Goal: Contribute content: Contribute content

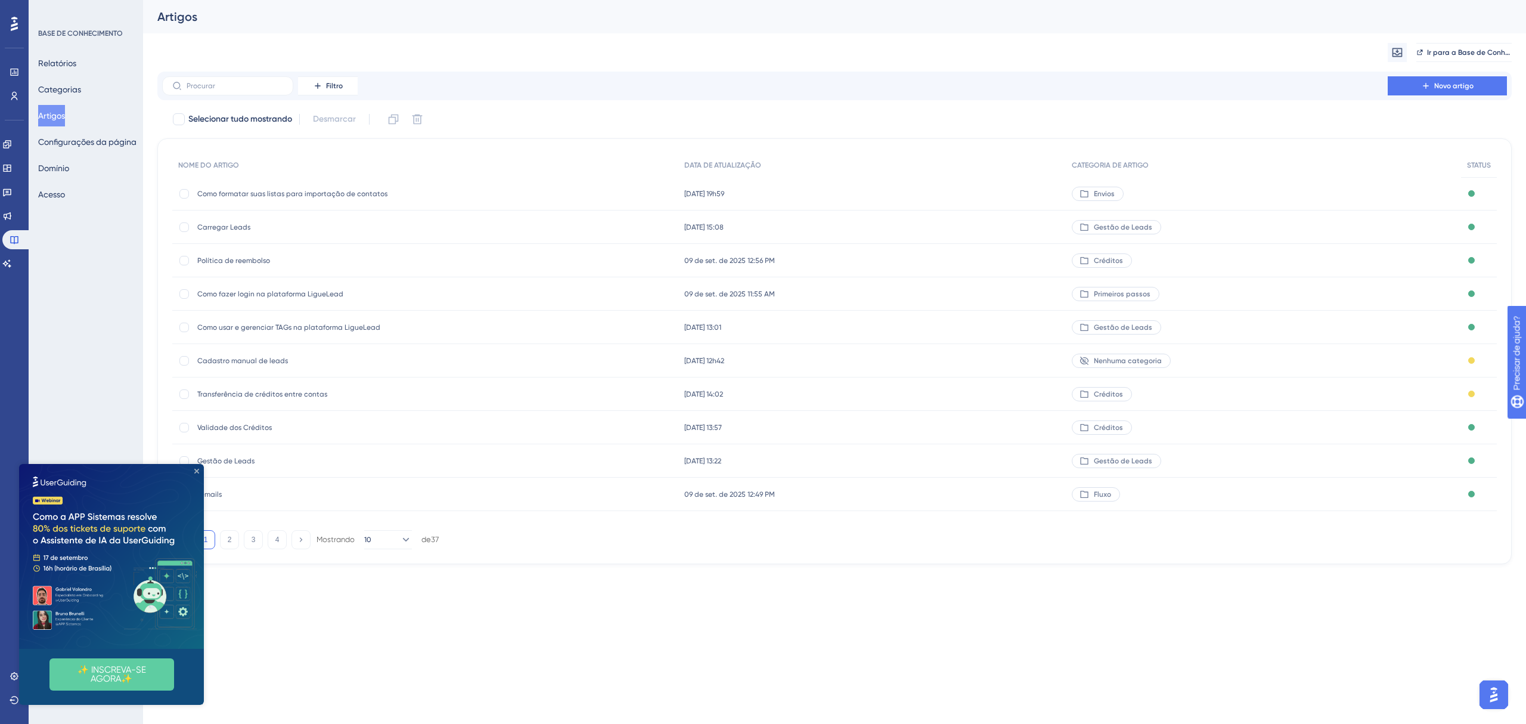
click at [196, 470] on icon "Fechar visualização" at bounding box center [196, 470] width 5 height 5
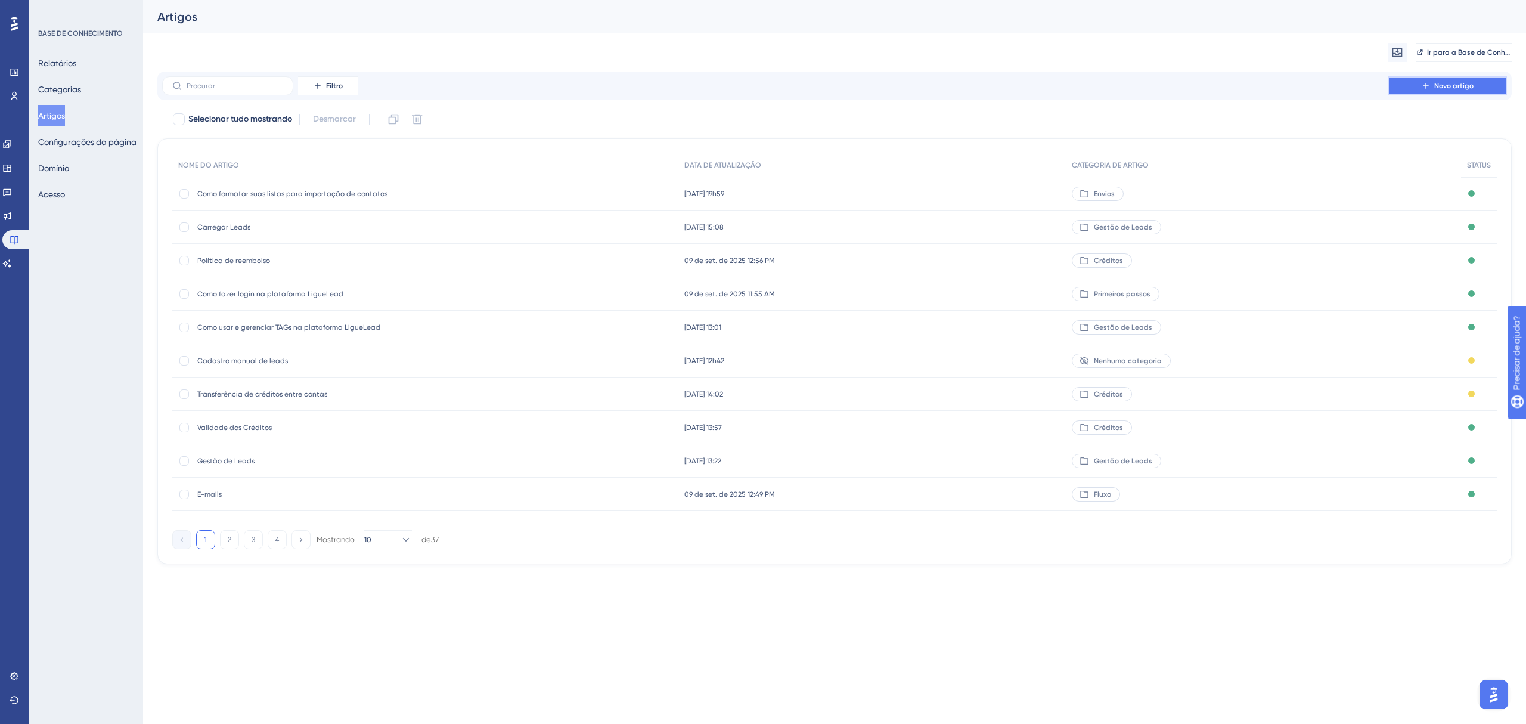
click at [1459, 91] on button "Novo artigo" at bounding box center [1447, 85] width 119 height 19
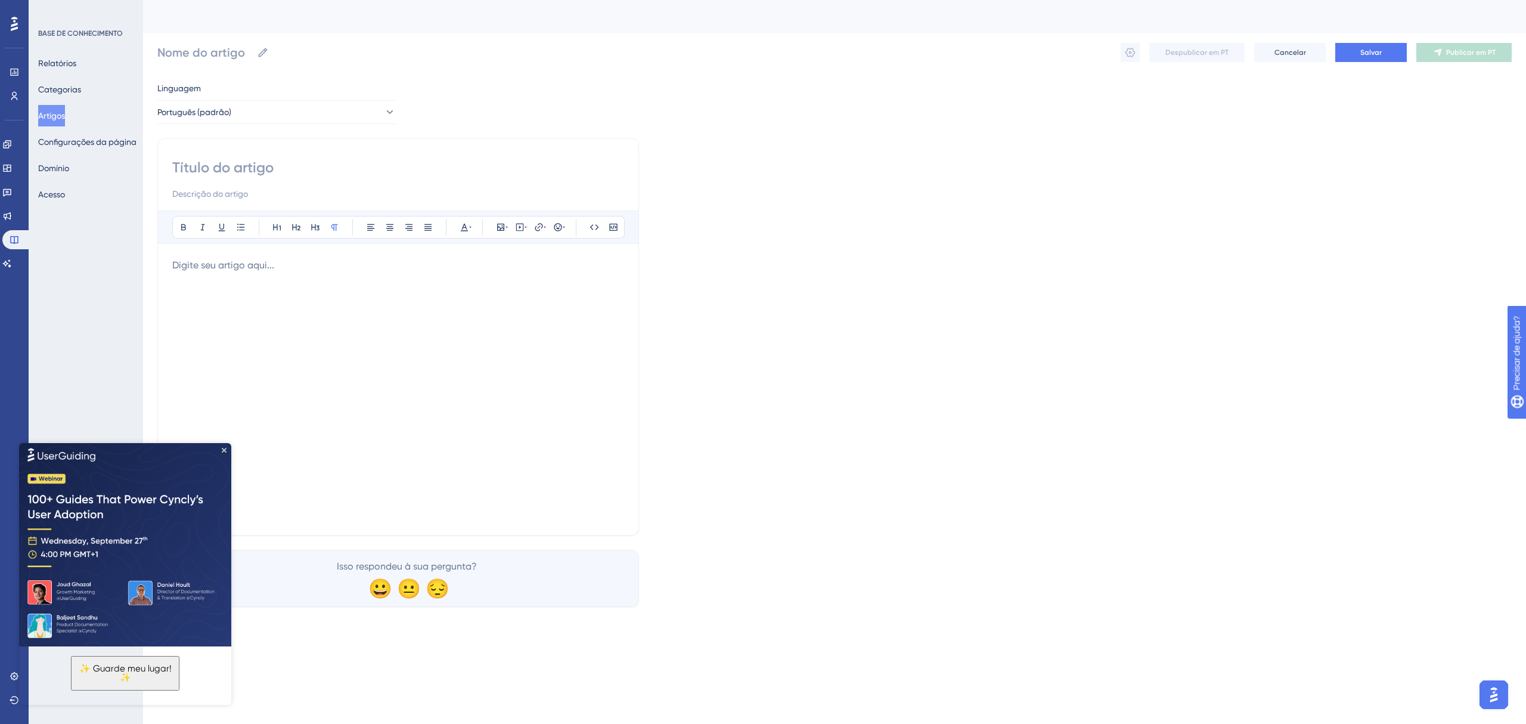
click at [221, 450] on img at bounding box center [125, 543] width 212 height 206
click at [222, 448] on icon "Fechar visualização" at bounding box center [224, 449] width 5 height 5
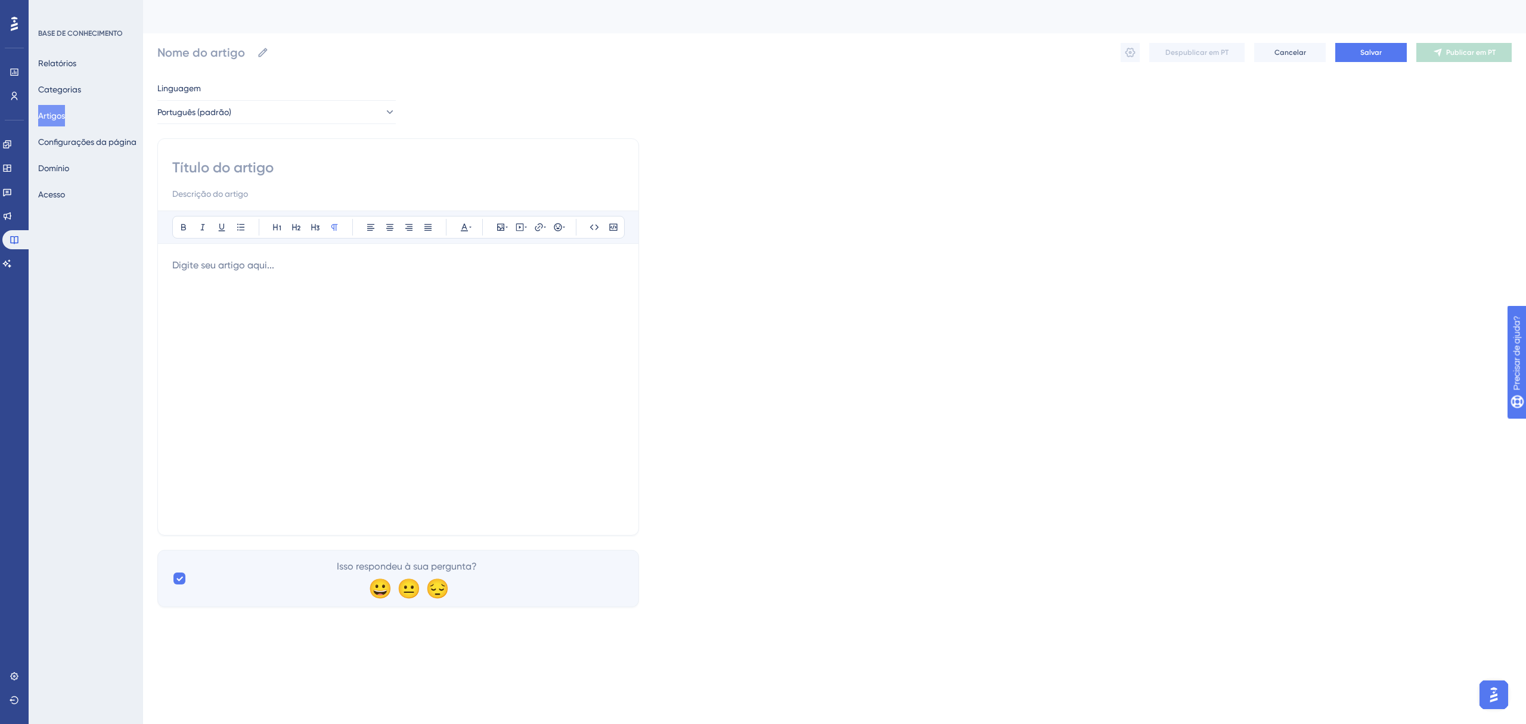
click at [260, 167] on input at bounding box center [398, 167] width 452 height 19
type input "Ligação com intera"
type input "Ligação com interação"
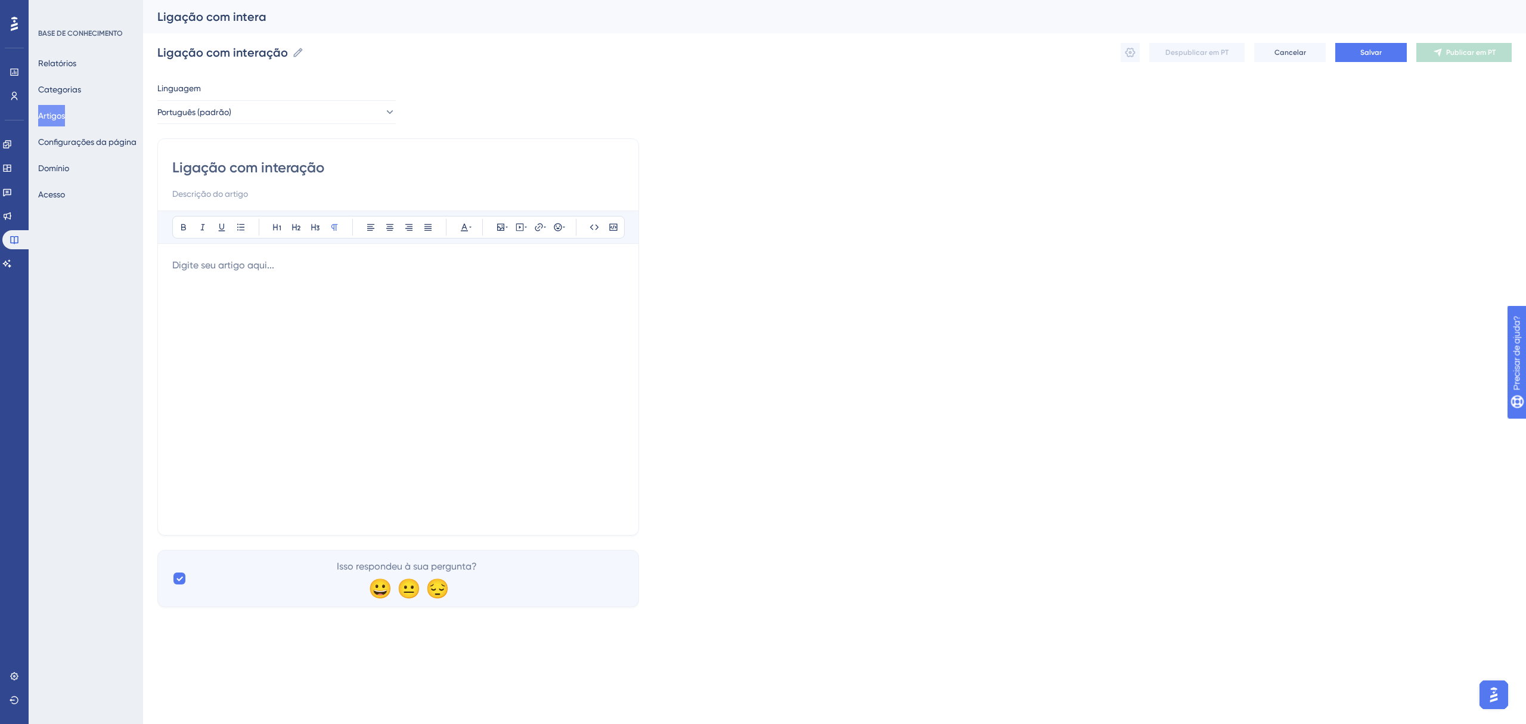
type input "Ligação com interação"
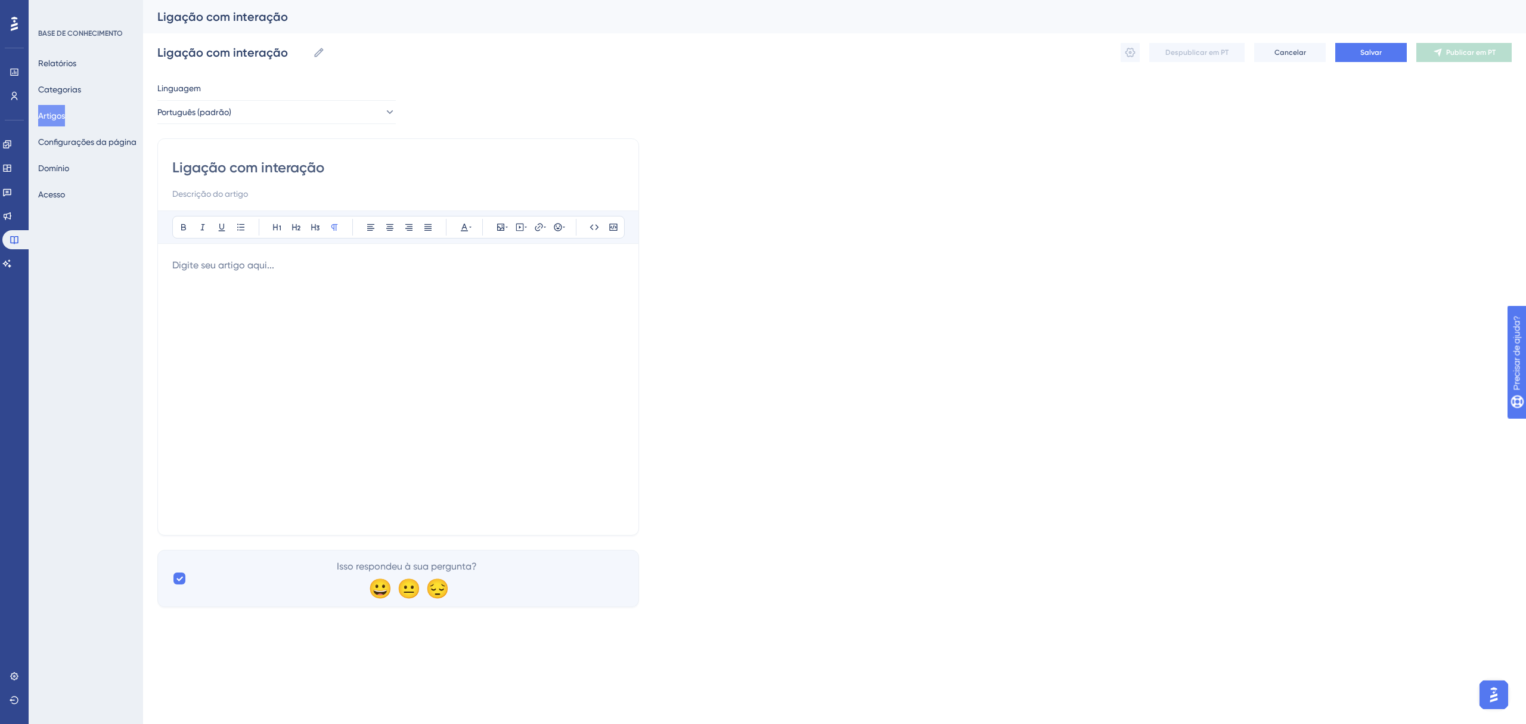
click at [454, 325] on div at bounding box center [398, 389] width 452 height 262
drag, startPoint x: 435, startPoint y: 324, endPoint x: 415, endPoint y: 303, distance: 29.1
click at [435, 324] on div at bounding box center [398, 389] width 452 height 262
click at [206, 282] on div at bounding box center [398, 389] width 452 height 262
click at [213, 268] on p at bounding box center [398, 265] width 452 height 14
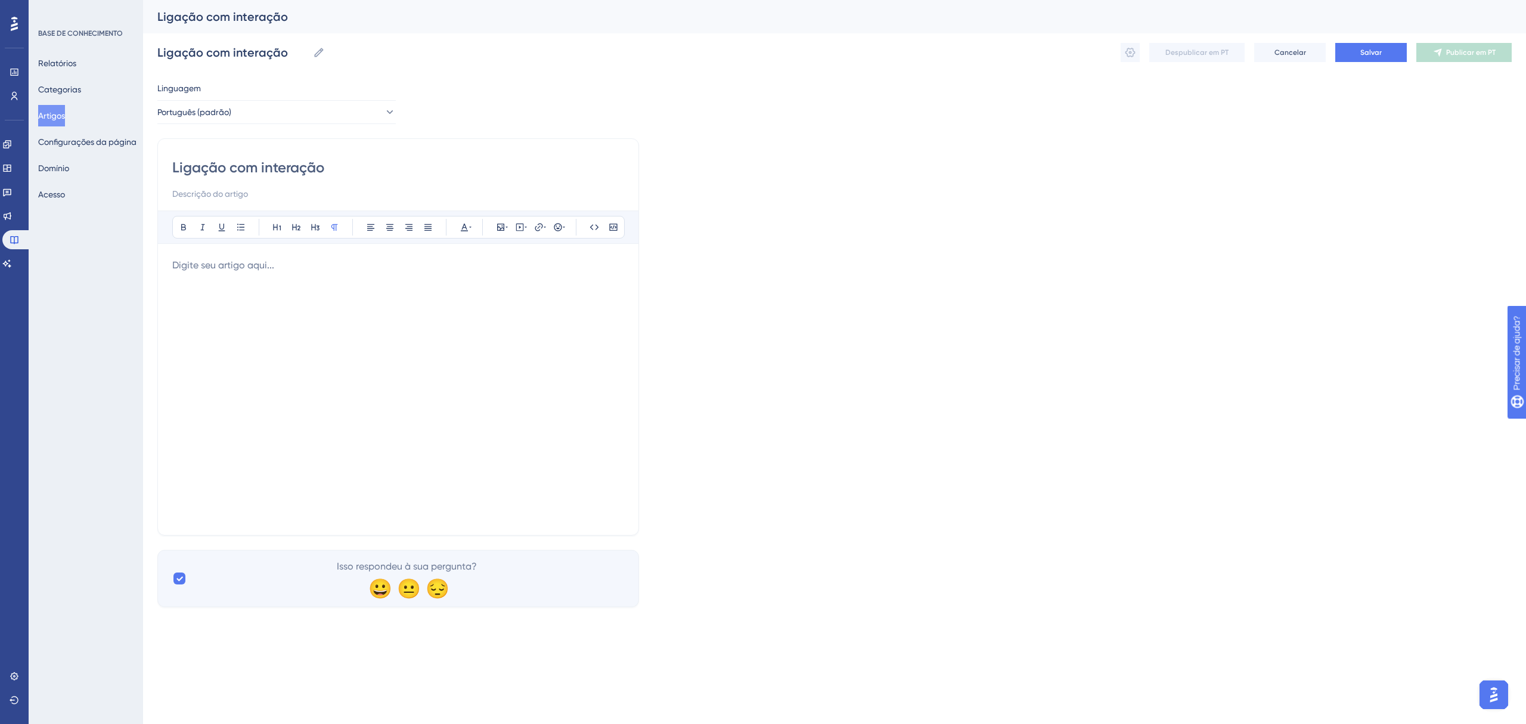
click at [213, 268] on p at bounding box center [398, 265] width 452 height 14
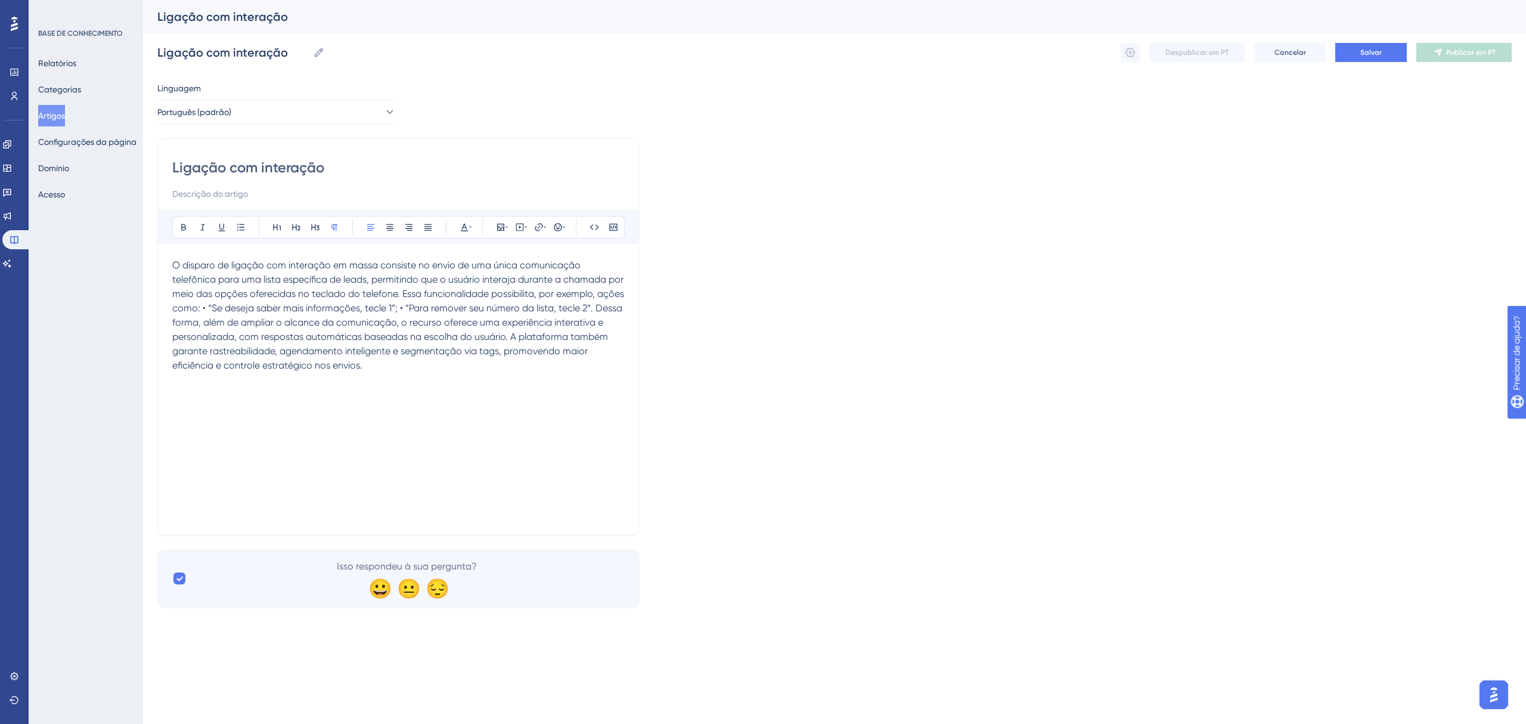
click at [231, 312] on span "O disparo de ligação com interação em massa consiste no envio de uma única comu…" at bounding box center [399, 314] width 454 height 111
click at [365, 320] on span "• “Se deseja saber mais informações, tecle 1”; • “Para remover seu número da li…" at bounding box center [398, 350] width 453 height 69
click at [371, 322] on span "• “Se deseja saber mais informações, tecle 1”; • “Para remover seu número da li…" at bounding box center [398, 350] width 453 height 69
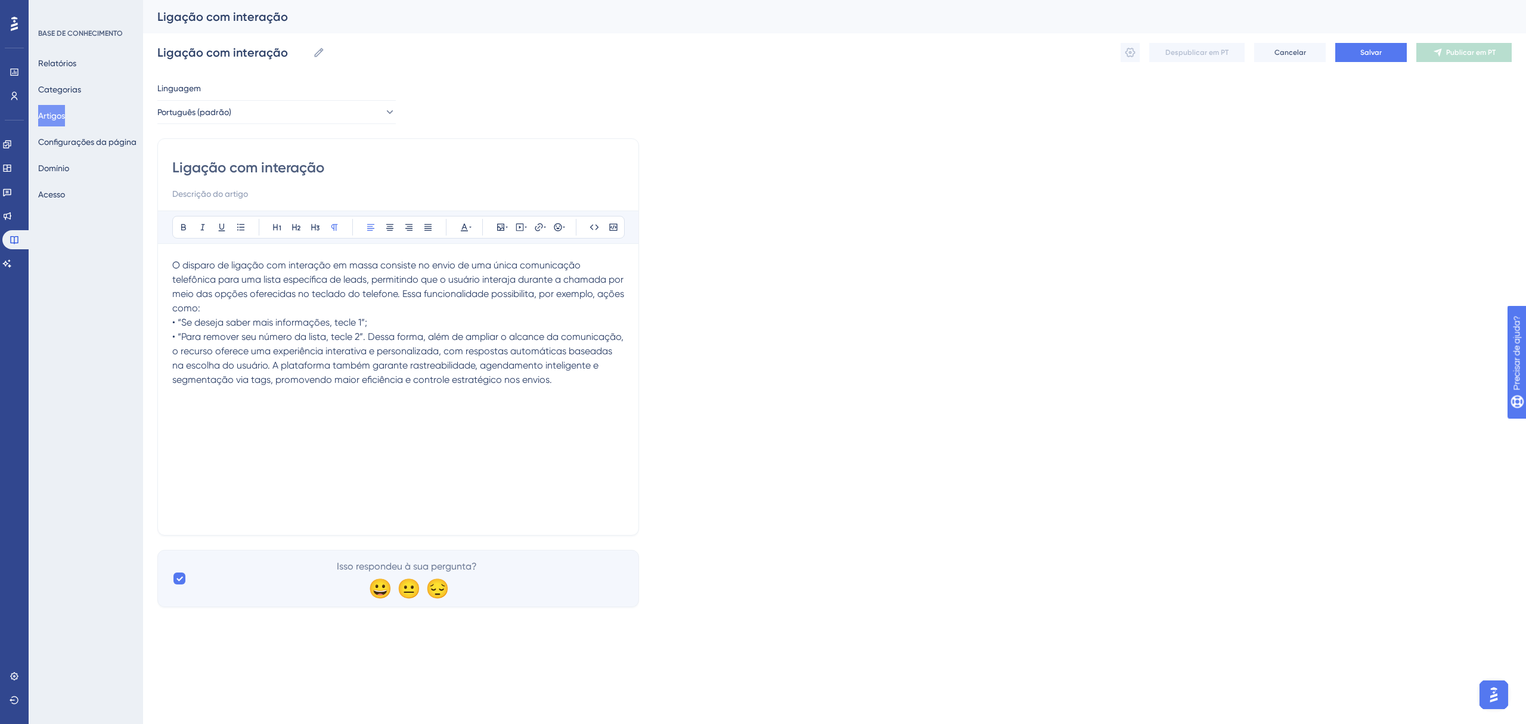
click at [418, 292] on span "O disparo de ligação com interação em massa consiste no envio de uma única comu…" at bounding box center [399, 286] width 454 height 54
click at [421, 296] on span "O disparo de ligação com interação em massa consiste no envio de uma única comu…" at bounding box center [399, 286] width 454 height 54
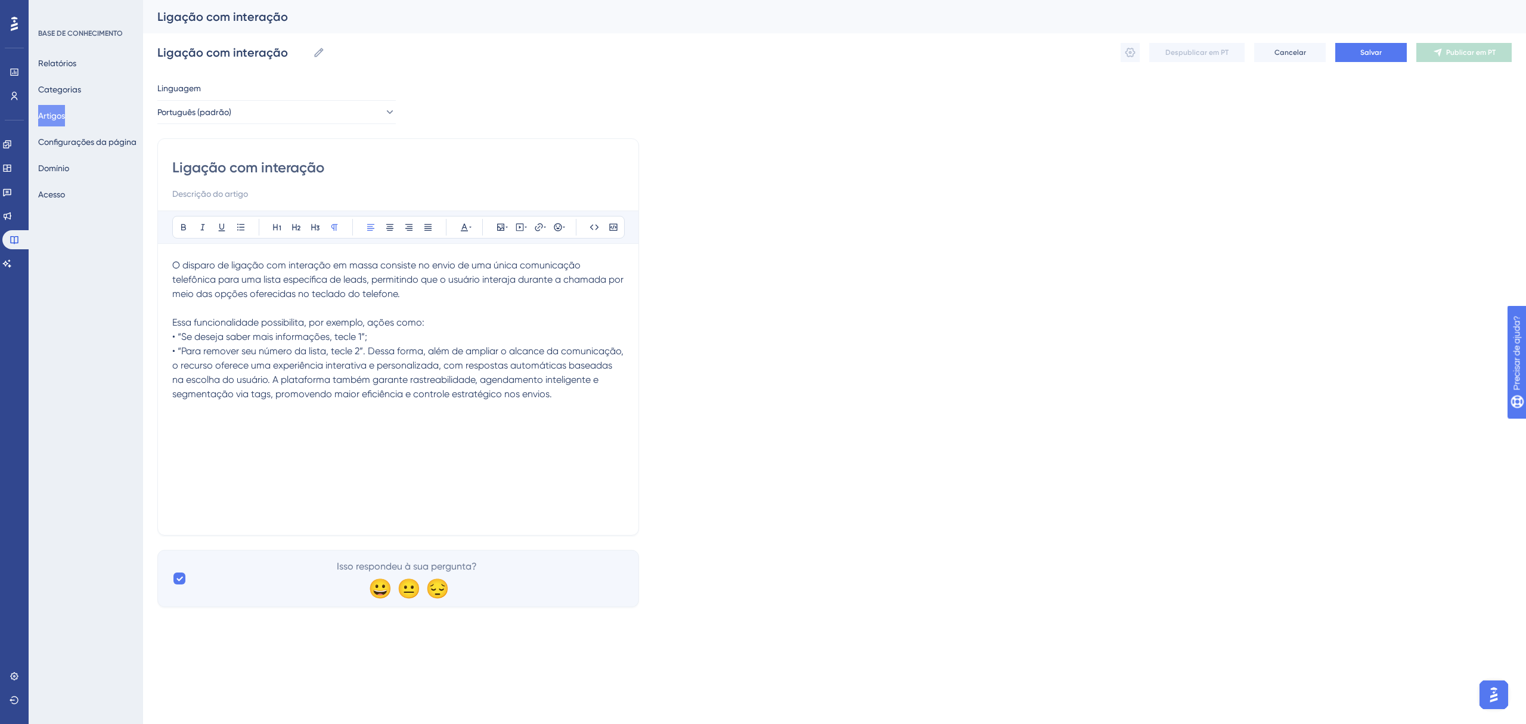
click at [368, 353] on span "• “Para remover seu número da lista, tecle 2”. Dessa forma, além de ampliar o a…" at bounding box center [399, 372] width 454 height 54
click at [418, 406] on p "Dessa forma, além de ampliar o alcance da comunicação, o recurso oferece uma ex…" at bounding box center [398, 386] width 452 height 57
click at [399, 346] on p "• “Para remover seu número da lista, tecle 2”." at bounding box center [398, 351] width 452 height 14
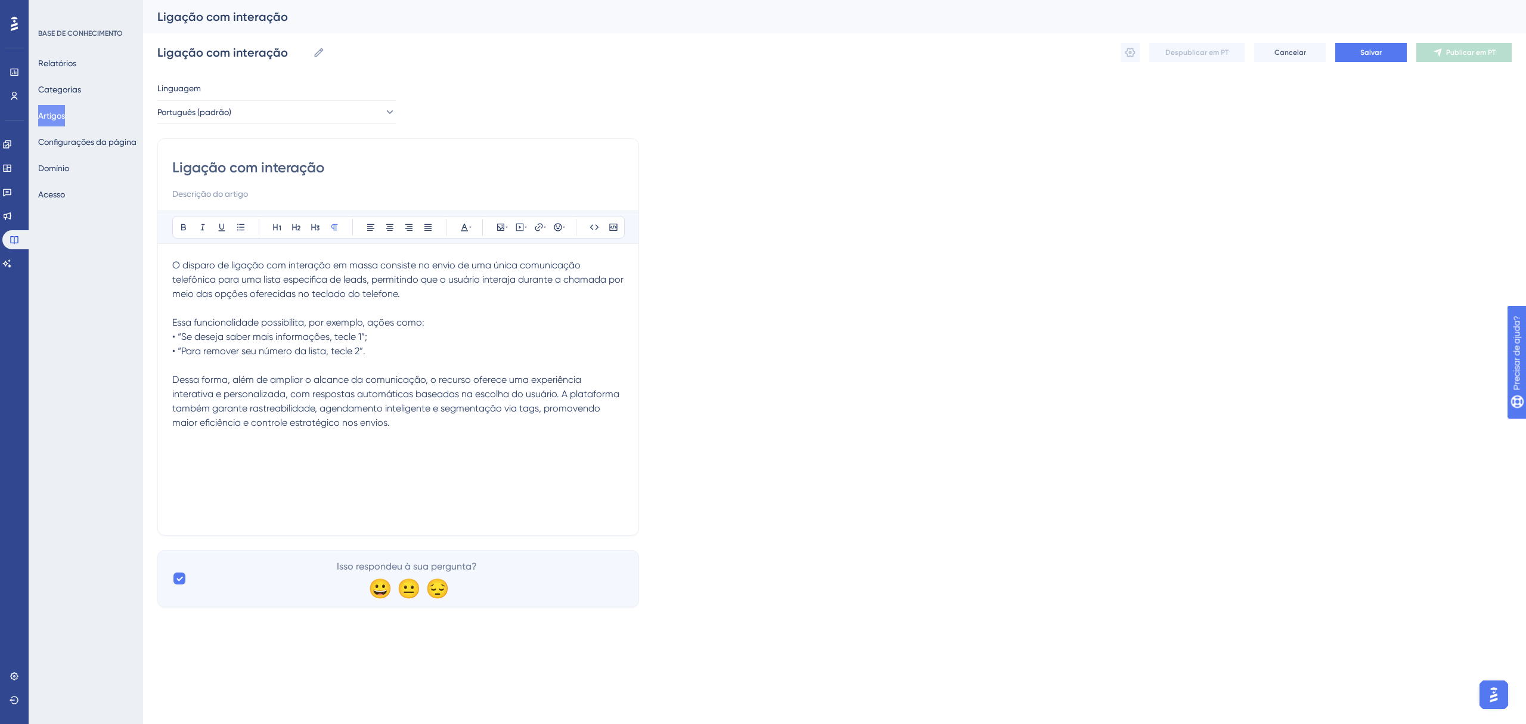
click at [412, 394] on span "Dessa forma, além de ampliar o alcance da comunicação, o recurso oferece uma ex…" at bounding box center [396, 401] width 449 height 54
click at [403, 433] on div "O disparo de ligação com interação em massa consiste no envio de uma única comu…" at bounding box center [398, 389] width 452 height 262
click at [227, 467] on div "O disparo de ligação com interação em massa consiste no envio de uma única comu…" at bounding box center [398, 389] width 452 height 262
click at [167, 455] on div "Ligação com interação Audacioso itálico Sublinhado Ponto de bala Título 1 Títul…" at bounding box center [398, 336] width 482 height 397
drag, startPoint x: 300, startPoint y: 454, endPoint x: 151, endPoint y: 452, distance: 149.6
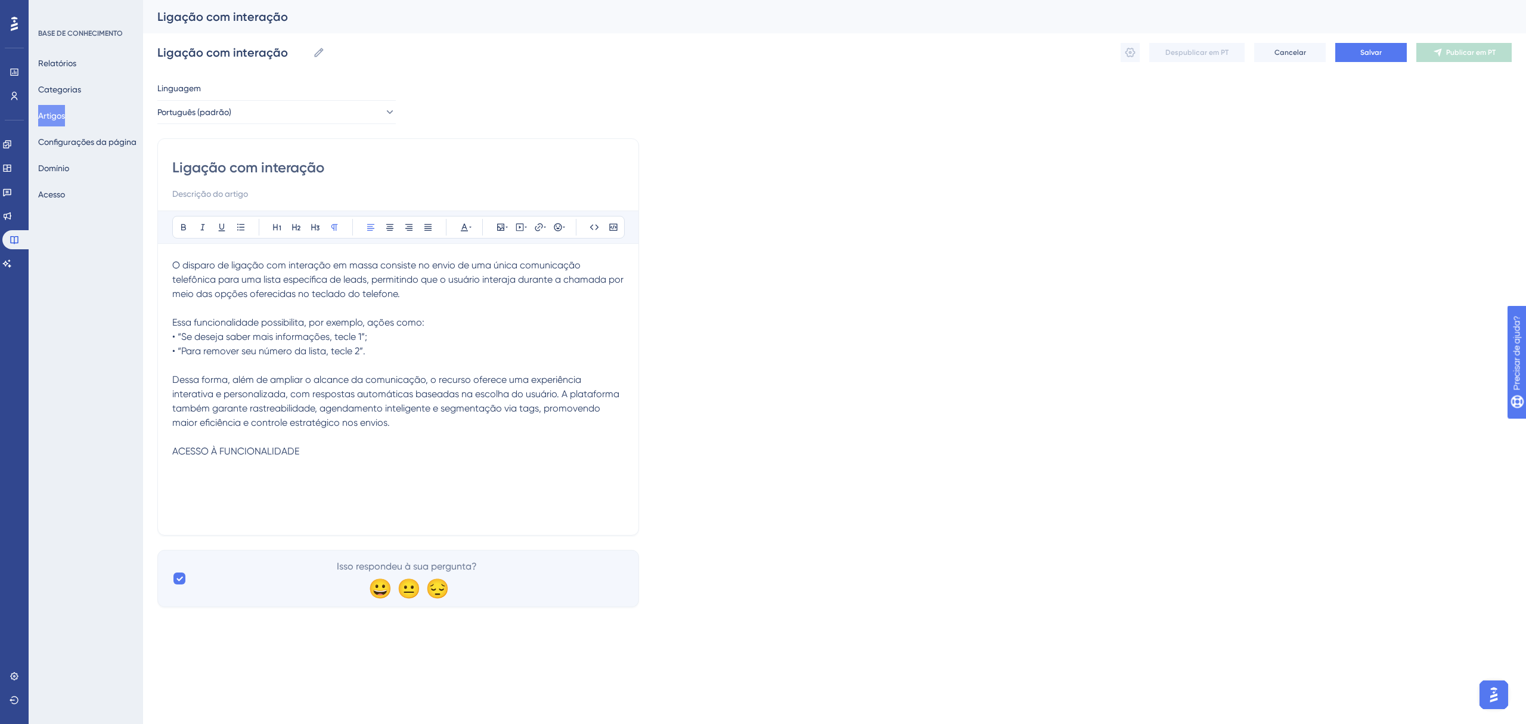
click at [151, 452] on div "Desempenho Usuários Noivado Widgets Opinião Atualizações de produtos Base de co…" at bounding box center [834, 313] width 1383 height 626
click at [182, 227] on icon at bounding box center [183, 227] width 5 height 7
click at [373, 466] on div "O disparo de ligação com interação em massa consiste no envio de uma única comu…" at bounding box center [398, 389] width 452 height 262
click at [374, 451] on p "ACESSO À FUNCIONALIDADE" at bounding box center [398, 451] width 452 height 14
drag, startPoint x: 291, startPoint y: 486, endPoint x: 266, endPoint y: 466, distance: 32.2
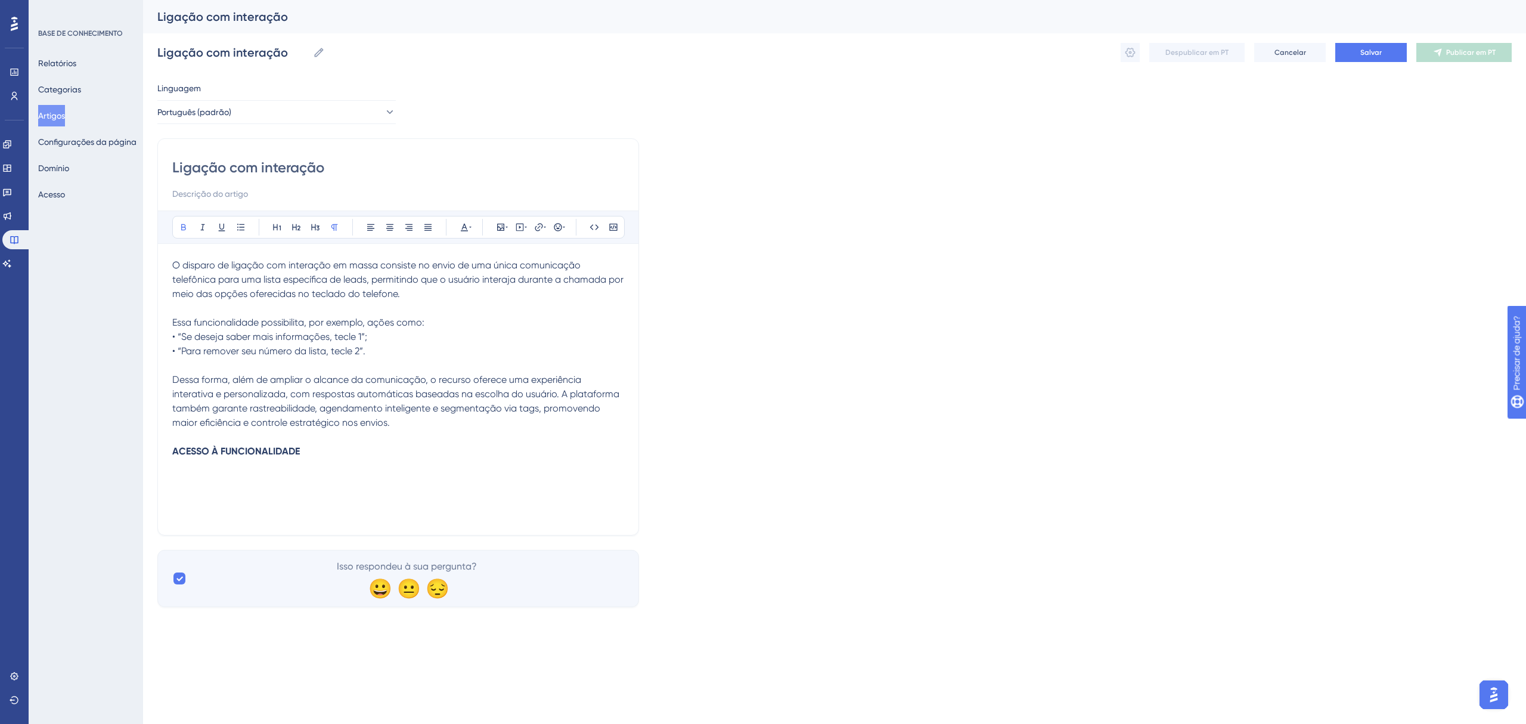
click at [290, 486] on div "O disparo de ligação com interação em massa consiste no envio de uma única comu…" at bounding box center [398, 389] width 452 height 262
click at [265, 465] on p at bounding box center [398, 465] width 452 height 14
click at [232, 472] on p "Para iniciar o procedimento, siga o caminho abaixo:" at bounding box center [398, 465] width 452 height 14
click at [229, 477] on p at bounding box center [398, 480] width 452 height 14
click at [371, 491] on div "O disparo de ligação com interação em massa consiste no envio de uma única comu…" at bounding box center [398, 389] width 452 height 262
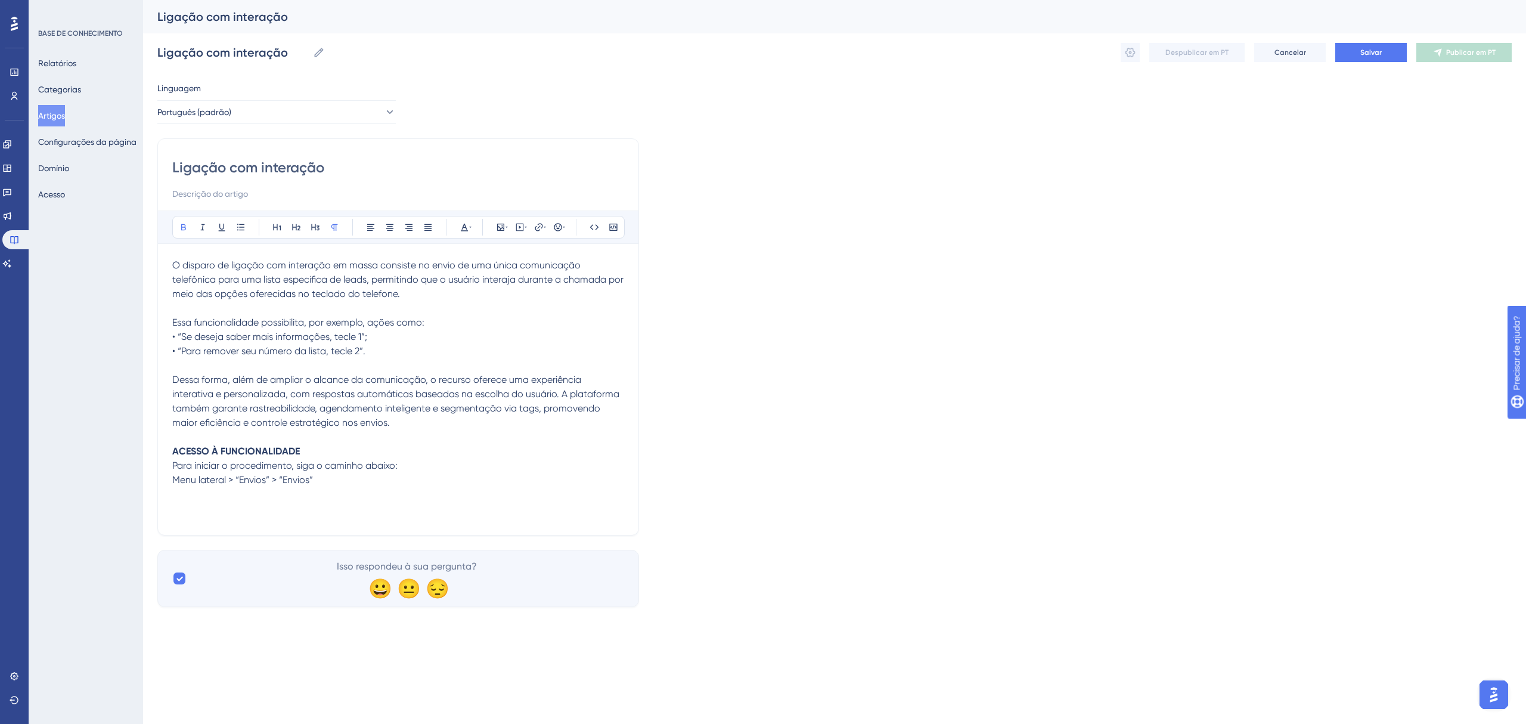
click at [349, 490] on p at bounding box center [398, 494] width 452 height 14
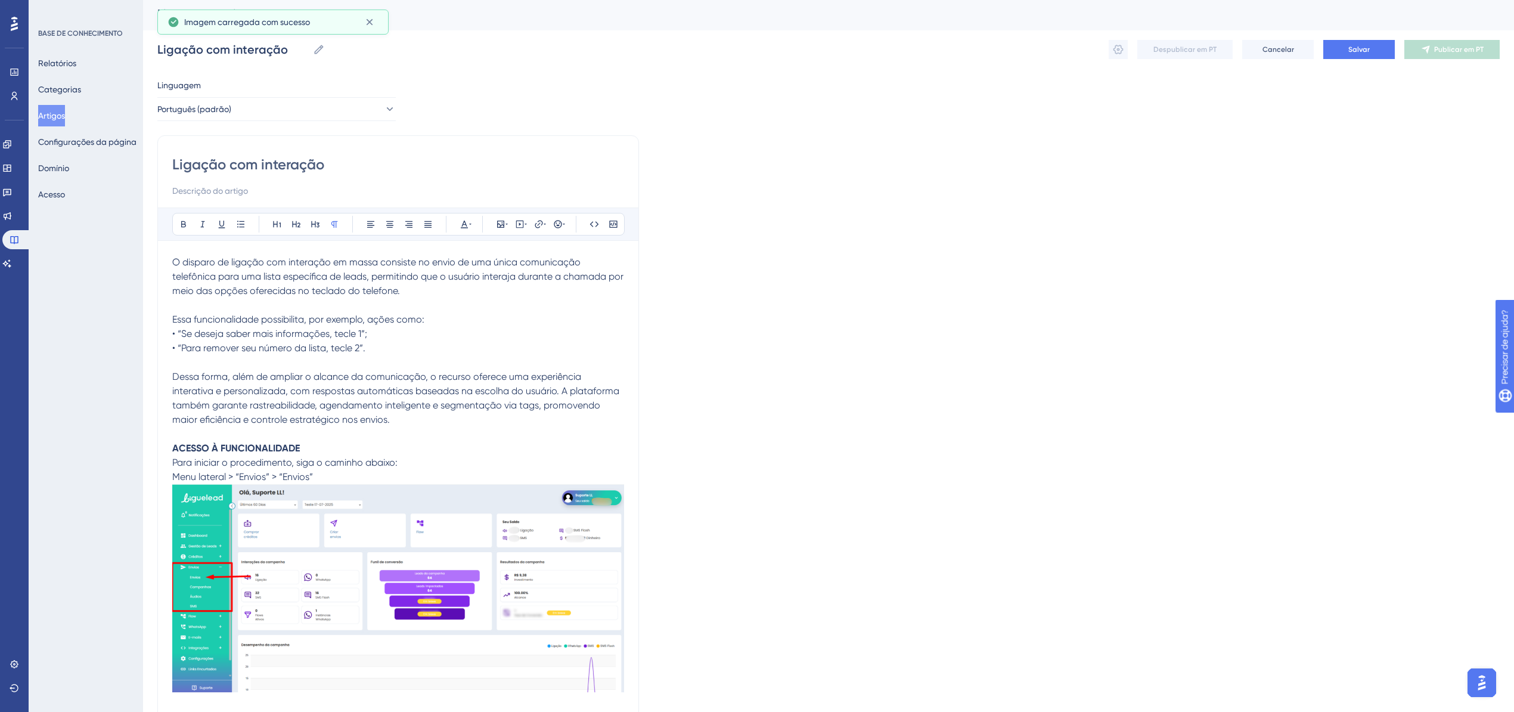
scroll to position [151, 0]
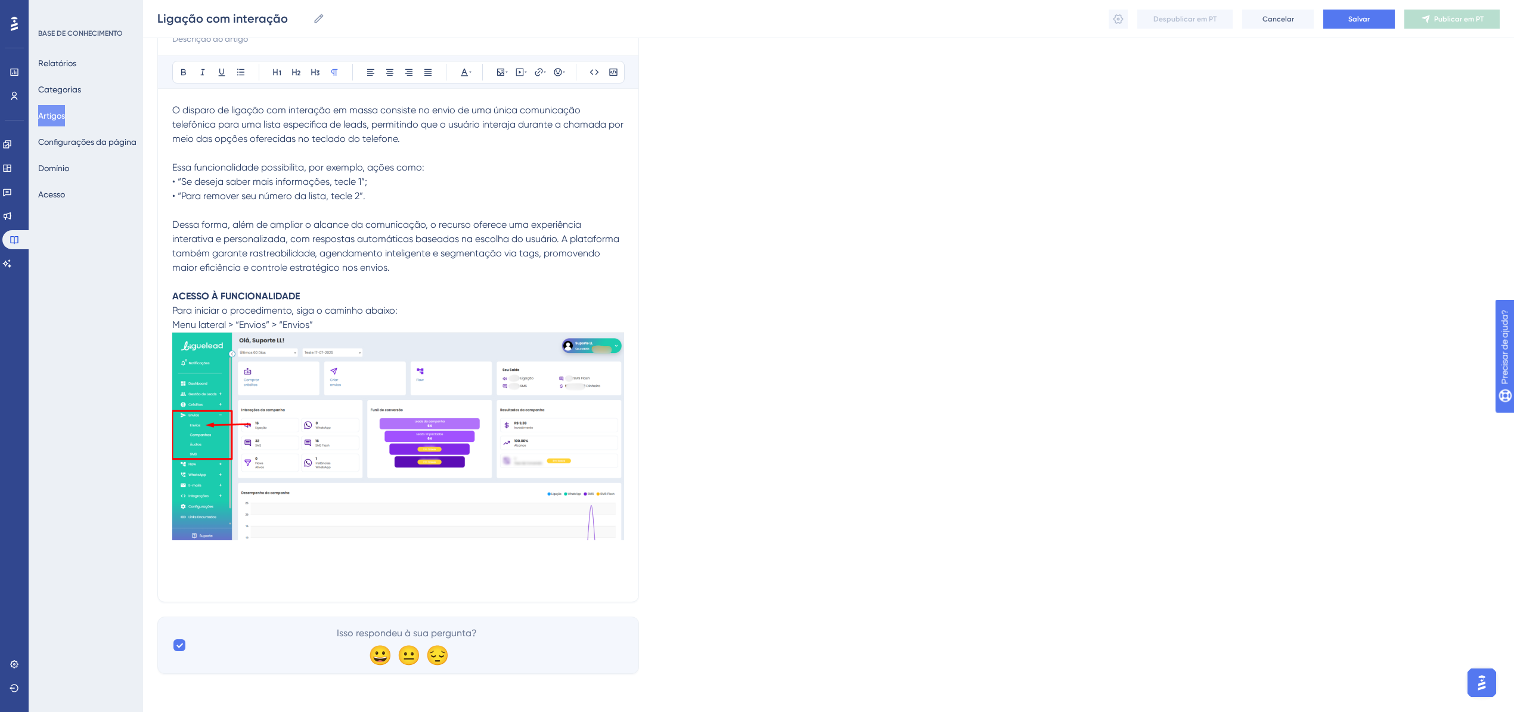
click at [353, 320] on p "Menu lateral > “Envios” > “Envios”" at bounding box center [398, 325] width 452 height 14
click at [480, 298] on p "ACESSO À FUNCIONALIDADE" at bounding box center [398, 296] width 452 height 14
click at [482, 303] on p "ACESSO À FUNCIONALIDADE" at bounding box center [398, 296] width 452 height 14
drag, startPoint x: 482, startPoint y: 319, endPoint x: 480, endPoint y: 314, distance: 6.1
click at [482, 320] on p "Menu lateral > “Envios” > “Envios”" at bounding box center [398, 325] width 452 height 14
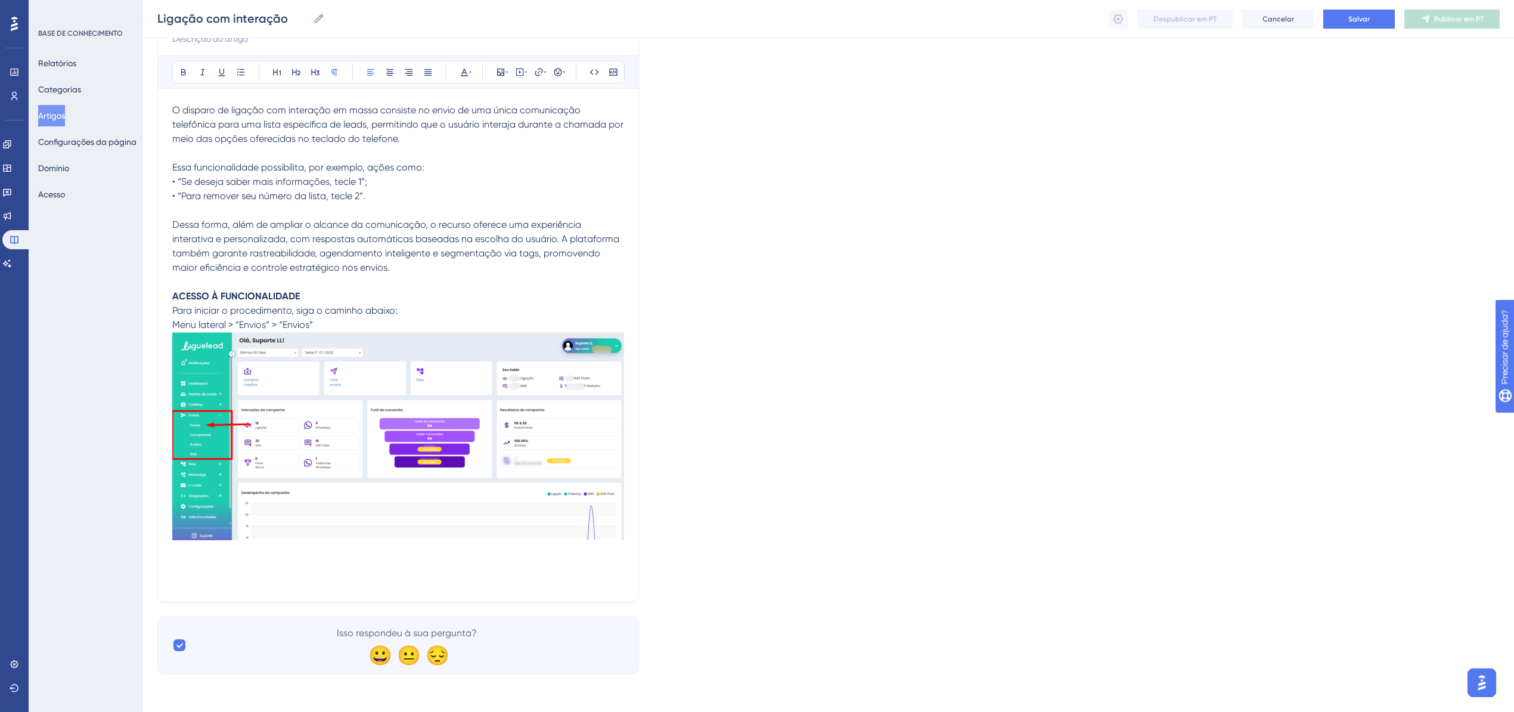
click at [480, 311] on p "Para iniciar o procedimento, siga o caminho abaixo:" at bounding box center [398, 310] width 452 height 14
click at [485, 322] on p "Menu lateral > “Envios” > “Envios”" at bounding box center [398, 325] width 452 height 14
click at [243, 558] on p at bounding box center [398, 452] width 452 height 241
click at [241, 569] on p at bounding box center [398, 452] width 452 height 241
drag, startPoint x: 285, startPoint y: 572, endPoint x: 107, endPoint y: 564, distance: 177.8
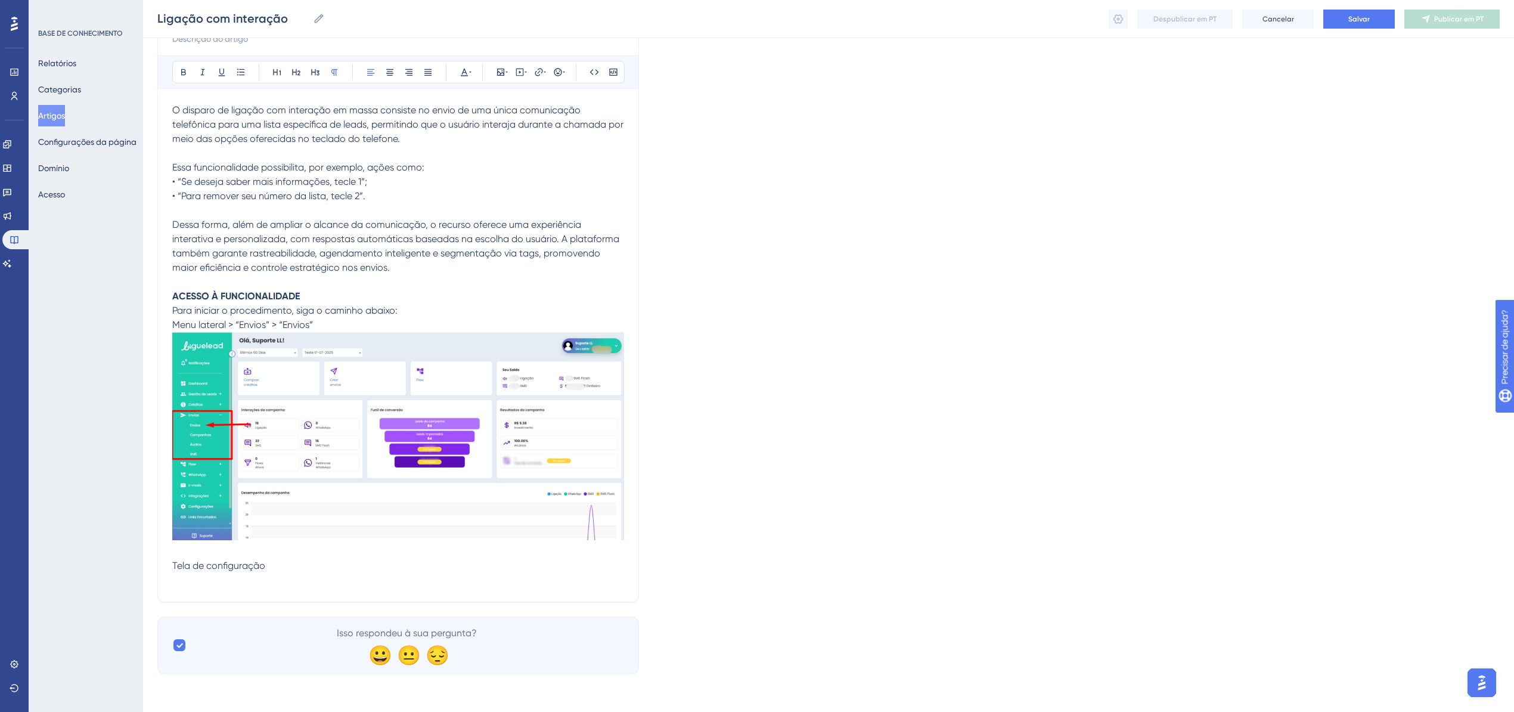
click at [143, 565] on div "Desempenho Usuários Noivado Widgets Opinião Atualizações de produtos Base de co…" at bounding box center [828, 271] width 1371 height 843
click at [181, 76] on icon at bounding box center [184, 72] width 10 height 10
click at [236, 578] on p at bounding box center [398, 580] width 452 height 14
click at [231, 582] on p at bounding box center [398, 580] width 452 height 14
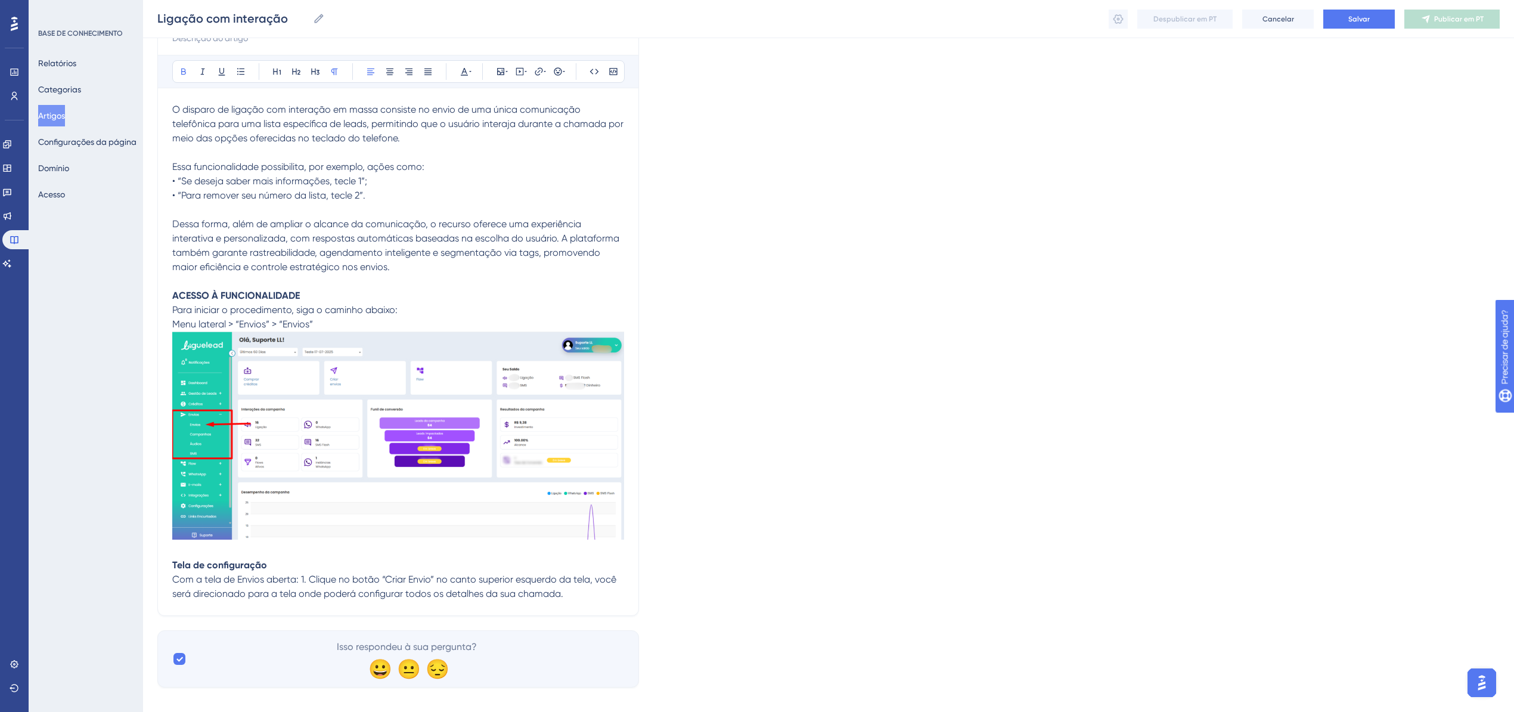
click at [303, 583] on span "Com a tela de Envios aberta: 1. Clique no botão “Criar Envio” no canto superior…" at bounding box center [395, 586] width 446 height 26
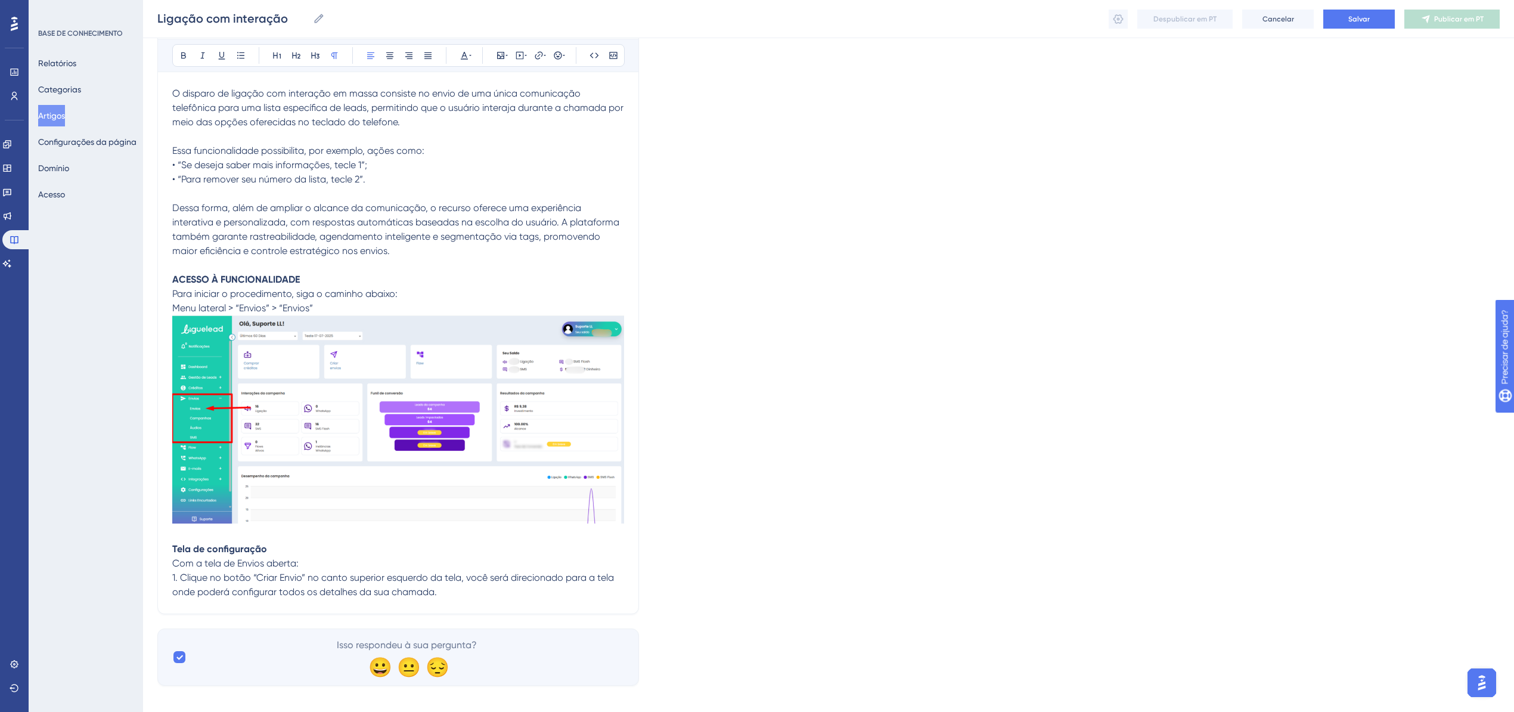
scroll to position [179, 0]
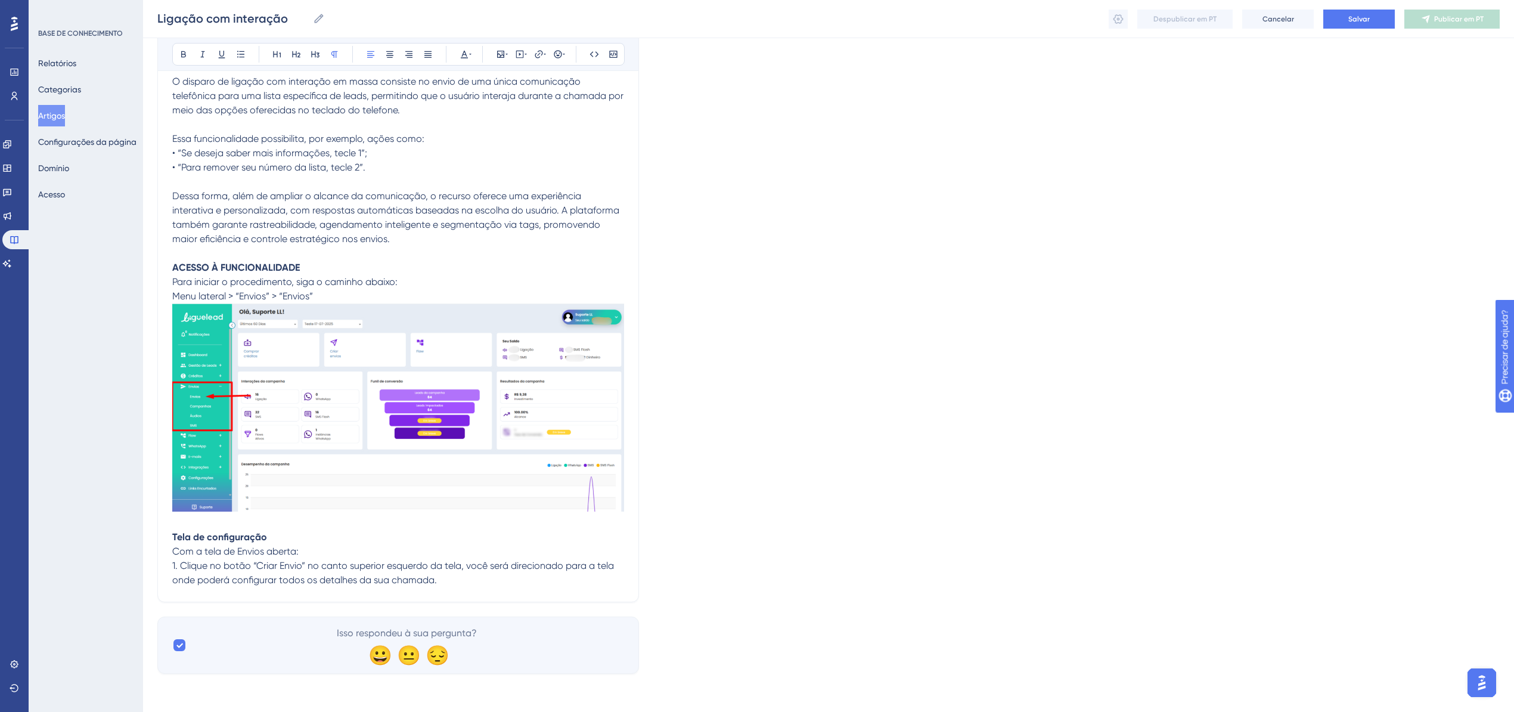
click at [468, 573] on p "1. Clique no botão “Criar Envio” no canto superior esquerdo da tela, você será …" at bounding box center [398, 572] width 452 height 29
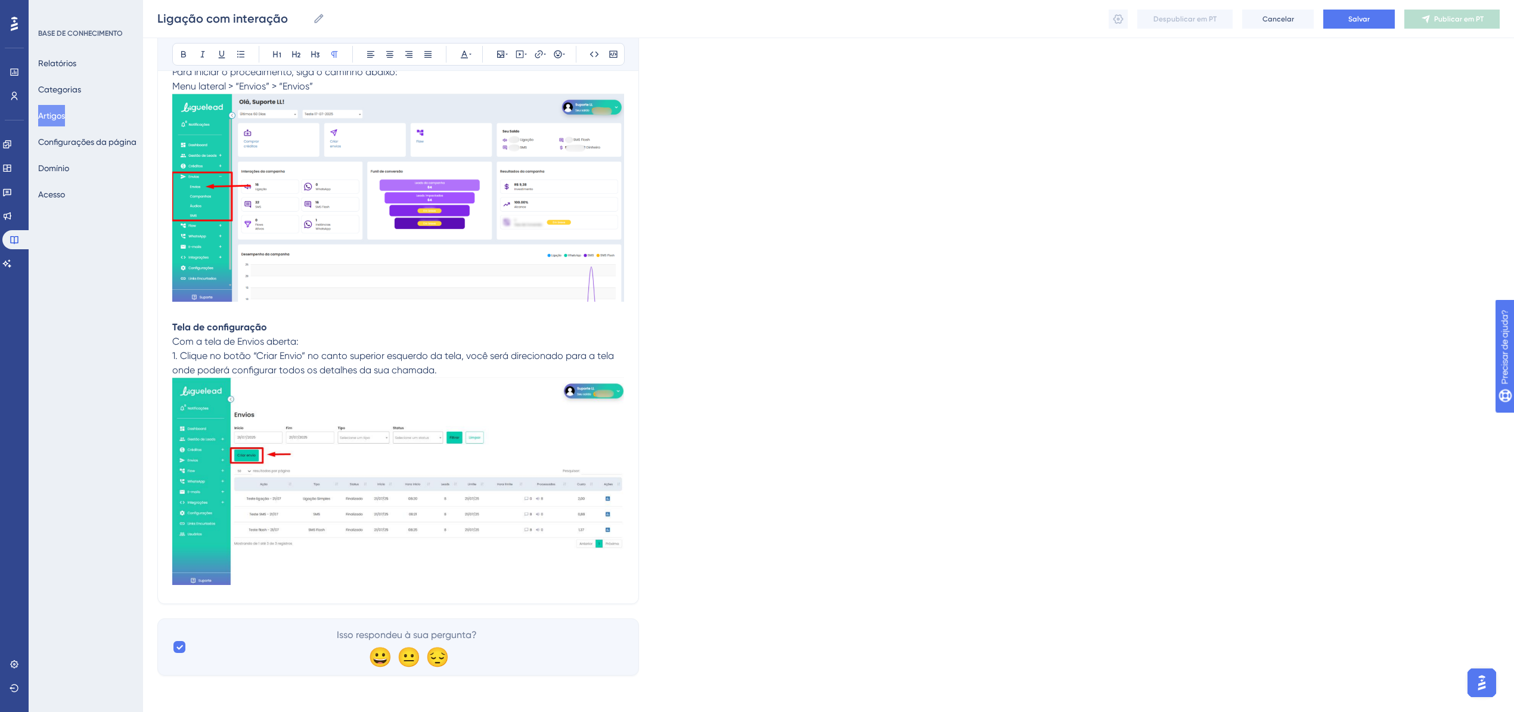
scroll to position [390, 0]
click at [246, 588] on p at bounding box center [398, 595] width 452 height 14
click at [238, 598] on p at bounding box center [398, 595] width 452 height 14
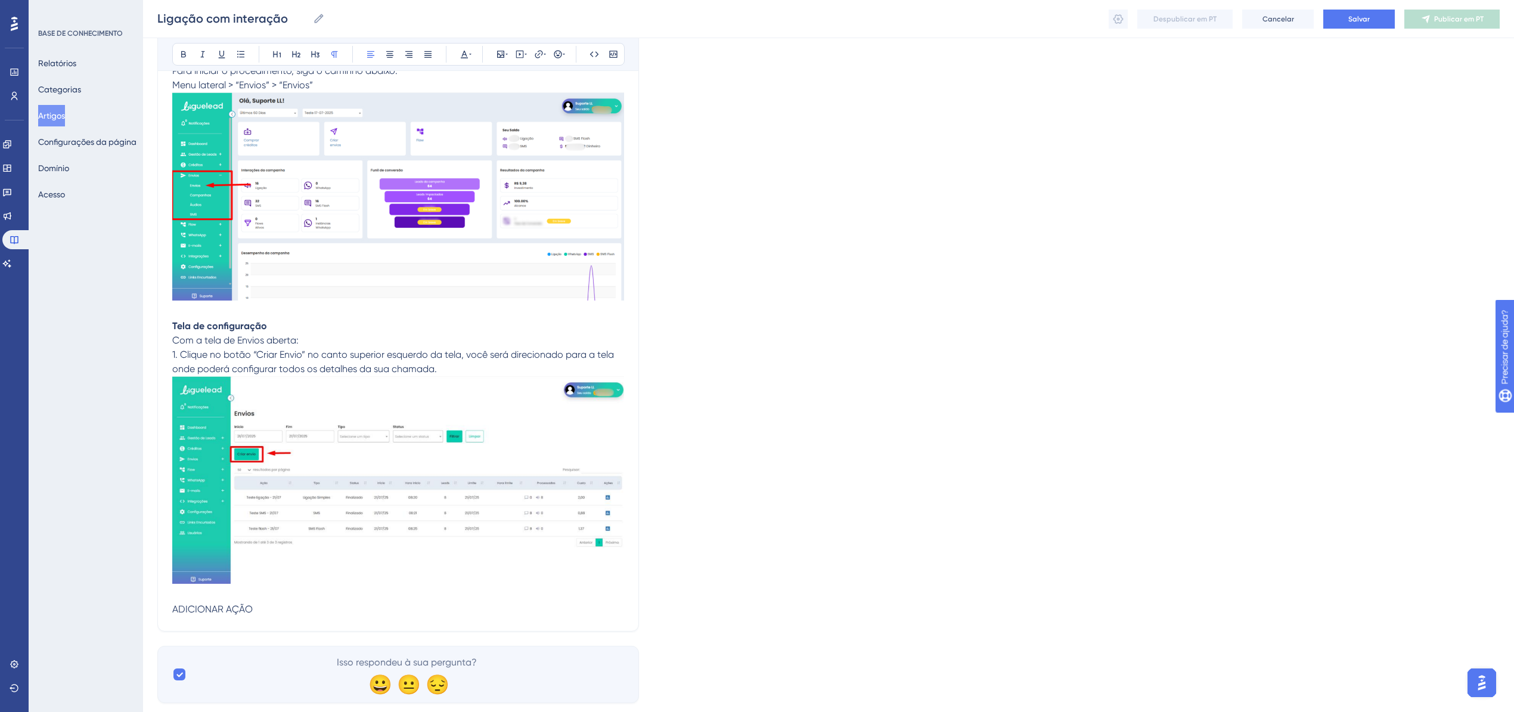
click at [203, 603] on span "ADICIONAR AÇÃO" at bounding box center [212, 608] width 80 height 11
click at [201, 606] on span "ADICIONAR AÇÃO" at bounding box center [212, 608] width 80 height 11
click at [201, 603] on span "ADICIONAR AÇÃO" at bounding box center [212, 608] width 80 height 11
click at [218, 607] on span "ADICIONAR AÇÃO" at bounding box center [212, 608] width 80 height 11
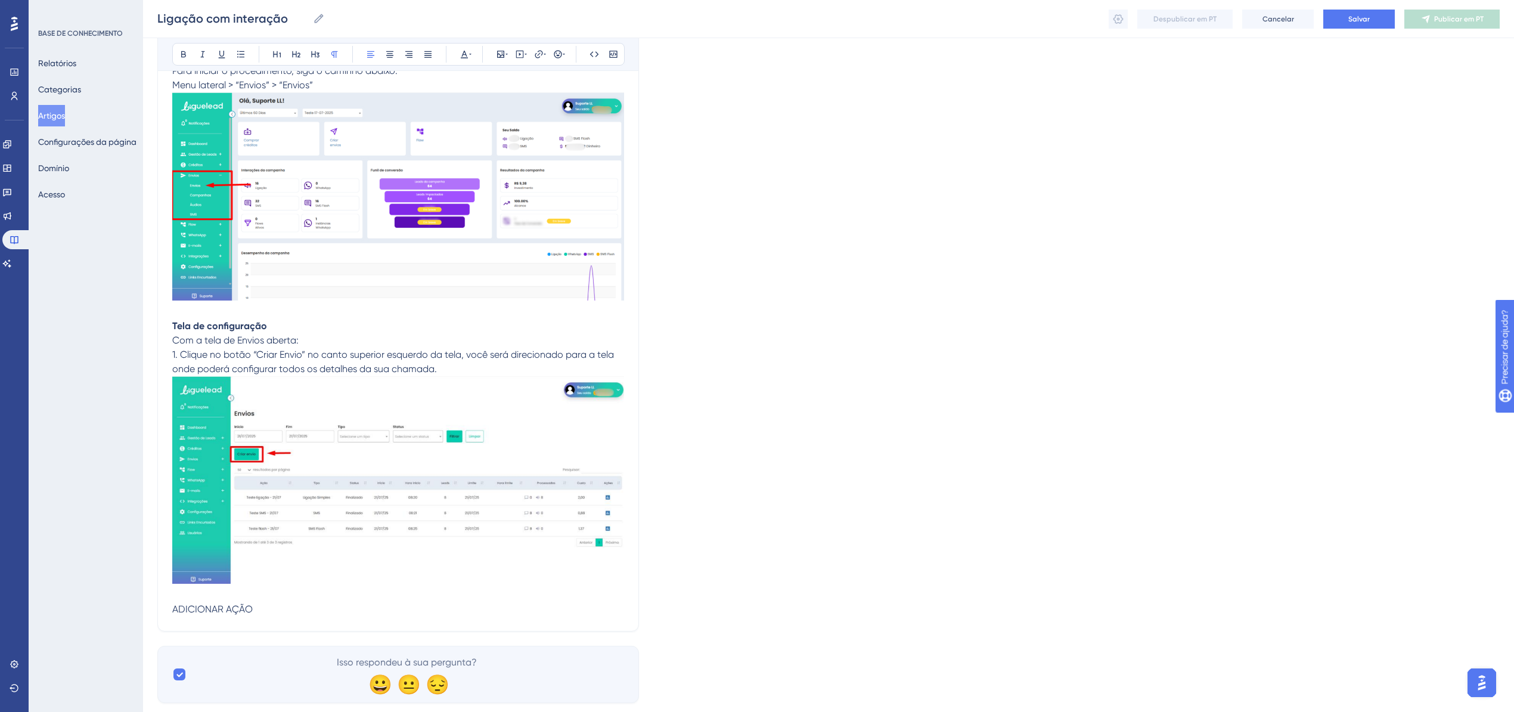
click at [218, 607] on span "ADICIONAR AÇÃO" at bounding box center [212, 608] width 80 height 11
click at [176, 52] on button at bounding box center [183, 54] width 17 height 17
click at [289, 608] on p "ADICIONAR AÇÃO" at bounding box center [398, 602] width 452 height 29
click at [199, 620] on p "ADICIONAR AÇÃO" at bounding box center [398, 609] width 452 height 43
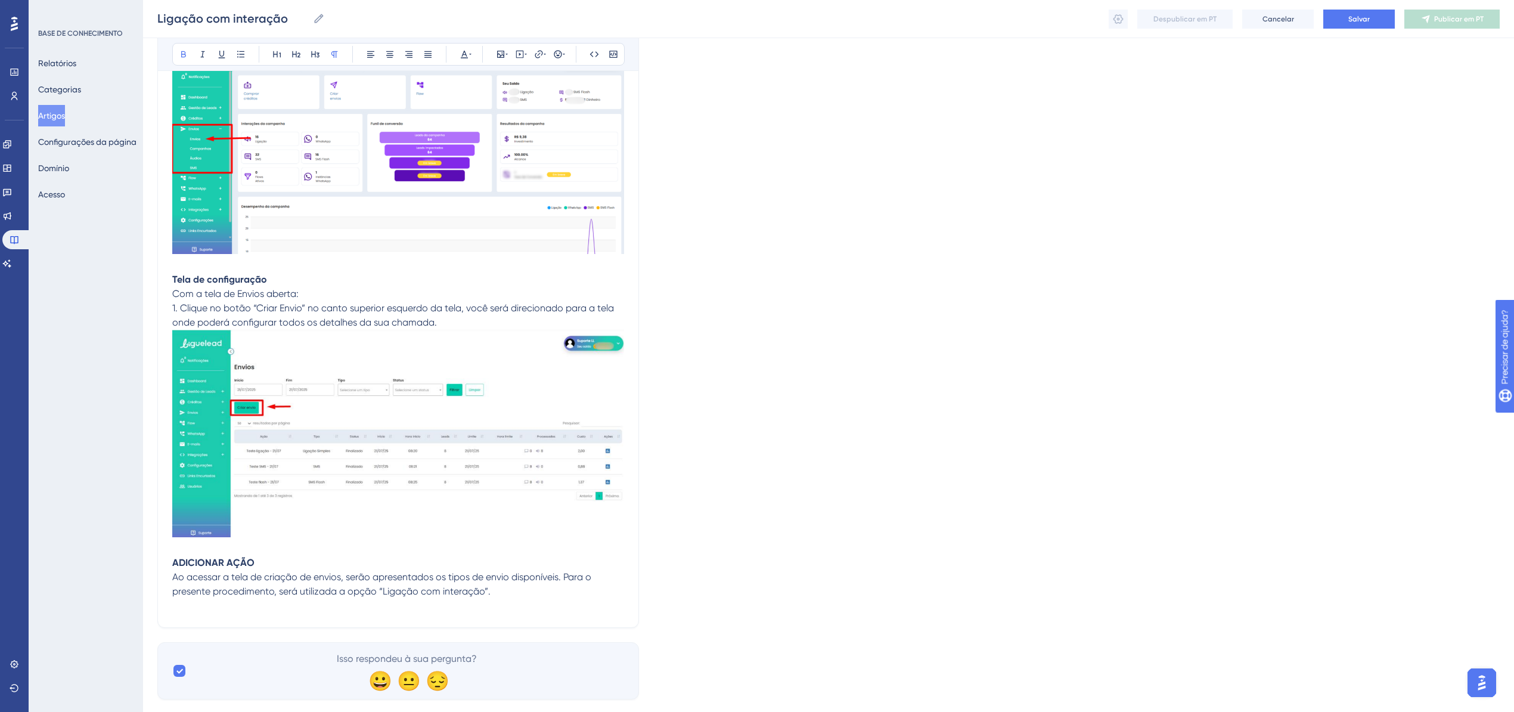
scroll to position [461, 0]
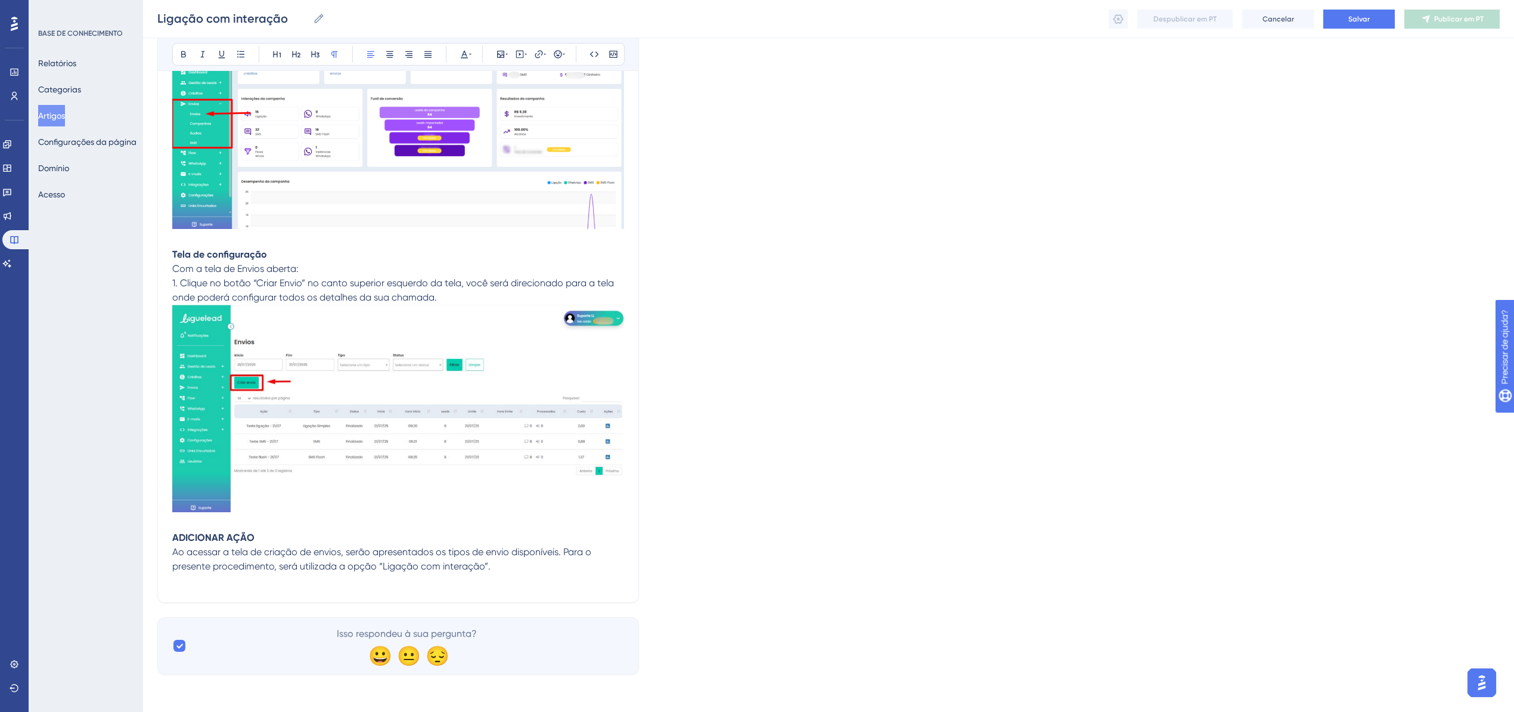
click at [577, 569] on p "ADICIONAR AÇÃO Ao acessar a tela de criação de envios, serão apresentados os ti…" at bounding box center [398, 544] width 452 height 57
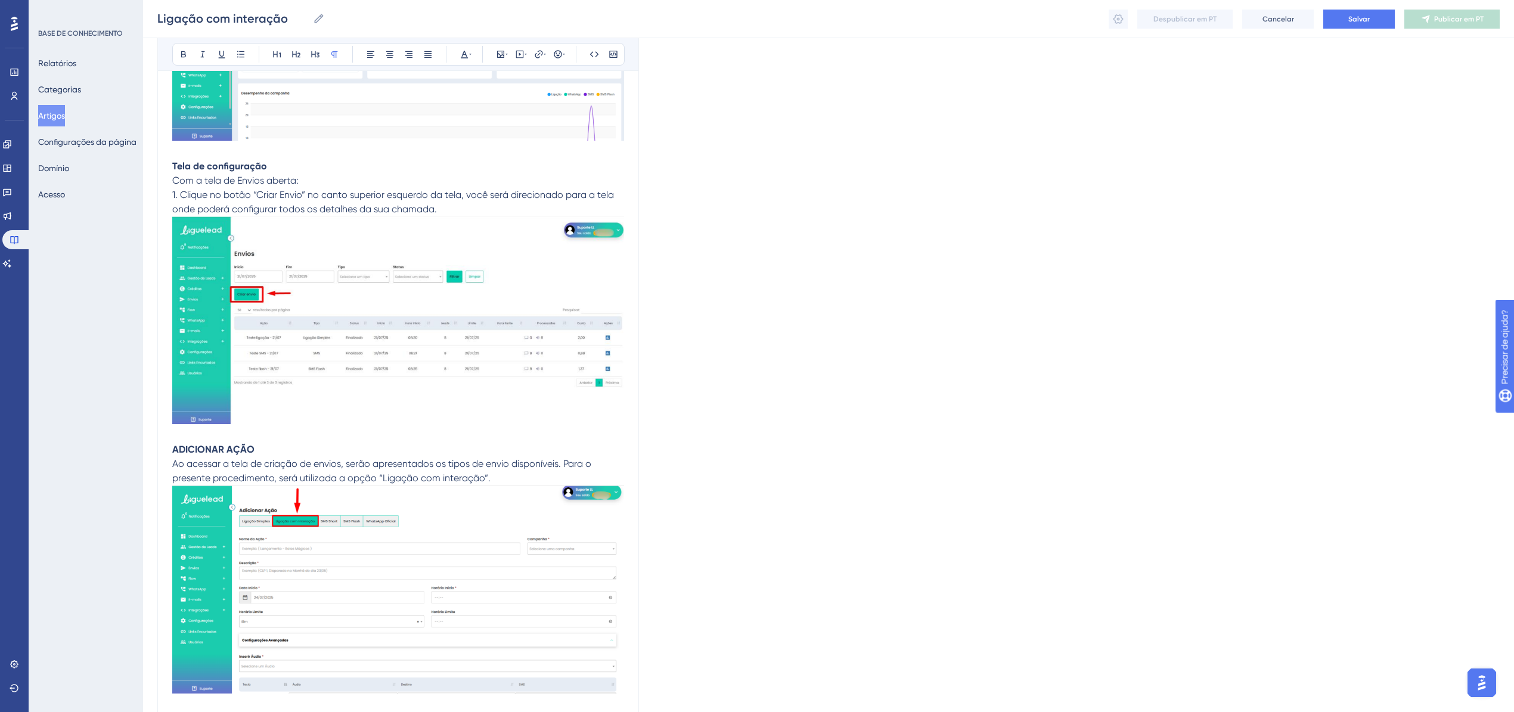
scroll to position [702, 0]
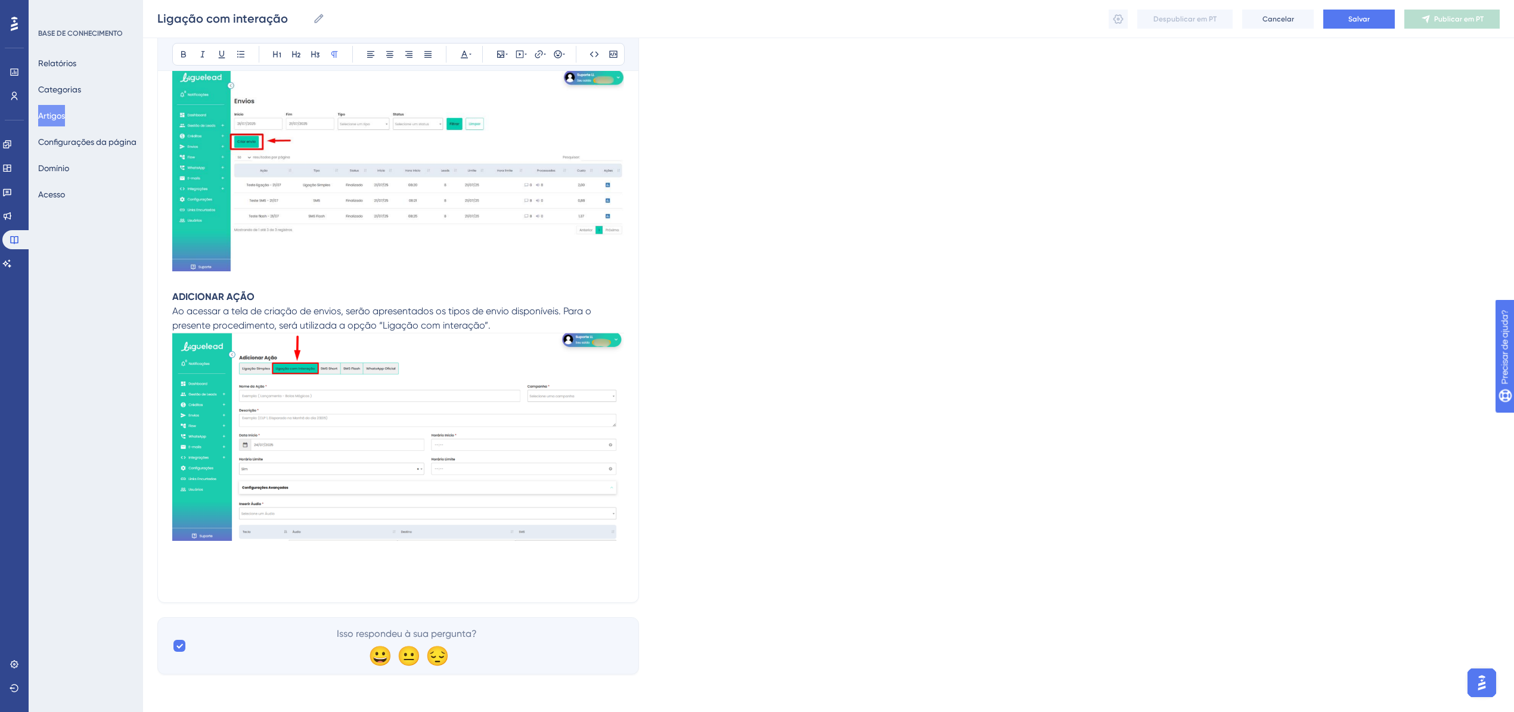
click at [285, 573] on p at bounding box center [398, 580] width 452 height 14
click at [167, 570] on div "Ligação com interação Audacioso itálico Sublinhado Ponto de bala Título 1 Títul…" at bounding box center [398, 16] width 482 height 1171
click at [179, 569] on p at bounding box center [398, 566] width 452 height 14
drag, startPoint x: 272, startPoint y: 567, endPoint x: 73, endPoint y: 563, distance: 199.7
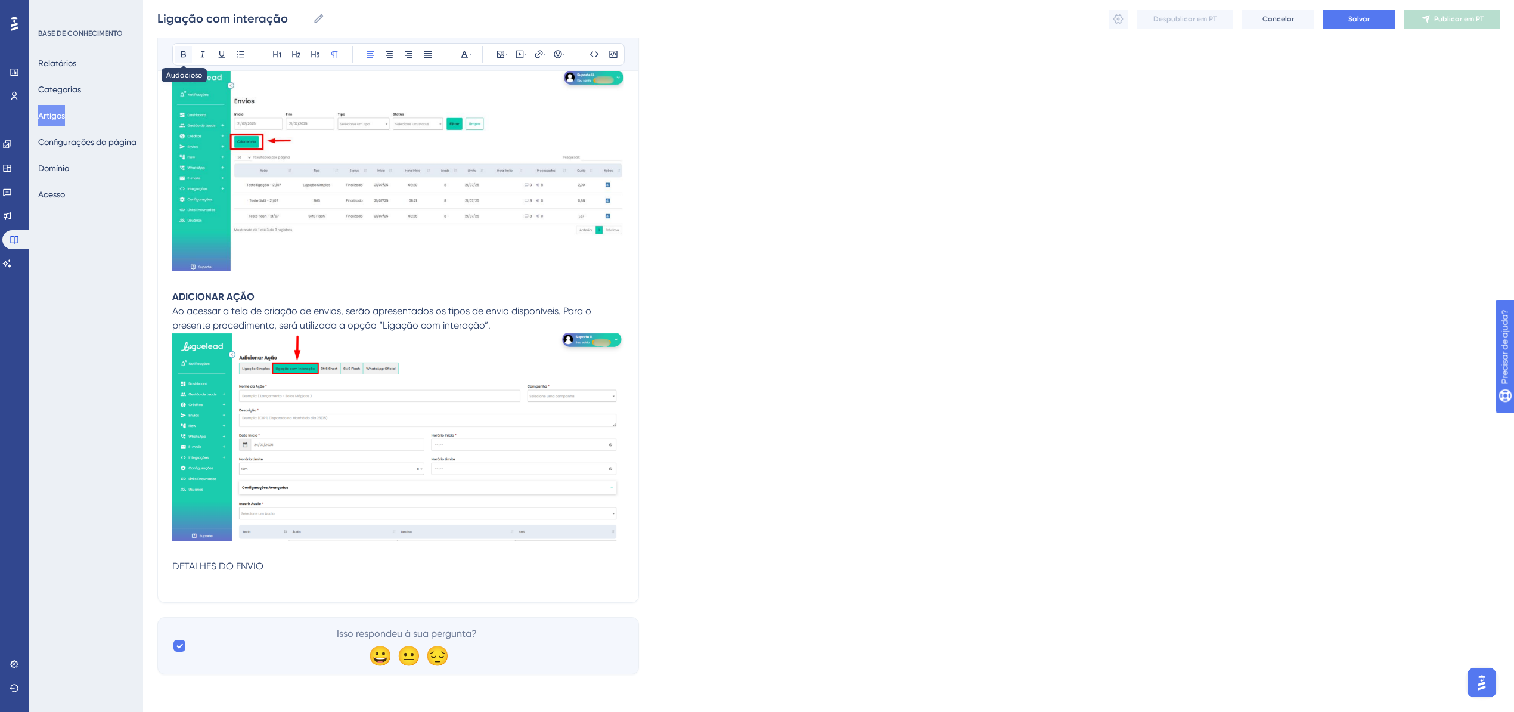
click at [186, 61] on button at bounding box center [183, 54] width 17 height 17
click at [291, 597] on div "Ligação com interação Audacioso itálico Sublinhado Ponto de bala Título 1 Títul…" at bounding box center [398, 16] width 482 height 1171
click at [287, 581] on p at bounding box center [398, 580] width 452 height 14
click at [206, 583] on p at bounding box center [398, 580] width 452 height 14
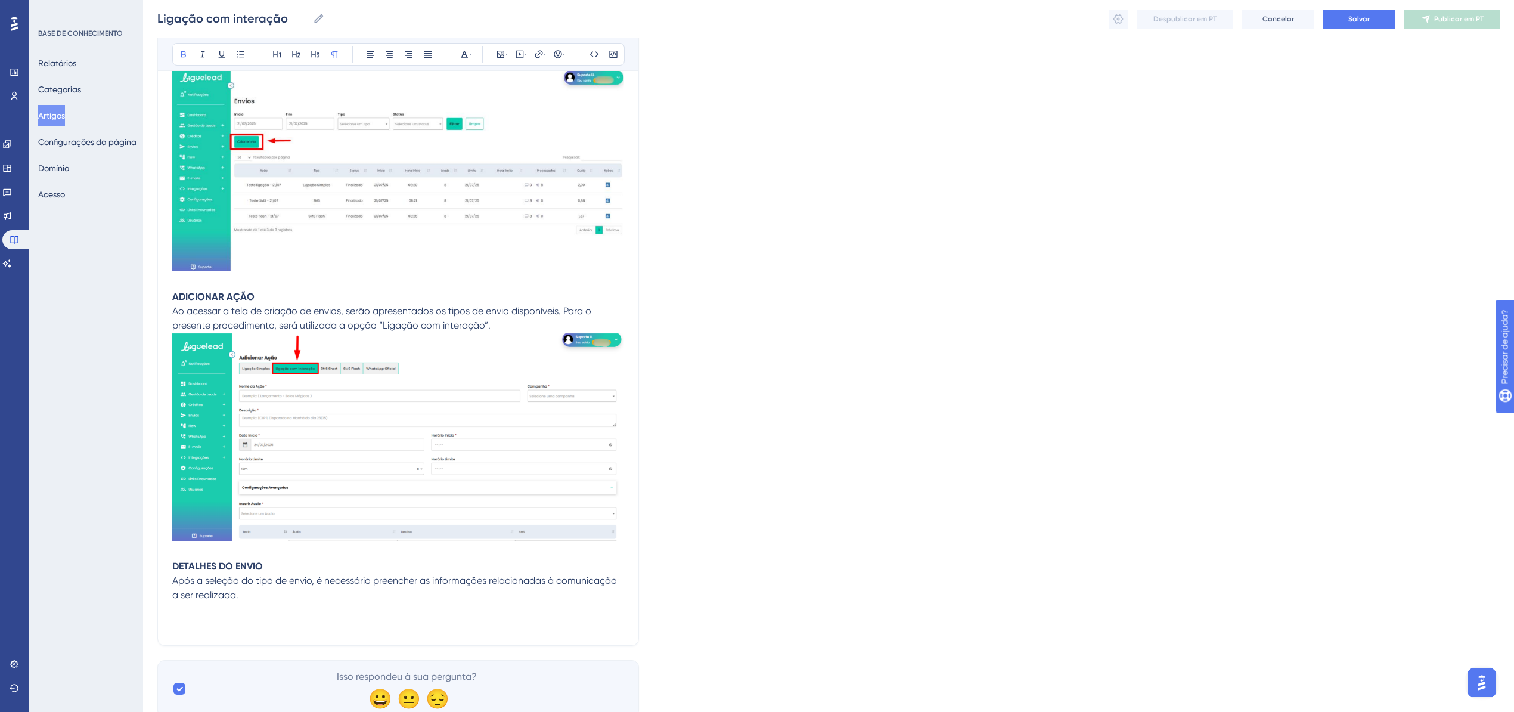
click at [179, 621] on p at bounding box center [398, 623] width 452 height 14
drag, startPoint x: 240, startPoint y: 626, endPoint x: 165, endPoint y: 628, distance: 75.1
click at [165, 628] on div "Ligação com interação Audacioso itálico Sublinhado Ponto de bala Título 1 Títul…" at bounding box center [398, 38] width 482 height 1214
drag, startPoint x: 179, startPoint y: 55, endPoint x: 188, endPoint y: 99, distance: 44.4
click at [179, 55] on icon at bounding box center [184, 54] width 10 height 10
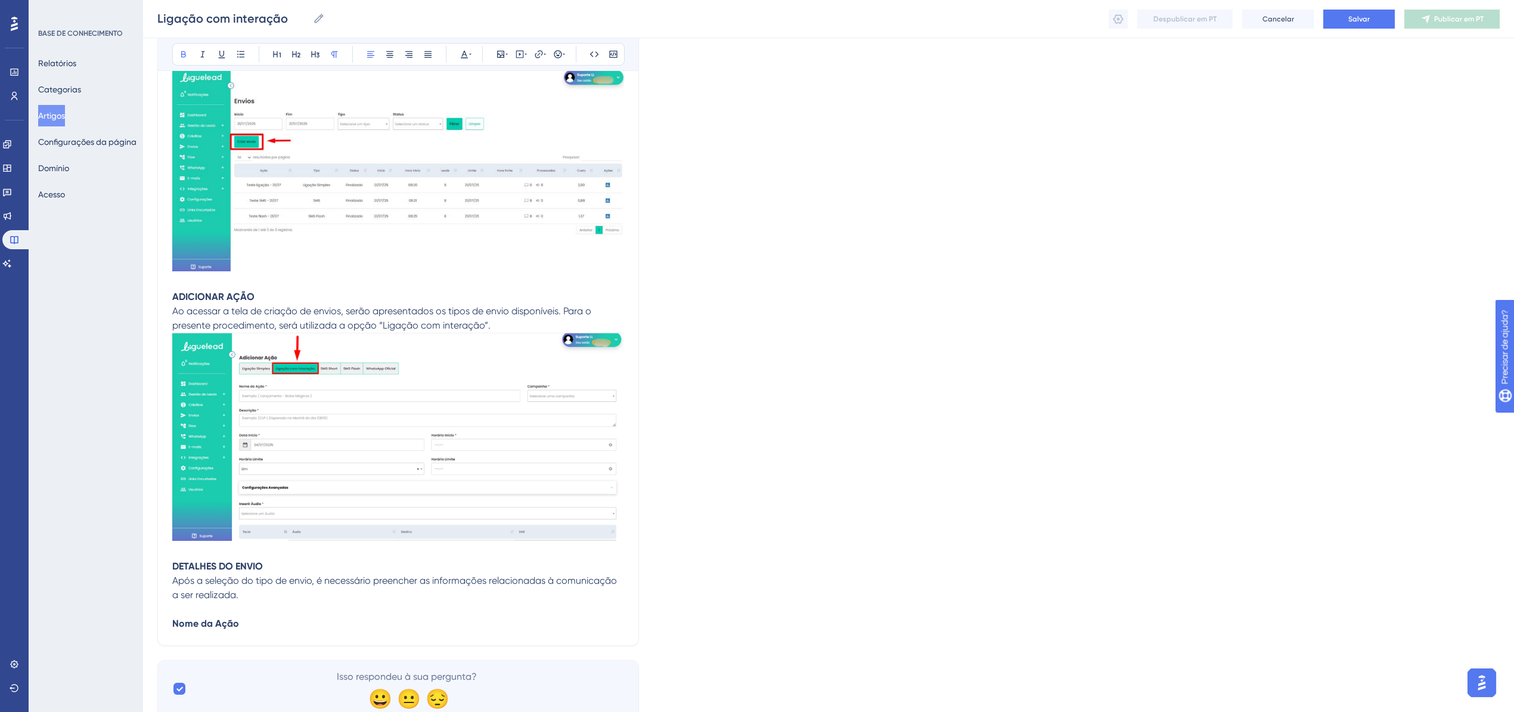
click at [265, 634] on div "Ligação com interação Audacioso itálico Sublinhado Ponto de bala Título 1 Títul…" at bounding box center [398, 38] width 482 height 1214
click at [246, 637] on div "Ligação com interação Audacioso itálico Sublinhado Ponto de bala Título 1 Títul…" at bounding box center [398, 38] width 482 height 1214
click at [246, 639] on div "Ligação com interação Audacioso itálico Sublinhado Ponto de bala Título 1 Títul…" at bounding box center [398, 38] width 482 height 1214
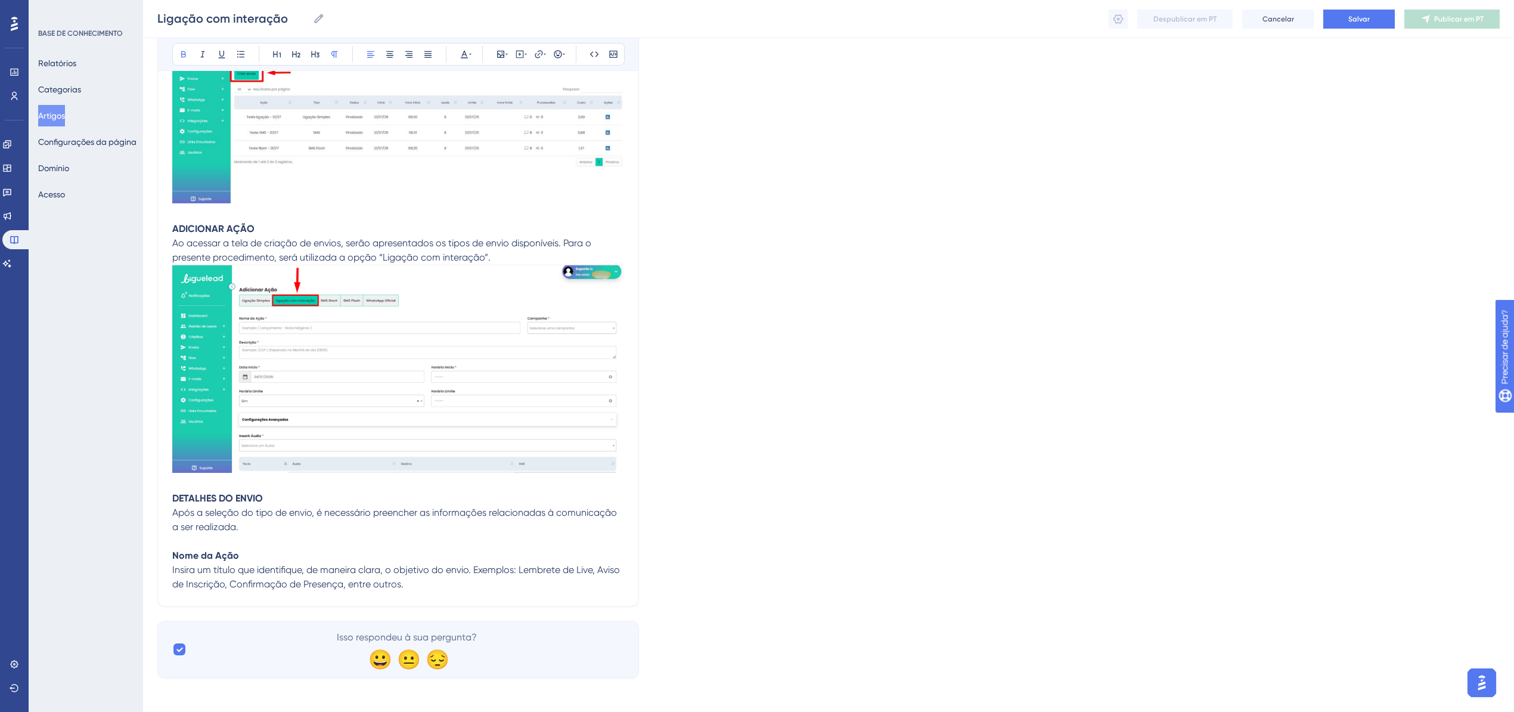
scroll to position [774, 0]
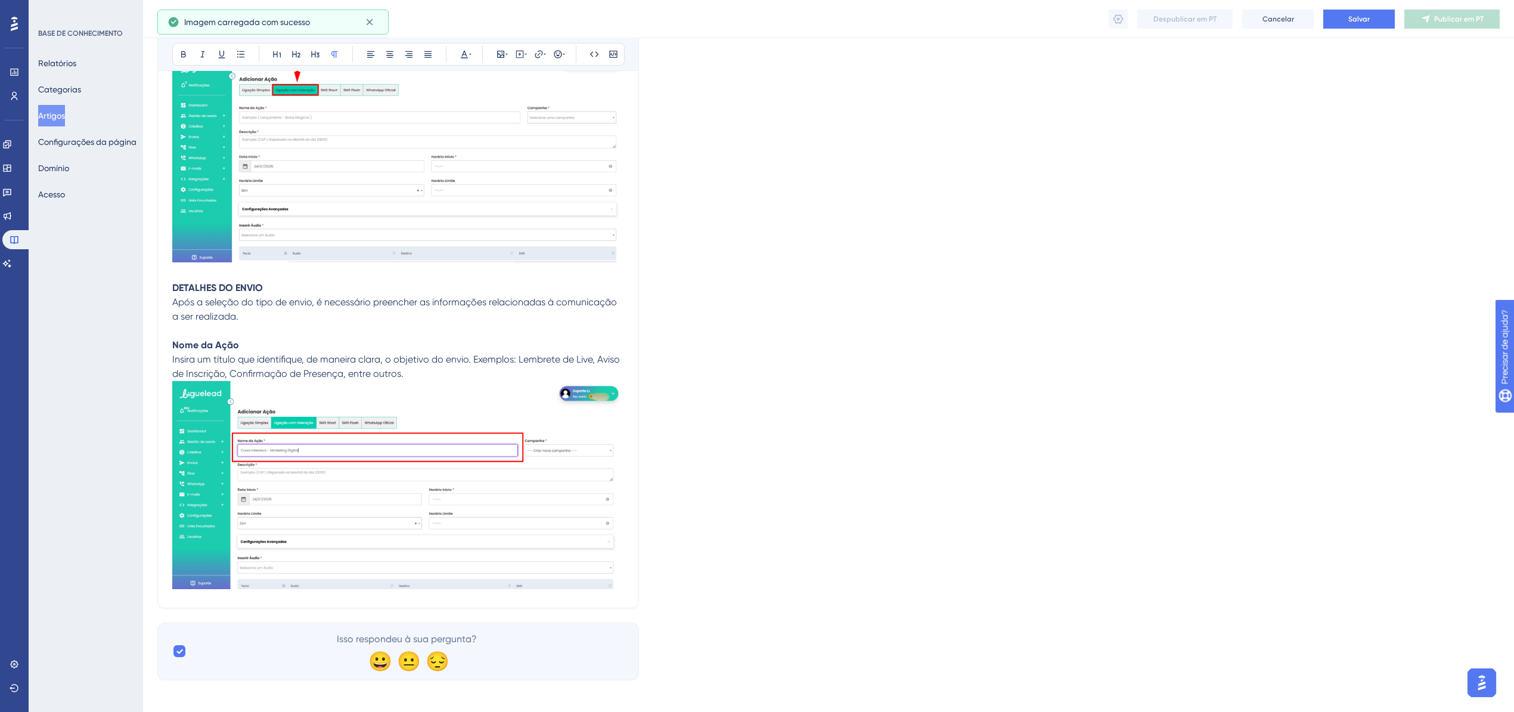
scroll to position [985, 0]
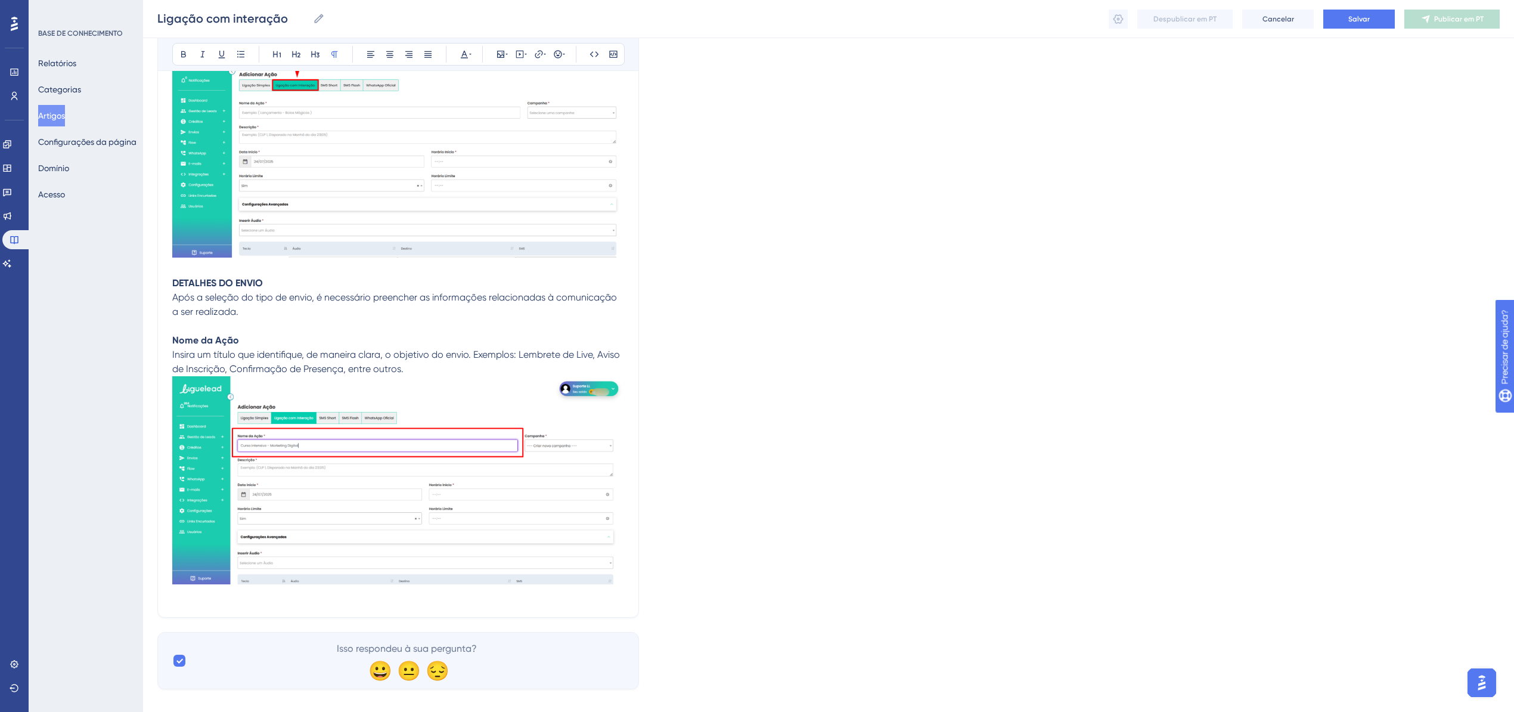
click at [218, 597] on p at bounding box center [398, 595] width 452 height 14
click at [215, 613] on span "Campanha" at bounding box center [197, 609] width 50 height 11
click at [179, 53] on icon at bounding box center [184, 54] width 10 height 10
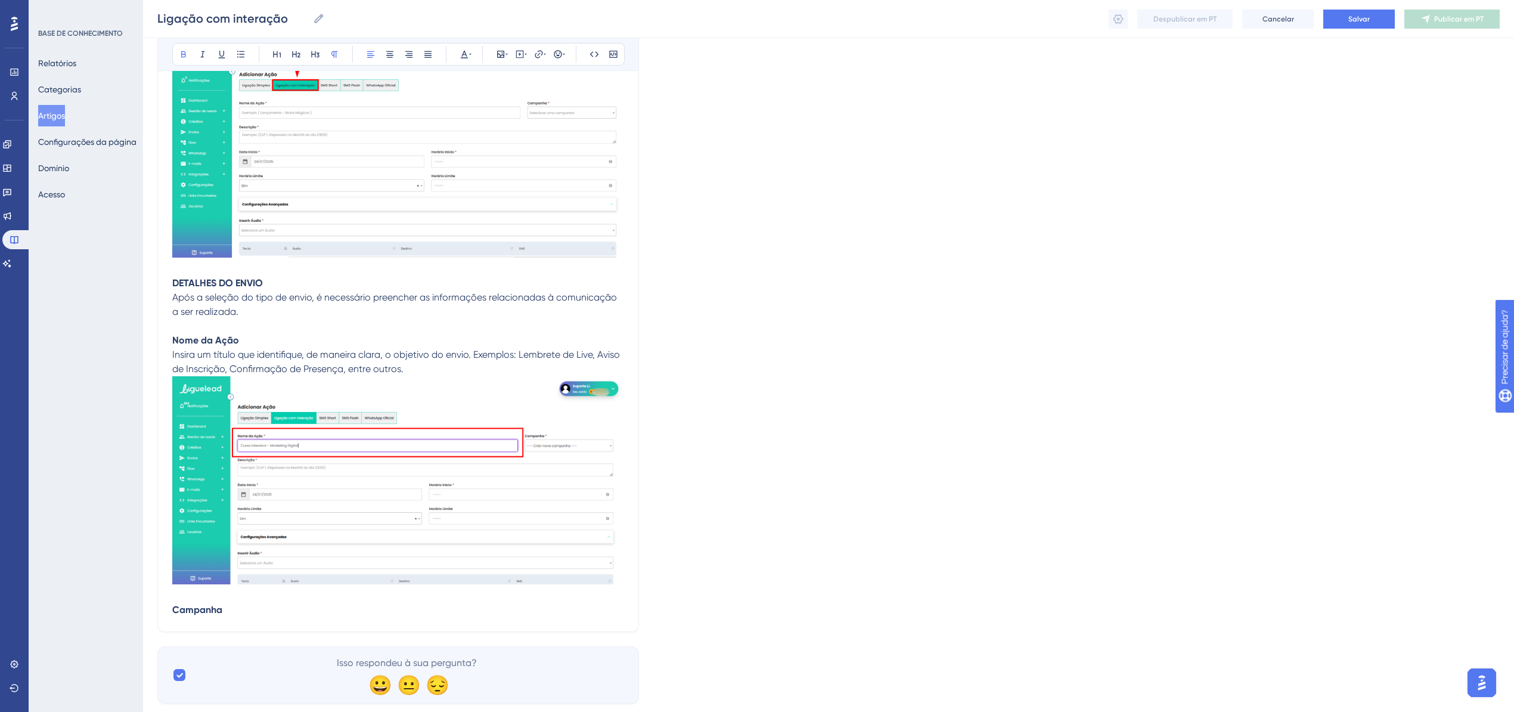
drag, startPoint x: 269, startPoint y: 284, endPoint x: 172, endPoint y: 281, distance: 97.2
click at [172, 281] on p "DETALHES DO ENVIO" at bounding box center [398, 283] width 452 height 14
click at [220, 53] on icon at bounding box center [222, 55] width 7 height 8
click at [247, 614] on p "Campanha" at bounding box center [398, 610] width 452 height 14
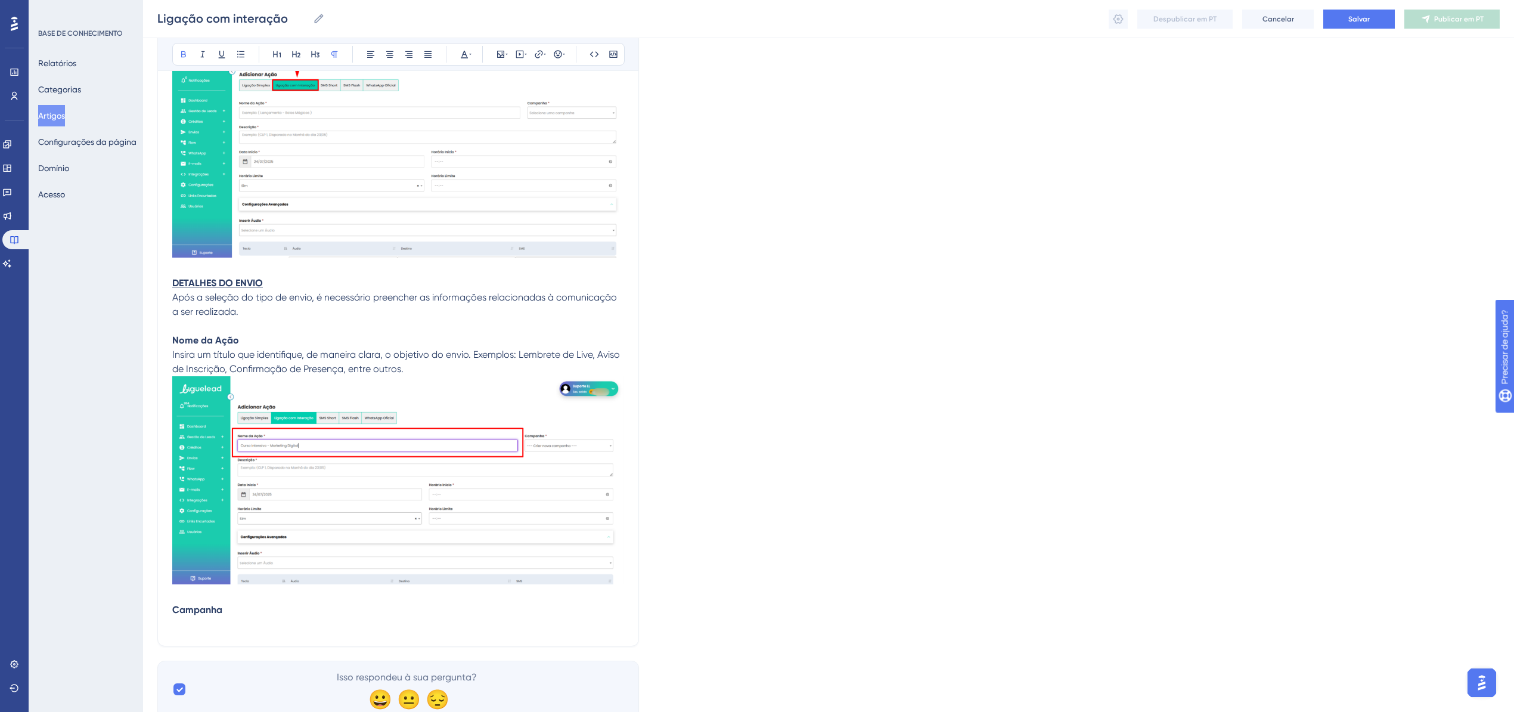
click at [210, 626] on p at bounding box center [398, 624] width 452 height 14
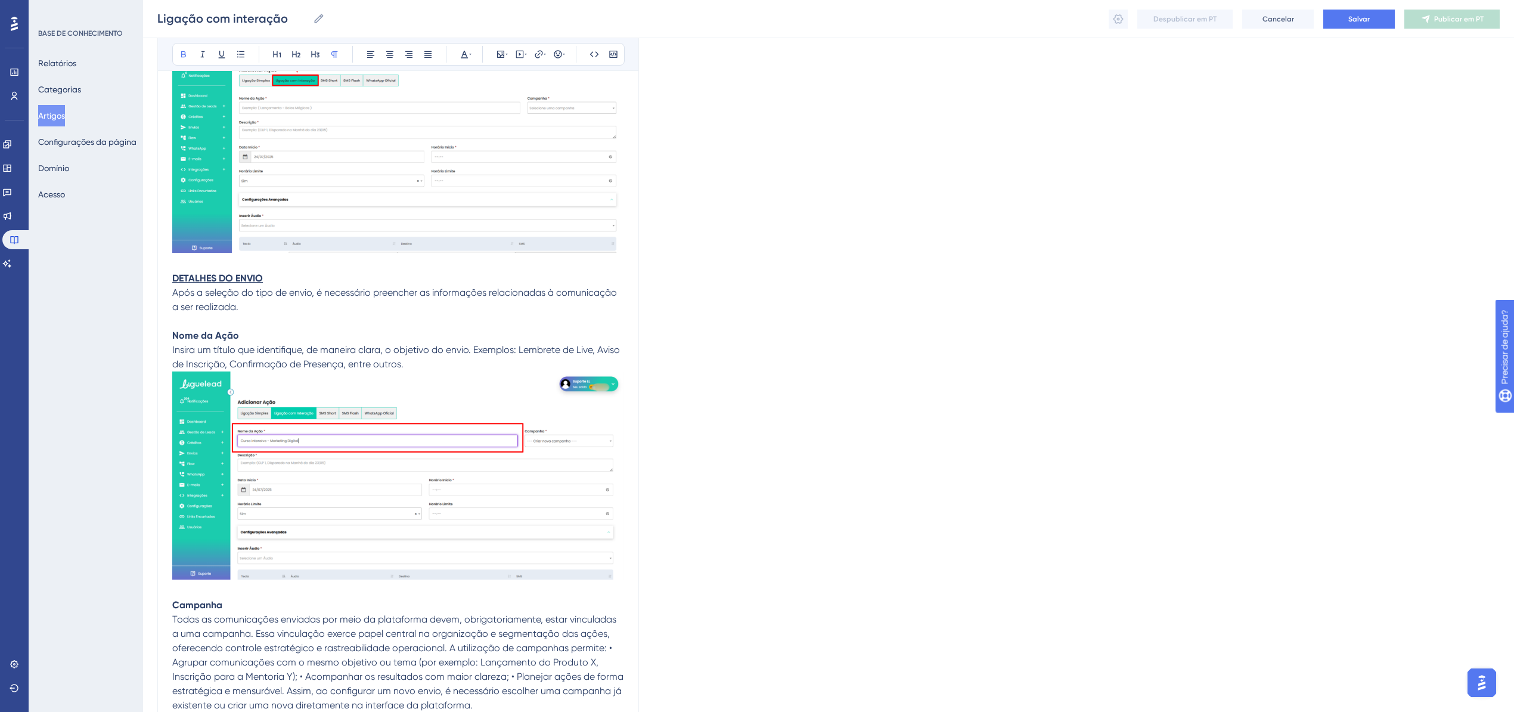
scroll to position [1004, 0]
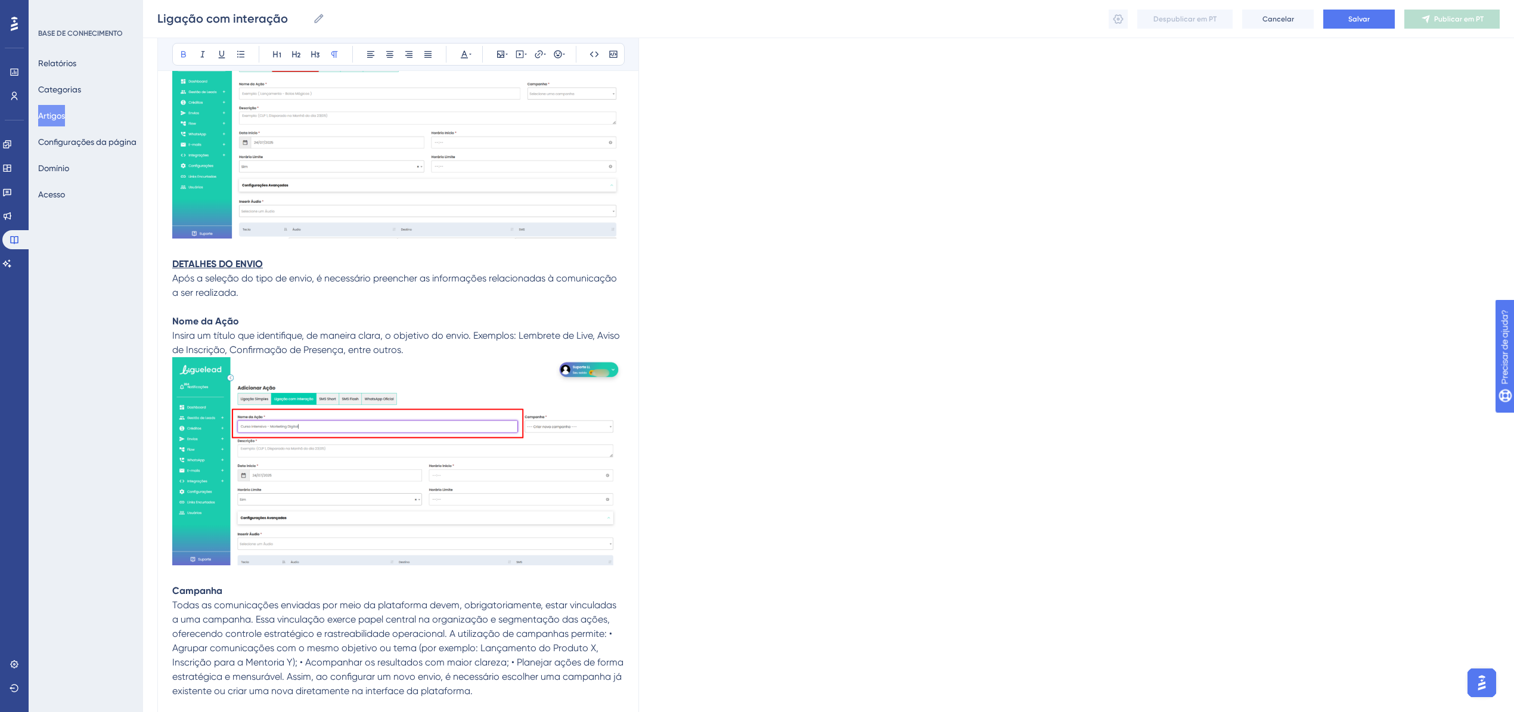
click at [453, 632] on span "Todas as comunicações enviadas por meio da plataforma devem, obrigatoriamente, …" at bounding box center [399, 647] width 454 height 97
click at [448, 632] on span "Todas as comunicações enviadas por meio da plataforma devem, obrigatoriamente, …" at bounding box center [399, 647] width 454 height 97
click at [453, 635] on span "Todas as comunicações enviadas por meio da plataforma devem, obrigatoriamente, …" at bounding box center [399, 647] width 454 height 97
click at [451, 635] on span "Todas as comunicações enviadas por meio da plataforma devem, obrigatoriamente, …" at bounding box center [399, 647] width 454 height 97
click at [330, 644] on span "A utilização de campanhas permite: • Agrupar comunicações com o mesmo objetivo …" at bounding box center [398, 676] width 452 height 69
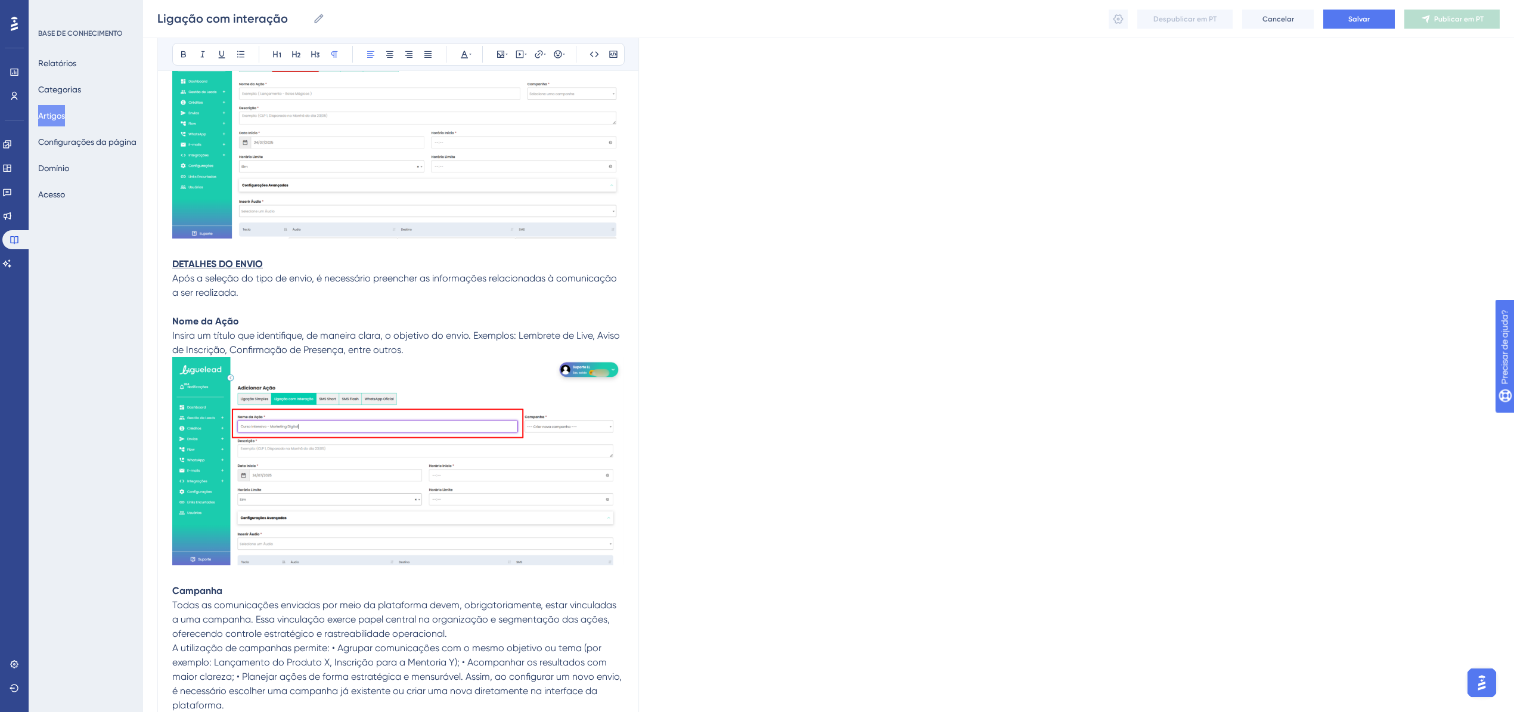
click at [330, 649] on span "A utilização de campanhas permite: • Agrupar comunicações com o mesmo objetivo …" at bounding box center [398, 676] width 452 height 69
click at [333, 649] on span "A utilização de campanhas permite: • Agrupar comunicações com o mesmo objetivo …" at bounding box center [398, 676] width 452 height 69
click at [300, 676] on span "• Agrupar comunicações com o mesmo objetivo ou tema (por exemplo: Lançamento do…" at bounding box center [399, 683] width 454 height 54
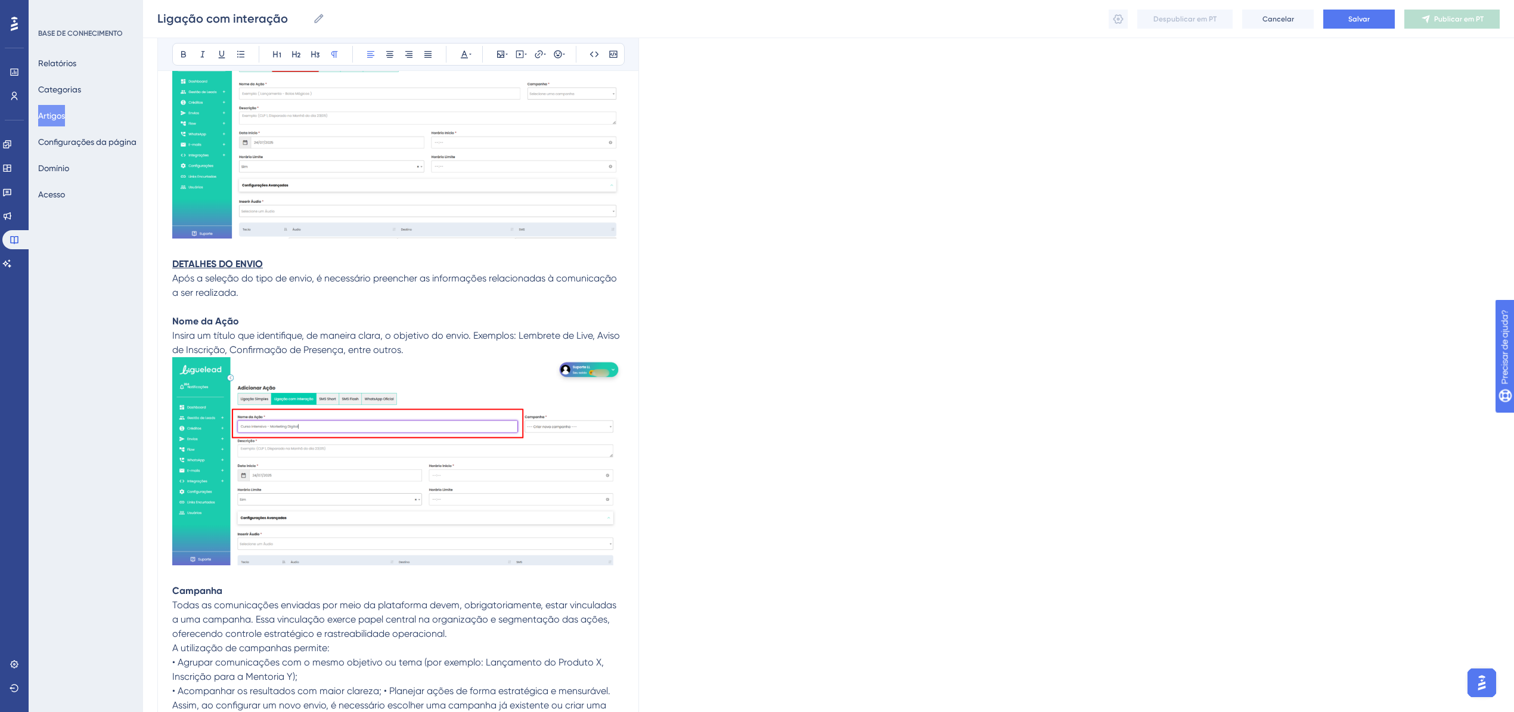
click at [381, 690] on span "• Acompanhar os resultados com maior clareza; • Planejar ações de forma estraté…" at bounding box center [392, 705] width 440 height 40
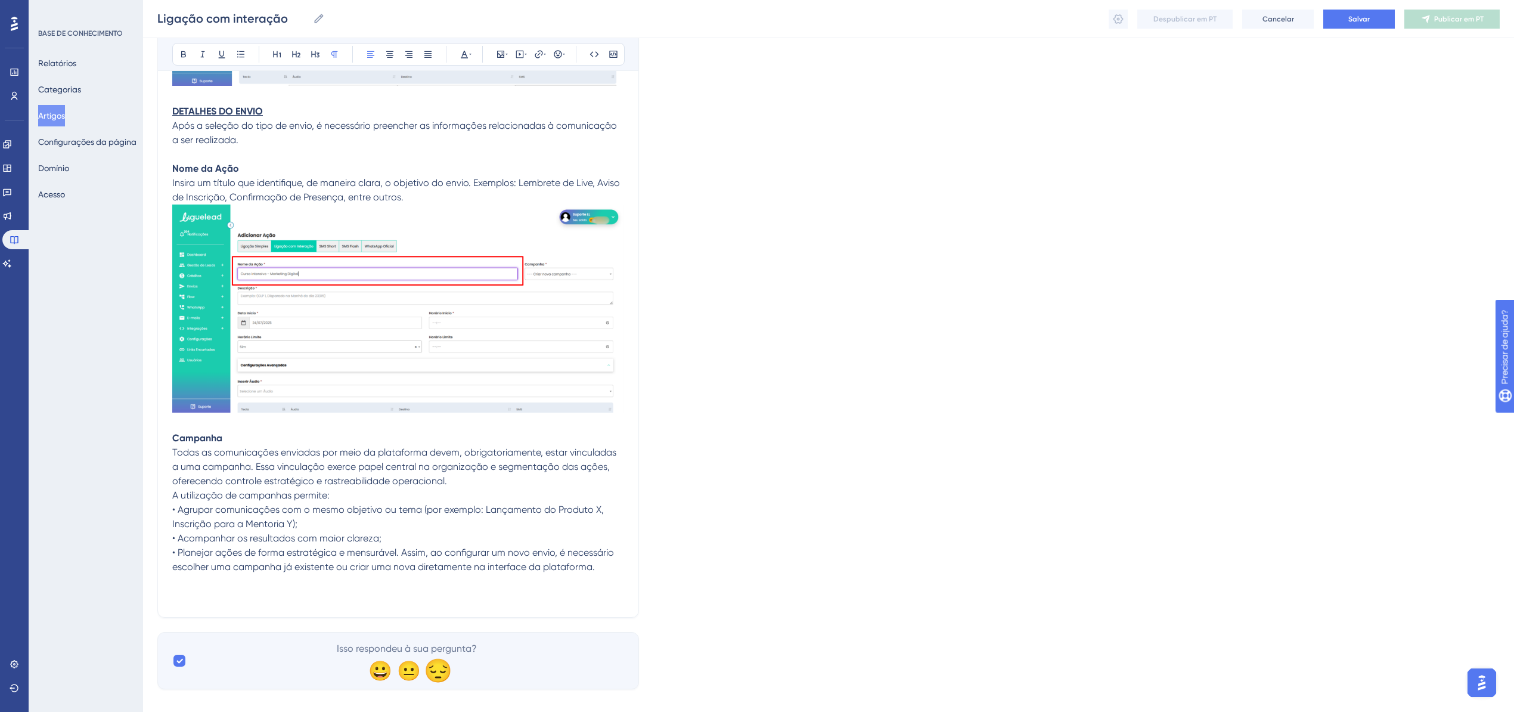
scroll to position [1163, 0]
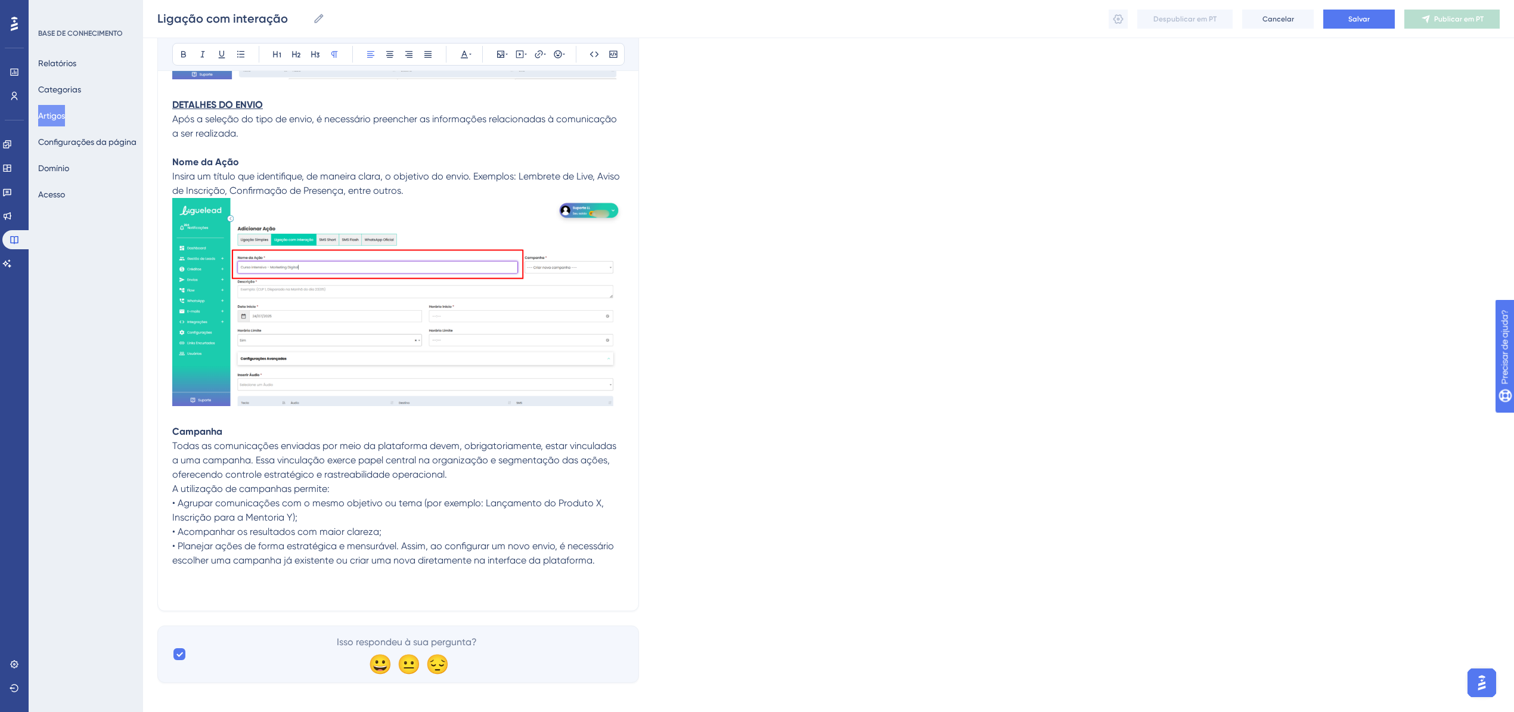
click at [403, 547] on span "• Planejar ações de forma estratégica e mensurável. Assim, ao configurar um nov…" at bounding box center [394, 553] width 444 height 26
click at [477, 476] on p "Todas as comunicações enviadas por meio da plataforma devem, obrigatoriamente, …" at bounding box center [398, 460] width 452 height 43
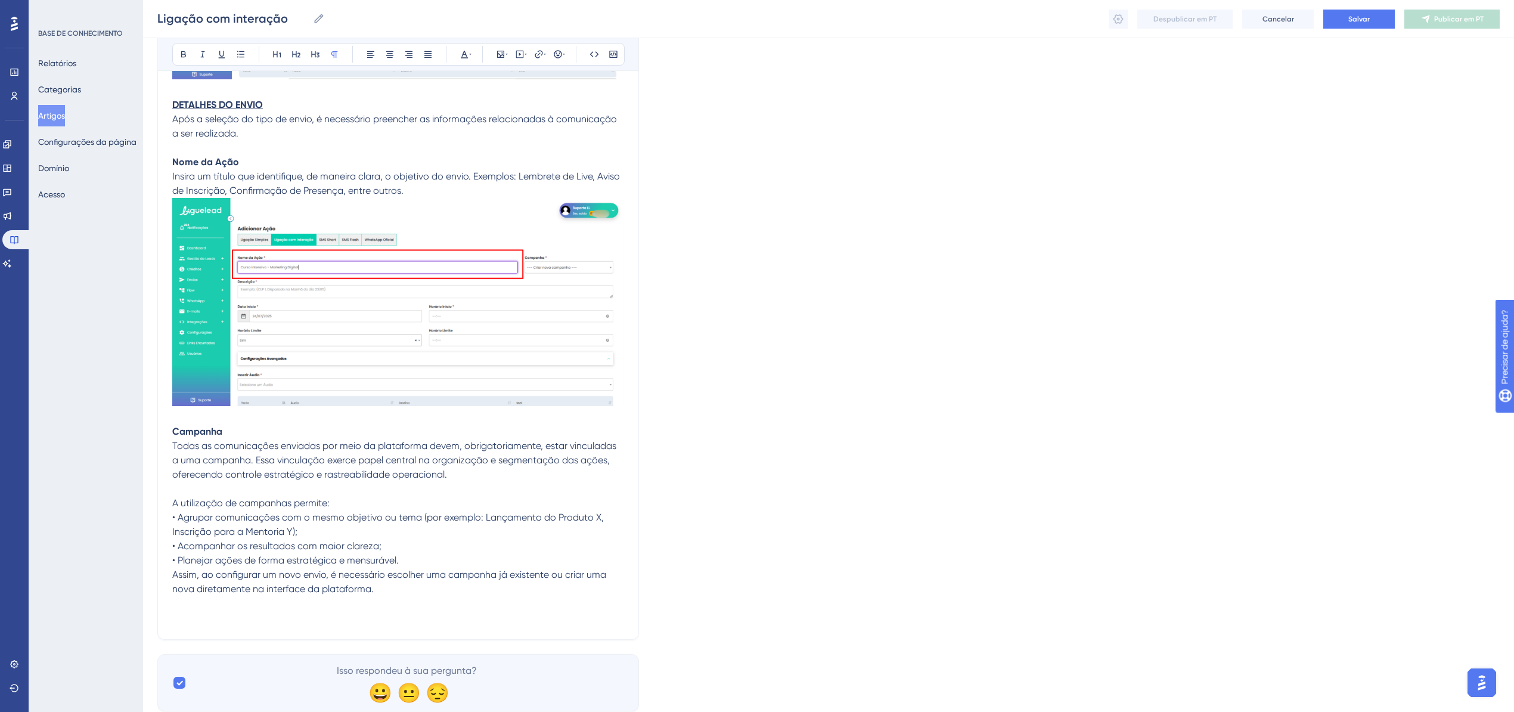
click at [442, 586] on p "Assim, ao configurar um novo envio, é necessário escolher uma campanha já exist…" at bounding box center [398, 581] width 452 height 29
click at [268, 604] on p at bounding box center [398, 603] width 452 height 14
click at [252, 626] on p at bounding box center [398, 632] width 452 height 14
click at [181, 613] on p at bounding box center [398, 617] width 452 height 14
paste div
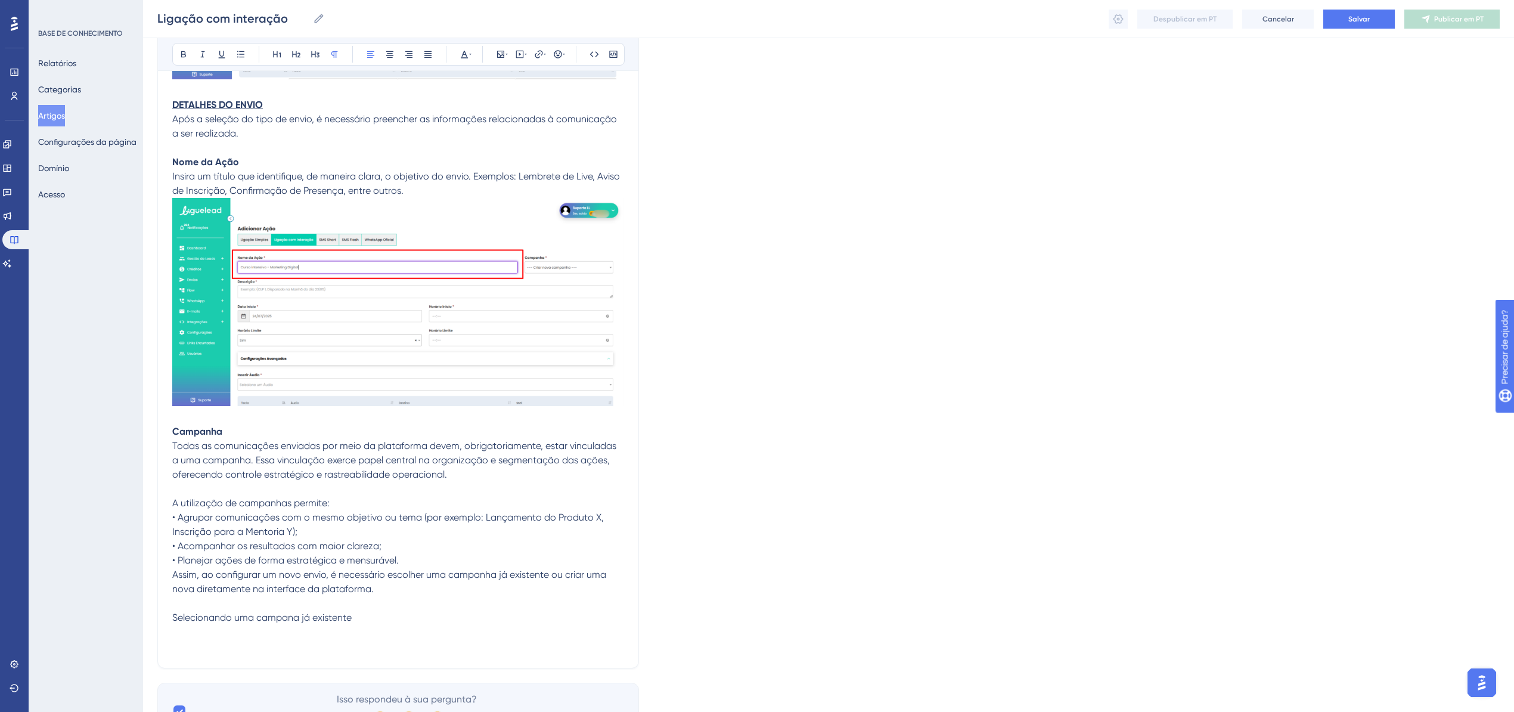
click at [288, 620] on span "Selecionando uma campana já existente" at bounding box center [261, 617] width 179 height 11
click at [292, 620] on span "Selecionando uma campana já existente" at bounding box center [261, 617] width 179 height 11
drag, startPoint x: 332, startPoint y: 632, endPoint x: 131, endPoint y: 632, distance: 200.9
click at [284, 617] on span "Selecionando uma campanha já existente" at bounding box center [264, 617] width 185 height 11
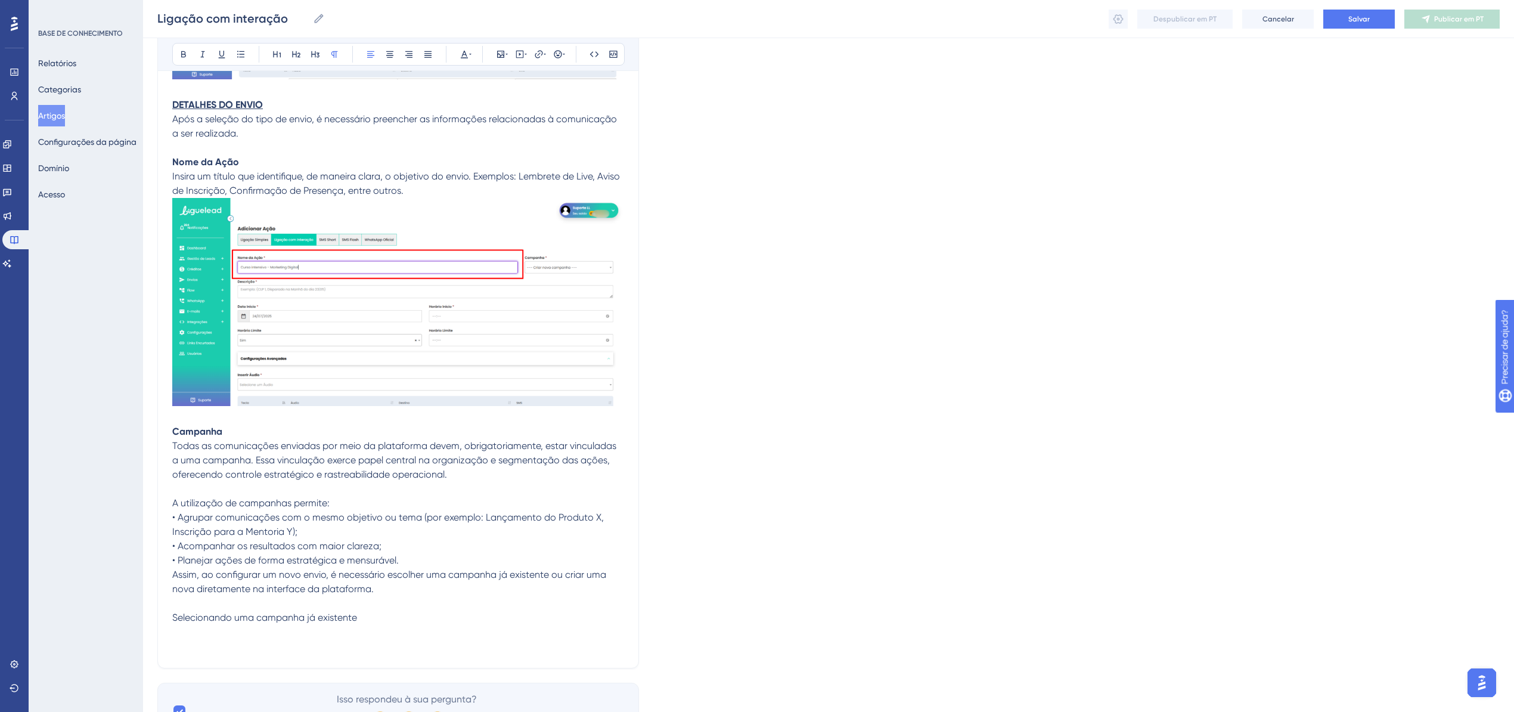
click at [284, 617] on span "Selecionando uma campanha já existente" at bounding box center [264, 617] width 185 height 11
click at [176, 52] on button at bounding box center [183, 54] width 17 height 17
click at [265, 634] on p at bounding box center [398, 632] width 452 height 14
click at [226, 625] on p at bounding box center [398, 632] width 452 height 14
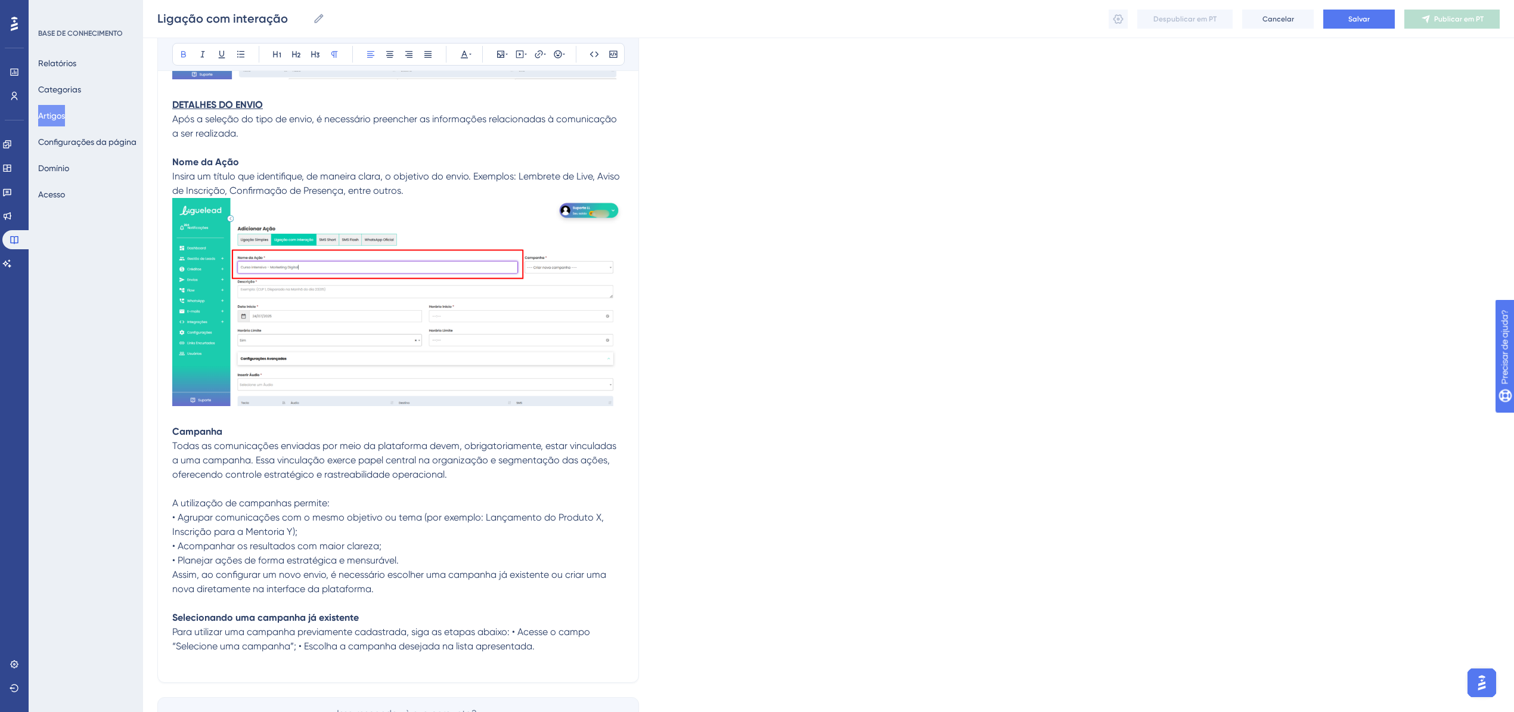
click at [514, 634] on span "Para utilizar uma campanha previamente cadastrada, siga as etapas abaixo: • Ace…" at bounding box center [382, 639] width 420 height 26
click at [381, 650] on span "• Acesse o campo “Selecione uma campanha”; • Escolha a campanha desejada na lis…" at bounding box center [393, 645] width 443 height 11
click at [380, 650] on span "• Acesse o campo “Selecione uma campanha”; • Escolha a campanha desejada na lis…" at bounding box center [393, 645] width 443 height 11
click at [437, 657] on p "• Escolha a campanha desejada na lista apresentada." at bounding box center [398, 660] width 452 height 14
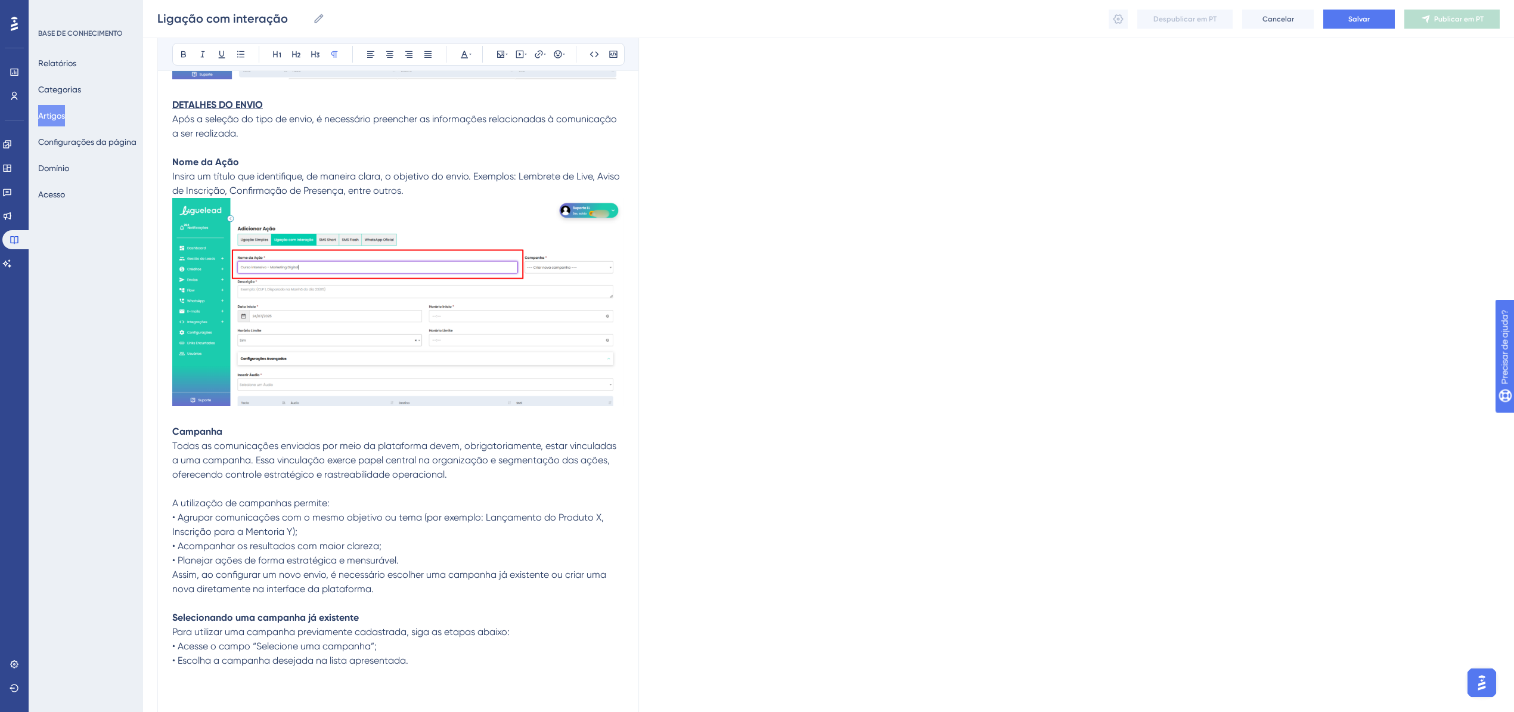
click at [208, 682] on p at bounding box center [398, 689] width 452 height 14
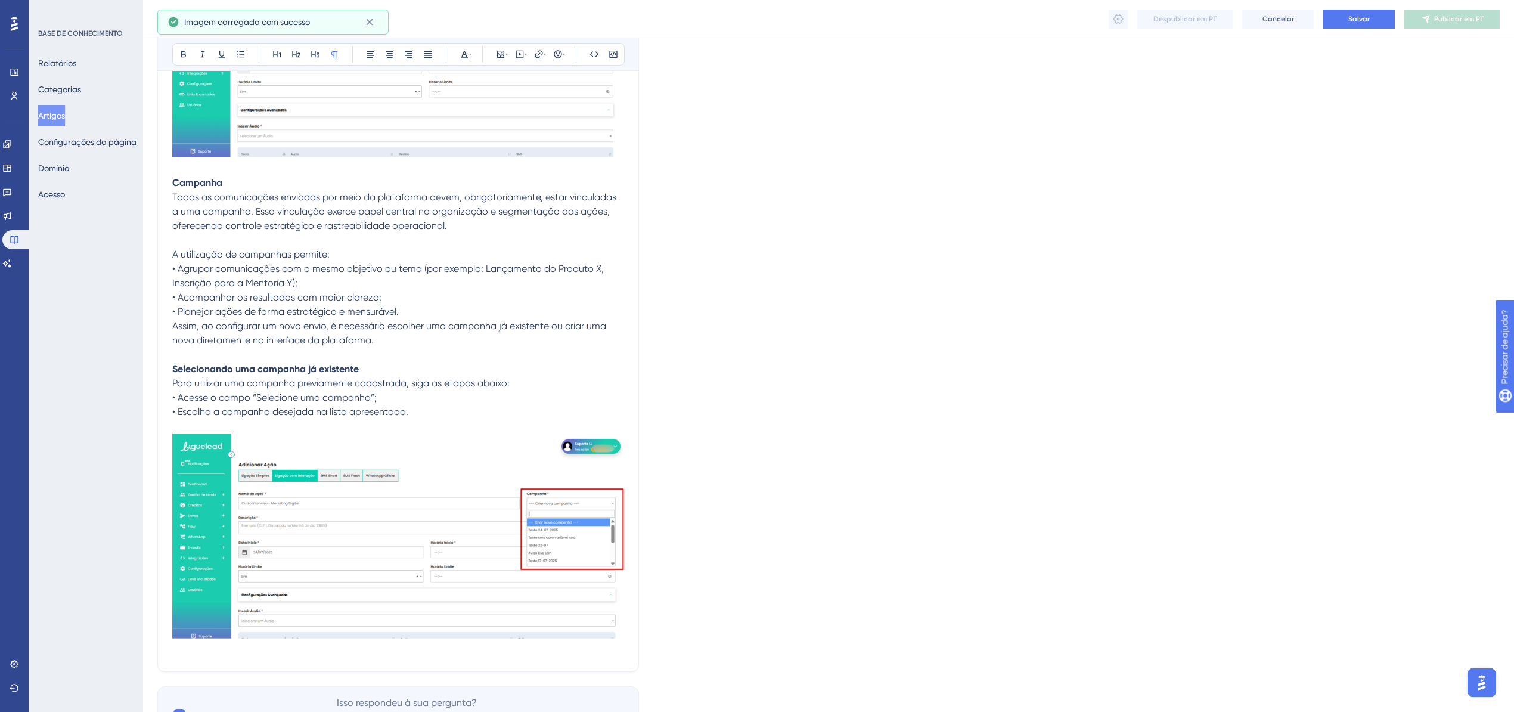
scroll to position [1481, 0]
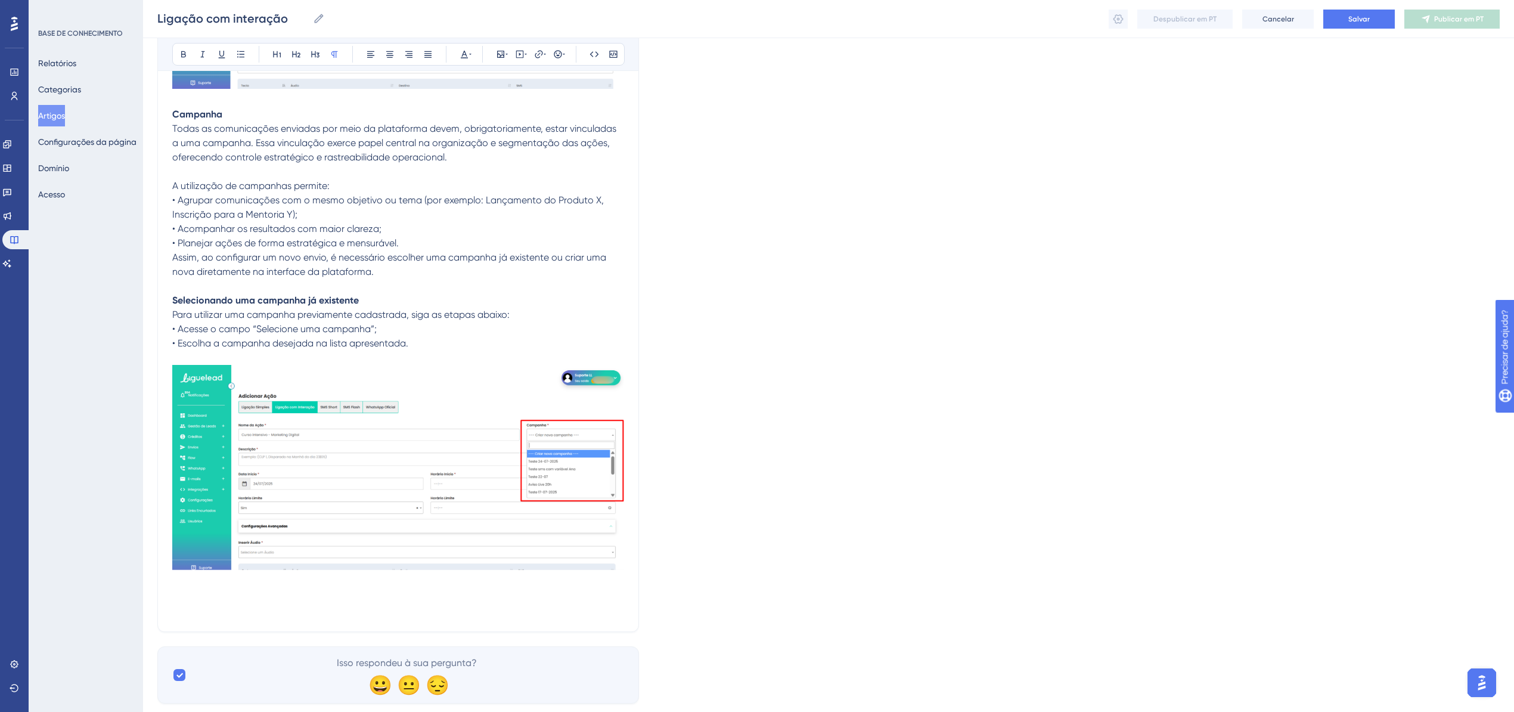
click at [201, 604] on p at bounding box center [398, 610] width 452 height 14
click at [196, 597] on p at bounding box center [398, 595] width 452 height 14
click at [215, 598] on span "Criando uma campanha" at bounding box center [226, 594] width 108 height 11
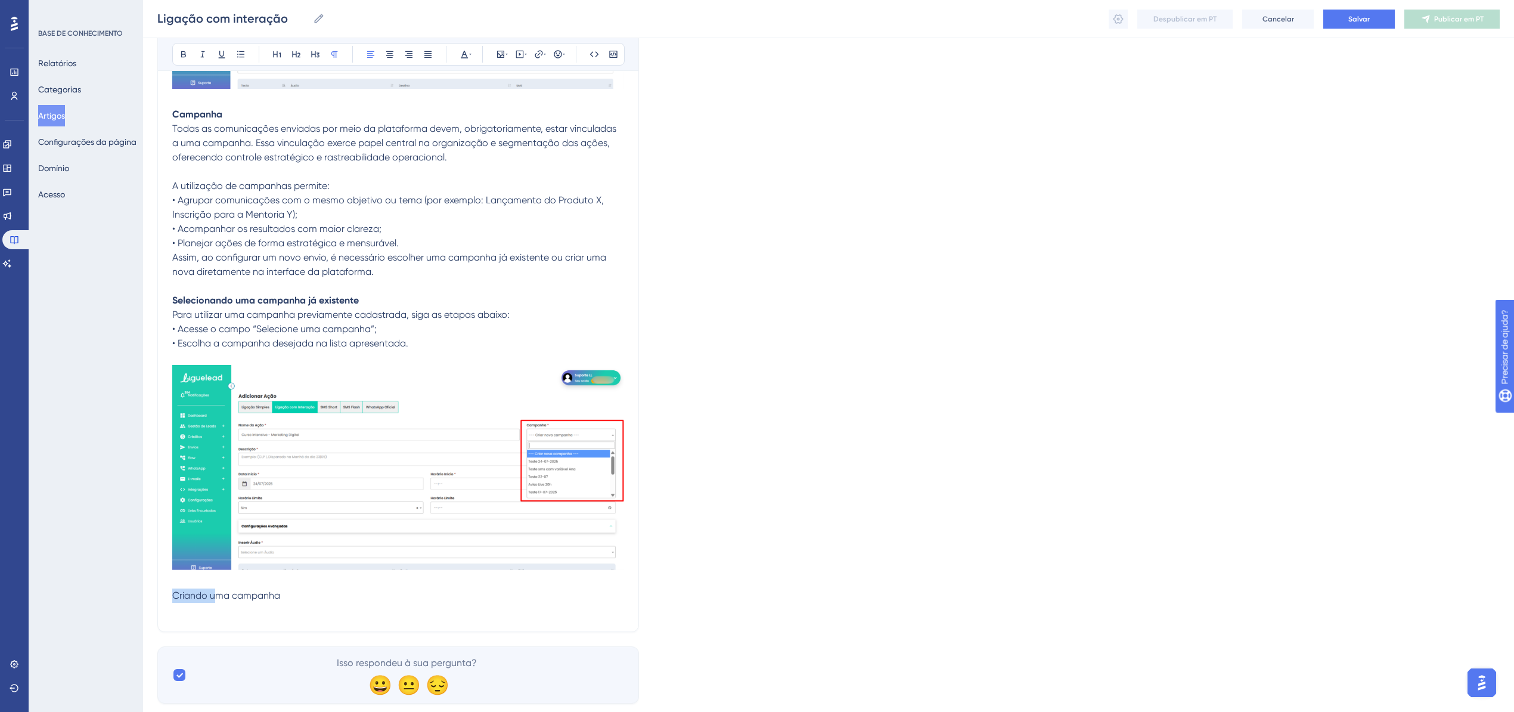
click at [215, 598] on span "Criando uma campanha" at bounding box center [226, 594] width 108 height 11
click at [176, 57] on button at bounding box center [183, 54] width 17 height 17
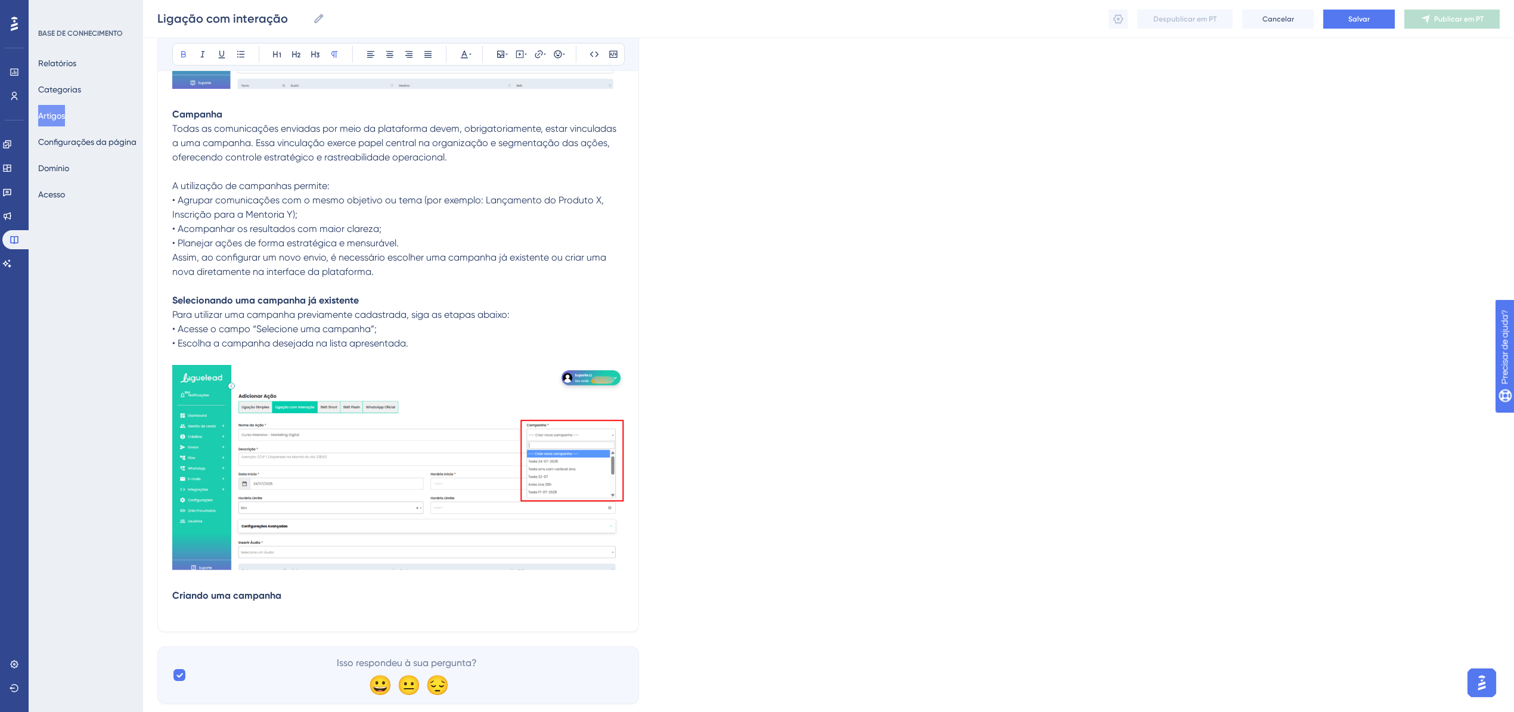
click at [200, 609] on p at bounding box center [398, 610] width 452 height 14
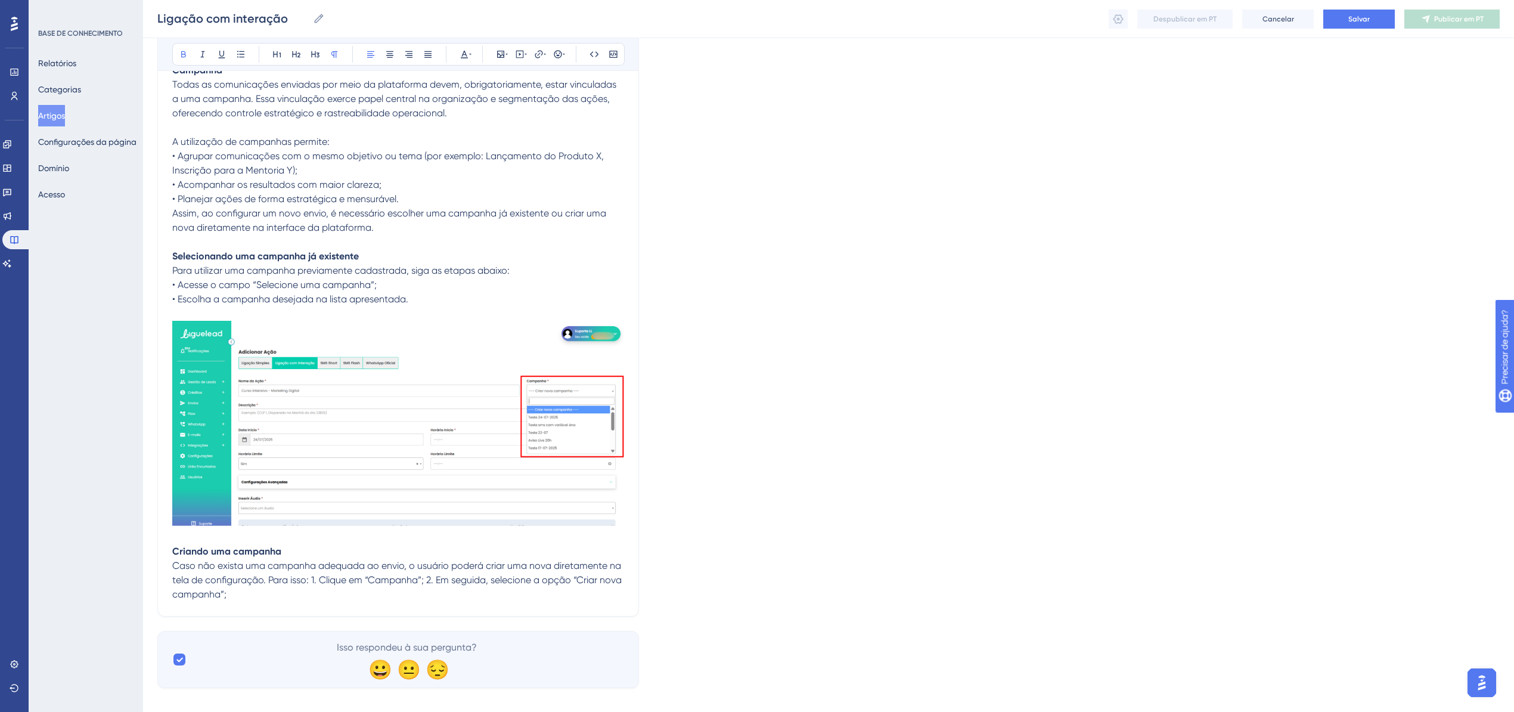
scroll to position [1538, 0]
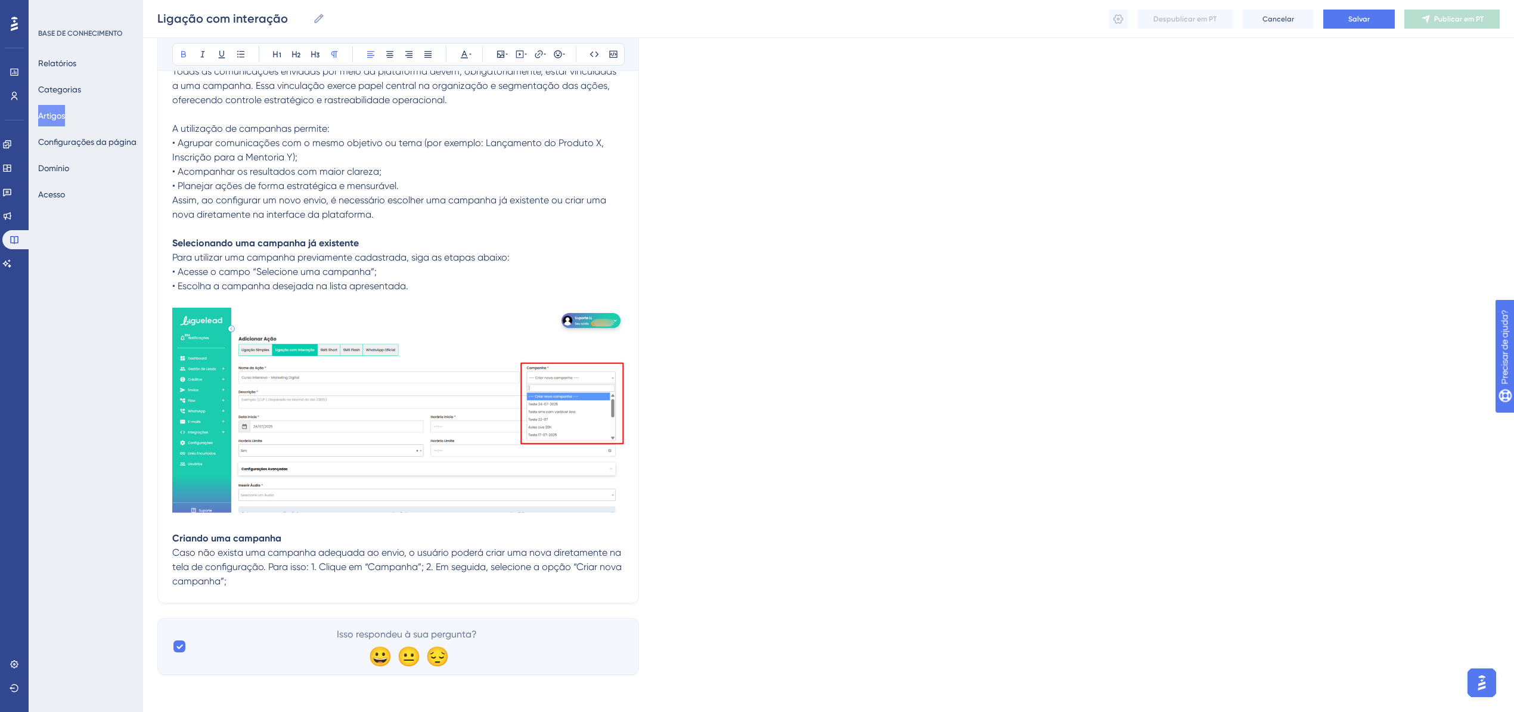
click at [269, 565] on span "Caso não exista uma campanha adequada ao envio, o usuário poderá criar uma nova…" at bounding box center [398, 567] width 452 height 40
click at [314, 563] on span "Caso não exista uma campanha adequada ao envio, o usuário poderá criar uma nova…" at bounding box center [398, 567] width 452 height 40
click at [313, 566] on span "Caso não exista uma campanha adequada ao envio, o usuário poderá criar uma nova…" at bounding box center [398, 567] width 452 height 40
click at [309, 566] on span "Caso não exista uma campanha adequada ao envio, o usuário poderá criar uma nova…" at bounding box center [398, 567] width 452 height 40
click at [311, 569] on span "Caso não exista uma campanha adequada ao envio, o usuário poderá criar uma nova…" at bounding box center [398, 567] width 452 height 40
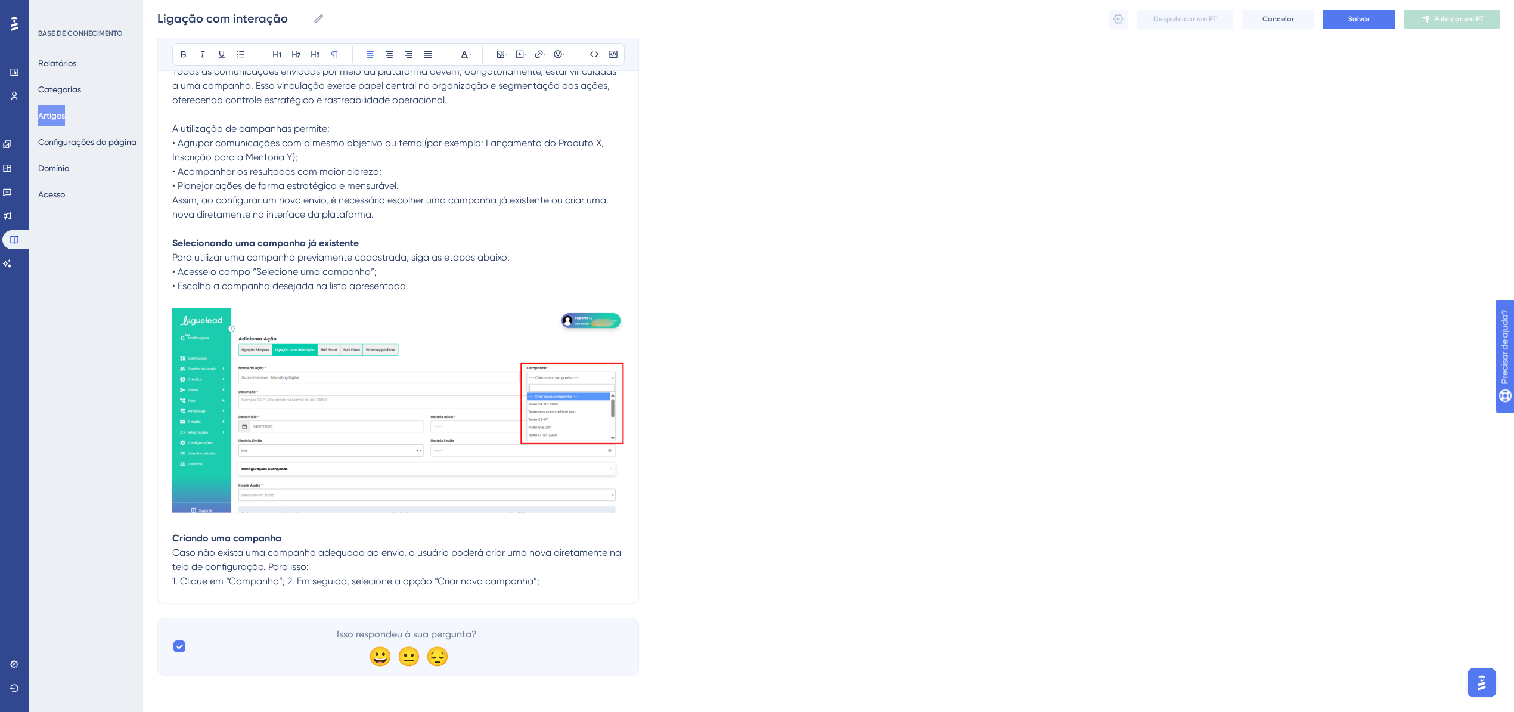
click at [286, 582] on span "1. Clique em “Campanha”; 2. Em seguida, selecione a opção “Criar nova campanha”;" at bounding box center [355, 580] width 367 height 11
click at [288, 582] on span "1. Clique em “Campanha”; 2. Em seguida, selecione a opção “Criar nova campanha”;" at bounding box center [355, 580] width 367 height 11
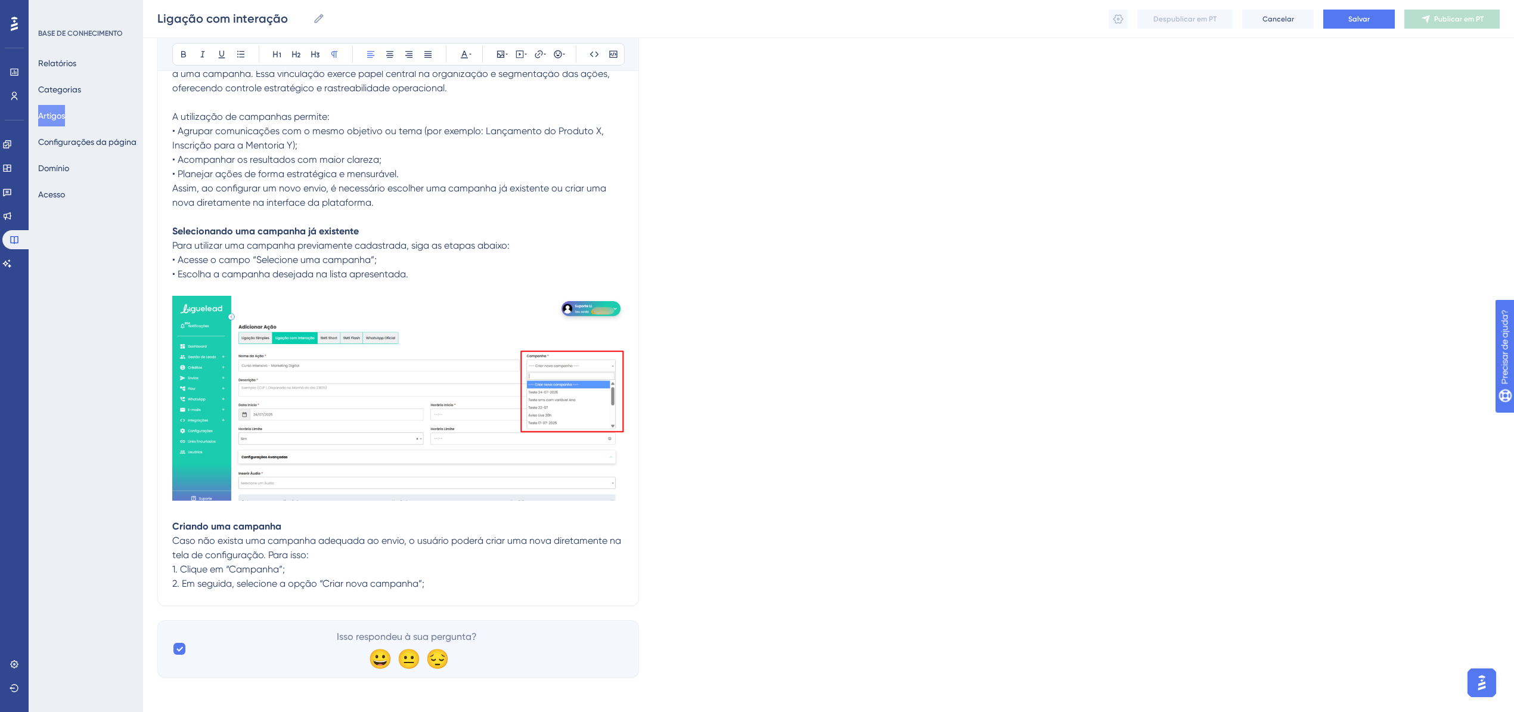
scroll to position [1552, 0]
click at [461, 578] on p "2. Em seguida, selecione a opção “Criar nova campanha”;" at bounding box center [398, 581] width 452 height 14
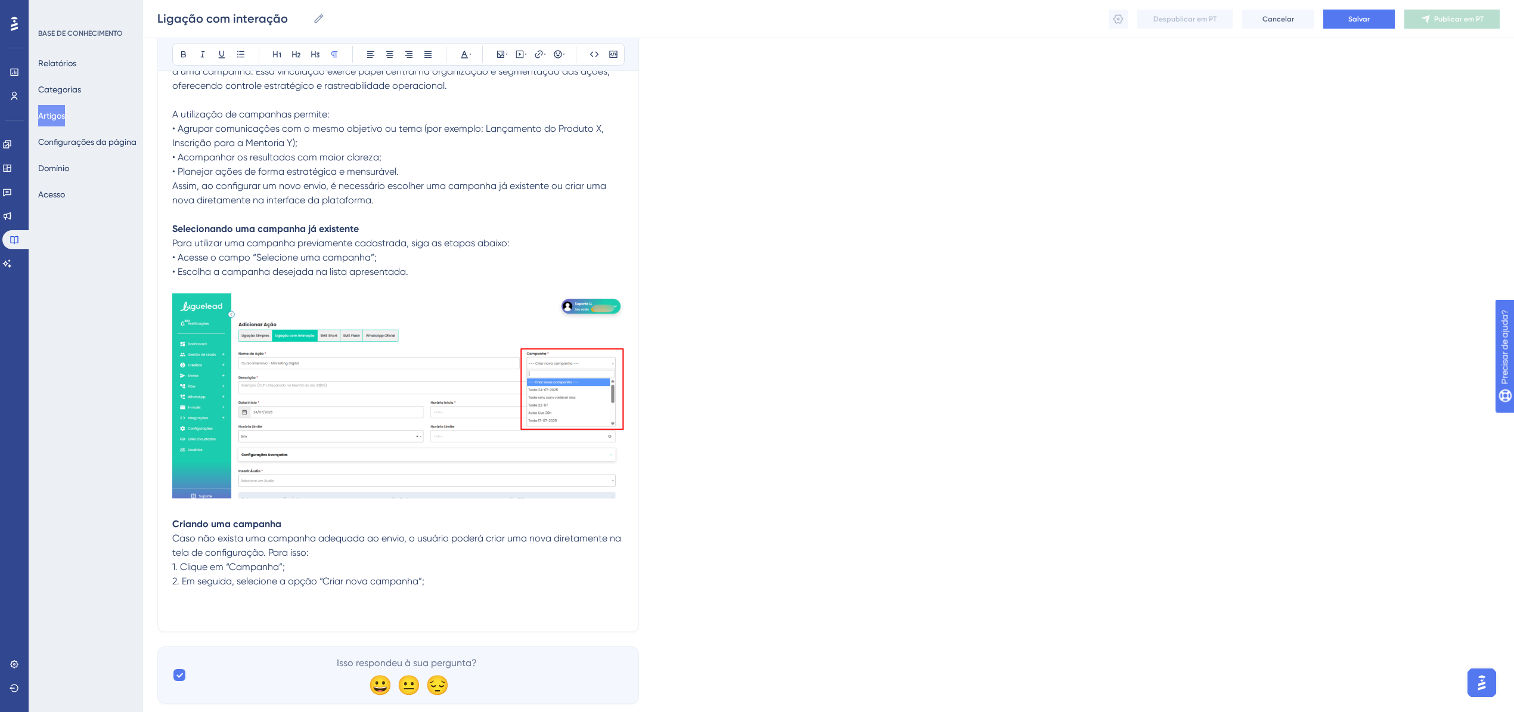
click at [241, 592] on p at bounding box center [398, 595] width 452 height 14
click at [195, 603] on p at bounding box center [398, 610] width 452 height 14
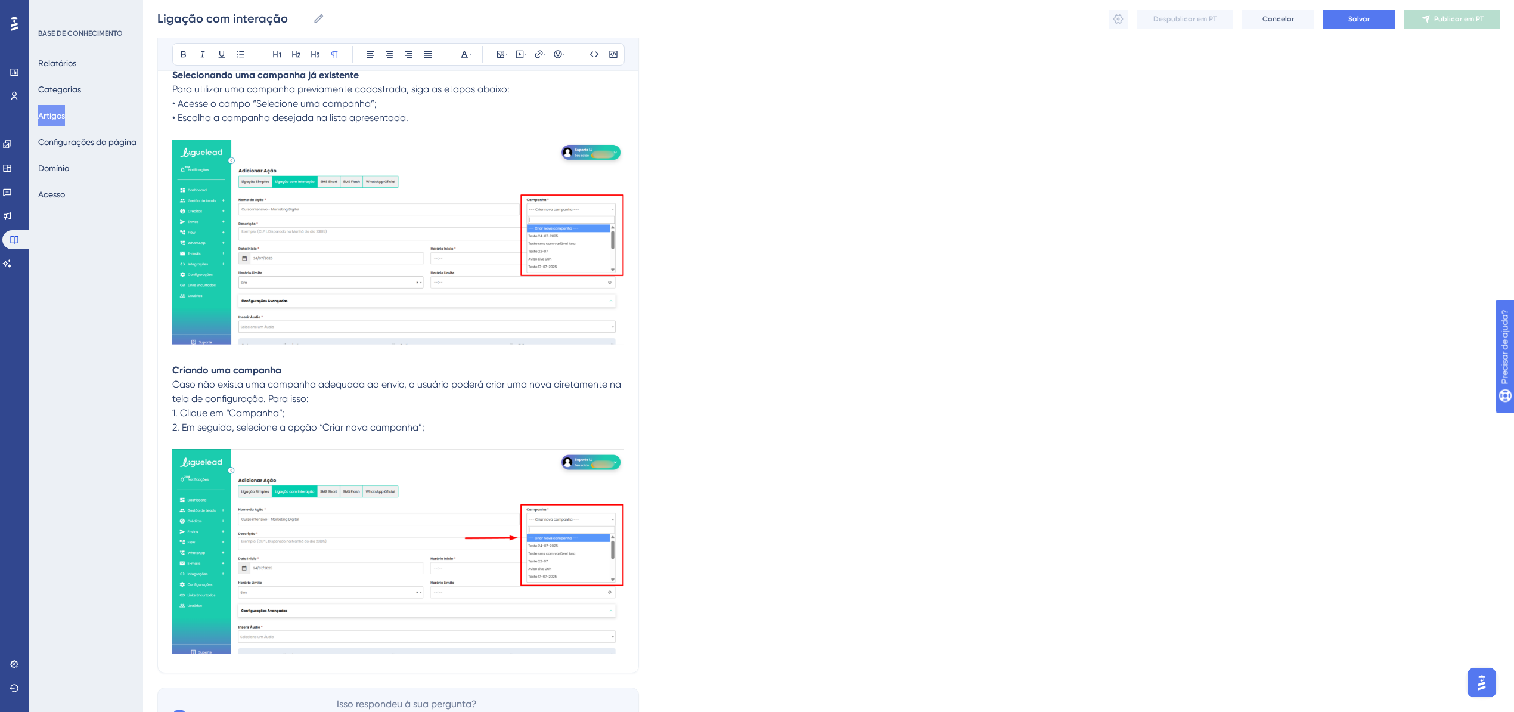
scroll to position [1775, 0]
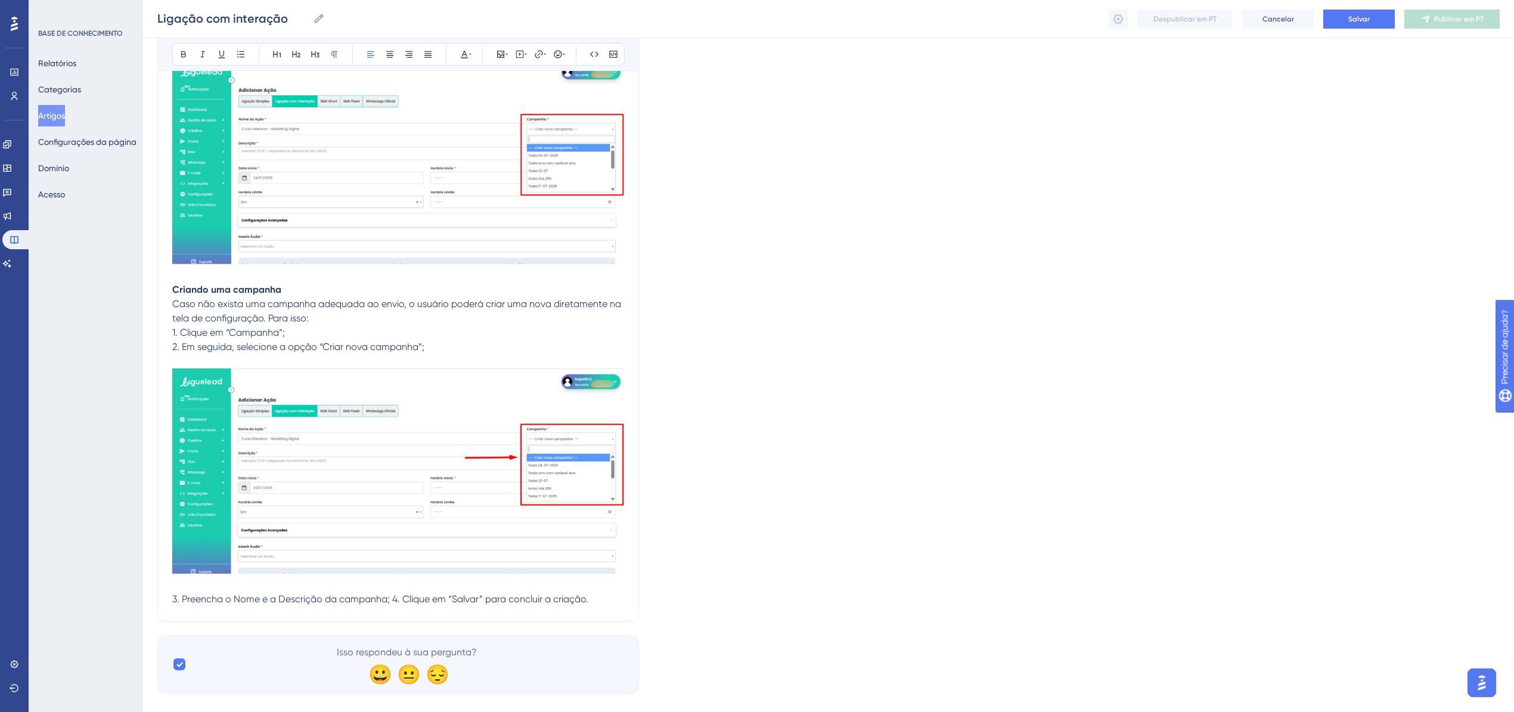
scroll to position [1804, 0]
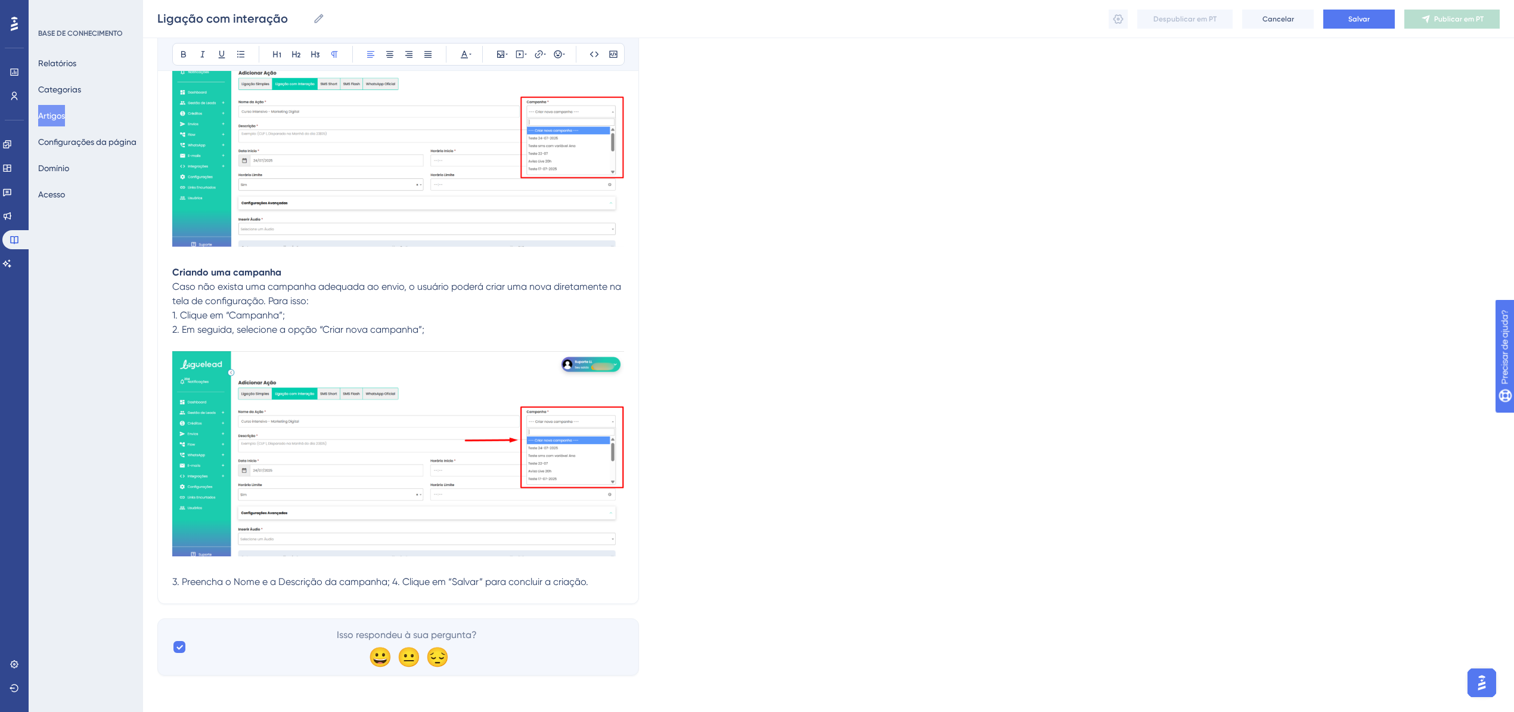
click at [394, 584] on span "3. Preencha o Nome e a Descrição da campanha; 4. Clique em “Salvar” para conclu…" at bounding box center [380, 581] width 416 height 11
click at [387, 596] on p "4. Clique em “Salvar” para concluir a criação." at bounding box center [398, 596] width 452 height 14
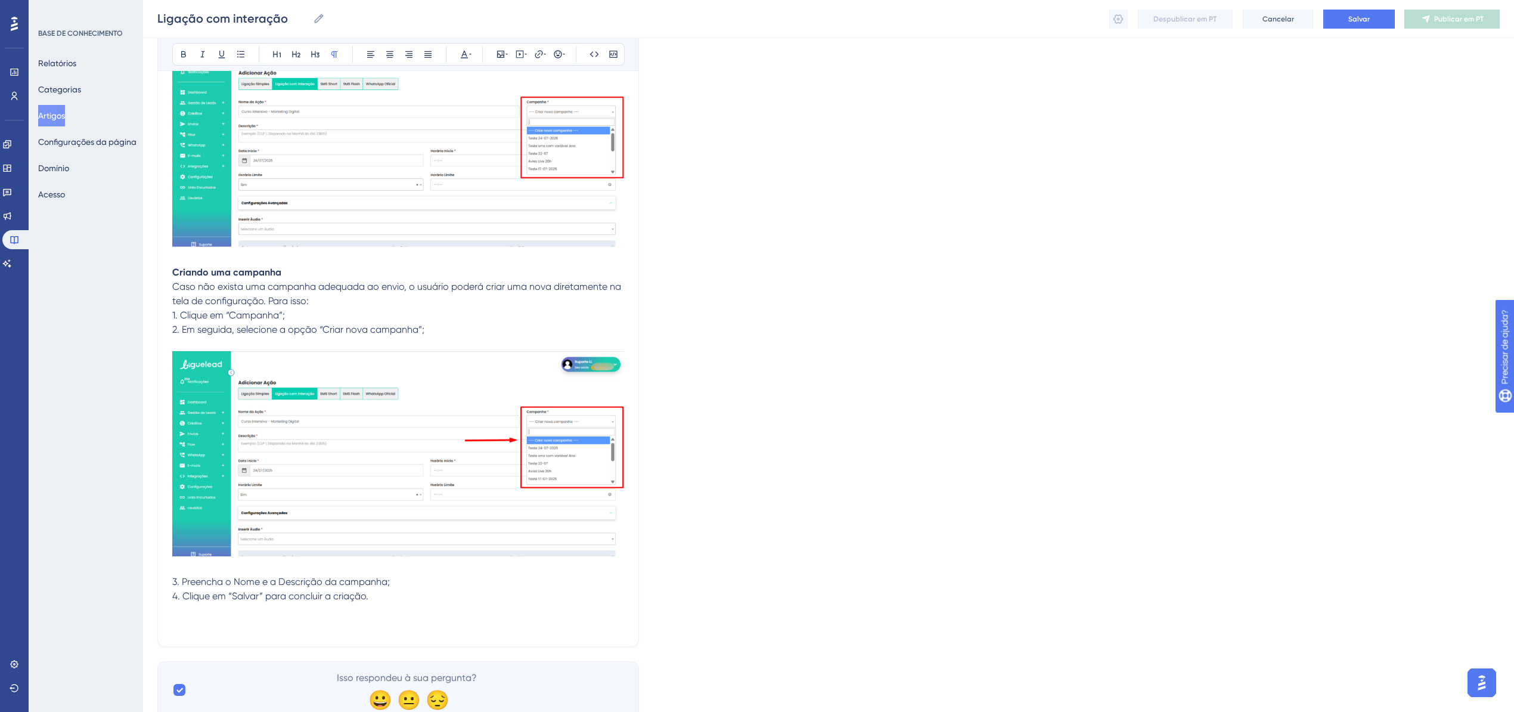
click at [193, 614] on p at bounding box center [398, 610] width 452 height 14
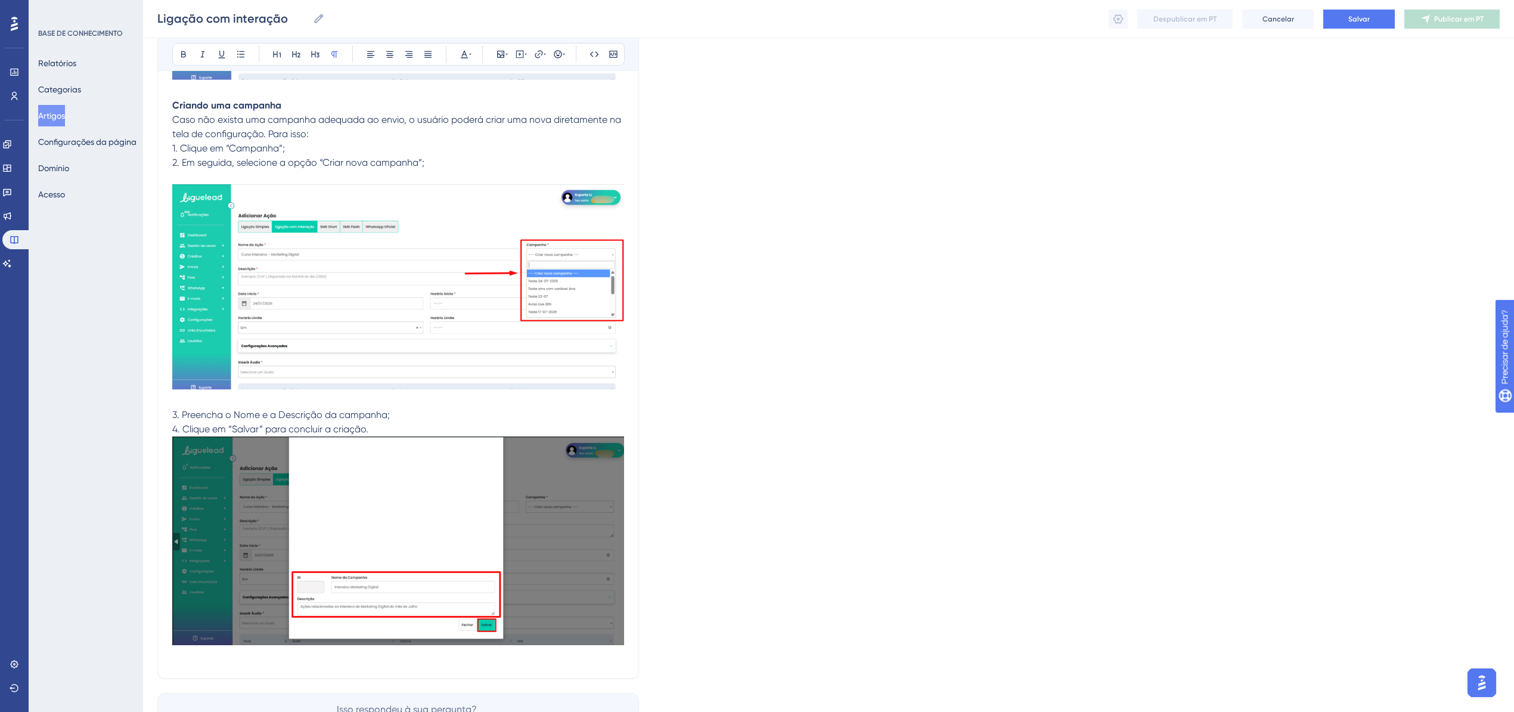
scroll to position [2044, 0]
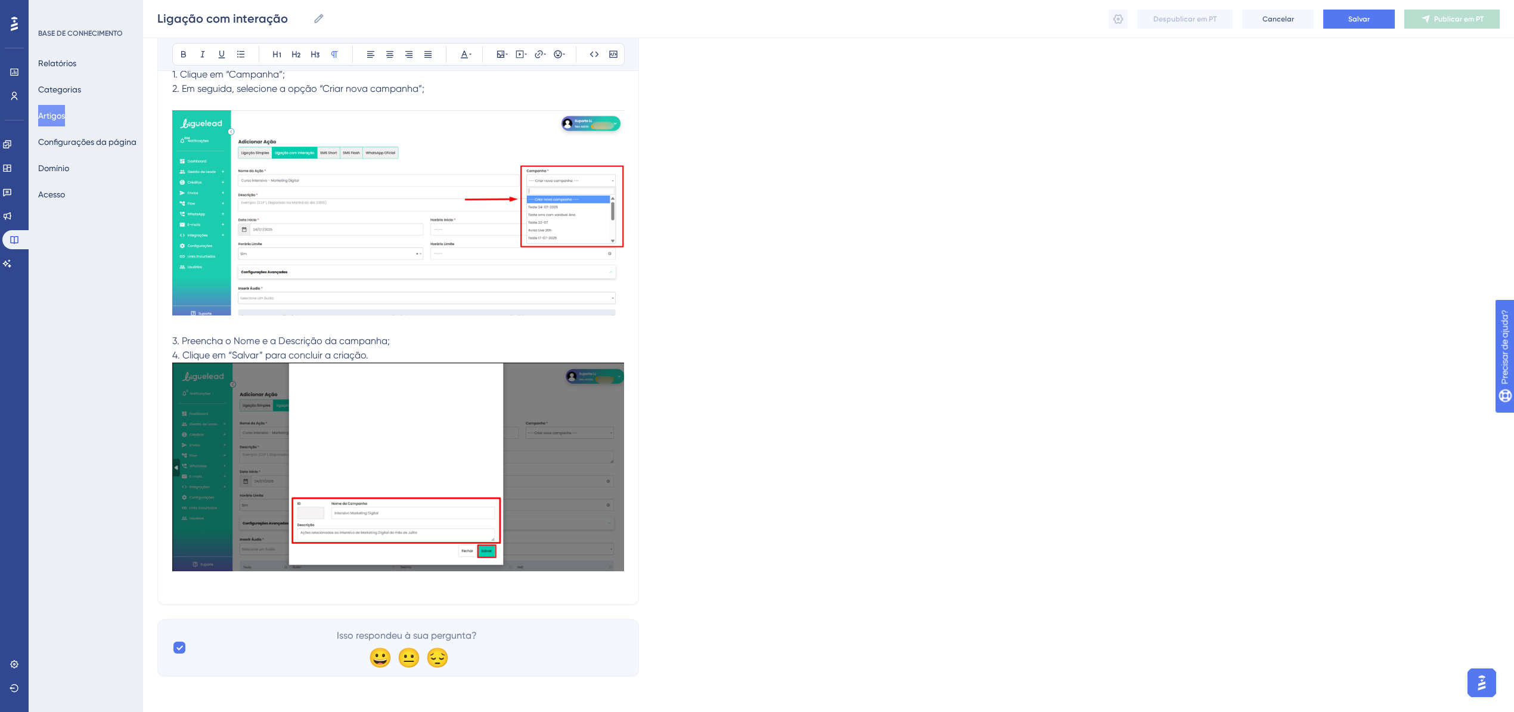
click at [542, 586] on p at bounding box center [398, 582] width 452 height 14
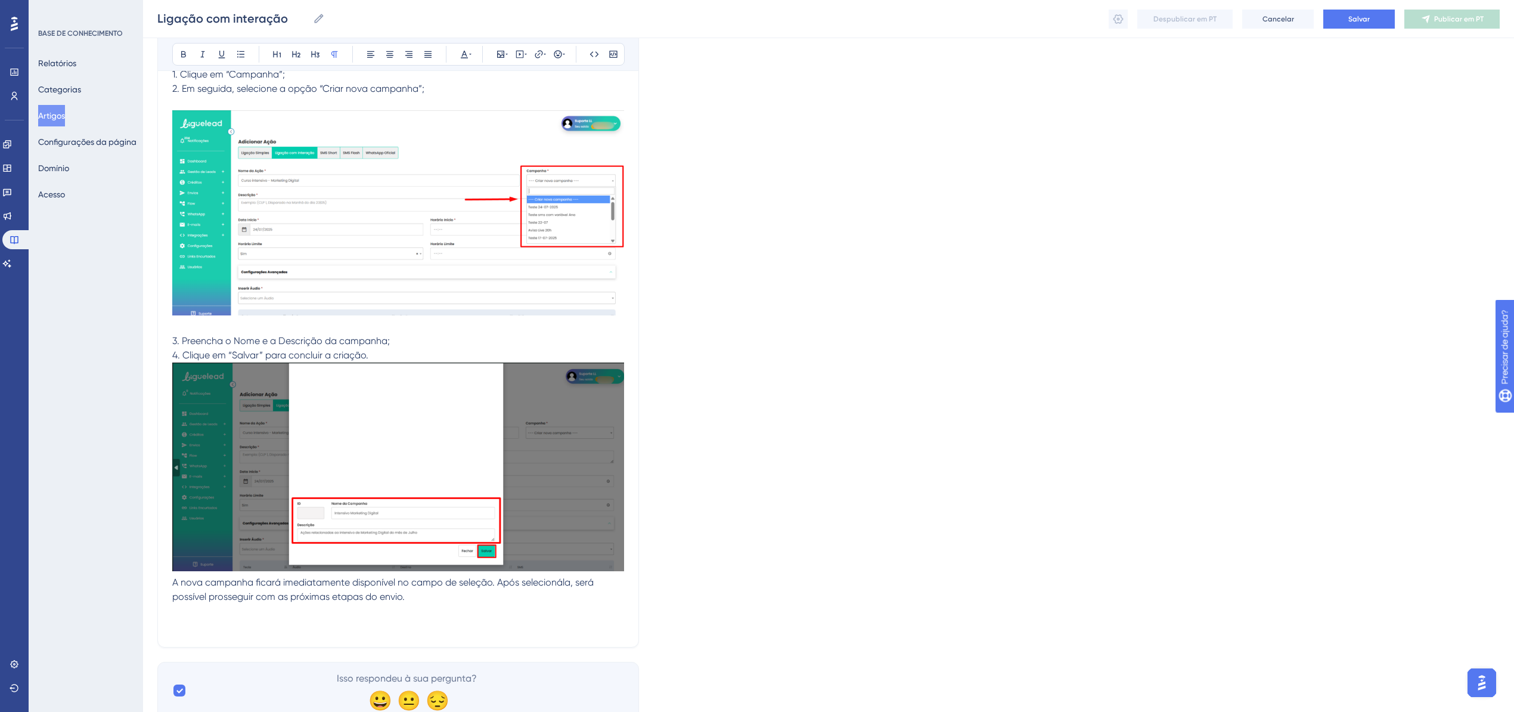
click at [184, 625] on span "Descrição" at bounding box center [194, 624] width 44 height 11
click at [184, 623] on span "Descrição" at bounding box center [194, 624] width 44 height 11
click at [179, 38] on div "Audacioso itálico Sublinhado Ponto de bala Título 1 Título 2 Título 3 Normal Al…" at bounding box center [398, 54] width 480 height 33
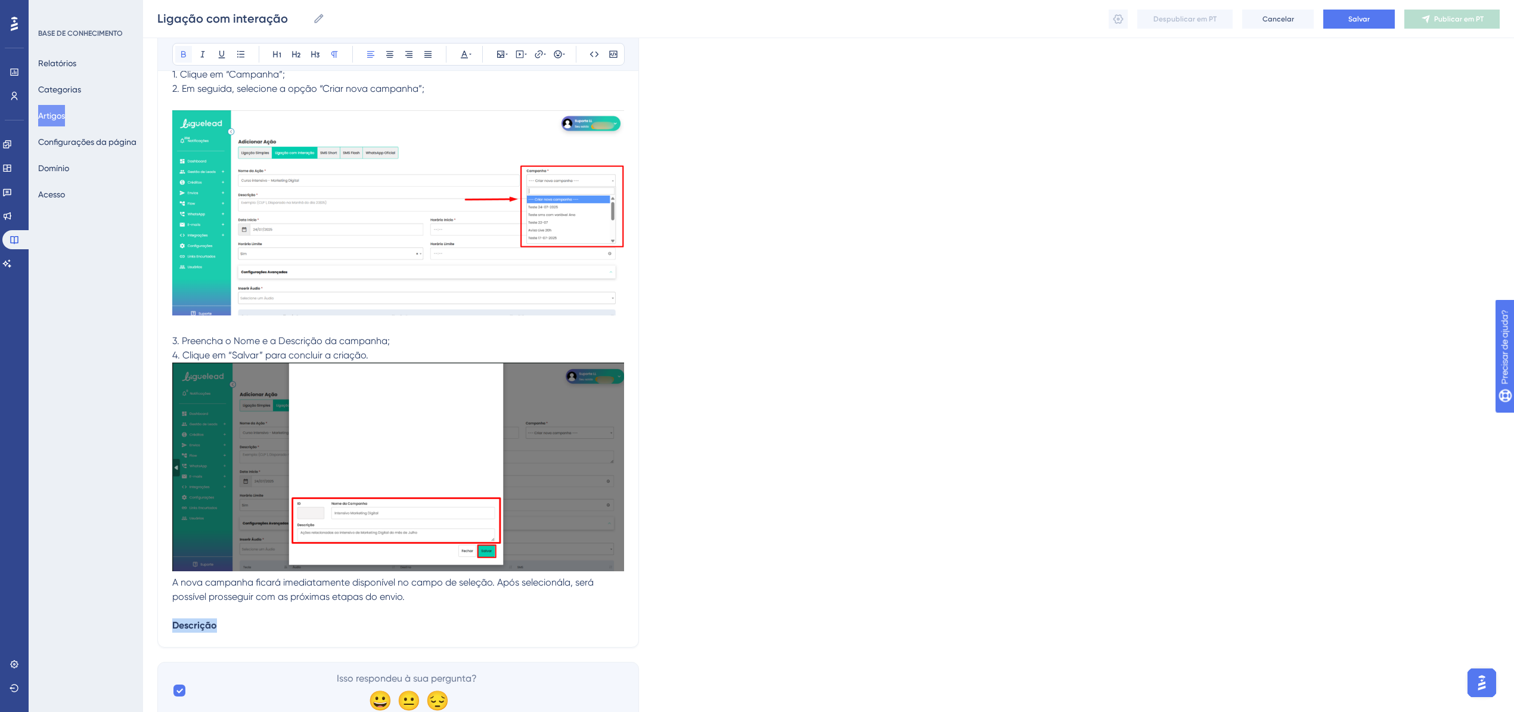
click at [181, 56] on icon at bounding box center [184, 54] width 10 height 10
click at [370, 623] on p "Descrição" at bounding box center [398, 625] width 452 height 14
click at [182, 641] on p at bounding box center [398, 639] width 452 height 14
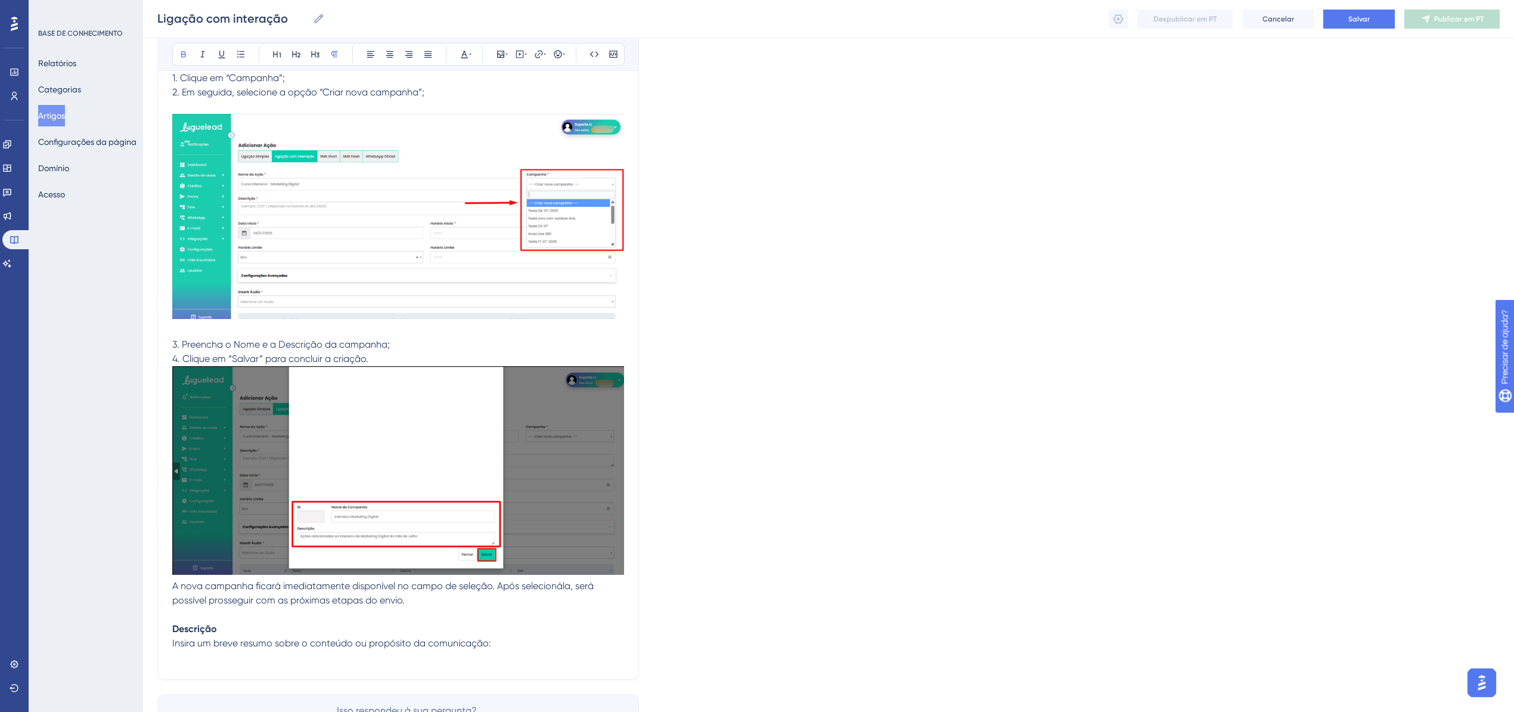
scroll to position [2037, 0]
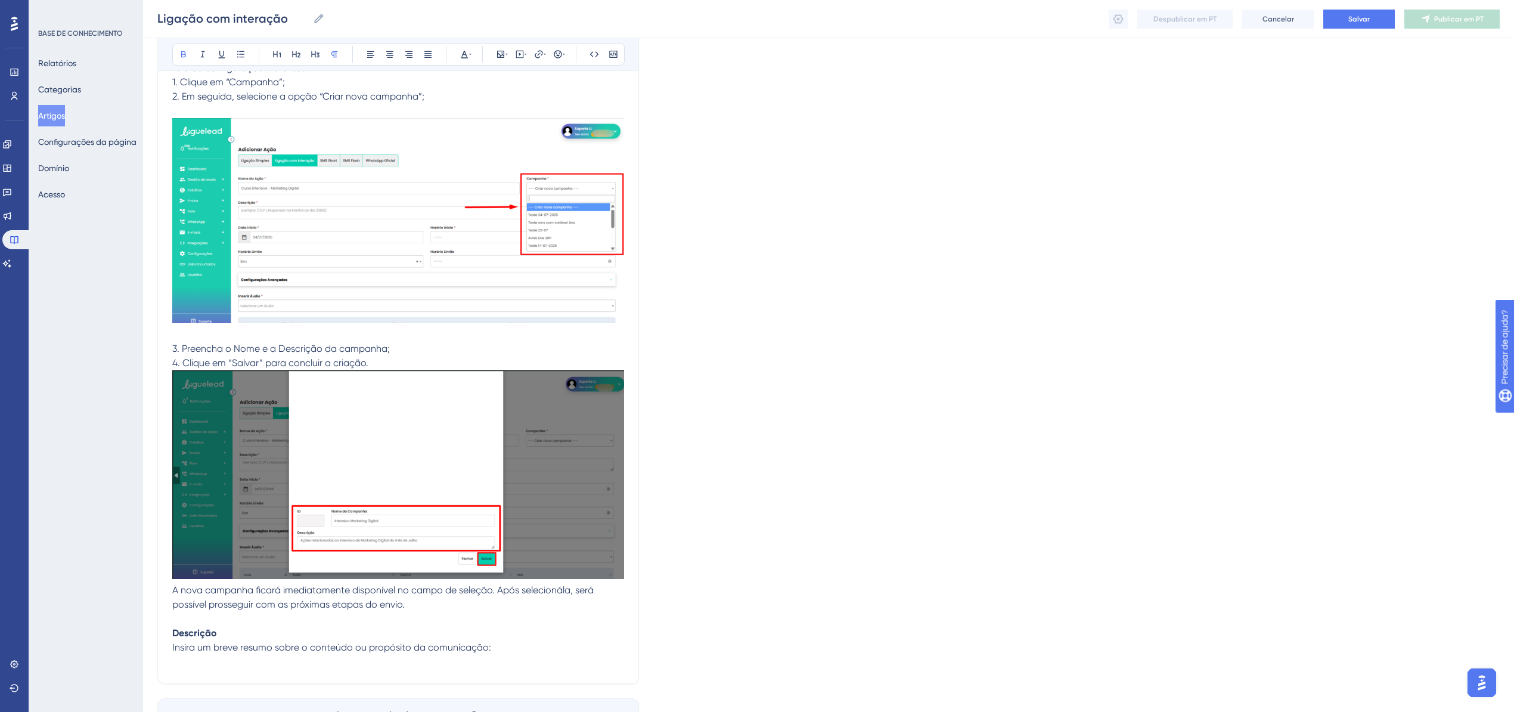
drag, startPoint x: 206, startPoint y: 670, endPoint x: 203, endPoint y: 663, distance: 7.5
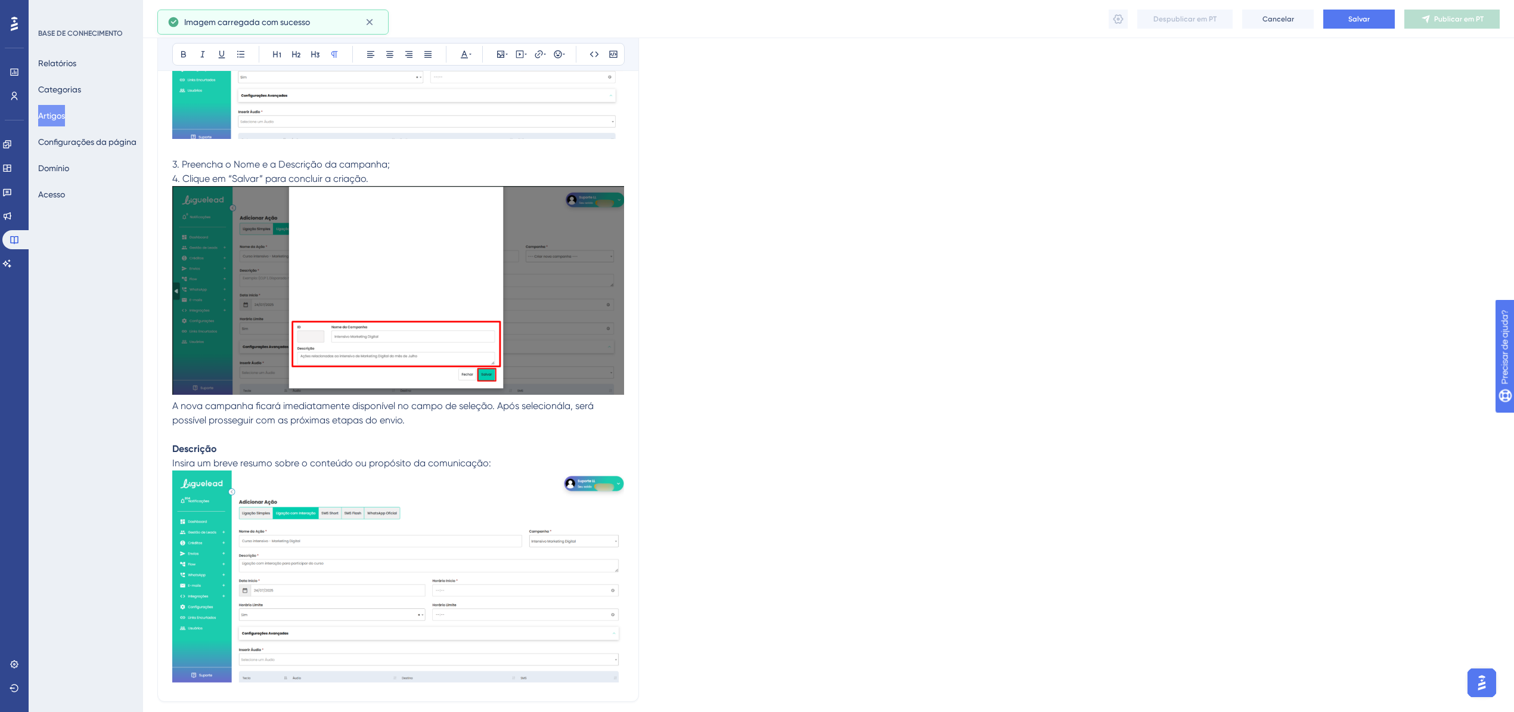
scroll to position [2318, 0]
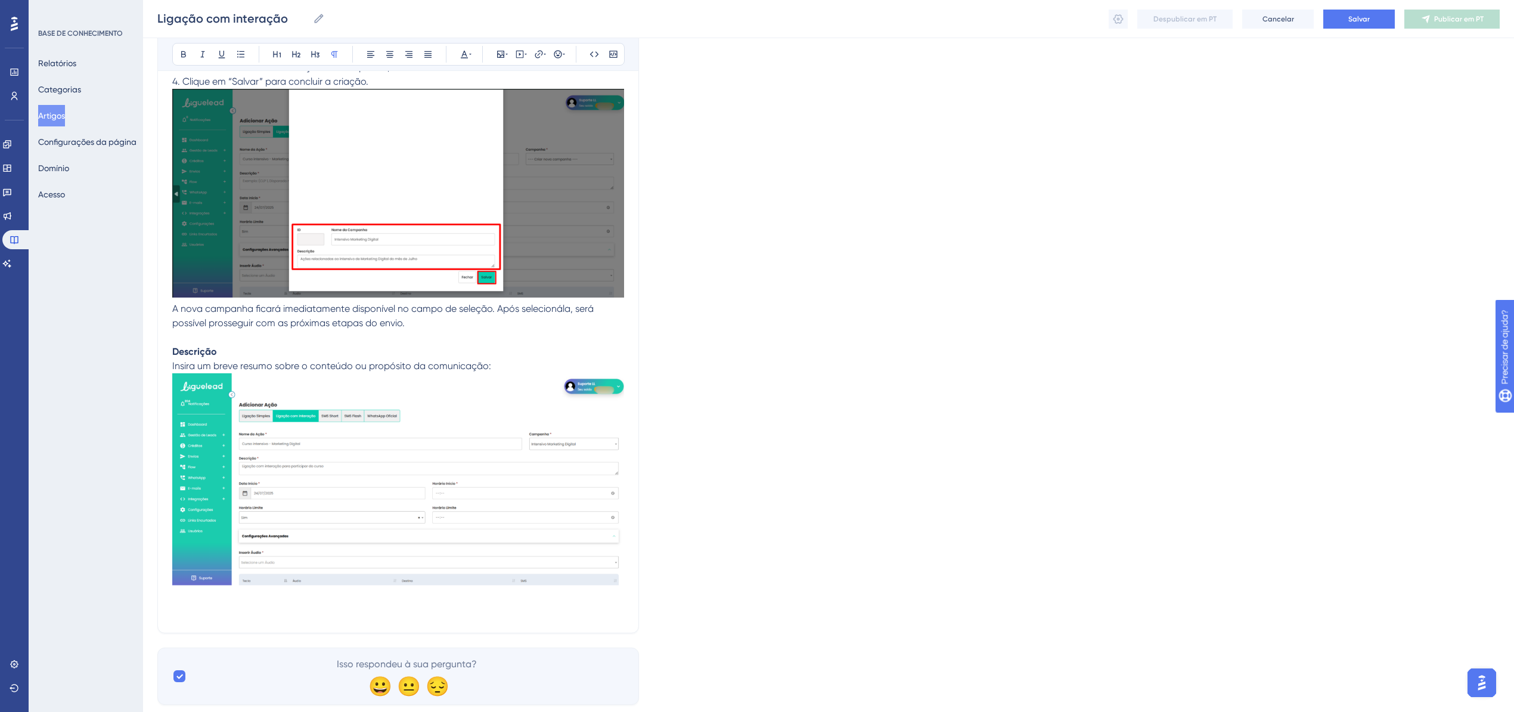
click at [219, 612] on p at bounding box center [398, 611] width 452 height 14
click at [221, 606] on span "AGENDAMENTO DE ENVIO" at bounding box center [229, 610] width 114 height 11
click at [178, 50] on button at bounding box center [183, 54] width 17 height 17
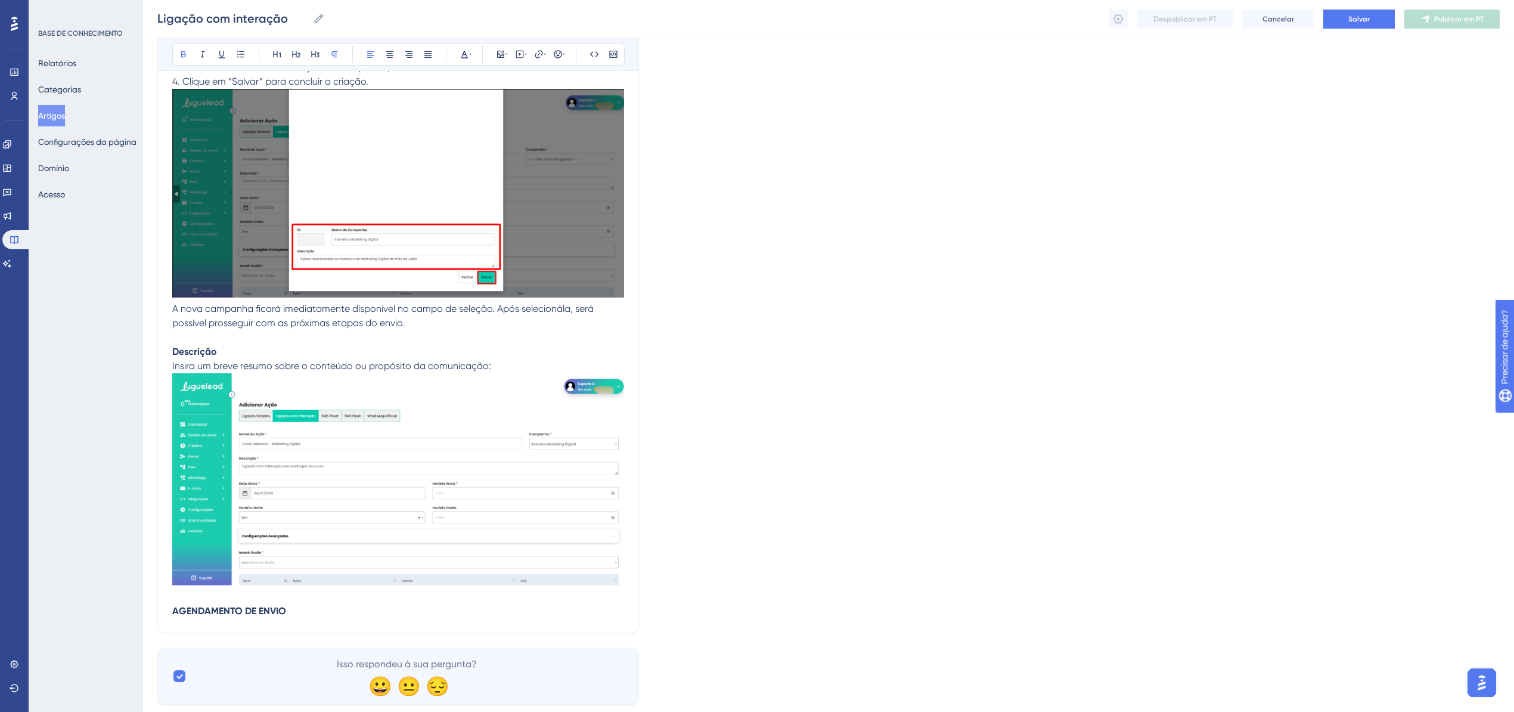
click at [335, 607] on p "AGENDAMENTO DE ENVIO" at bounding box center [398, 611] width 452 height 14
click at [310, 610] on p "AGENDAMENTO DE ENVIO" at bounding box center [398, 611] width 452 height 14
click at [291, 609] on p "AGENDAMENTO DE ENVIO" at bounding box center [398, 611] width 452 height 14
click at [206, 629] on p at bounding box center [398, 625] width 452 height 14
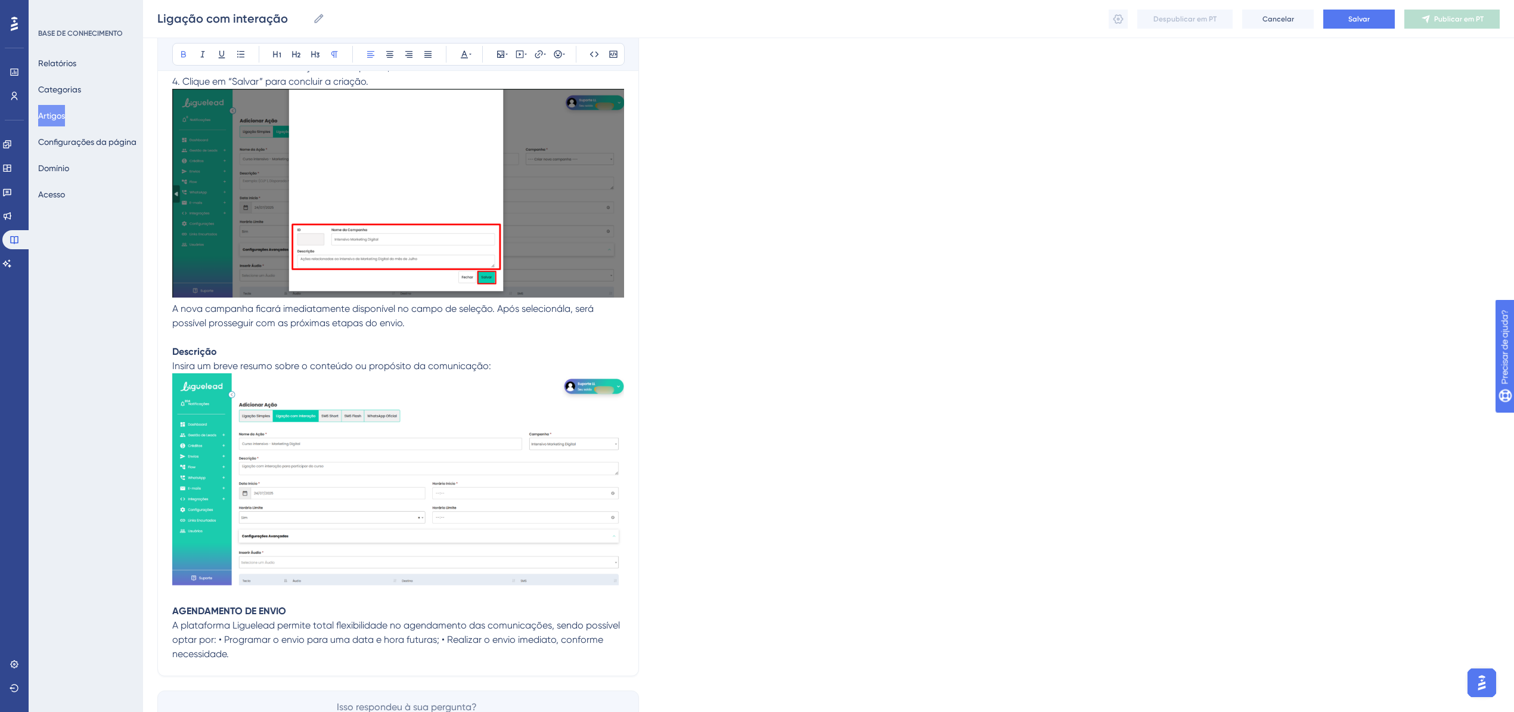
click at [217, 637] on span "A plataforma Liguelead permite total flexibilidade no agendamento das comunicaç…" at bounding box center [397, 639] width 450 height 40
click at [218, 639] on span "A plataforma Liguelead permite total flexibilidade no agendamento das comunicaç…" at bounding box center [397, 639] width 450 height 40
click at [221, 640] on span "A plataforma Liguelead permite total flexibilidade no agendamento das comunicaç…" at bounding box center [397, 639] width 450 height 40
click at [216, 638] on span "A plataforma Liguelead permite total flexibilidade no agendamento das comunicaç…" at bounding box center [397, 639] width 450 height 40
click at [220, 640] on span "A plataforma Liguelead permite total flexibilidade no agendamento das comunicaç…" at bounding box center [397, 639] width 450 height 40
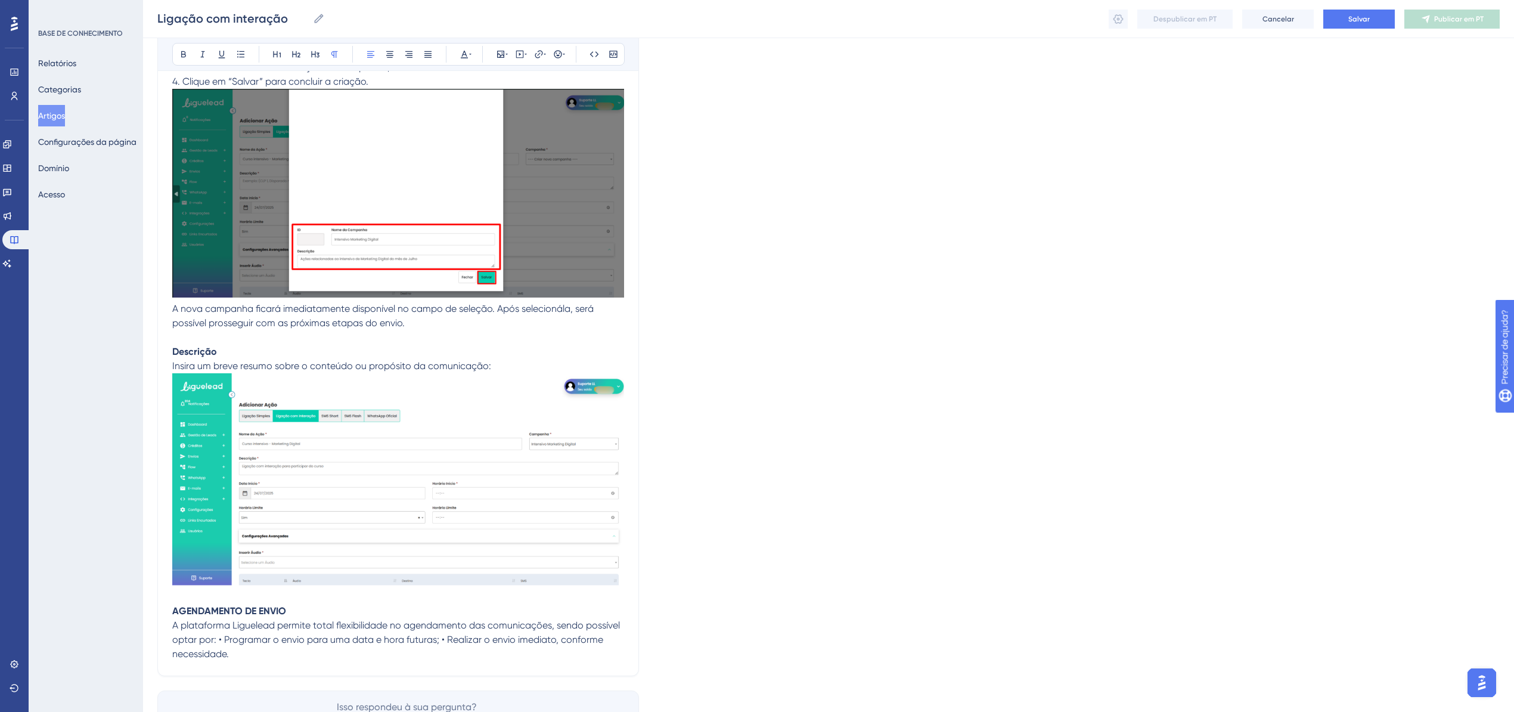
click at [219, 640] on span "A plataforma Liguelead permite total flexibilidade no agendamento das comunicaç…" at bounding box center [397, 639] width 450 height 40
click at [395, 650] on span "• Programar o envio para uma data e hora futuras; • Realizar o envio imediato, …" at bounding box center [393, 653] width 443 height 11
click at [406, 671] on p "• Realizar o envio imediato, conforme necessidade." at bounding box center [398, 668] width 452 height 14
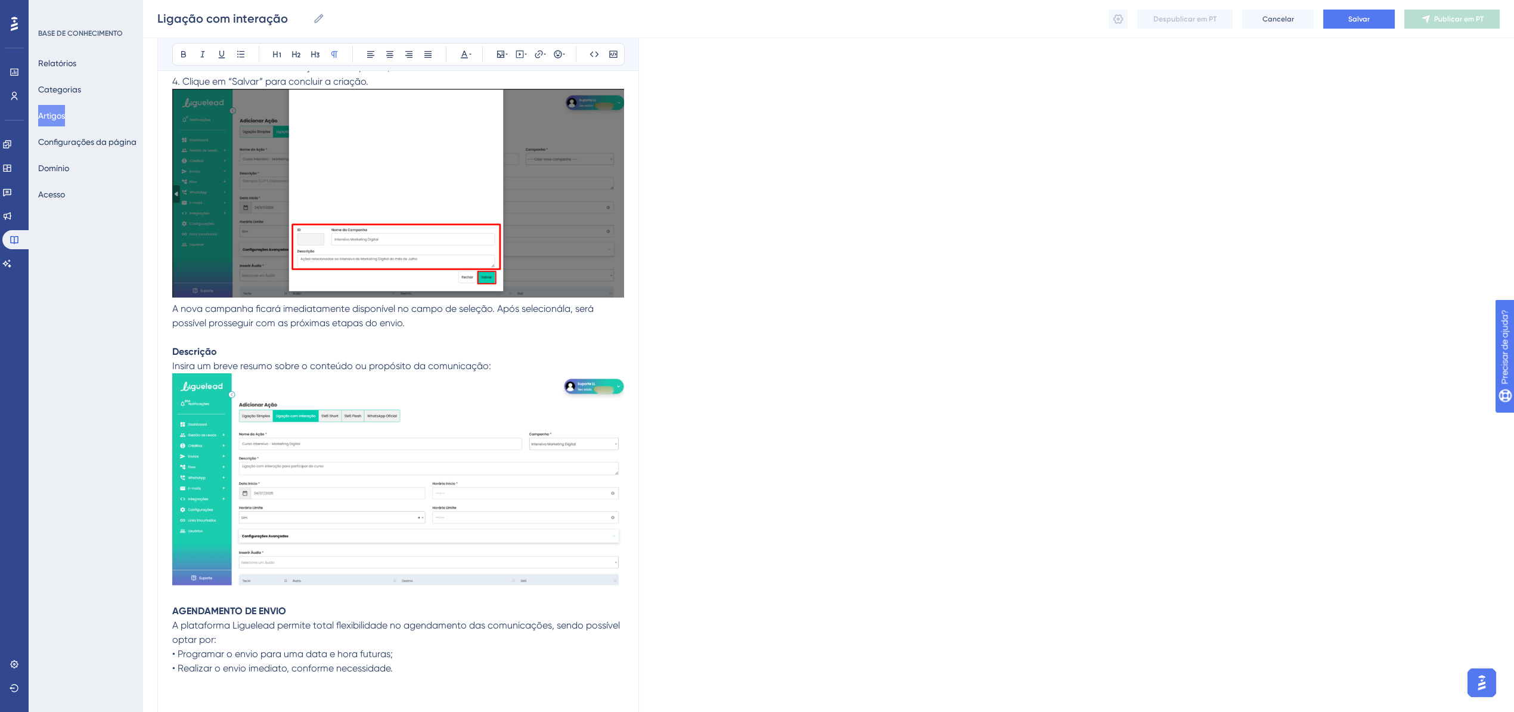
click at [193, 680] on p at bounding box center [398, 682] width 452 height 14
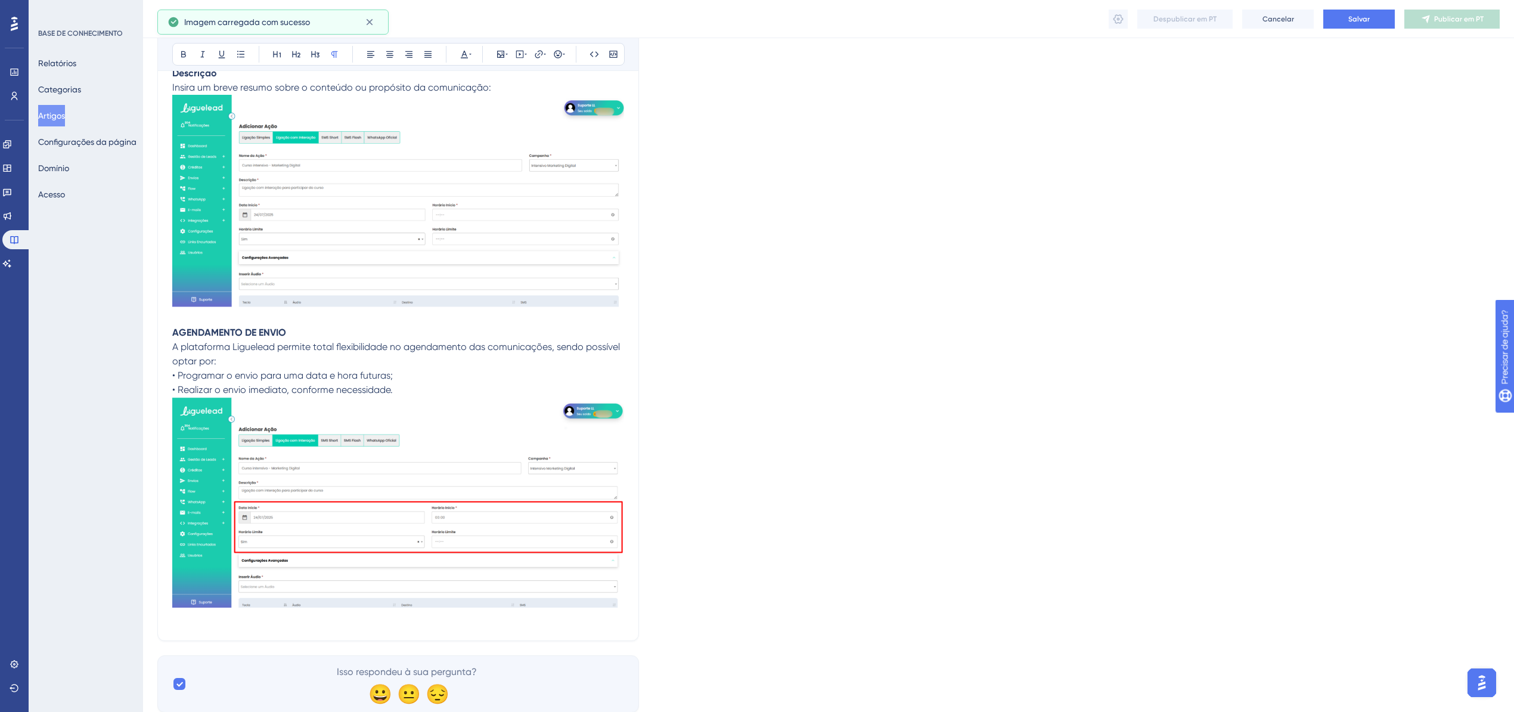
scroll to position [2600, 0]
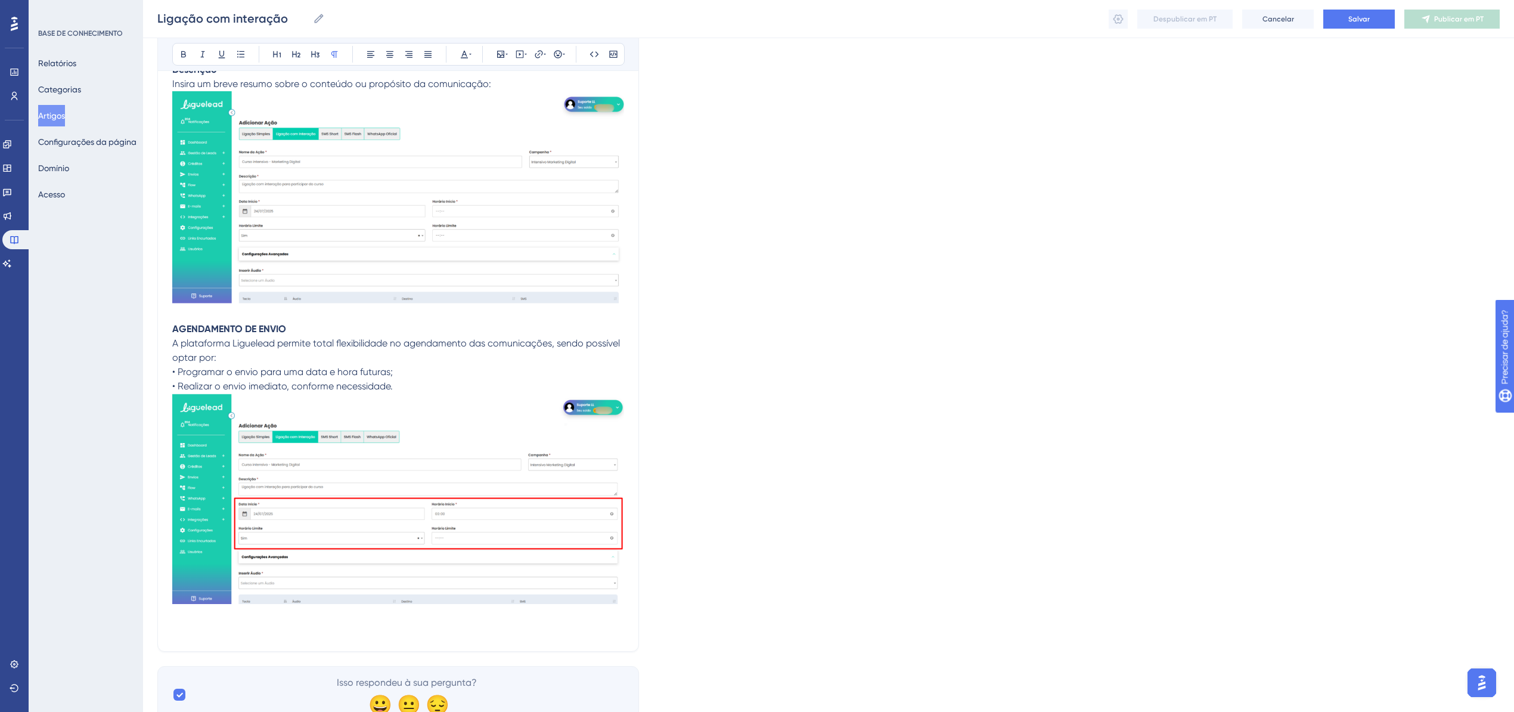
click at [218, 627] on p at bounding box center [398, 629] width 452 height 14
click at [200, 631] on span "Data e hora" at bounding box center [198, 628] width 53 height 11
click at [178, 58] on button at bounding box center [183, 54] width 17 height 17
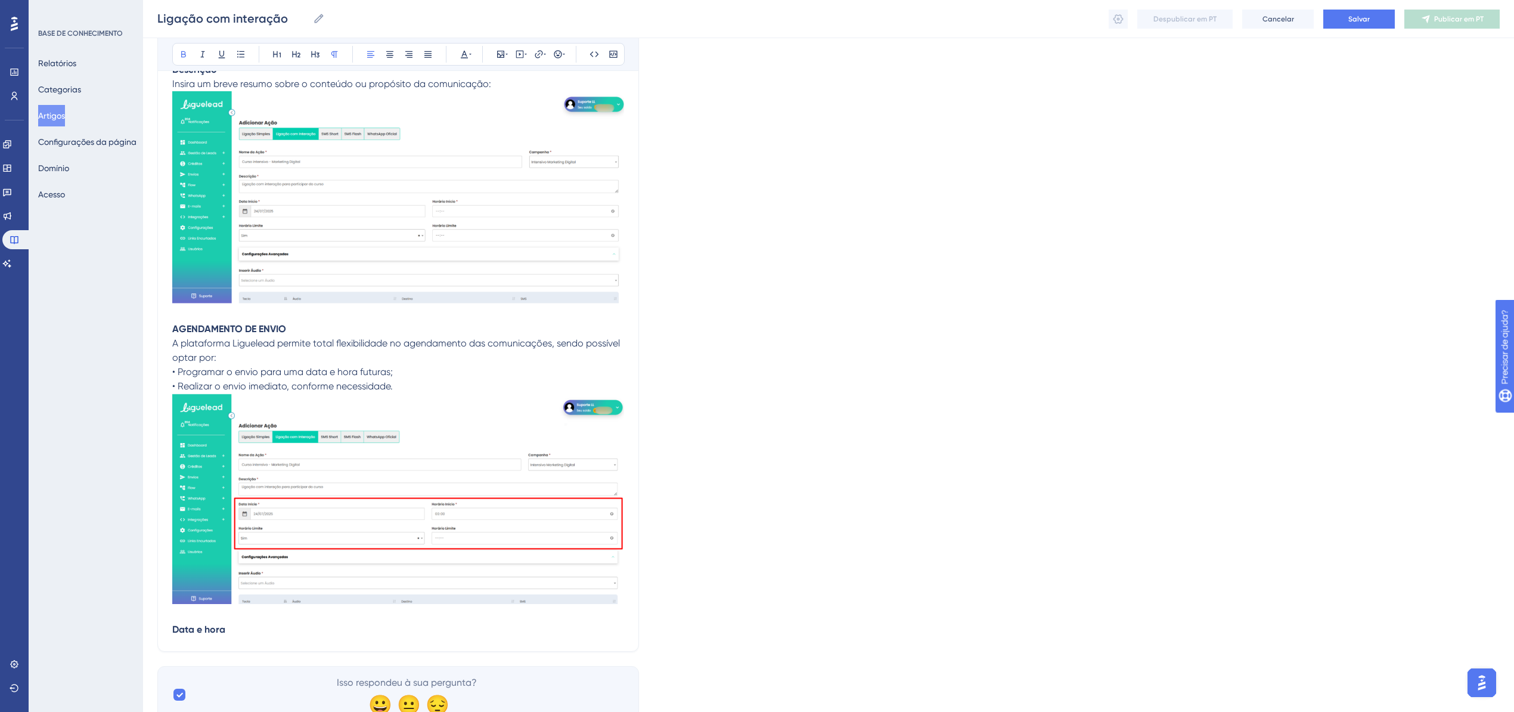
click at [249, 633] on p "Data e hora" at bounding box center [398, 629] width 452 height 14
click at [246, 632] on p "Data e hora" at bounding box center [398, 629] width 452 height 14
click at [253, 628] on p "Data e hora" at bounding box center [398, 629] width 452 height 14
click at [249, 623] on p "Data e hora" at bounding box center [398, 629] width 452 height 14
click at [247, 630] on p "Data e hora" at bounding box center [398, 629] width 452 height 14
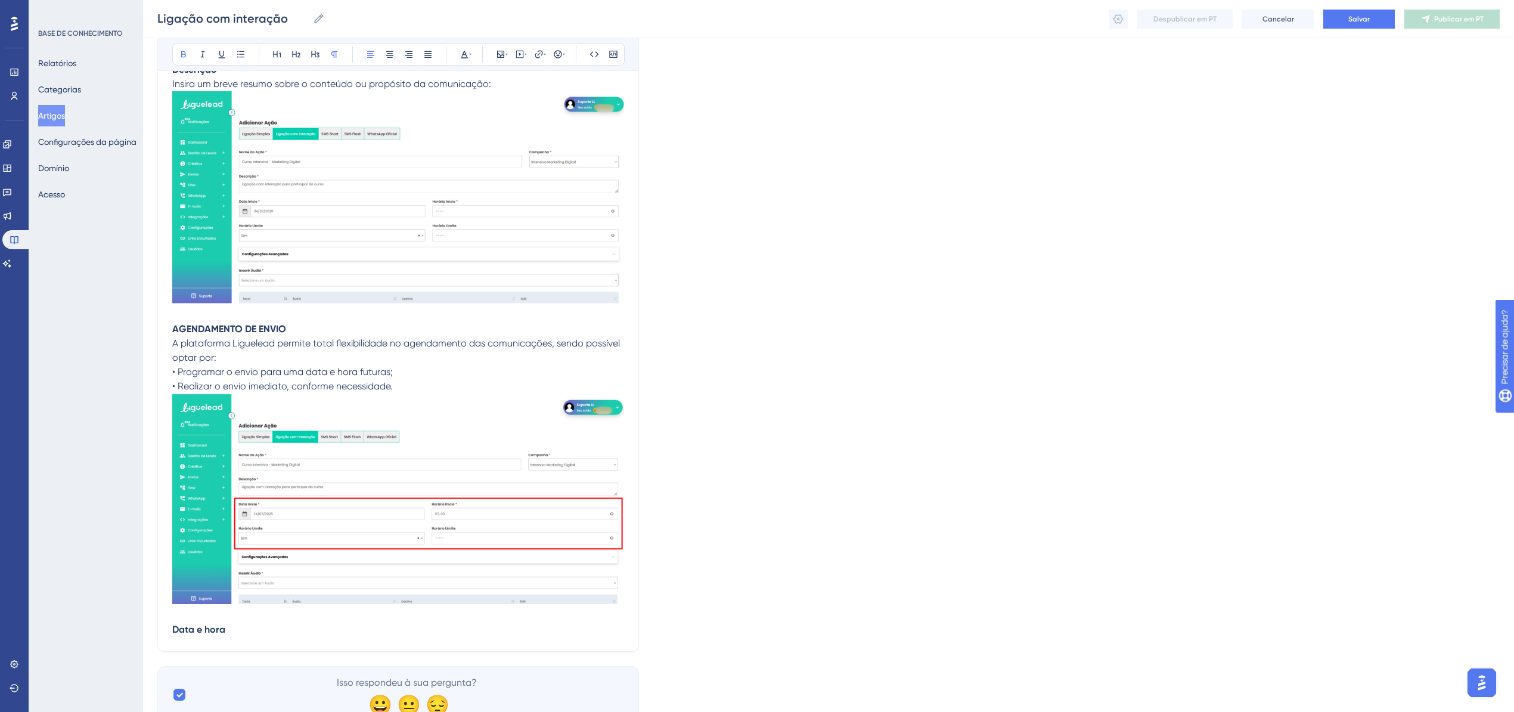
click at [246, 625] on p "Data e hora" at bounding box center [398, 629] width 452 height 14
click at [303, 638] on p at bounding box center [398, 644] width 452 height 14
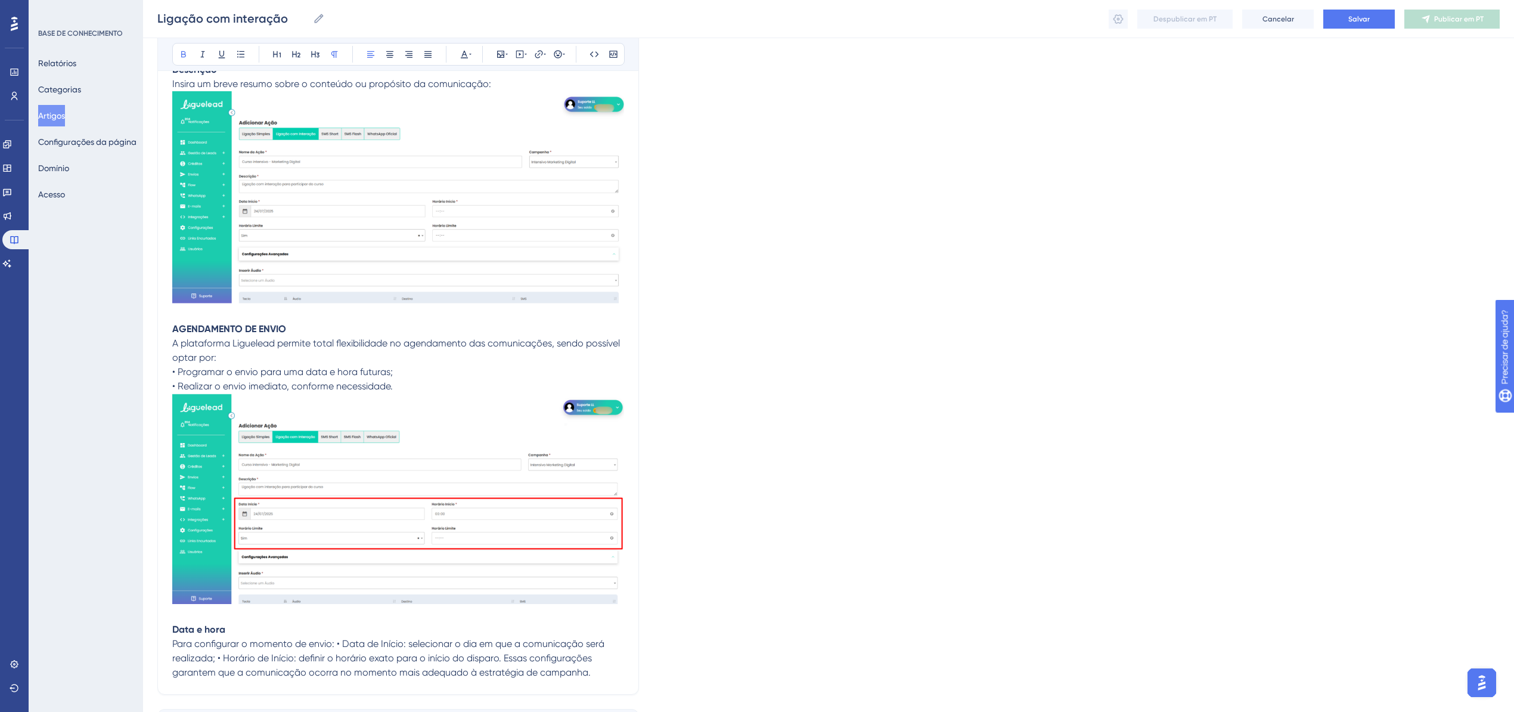
click at [335, 641] on span "Para configurar o momento de envio: • Data de Início: selecionar o dia em que a…" at bounding box center [389, 658] width 435 height 40
click at [486, 657] on span "• Data de Início: selecionar o dia em que a comunicação será realizada; • Horár…" at bounding box center [392, 672] width 440 height 40
click at [459, 675] on span "• Horário de Início: definir o horário exato para o início do disparo. Essas co…" at bounding box center [397, 679] width 450 height 26
click at [458, 674] on span "• Horário de Início: definir o horário exato para o início do disparo. Essas co…" at bounding box center [397, 679] width 450 height 26
click at [458, 673] on span "• Horário de Início: definir o horário exato para o início do disparo. Essas co…" at bounding box center [397, 679] width 450 height 26
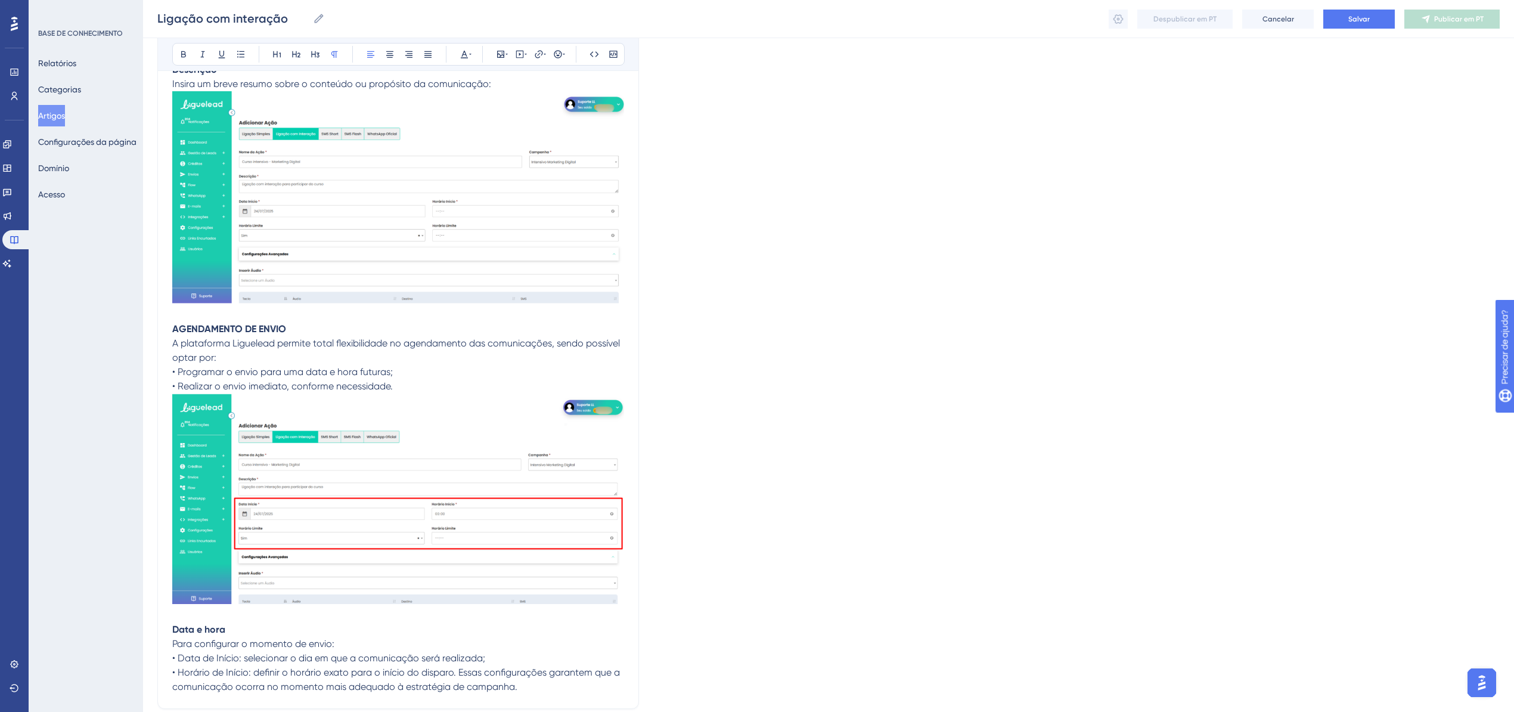
click at [456, 670] on span "• Horário de Início: definir o horário exato para o início do disparo. Essas co…" at bounding box center [397, 679] width 450 height 26
click at [458, 670] on span "• Horário de Início: definir o horário exato para o início do disparo. Essas co…" at bounding box center [397, 679] width 450 height 26
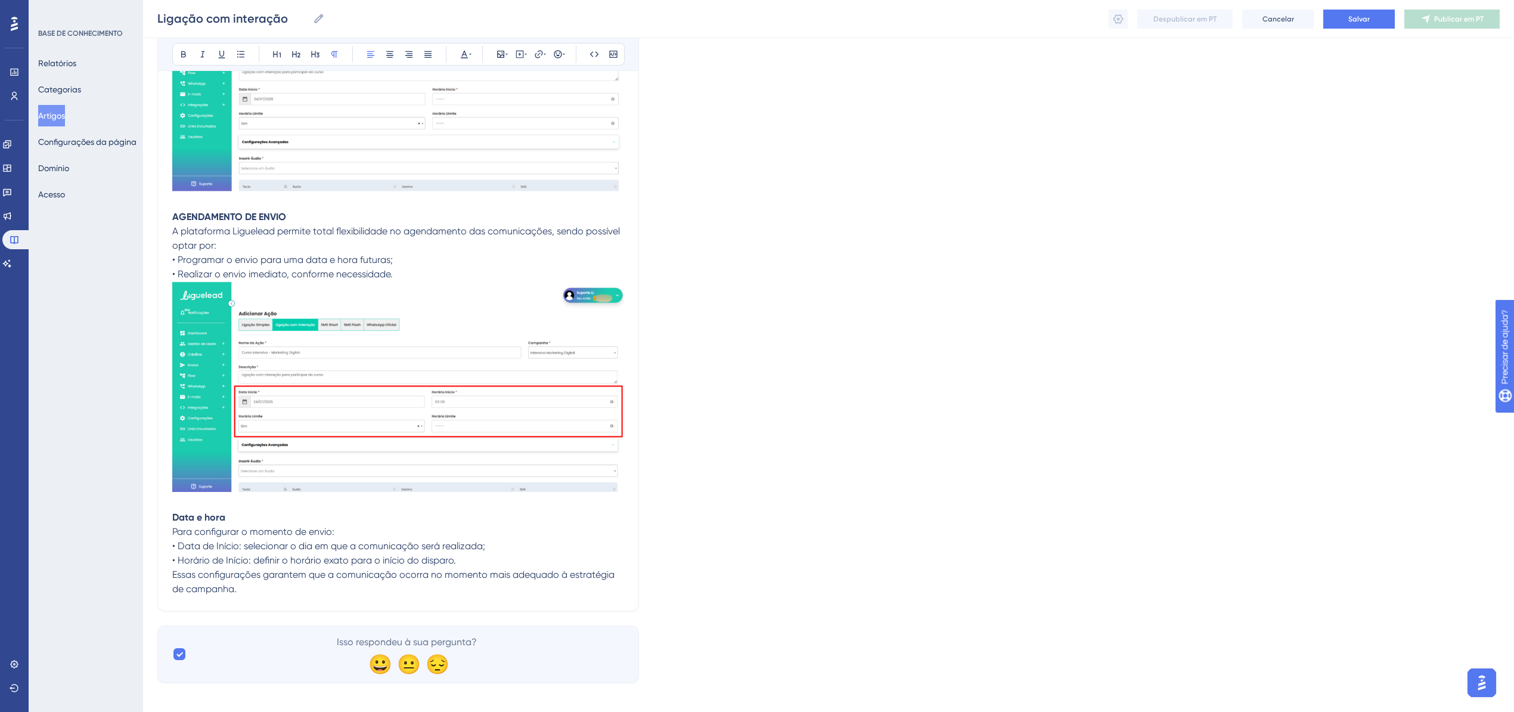
scroll to position [2718, 0]
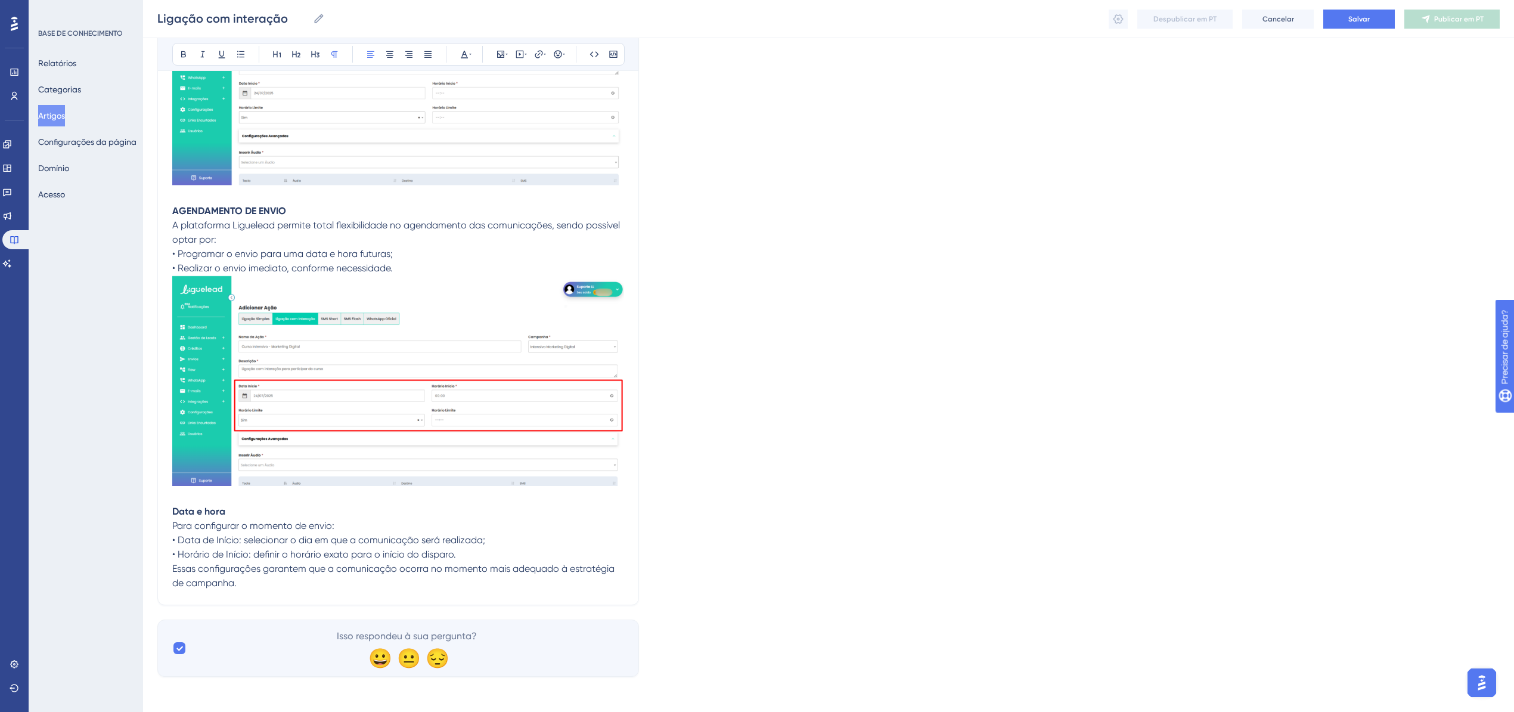
click at [440, 575] on p "Essas configurações garantem que a comunicação ocorra no momento mais adequado …" at bounding box center [398, 575] width 452 height 29
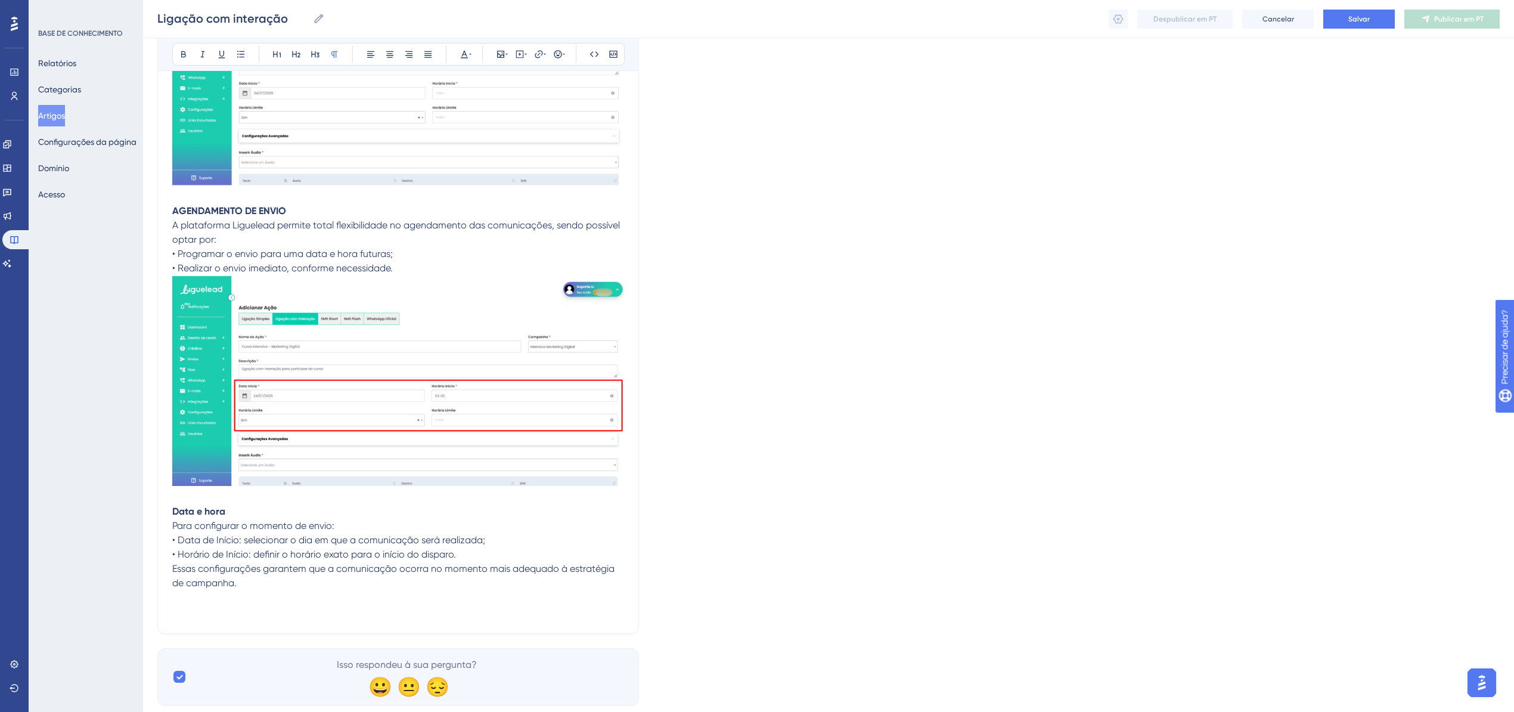
click at [196, 606] on p at bounding box center [398, 611] width 452 height 14
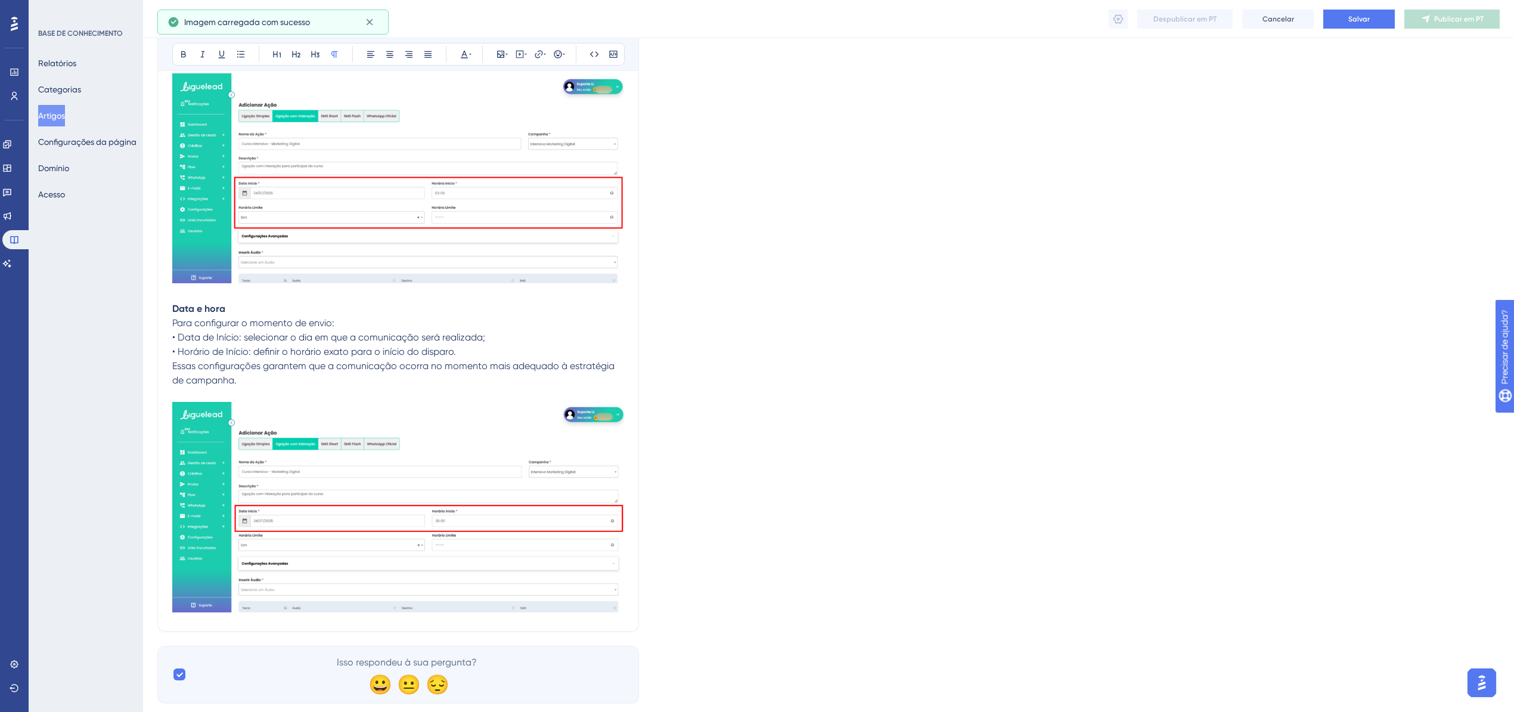
scroll to position [2947, 0]
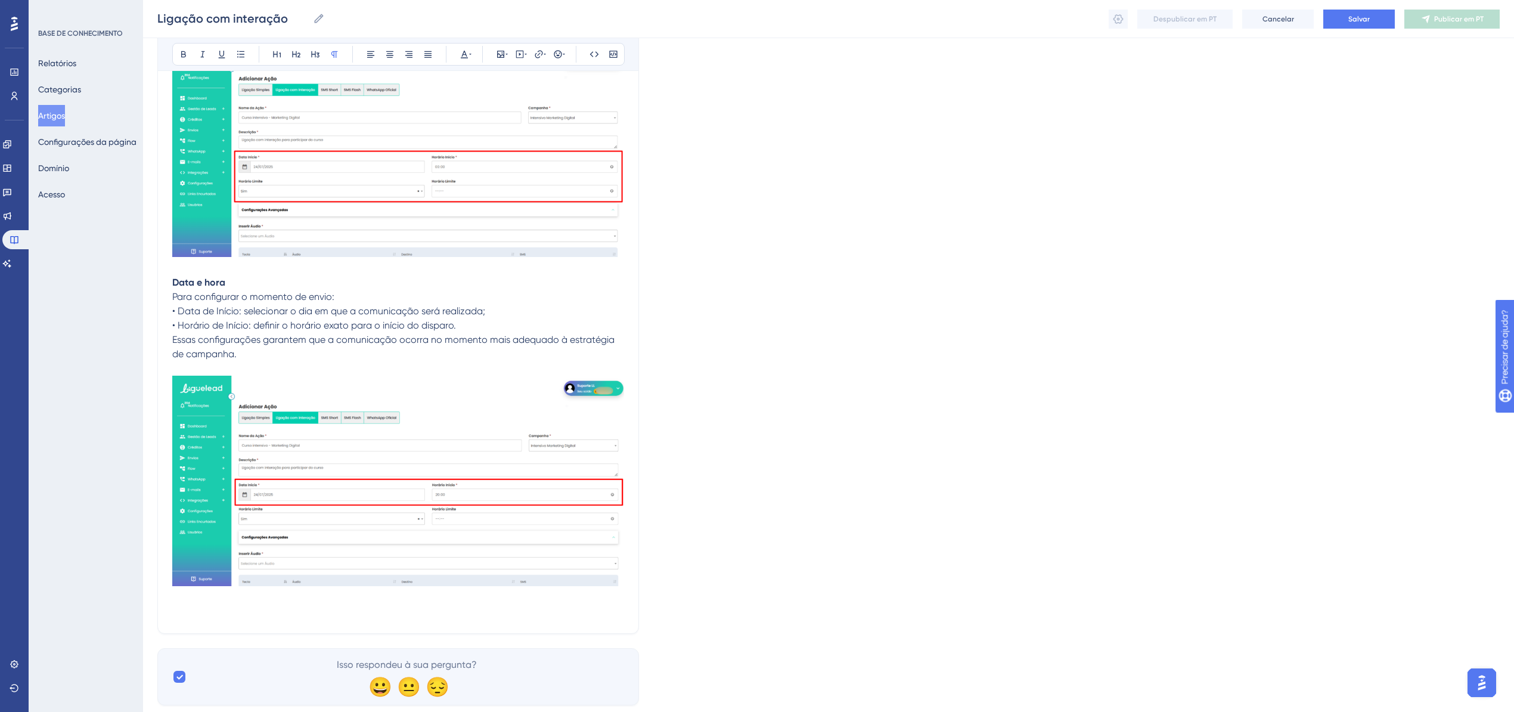
click at [194, 604] on p at bounding box center [398, 611] width 452 height 14
click at [199, 610] on span "Horário limite" at bounding box center [200, 611] width 57 height 11
click at [187, 54] on icon at bounding box center [184, 54] width 10 height 10
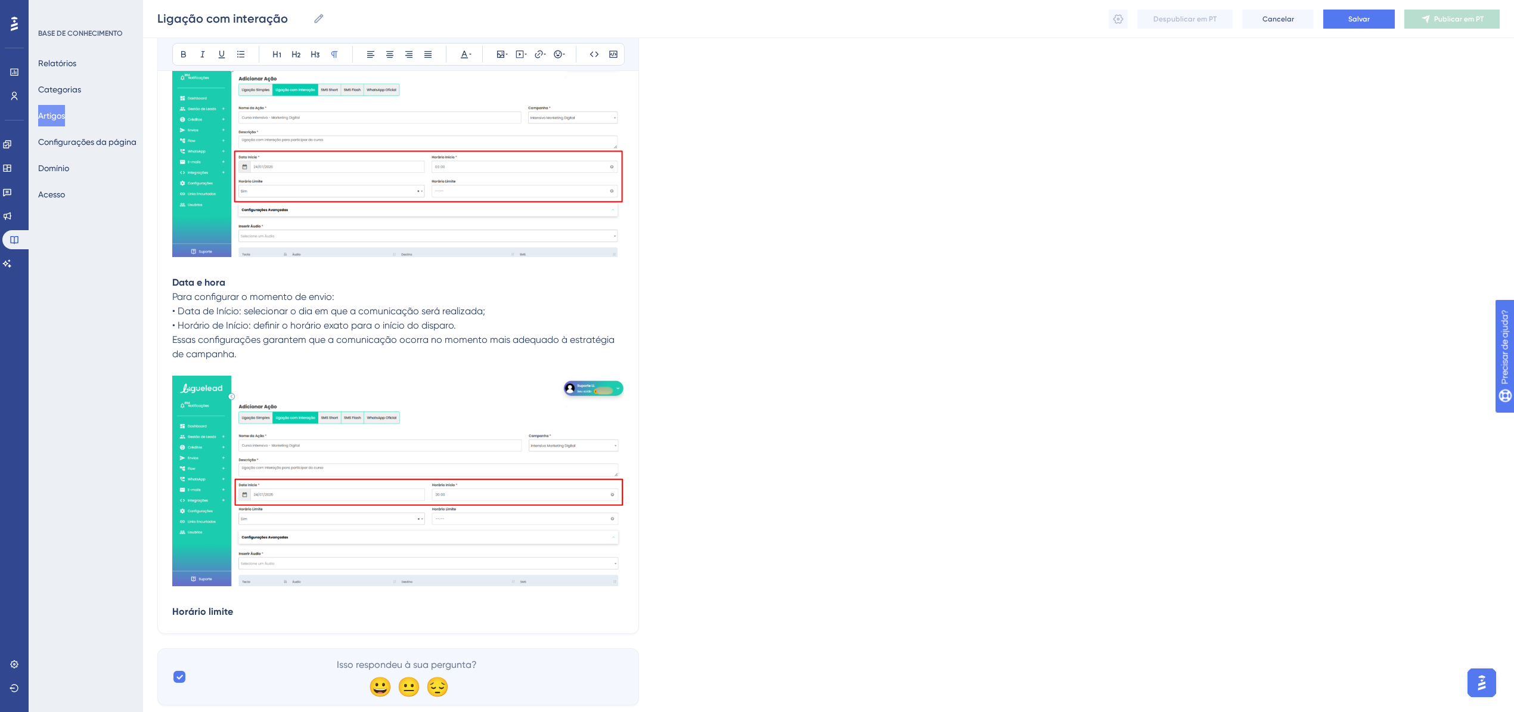
click at [268, 600] on p at bounding box center [398, 597] width 452 height 14
click at [252, 608] on p "Horário limite" at bounding box center [398, 611] width 452 height 14
click at [177, 633] on p at bounding box center [398, 640] width 452 height 14
click at [187, 619] on p at bounding box center [398, 626] width 452 height 14
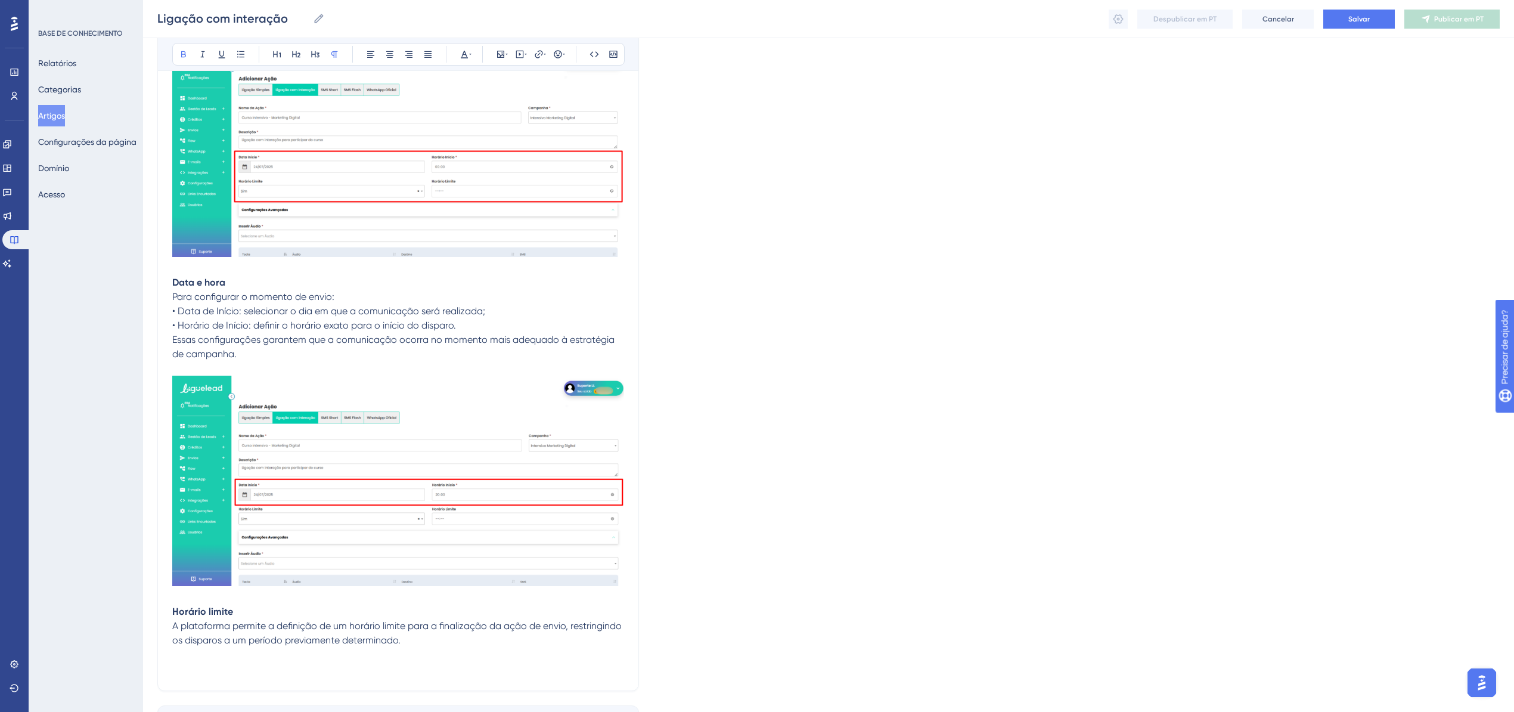
scroll to position [3026, 0]
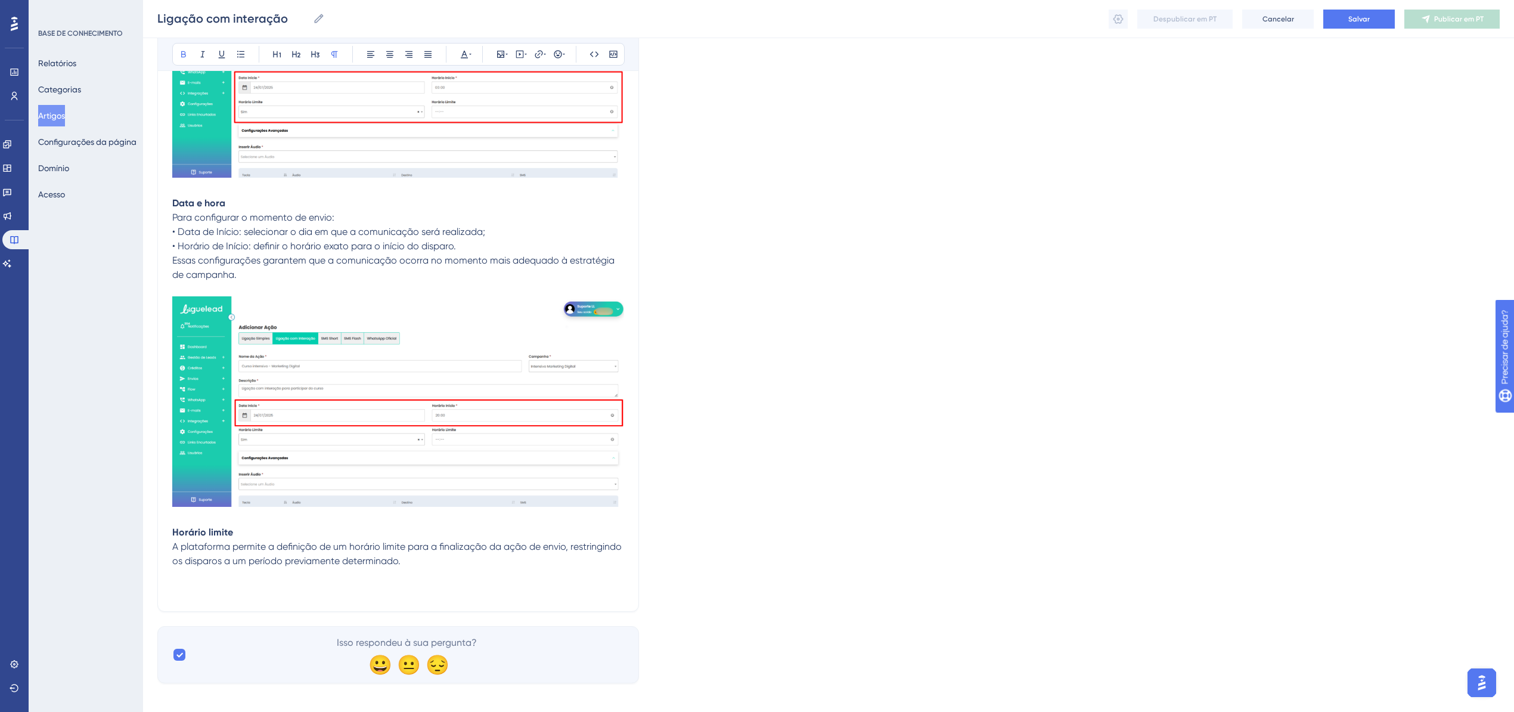
click at [227, 572] on p at bounding box center [398, 575] width 452 height 14
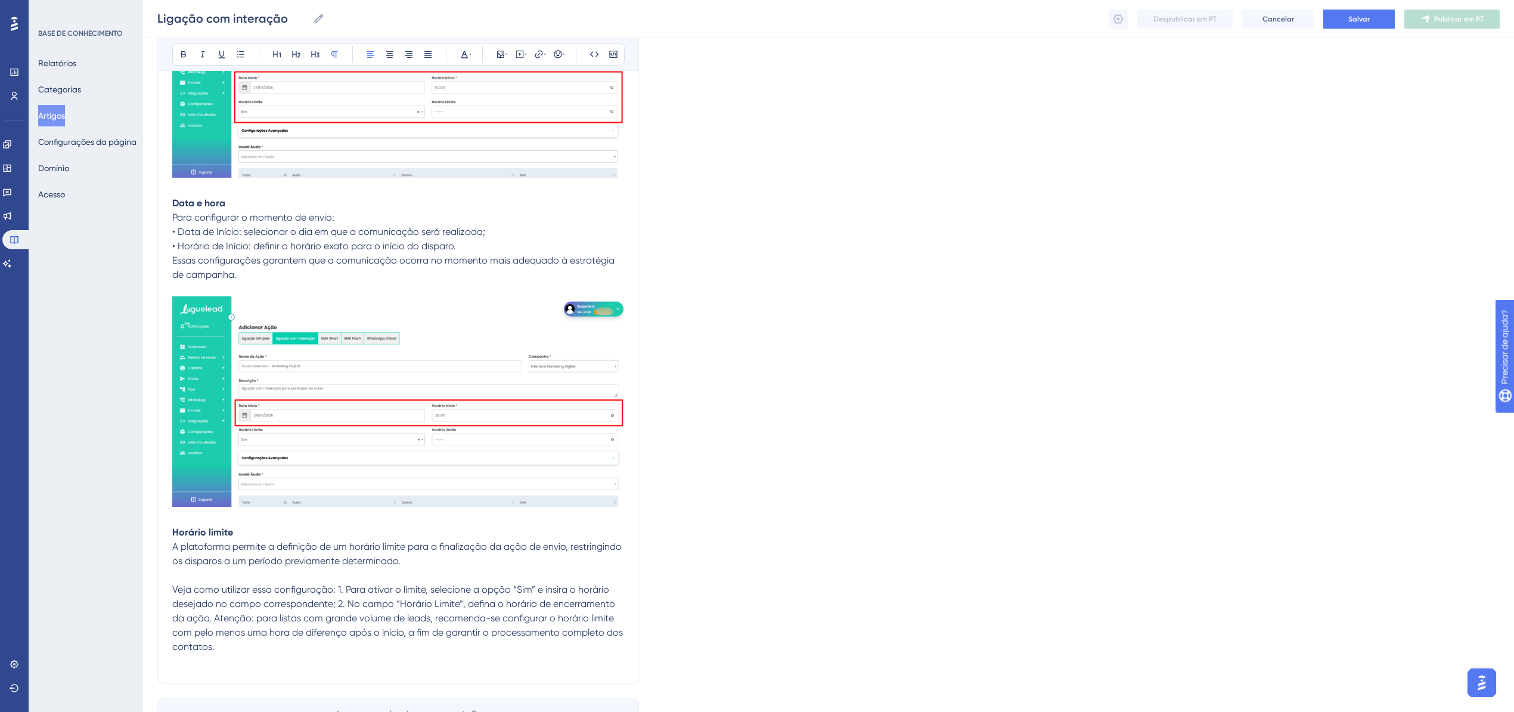
click at [335, 588] on span "Veja como utilizar essa configuração: 1. Para ativar o limite, selecione a opçã…" at bounding box center [398, 618] width 453 height 69
click at [612, 603] on span "1. Para ativar o limite, selecione a opção “Sim” e insira o horário desejado no…" at bounding box center [396, 625] width 449 height 54
click at [494, 613] on span "2. No campo “Horário Limite”, defina o horário de encerramento da ação. Atenção…" at bounding box center [388, 632] width 433 height 40
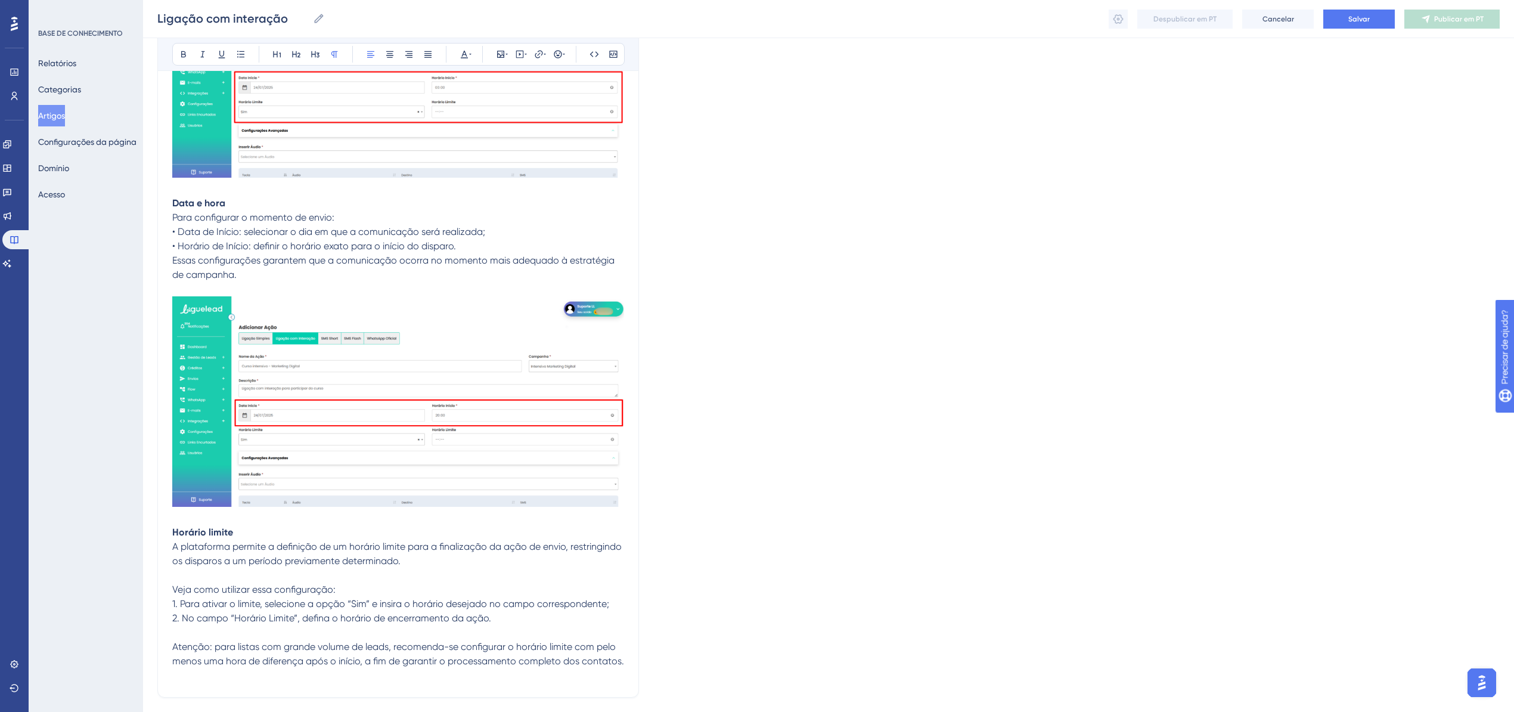
click at [187, 646] on span "Atenção: para listas com grande volume de leads, recomenda-se configurar o horá…" at bounding box center [398, 654] width 452 height 26
click at [185, 51] on icon at bounding box center [184, 54] width 10 height 10
click at [622, 660] on p "Atenção : para listas com grande volume de leads, recomenda-se configurar o hor…" at bounding box center [398, 654] width 452 height 29
click at [190, 683] on p at bounding box center [398, 689] width 452 height 14
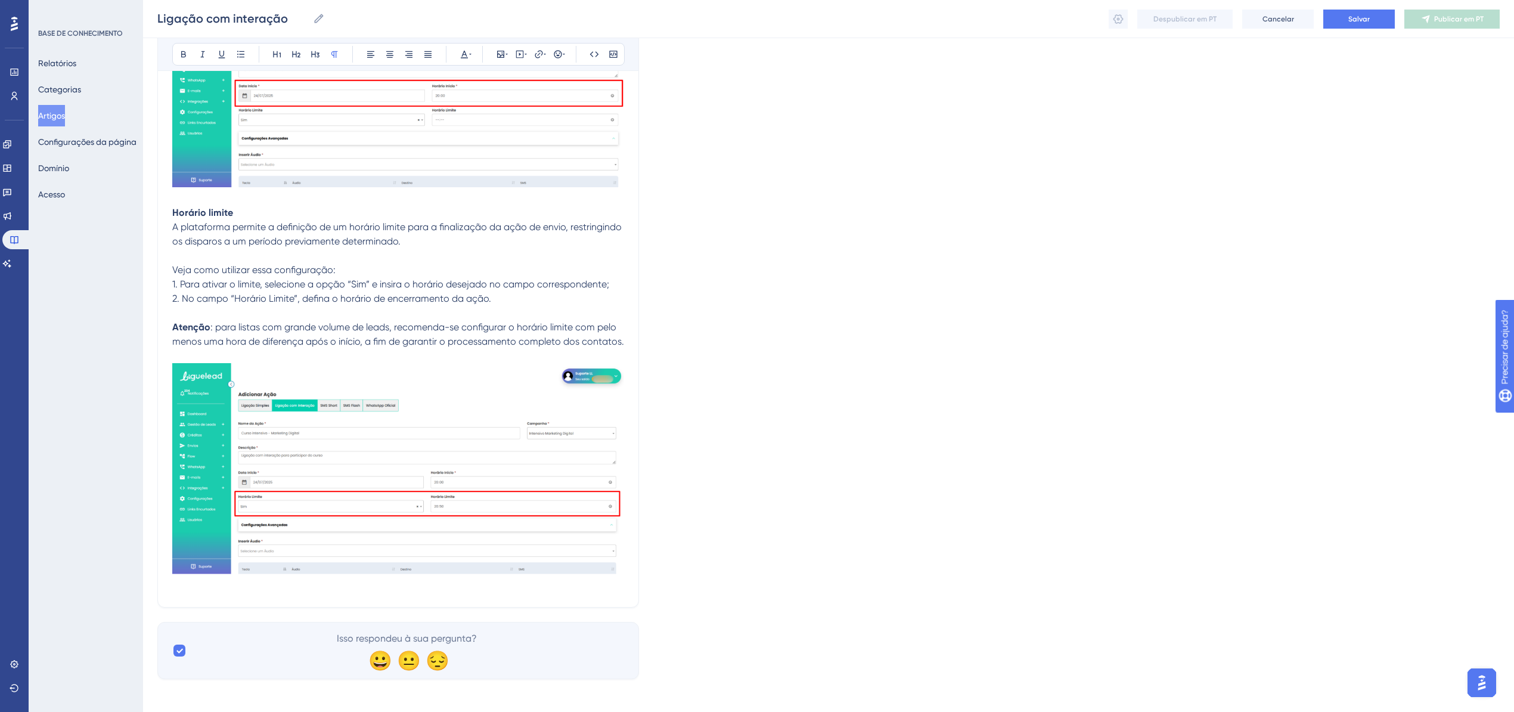
scroll to position [3347, 0]
click at [244, 582] on p at bounding box center [398, 583] width 452 height 14
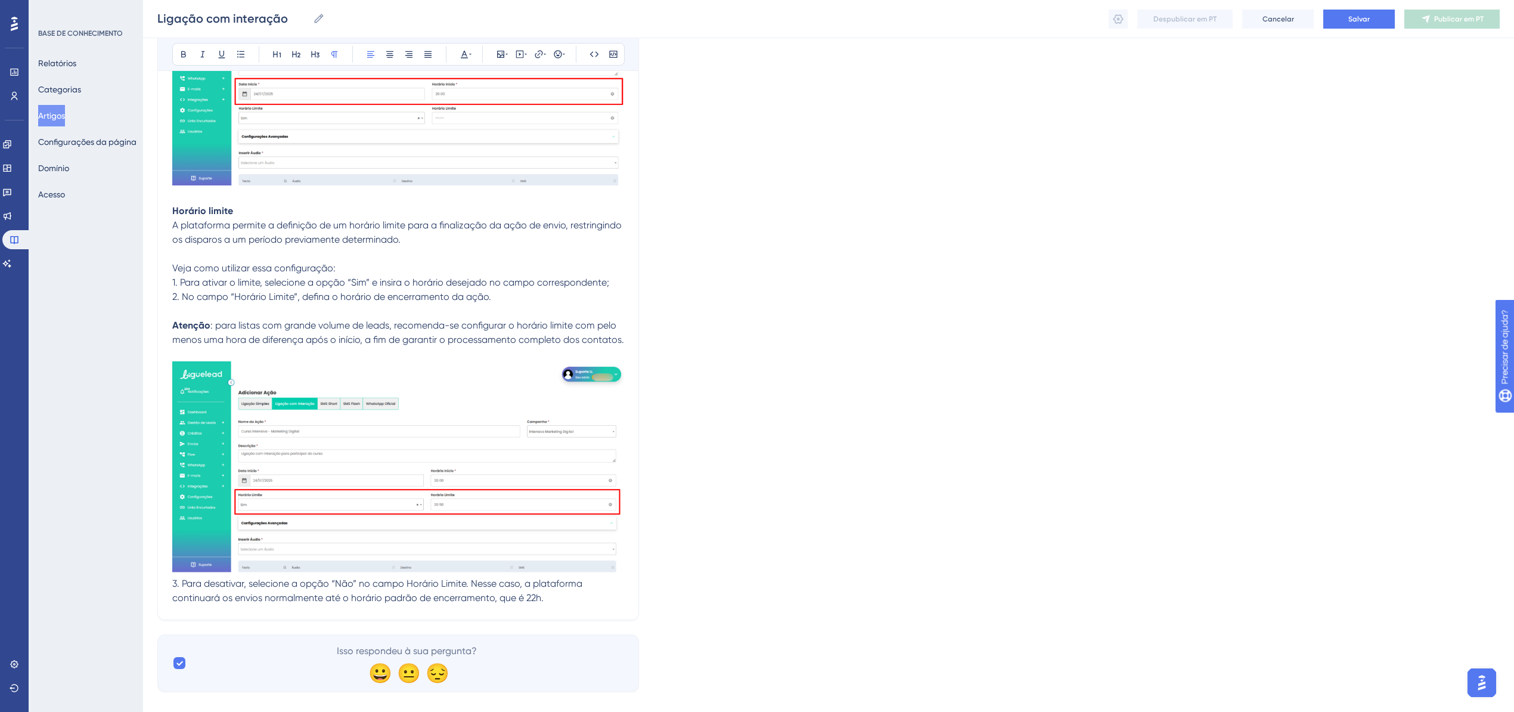
click at [473, 579] on span "3. Para desativar, selecione a opção “Não” no campo Horário Limite. Nesse caso,…" at bounding box center [378, 591] width 412 height 26
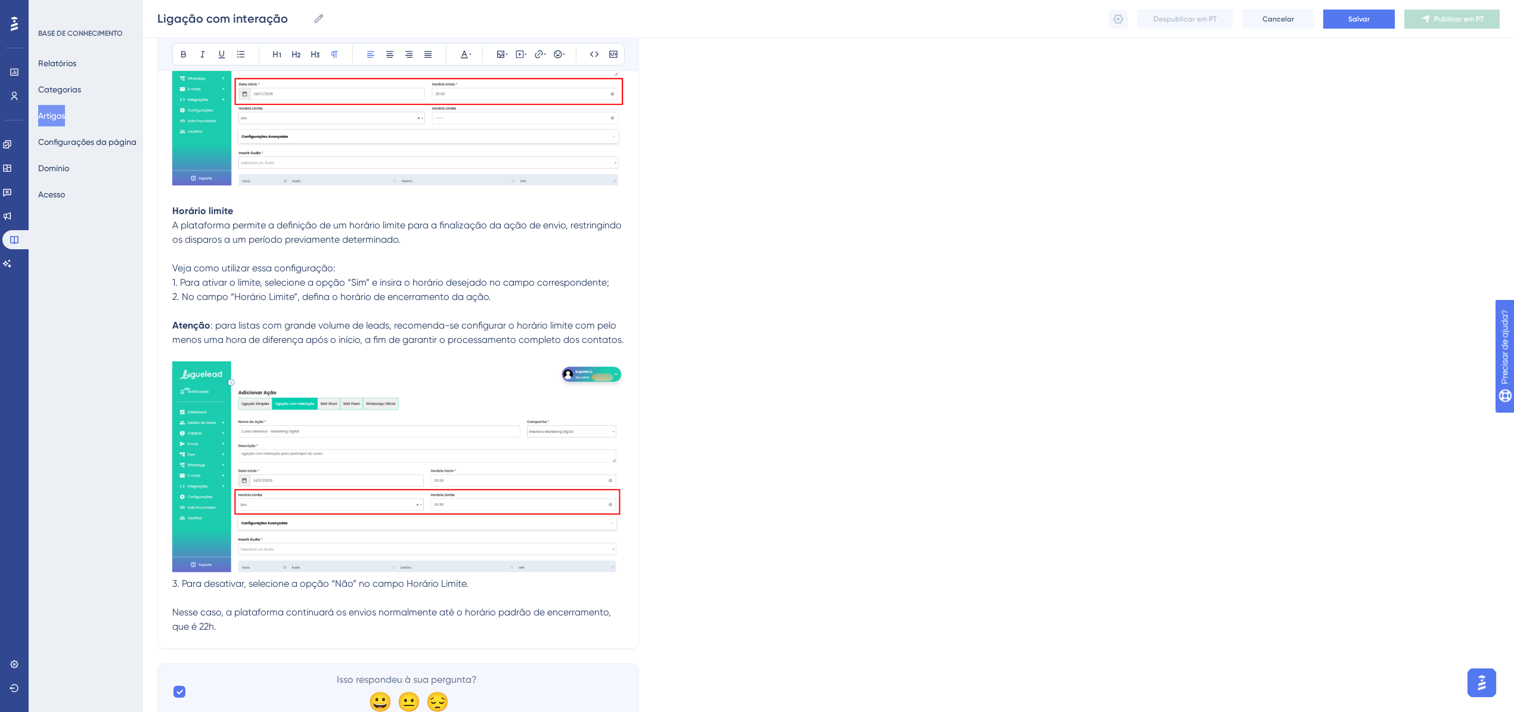
click at [296, 623] on p "Nesse caso, a plataforma continuará os envios normalmente até o horário padrão …" at bounding box center [398, 619] width 452 height 29
click at [208, 649] on p at bounding box center [398, 655] width 452 height 14
click at [203, 648] on p at bounding box center [398, 655] width 452 height 14
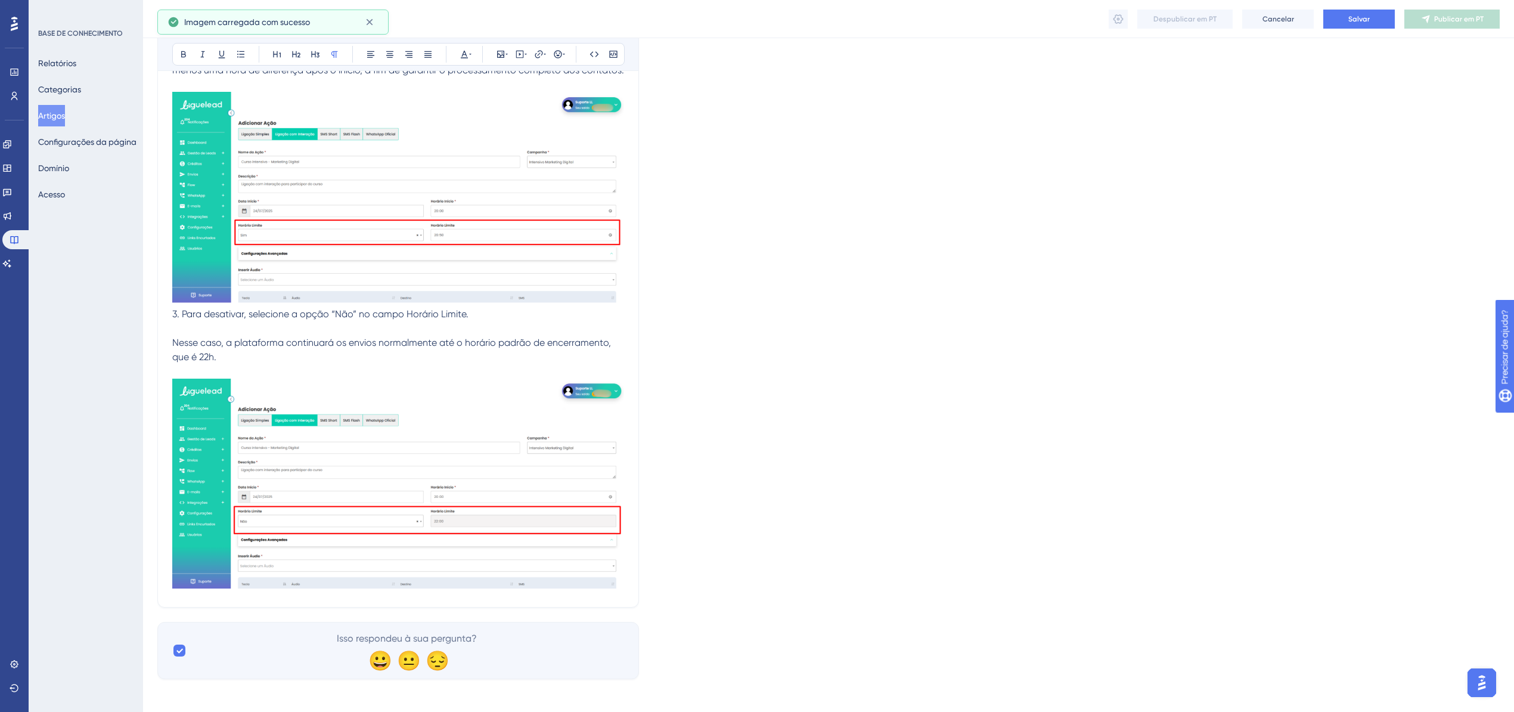
scroll to position [3618, 0]
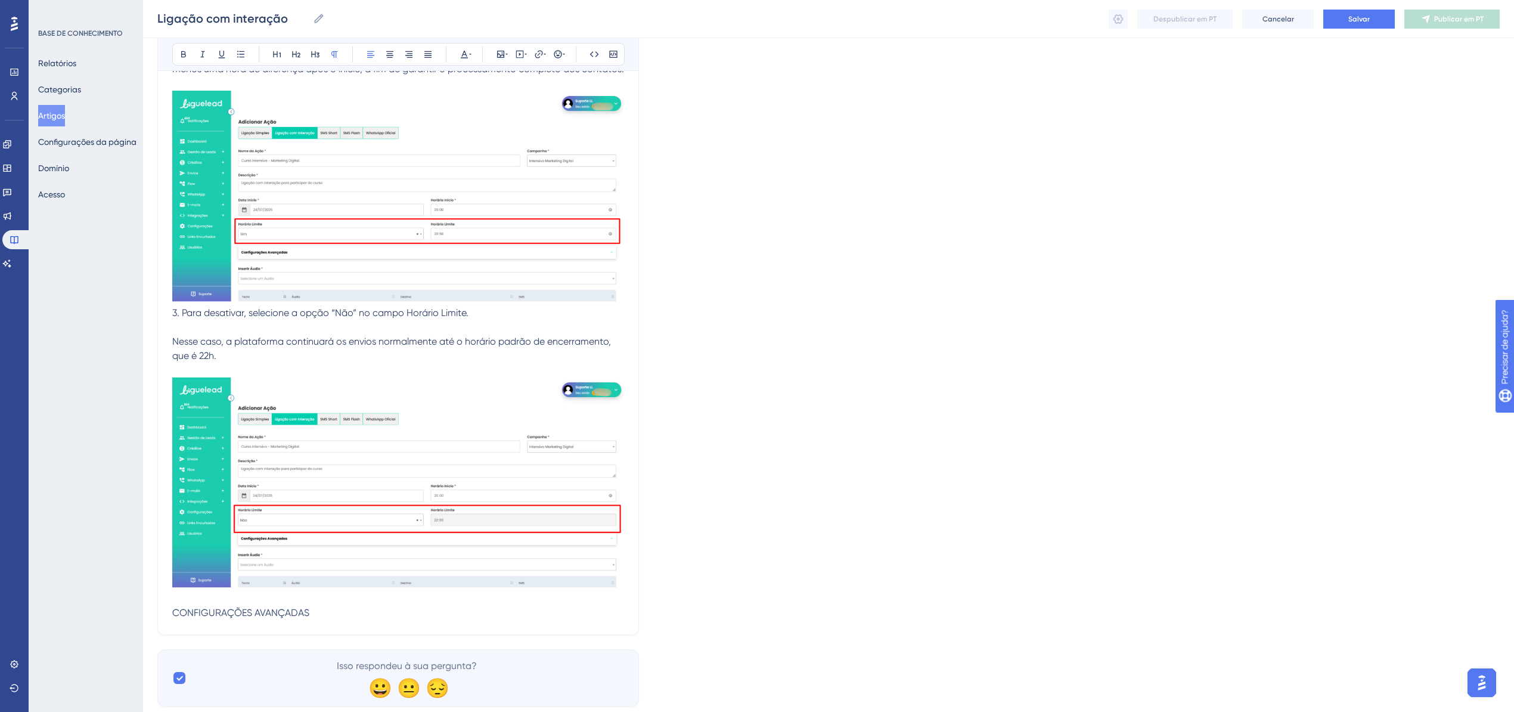
click at [237, 613] on span "CONFIGURAÇÕES AVANÇADAS" at bounding box center [240, 612] width 137 height 11
click at [187, 58] on icon at bounding box center [184, 54] width 10 height 10
click at [227, 58] on button at bounding box center [221, 54] width 17 height 17
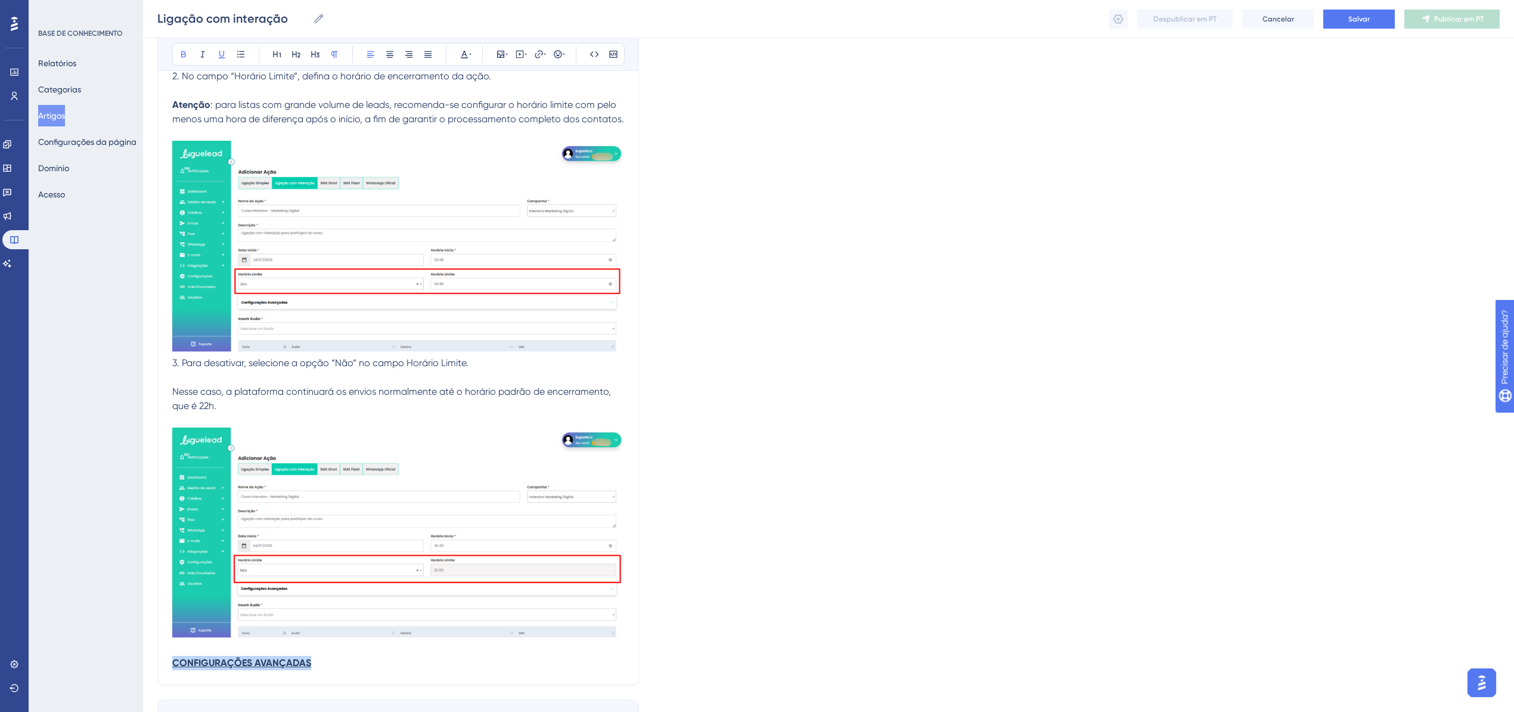
scroll to position [3647, 0]
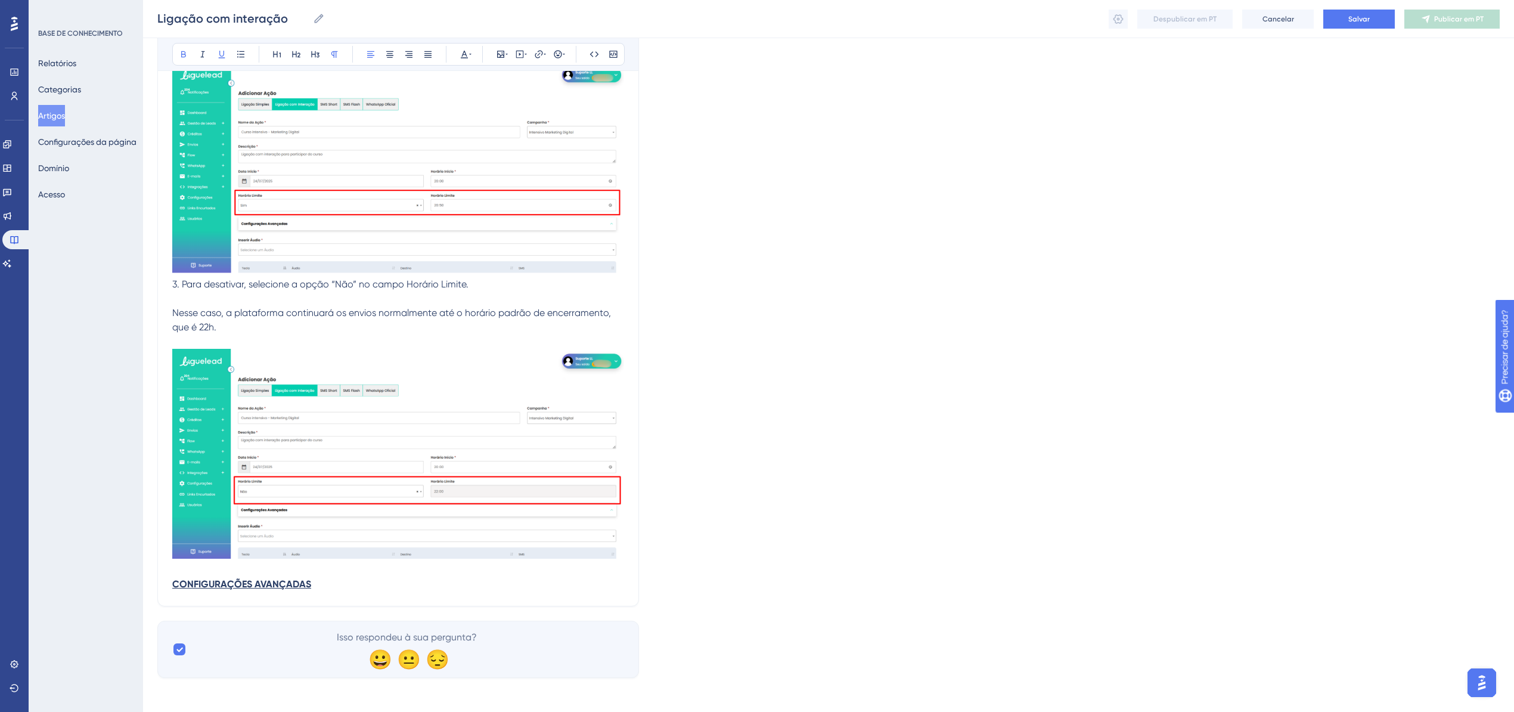
click at [308, 586] on p "CONFIGURAÇÕES AVANÇADAS" at bounding box center [398, 584] width 452 height 14
click at [323, 581] on p "CONFIGURAÇÕES AVANÇADAS" at bounding box center [398, 584] width 452 height 14
click at [256, 597] on p at bounding box center [398, 598] width 452 height 14
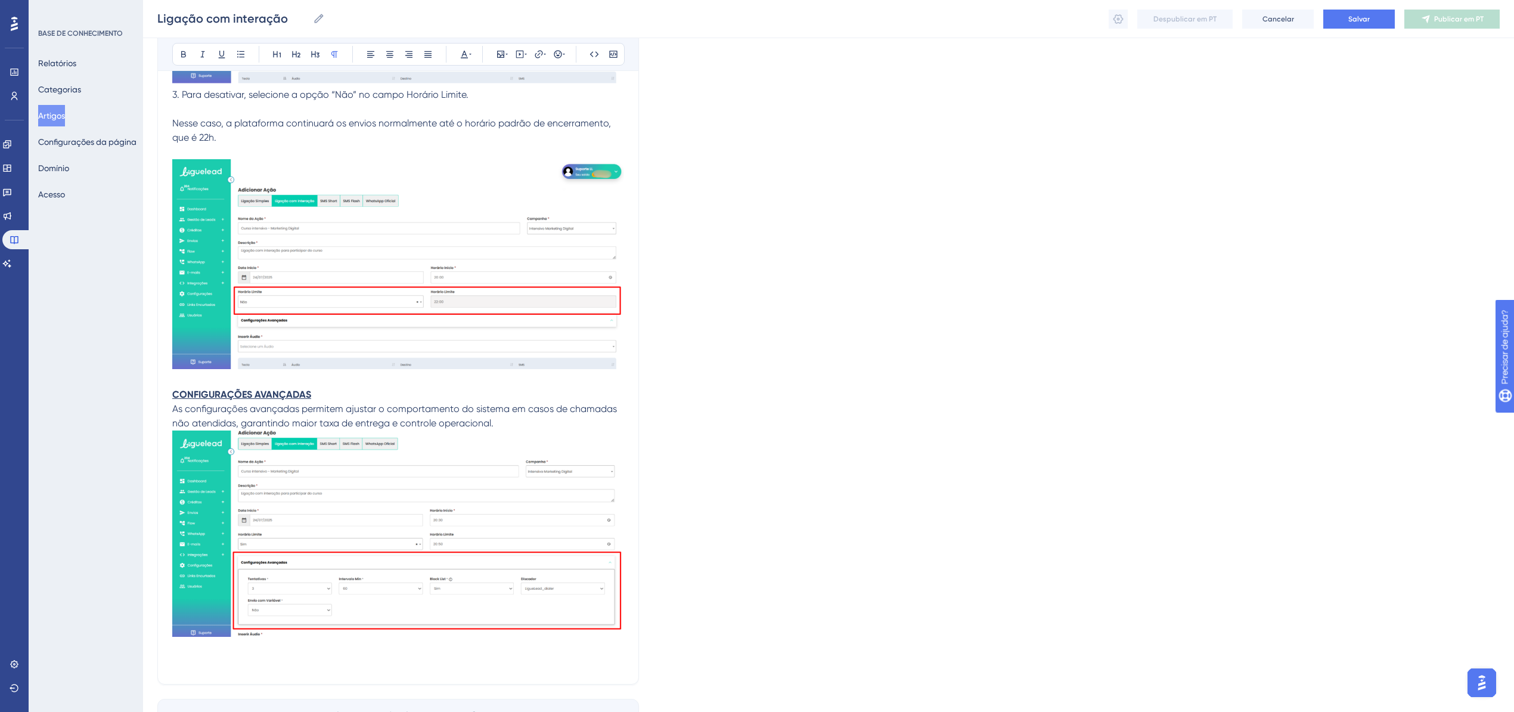
scroll to position [3914, 0]
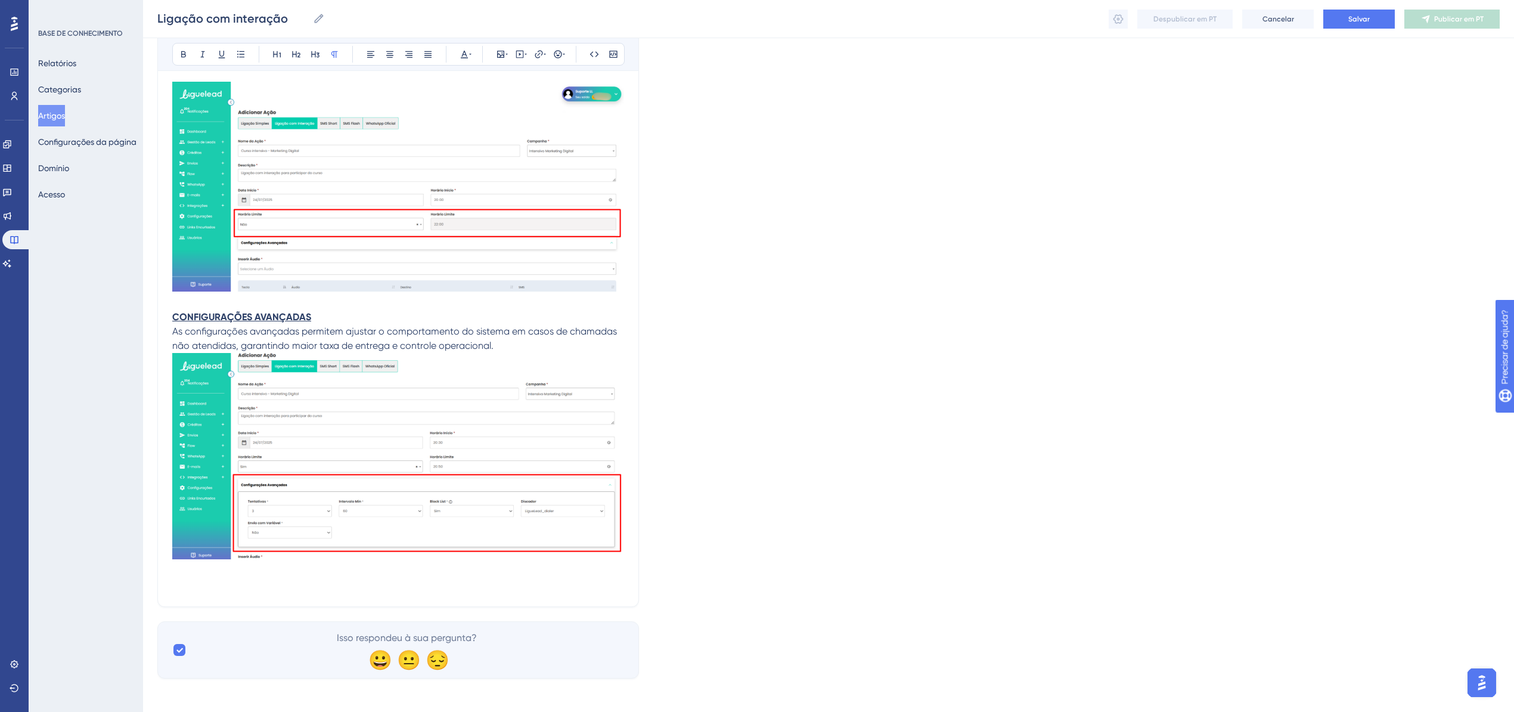
click at [622, 563] on p at bounding box center [398, 570] width 452 height 14
click at [191, 579] on span "Tentativas" at bounding box center [194, 584] width 45 height 11
click at [185, 55] on icon at bounding box center [184, 54] width 10 height 10
click at [222, 578] on p "Tentativas" at bounding box center [398, 585] width 452 height 14
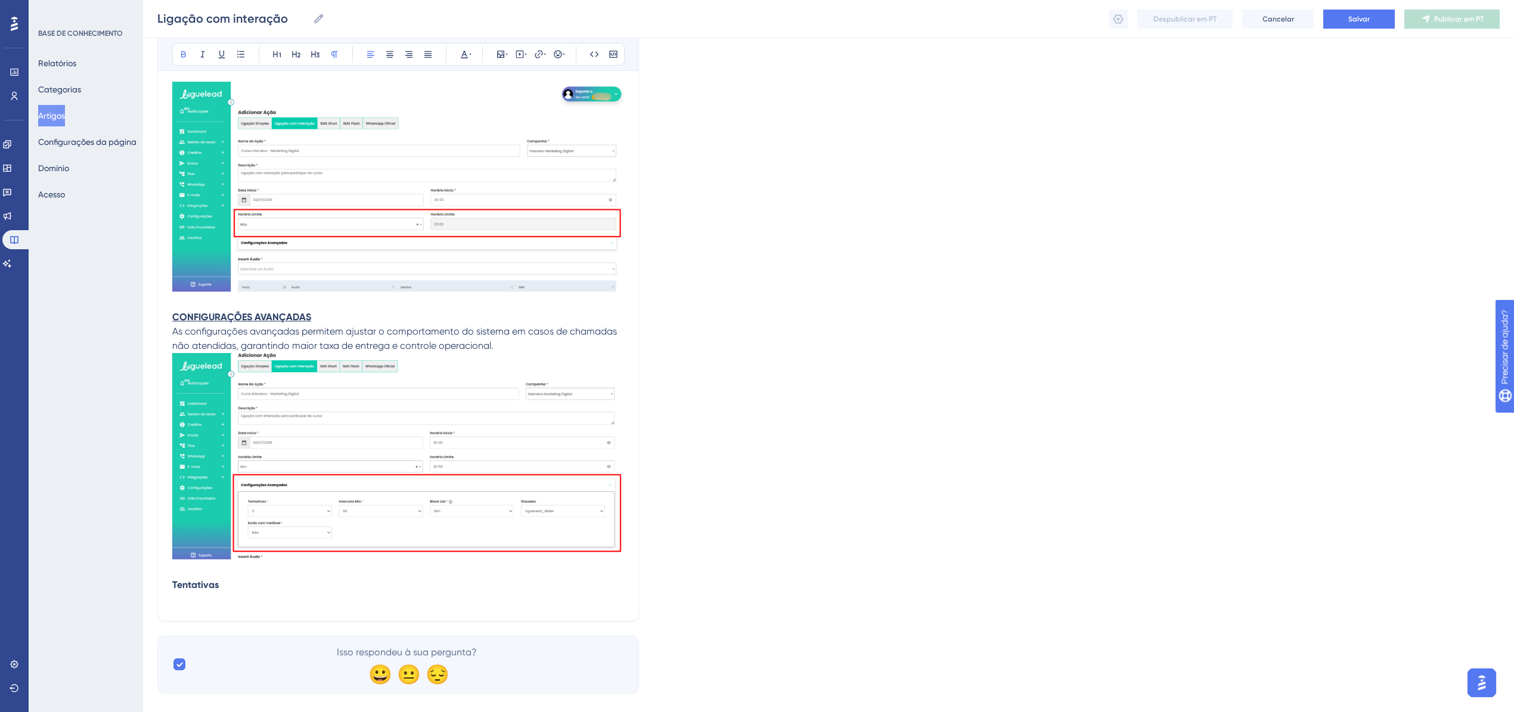
click at [289, 580] on p "Tentativas" at bounding box center [398, 585] width 452 height 14
click at [201, 592] on p at bounding box center [398, 599] width 452 height 14
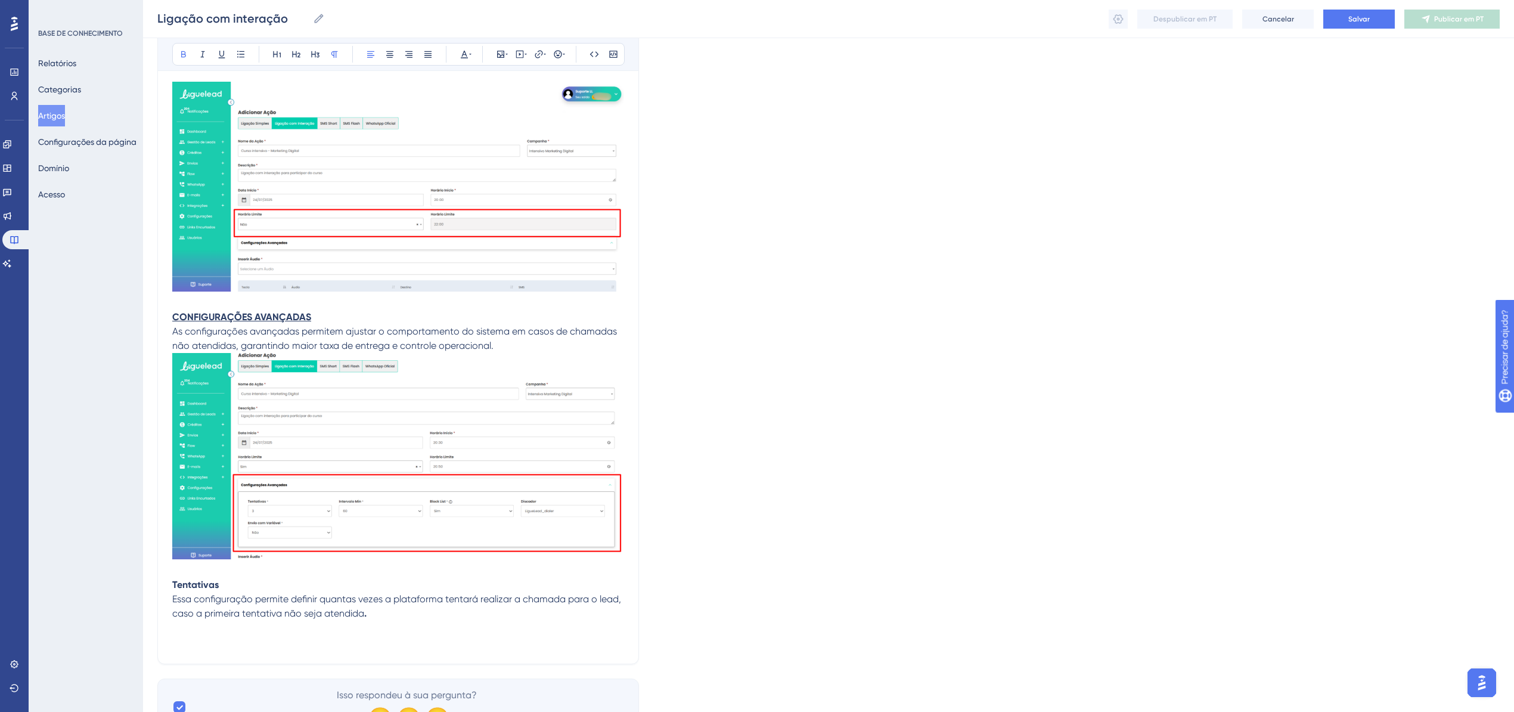
click at [294, 609] on span "Essa configuração permite definir quantas vezes a plataforma tentará realizar a…" at bounding box center [397, 606] width 451 height 26
drag, startPoint x: 299, startPoint y: 617, endPoint x: 299, endPoint y: 628, distance: 10.7
click at [299, 620] on p at bounding box center [398, 627] width 452 height 14
click at [196, 654] on p at bounding box center [398, 656] width 452 height 14
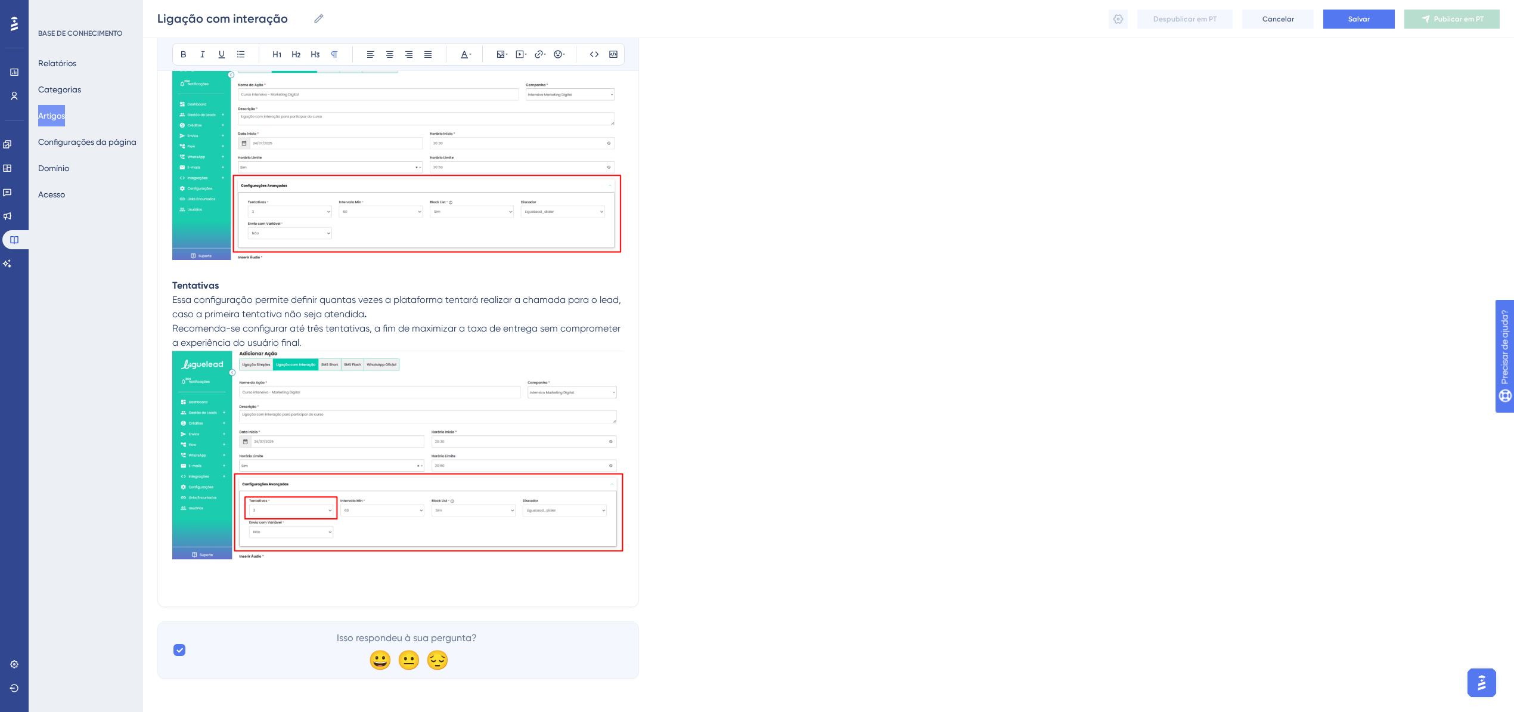
scroll to position [4213, 0]
click at [255, 577] on p at bounding box center [398, 584] width 452 height 14
click at [187, 578] on span "Intervalo Mínimo" at bounding box center [208, 583] width 72 height 11
click at [188, 578] on span "Intervalo Mínimo" at bounding box center [208, 583] width 72 height 11
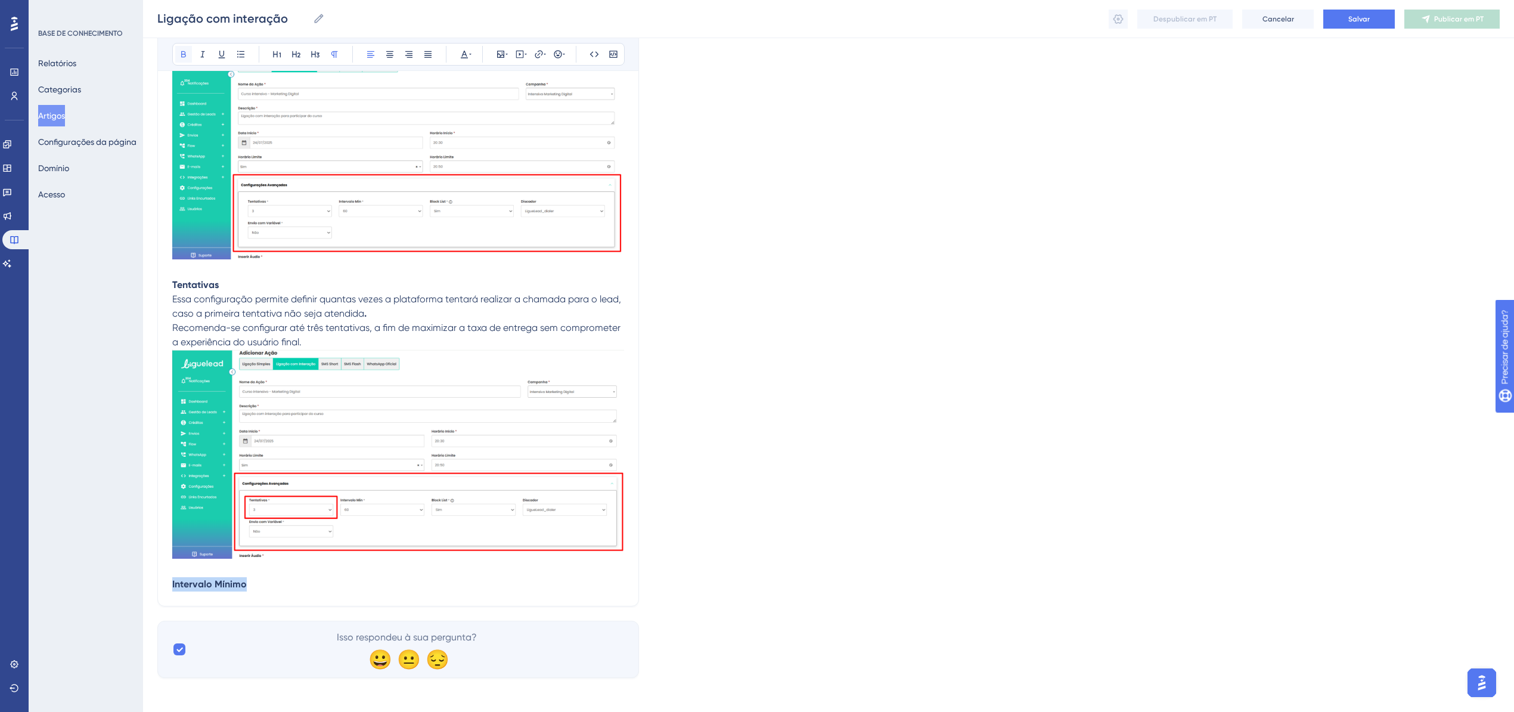
click at [182, 54] on icon at bounding box center [183, 54] width 5 height 7
click at [260, 585] on p "Intervalo Mínimo" at bounding box center [398, 584] width 452 height 14
drag, startPoint x: 246, startPoint y: 607, endPoint x: 229, endPoint y: 592, distance: 21.9
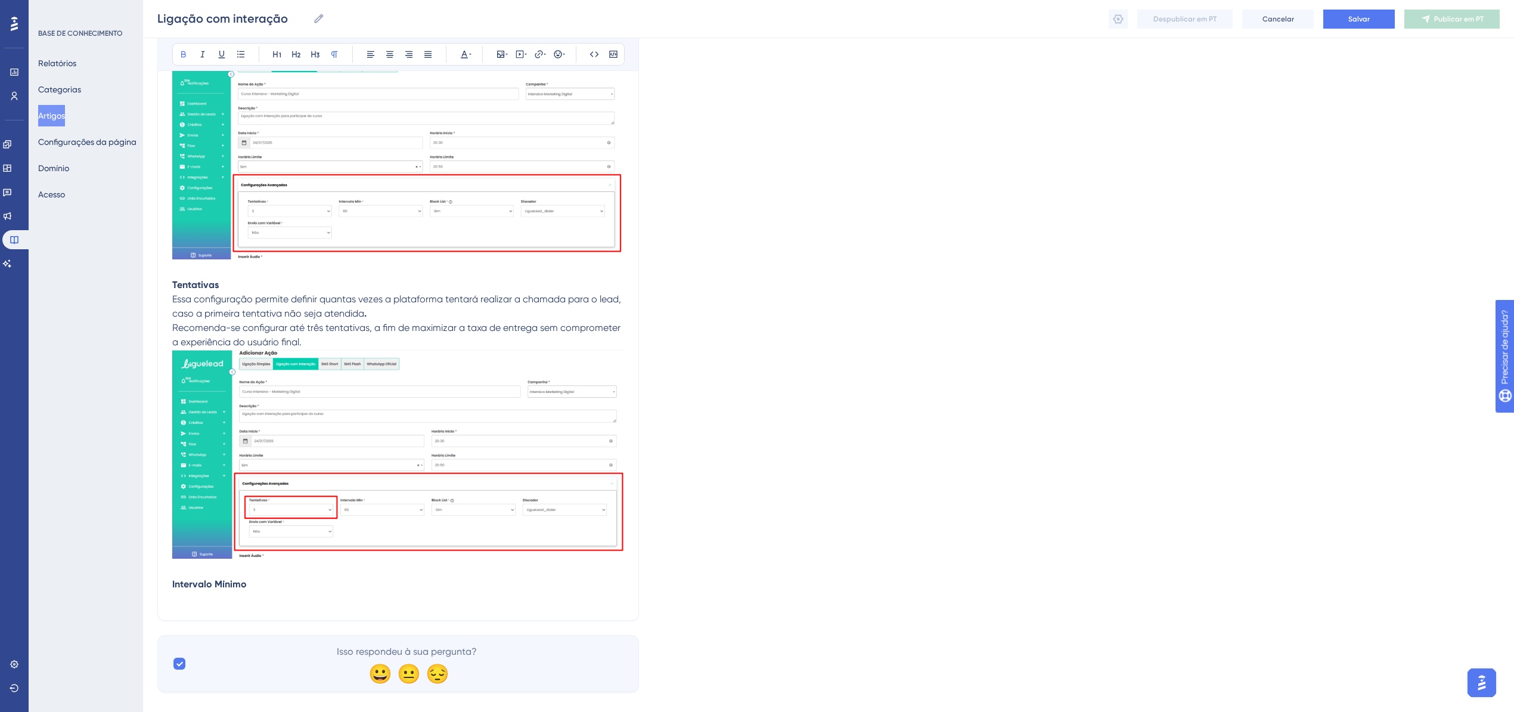
click at [229, 592] on p at bounding box center [398, 598] width 452 height 14
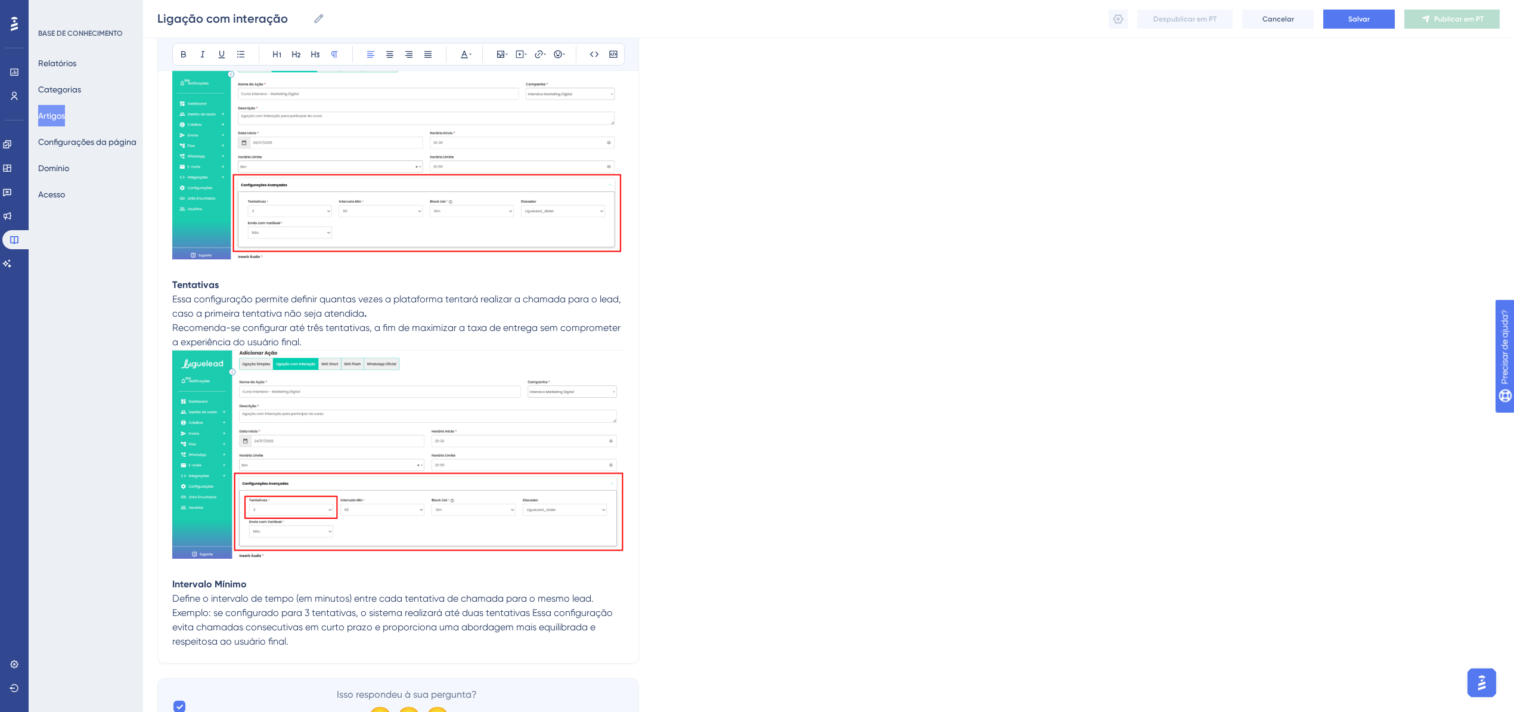
click at [533, 608] on span "Define o intervalo de tempo (em minutos) entre cada tentativa de chamada para o…" at bounding box center [393, 619] width 443 height 54
click at [432, 635] on p "Essa configuração evita chamadas consecutivas em curto prazo e proporciona uma …" at bounding box center [398, 634] width 452 height 29
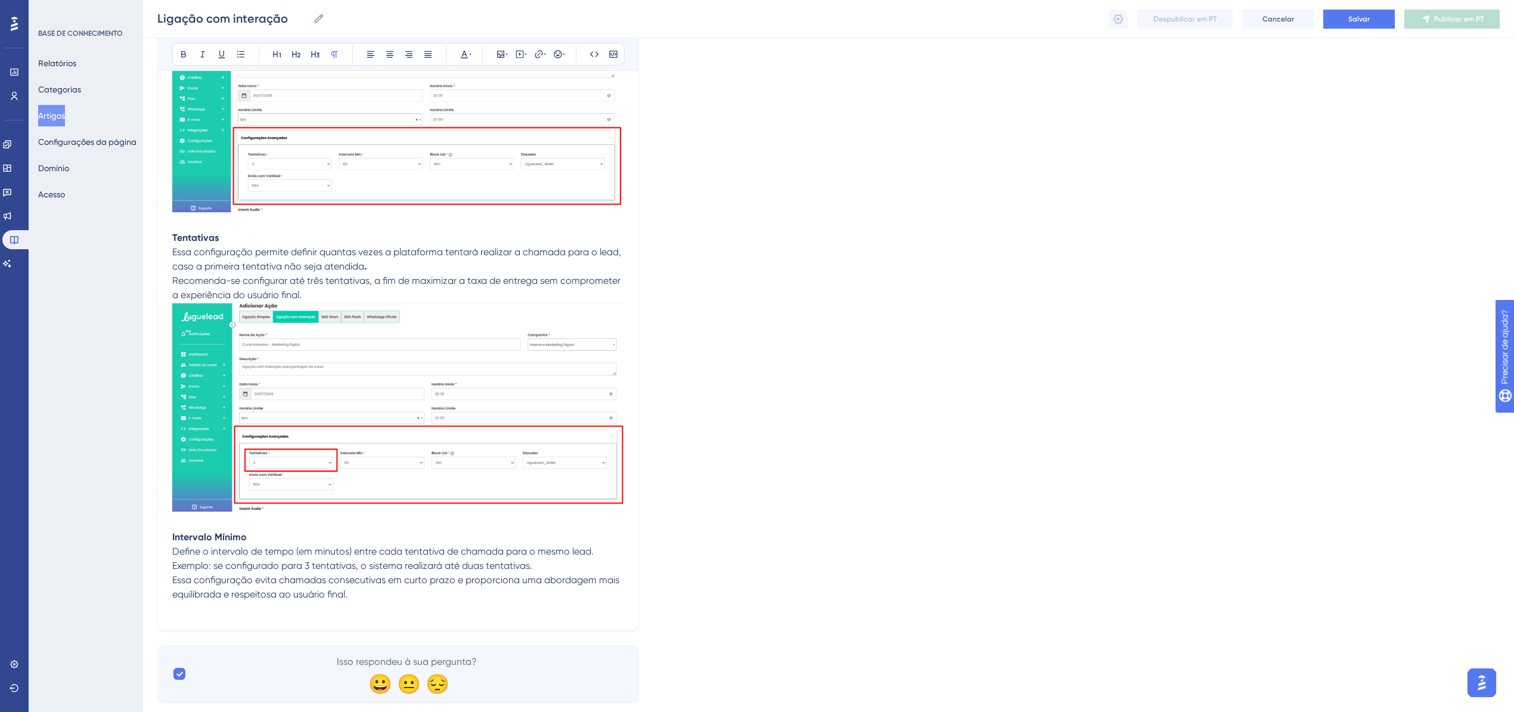
scroll to position [4285, 0]
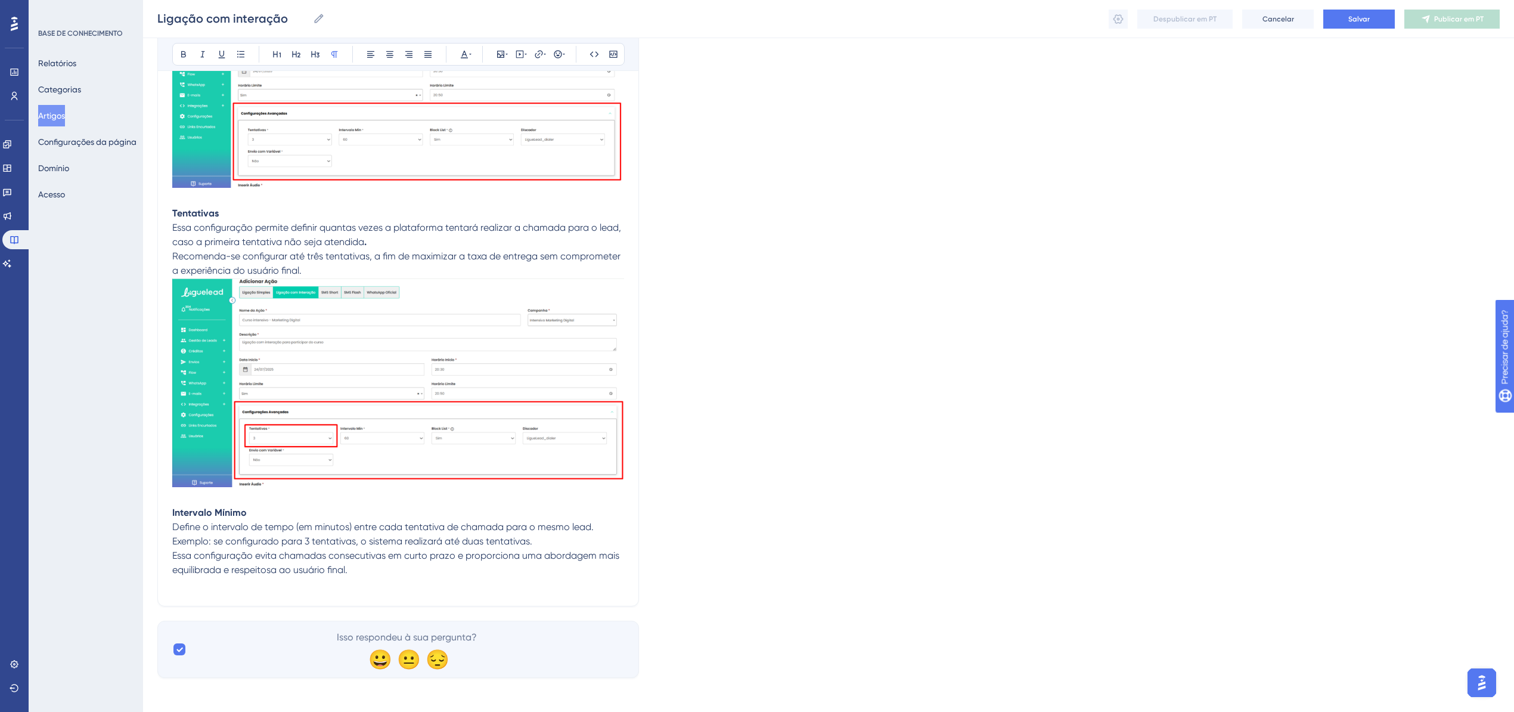
click at [274, 577] on p at bounding box center [398, 584] width 452 height 14
click at [277, 577] on p at bounding box center [398, 584] width 452 height 14
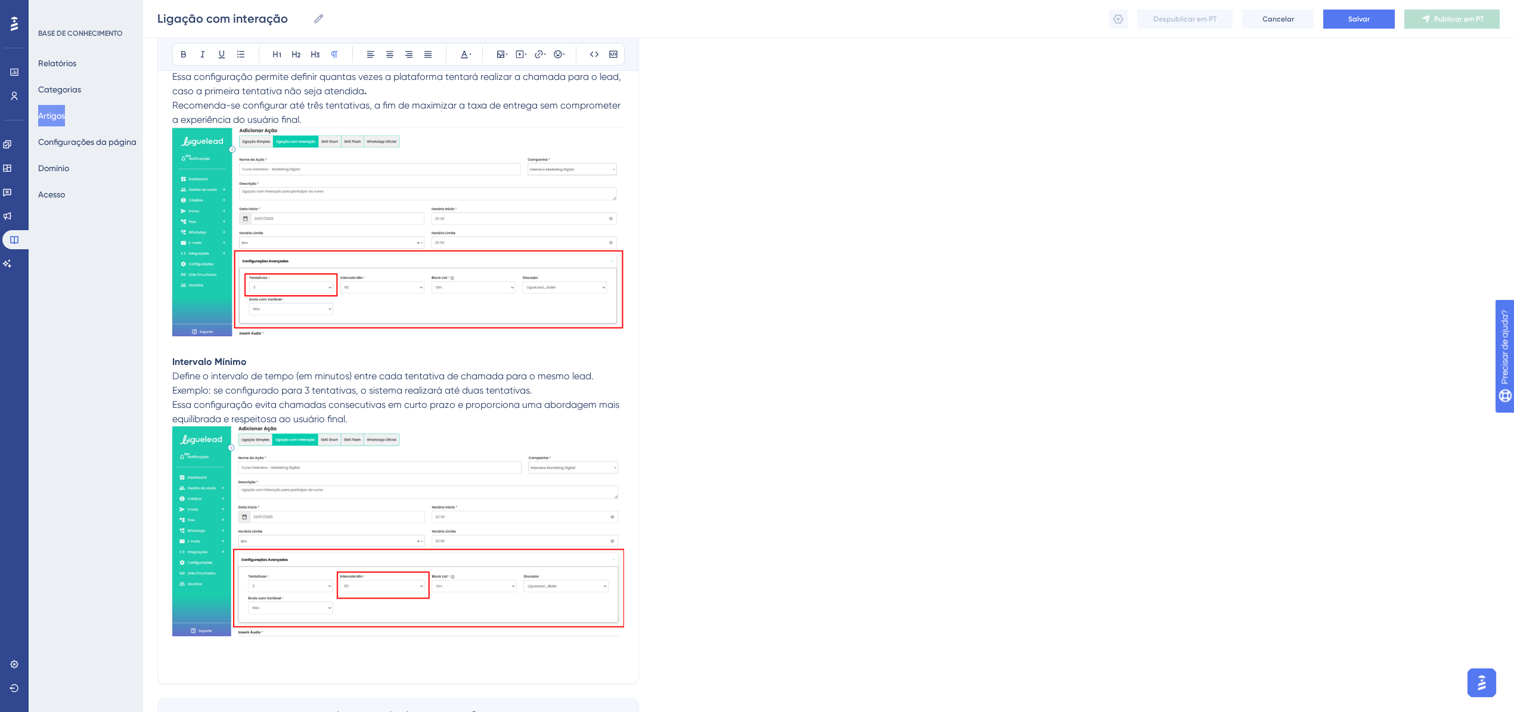
scroll to position [4512, 0]
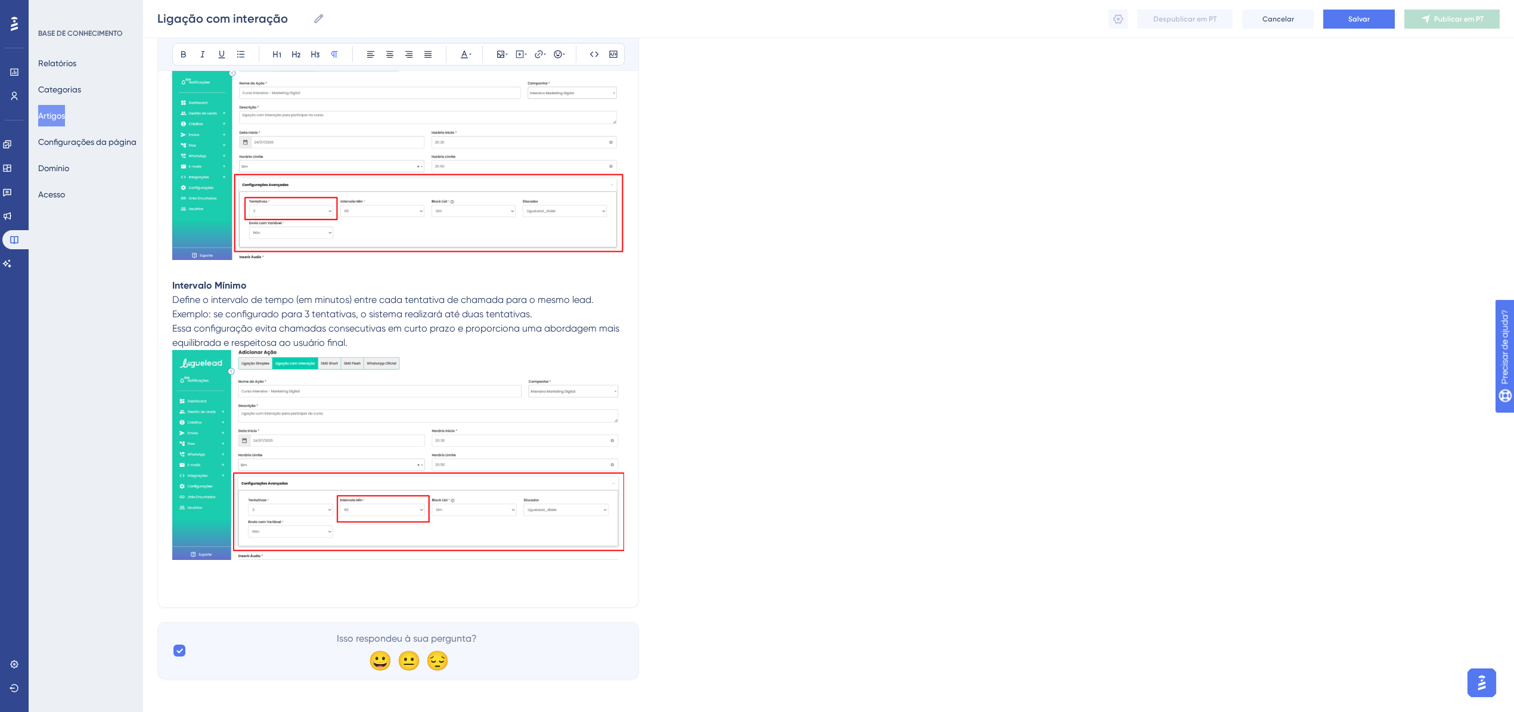
click at [410, 585] on p at bounding box center [398, 585] width 452 height 14
click at [190, 582] on span "Blocklist" at bounding box center [189, 584] width 35 height 11
click at [187, 55] on icon at bounding box center [184, 54] width 10 height 10
click at [232, 586] on p "Blocklist" at bounding box center [398, 585] width 452 height 14
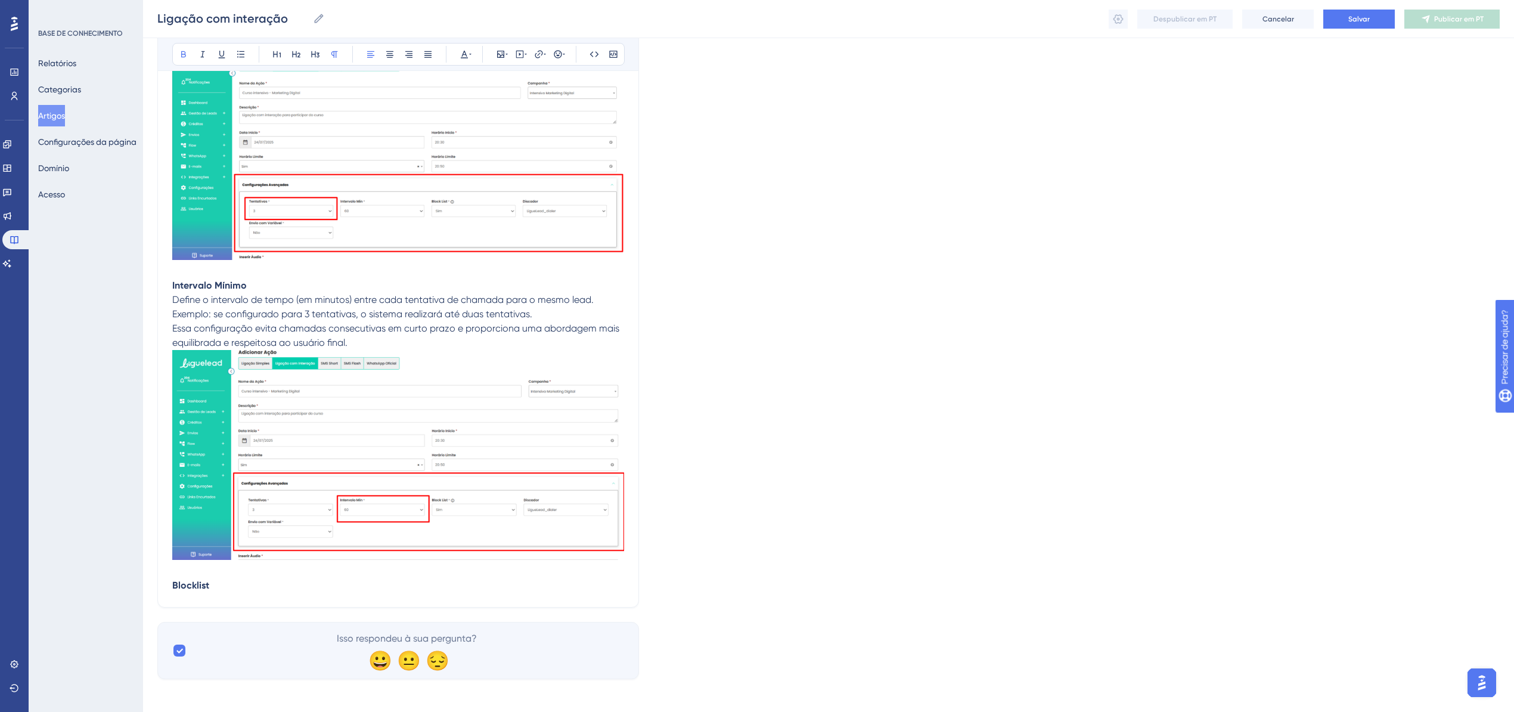
click at [226, 578] on p "Blocklist" at bounding box center [398, 585] width 452 height 14
click at [217, 585] on p "Blocklist" at bounding box center [398, 585] width 452 height 14
drag, startPoint x: 184, startPoint y: 585, endPoint x: 192, endPoint y: 589, distance: 8.8
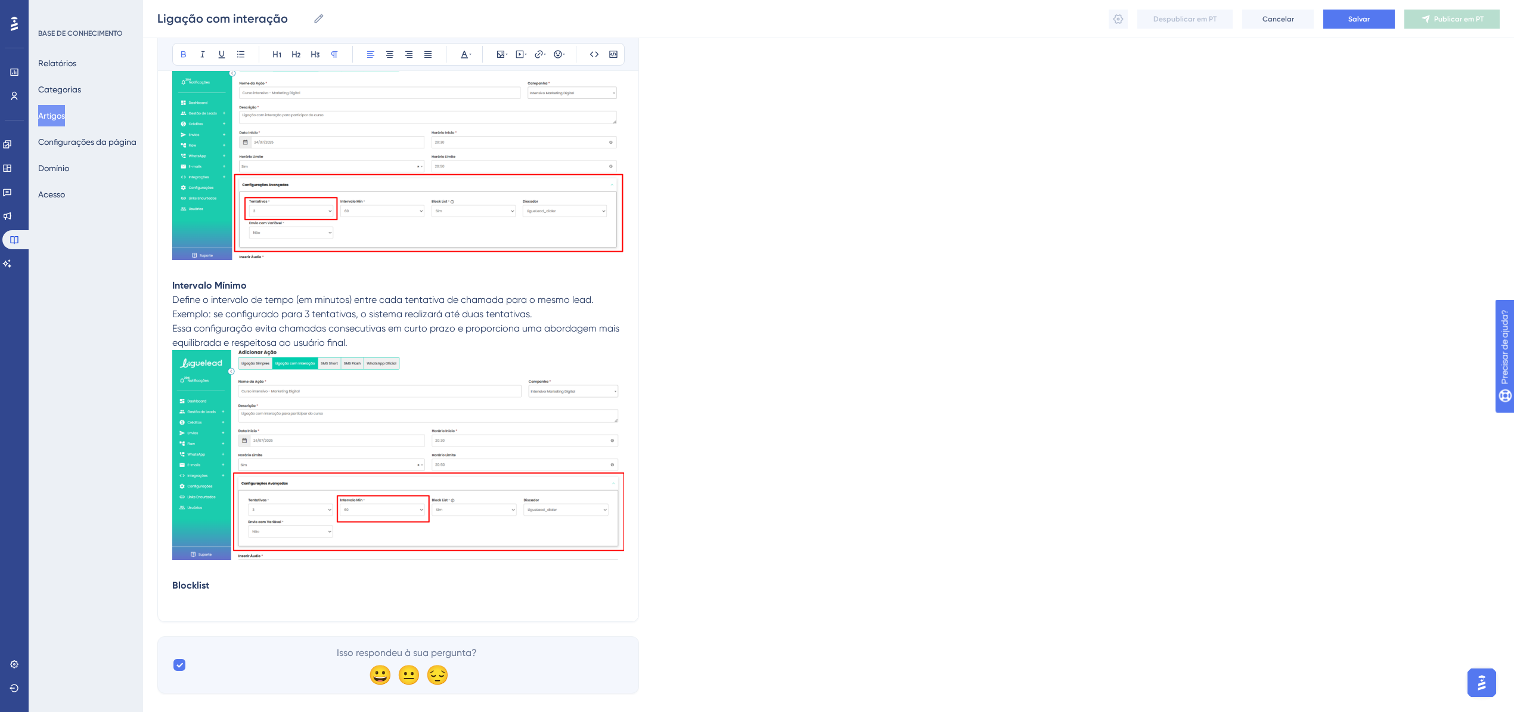
click at [185, 585] on strong "Blocklist" at bounding box center [190, 584] width 37 height 11
click at [215, 597] on p at bounding box center [398, 599] width 452 height 14
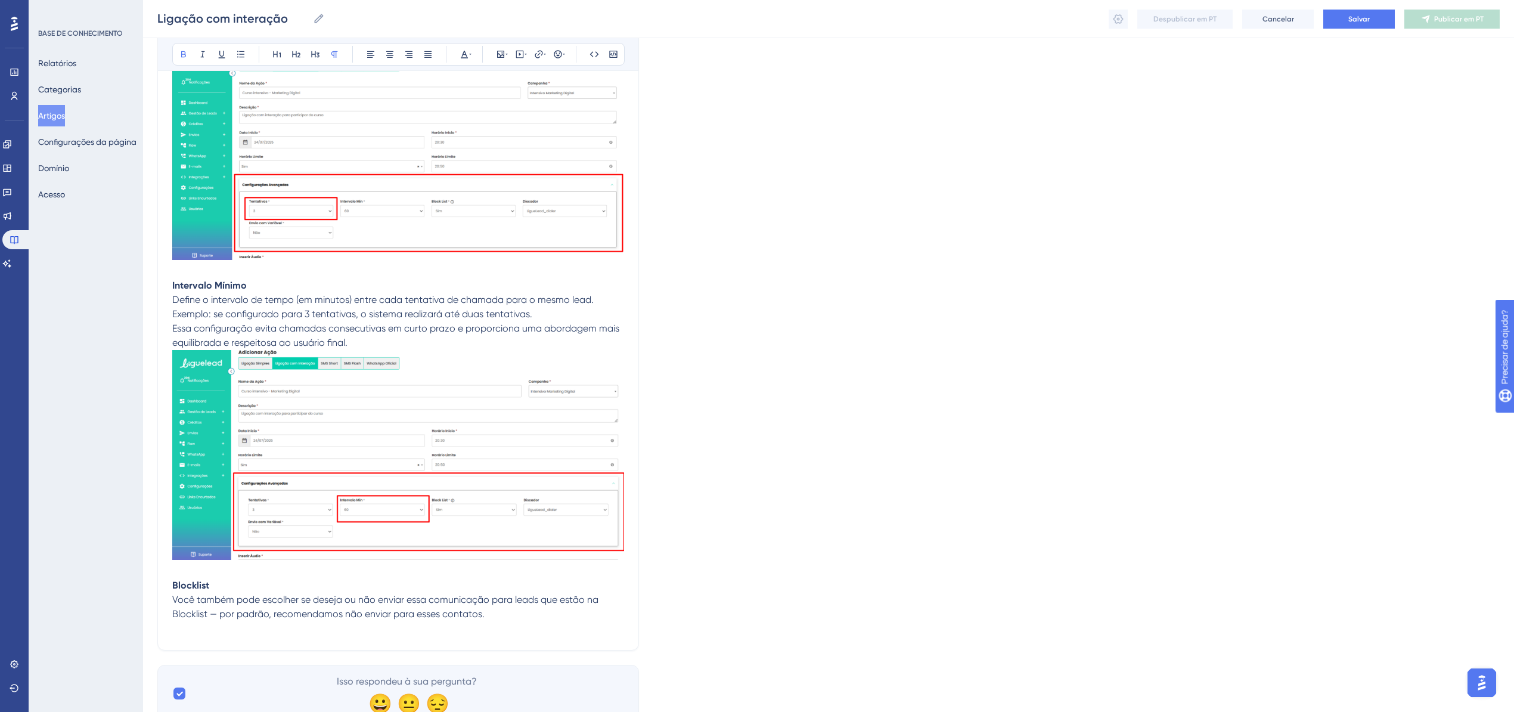
click at [215, 621] on p at bounding box center [398, 628] width 452 height 14
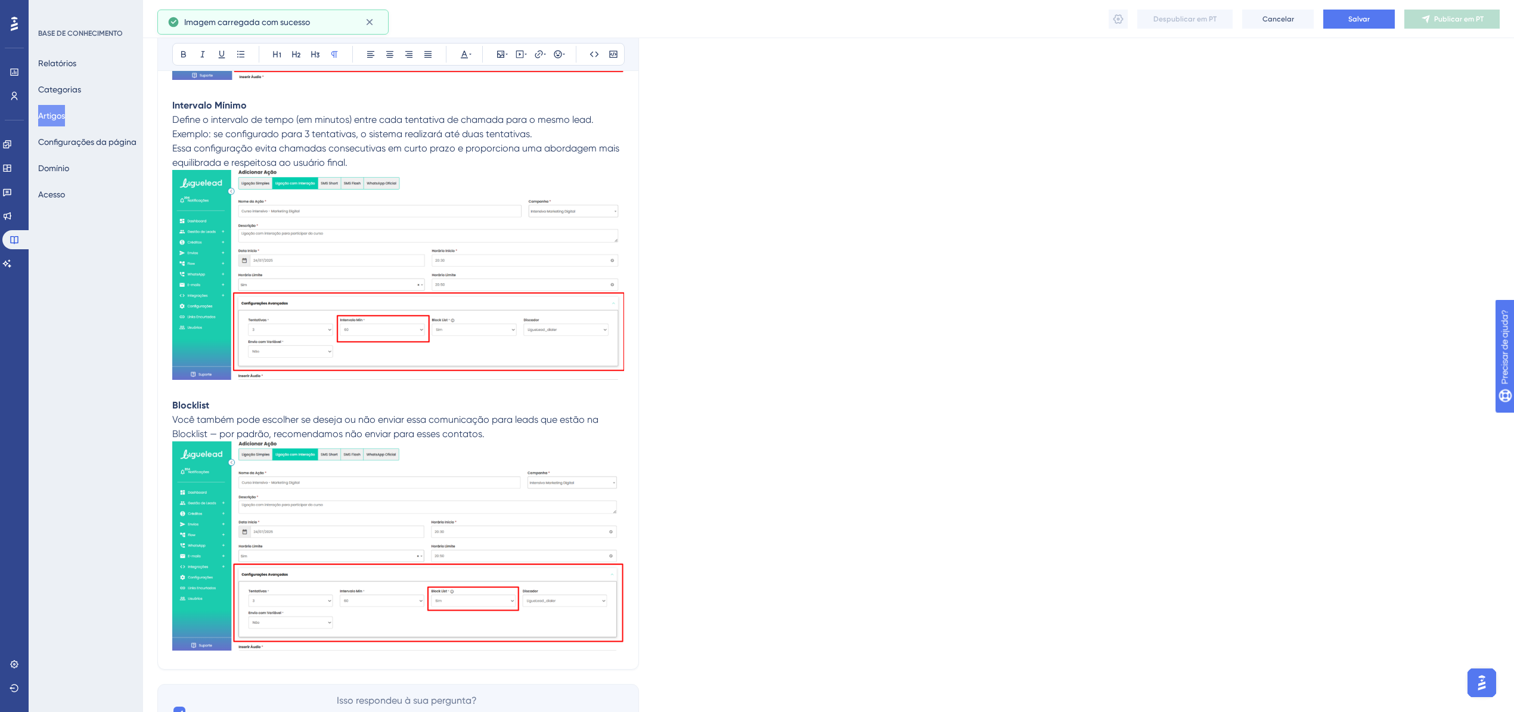
scroll to position [4754, 0]
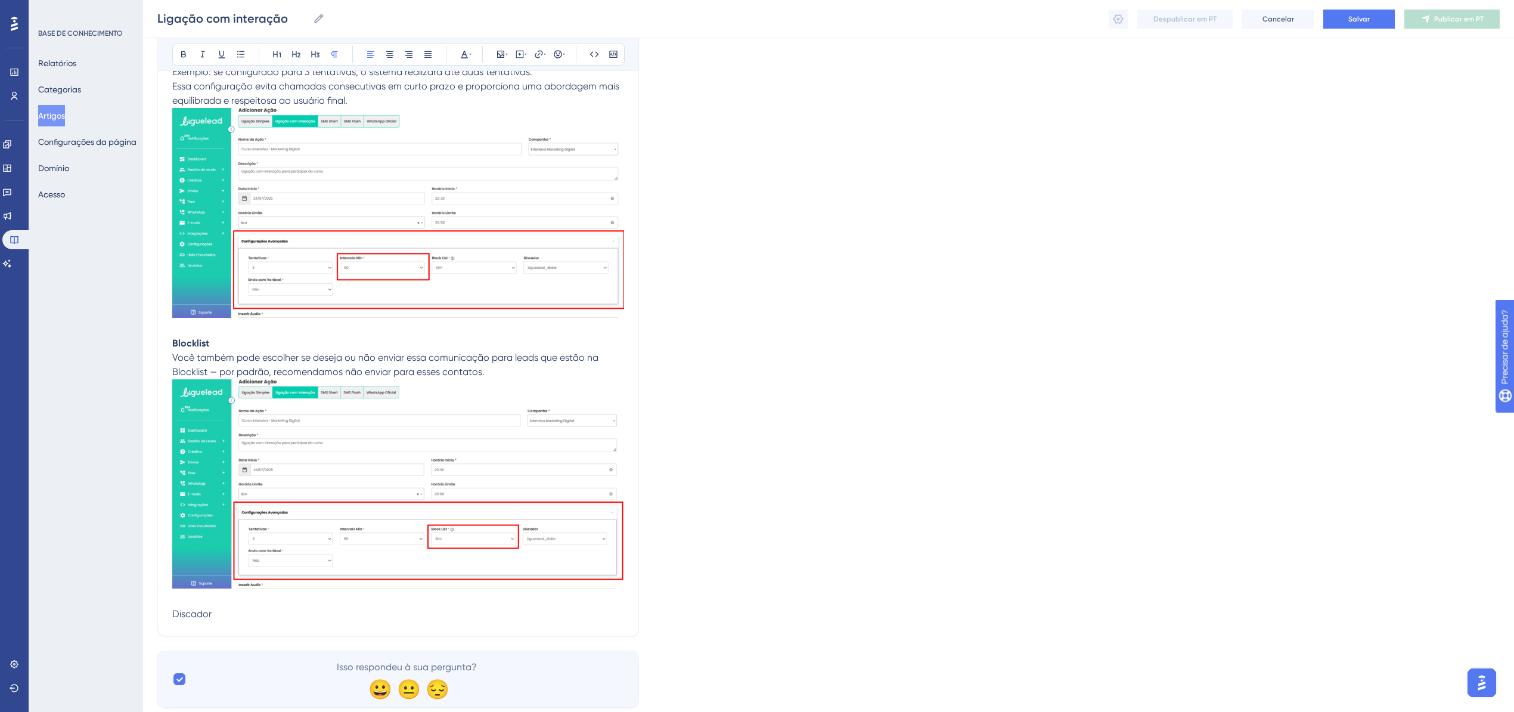
click at [191, 612] on span "Discador" at bounding box center [191, 613] width 39 height 11
click at [185, 50] on icon at bounding box center [184, 54] width 10 height 10
drag, startPoint x: 260, startPoint y: 619, endPoint x: 249, endPoint y: 613, distance: 12.8
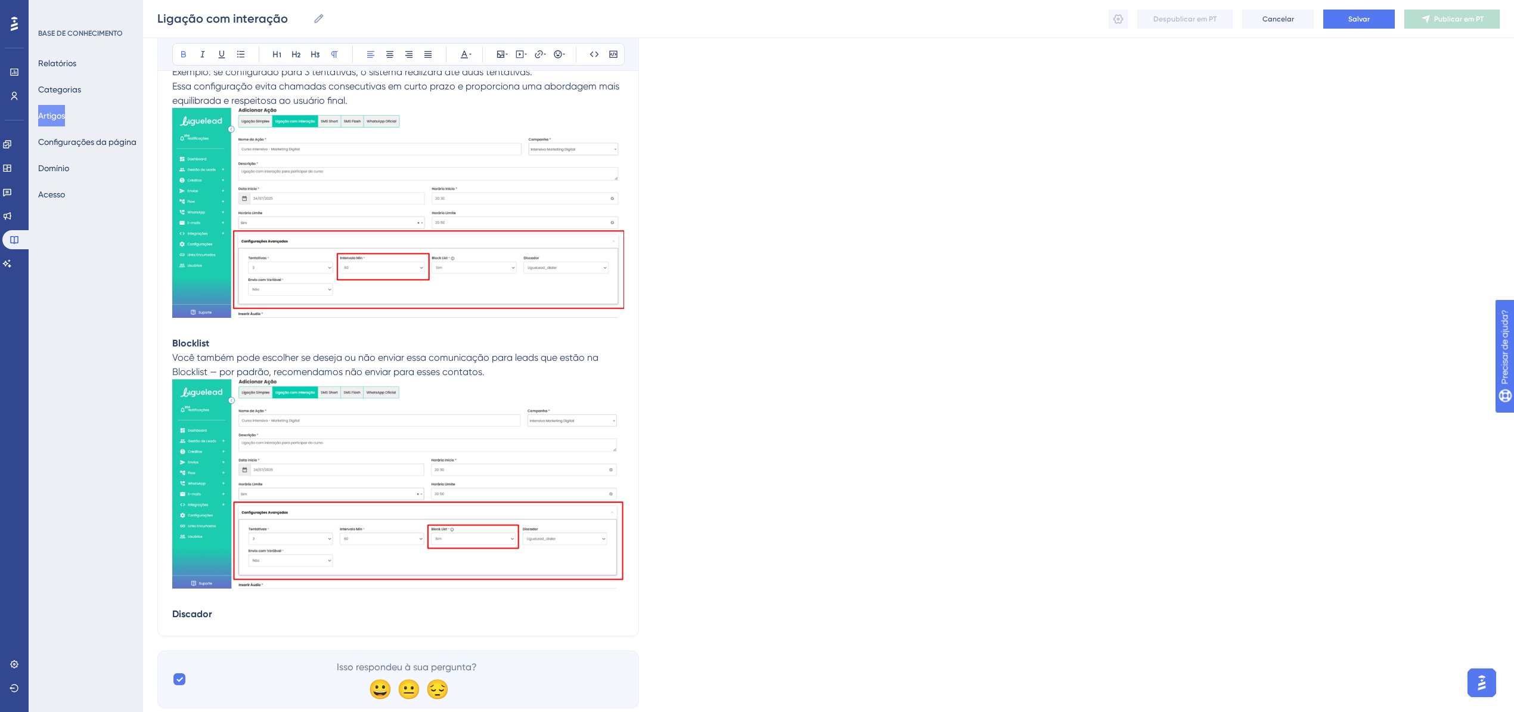
click at [246, 609] on p "Discador" at bounding box center [398, 614] width 452 height 14
click at [222, 609] on p "Discador" at bounding box center [398, 614] width 452 height 14
drag, startPoint x: 275, startPoint y: 620, endPoint x: 250, endPoint y: 626, distance: 25.7
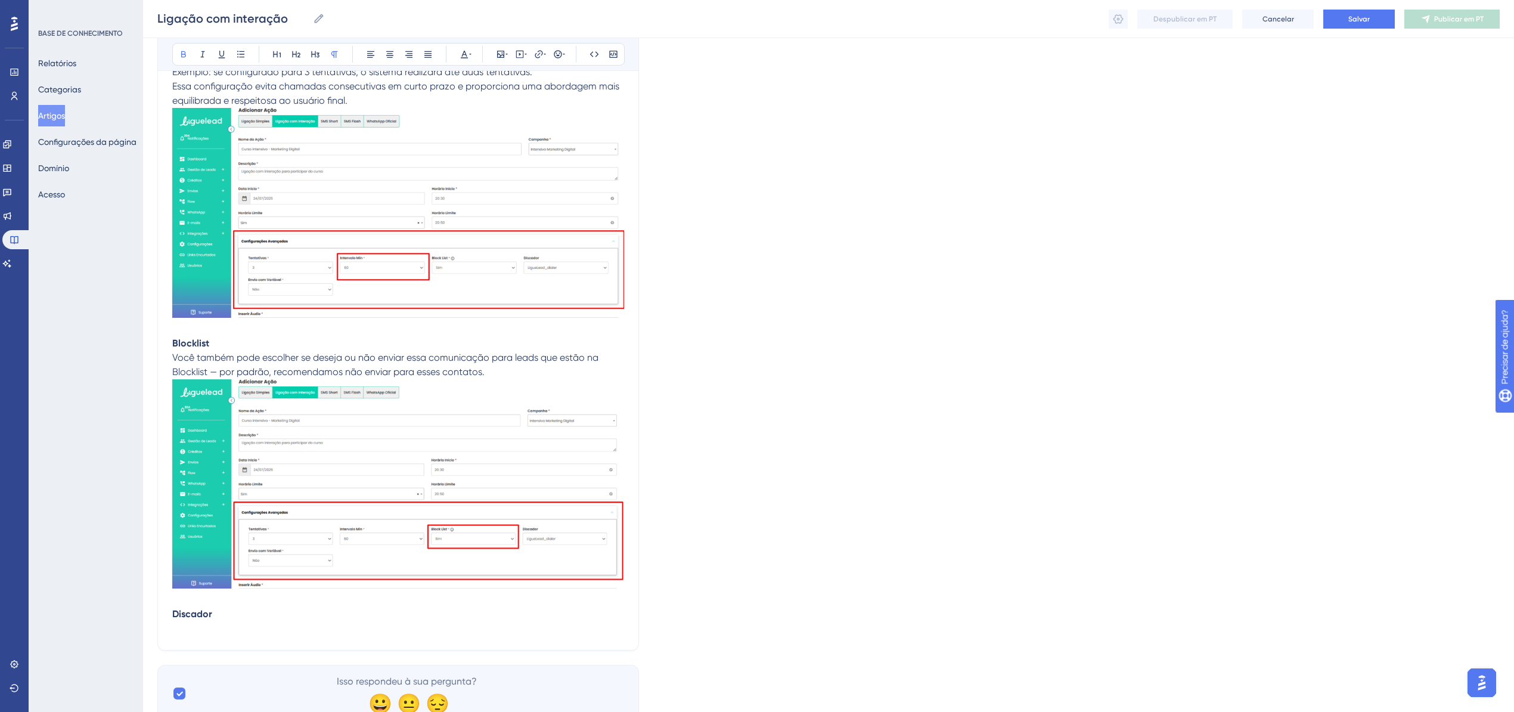
click at [275, 621] on p at bounding box center [398, 628] width 452 height 14
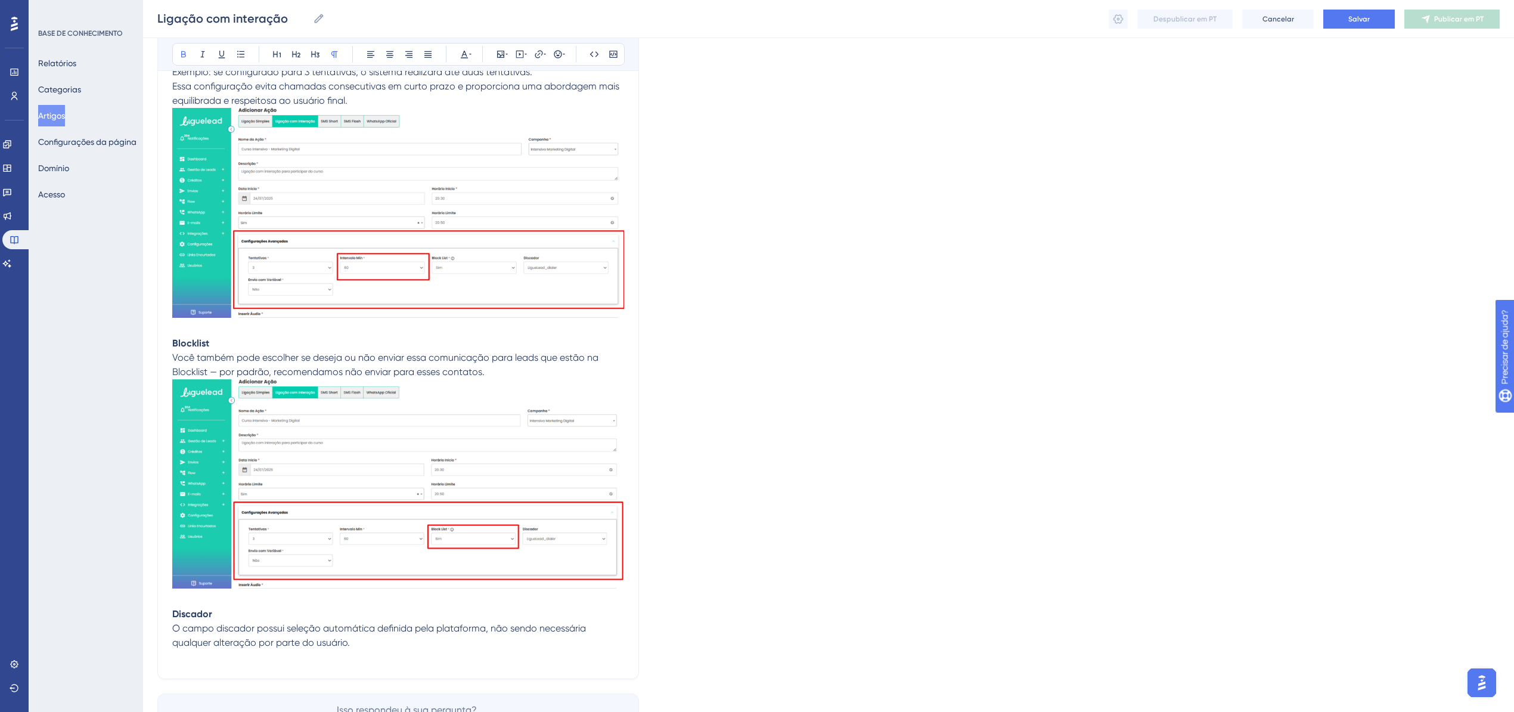
click at [343, 654] on p at bounding box center [398, 657] width 452 height 14
drag, startPoint x: 260, startPoint y: 664, endPoint x: 119, endPoint y: 654, distance: 141.6
click at [182, 55] on icon at bounding box center [184, 54] width 10 height 10
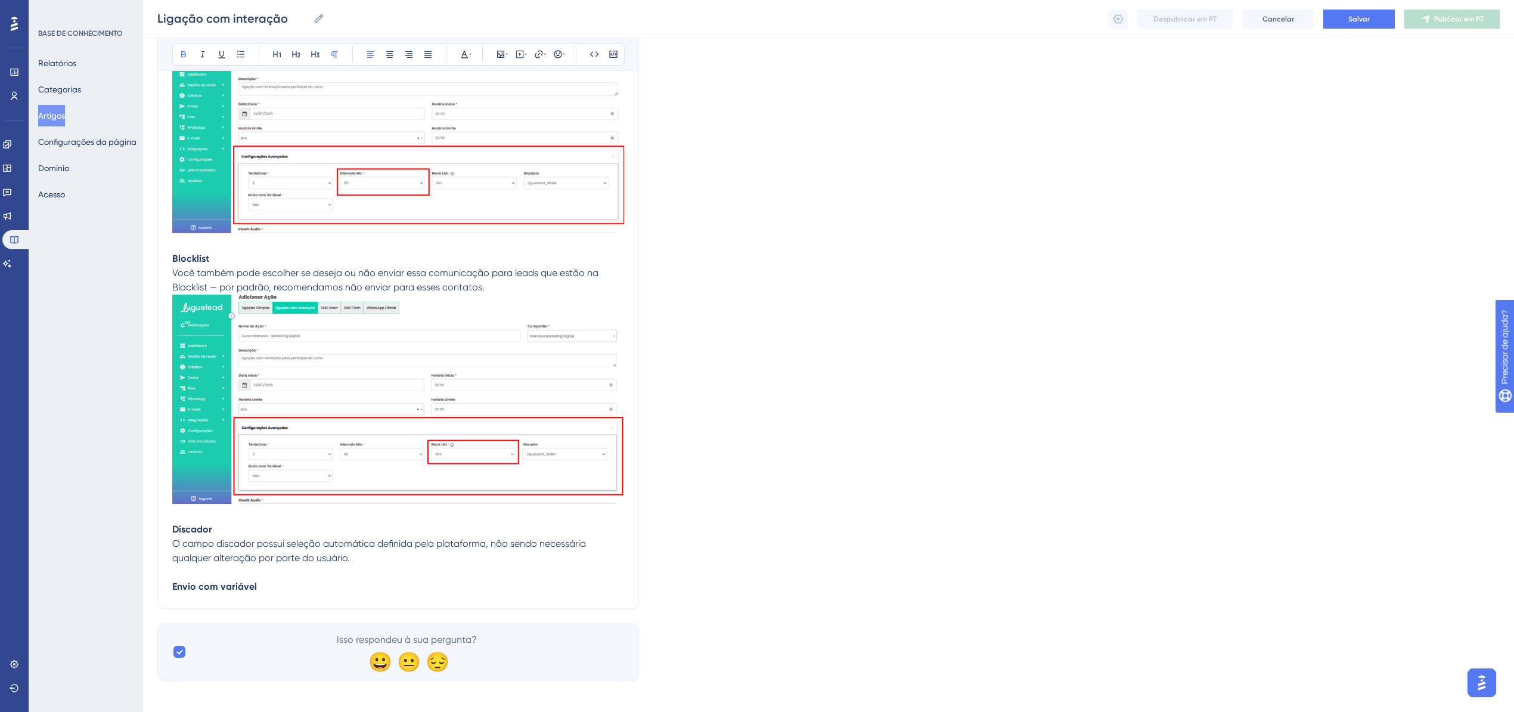
scroll to position [4840, 0]
click at [294, 578] on p "Envio com variável" at bounding box center [398, 585] width 452 height 14
click at [294, 579] on p "Envio com variável" at bounding box center [398, 585] width 452 height 14
click at [294, 583] on p "Envio com variável" at bounding box center [398, 585] width 452 height 14
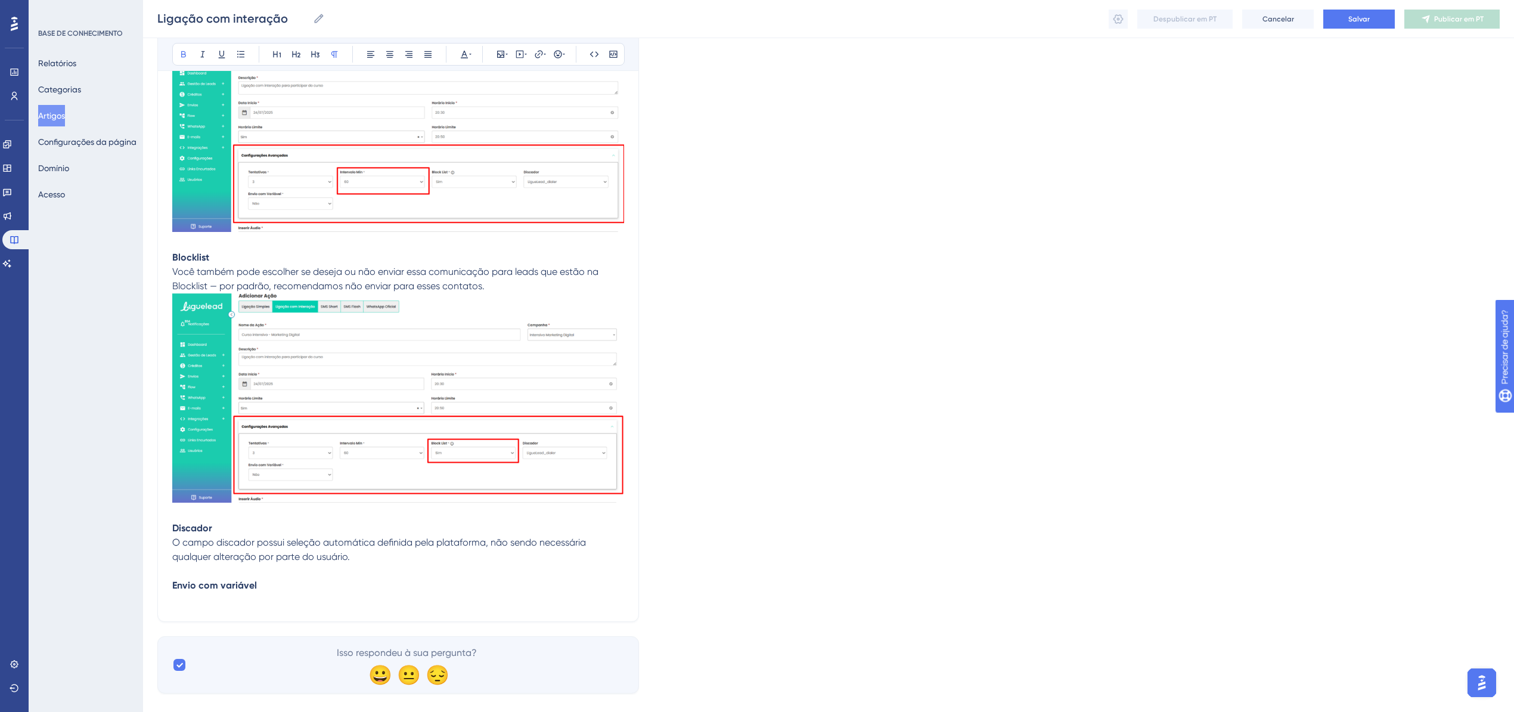
click at [197, 594] on p at bounding box center [398, 599] width 452 height 14
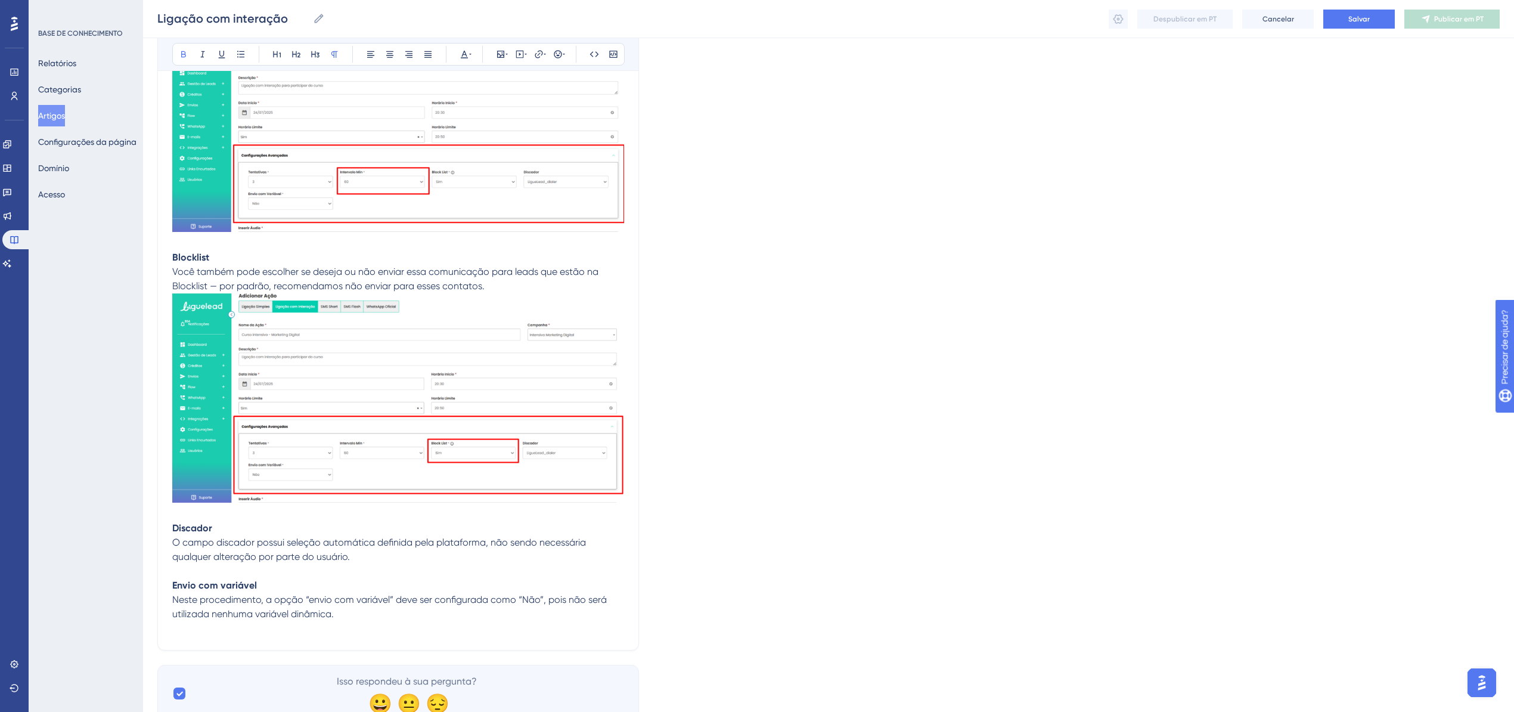
click at [210, 621] on p at bounding box center [398, 628] width 452 height 14
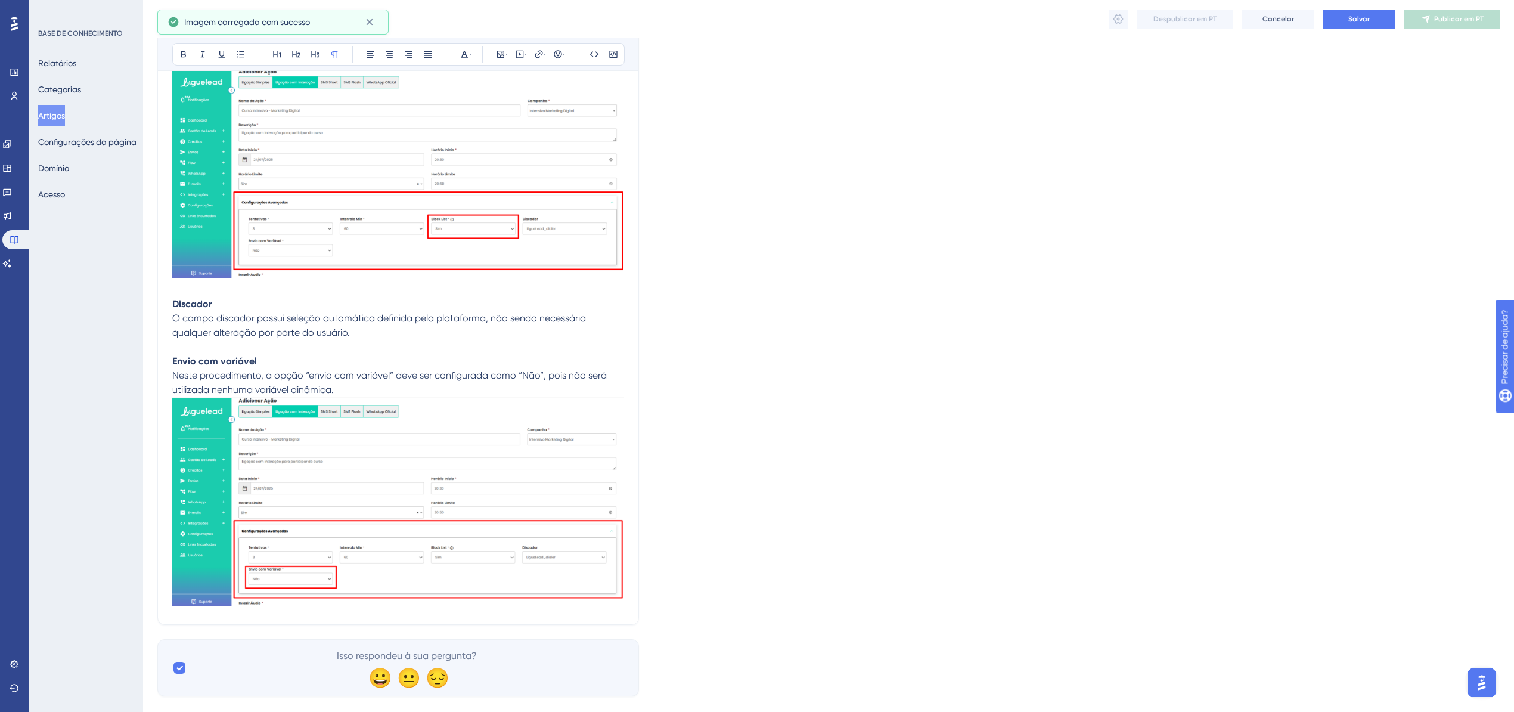
scroll to position [5081, 0]
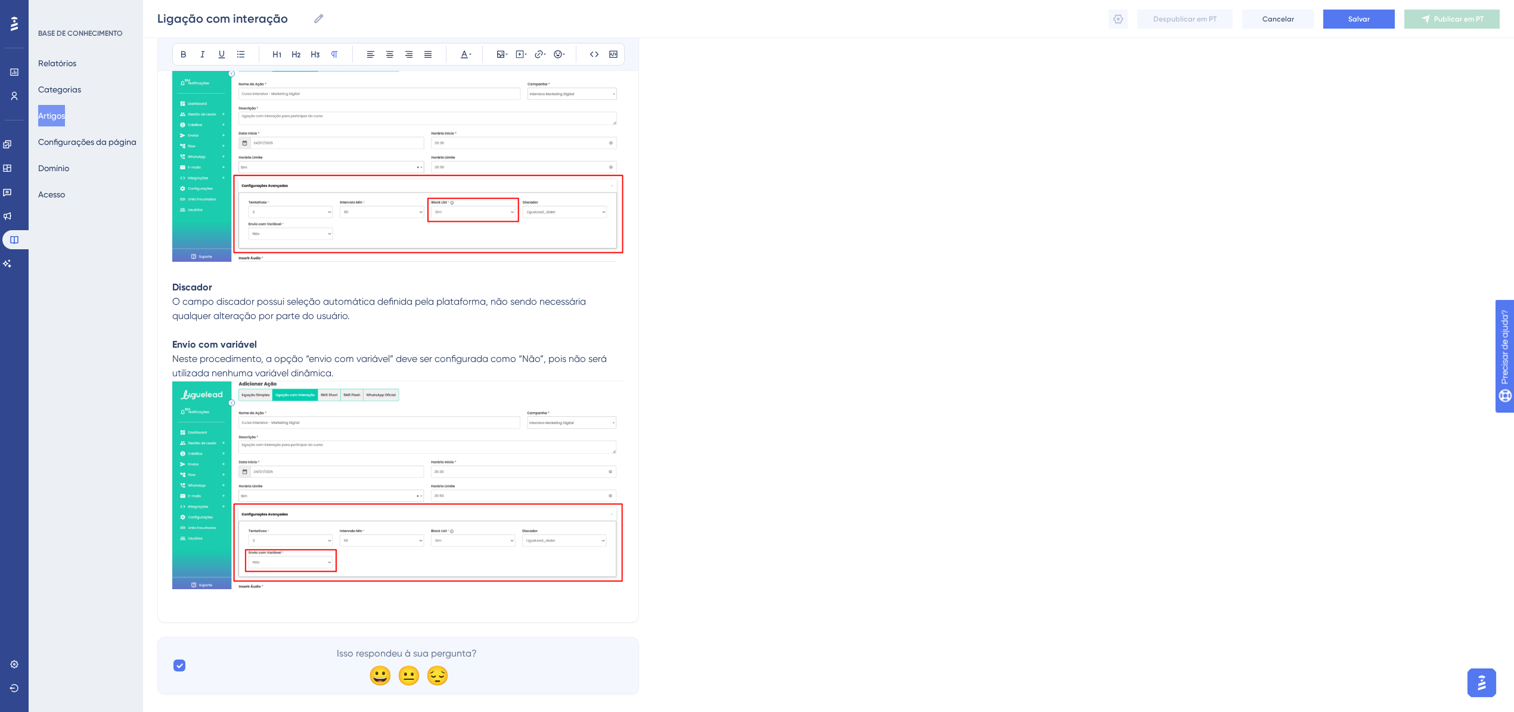
click at [560, 593] on p at bounding box center [398, 600] width 452 height 14
click at [194, 613] on span "INSERINDO ÁUDIO" at bounding box center [212, 614] width 81 height 11
click at [185, 54] on icon at bounding box center [183, 54] width 5 height 7
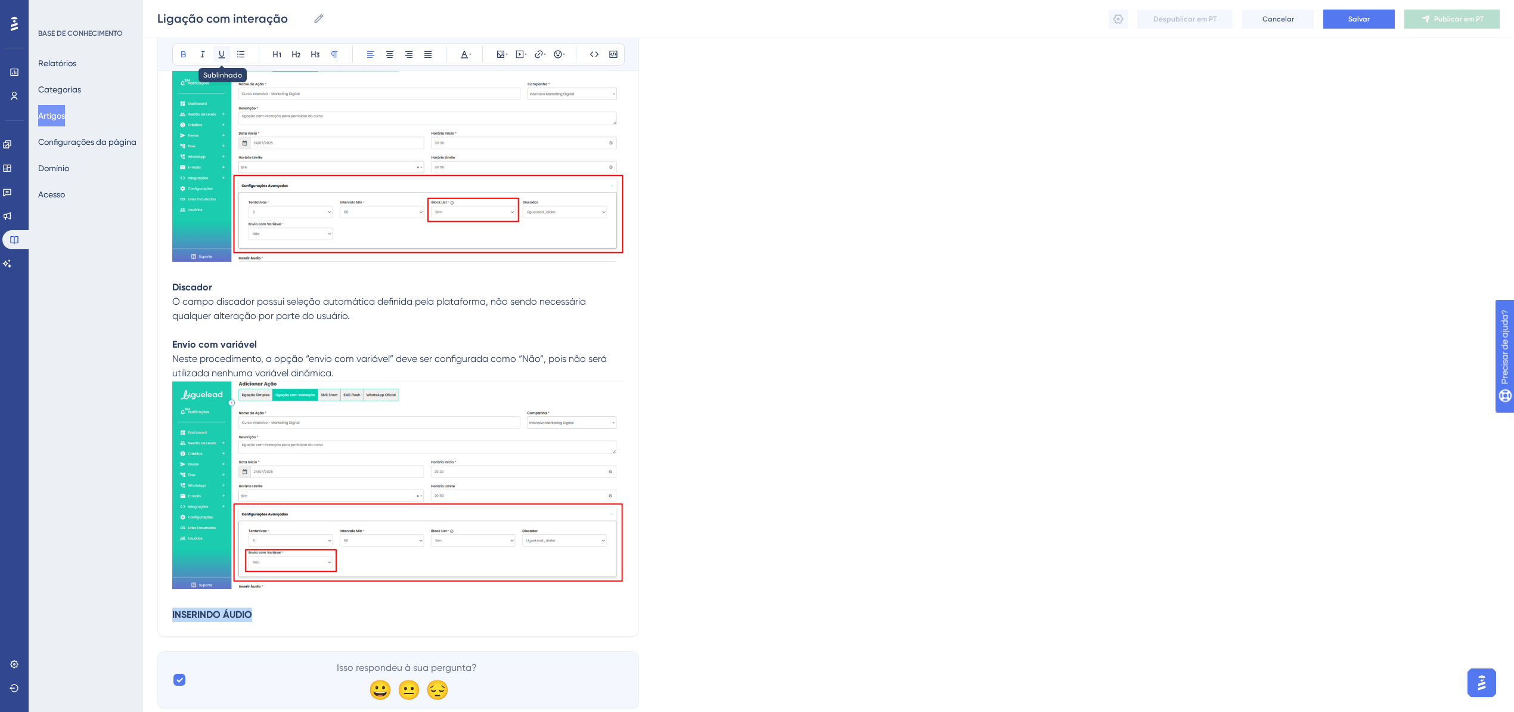
click at [225, 58] on icon at bounding box center [222, 54] width 10 height 10
click at [266, 609] on p "INSERINDO ÁUDIO" at bounding box center [398, 614] width 452 height 14
click at [237, 623] on p at bounding box center [398, 629] width 452 height 14
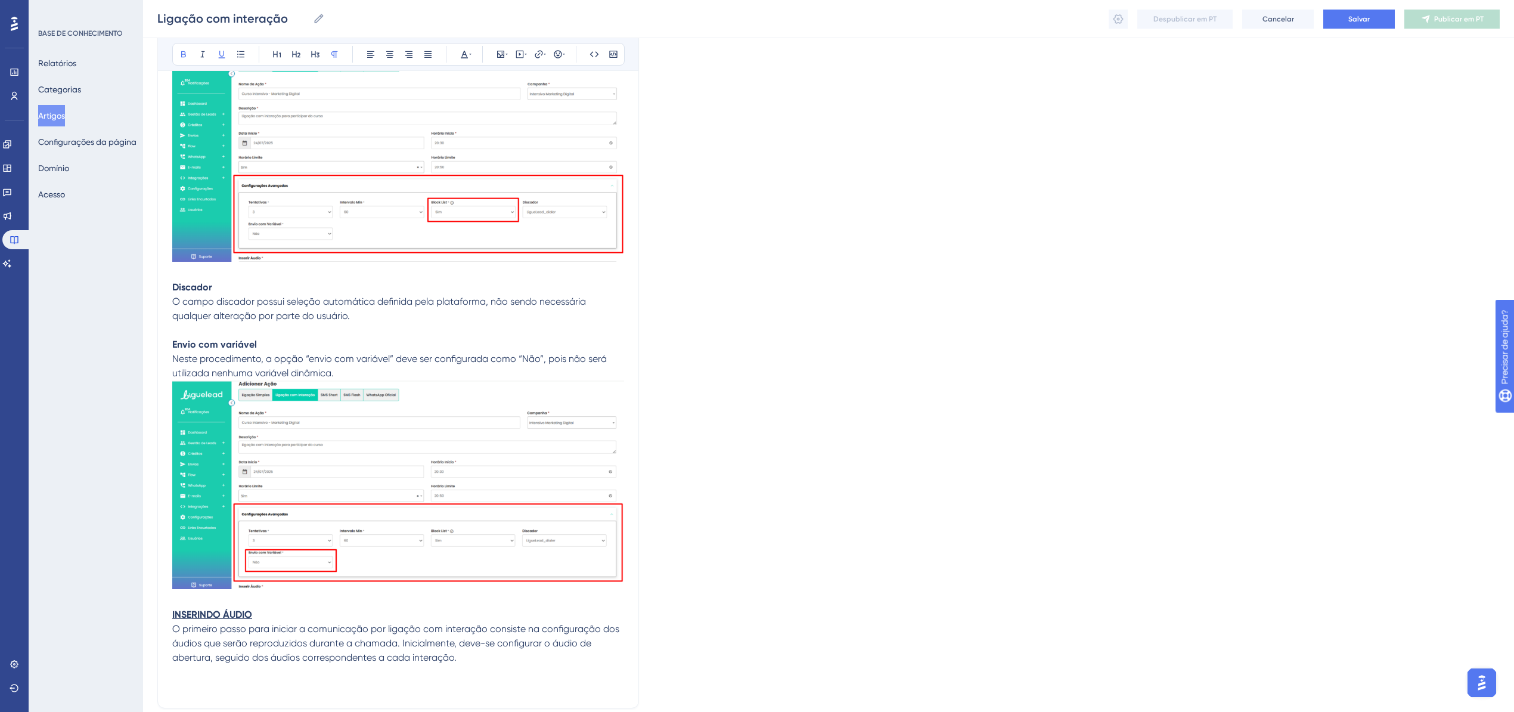
click at [211, 679] on p at bounding box center [398, 686] width 452 height 14
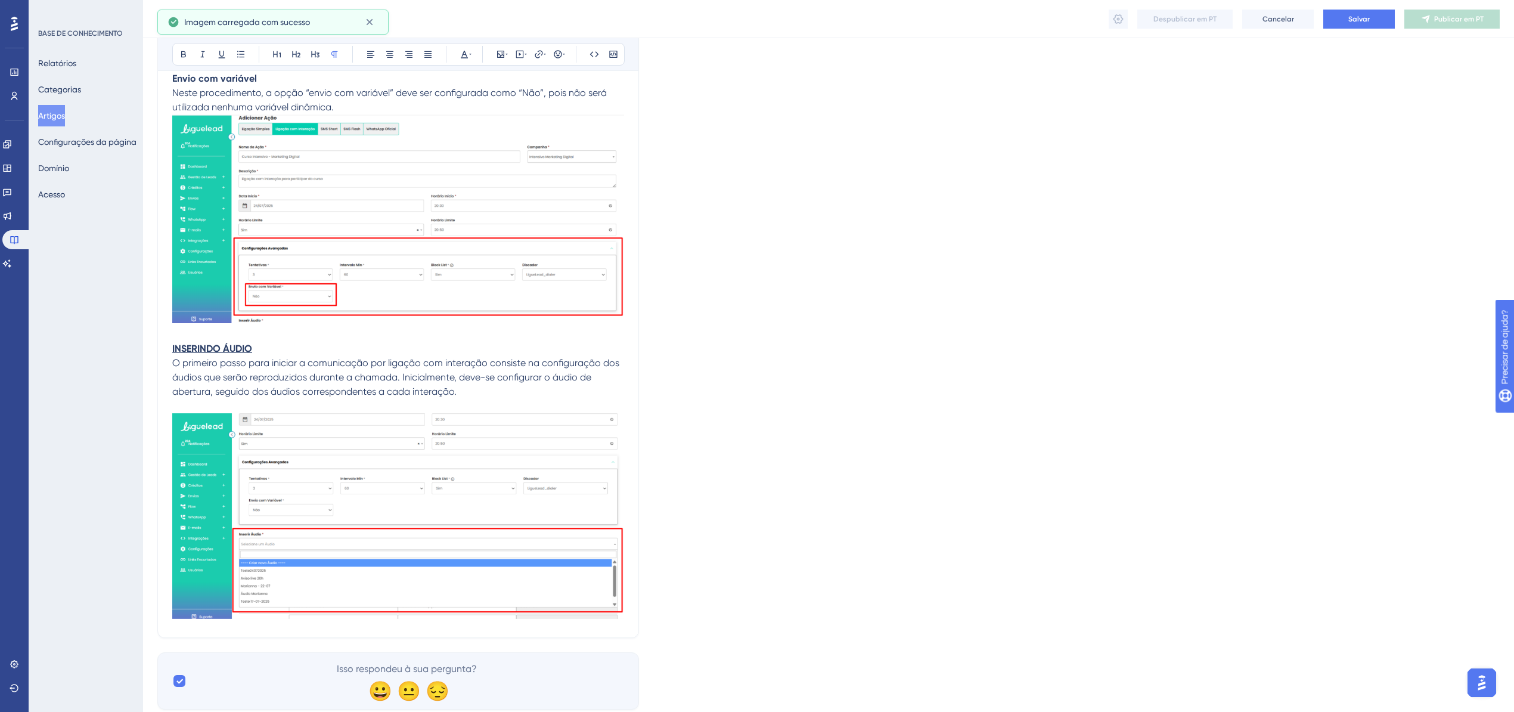
scroll to position [5376, 0]
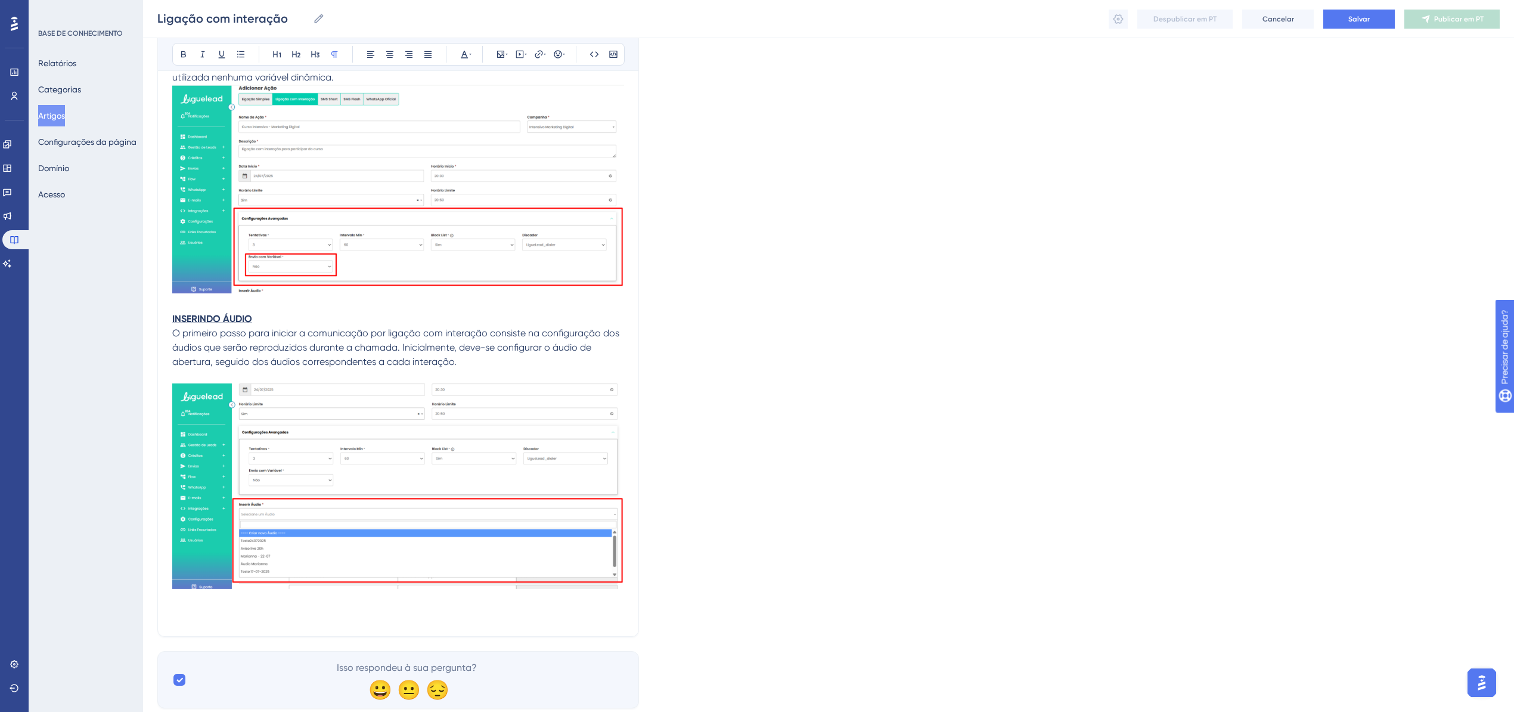
click at [246, 607] on p at bounding box center [398, 614] width 452 height 14
click at [197, 609] on span "Áudio inicial" at bounding box center [197, 614] width 51 height 11
click at [185, 56] on icon at bounding box center [184, 54] width 10 height 10
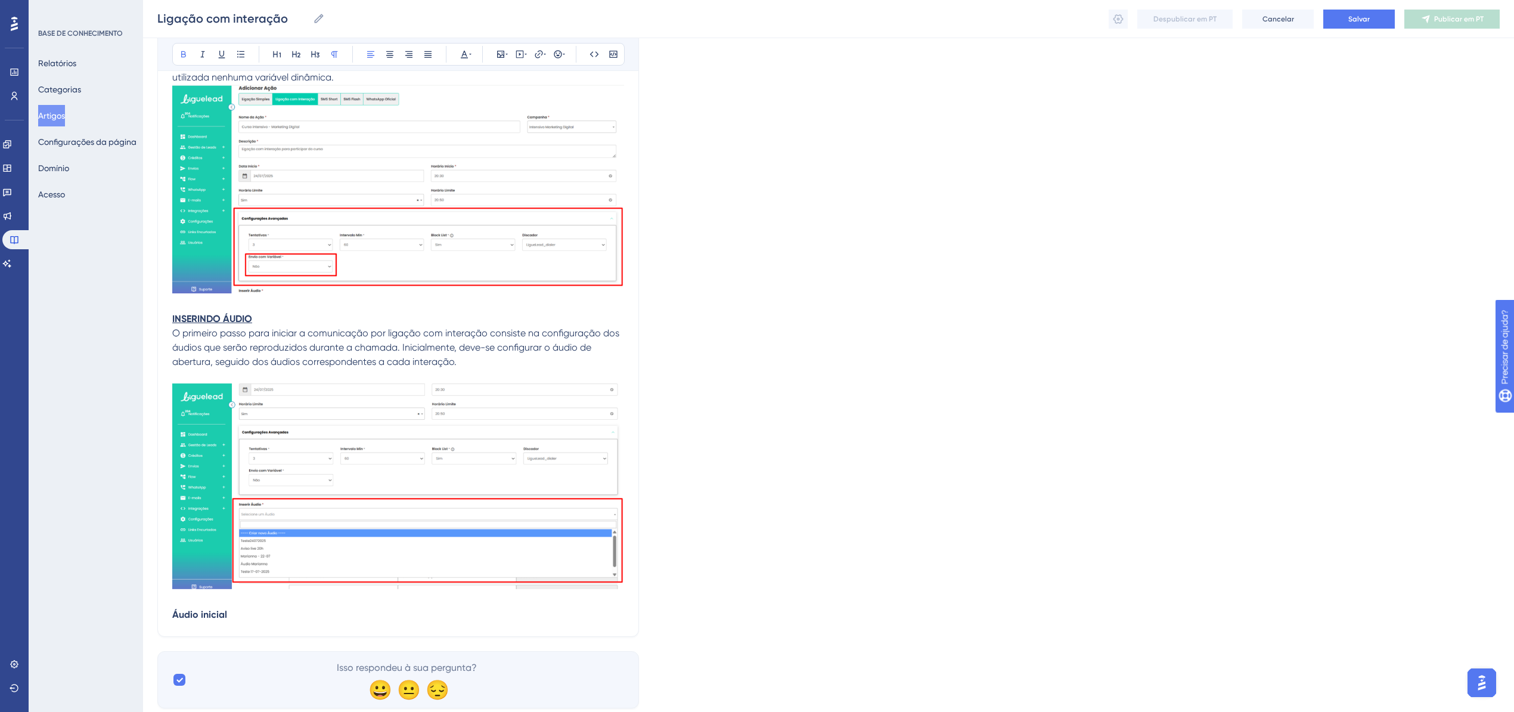
click at [241, 615] on p "Áudio inicial" at bounding box center [398, 614] width 452 height 14
drag, startPoint x: 191, startPoint y: 625, endPoint x: 198, endPoint y: 625, distance: 6.6
click at [191, 625] on p at bounding box center [398, 629] width 452 height 14
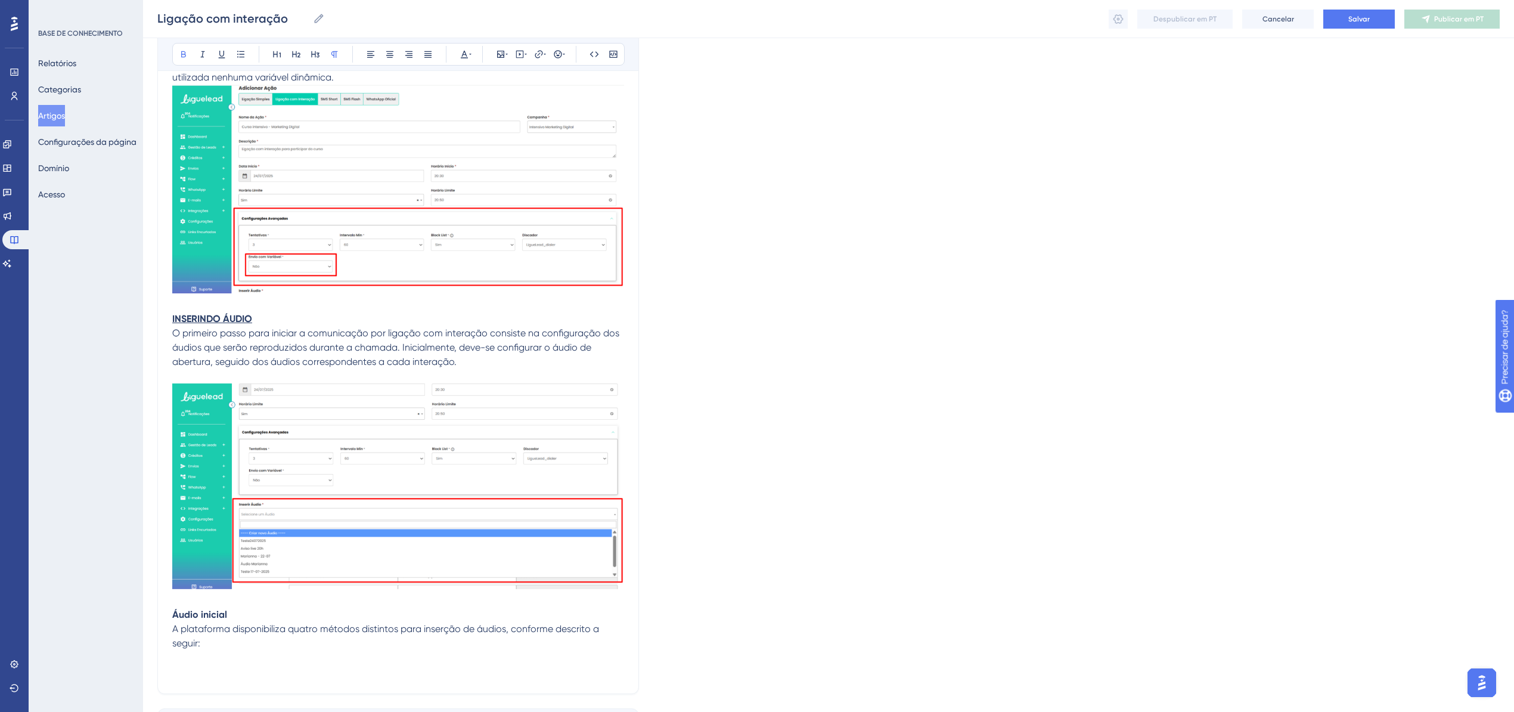
click at [238, 665] on p at bounding box center [398, 672] width 452 height 14
click at [239, 666] on span "Upload de áudio existente" at bounding box center [229, 671] width 115 height 11
click at [184, 58] on icon at bounding box center [184, 54] width 10 height 10
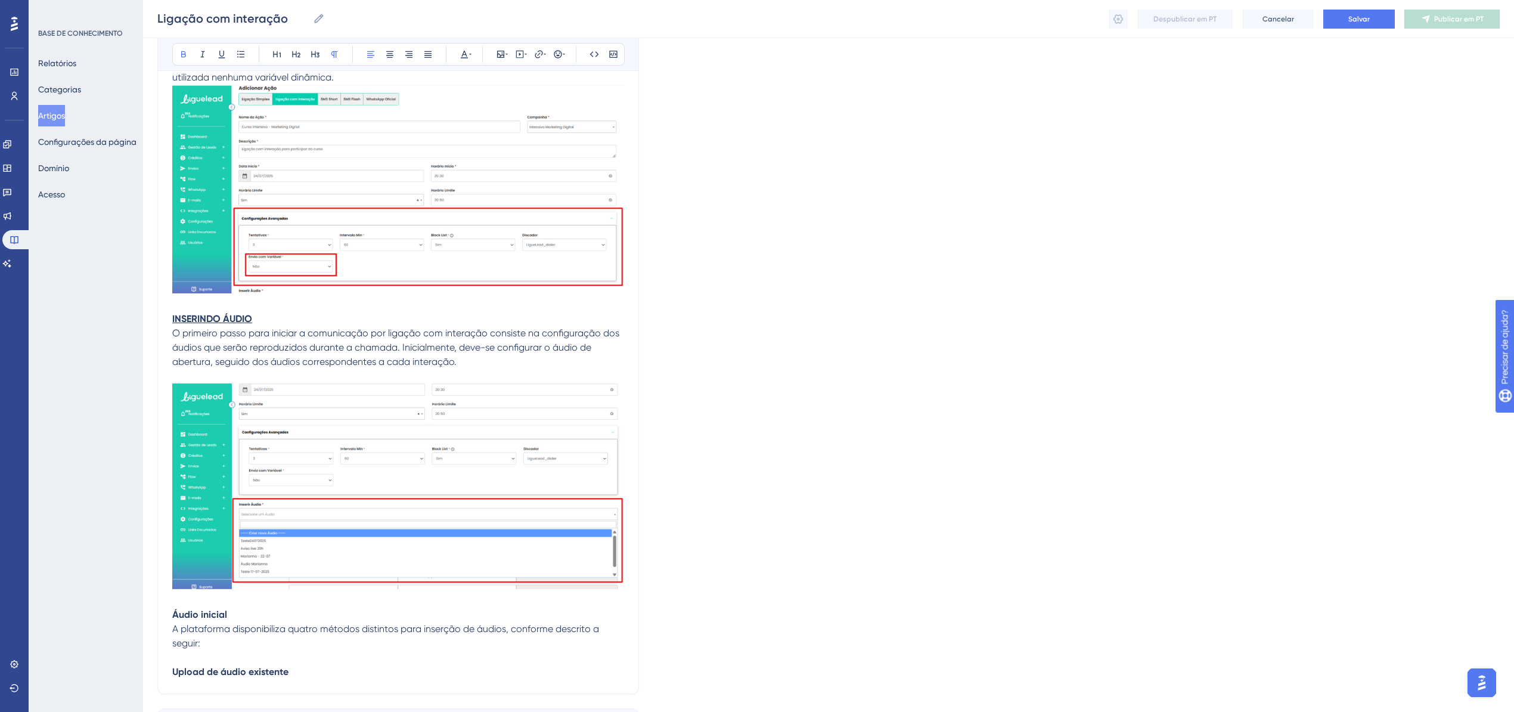
click at [299, 666] on p "Upload de áudio existente" at bounding box center [398, 672] width 452 height 14
click at [304, 665] on p "Upload de áudio existente" at bounding box center [398, 672] width 452 height 14
click at [315, 665] on p "Upload de áudio existente" at bounding box center [398, 672] width 452 height 14
click at [275, 679] on p at bounding box center [398, 686] width 452 height 14
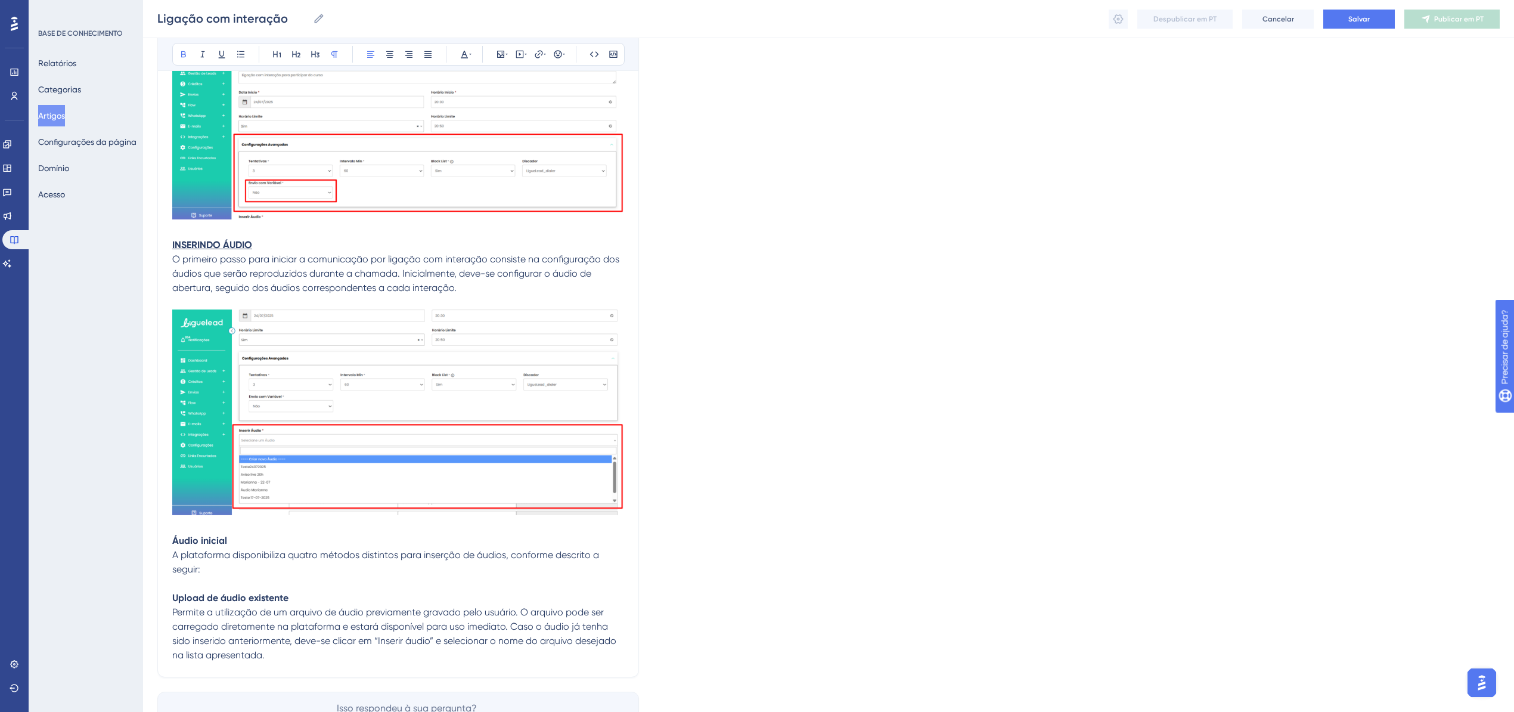
scroll to position [5519, 0]
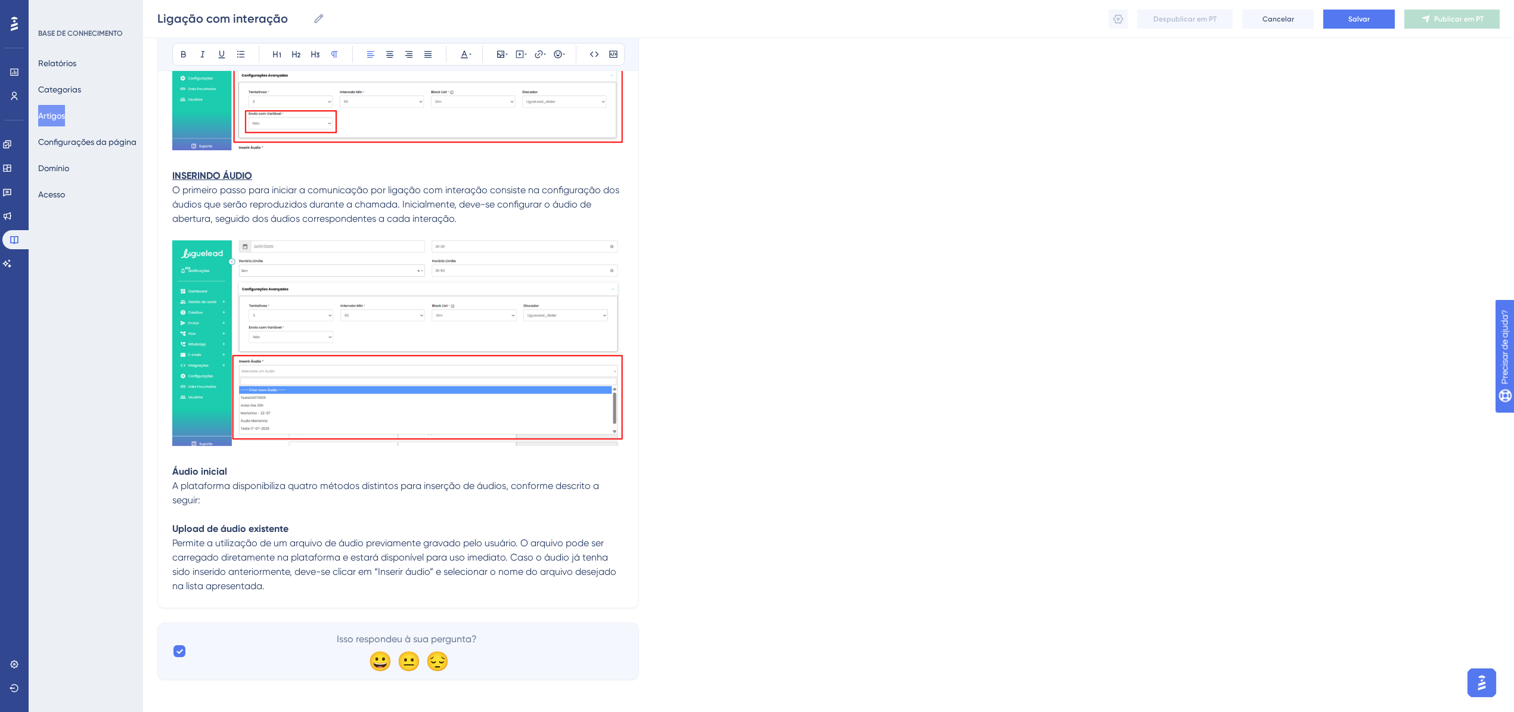
click at [513, 552] on span "Permite a utilização de um arquivo de áudio previamente gravado pelo usuário. O…" at bounding box center [395, 564] width 446 height 54
click at [436, 582] on p "Caso o áudio já tenha sido inserido anteriormente, deve-se clicar em “Inserir á…" at bounding box center [398, 578] width 452 height 29
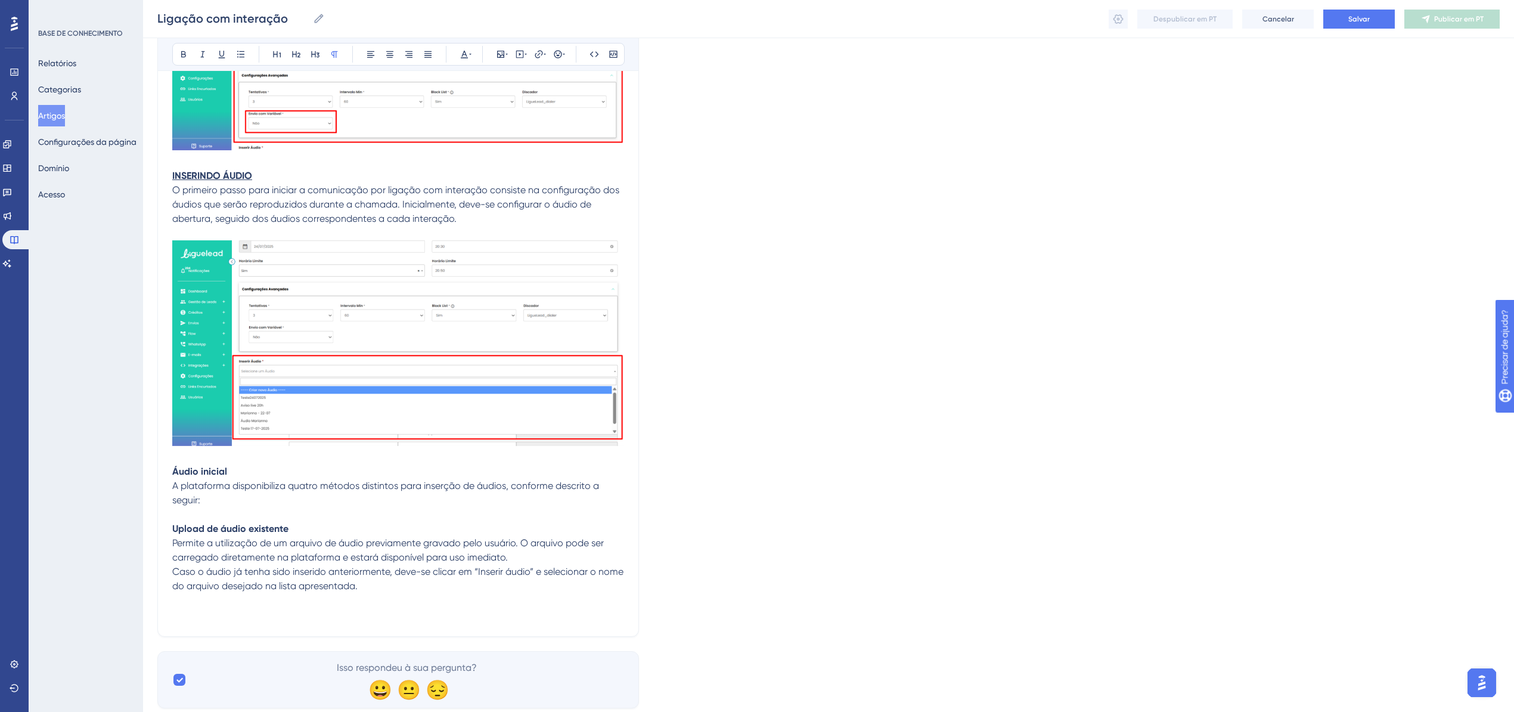
click at [392, 599] on p at bounding box center [398, 600] width 452 height 14
drag, startPoint x: 165, startPoint y: 604, endPoint x: 173, endPoint y: 604, distance: 7.7
click at [176, 607] on p at bounding box center [398, 614] width 452 height 14
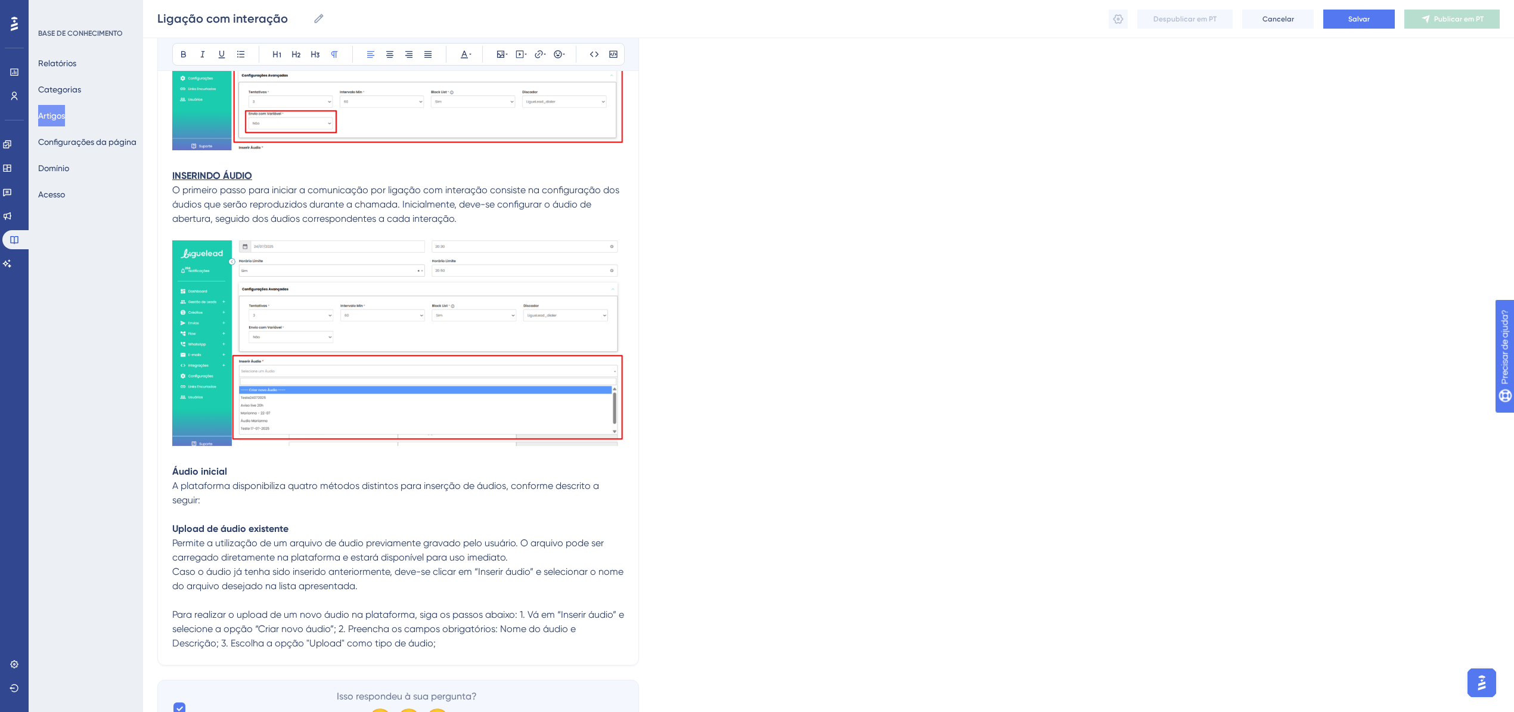
click at [522, 609] on span "Para realizar o upload de um novo áudio na plataforma, siga os passos abaixo: 1…" at bounding box center [399, 629] width 454 height 40
click at [521, 609] on span "Para realizar o upload de um novo áudio na plataforma, siga os passos abaixo: 1…" at bounding box center [399, 629] width 454 height 40
click at [449, 628] on span "1. Vá em “Inserir áudio” e selecione a opção “Criar novo áudio”; 2. Preencha os…" at bounding box center [389, 636] width 435 height 26
click at [448, 623] on span "1. Vá em “Inserir áudio” e selecione a opção “Criar novo áudio”; 2. Preencha os…" at bounding box center [389, 636] width 435 height 26
click at [460, 638] on span "2. Preencha os campos obrigatórios: Nome do áudio e Descrição; 3. Escolha a opç…" at bounding box center [393, 650] width 442 height 26
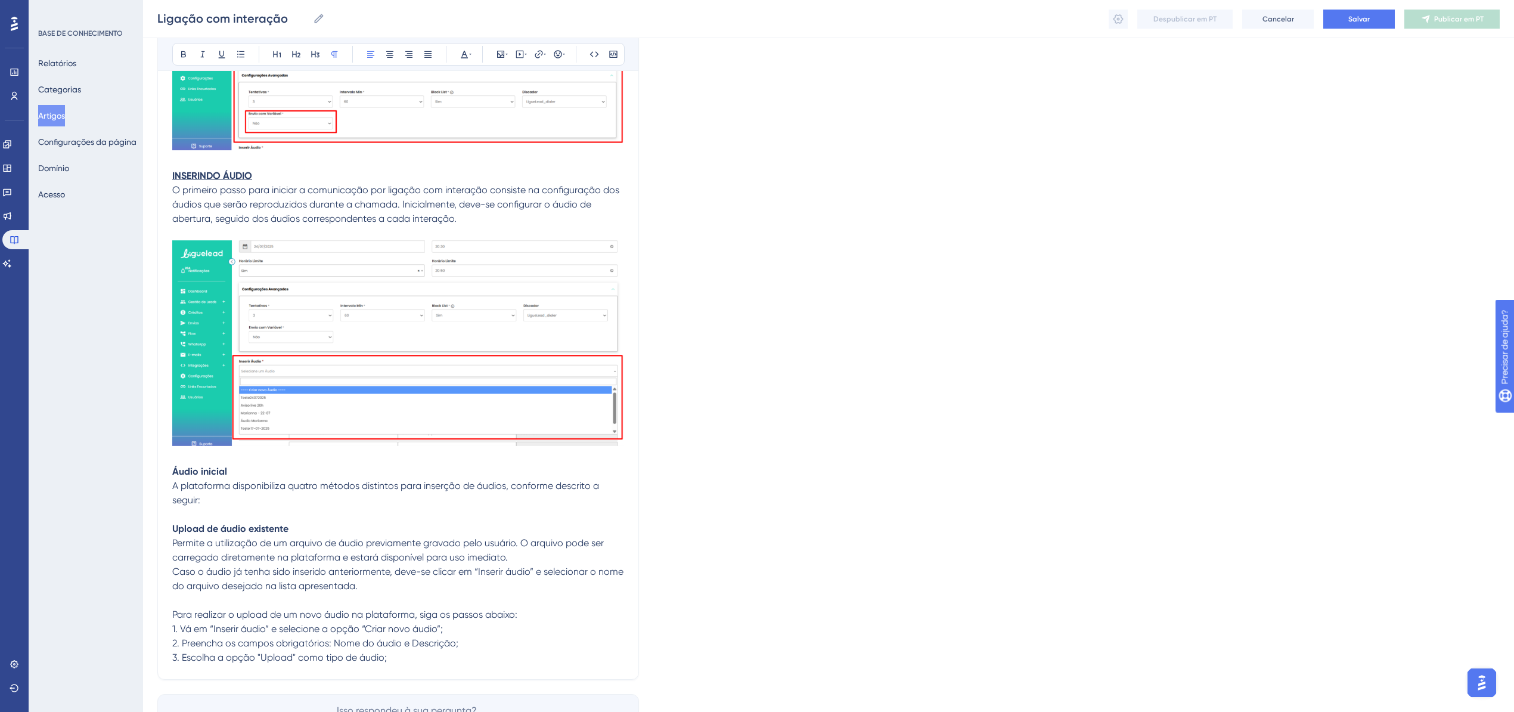
click at [482, 653] on p "3. Escolha a opção "Upload" como tipo de áudio;" at bounding box center [398, 657] width 452 height 14
click at [201, 679] on p at bounding box center [398, 686] width 452 height 14
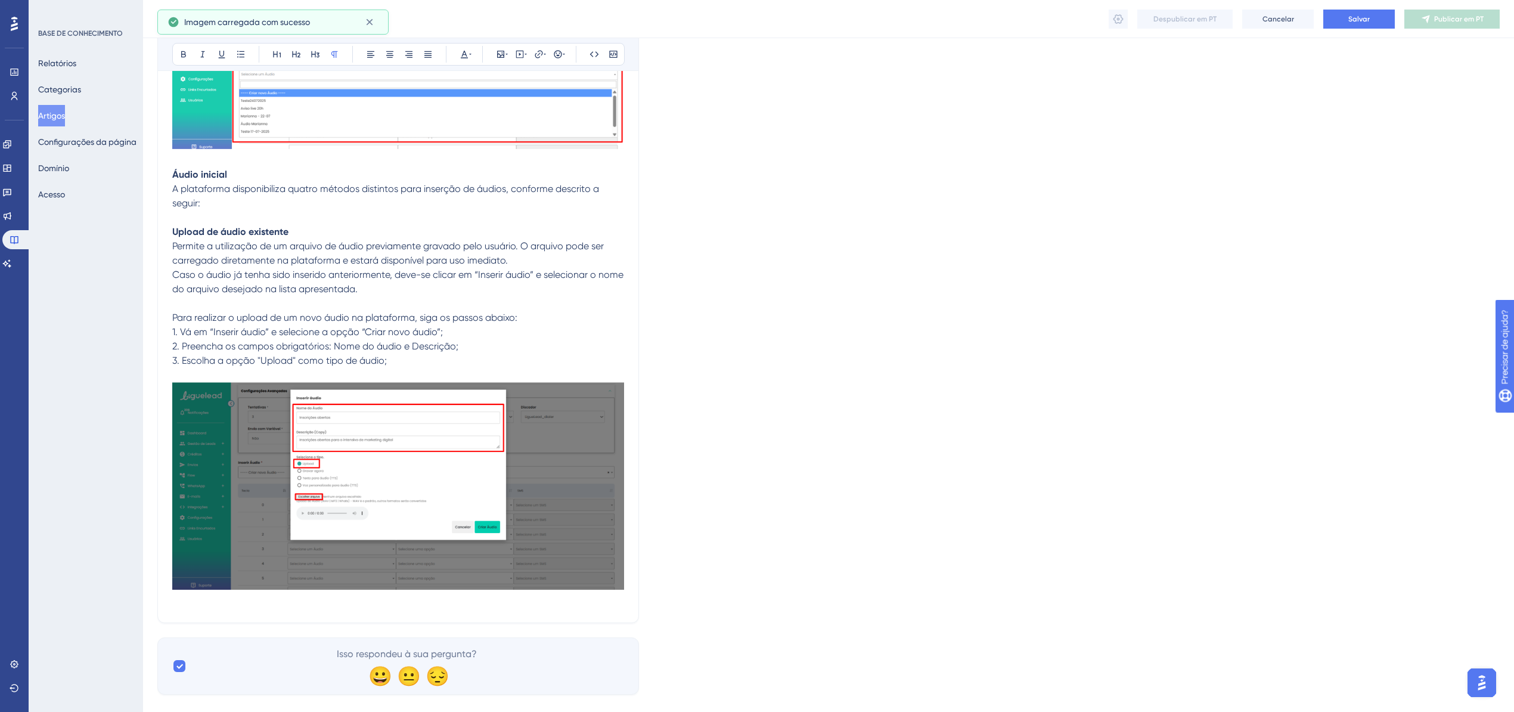
scroll to position [5830, 0]
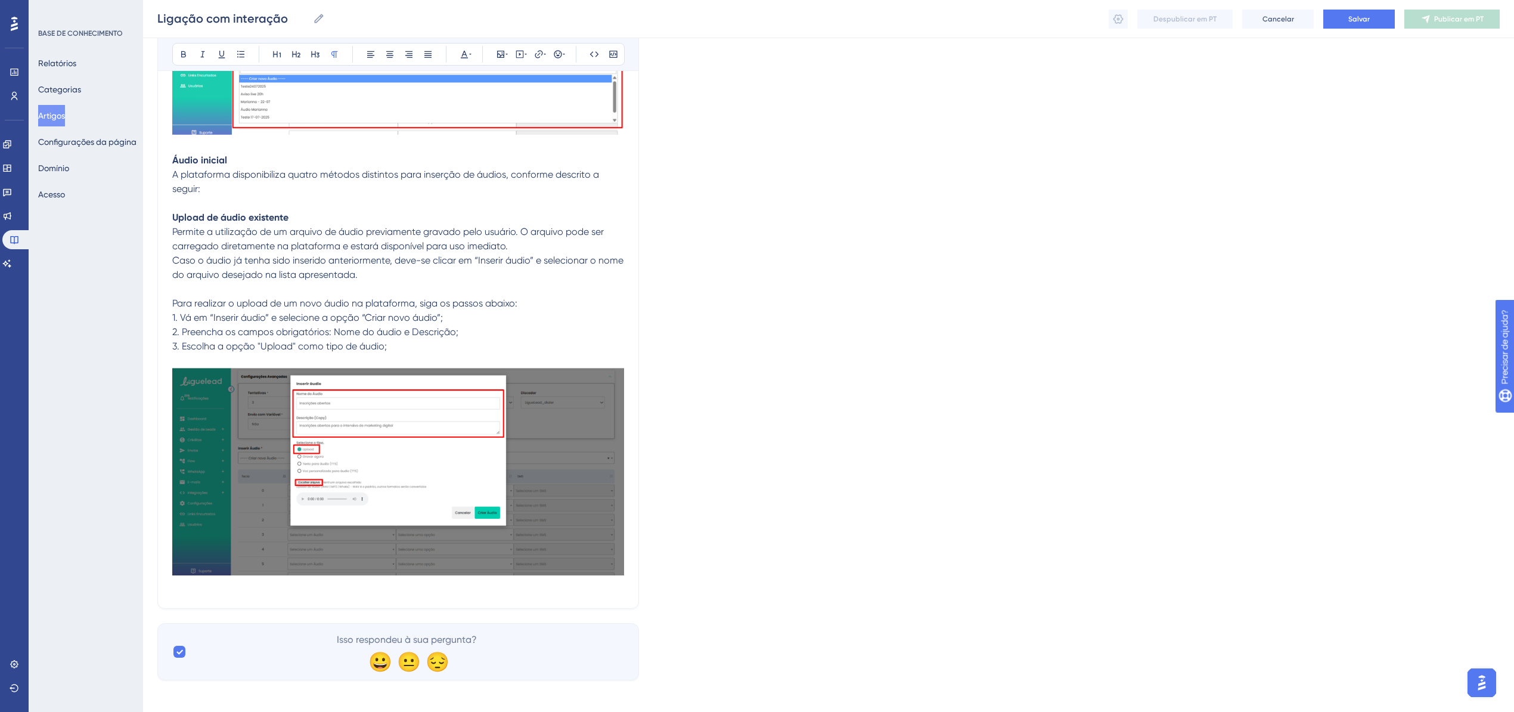
click at [330, 580] on p at bounding box center [398, 586] width 452 height 14
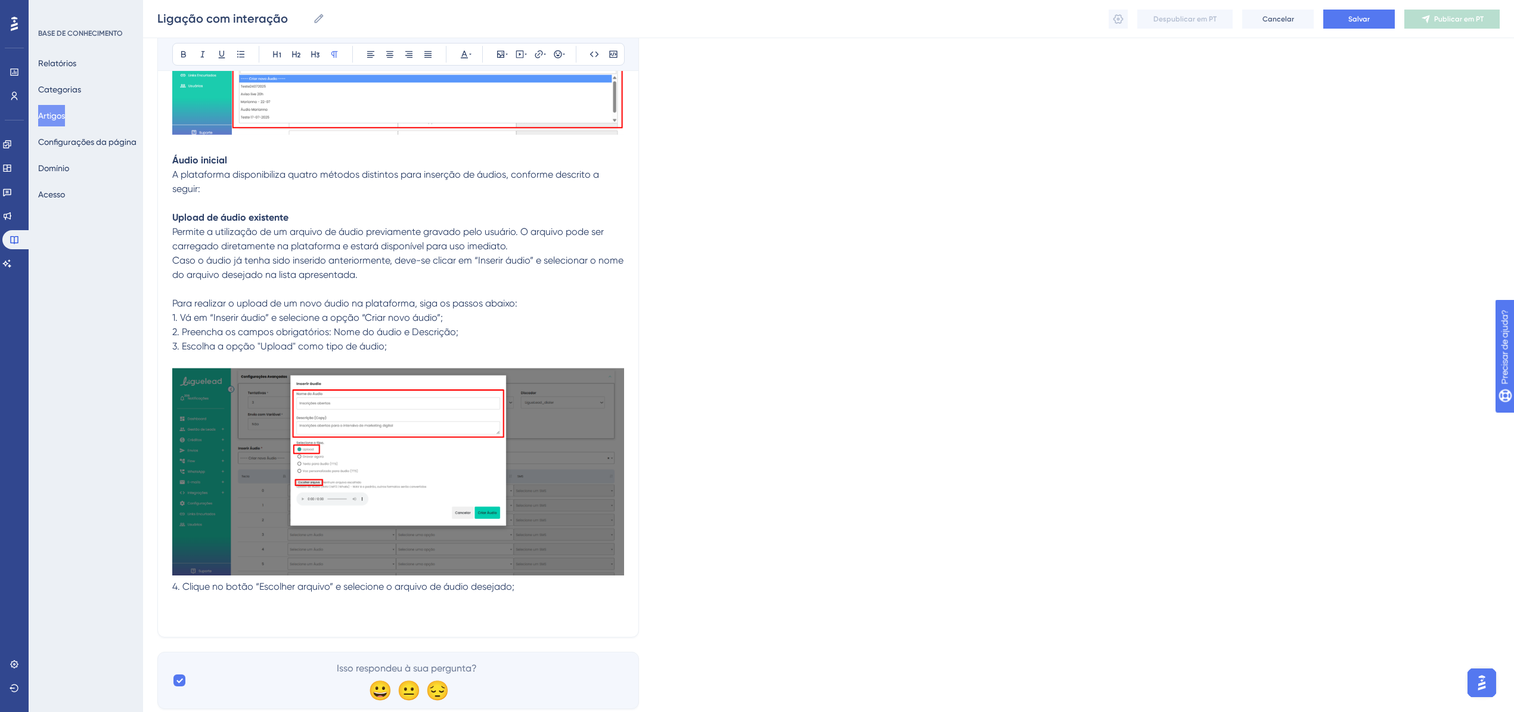
click at [321, 599] on p at bounding box center [398, 601] width 452 height 14
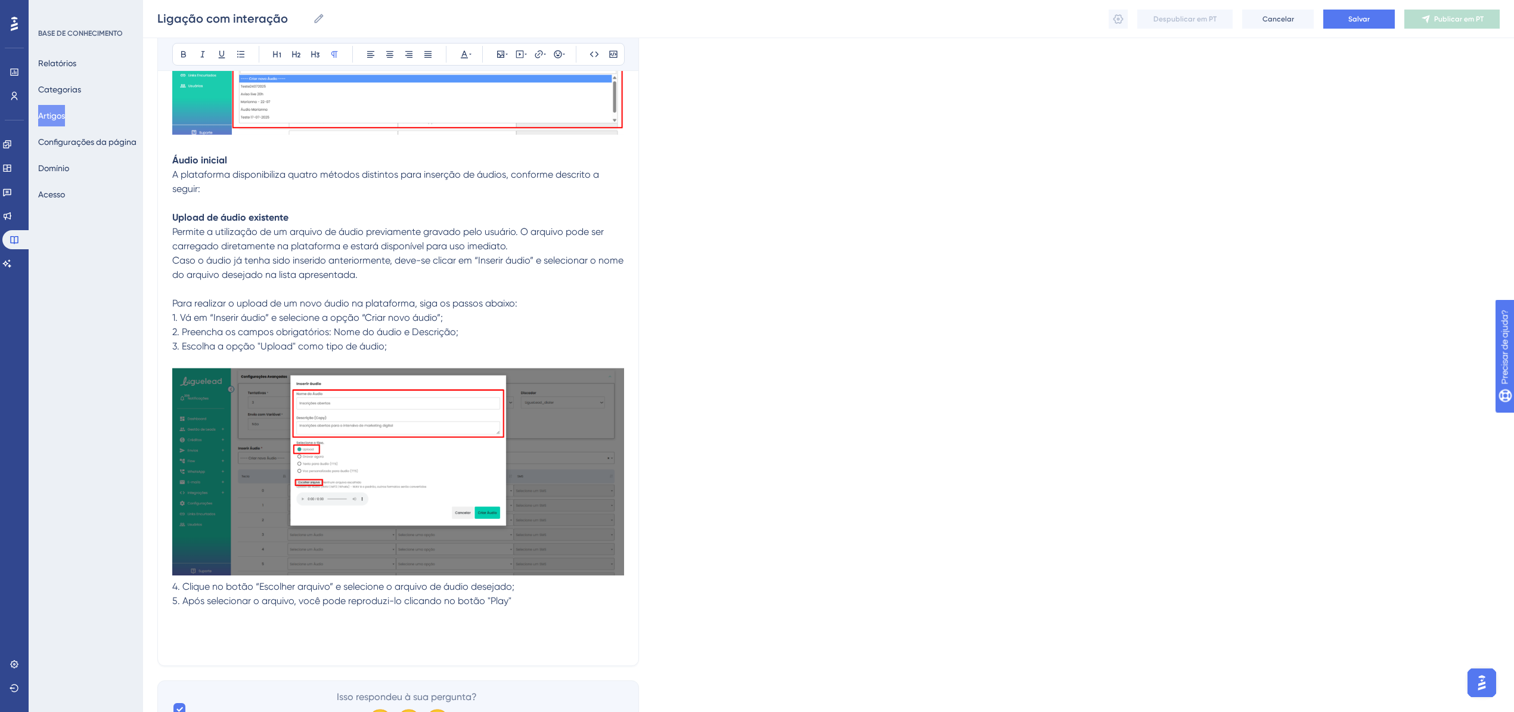
click at [256, 623] on p at bounding box center [398, 629] width 452 height 14
click at [229, 608] on p at bounding box center [398, 615] width 452 height 14
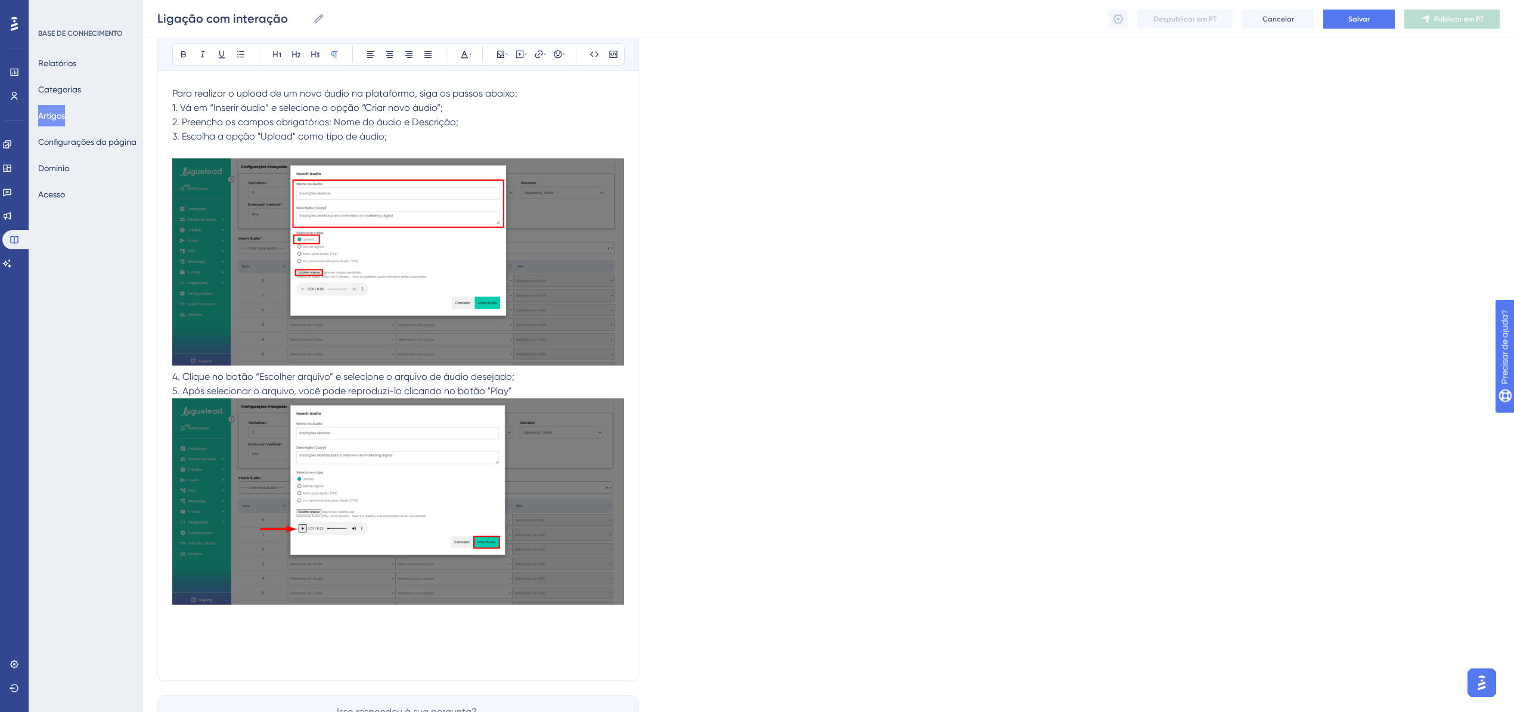
scroll to position [6104, 0]
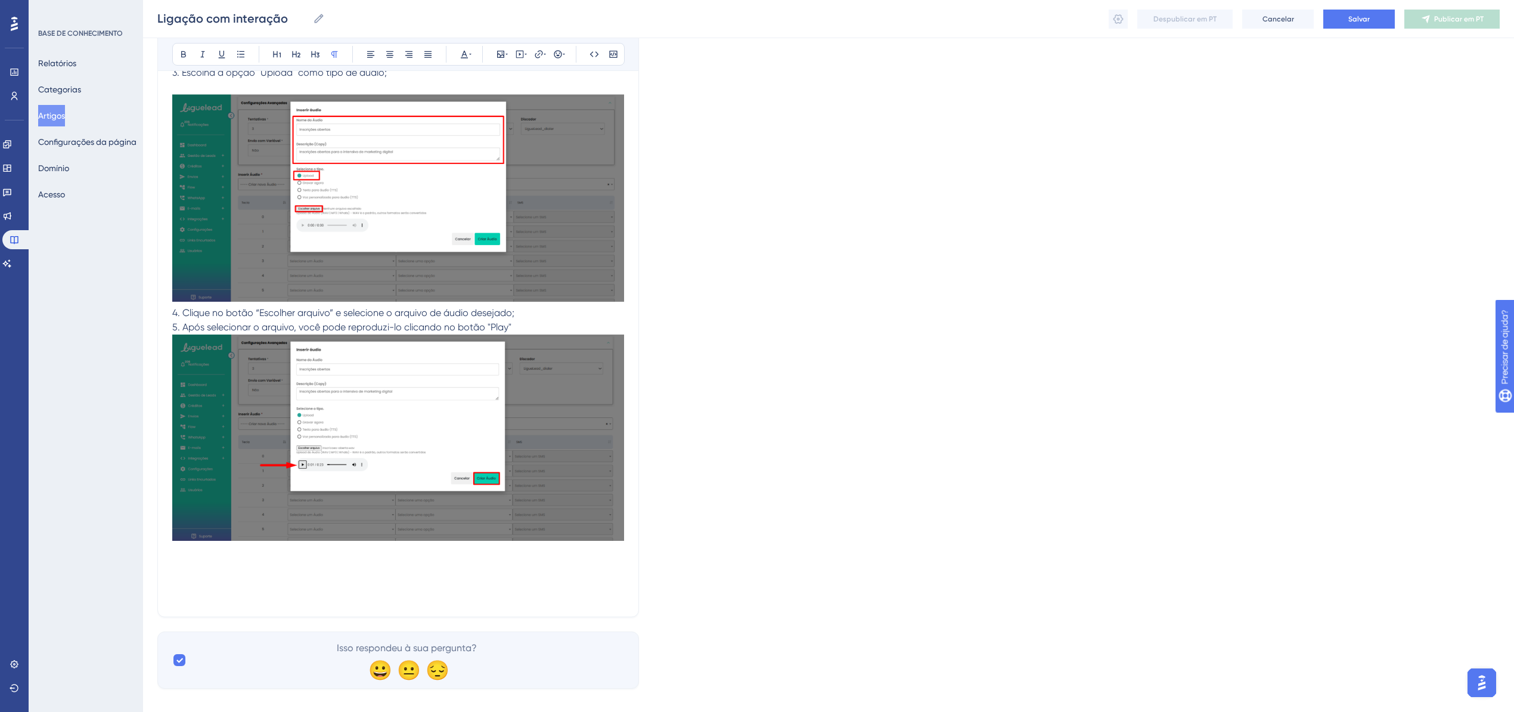
click at [262, 565] on p at bounding box center [398, 566] width 452 height 14
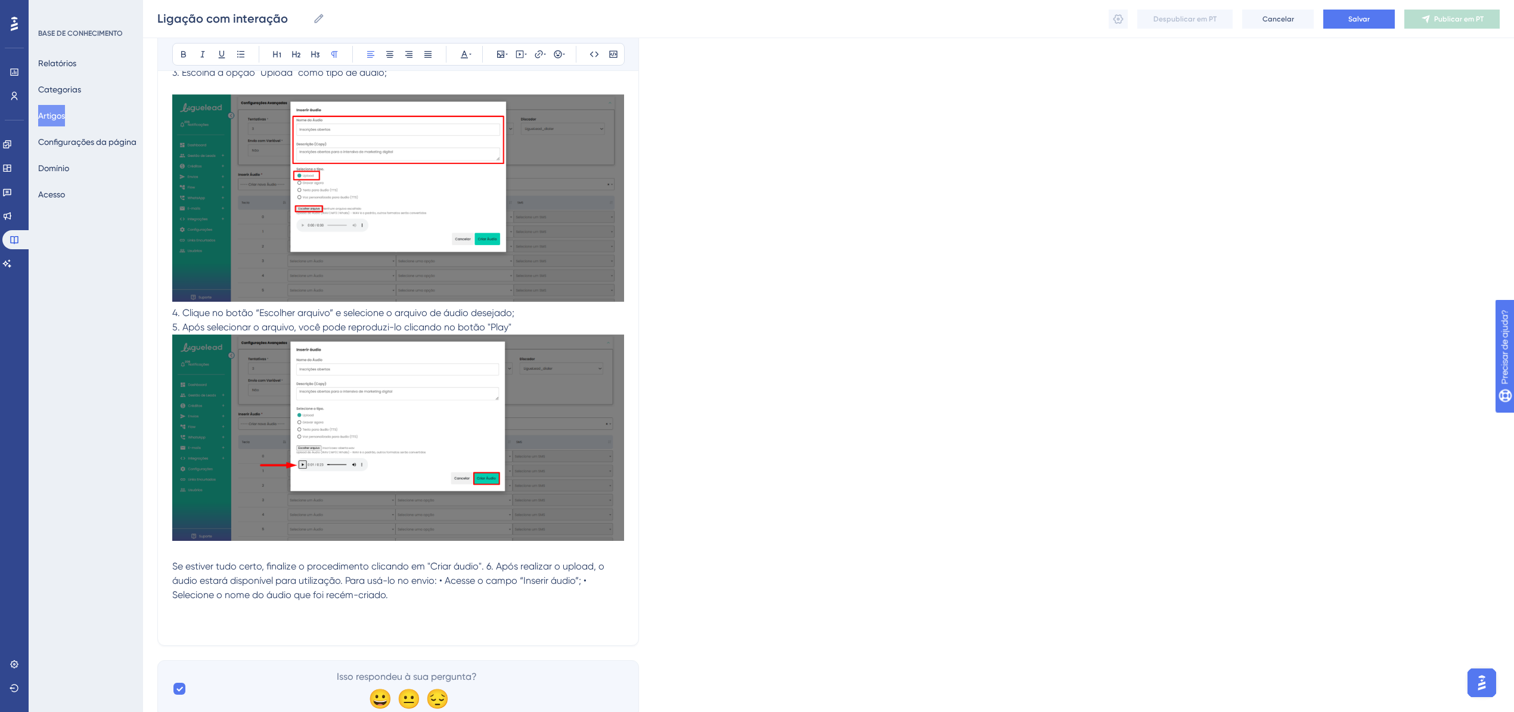
click at [485, 564] on span "Se estiver tudo certo, finalize o procedimento clicando em "Criar áudio". 6. Ap…" at bounding box center [389, 580] width 435 height 40
click at [485, 563] on span "Se estiver tudo certo, finalize o procedimento clicando em "Criar áudio". 6. Ap…" at bounding box center [389, 580] width 435 height 40
click at [466, 575] on span "6. Após realizar o upload, o áudio estará disponível para utilização. Para usá-…" at bounding box center [389, 588] width 434 height 26
click at [269, 596] on p "Para usá-lo no envio: • Acesse o campo “Inserir áudio”; • Selecione o nome do á…" at bounding box center [398, 602] width 452 height 29
click at [267, 589] on span "Para usá-lo no envio: • Acesse o campo “Inserir áudio”; • Selecione o nome do á…" at bounding box center [387, 602] width 430 height 26
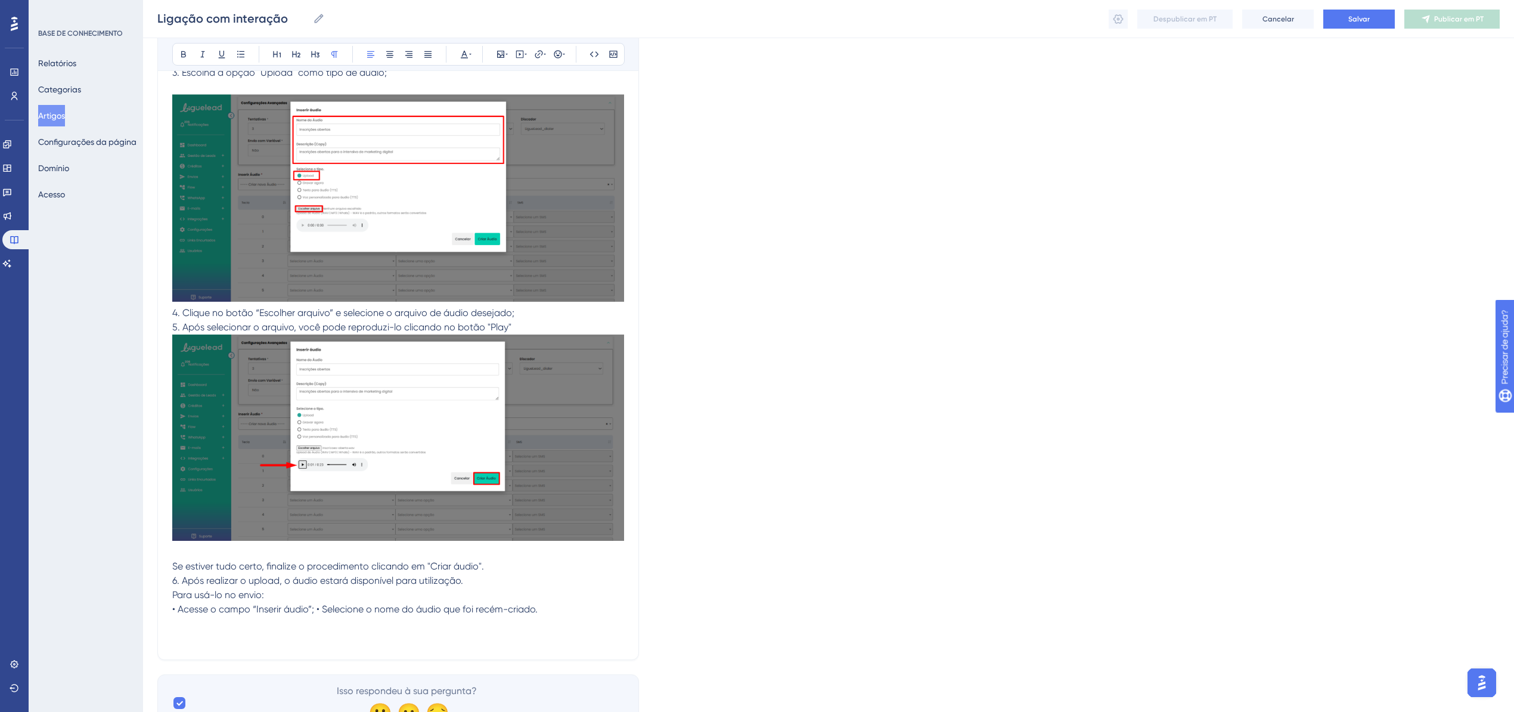
click at [315, 603] on span "• Acesse o campo “Inserir áudio”; • Selecione o nome do áudio que foi recém-cri…" at bounding box center [354, 608] width 365 height 11
click at [430, 608] on p "• Acesse o campo “Inserir áudio”;" at bounding box center [398, 609] width 452 height 14
click at [442, 616] on p "• Selecione o nome do áudio que foi recém-criado." at bounding box center [398, 623] width 452 height 14
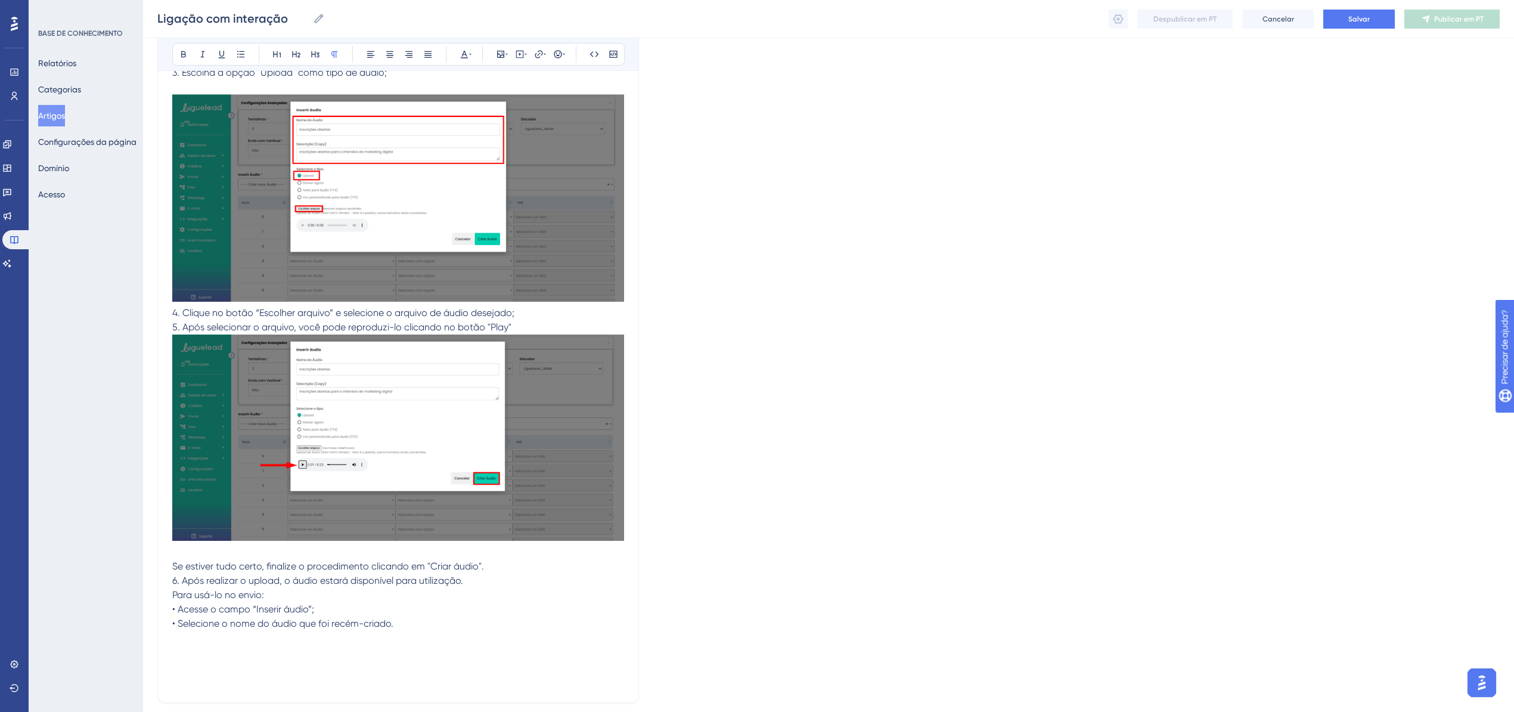
click at [321, 674] on p at bounding box center [398, 681] width 452 height 14
click at [304, 651] on p at bounding box center [398, 652] width 452 height 14
click at [239, 646] on span ". Gravação direta na plataforma" at bounding box center [243, 651] width 143 height 11
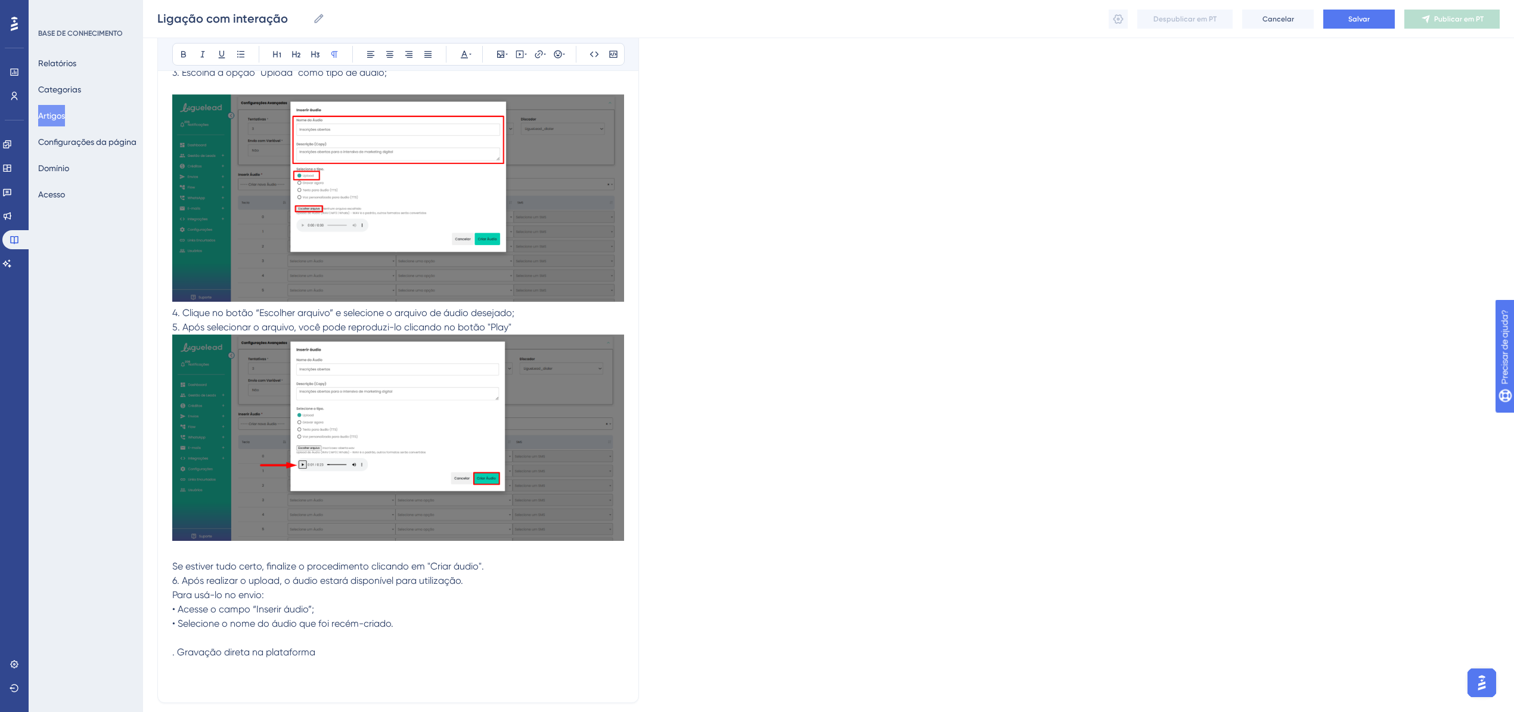
click at [201, 659] on p at bounding box center [398, 666] width 452 height 14
click at [175, 646] on span ". Gravação direta na plataforma" at bounding box center [243, 651] width 143 height 11
click at [234, 649] on span "Gravação direta na plataforma" at bounding box center [241, 651] width 138 height 11
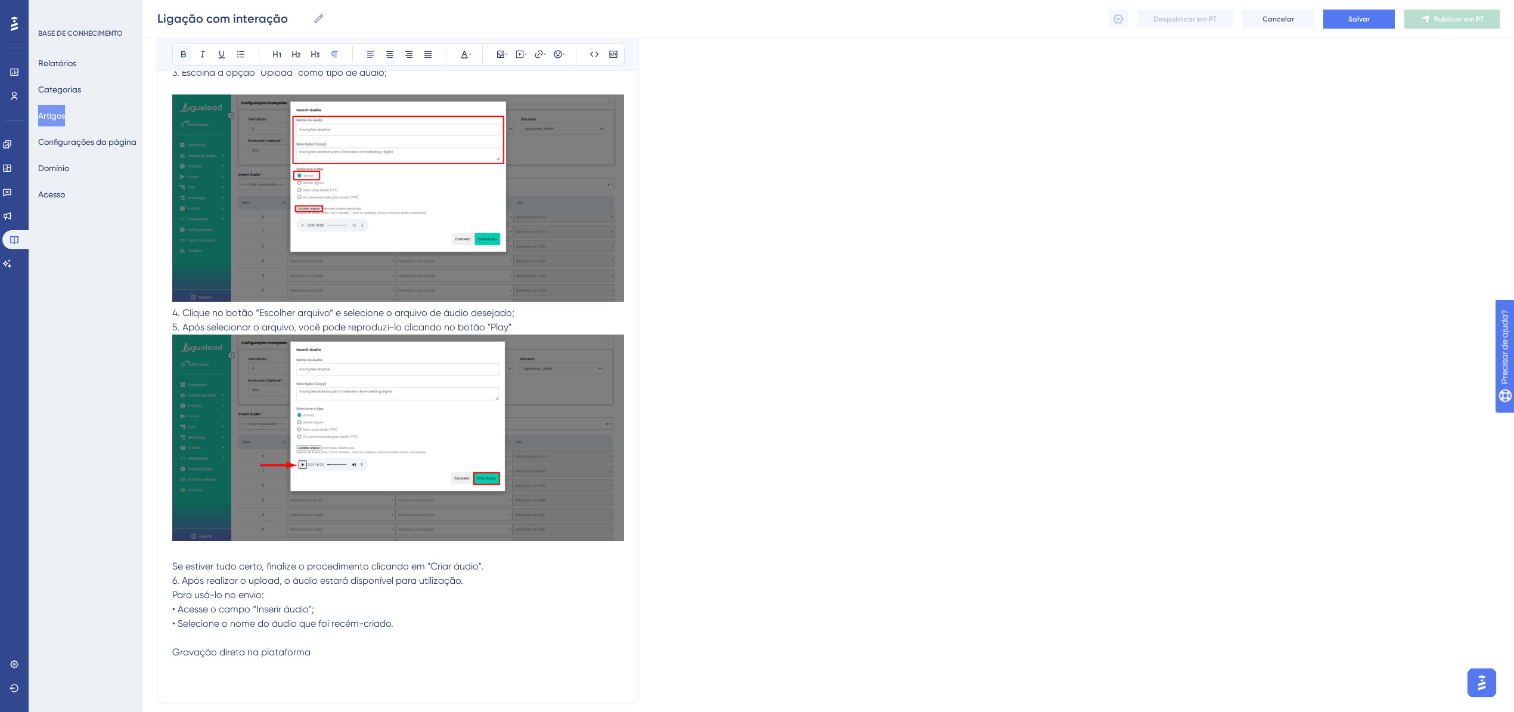
click at [179, 60] on button at bounding box center [183, 54] width 17 height 17
click at [332, 659] on p at bounding box center [398, 666] width 452 height 14
click at [246, 661] on p at bounding box center [398, 666] width 452 height 14
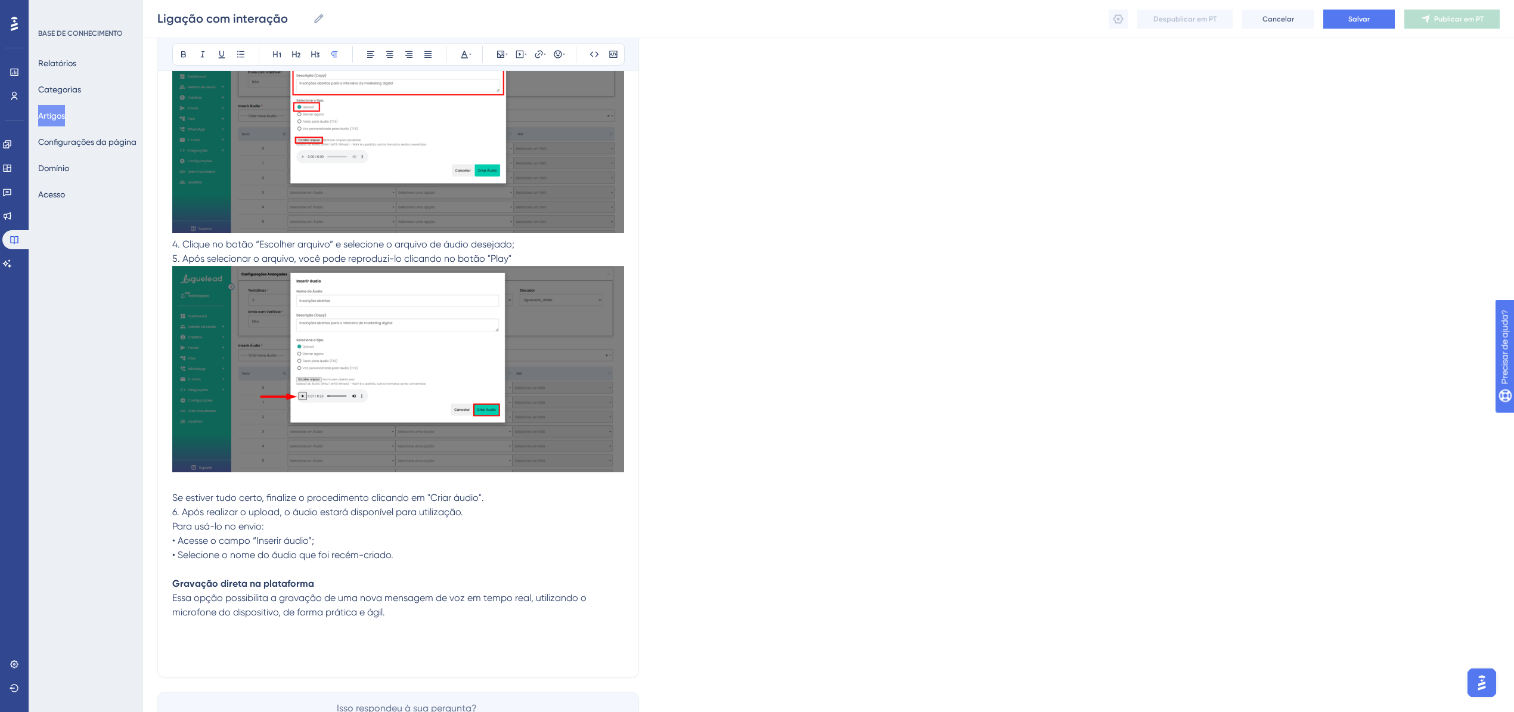
scroll to position [6240, 0]
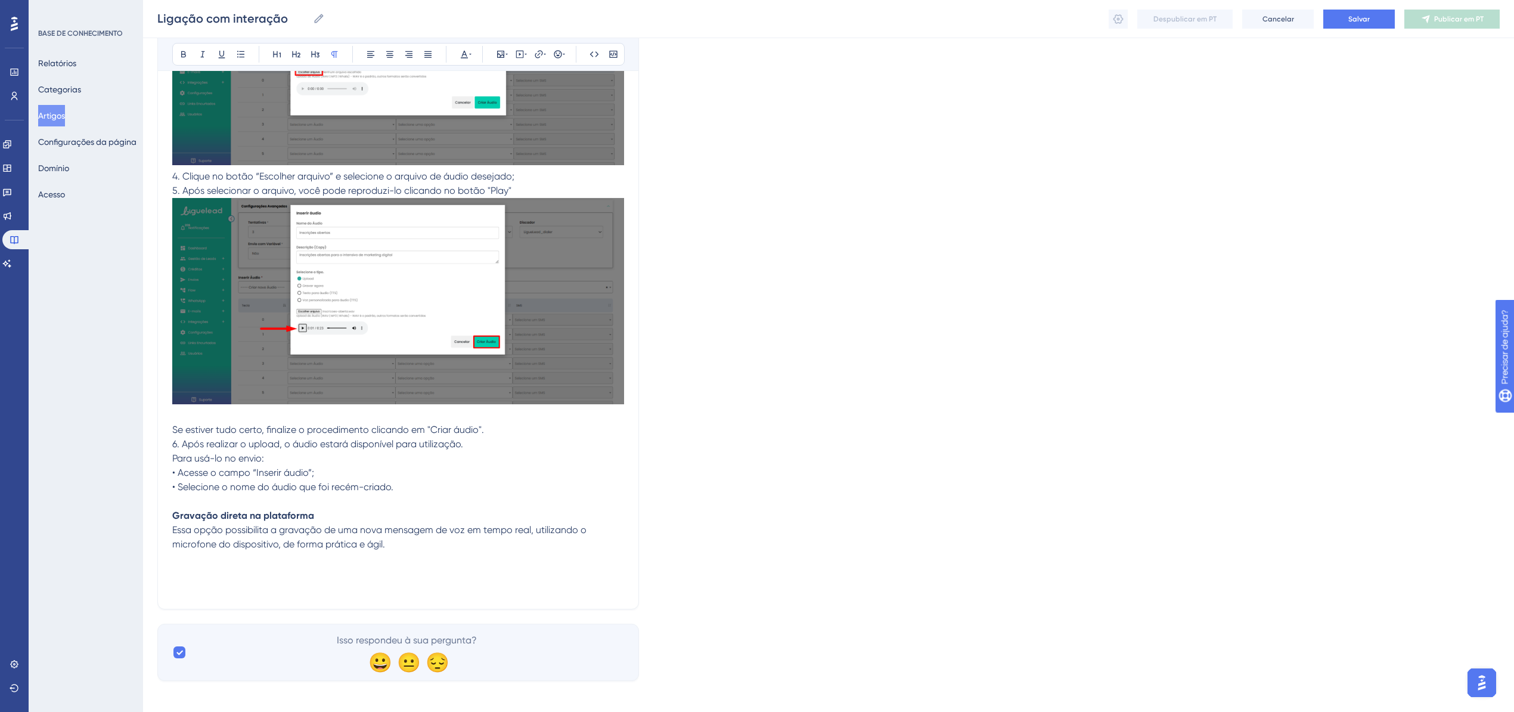
click at [201, 568] on p at bounding box center [398, 573] width 452 height 14
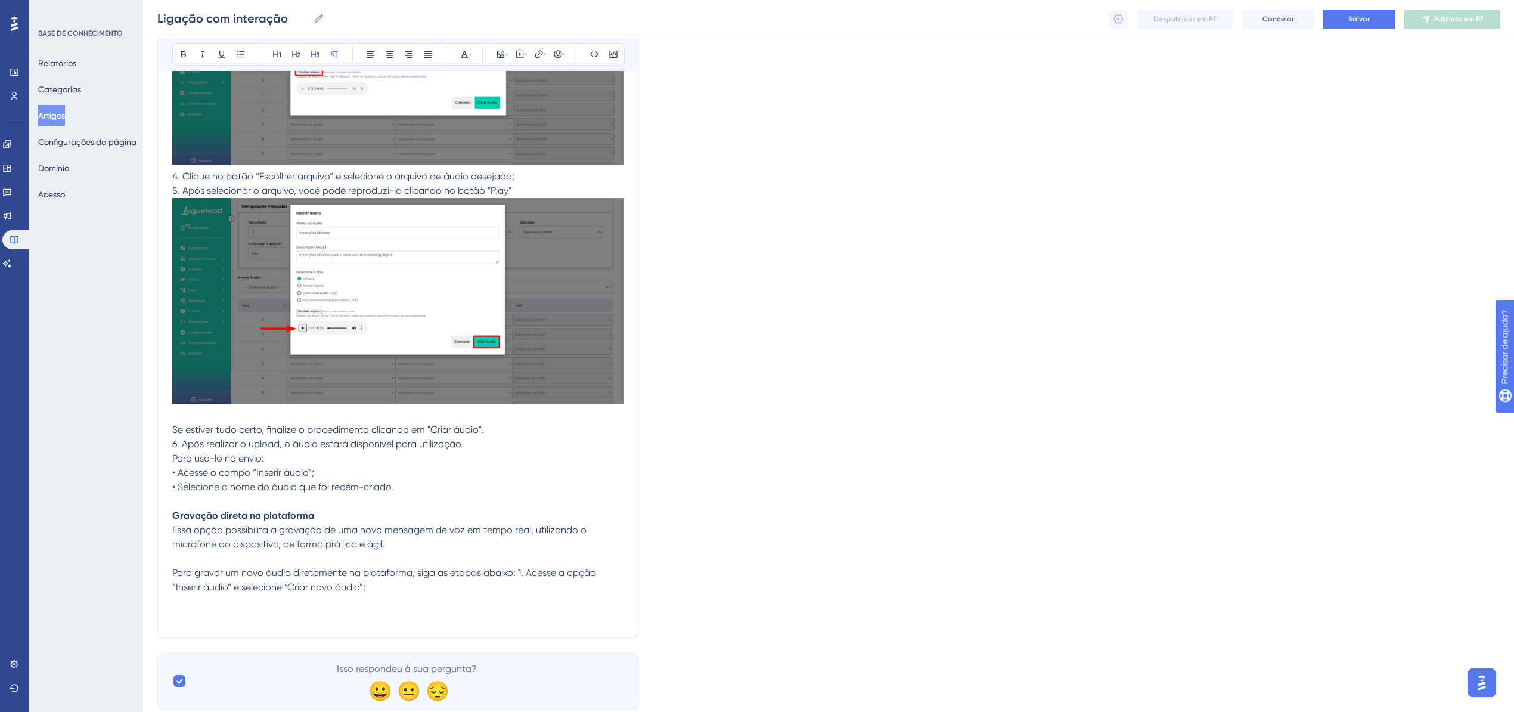
click at [209, 597] on p at bounding box center [398, 601] width 452 height 14
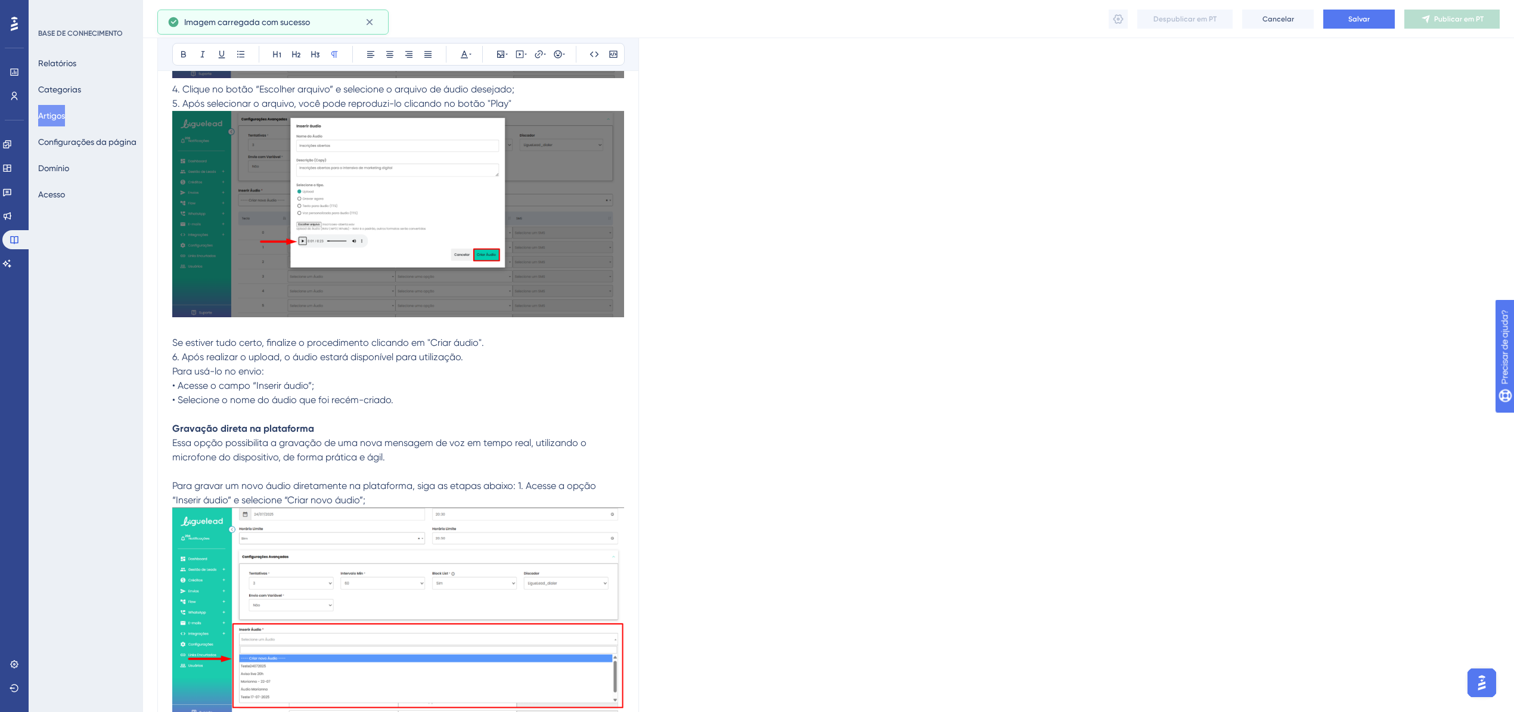
scroll to position [6342, 0]
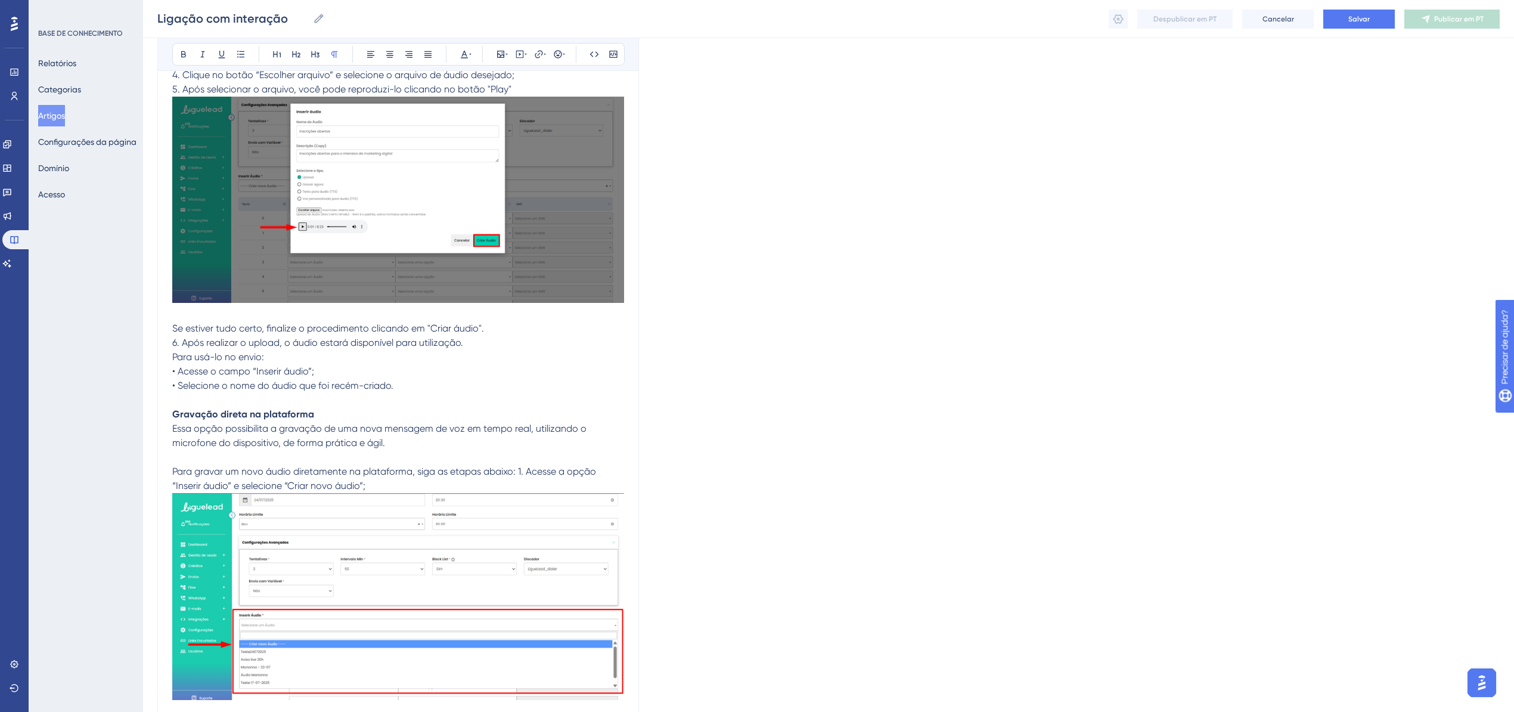
click at [516, 465] on span "Para gravar um novo áudio diretamente na plataforma, siga as etapas abaixo: 1. …" at bounding box center [385, 478] width 426 height 26
click at [521, 466] on span "Para gravar um novo áudio diretamente na plataforma, siga as etapas abaixo: 1. …" at bounding box center [385, 478] width 426 height 26
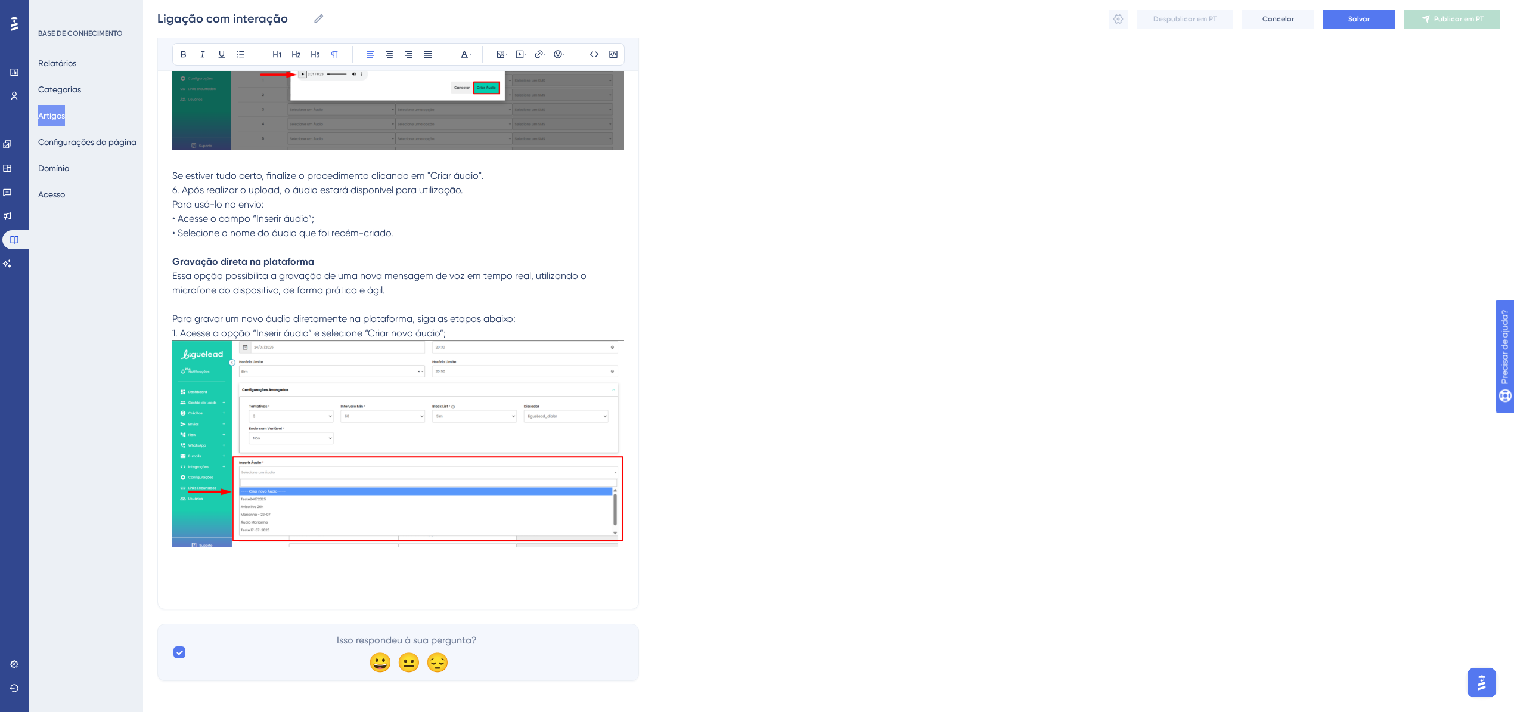
click at [189, 580] on p at bounding box center [398, 587] width 452 height 14
click at [184, 566] on p at bounding box center [398, 573] width 452 height 14
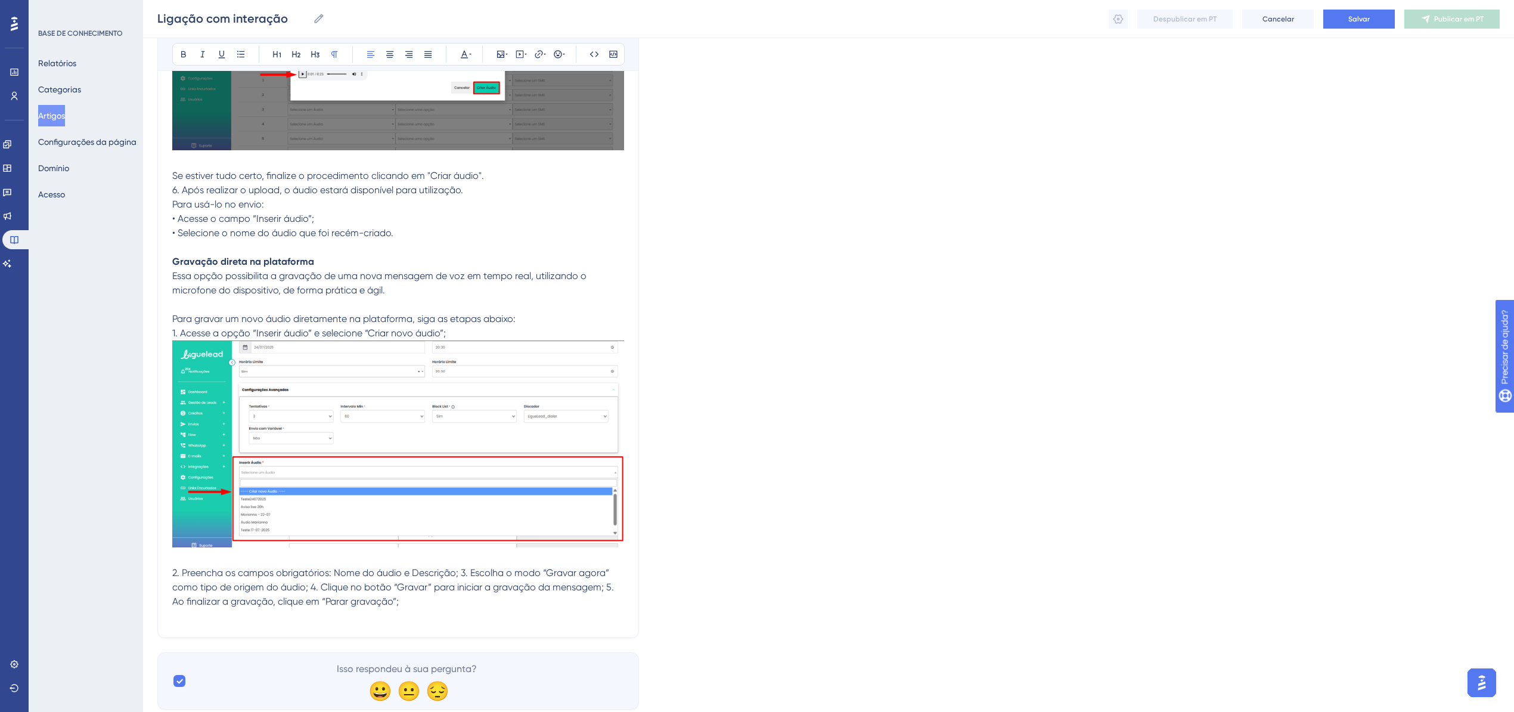
click at [457, 567] on span "2. Preencha os campos obrigatórios: Nome do áudio e Descrição; 3. Escolha o mod…" at bounding box center [394, 587] width 444 height 40
click at [461, 567] on span "2. Preencha os campos obrigatórios: Nome do áudio e Descrição; 3. Escolha o mod…" at bounding box center [394, 587] width 444 height 40
click at [463, 582] on span "3. Escolha o modo “Gravar agora” como tipo de origem do áudio; 4. Clique no bot…" at bounding box center [390, 594] width 436 height 26
click at [460, 581] on span "3. Escolha o modo “Gravar agora” como tipo de origem do áudio; 4. Clique no bot…" at bounding box center [390, 594] width 436 height 26
click at [468, 595] on span "4. Clique no botão “Gravar” para iniciar a gravação da mensagem; 5. Ao finaliza…" at bounding box center [391, 608] width 439 height 26
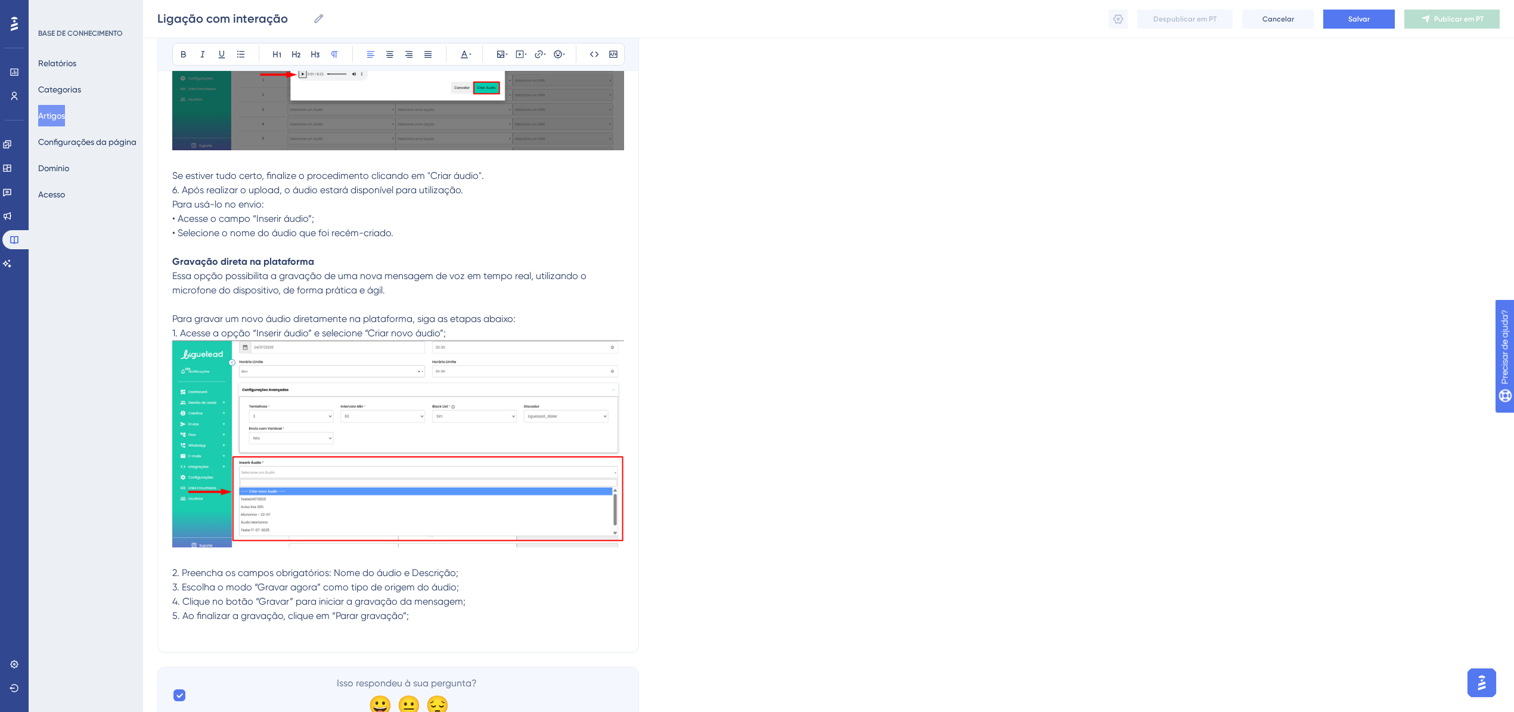
click at [433, 609] on p "5. Ao finalizar a gravação, clique em “Parar gravação”;" at bounding box center [398, 616] width 452 height 14
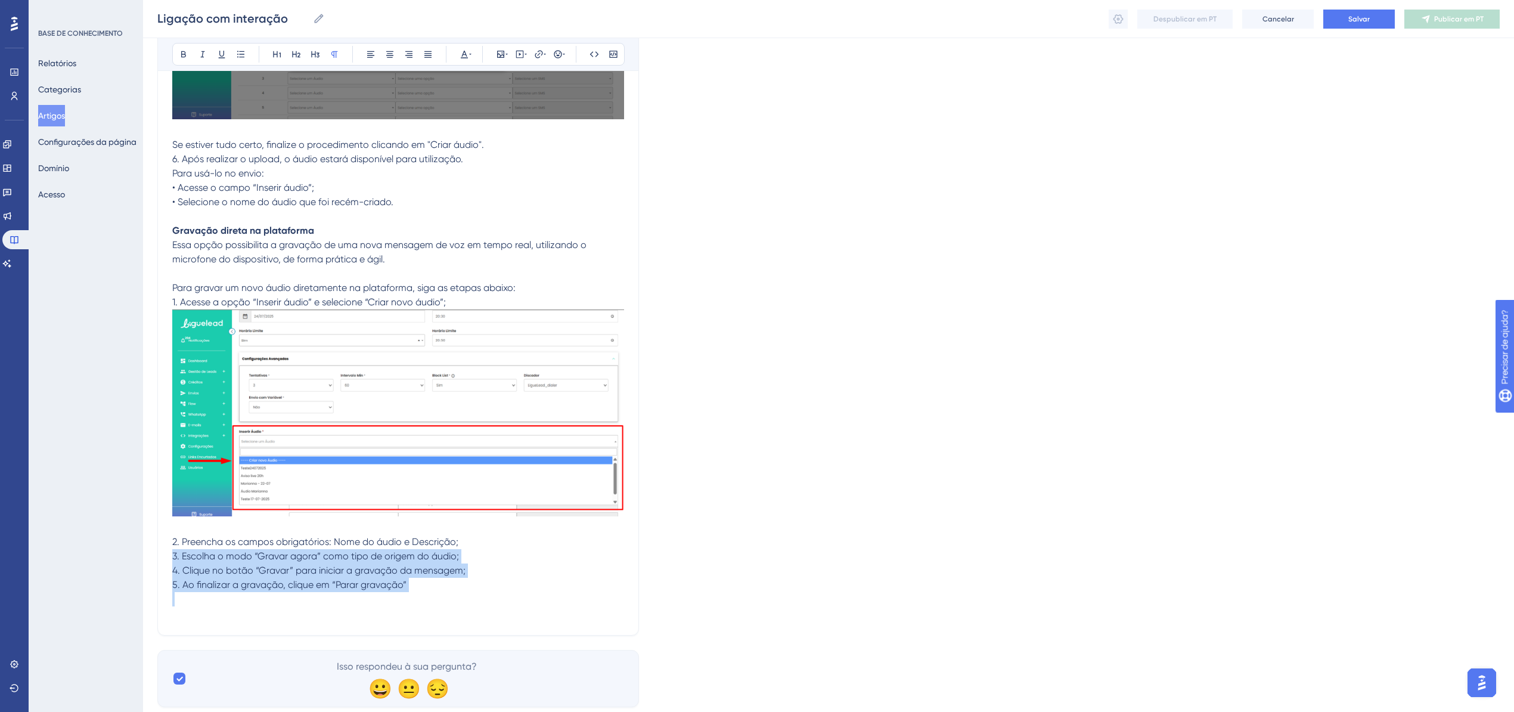
scroll to position [6552, 0]
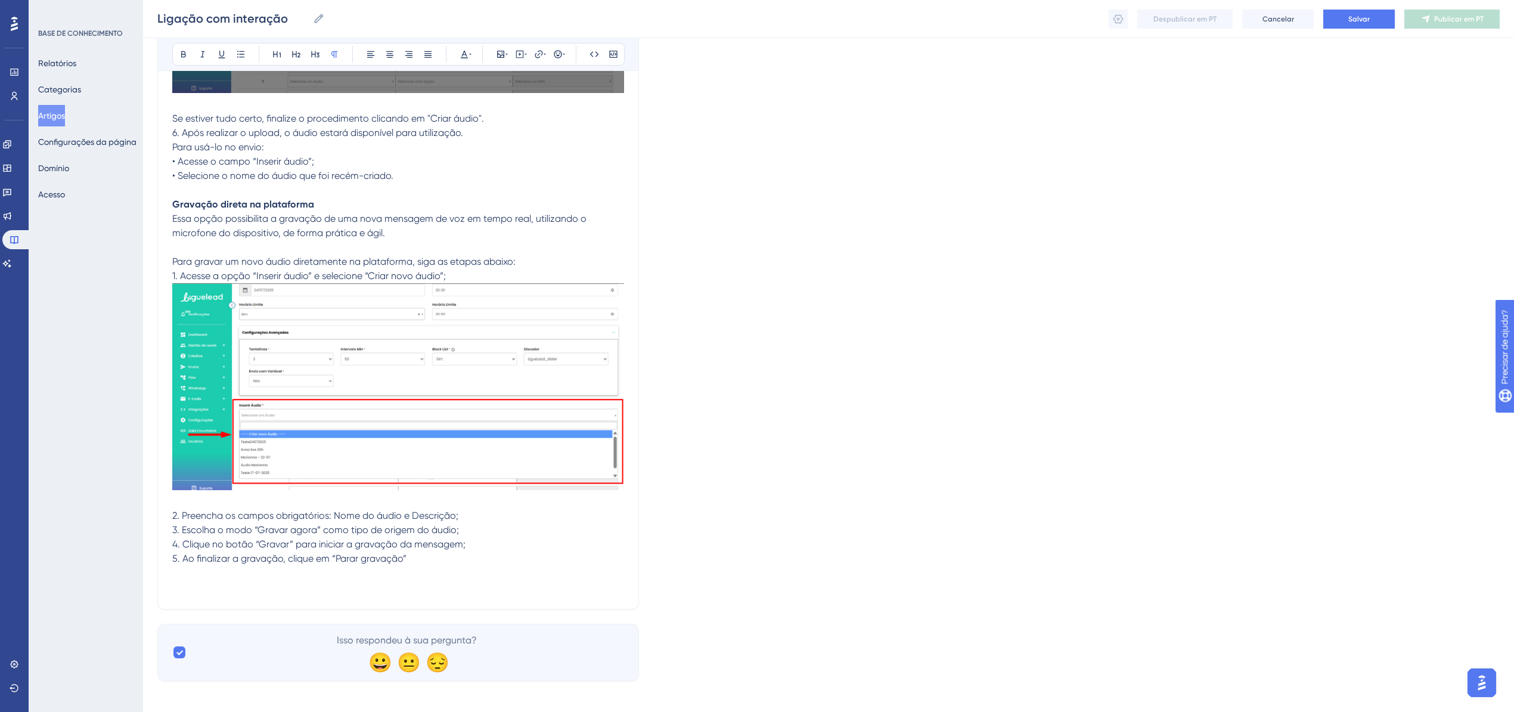
click at [433, 570] on p at bounding box center [398, 573] width 452 height 14
click at [187, 580] on p at bounding box center [398, 587] width 452 height 14
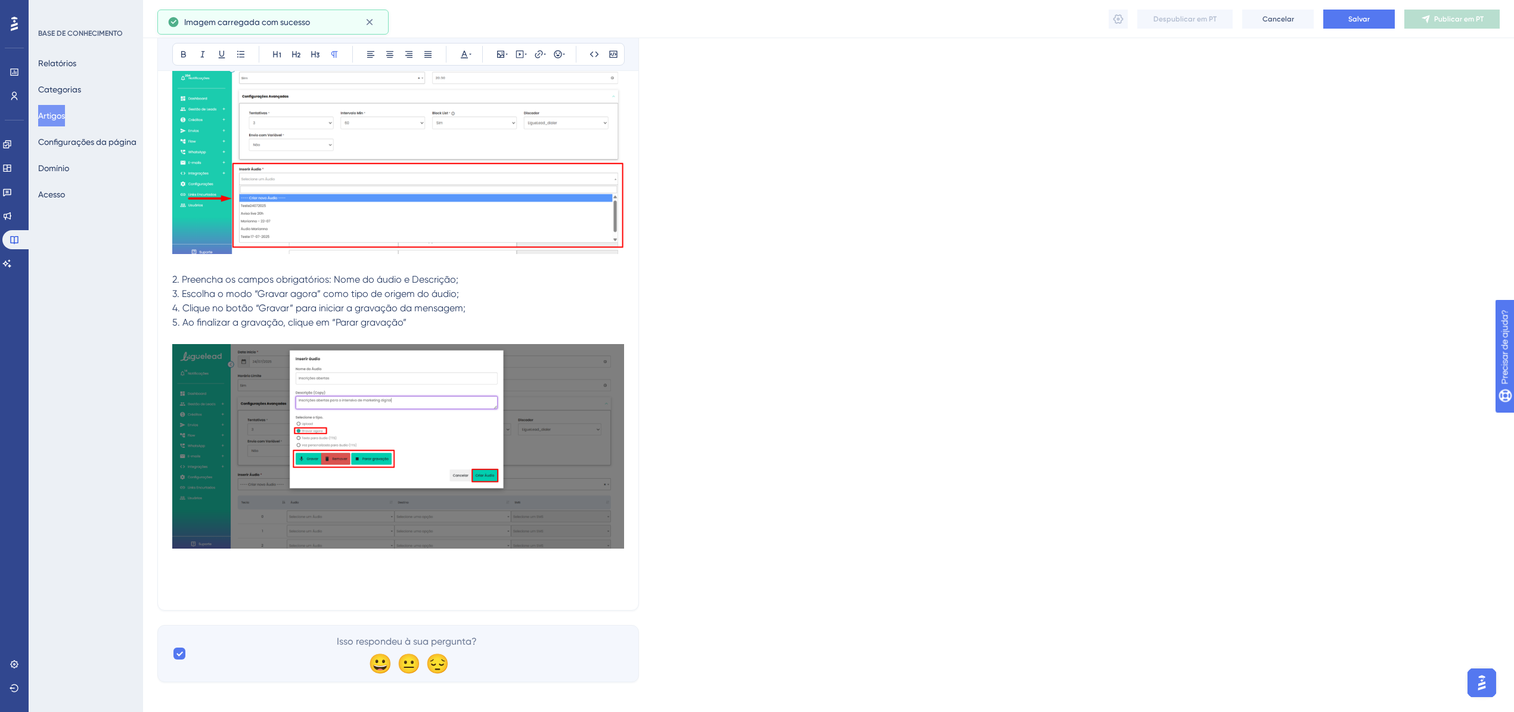
scroll to position [6788, 0]
click at [188, 566] on p at bounding box center [398, 573] width 452 height 14
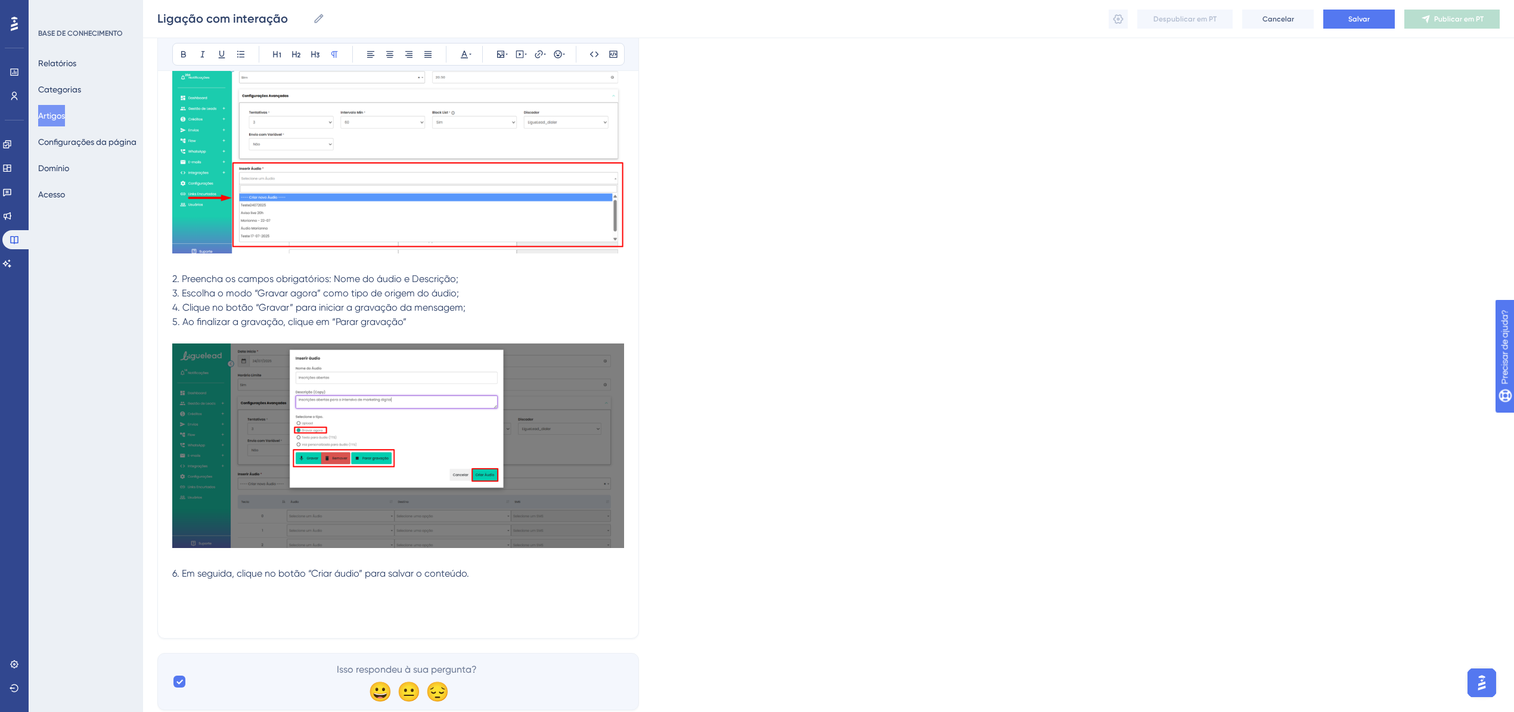
scroll to position [6817, 0]
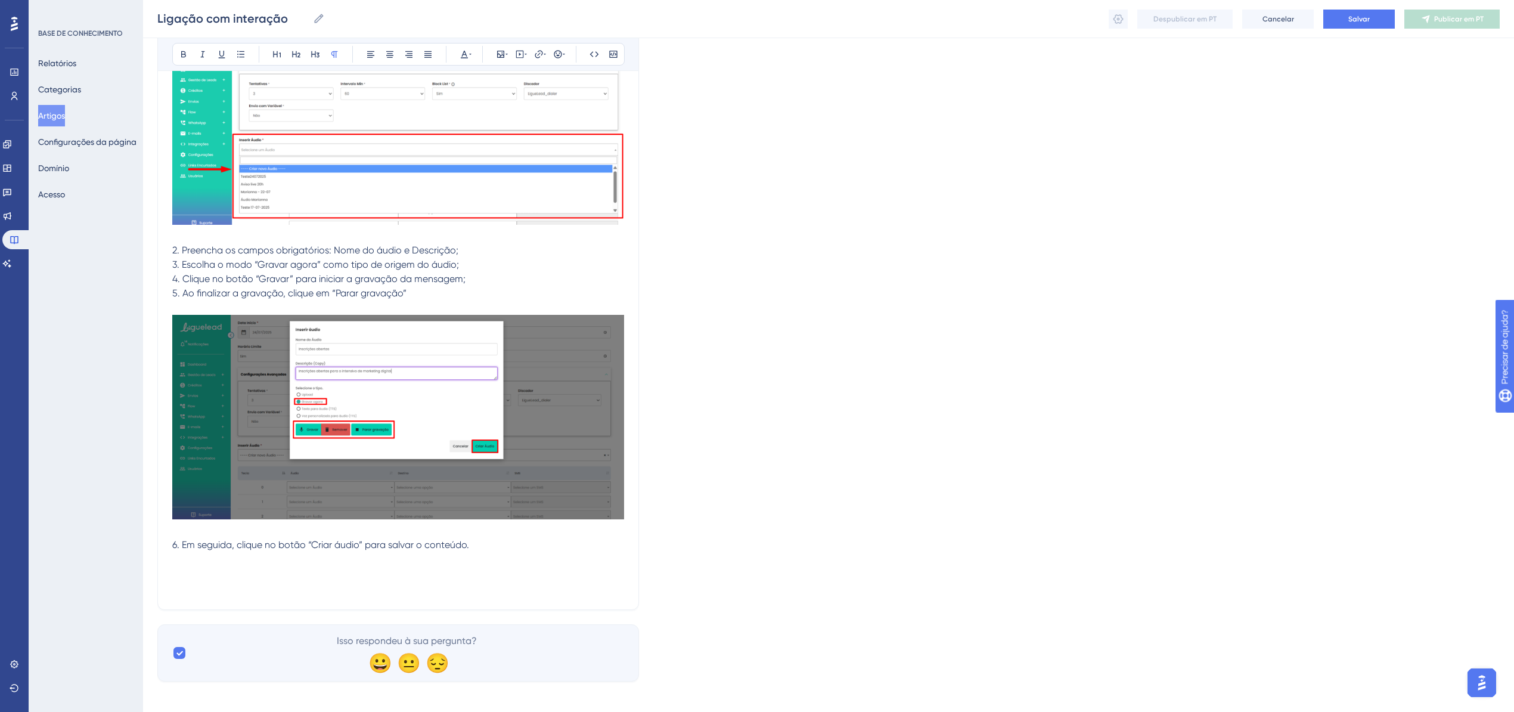
click at [181, 552] on p at bounding box center [398, 559] width 452 height 14
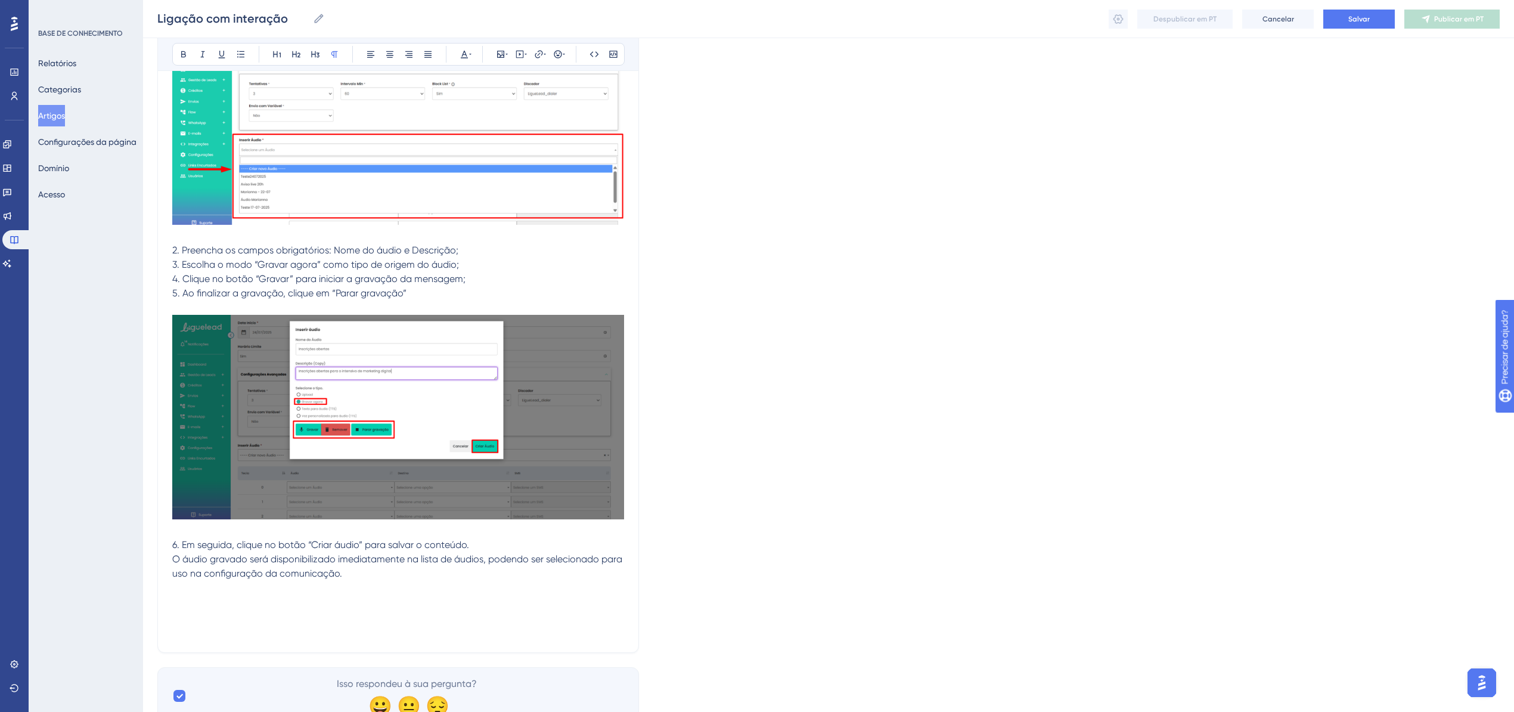
click at [194, 609] on p at bounding box center [398, 616] width 452 height 14
click at [182, 598] on p at bounding box center [398, 602] width 452 height 14
click at [210, 596] on span "Geração de áudio robotizado a partir de texto" at bounding box center [274, 601] width 205 height 11
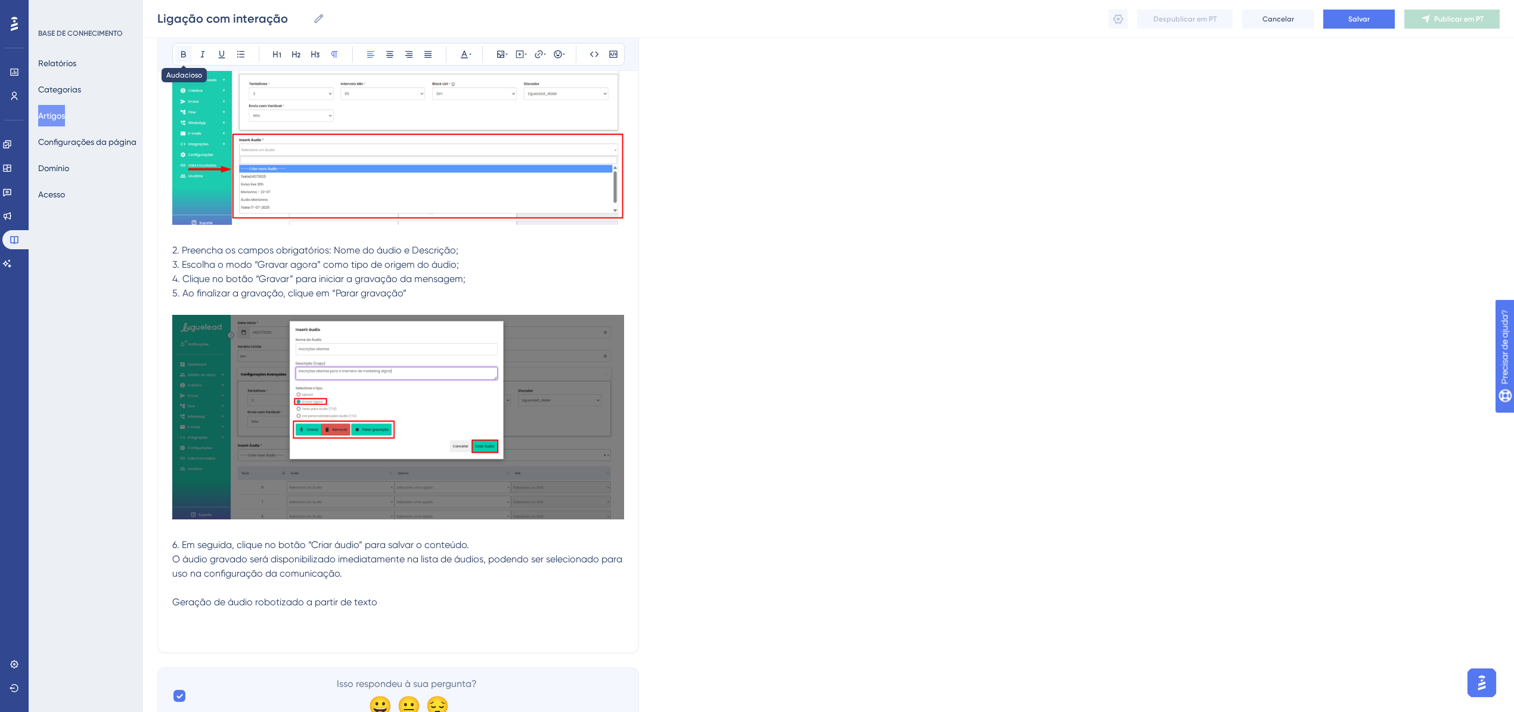
click at [182, 52] on icon at bounding box center [184, 54] width 10 height 10
click at [440, 600] on p "Geração de áudio robotizado a partir de texto" at bounding box center [398, 602] width 452 height 14
click at [234, 623] on p at bounding box center [398, 630] width 452 height 14
click at [219, 609] on p at bounding box center [398, 616] width 452 height 14
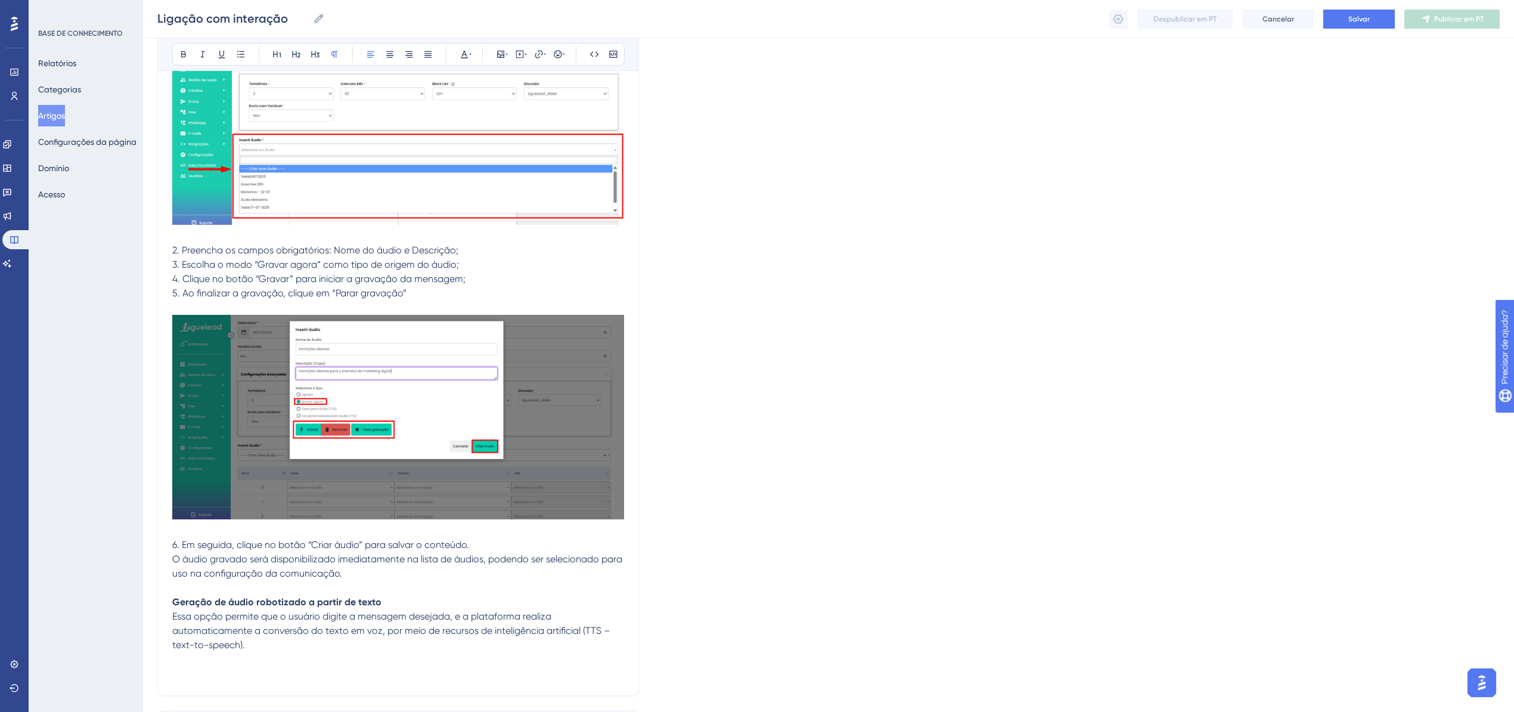
drag, startPoint x: 348, startPoint y: 609, endPoint x: 262, endPoint y: 613, distance: 85.9
click at [262, 613] on span "Essa opção permite que o usuário digite a mensagem desejada, e a plataforma rea…" at bounding box center [392, 630] width 440 height 40
click at [511, 616] on p "Essa opção permite digitar a mensagem desejada, e a plataforma realiza automati…" at bounding box center [398, 623] width 452 height 29
click at [511, 638] on p at bounding box center [398, 645] width 452 height 14
click at [520, 638] on p at bounding box center [398, 645] width 452 height 14
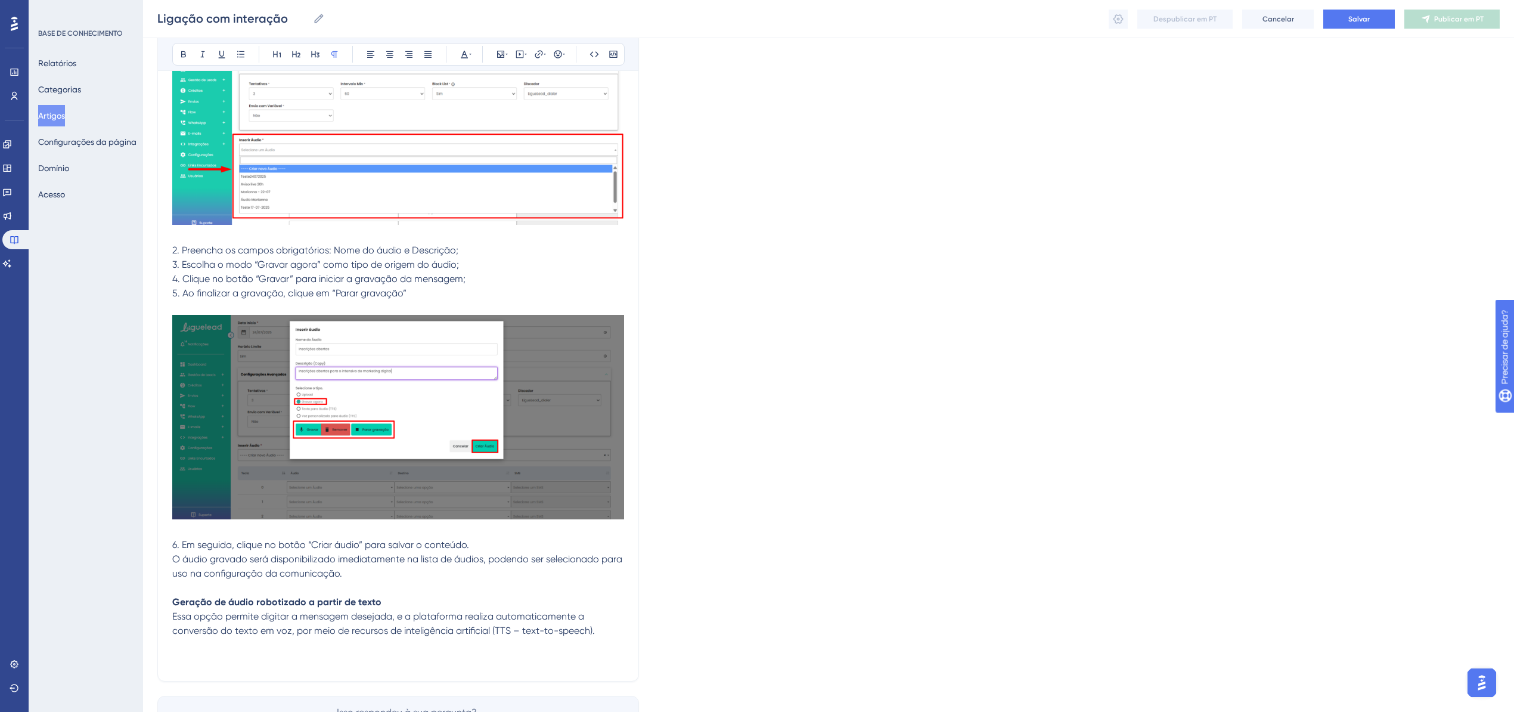
click at [188, 643] on p at bounding box center [398, 645] width 452 height 14
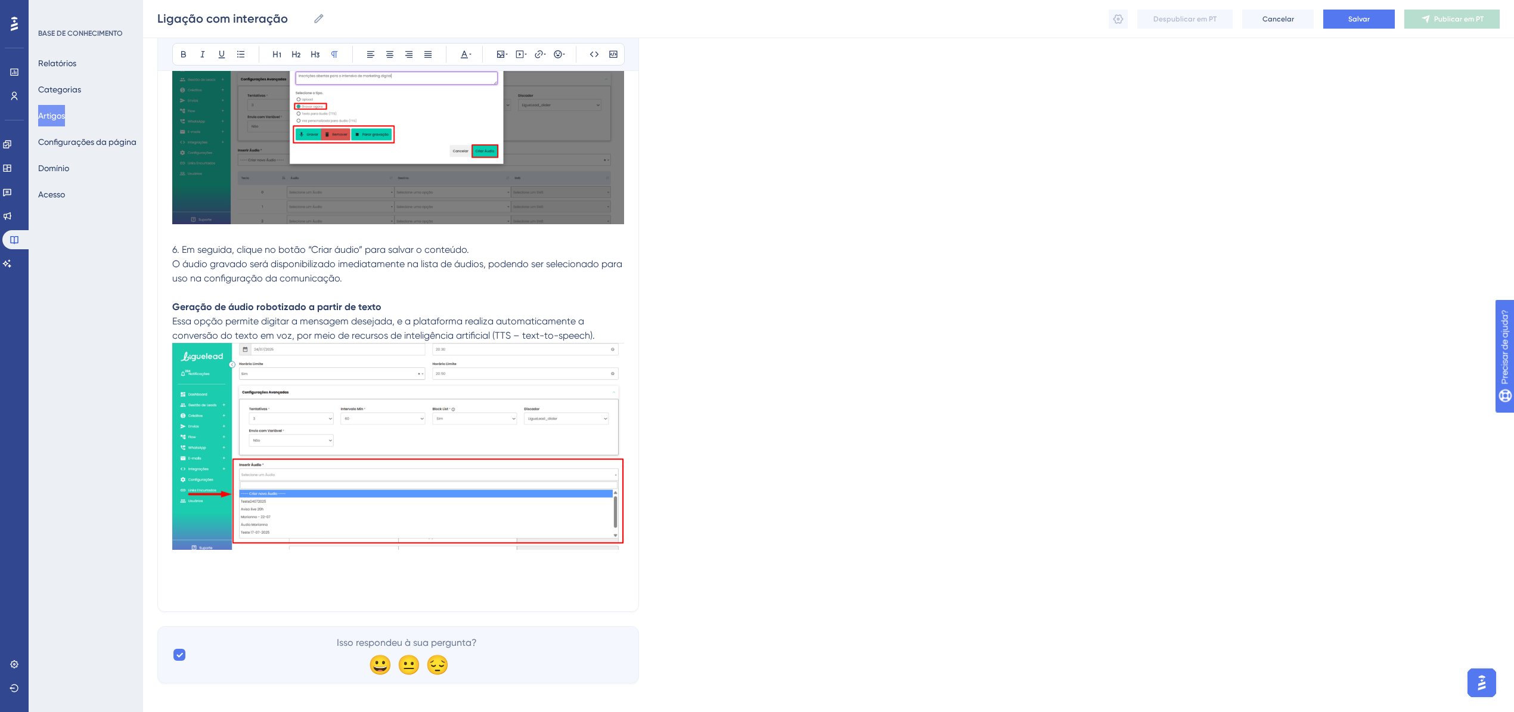
scroll to position [7113, 0]
click at [199, 567] on p at bounding box center [398, 574] width 452 height 14
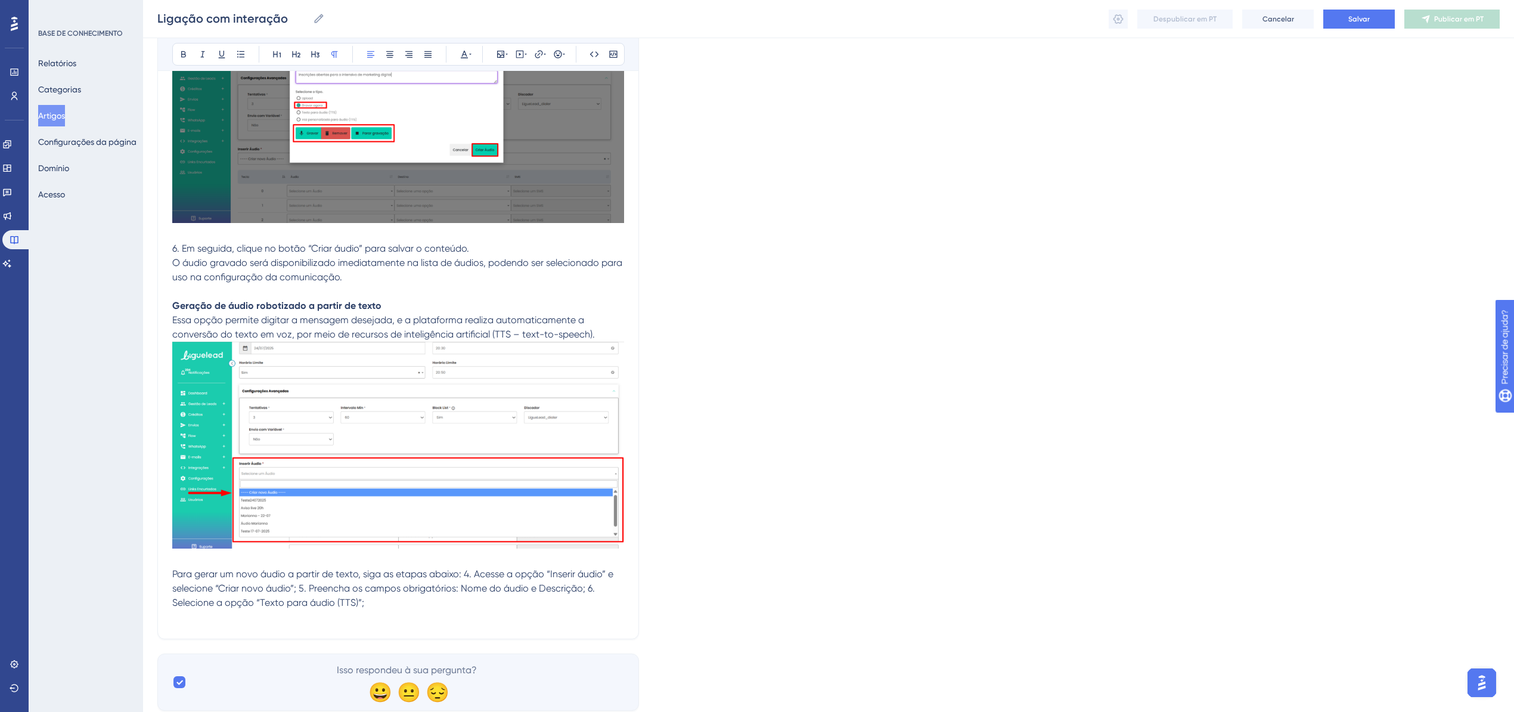
click at [466, 568] on span "Para gerar um novo áudio a partir de texto, siga as etapas abaixo: 4. Acesse a …" at bounding box center [393, 588] width 443 height 40
click at [178, 582] on span "4. Acesse a opção “Inserir áudio” e selecione “Criar novo áudio”; 5. Preencha o…" at bounding box center [392, 595] width 440 height 26
click at [452, 582] on span "4. Acesse a opção “Inserir áudio” e selecione “Criar novo áudio”; 5. Preencha o…" at bounding box center [392, 595] width 440 height 26
click at [459, 597] on span "5. Preencha os campos obrigatórios: Nome do áudio e Descrição; 6. Selecione a o…" at bounding box center [390, 610] width 436 height 26
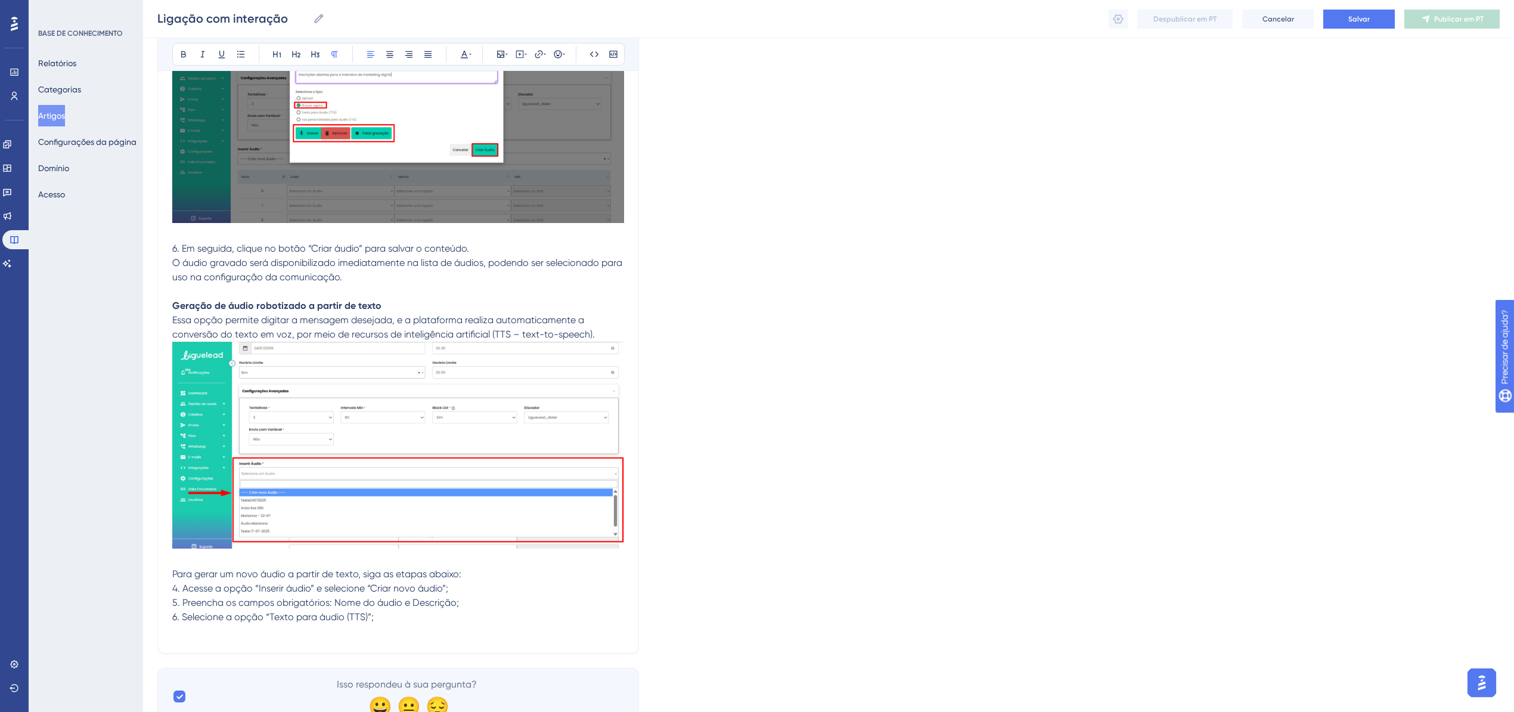
click at [178, 582] on span "4. Acesse a opção “Inserir áudio” e selecione “Criar novo áudio”;" at bounding box center [310, 587] width 276 height 11
click at [177, 597] on span "5. Preencha os campos obrigatórios: Nome do áudio e Descrição;" at bounding box center [315, 602] width 287 height 11
click at [177, 613] on span "6. Selecione a opção “Texto para áudio (TTS)”;" at bounding box center [272, 616] width 201 height 11
click at [405, 610] on p "3. Selecione a opção “Texto para áudio (TTS)”;" at bounding box center [398, 617] width 452 height 14
click at [187, 638] on p at bounding box center [398, 645] width 452 height 14
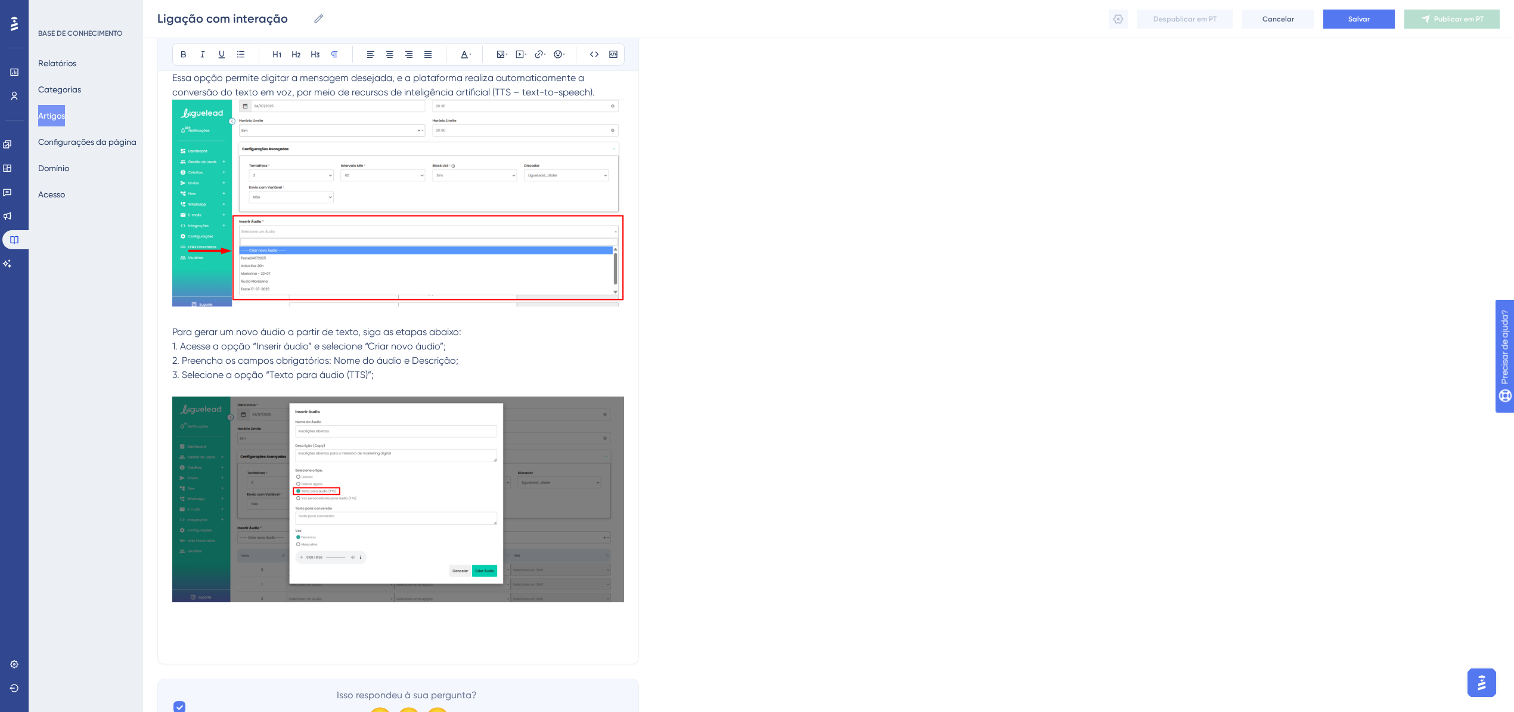
scroll to position [7408, 0]
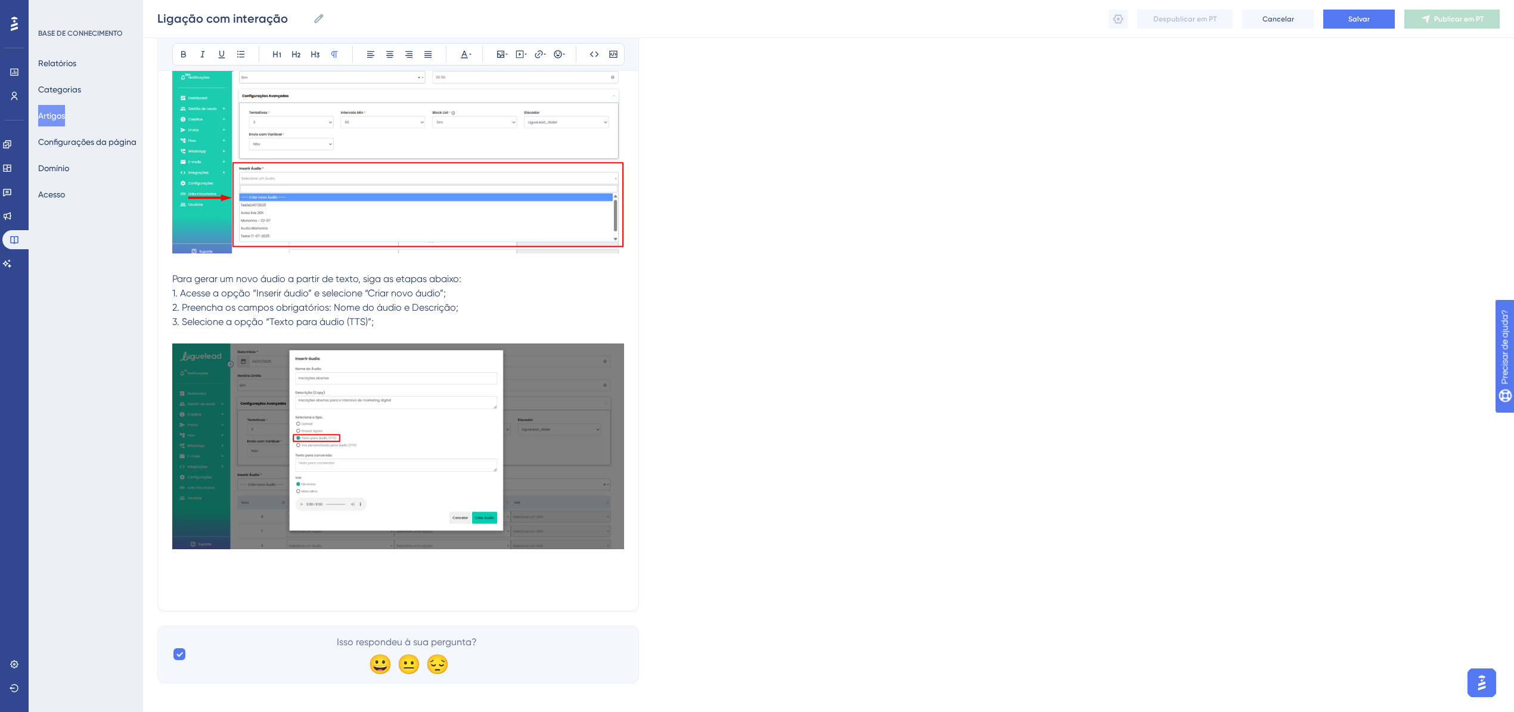
click at [201, 582] on p at bounding box center [398, 589] width 452 height 14
click at [191, 567] on p at bounding box center [398, 574] width 452 height 14
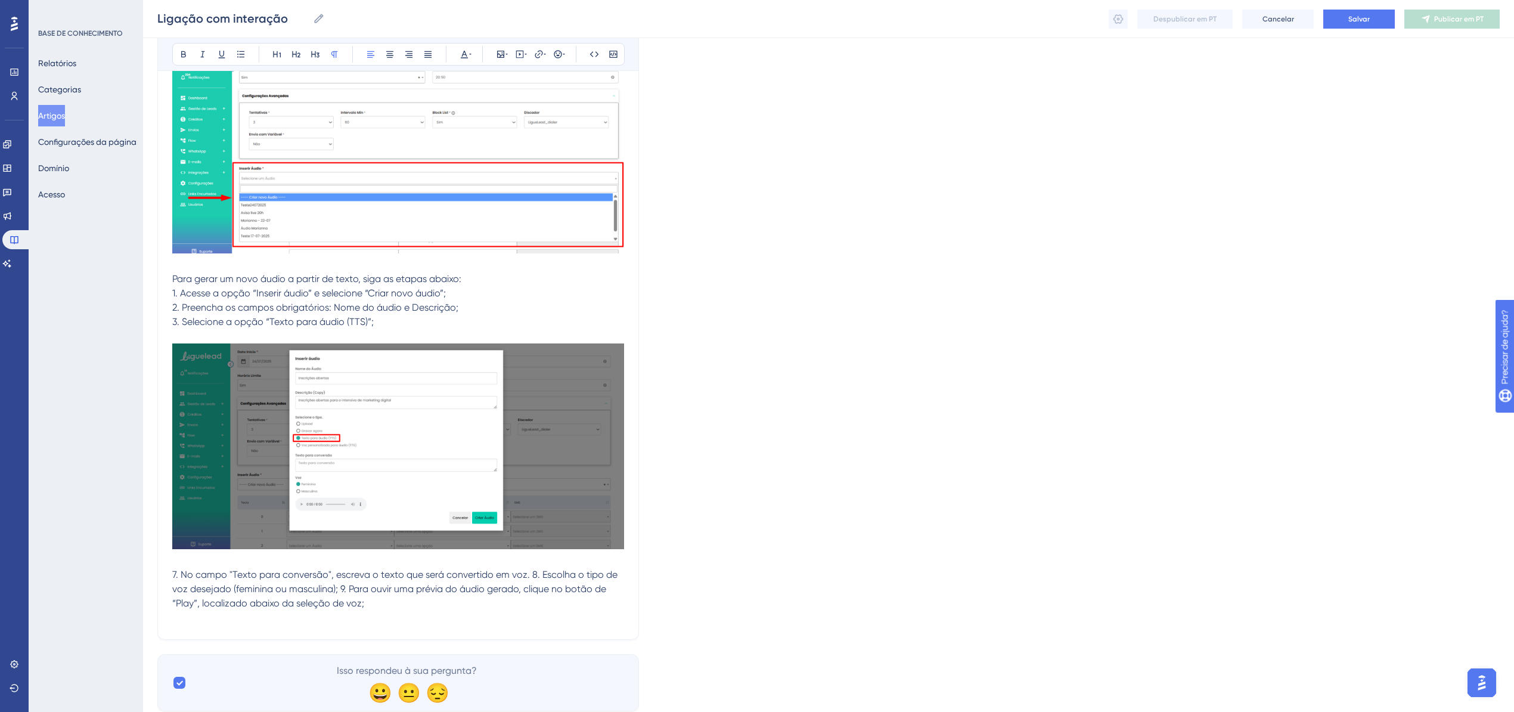
click at [176, 569] on span "7. No campo "Texto para conversão", escreva o texto que será convertido em voz.…" at bounding box center [396, 589] width 448 height 40
click at [530, 569] on span "4. No campo "Texto para conversão", escreva o texto que será convertido em voz.…" at bounding box center [396, 589] width 449 height 40
click at [427, 583] on span "5. Escolha o tipo de voz desejado (feminina ou masculina); 9. Para ouvir uma pr…" at bounding box center [391, 596] width 439 height 26
click at [178, 597] on span "9. Para ouvir uma prévia do áudio gerado, clique no botão de “Play”, localizado…" at bounding box center [393, 610] width 442 height 26
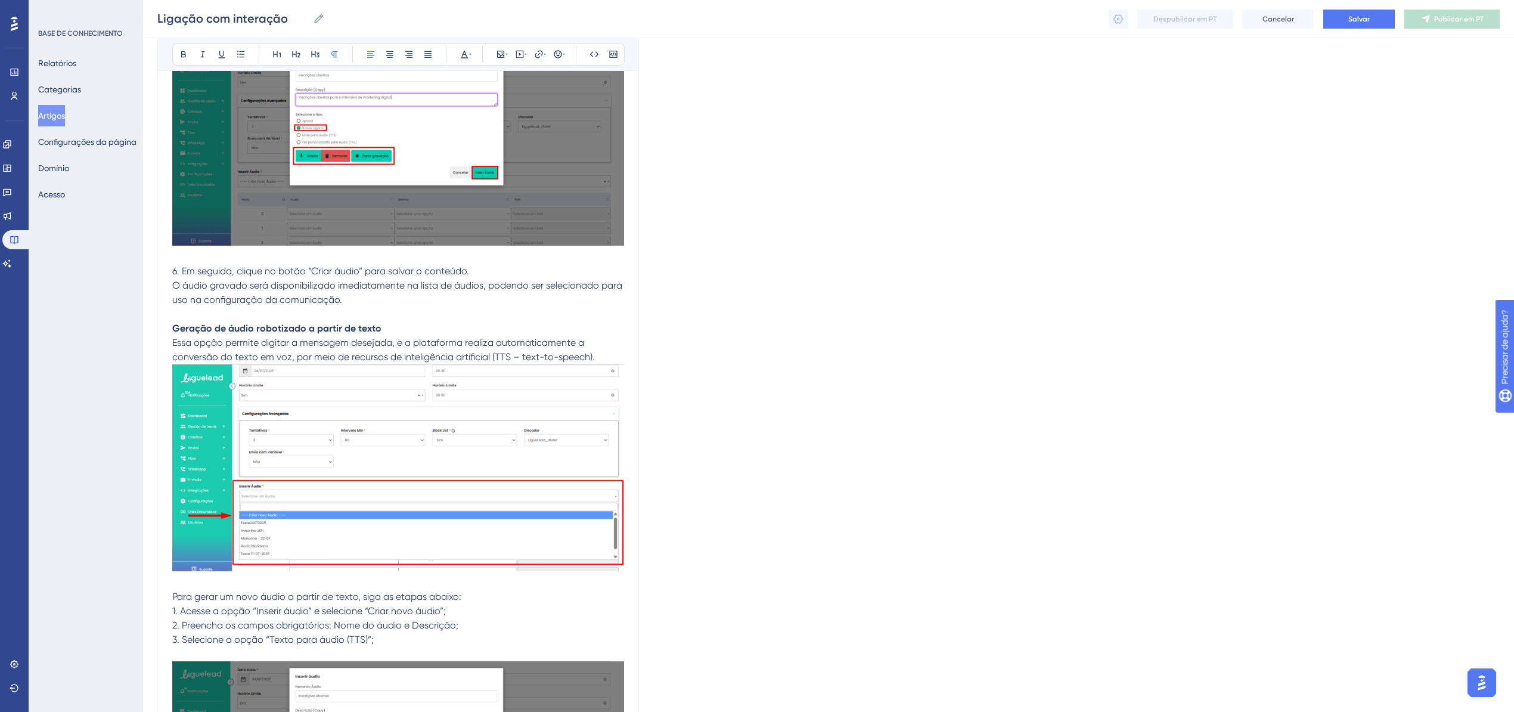
scroll to position [7451, 0]
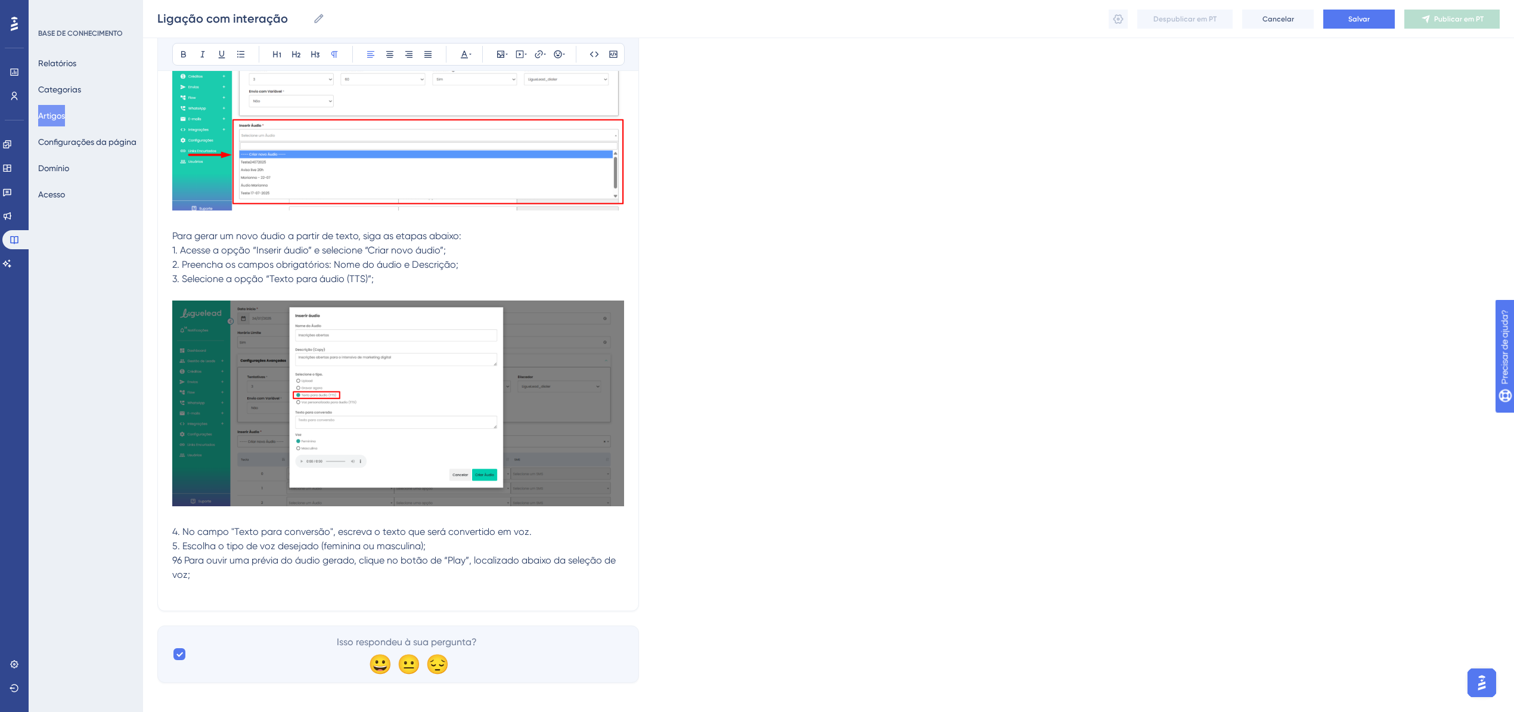
click at [225, 582] on p at bounding box center [398, 589] width 452 height 14
click at [178, 554] on span "96 Para ouvir uma prévia do áudio gerado, clique no botão de “Play”, localizado…" at bounding box center [395, 567] width 446 height 26
click at [177, 554] on span "6 Para ouvir uma prévia do áudio gerado, clique no botão de “Play”, localizado …" at bounding box center [392, 567] width 441 height 26
click at [244, 582] on p at bounding box center [398, 589] width 452 height 14
drag, startPoint x: 201, startPoint y: 577, endPoint x: 195, endPoint y: 582, distance: 8.0
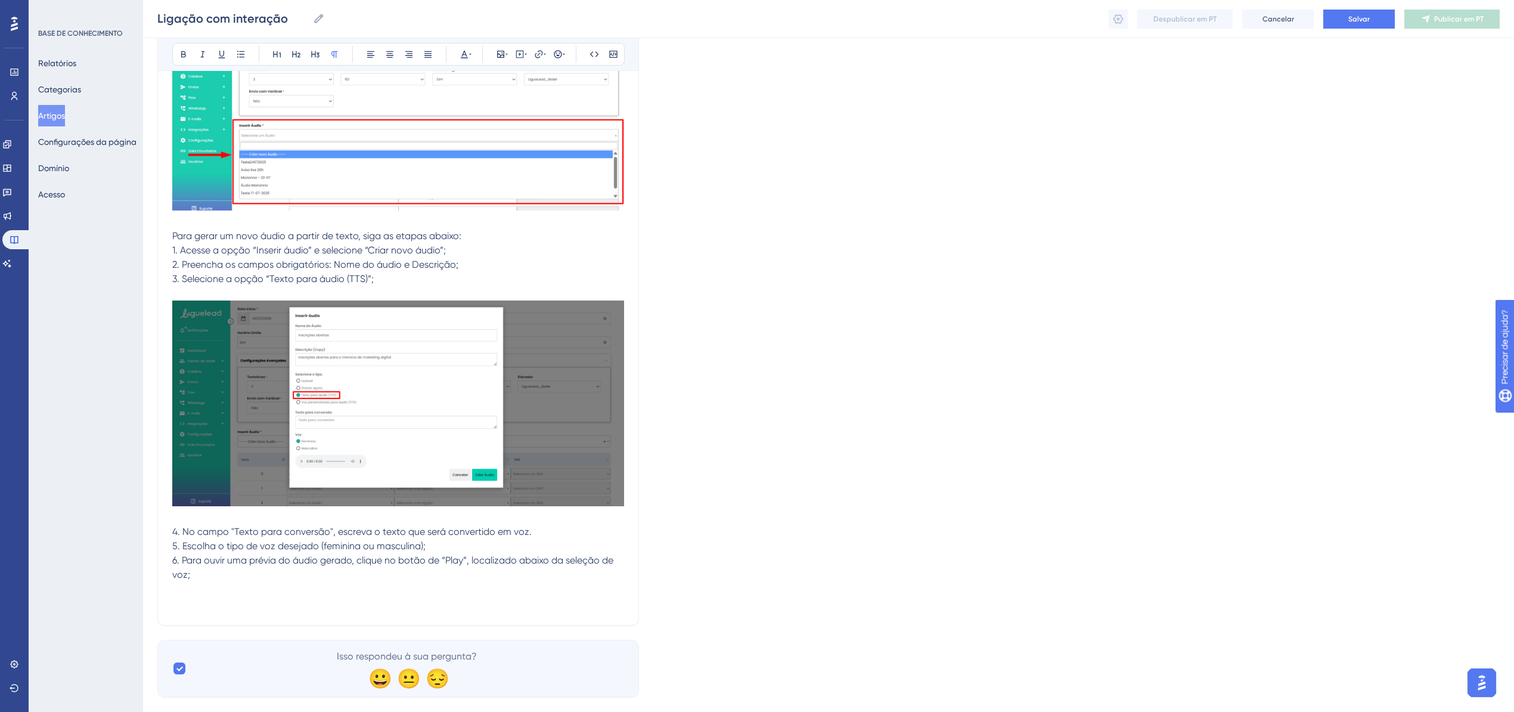
click at [200, 582] on p at bounding box center [398, 589] width 452 height 14
click at [190, 582] on p at bounding box center [398, 589] width 452 height 14
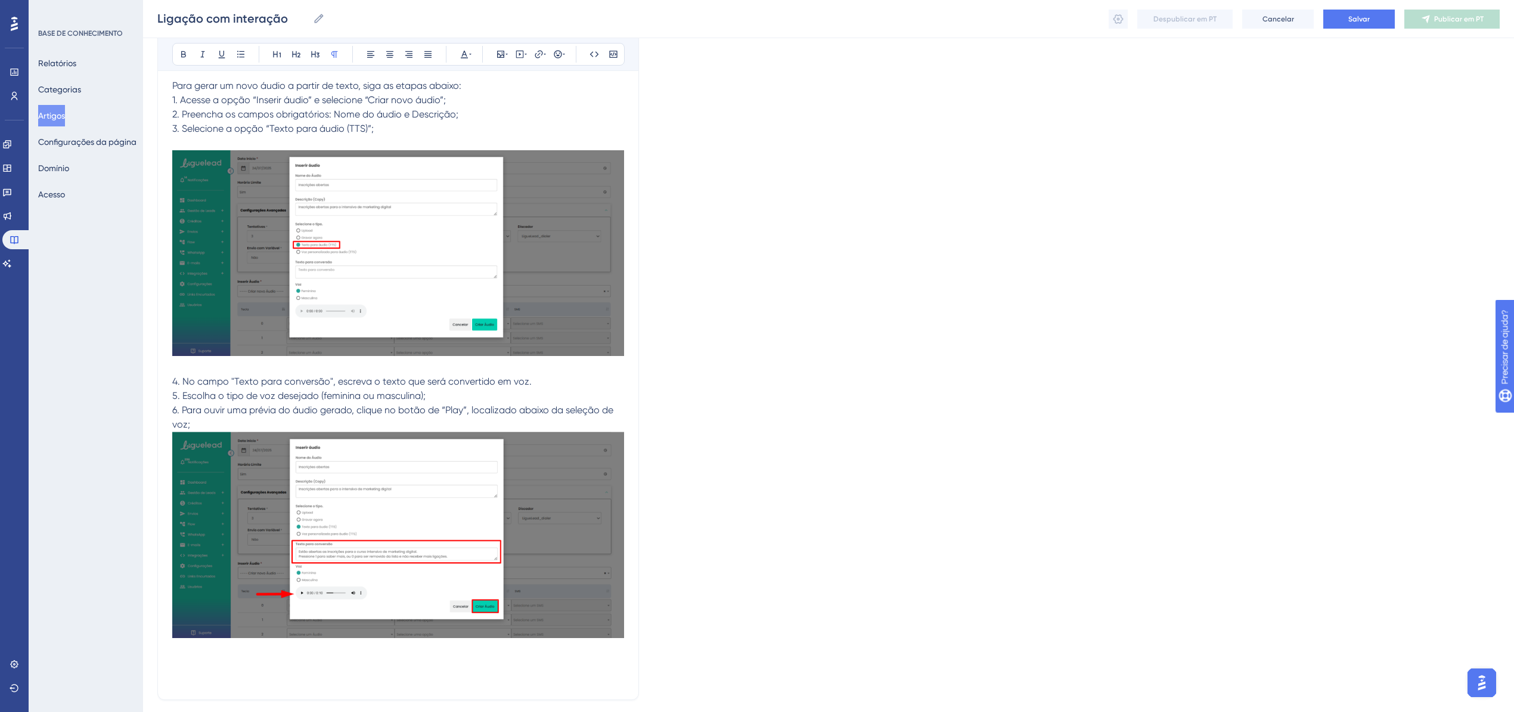
scroll to position [7690, 0]
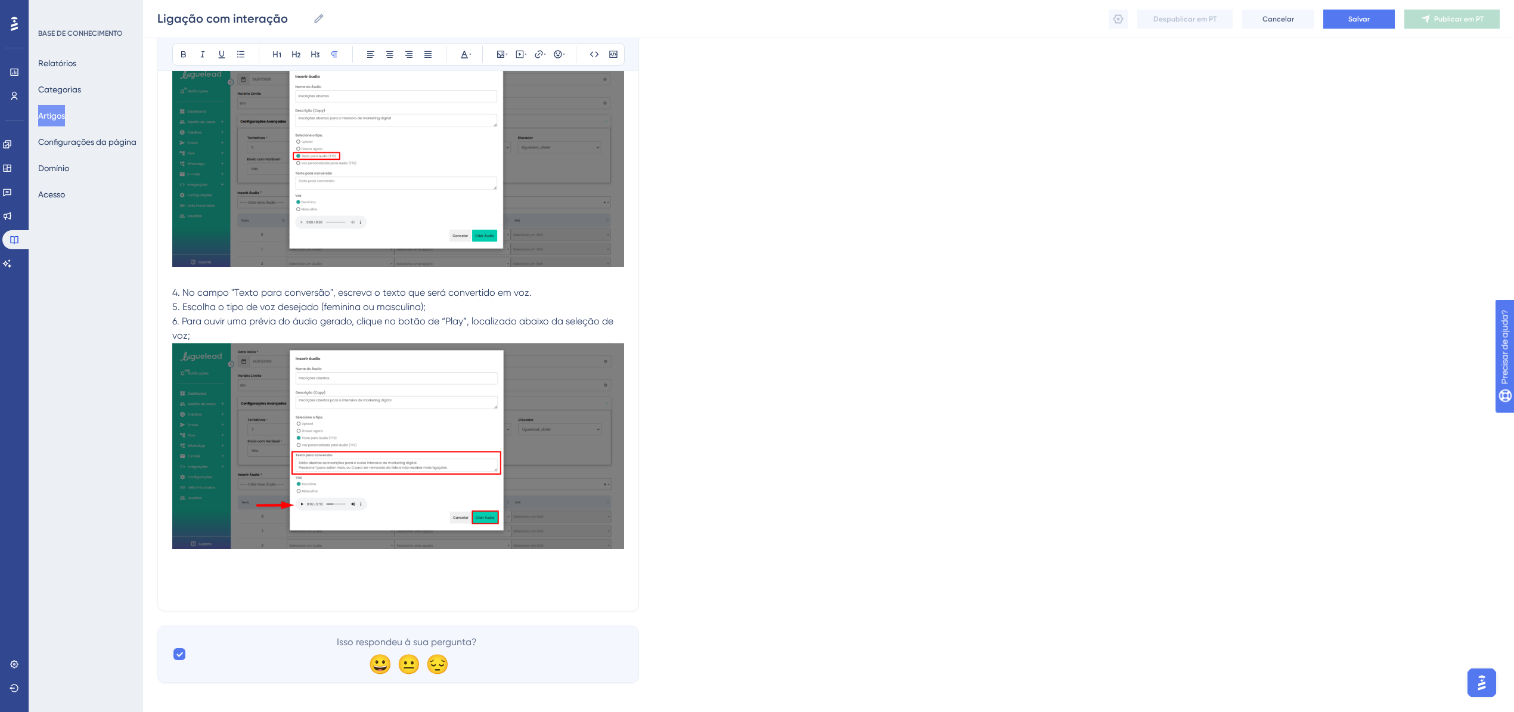
click at [198, 567] on p at bounding box center [398, 574] width 452 height 14
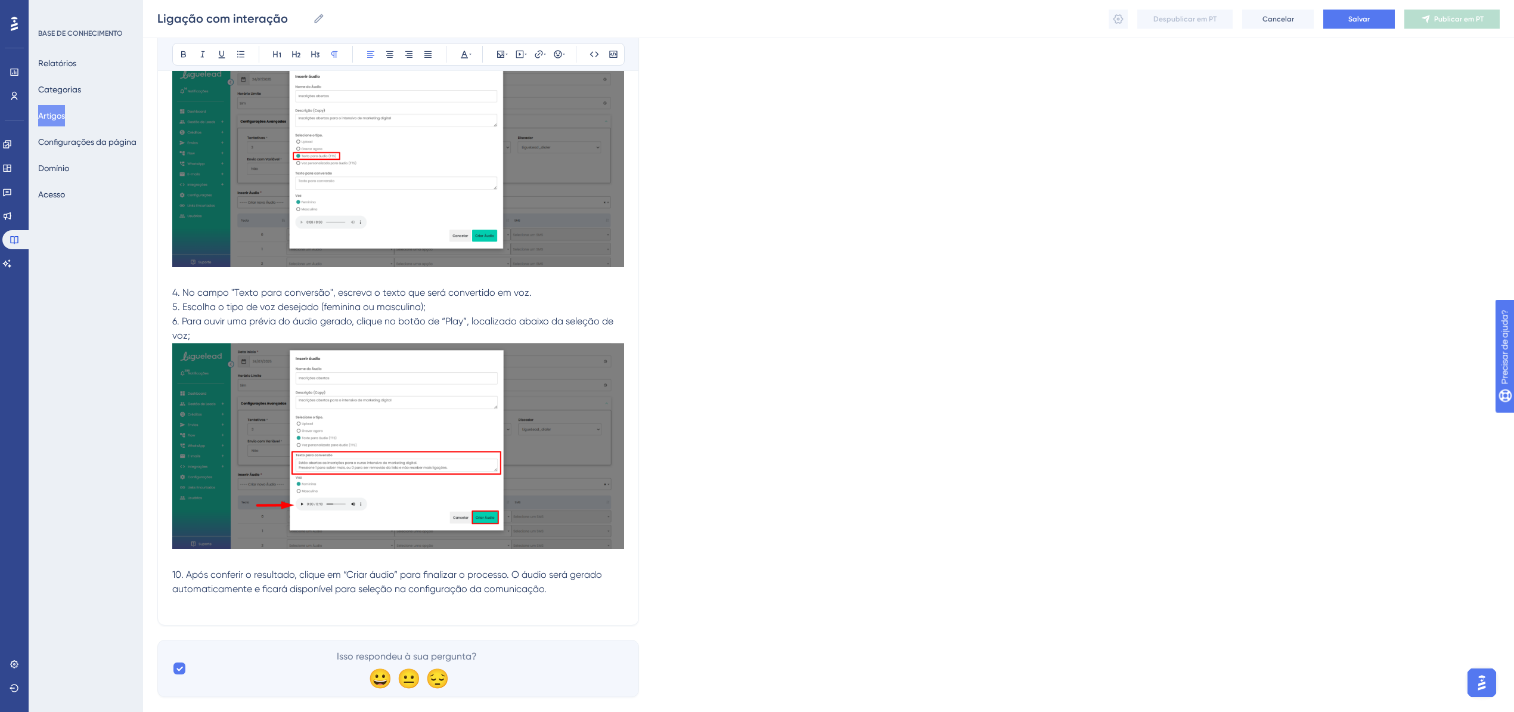
click at [184, 569] on span "10. Após conferir o resultado, clique em “Criar áudio” para finalizar o process…" at bounding box center [388, 582] width 432 height 26
click at [556, 578] on p "7. Após conferir o resultado, clique em “Criar áudio” para finalizar o processo…" at bounding box center [398, 581] width 452 height 29
click at [195, 596] on p at bounding box center [398, 603] width 452 height 14
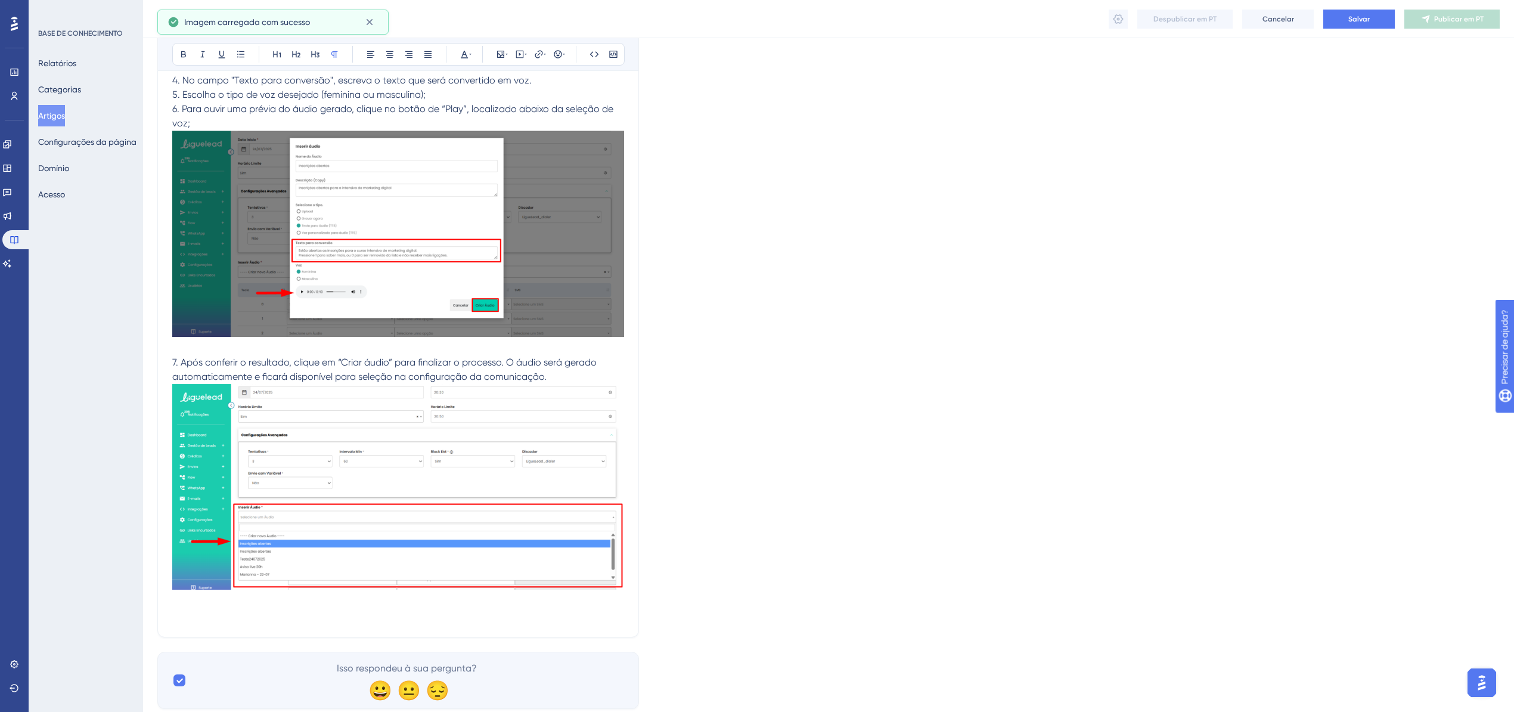
scroll to position [7928, 0]
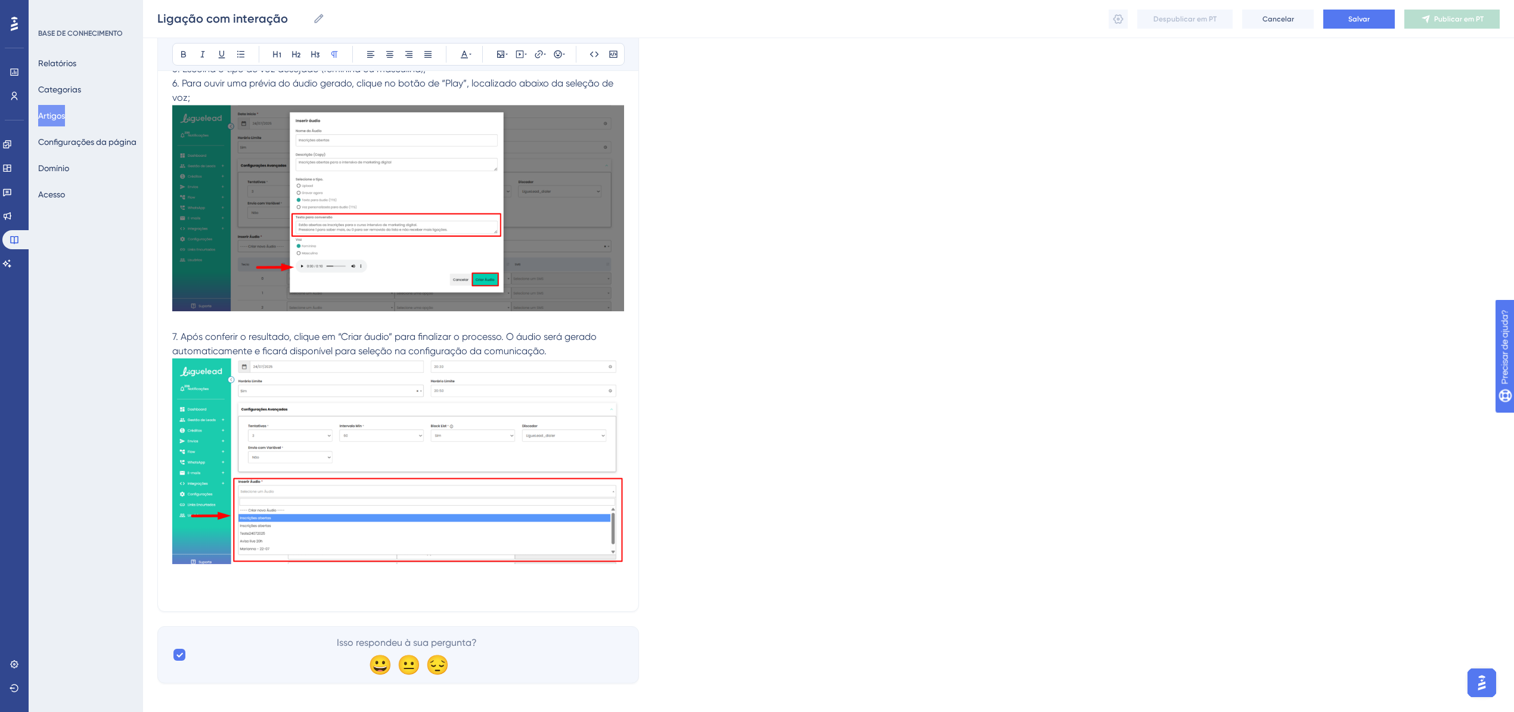
click at [181, 582] on p at bounding box center [398, 589] width 452 height 14
click at [181, 584] on span "Criação de áudio personalizado com voz original (via ElevenLabs" at bounding box center [313, 589] width 283 height 11
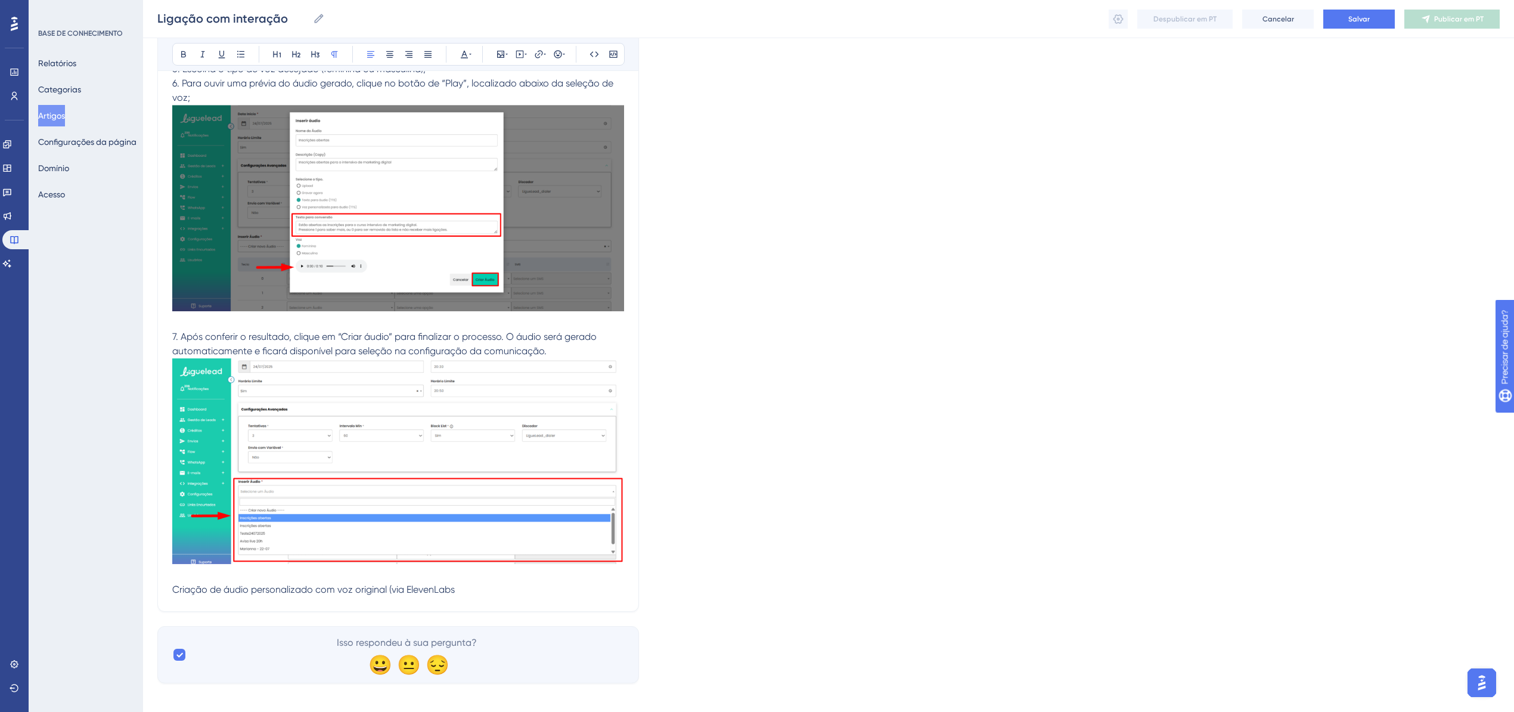
click at [169, 48] on div "Audacioso itálico Sublinhado Ponto de bala Título 1 Título 2 Título 3 Normal Al…" at bounding box center [398, 54] width 480 height 33
click at [175, 51] on button at bounding box center [183, 54] width 17 height 17
click at [483, 569] on p at bounding box center [398, 575] width 452 height 14
click at [465, 585] on p "Criação de áudio personalizado com voz original (via ElevenLabs" at bounding box center [398, 589] width 452 height 14
click at [185, 597] on p at bounding box center [398, 604] width 452 height 14
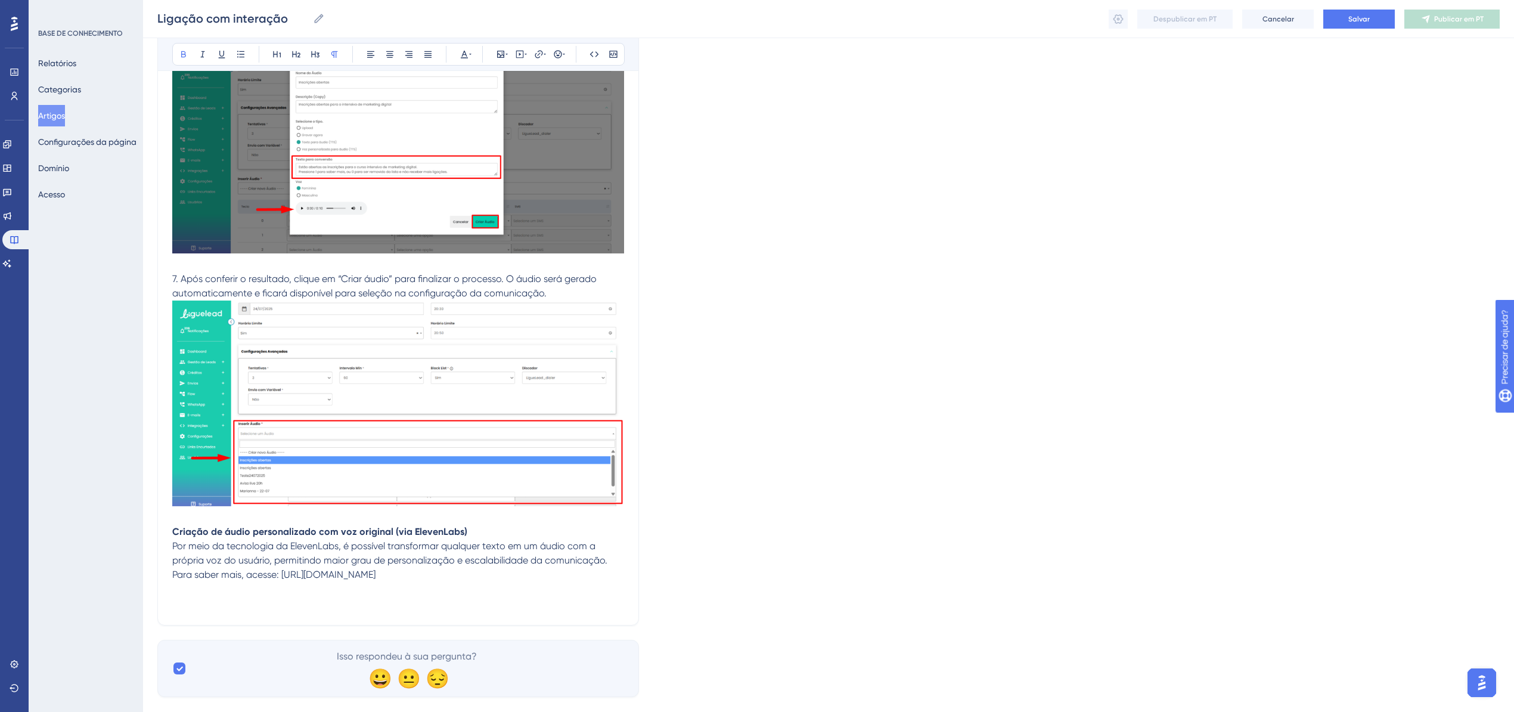
scroll to position [7999, 0]
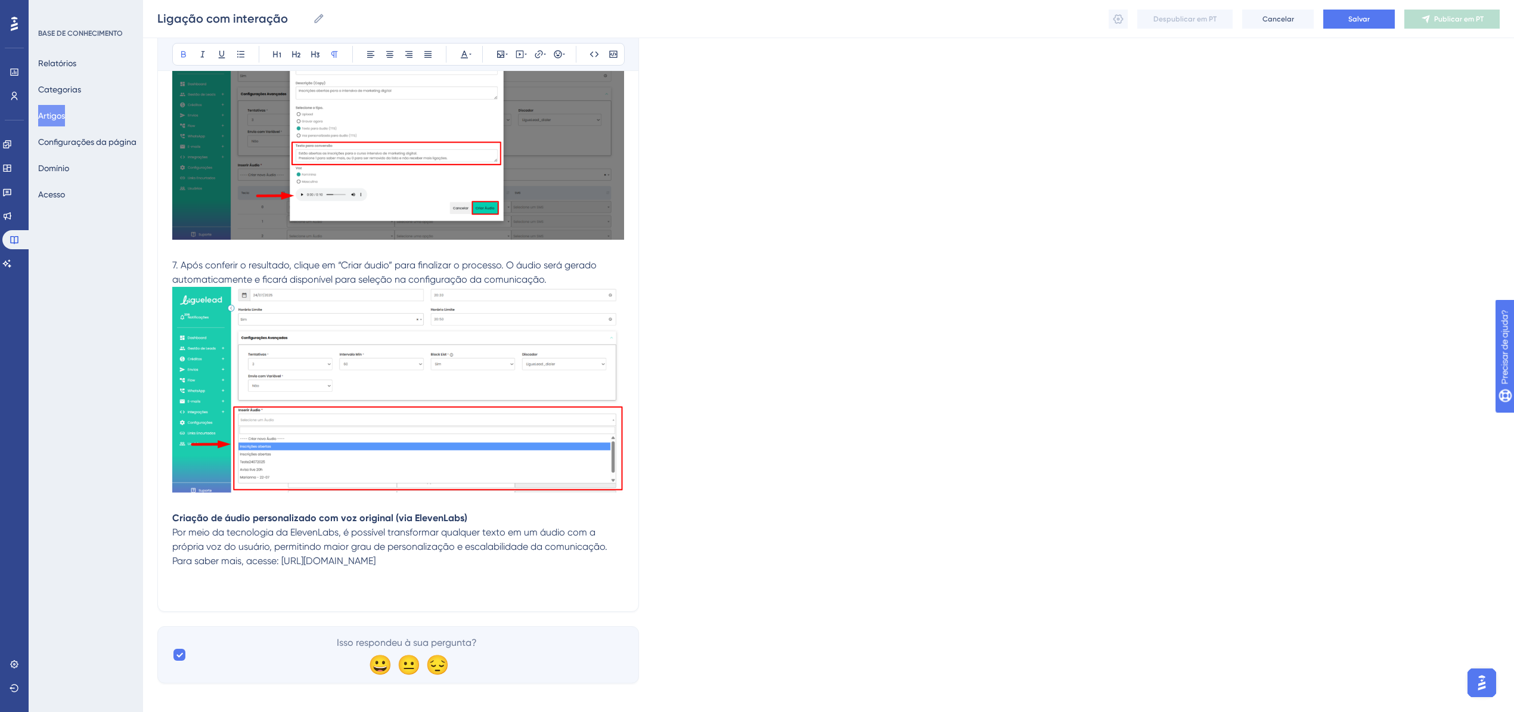
click at [187, 585] on p at bounding box center [398, 589] width 452 height 14
click at [194, 585] on span "MAPEAMENTO DAS INTERAÇÕES" at bounding box center [242, 589] width 141 height 11
click at [182, 52] on icon at bounding box center [184, 54] width 10 height 10
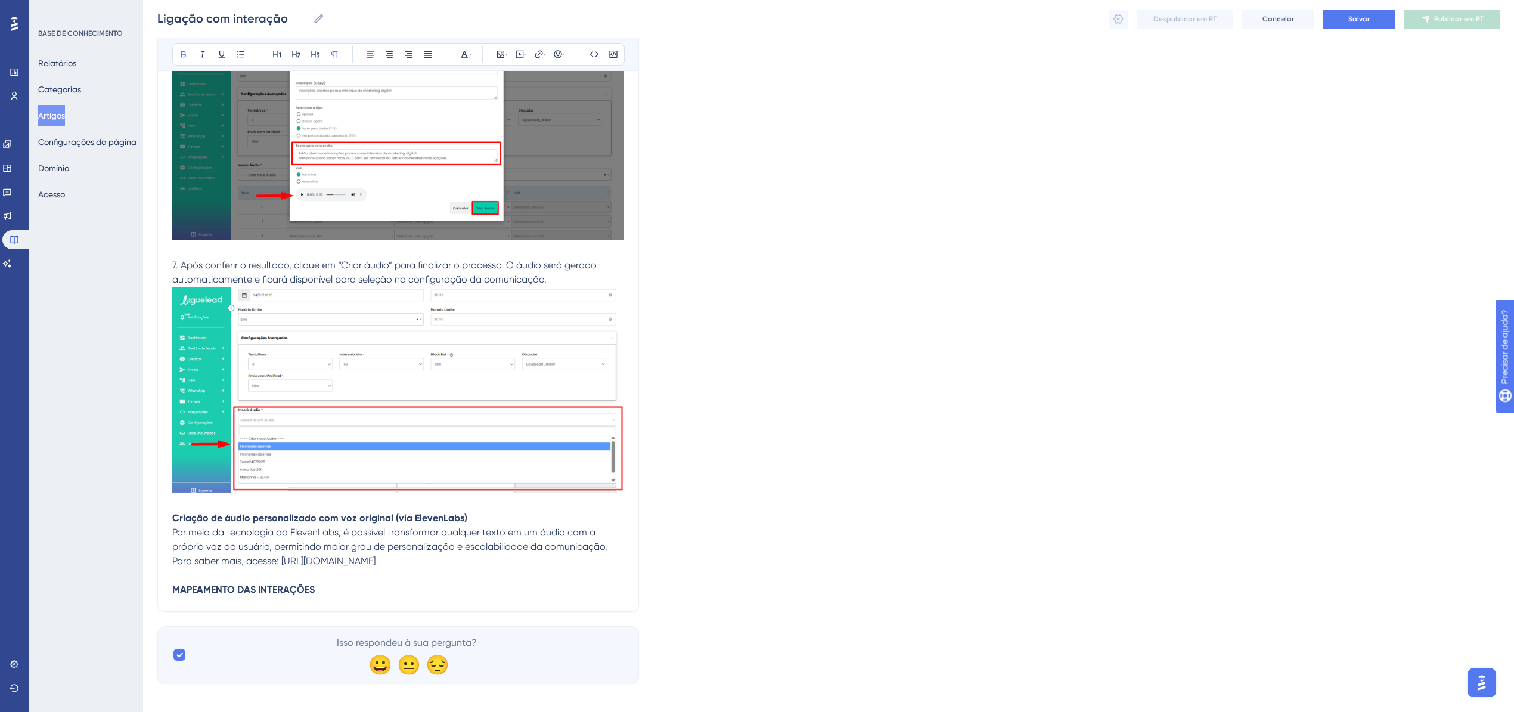
click at [332, 585] on p "MAPEAMENTO DAS INTERAÇÕES" at bounding box center [398, 589] width 452 height 14
click at [222, 597] on p at bounding box center [398, 604] width 452 height 14
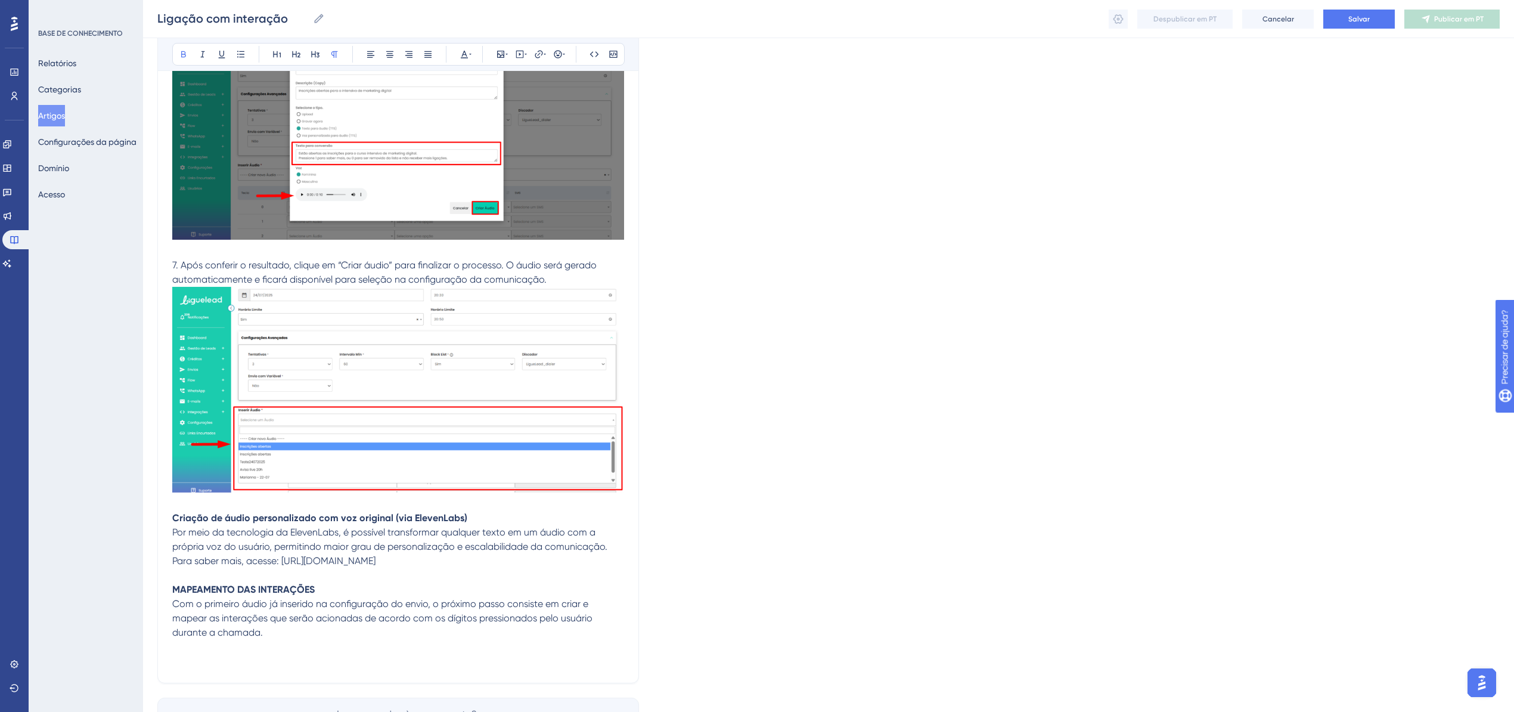
click at [221, 640] on p at bounding box center [398, 647] width 452 height 14
click at [199, 654] on p at bounding box center [398, 661] width 452 height 14
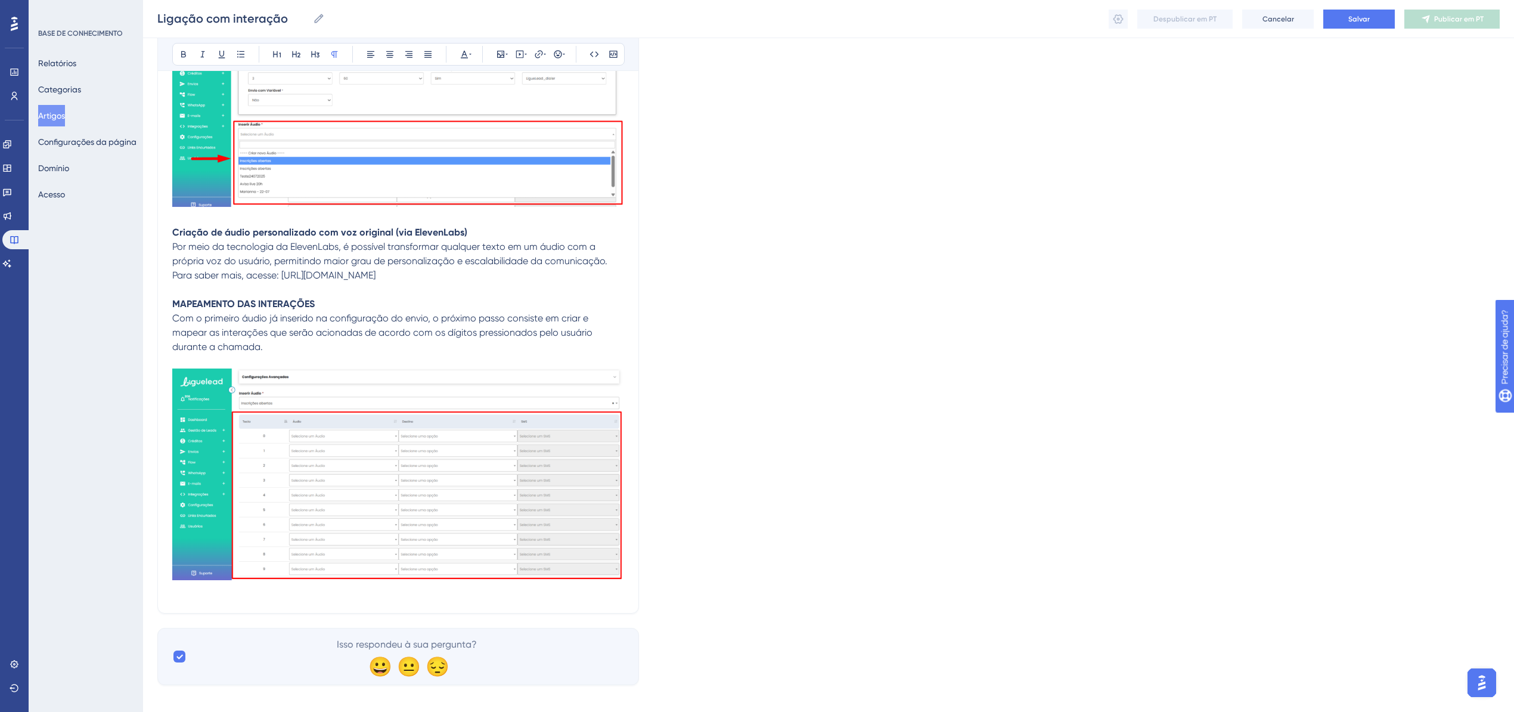
scroll to position [8286, 0]
click at [198, 583] on p at bounding box center [398, 590] width 452 height 14
click at [188, 597] on p at bounding box center [398, 604] width 452 height 14
click at [175, 598] on span "Interação vinculada ao dígito 1" at bounding box center [239, 603] width 135 height 11
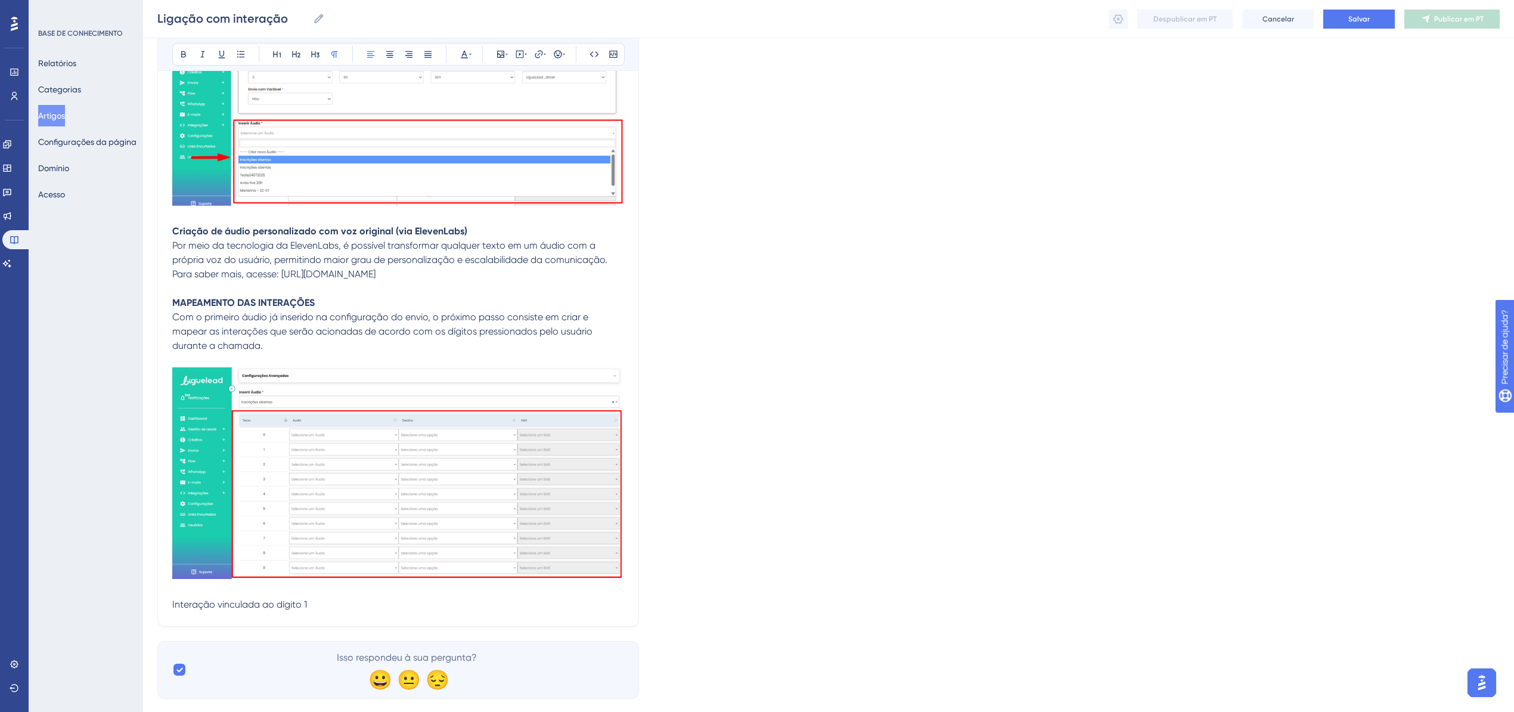
click at [246, 598] on span "Interação vinculada ao dígito 1" at bounding box center [239, 603] width 135 height 11
click at [178, 51] on button at bounding box center [183, 54] width 17 height 17
click at [342, 597] on p "Interação vinculada ao dígito 1" at bounding box center [398, 604] width 452 height 14
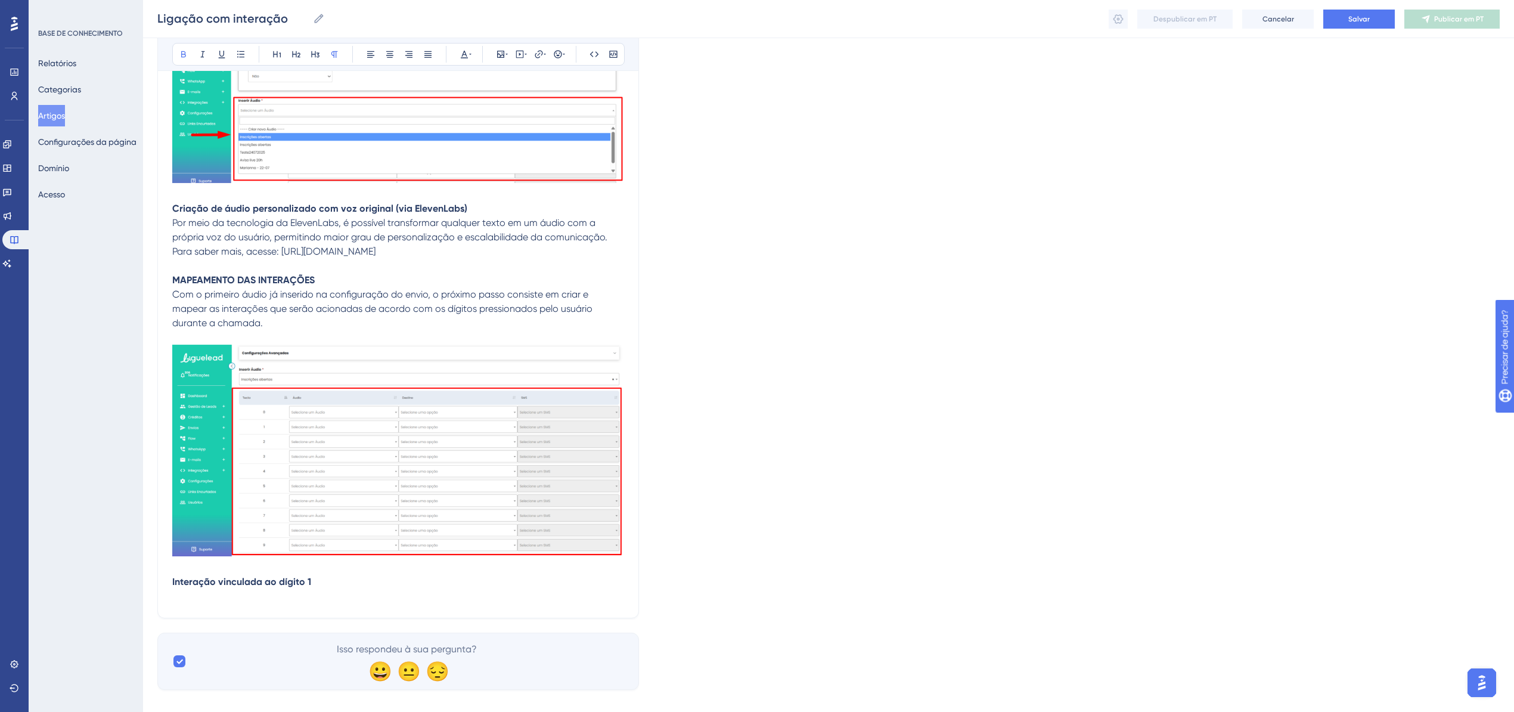
scroll to position [8315, 0]
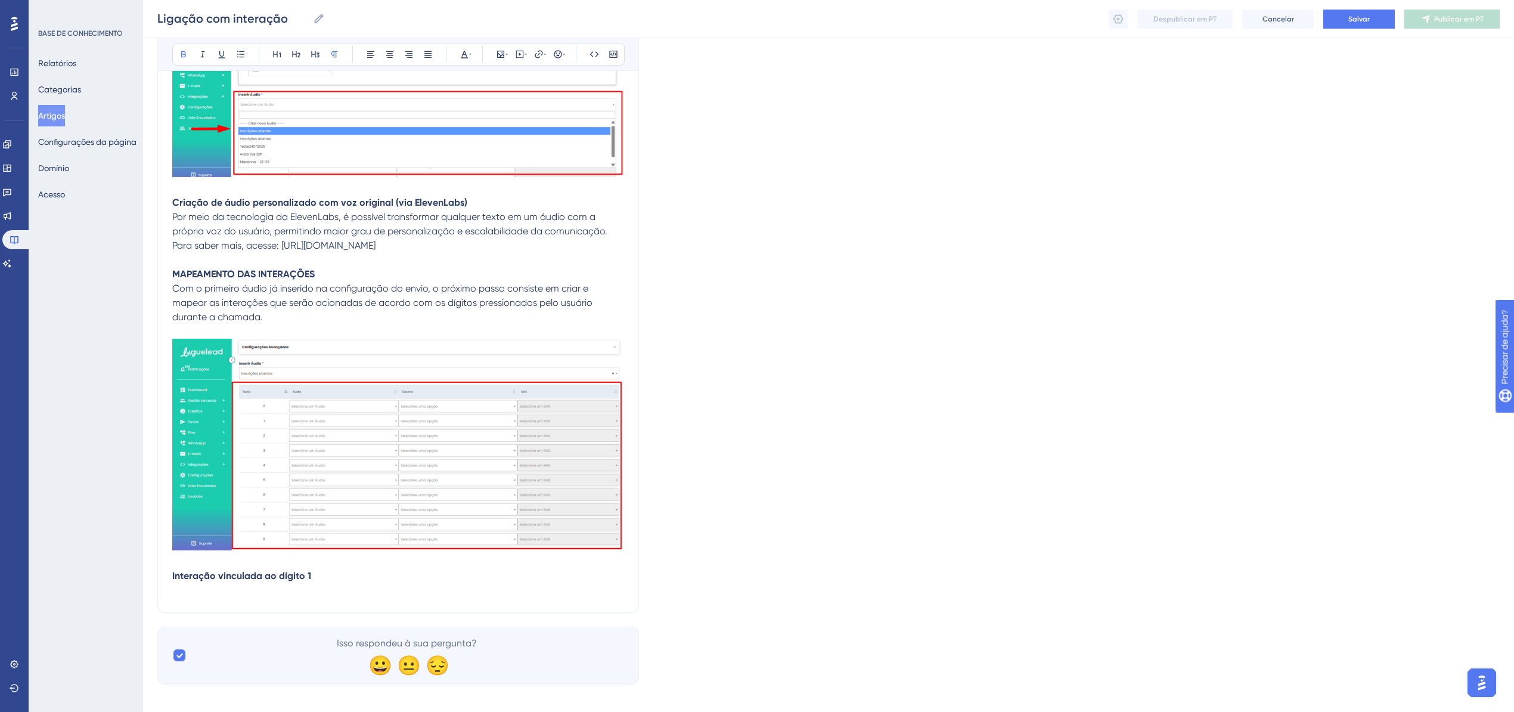
click at [175, 583] on p at bounding box center [398, 590] width 452 height 14
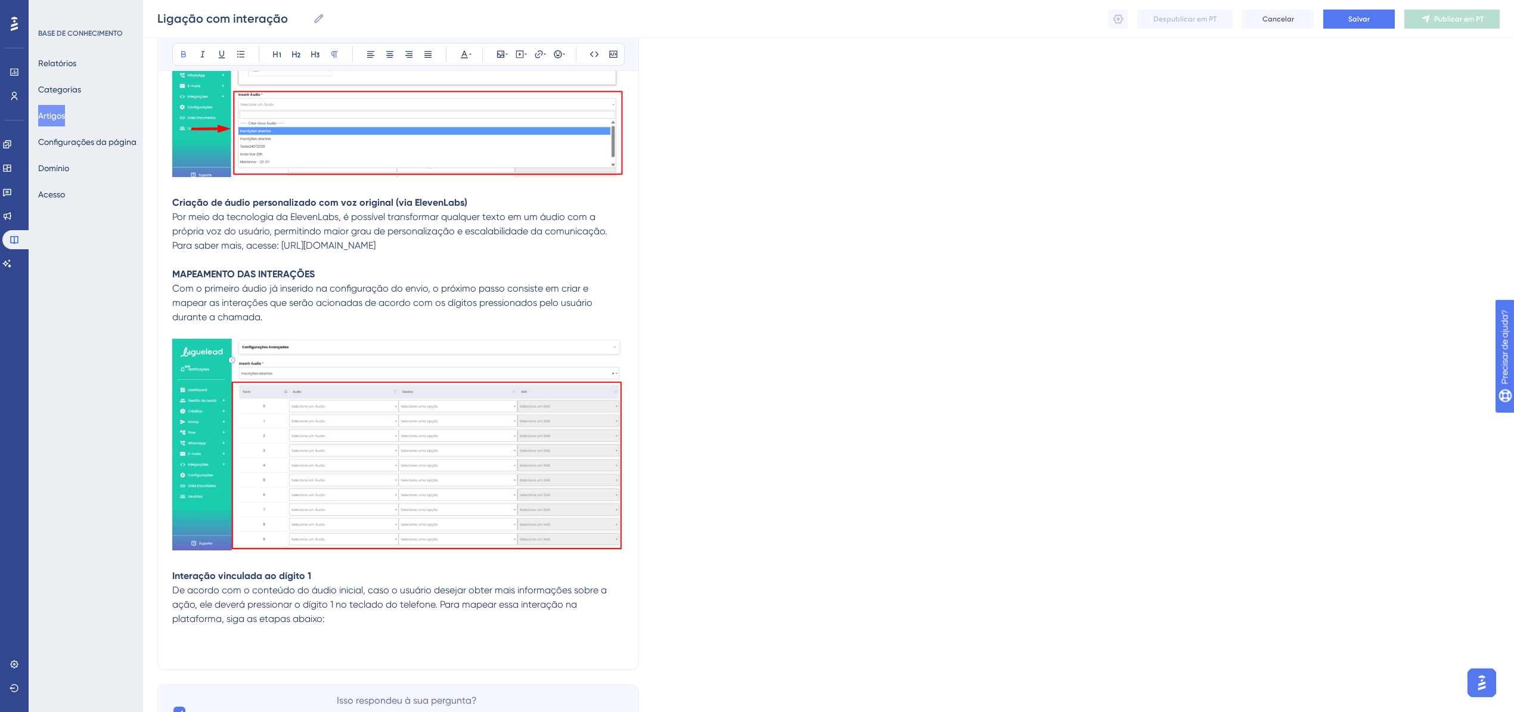
click at [207, 640] on p at bounding box center [398, 647] width 452 height 14
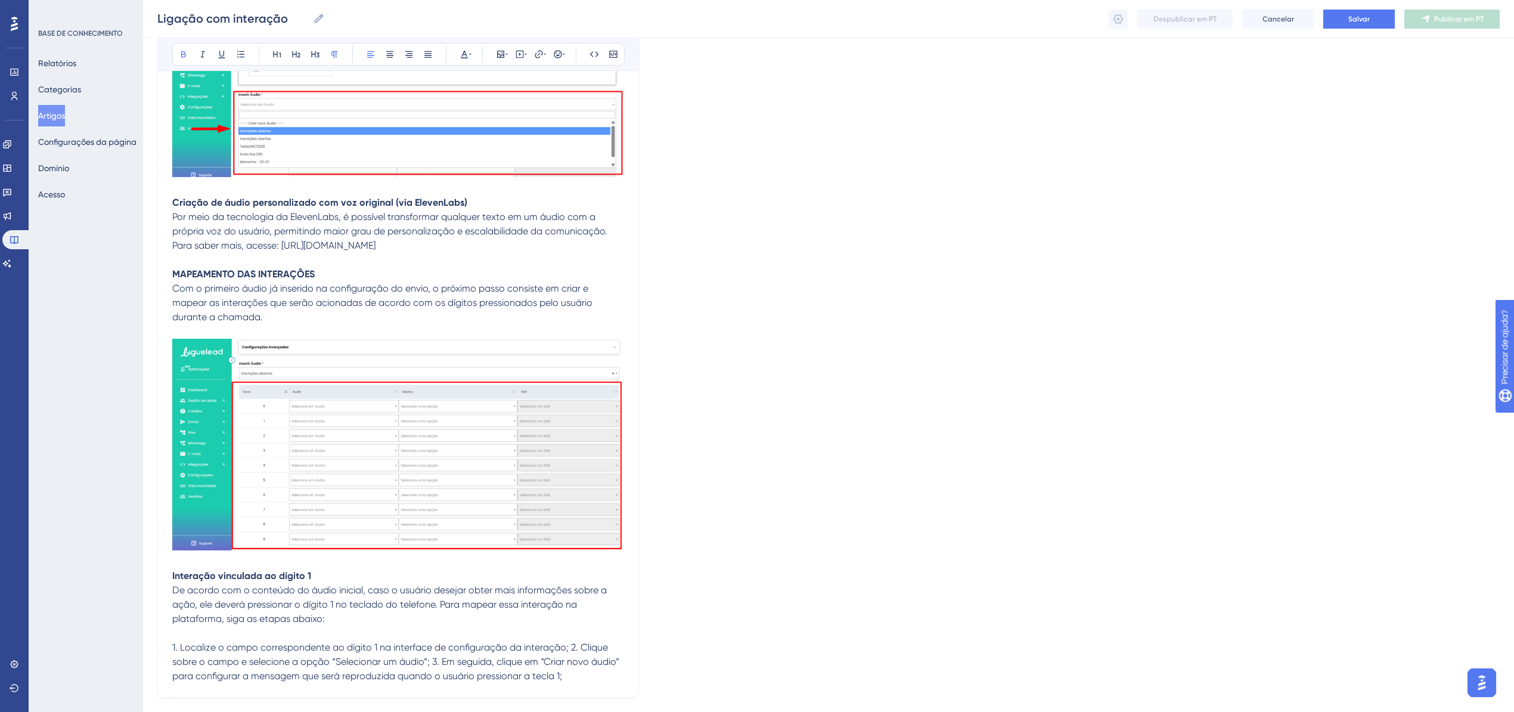
click at [572, 641] on span "1. Localize o campo correspondente ao dígito 1 na interface de configuração da …" at bounding box center [396, 661] width 449 height 40
click at [569, 641] on span "1. Localize o campo correspondente ao dígito 1 na interface de configuração da …" at bounding box center [396, 661] width 449 height 40
click at [472, 656] on span "2. Clique sobre o campo e selecione a opção “Selecionar um áudio”; 3. Em seguid…" at bounding box center [394, 669] width 445 height 26
click at [483, 678] on p "3. Em seguida, clique em “Criar novo áudio” para configurar a mensagem que será…" at bounding box center [398, 683] width 452 height 29
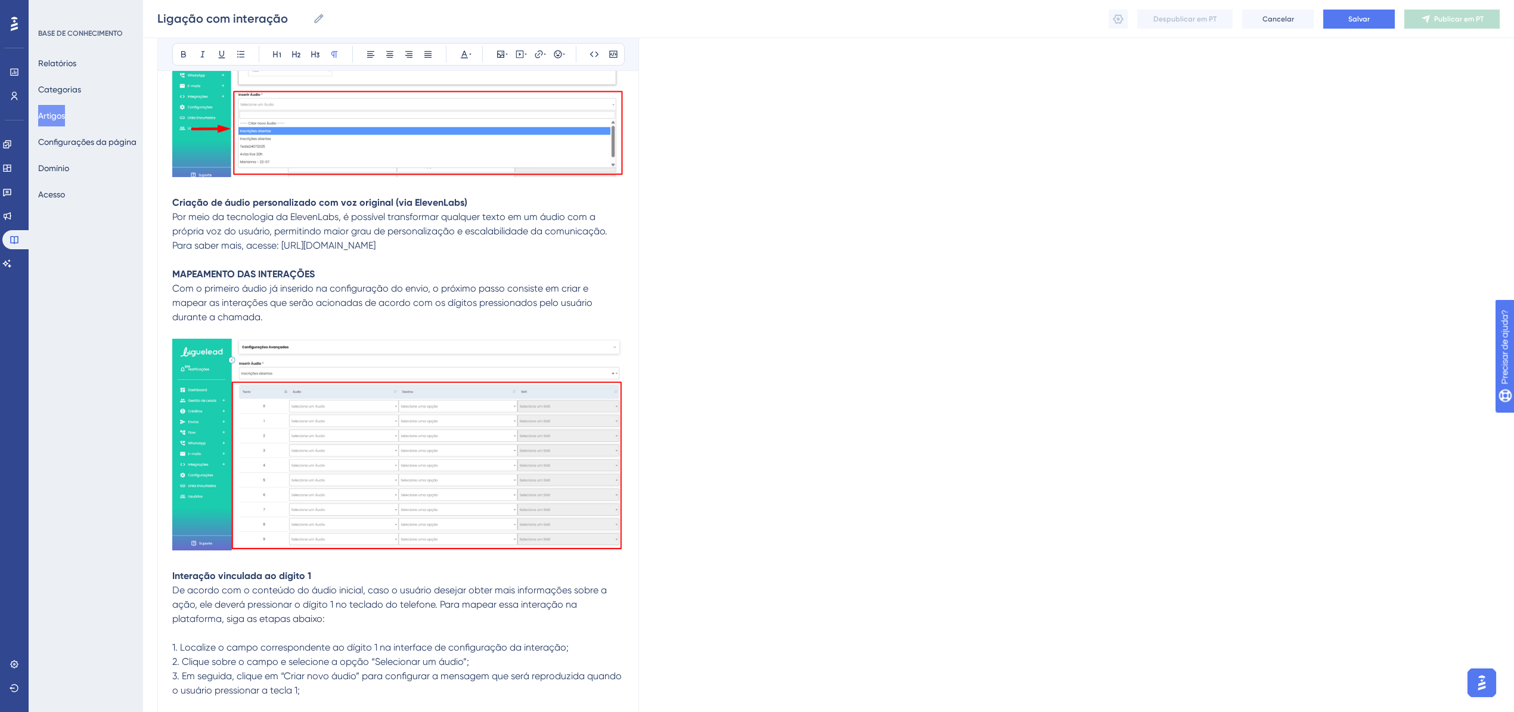
click at [185, 697] on p at bounding box center [398, 704] width 452 height 14
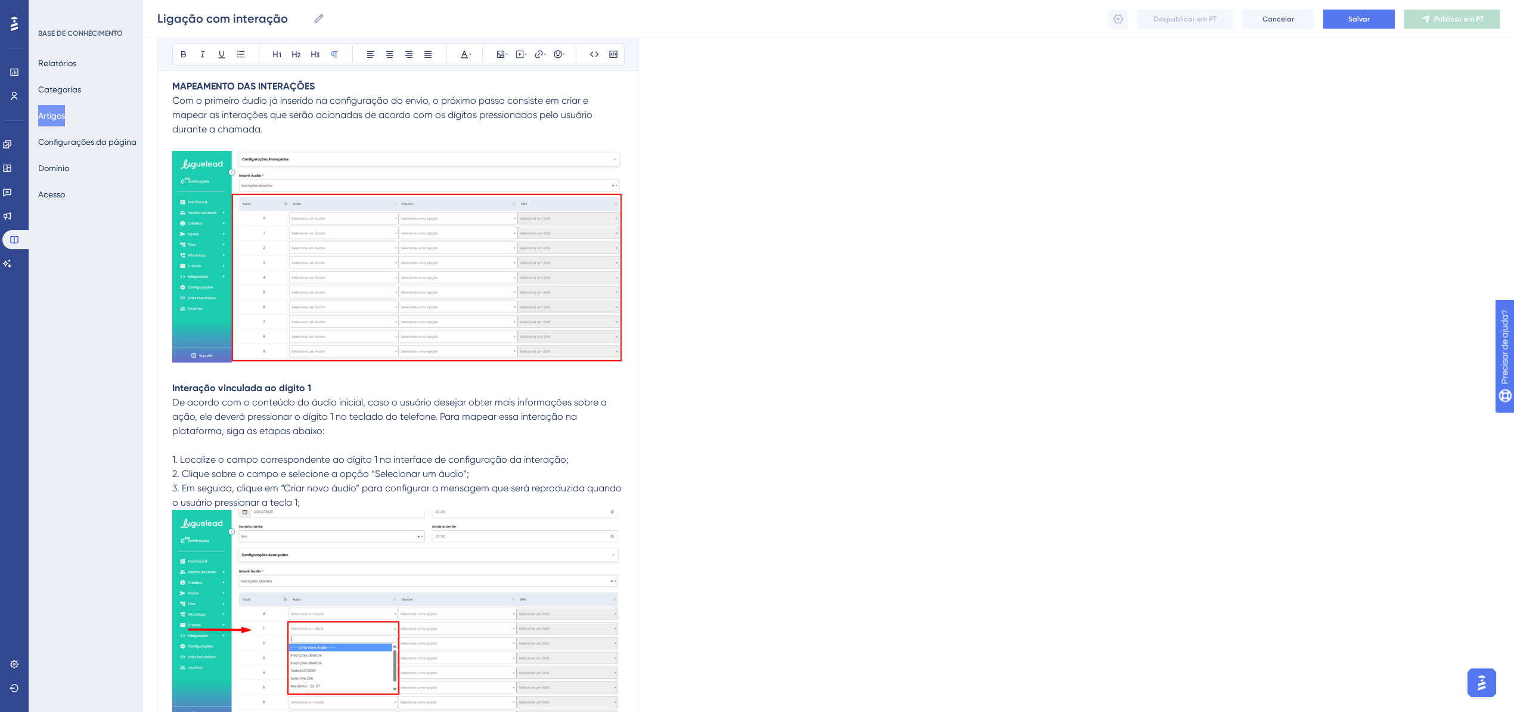
scroll to position [8640, 0]
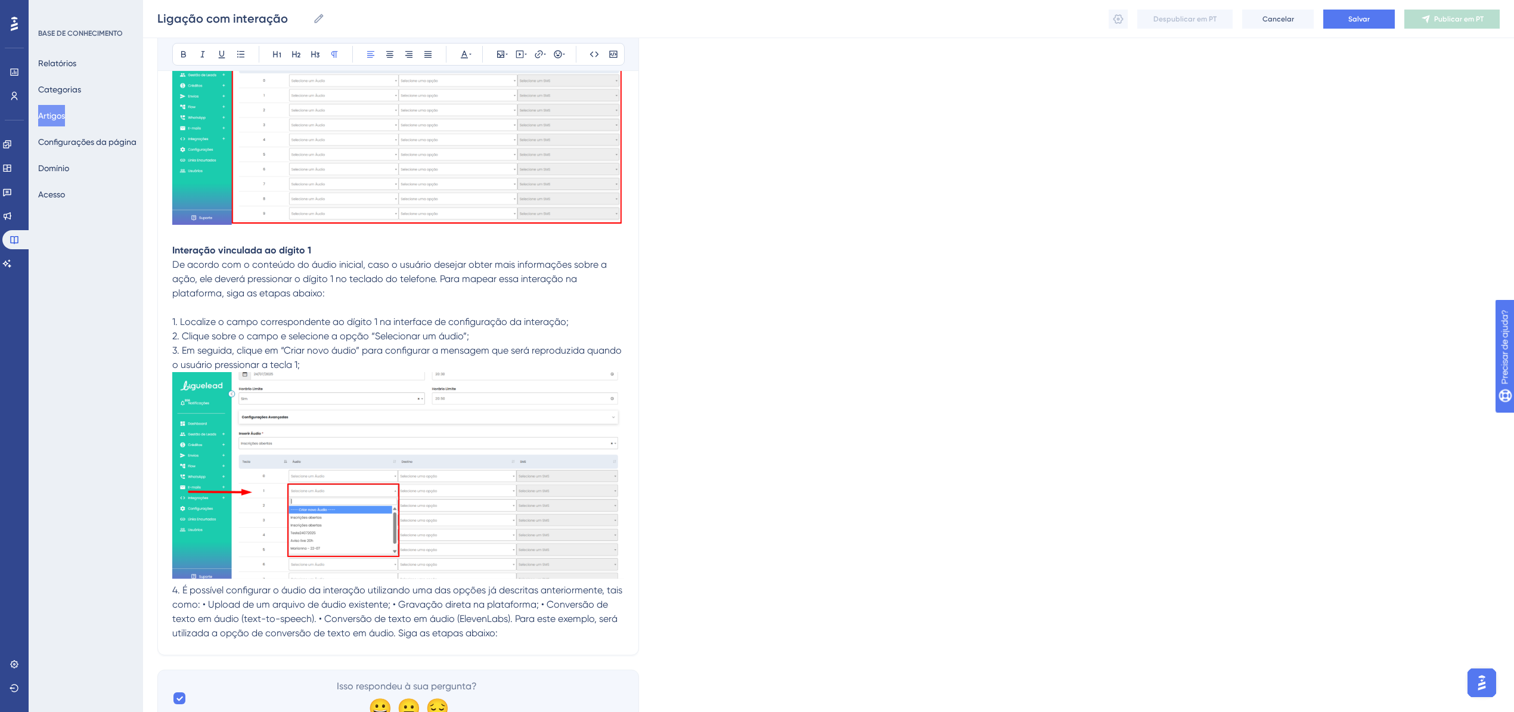
click at [203, 595] on span "4. É possível configurar o áudio da interação utilizando uma das opções já desc…" at bounding box center [398, 611] width 452 height 54
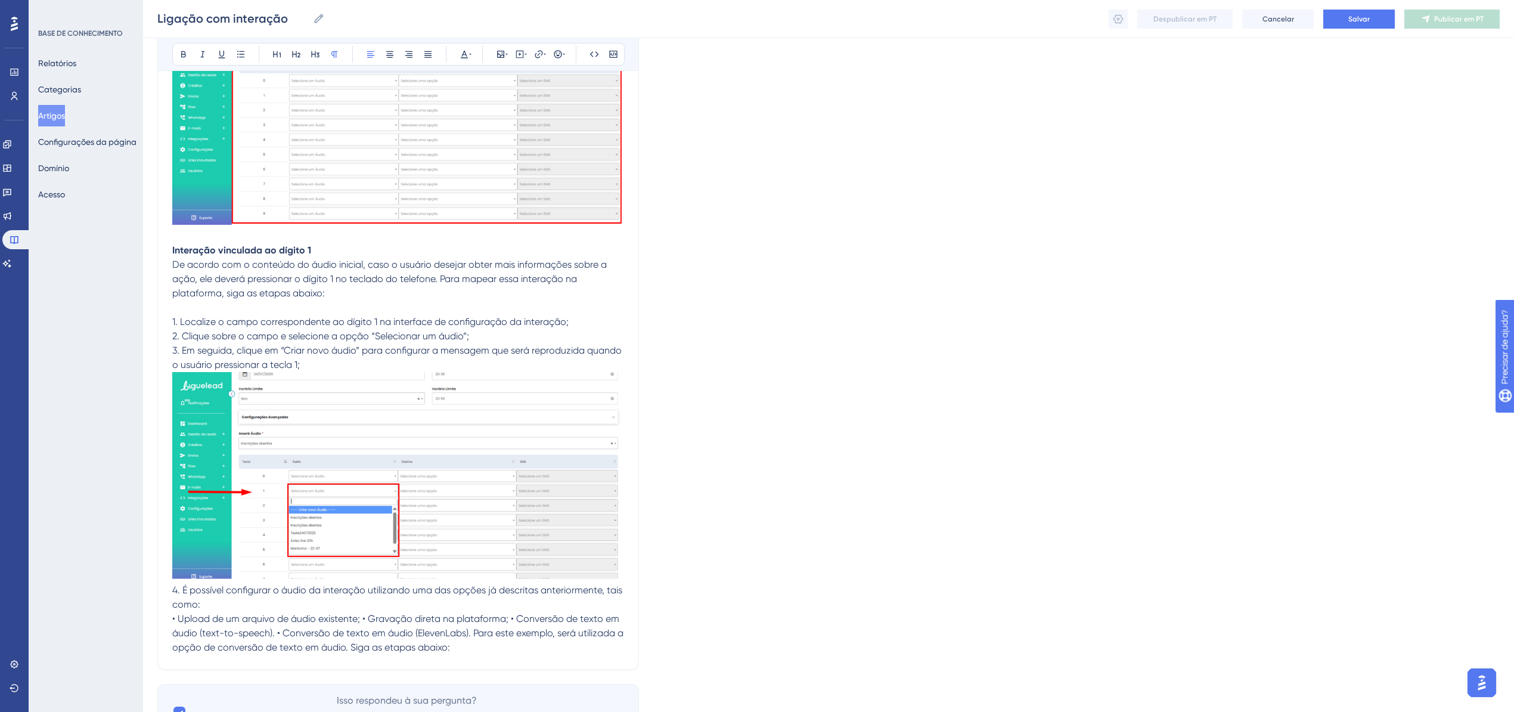
click at [364, 613] on span "• Upload de um arquivo de áudio existente; • Gravação direta na plataforma; • C…" at bounding box center [399, 633] width 454 height 40
click at [319, 627] on span "• Gravação direta na plataforma; • Conversão de texto em áudio (text-to-speech)…" at bounding box center [388, 647] width 433 height 40
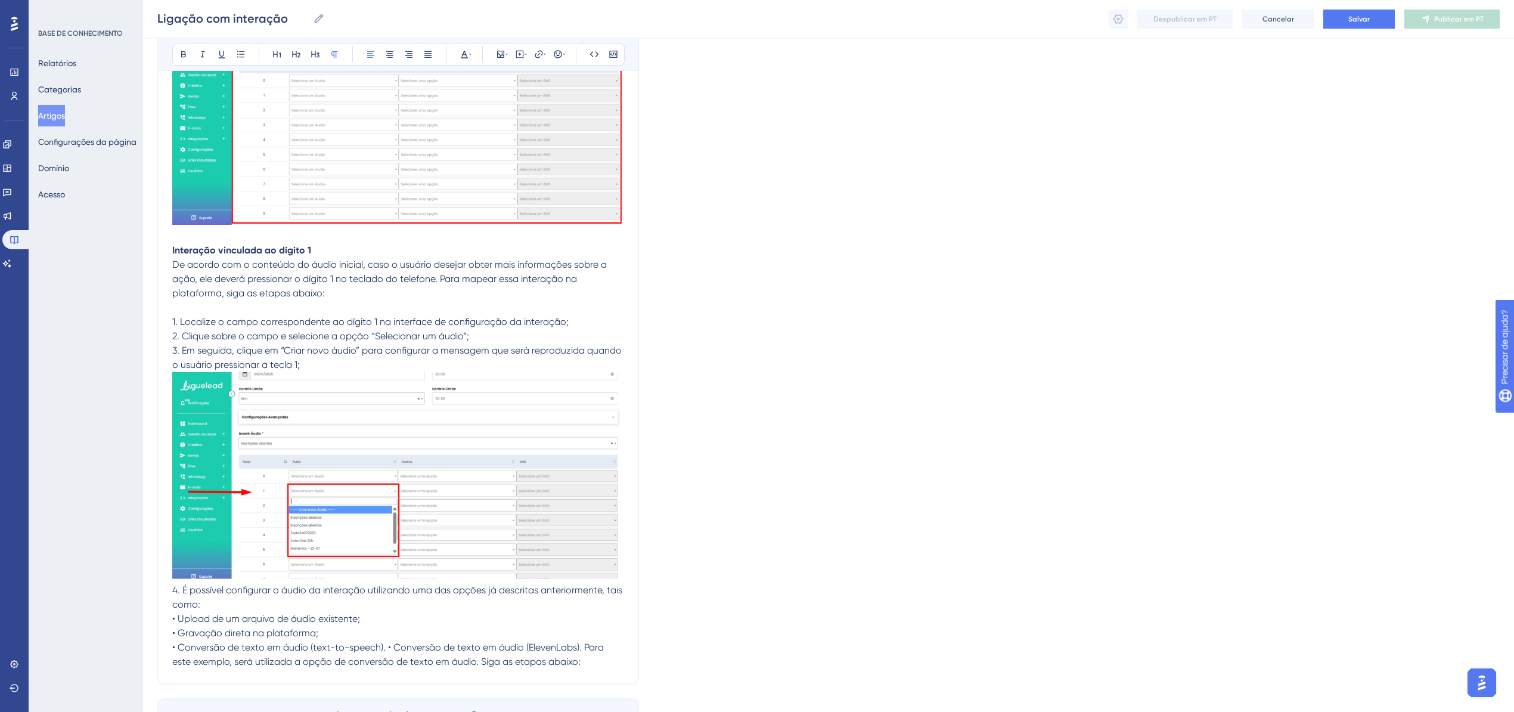
click at [387, 641] on span "• Conversão de texto em áudio (text-to-speech). • Conversão de texto em áudio (…" at bounding box center [389, 654] width 434 height 26
click at [368, 656] on span "• Conversão de texto em áudio (ElevenLabs). Para este exemplo, será utilizada a…" at bounding box center [393, 669] width 442 height 26
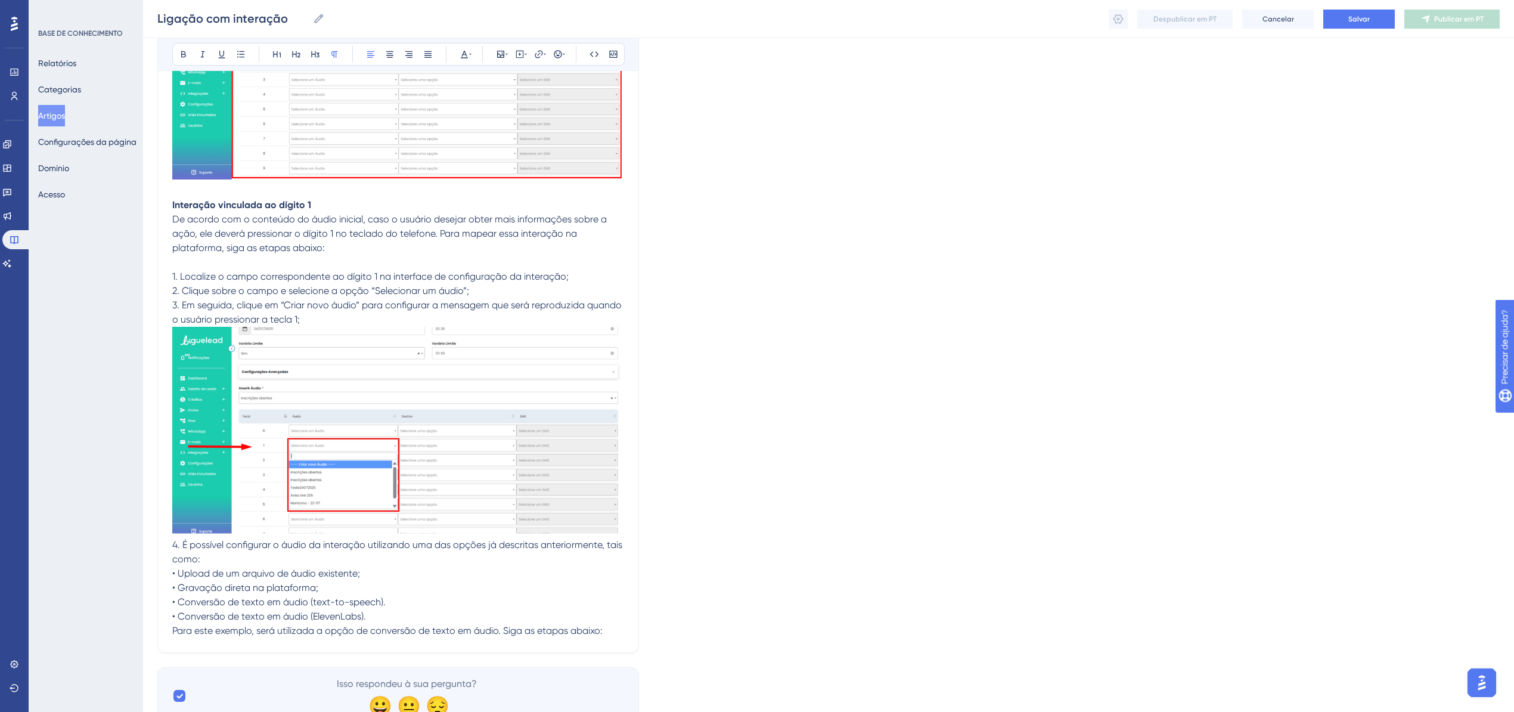
scroll to position [8726, 0]
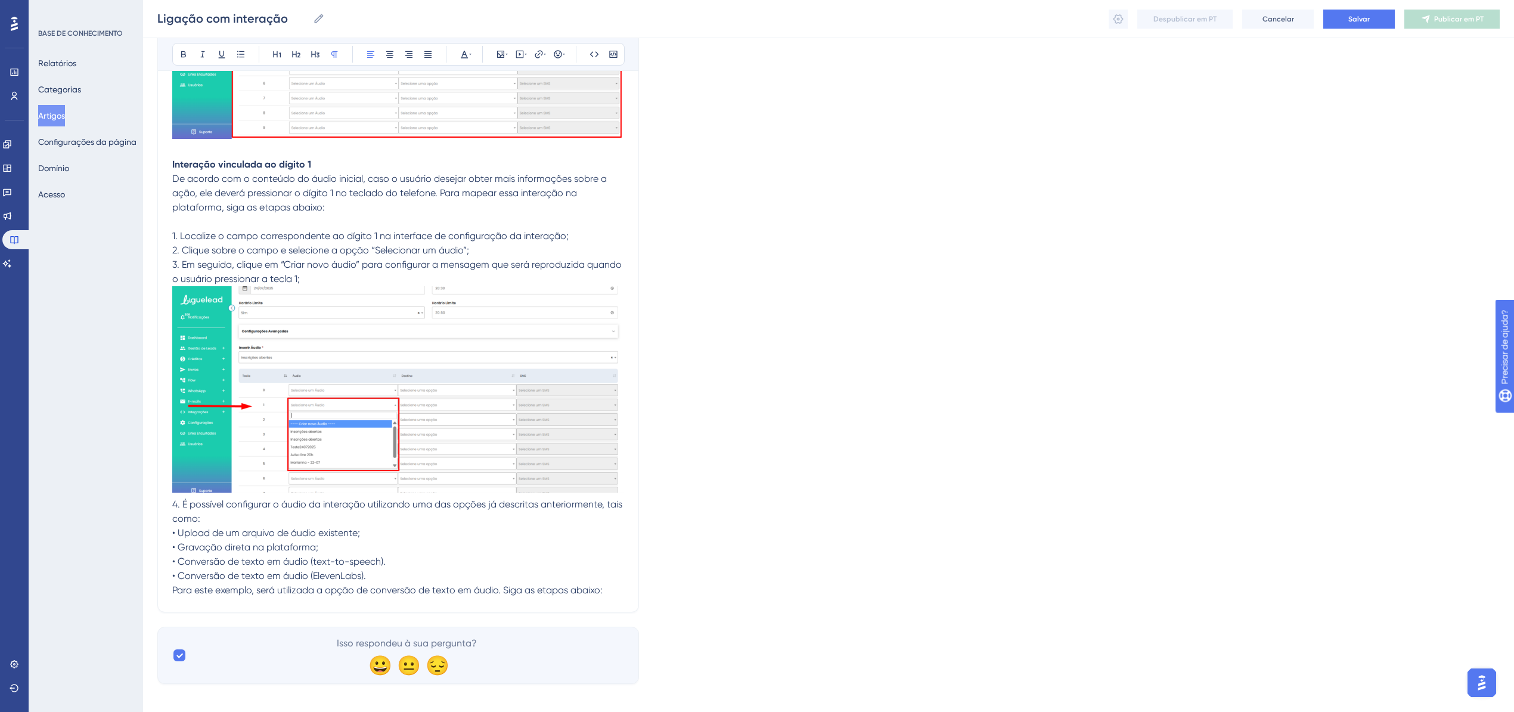
click at [620, 583] on p "Para este exemplo, será utilizada a opção de conversão de texto em áudio. Siga …" at bounding box center [398, 590] width 452 height 14
click at [606, 583] on p "Para este exemplo, será utilizada a opção de conversão de texto em áudio. Siga …" at bounding box center [398, 590] width 452 height 14
click at [502, 584] on span "Para este exemplo, será utilizada a opção de conversão de texto em áudio. Siga …" at bounding box center [387, 589] width 430 height 11
click at [503, 584] on span "Para este exemplo, será utilizada a opção de conversão de texto em áudio. Siga …" at bounding box center [387, 589] width 430 height 11
click at [566, 597] on p "Siga as etapas abaixo:" at bounding box center [398, 604] width 452 height 14
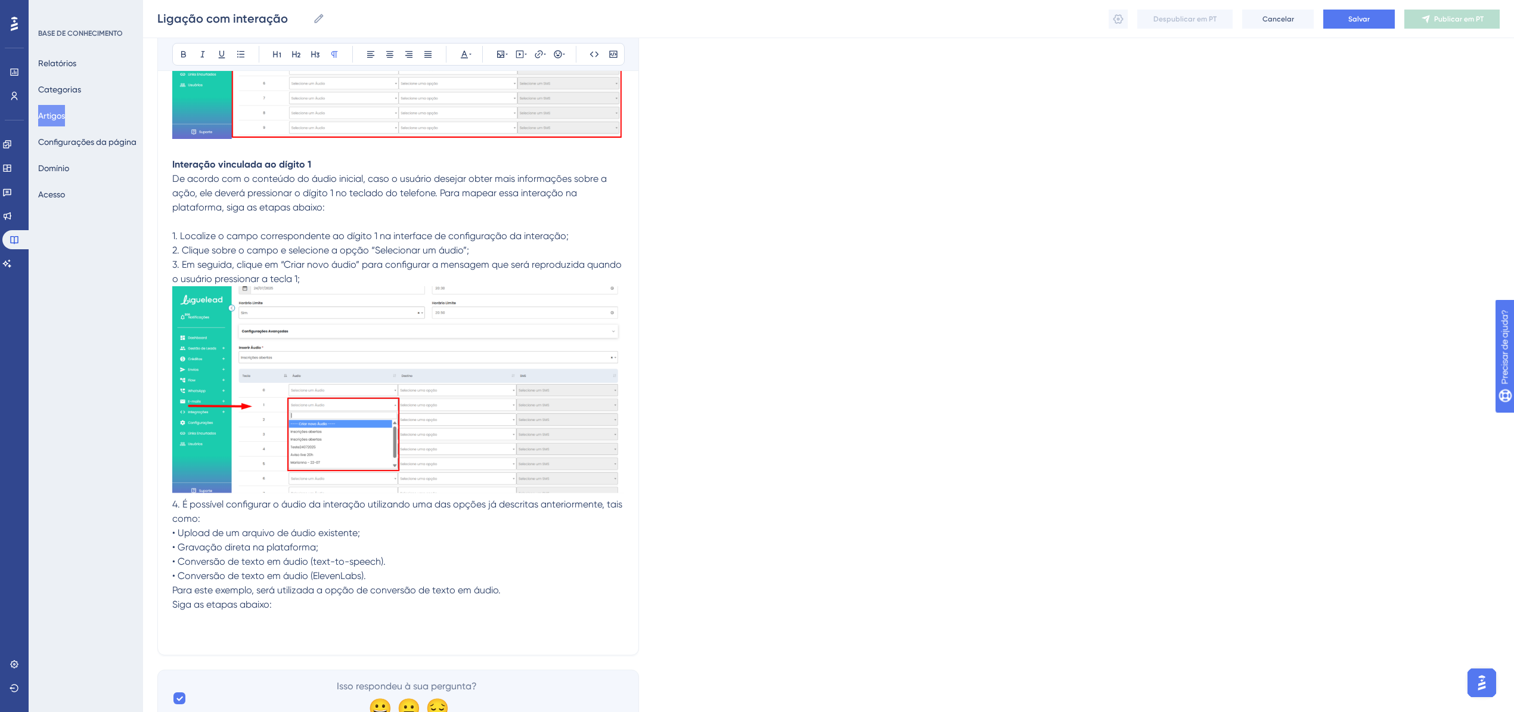
click at [178, 626] on p at bounding box center [398, 633] width 452 height 14
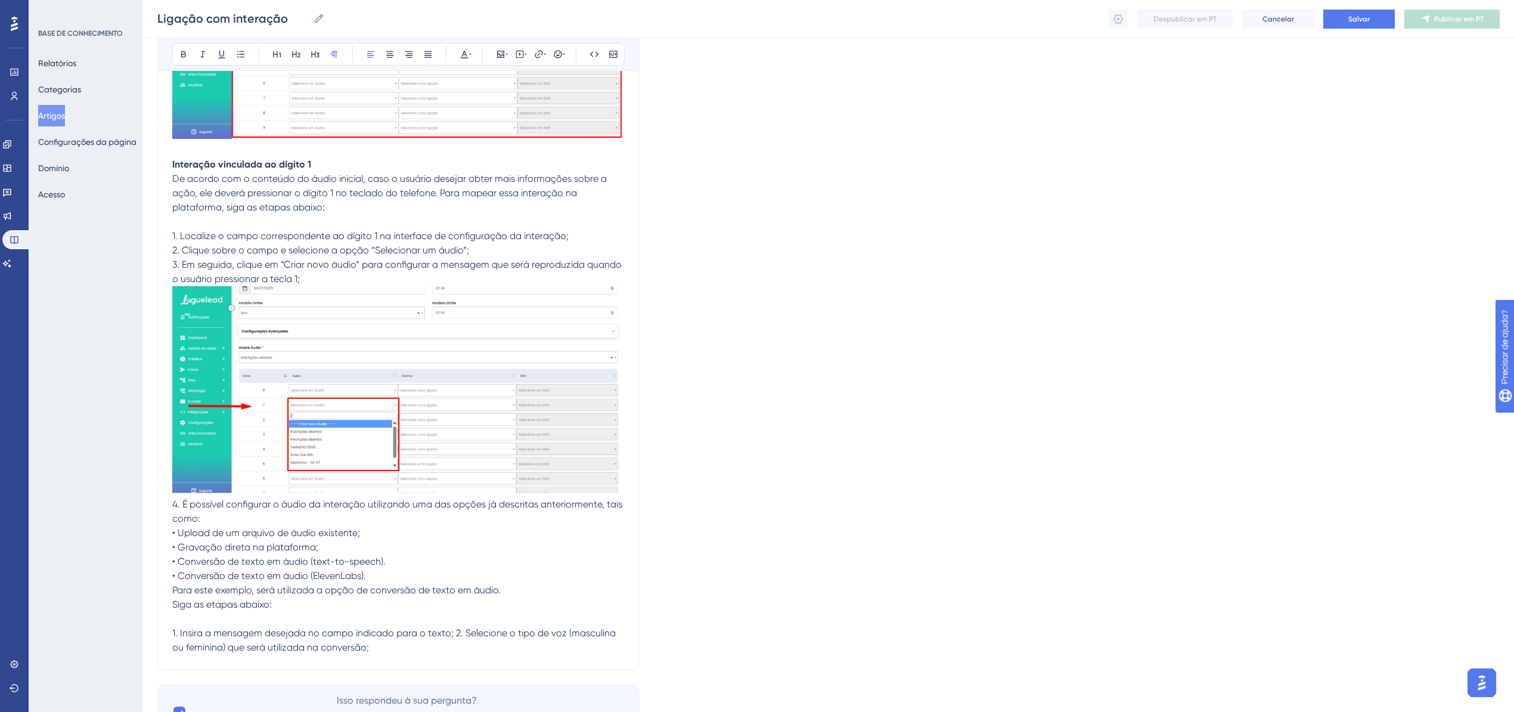
scroll to position [8783, 0]
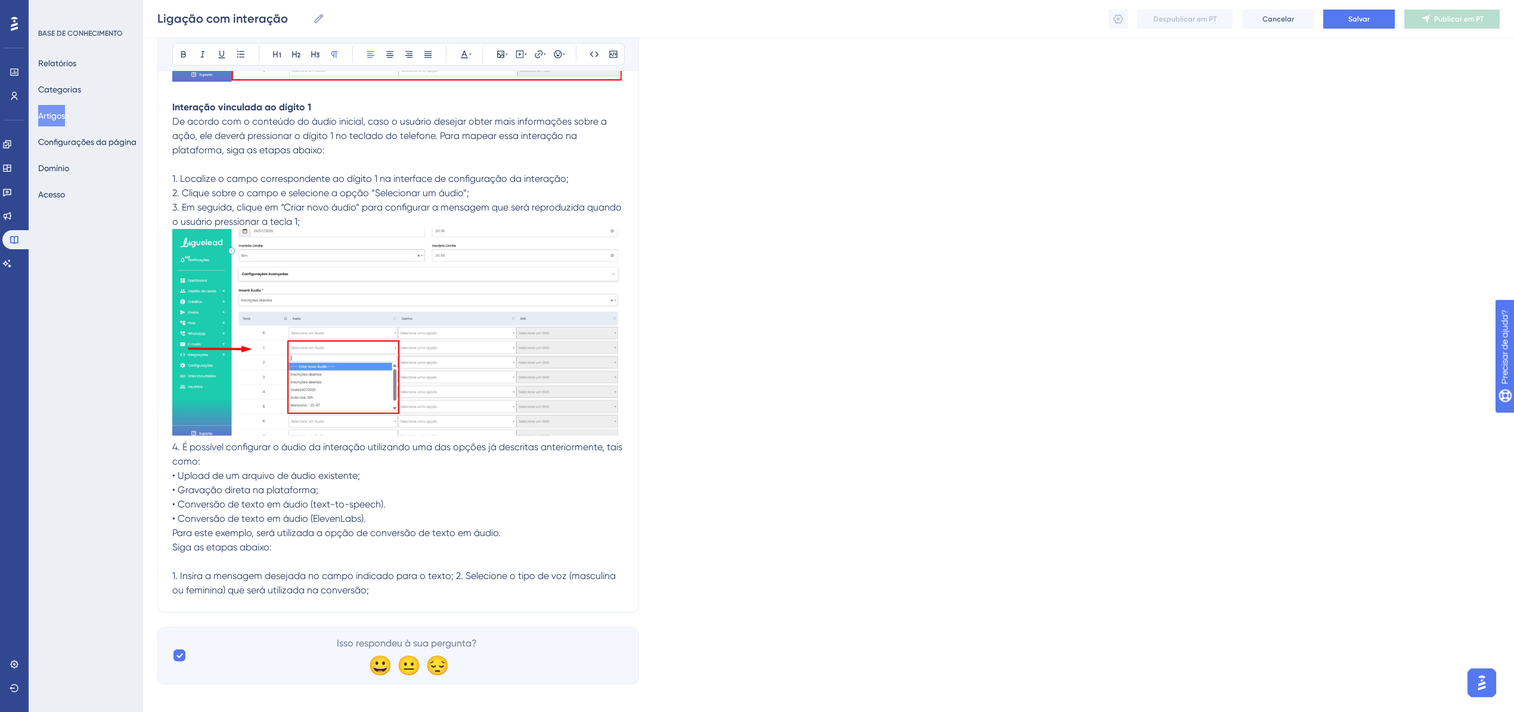
click at [455, 570] on span "1. Insira a mensagem desejada no campo indicado para o texto; 2. Selecione o ti…" at bounding box center [395, 583] width 446 height 26
click at [544, 583] on p "2. Selecione o tipo de voz (masculina ou feminina) que será utilizada na conver…" at bounding box center [398, 590] width 452 height 14
click at [205, 597] on p at bounding box center [398, 604] width 452 height 14
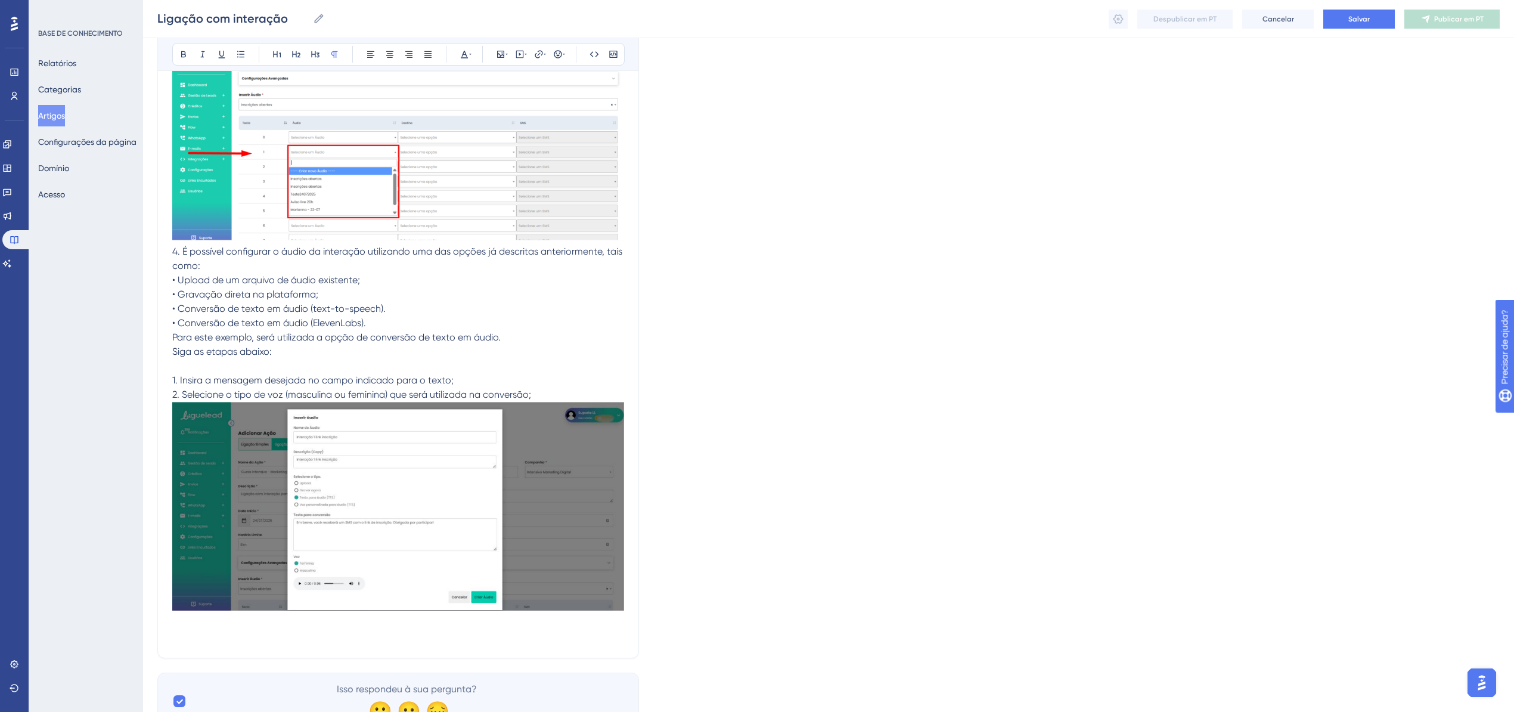
scroll to position [9025, 0]
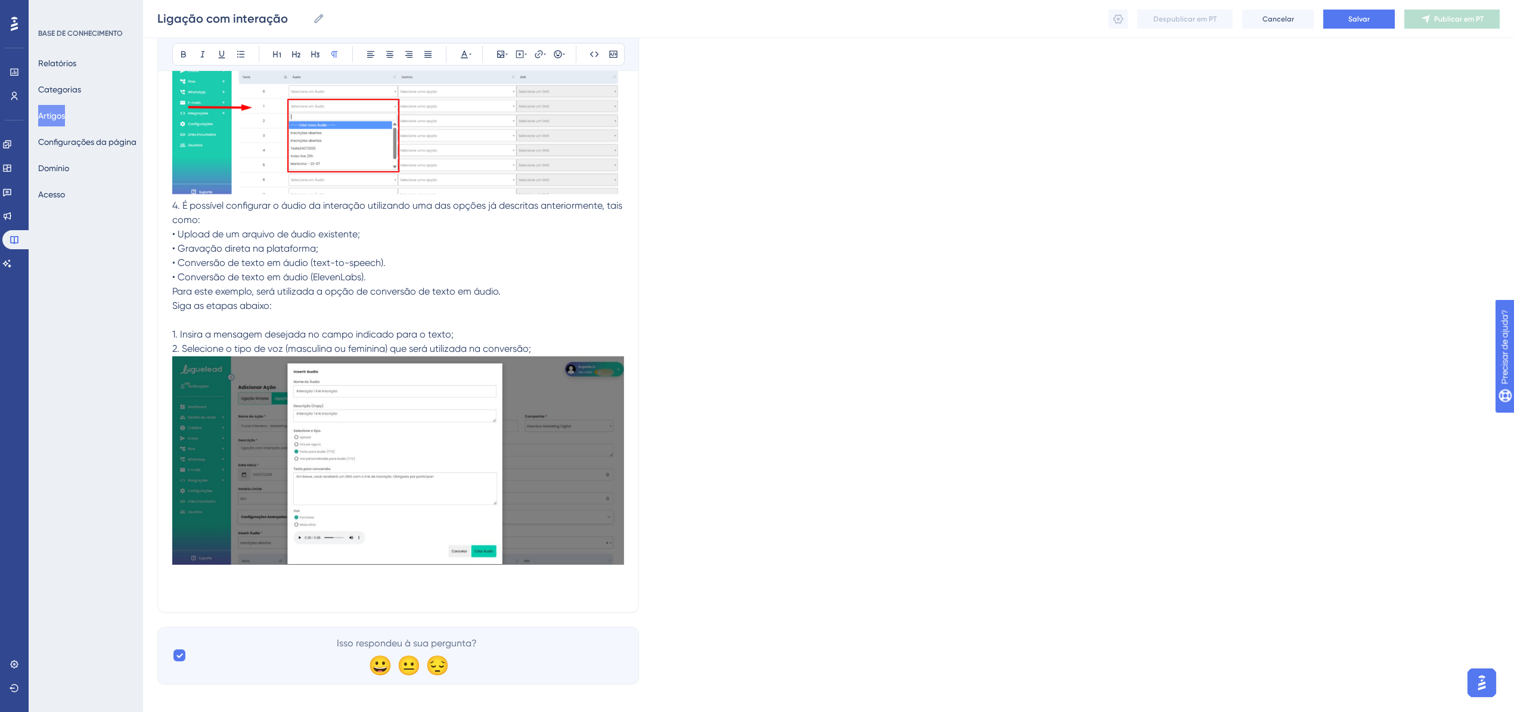
click at [203, 583] on p at bounding box center [398, 590] width 452 height 14
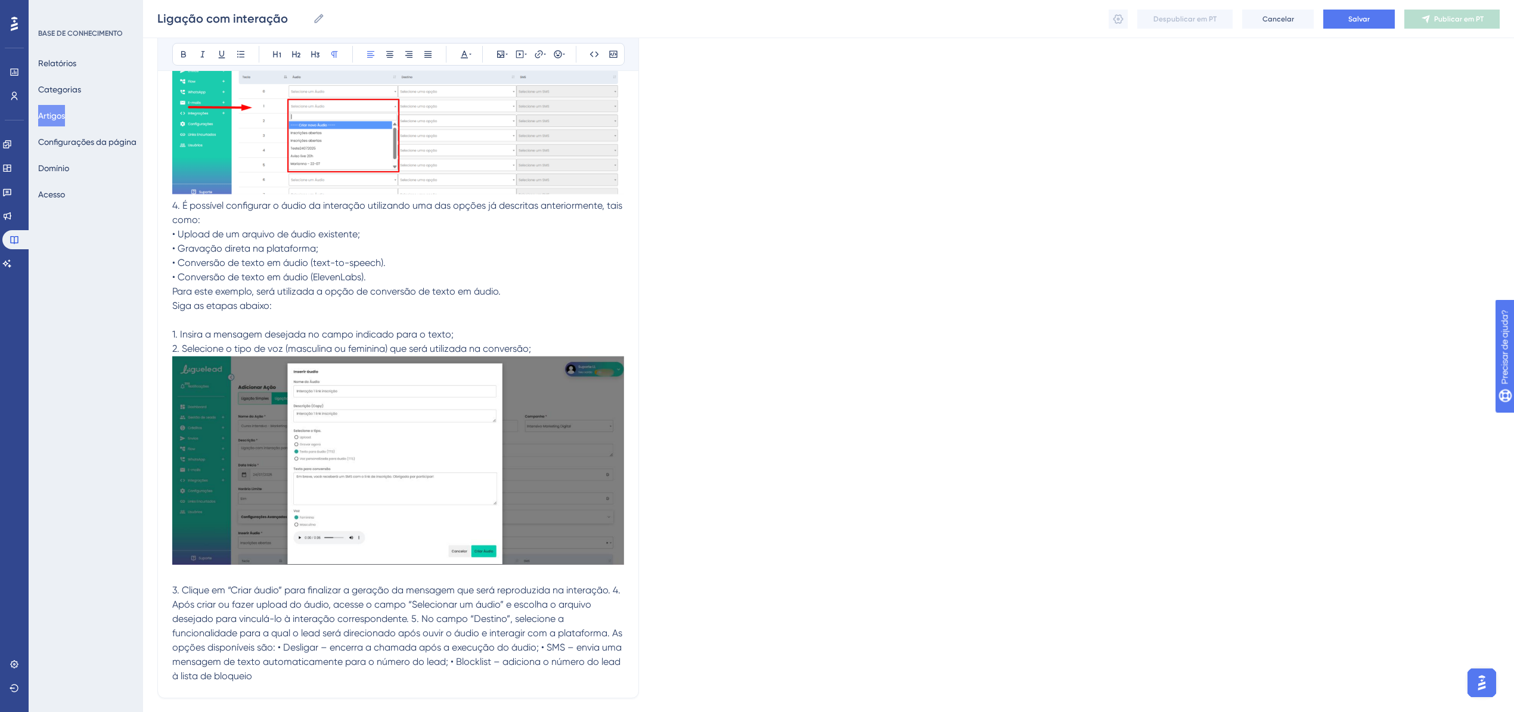
click at [616, 584] on span "3. Clique em “Criar áudio” para finalizar a geração da mensagem que será reprod…" at bounding box center [398, 632] width 452 height 97
click at [411, 611] on span "4. Após criar ou fazer upload do áudio, acesse o campo “Selecionar um áudio” e …" at bounding box center [398, 639] width 452 height 83
click at [330, 635] on span "5. No campo “Destino”, selecione a funcionalidade para a qual o lead será direc…" at bounding box center [397, 654] width 451 height 54
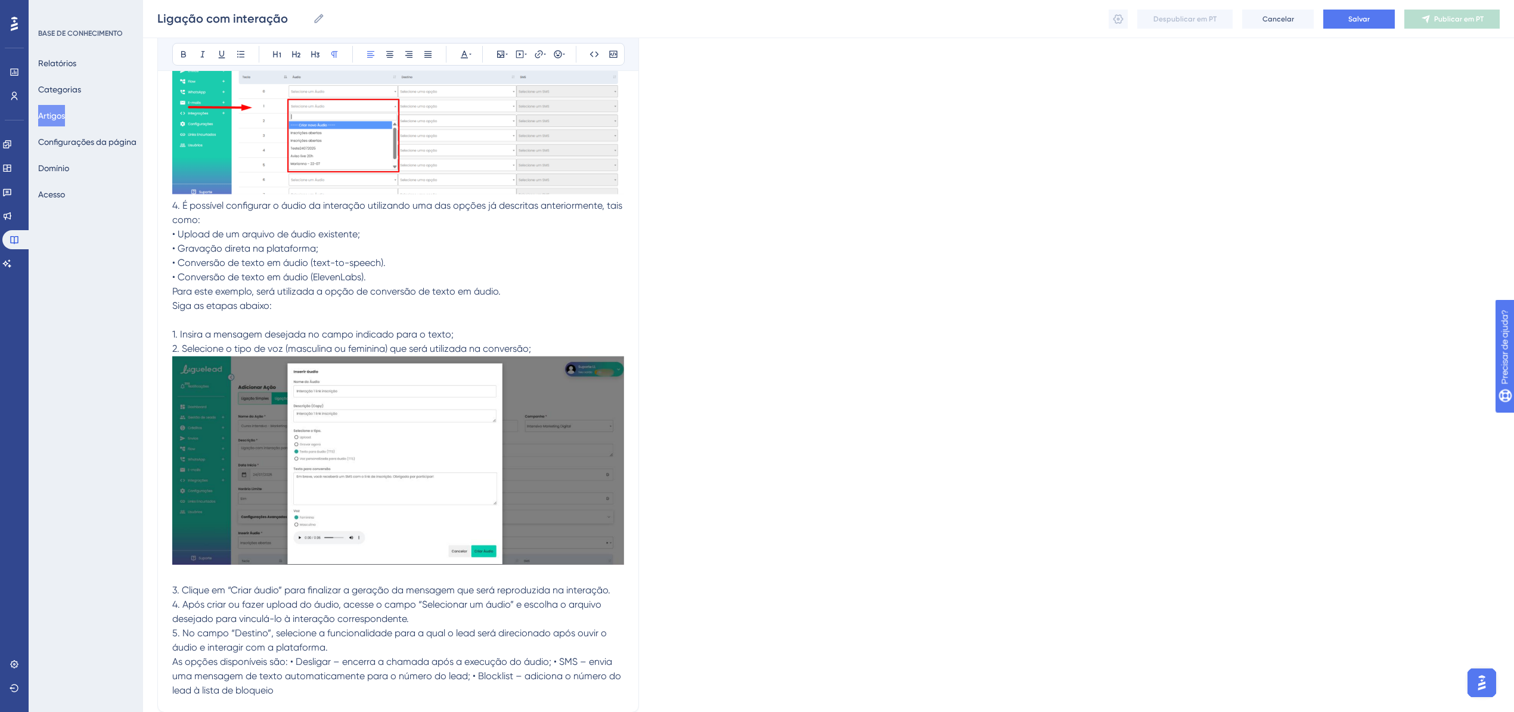
click at [291, 656] on span "As opções disponíveis são: • Desligar – encerra a chamada após a execução do áu…" at bounding box center [397, 676] width 451 height 40
click at [436, 670] on span "• Desligar – encerra a chamada após a execução do áudio; • SMS – envia uma mens…" at bounding box center [392, 683] width 440 height 26
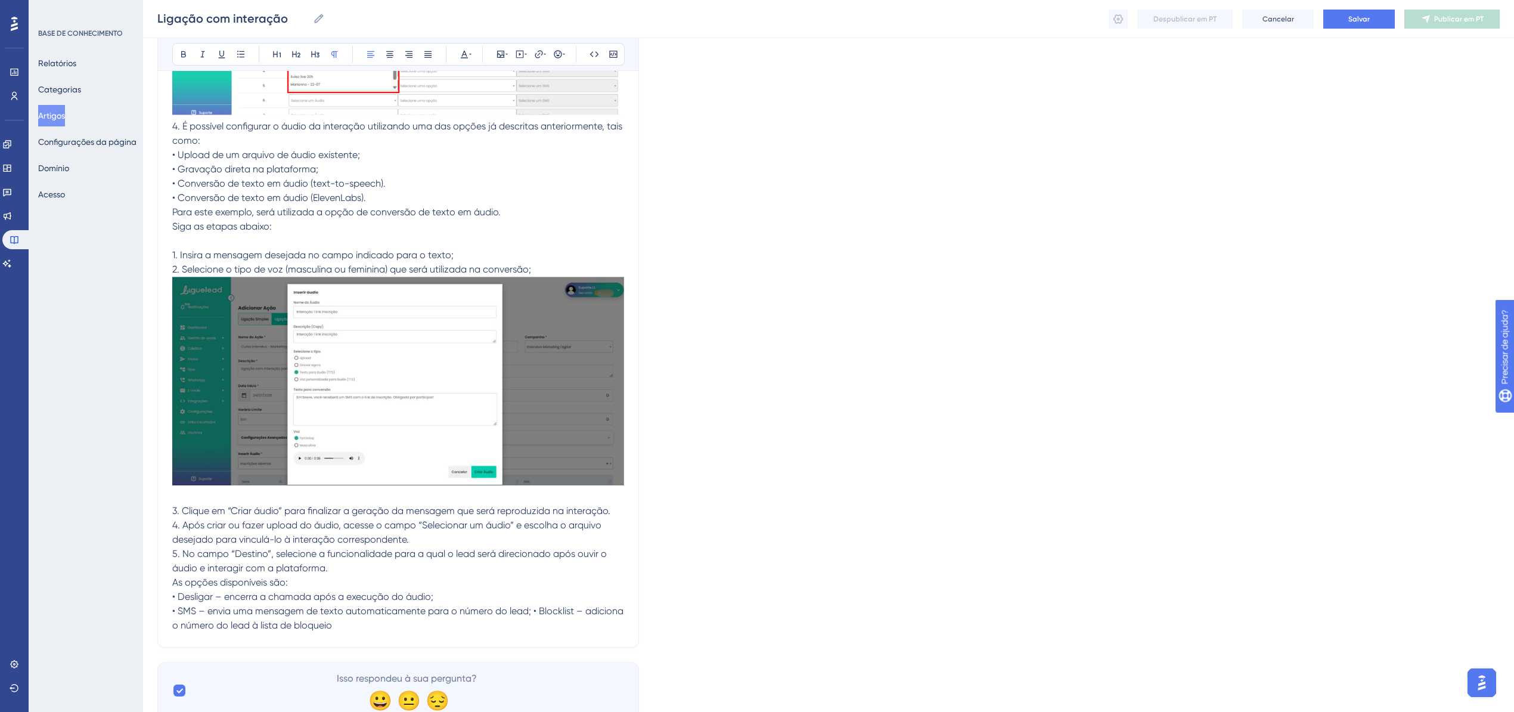
click at [532, 605] on span "• SMS – envia uma mensagem de texto automaticamente para o número do lead; • Bl…" at bounding box center [399, 618] width 454 height 26
click at [457, 618] on p "• Blocklist – adiciona o número do lead à lista de bloqueio" at bounding box center [398, 625] width 452 height 14
click at [291, 647] on p at bounding box center [398, 654] width 452 height 14
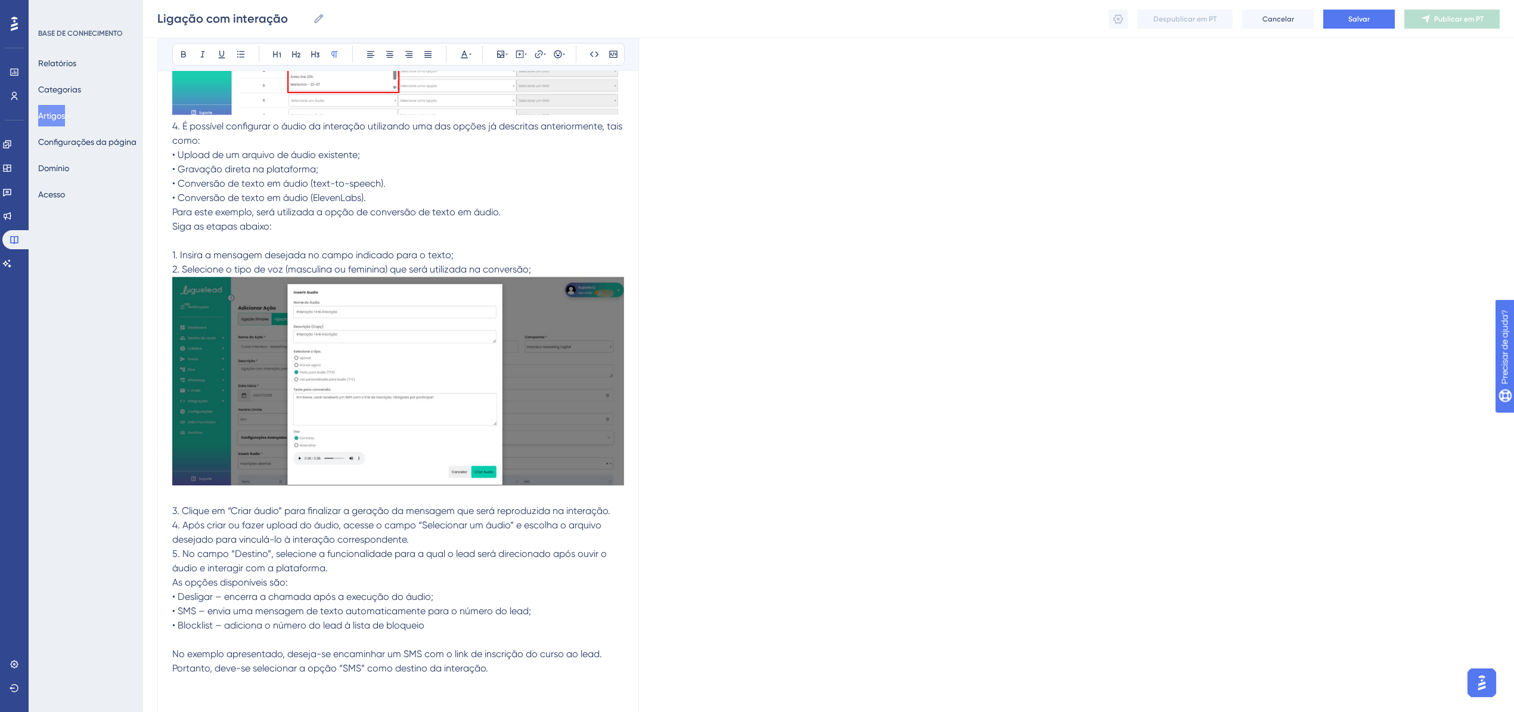
click at [284, 675] on p at bounding box center [398, 682] width 452 height 14
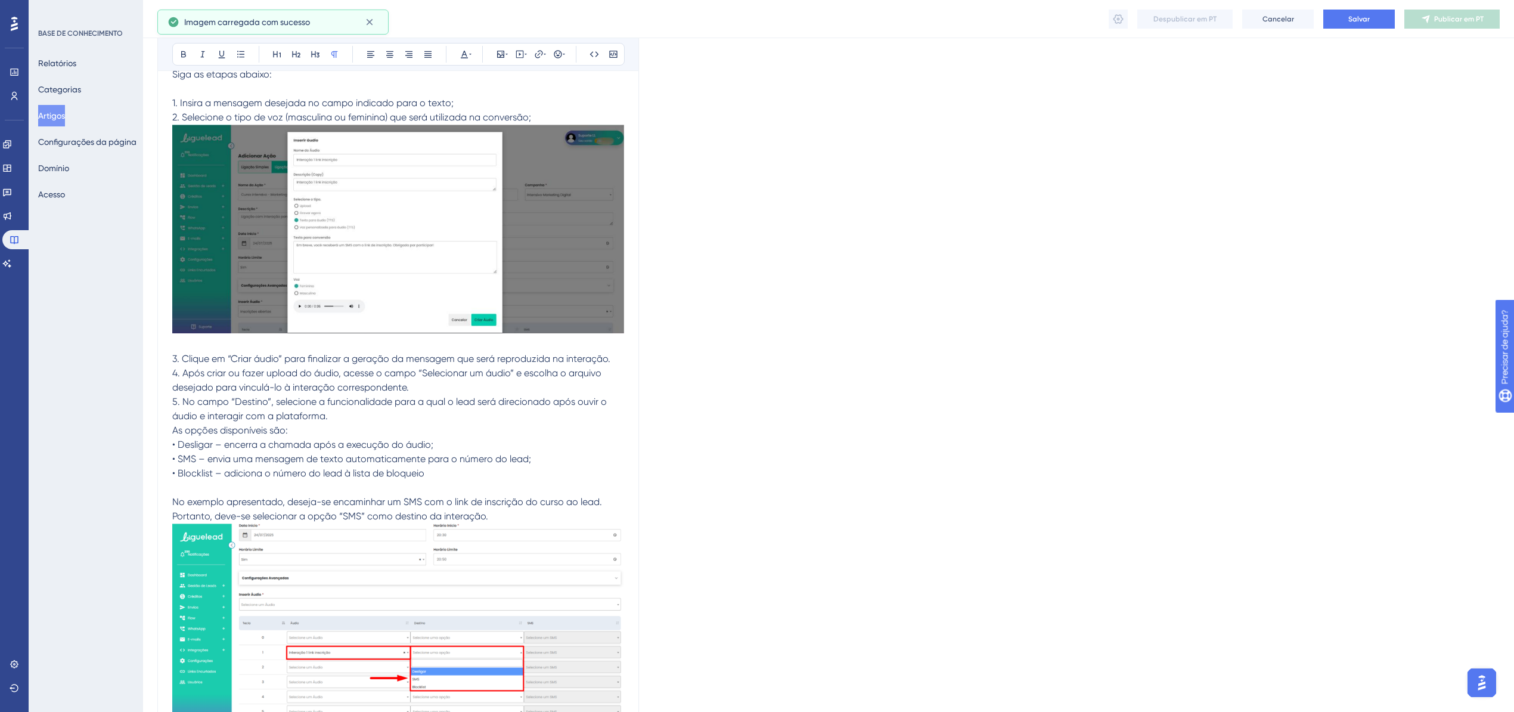
scroll to position [9408, 0]
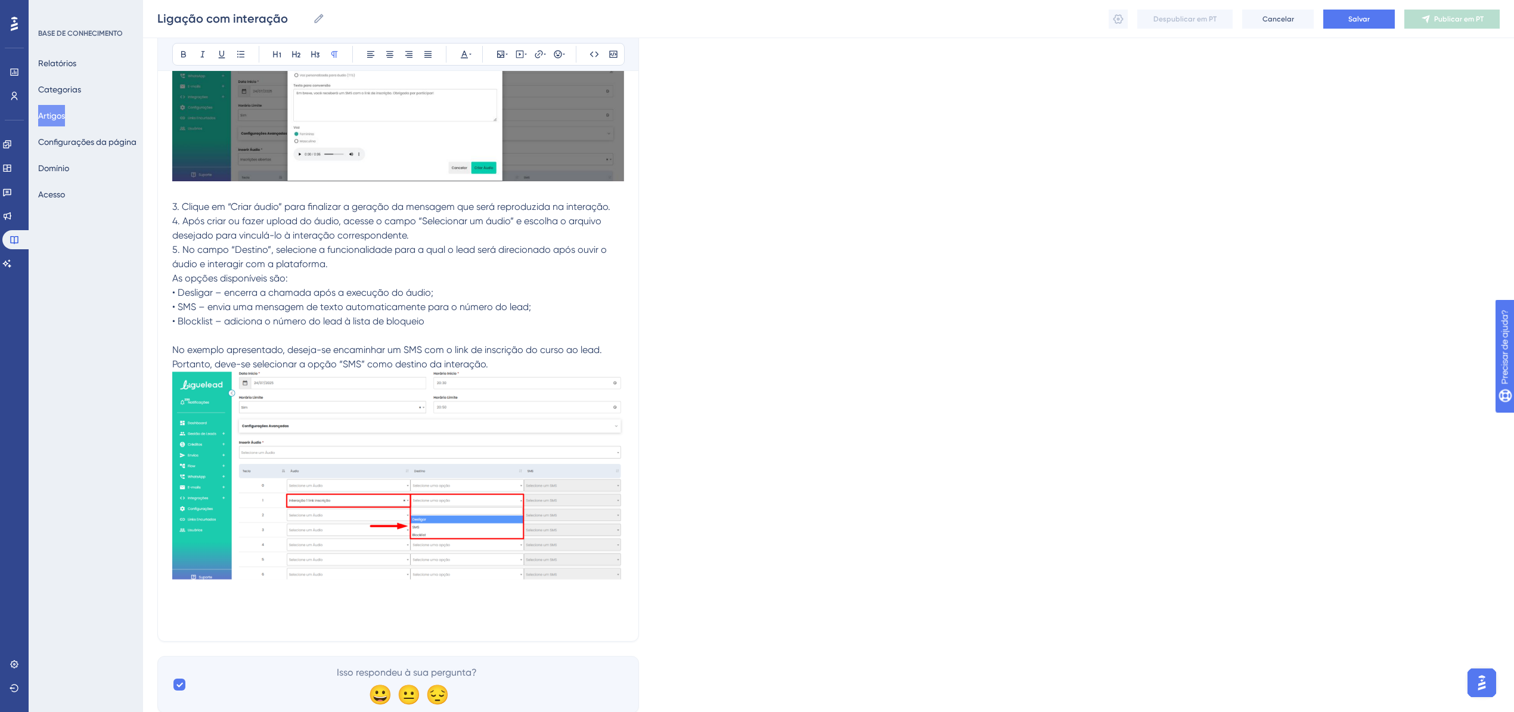
click at [179, 612] on p at bounding box center [398, 619] width 452 height 14
click at [185, 598] on p at bounding box center [398, 605] width 452 height 14
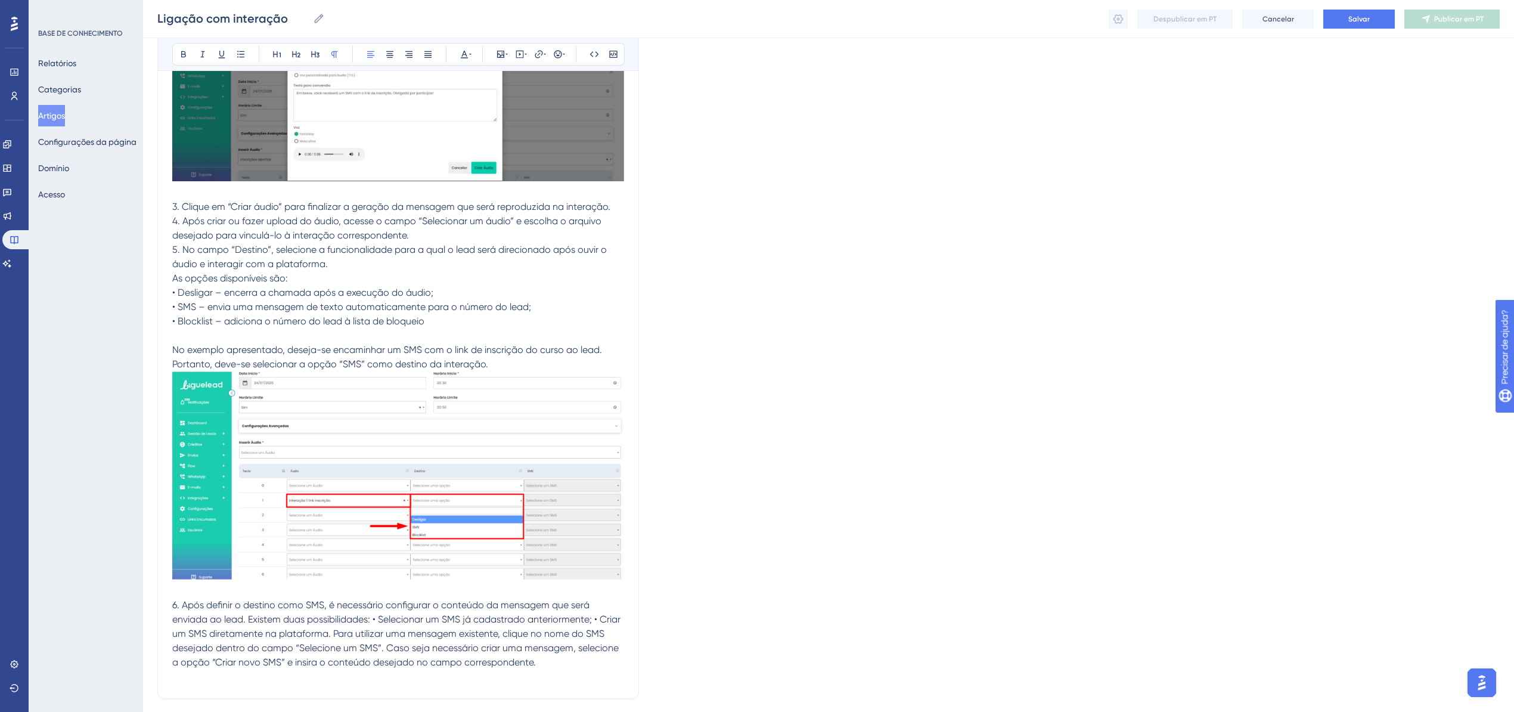
click at [374, 606] on span "6. Após definir o destino como SMS, é necessário configurar o conteúdo da mensa…" at bounding box center [397, 633] width 451 height 69
click at [247, 609] on span "6. Após definir o destino como SMS, é necessário configurar o conteúdo da mensa…" at bounding box center [397, 633] width 451 height 69
click at [249, 610] on span "6. Após definir o destino como SMS, é necessário configurar o conteúdo da mensa…" at bounding box center [397, 633] width 451 height 69
click at [299, 628] on span "Existem duas possibilidades: • Selecionar um SMS já cadastrado anteriormente; •…" at bounding box center [394, 655] width 445 height 54
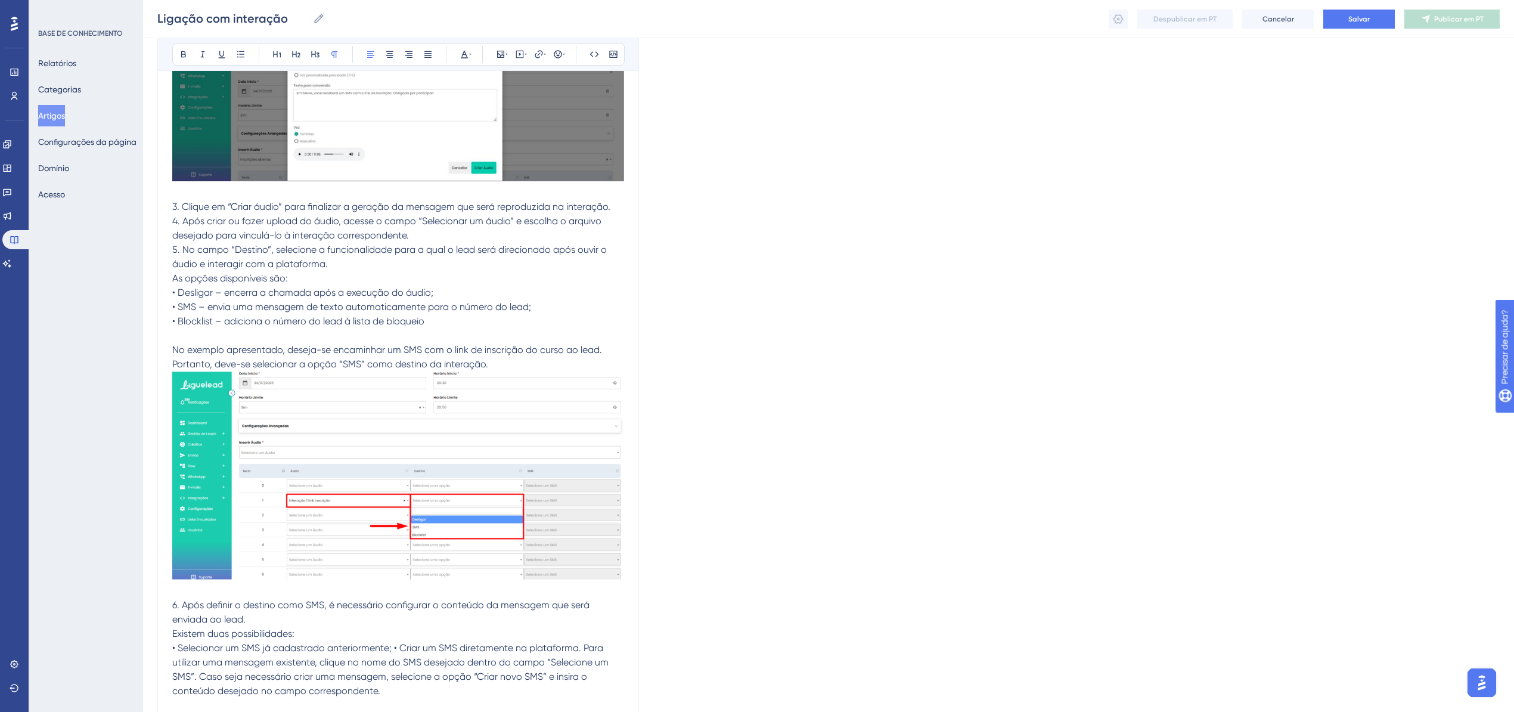
click at [393, 642] on span "• Selecionar um SMS já cadastrado anteriormente; • Criar um SMS diretamente na …" at bounding box center [391, 669] width 439 height 54
click at [408, 670] on span "• Criar um SMS diretamente na plataforma. Para utilizar uma mensagem existente,…" at bounding box center [393, 676] width 442 height 40
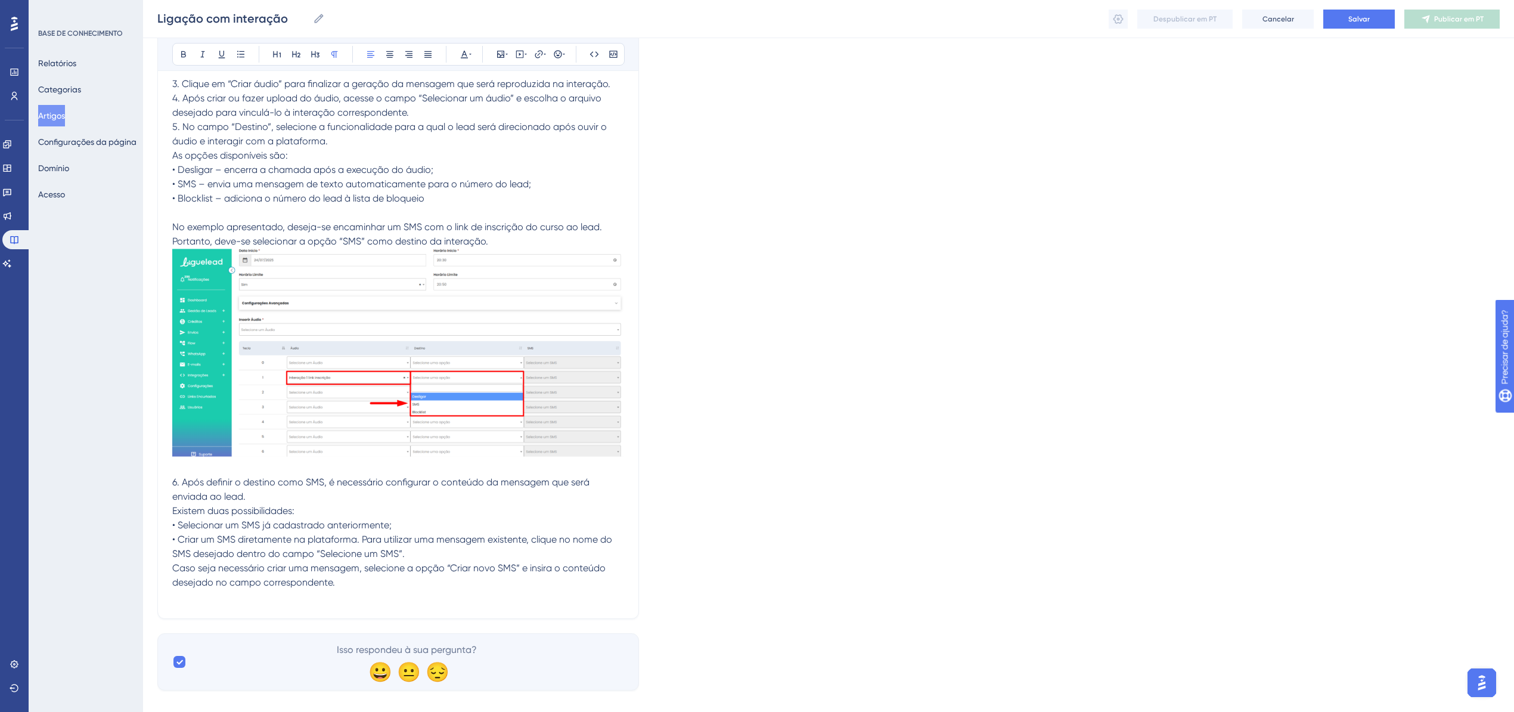
scroll to position [9536, 0]
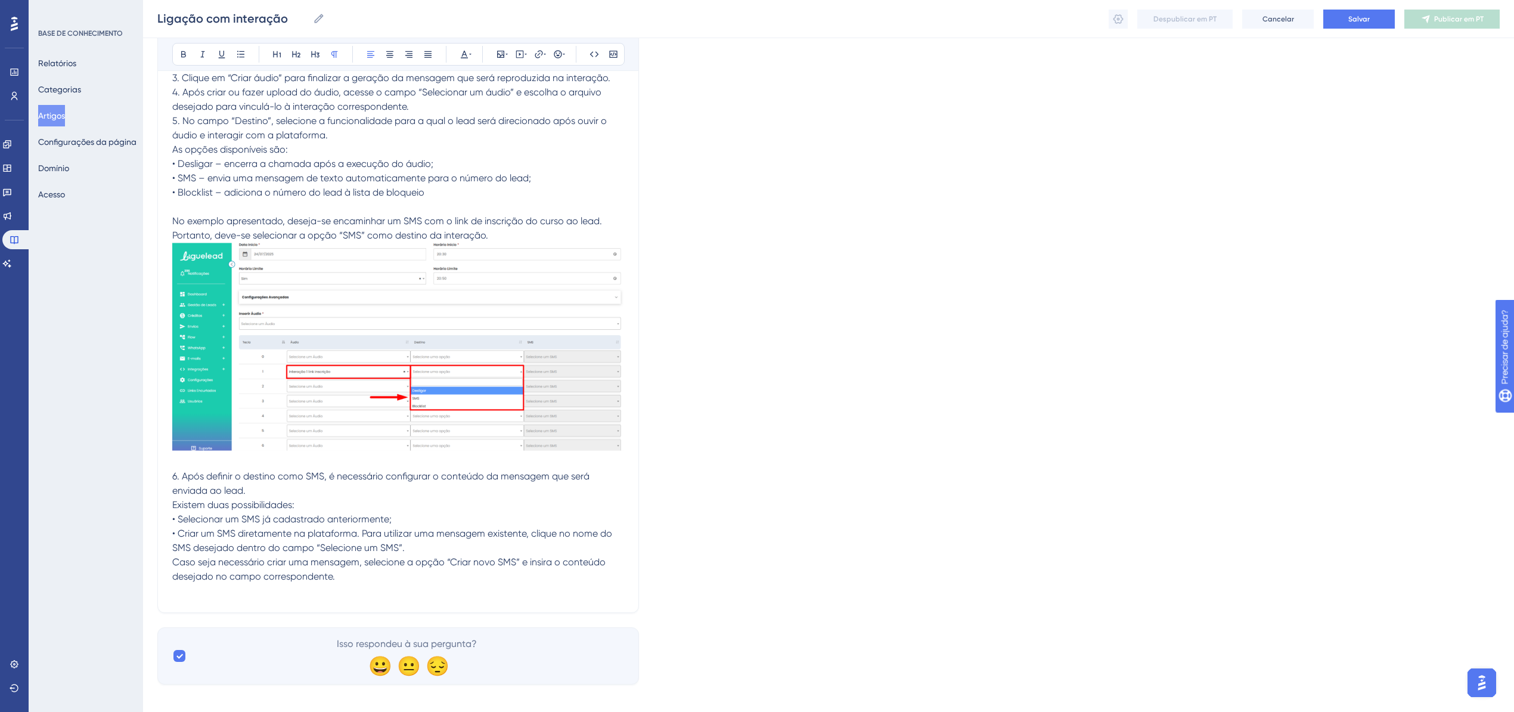
click at [395, 570] on p "Caso seja necessário criar uma mensagem, selecione a opção “Criar novo SMS” e i…" at bounding box center [398, 569] width 452 height 29
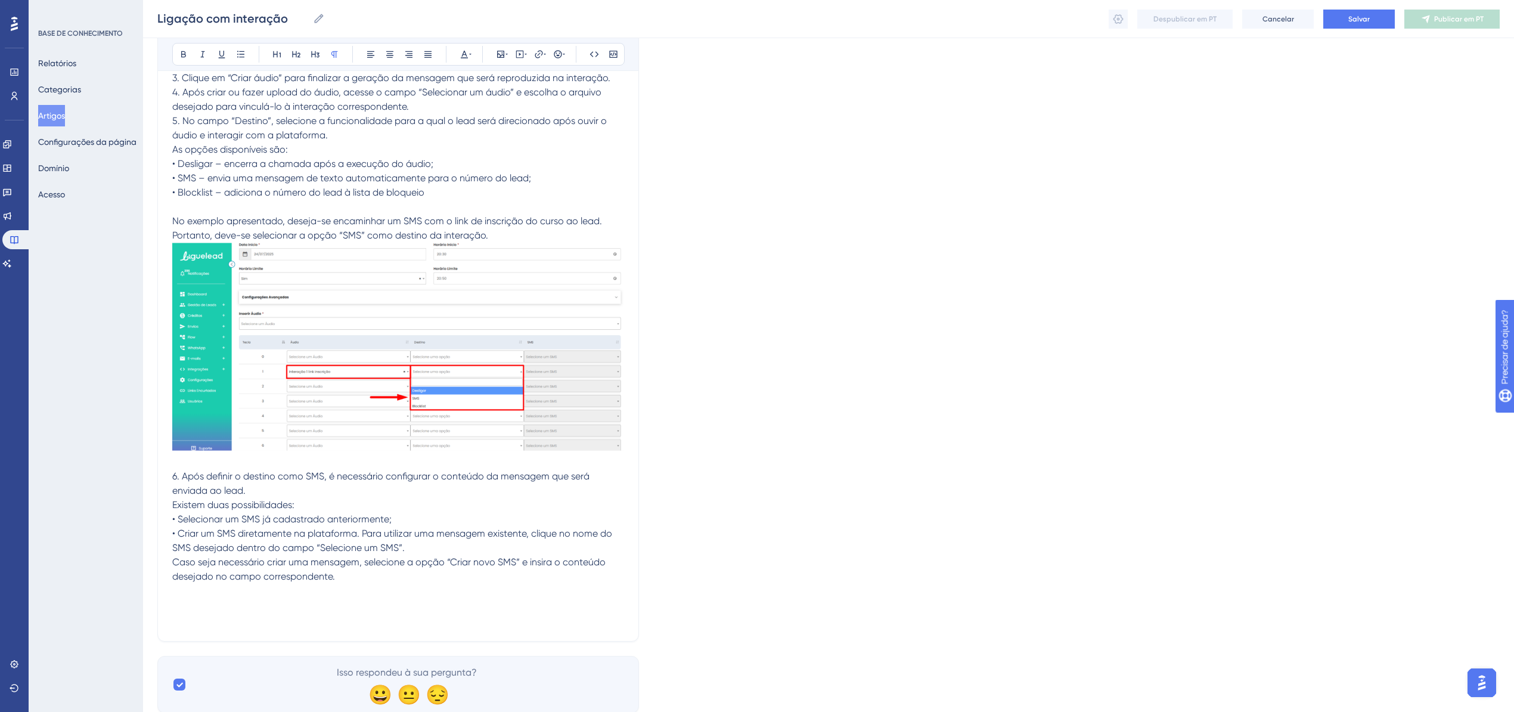
click at [206, 598] on p at bounding box center [398, 605] width 452 height 14
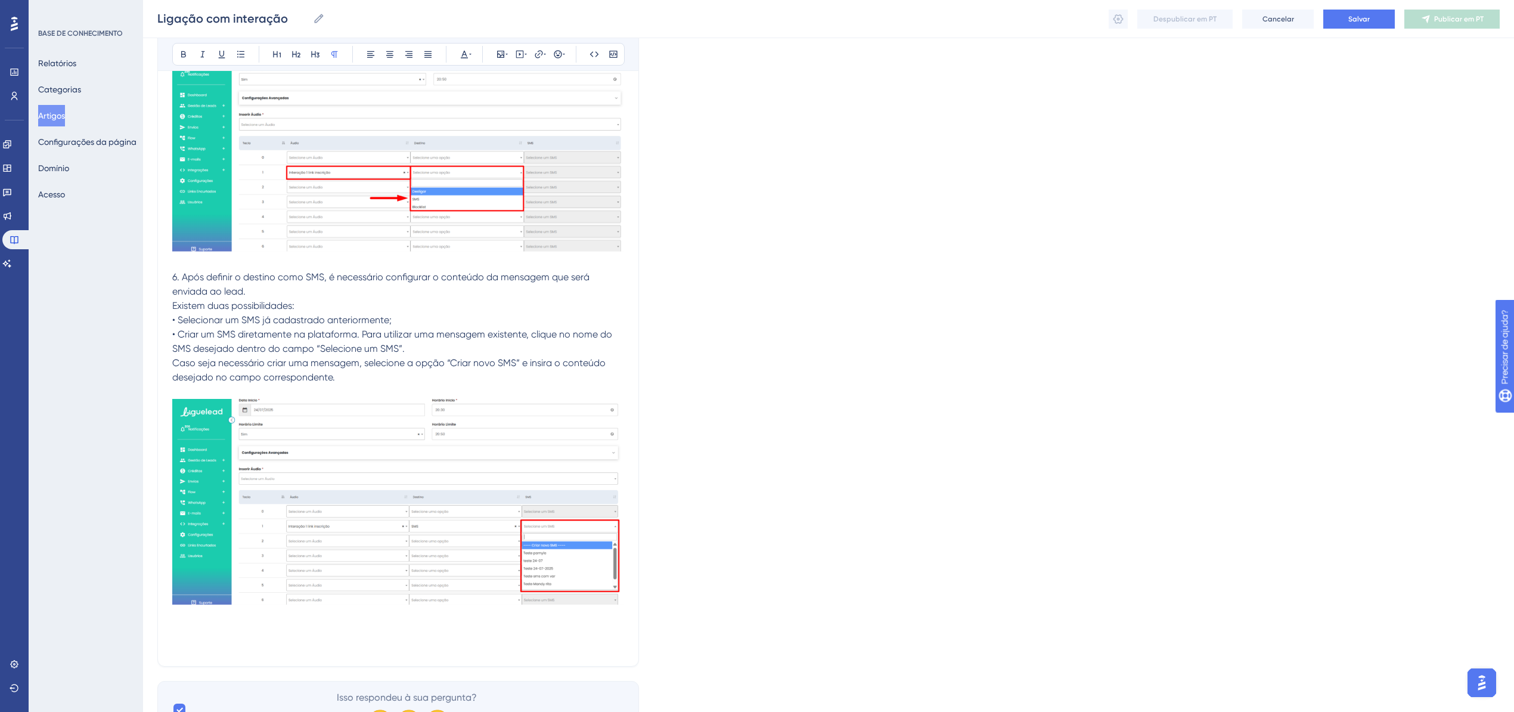
scroll to position [9789, 0]
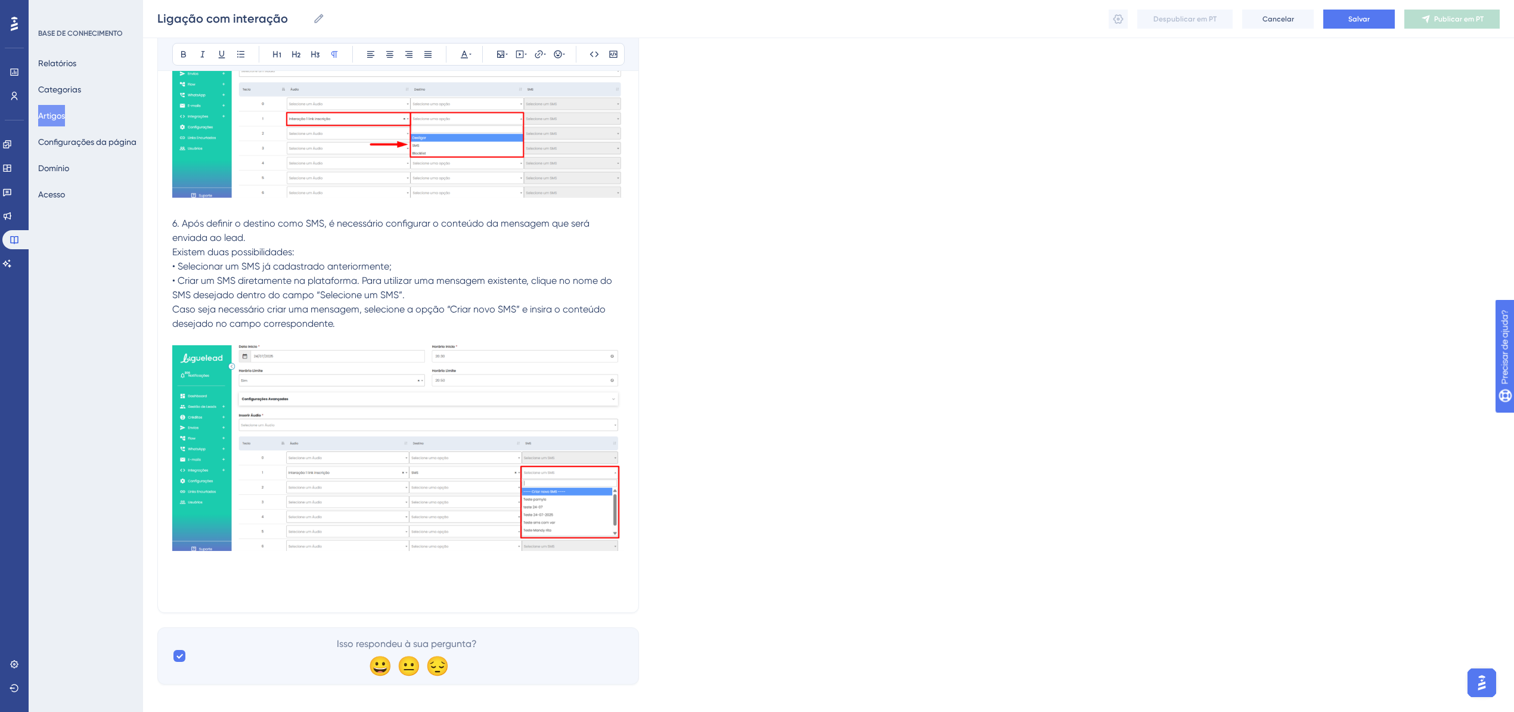
click at [206, 569] on p at bounding box center [398, 576] width 452 height 14
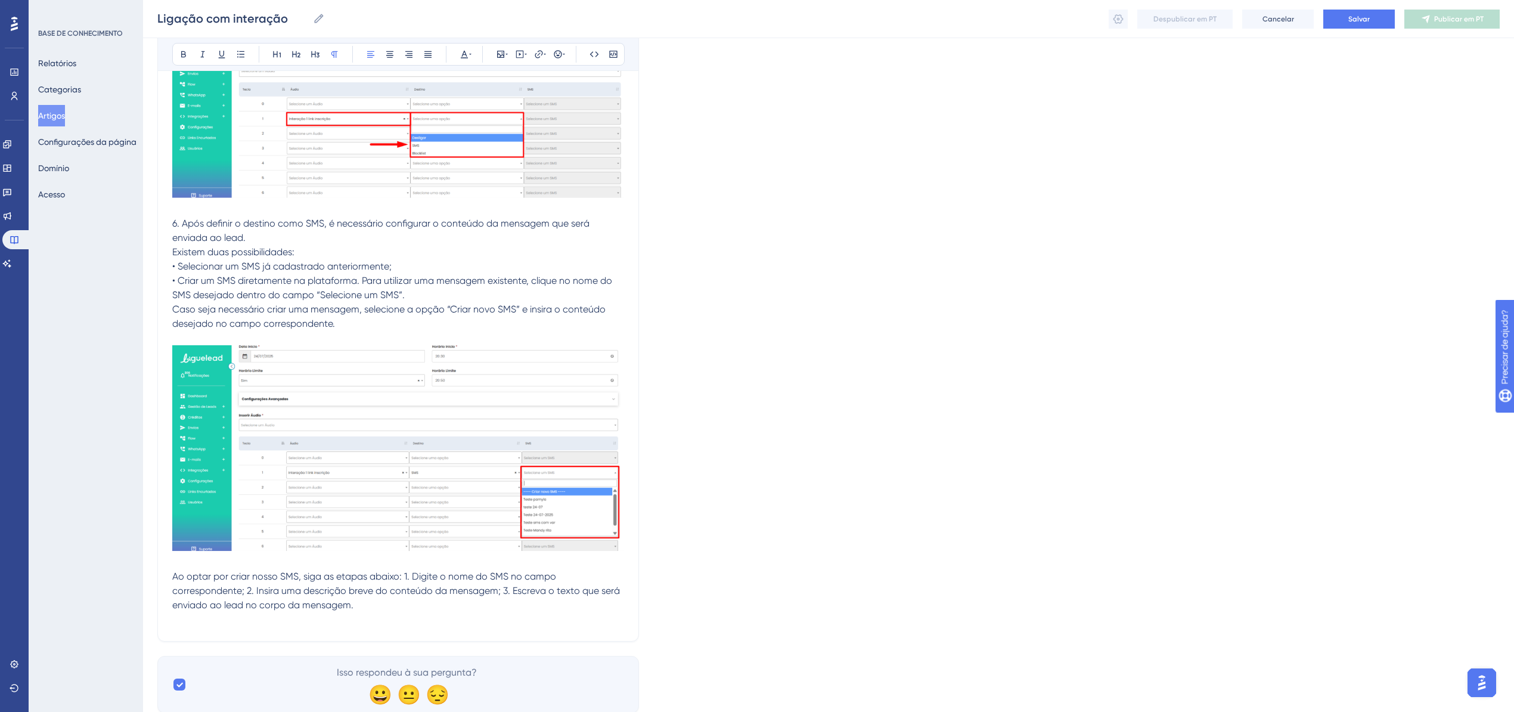
click at [259, 570] on span "Ao optar por criar nosso SMS, siga as etapas abaixo: 1. Digite o nome do SMS no…" at bounding box center [397, 590] width 450 height 40
click at [413, 570] on span "Ao optar por criar um novo SMS, siga as etapas abaixo: 1. Digite o nome do SMS …" at bounding box center [397, 590] width 450 height 40
click at [418, 570] on span "Ao optar por criar um novo SMS, siga as etapas abaixo: 1. Digite o nome do SMS …" at bounding box center [397, 590] width 450 height 40
click at [415, 570] on span "Ao optar por criar um novo SMS, siga as etapas abaixo: 1. Digite o nome do SMS …" at bounding box center [397, 590] width 450 height 40
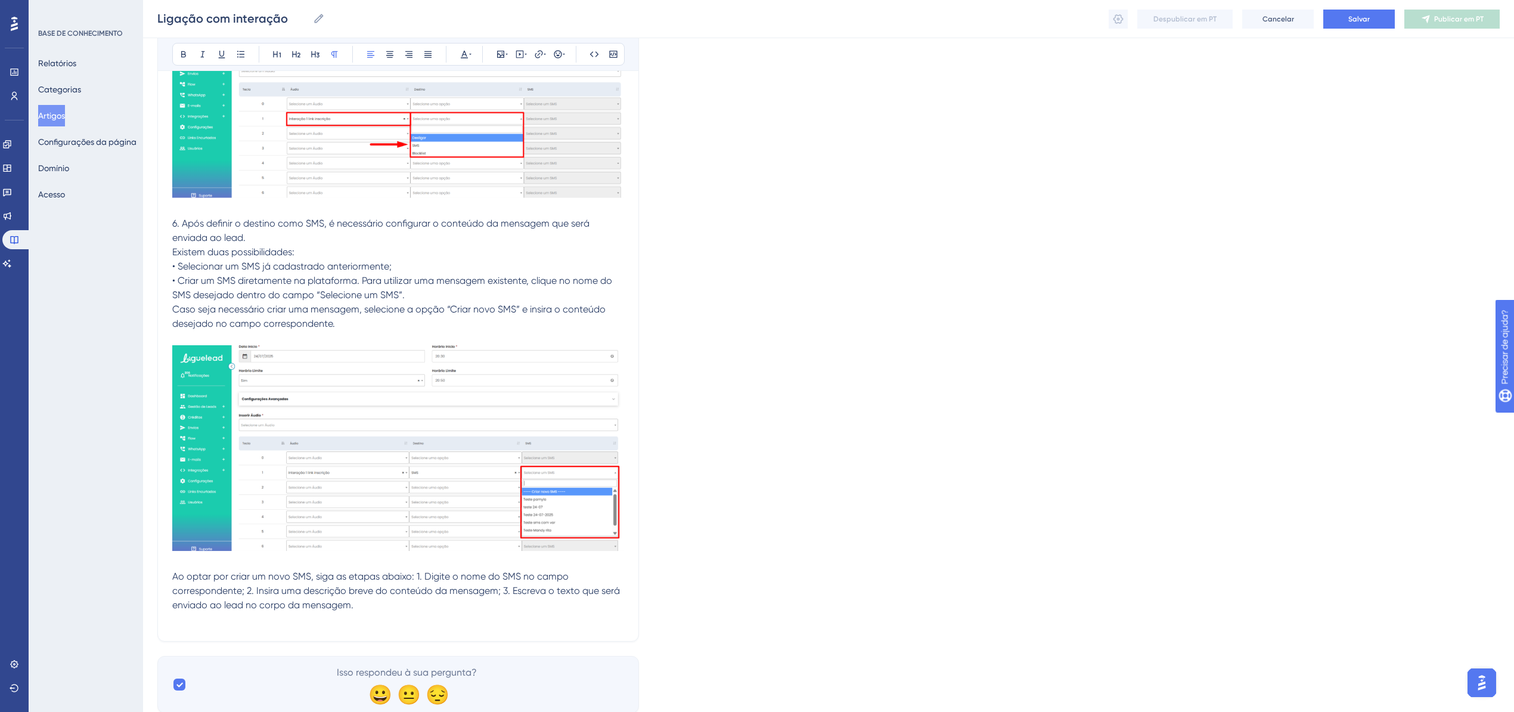
click at [417, 570] on span "Ao optar por criar um novo SMS, siga as etapas abaixo: 1. Digite o nome do SMS …" at bounding box center [397, 590] width 450 height 40
click at [399, 585] on span "1. Digite o nome do SMS no campo correspondente; 2. Insira uma descrição breve …" at bounding box center [388, 598] width 432 height 26
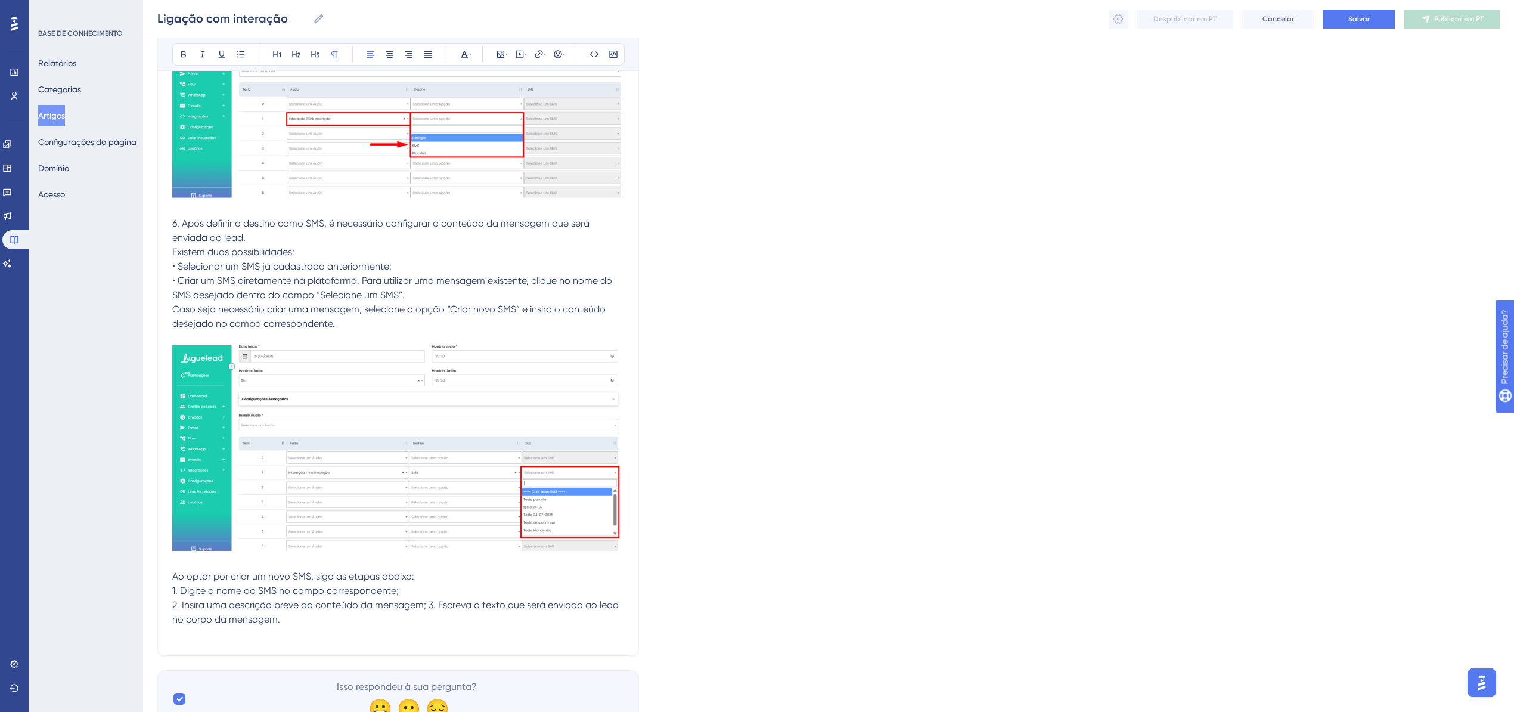
click at [346, 626] on p at bounding box center [398, 633] width 452 height 14
click at [430, 599] on span "2. Insira uma descrição breve do conteúdo da mensagem; 3. Escreva o texto que s…" at bounding box center [396, 612] width 449 height 26
click at [429, 599] on span "2. Insira uma descrição breve do conteúdo da mensagem; 3. Escreva o texto que s…" at bounding box center [396, 612] width 449 height 26
click at [401, 613] on span "3. Escreva o texto que será enviado ao lead no corpo da mensagem." at bounding box center [322, 618] width 300 height 11
click at [497, 612] on p "3. Escreva o texto que será enviado ao lead no corpo da mensagem." at bounding box center [398, 619] width 452 height 14
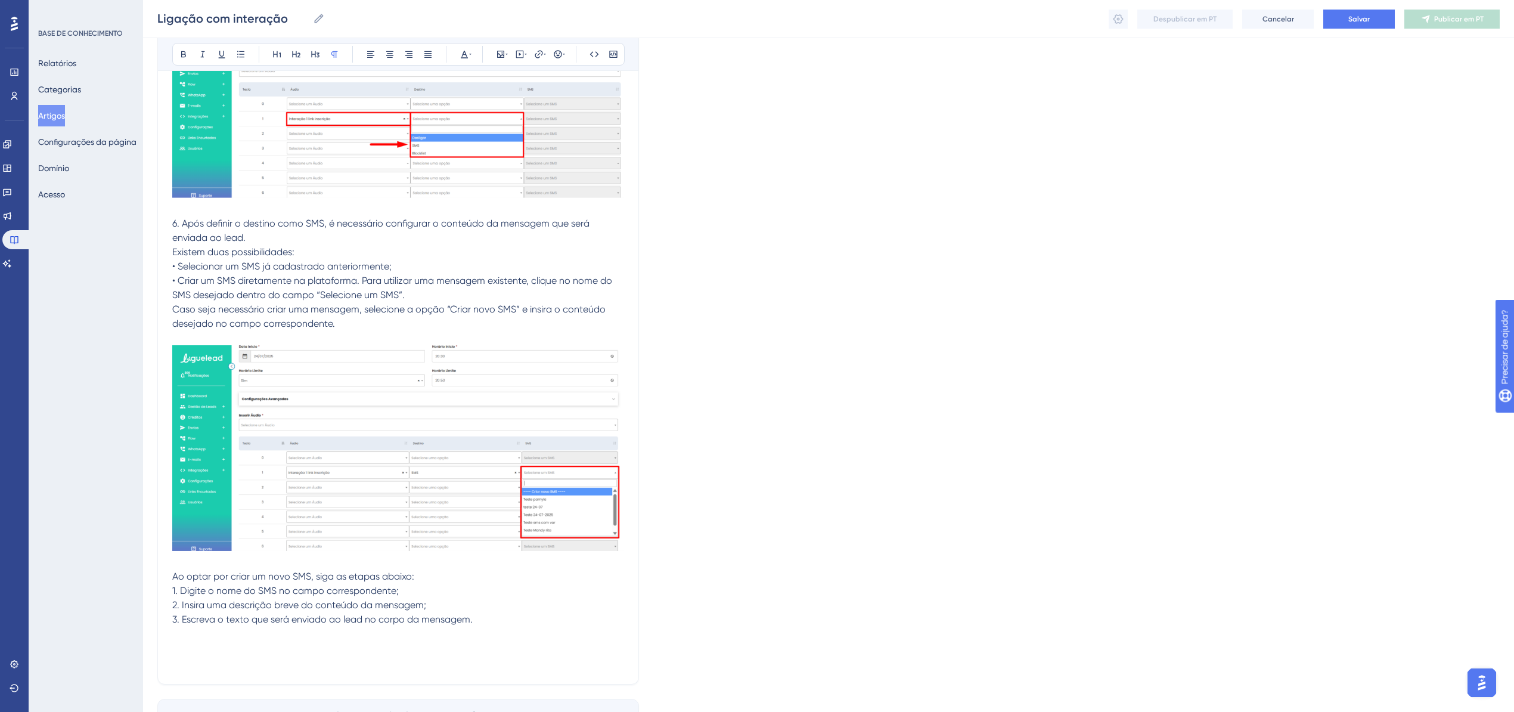
click at [197, 641] on p at bounding box center [398, 648] width 452 height 14
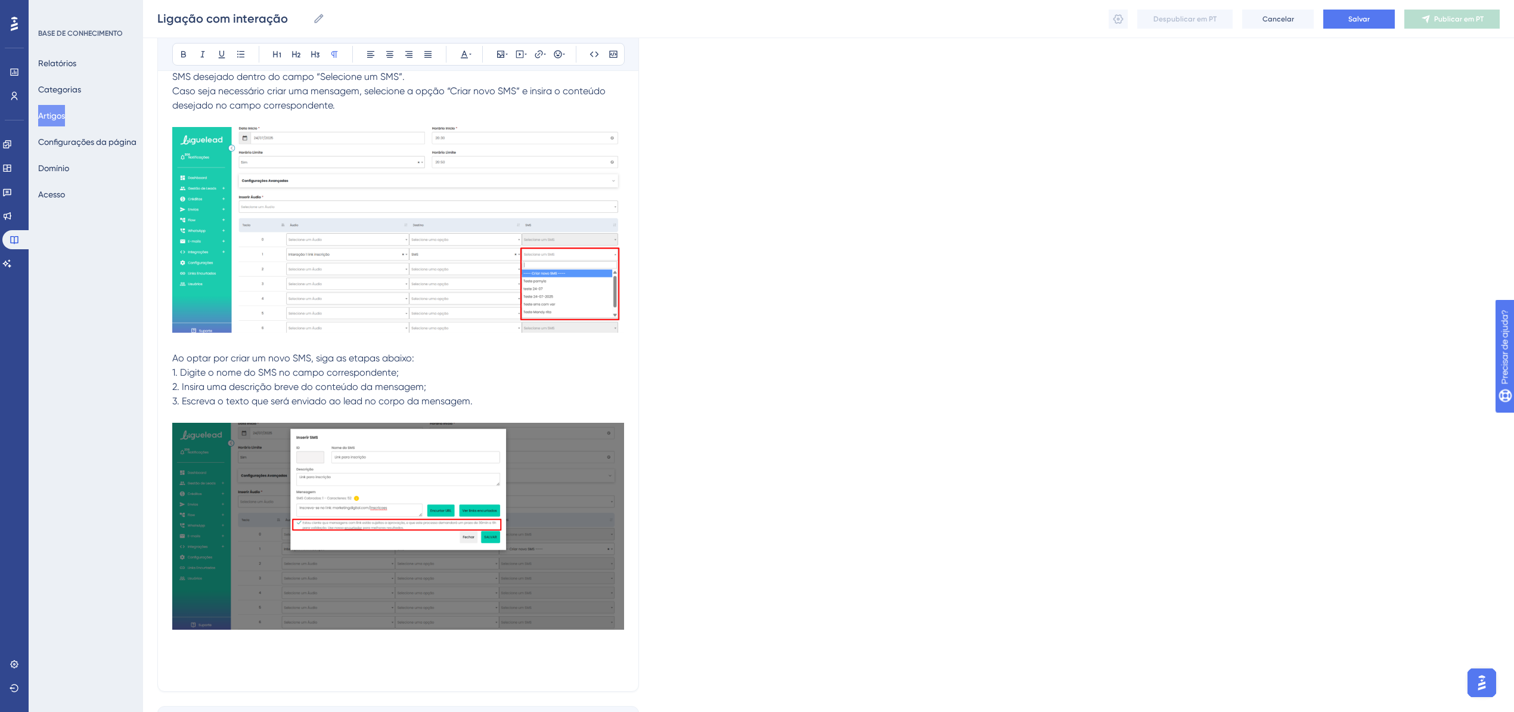
scroll to position [10085, 0]
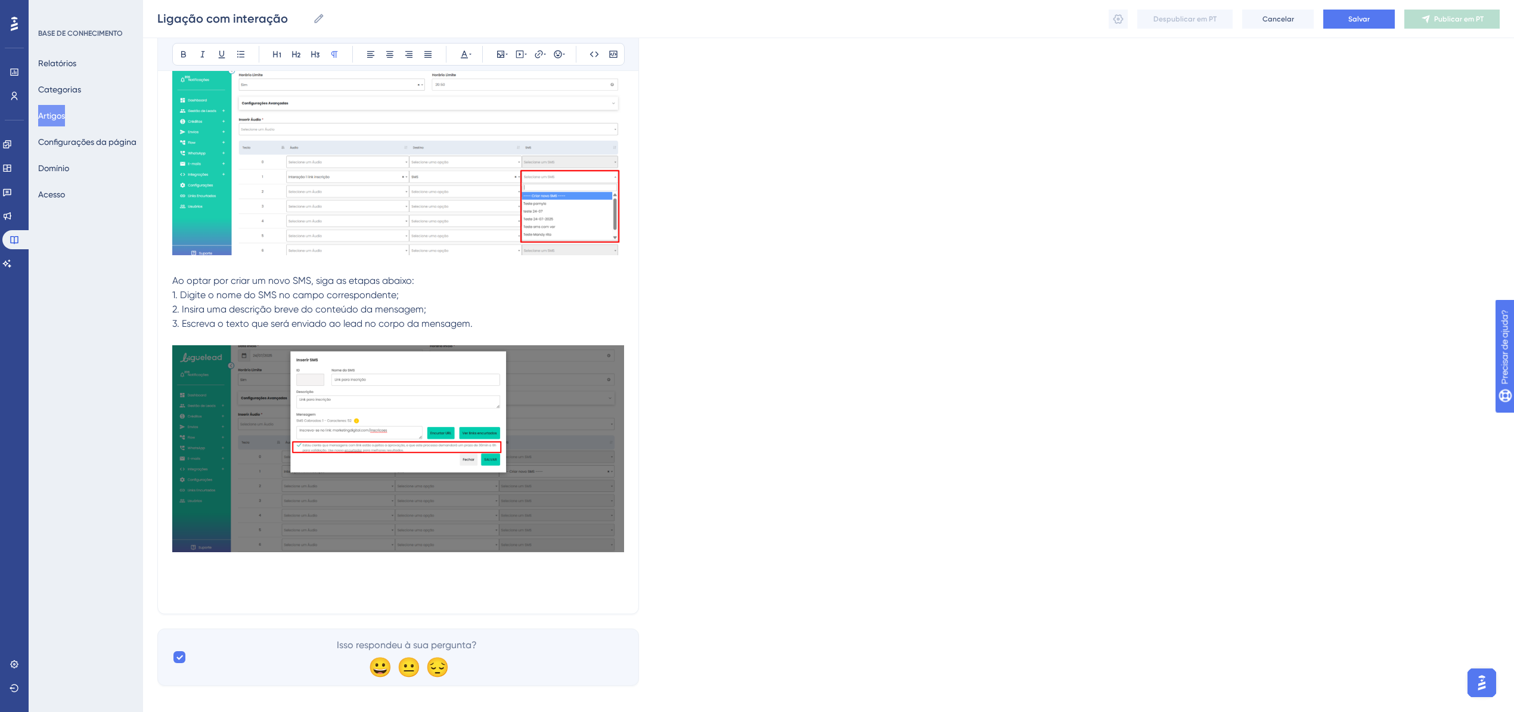
click at [392, 585] on p at bounding box center [398, 592] width 452 height 14
click at [203, 570] on p at bounding box center [398, 577] width 452 height 14
click at [203, 572] on span "Atenção: É obrigatório autorizar o seguinte termo para que a plataforma permita…" at bounding box center [380, 585] width 416 height 26
click at [182, 55] on icon at bounding box center [183, 54] width 5 height 7
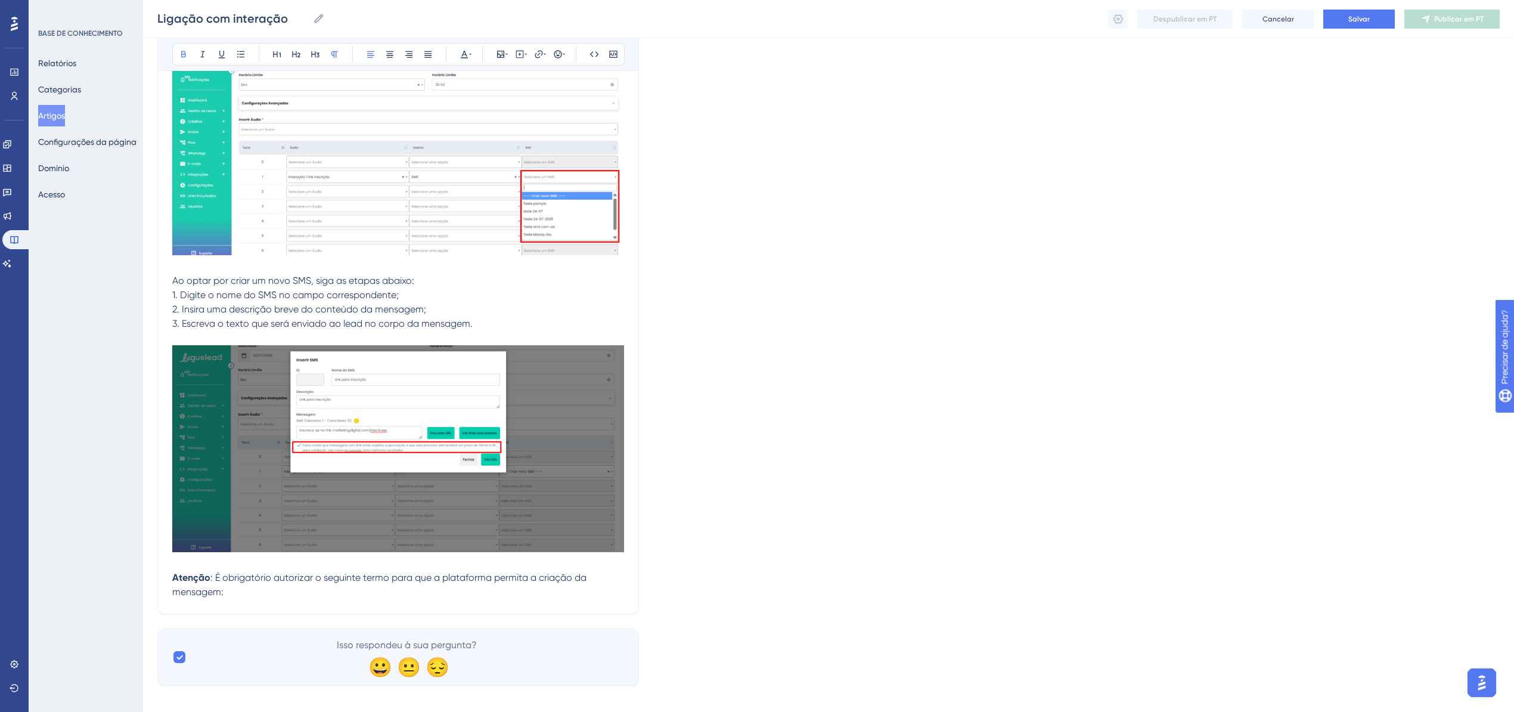
click at [265, 578] on p "Atenção : É obrigatório autorizar o seguinte termo para que a plataforma permit…" at bounding box center [398, 584] width 452 height 29
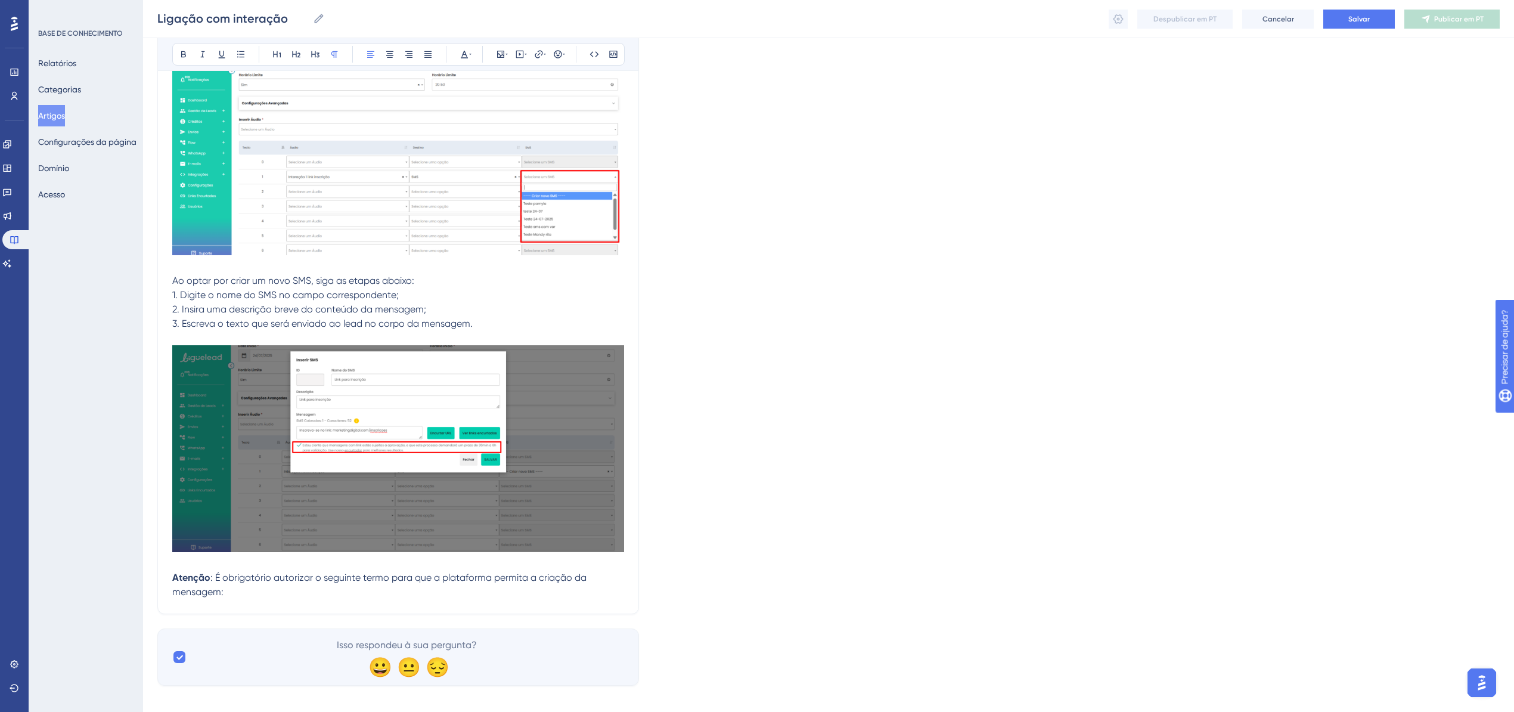
click at [231, 586] on p "Atenção : É obrigatório autorizar o seguinte termo para que a plataforma permit…" at bounding box center [398, 584] width 452 height 29
click at [232, 578] on p "Atenção : É obrigatório autorizar o seguinte termo para que a plataforma permit…" at bounding box center [398, 584] width 452 height 29
click at [242, 580] on p "Atenção : É obrigatório autorizar o seguinte termo para que a plataforma permit…" at bounding box center [398, 584] width 452 height 29
click at [225, 581] on p "Atenção : É obrigatório autorizar o seguinte termo para que a plataforma permit…" at bounding box center [398, 584] width 452 height 29
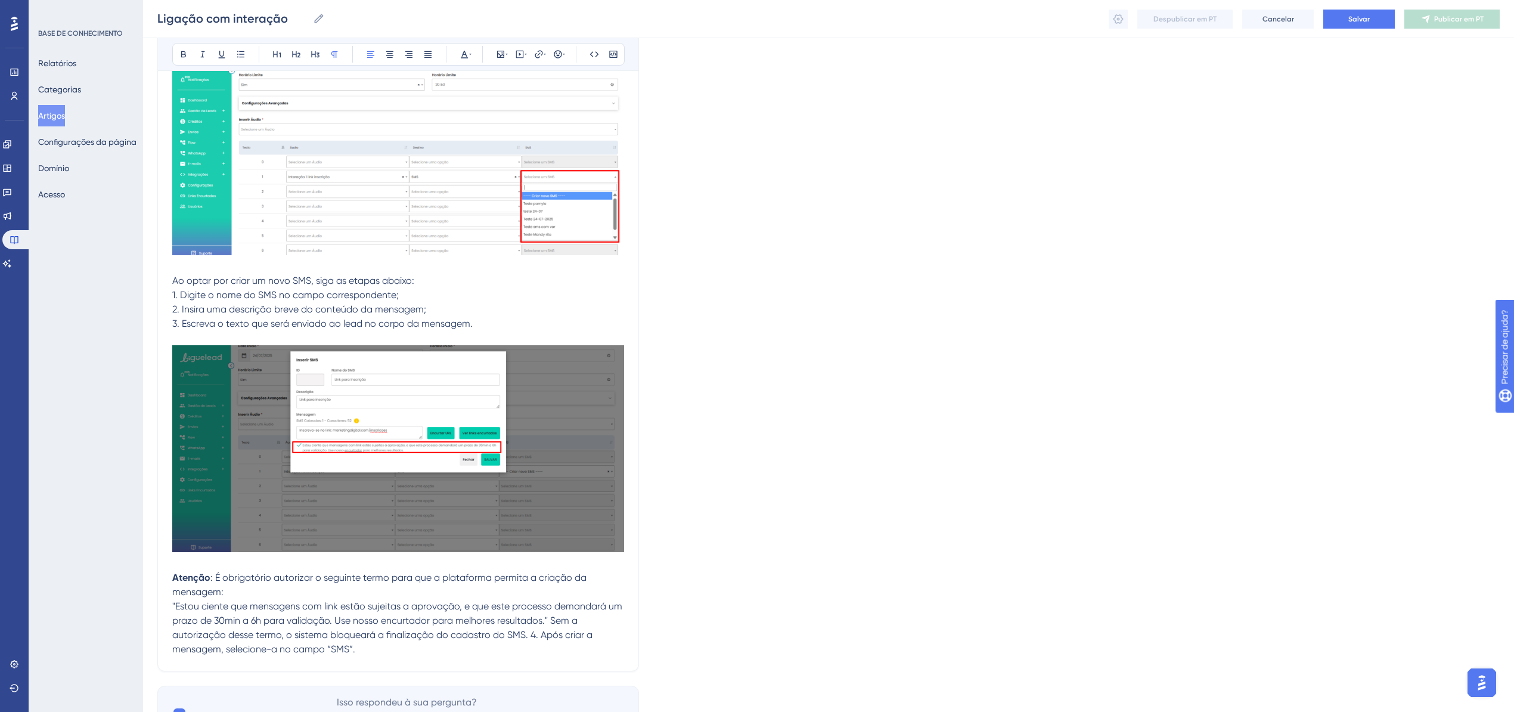
drag, startPoint x: 170, startPoint y: 592, endPoint x: 526, endPoint y: 623, distance: 356.6
click at [477, 600] on span ""Estou ciente que mensagens com link estão sujeitas a aprovação, e que este pro…" at bounding box center [398, 627] width 452 height 54
click at [527, 625] on span ""Estou ciente que mensagens com link estão sujeitas a aprovação, e que este pro…" at bounding box center [398, 627] width 452 height 54
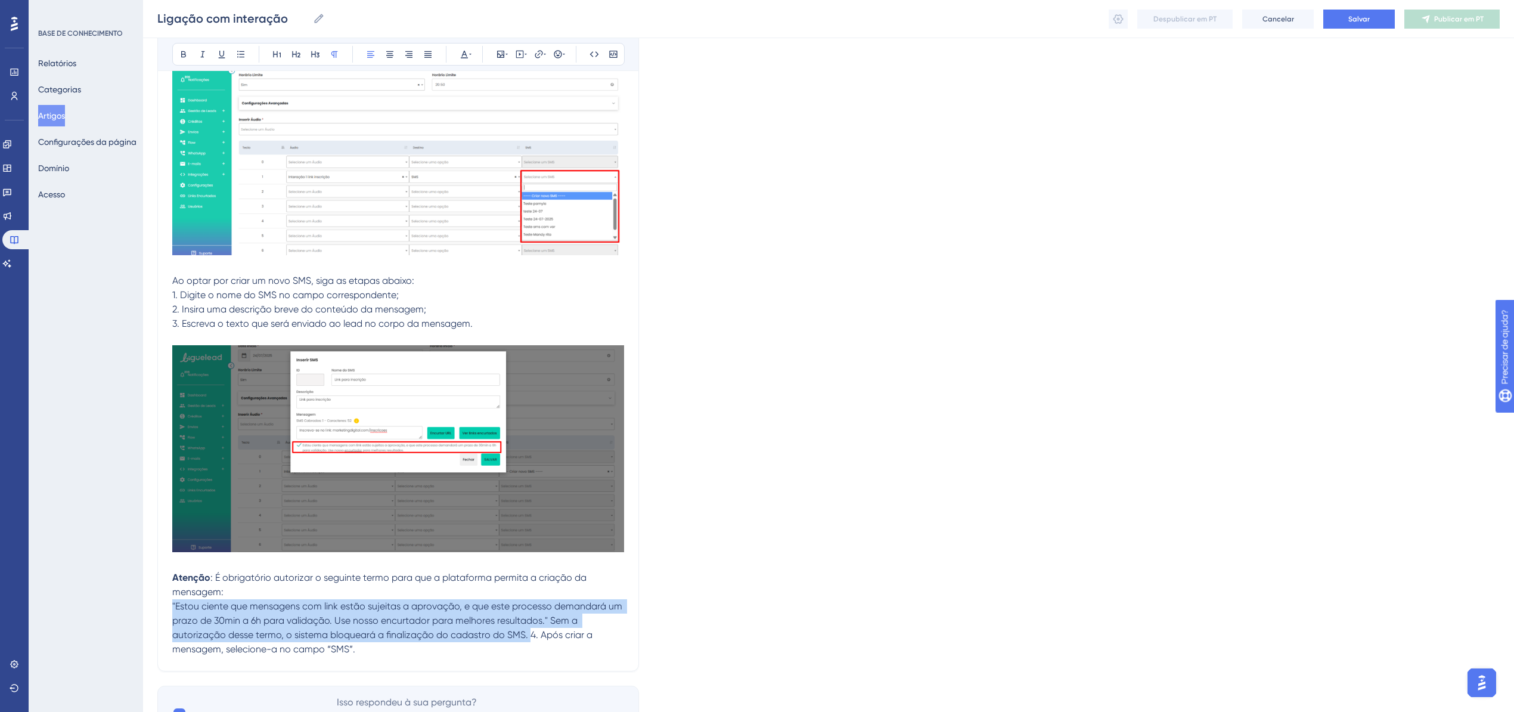
drag, startPoint x: 529, startPoint y: 625, endPoint x: 163, endPoint y: 596, distance: 367.7
click at [198, 53] on icon at bounding box center [203, 54] width 10 height 10
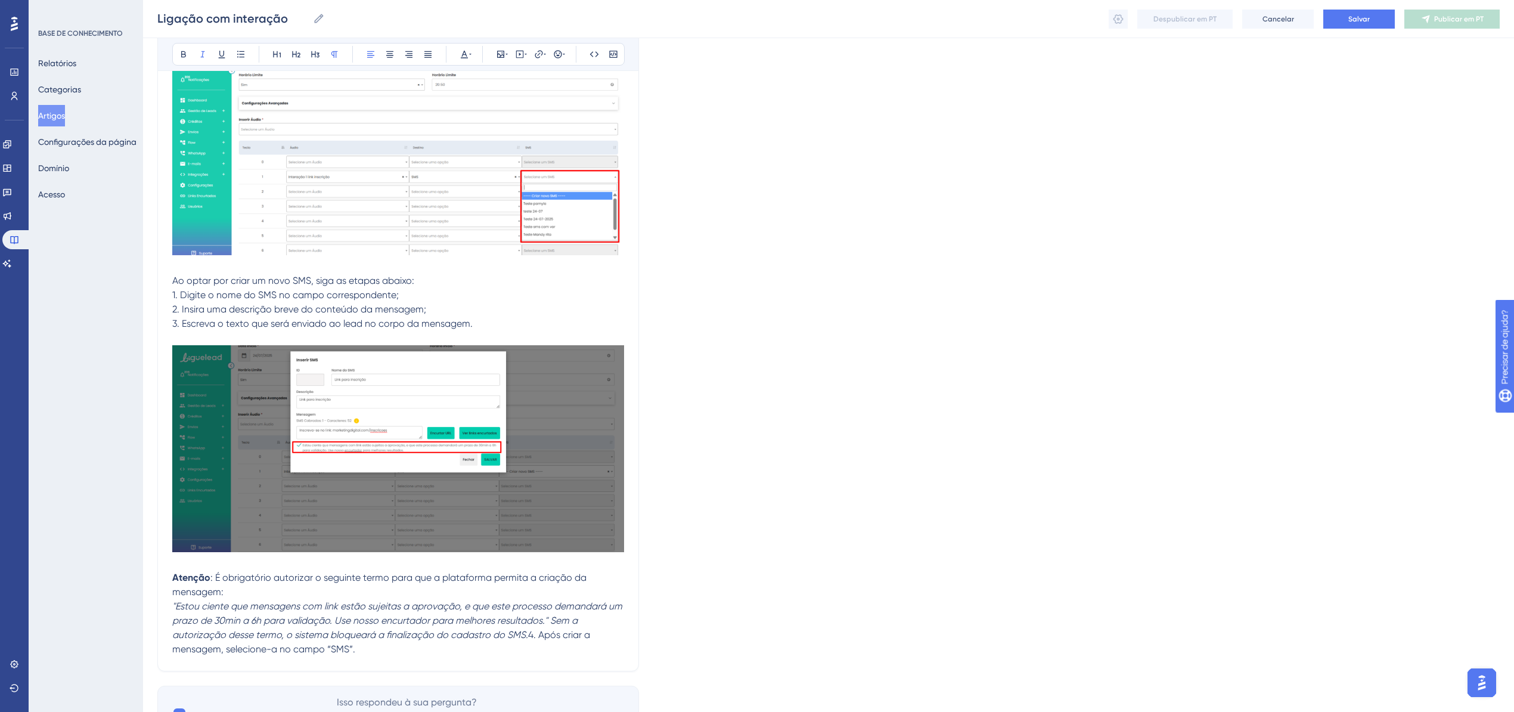
click at [532, 629] on span "4. Após criar a mensagem, selecione-a no campo “SMS”." at bounding box center [382, 642] width 420 height 26
click at [530, 629] on span "4. Após criar a mensagem, selecione-a no campo “SMS”." at bounding box center [382, 642] width 420 height 26
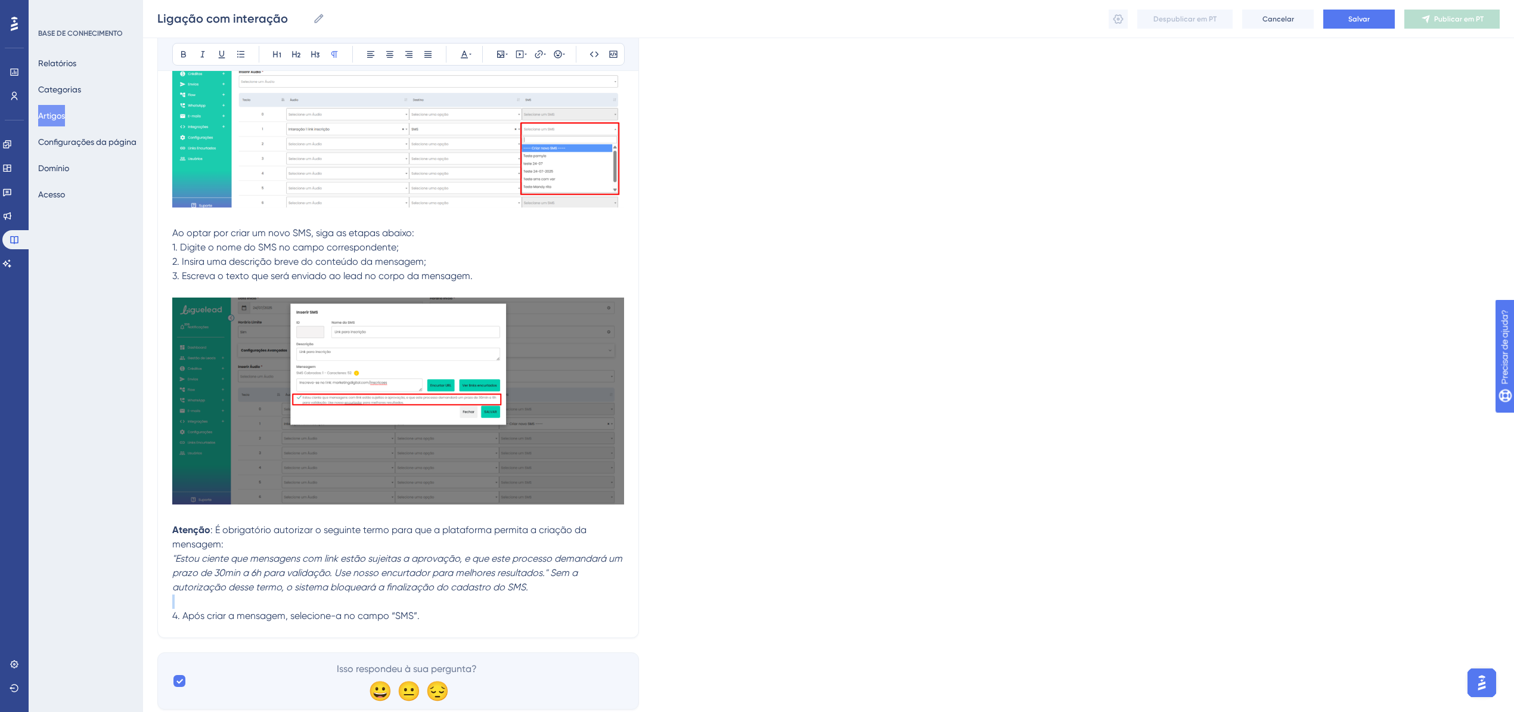
scroll to position [10156, 0]
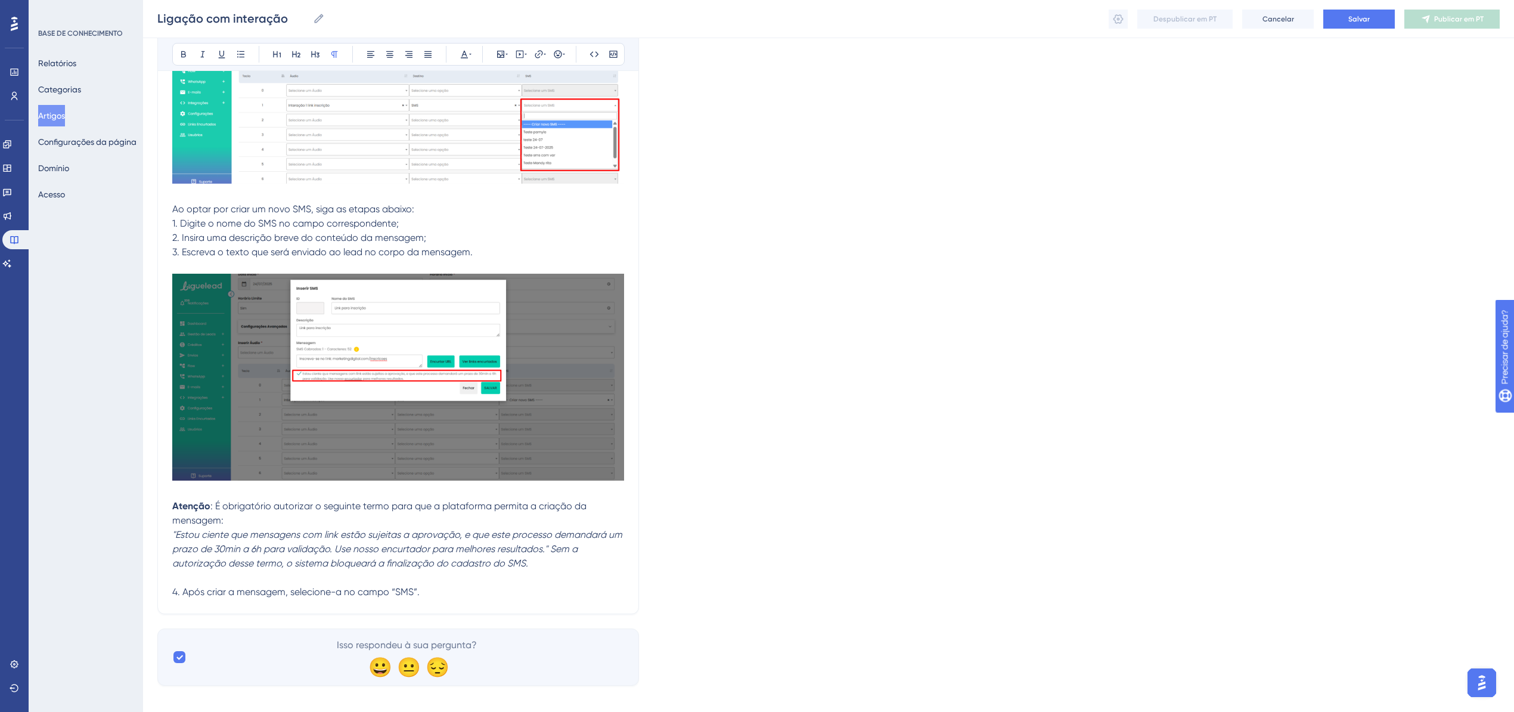
click at [452, 585] on p "4. Após criar a mensagem, selecione-a no campo “SMS”." at bounding box center [398, 592] width 452 height 14
click at [475, 585] on p "4. Após criar a mensagem, selecione-a no campo “SMS”." at bounding box center [398, 592] width 452 height 14
click at [482, 570] on p at bounding box center [398, 577] width 452 height 14
click at [552, 536] on em ""Estou ciente que mensagens com link estão sujeitas a aprovação, e que este pro…" at bounding box center [398, 549] width 452 height 40
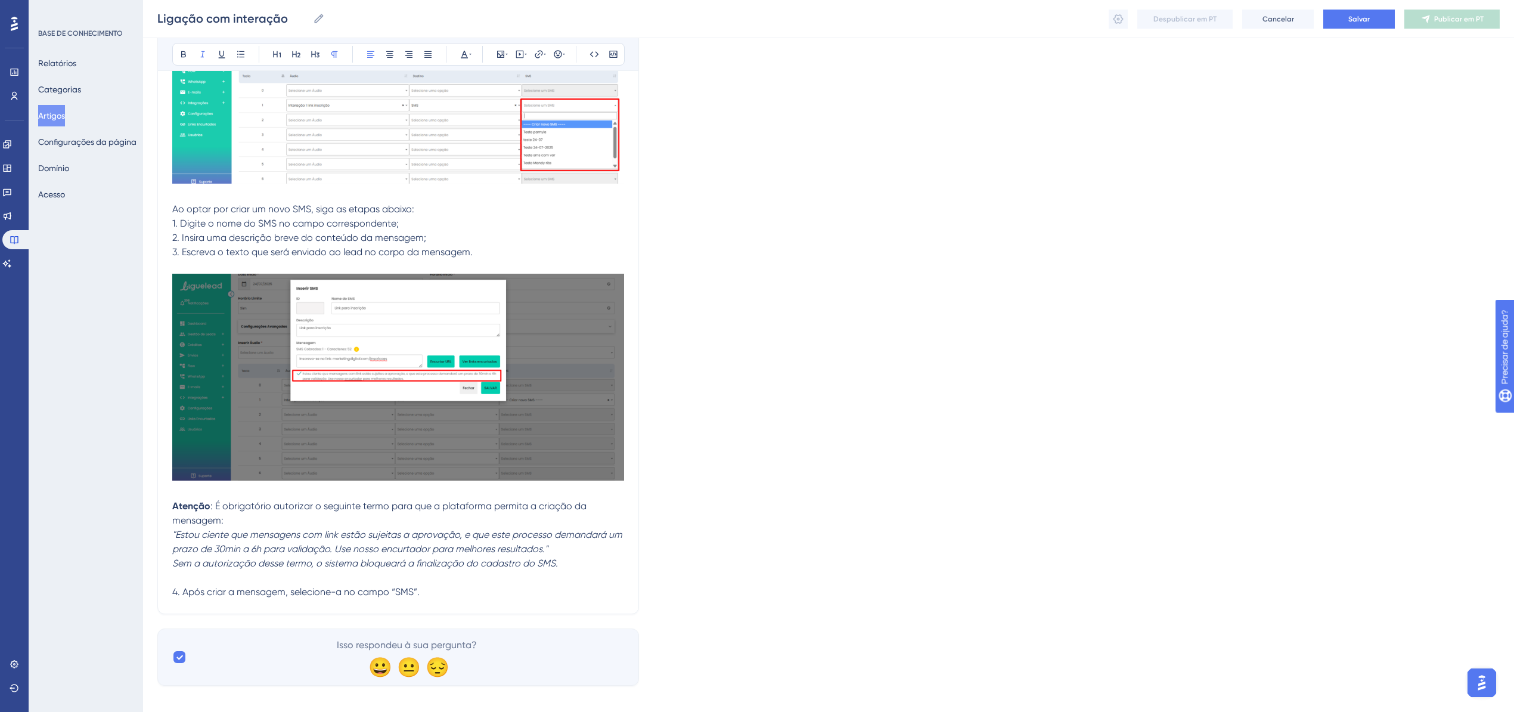
drag, startPoint x: 573, startPoint y: 554, endPoint x: 165, endPoint y: 551, distance: 407.7
click at [199, 53] on icon at bounding box center [203, 54] width 10 height 10
click at [379, 557] on span "Sem a autorização desse termo, o sistema bloqueará a finalização do cadastro do…" at bounding box center [365, 562] width 386 height 11
click at [464, 585] on p "4. Após criar a mensagem, selecione-a no campo “SMS”." at bounding box center [398, 592] width 452 height 14
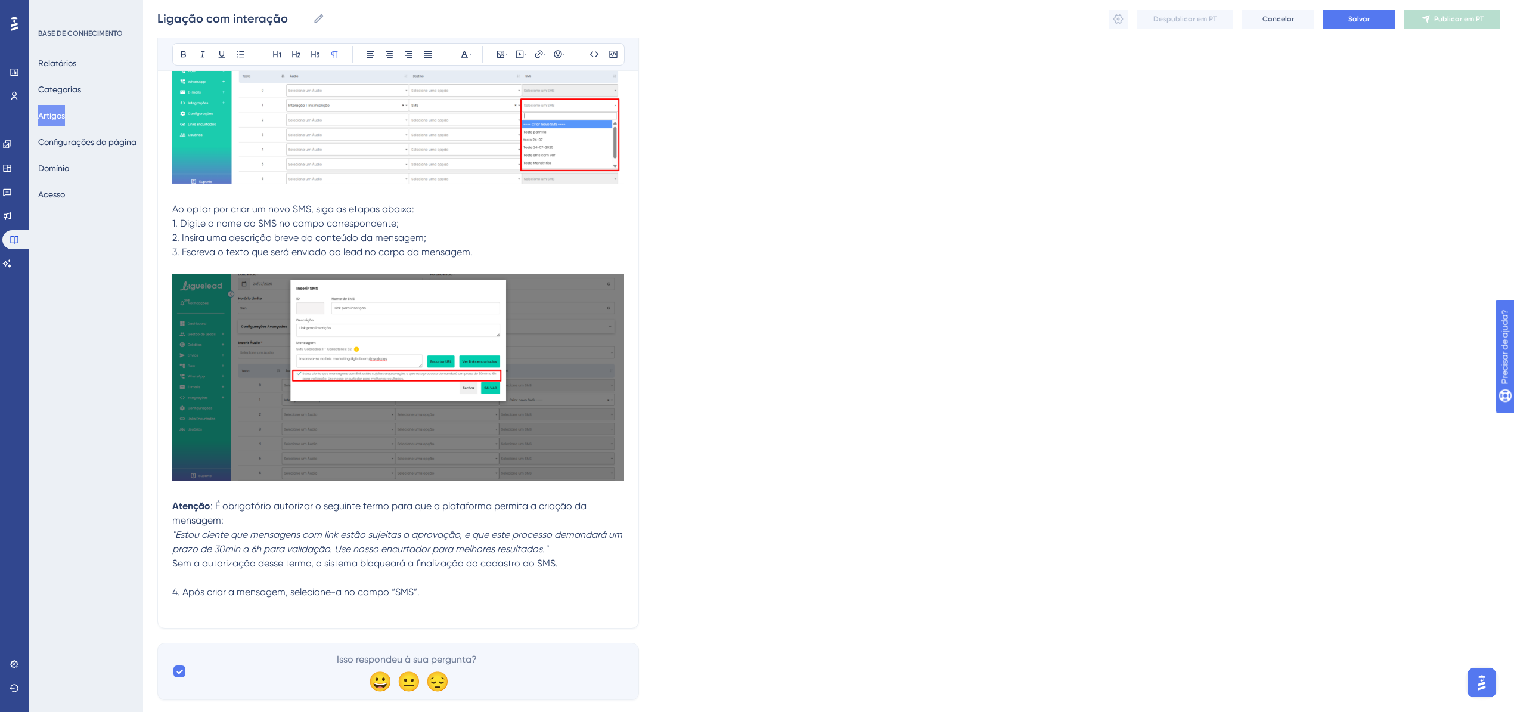
click at [225, 599] on p at bounding box center [398, 606] width 452 height 14
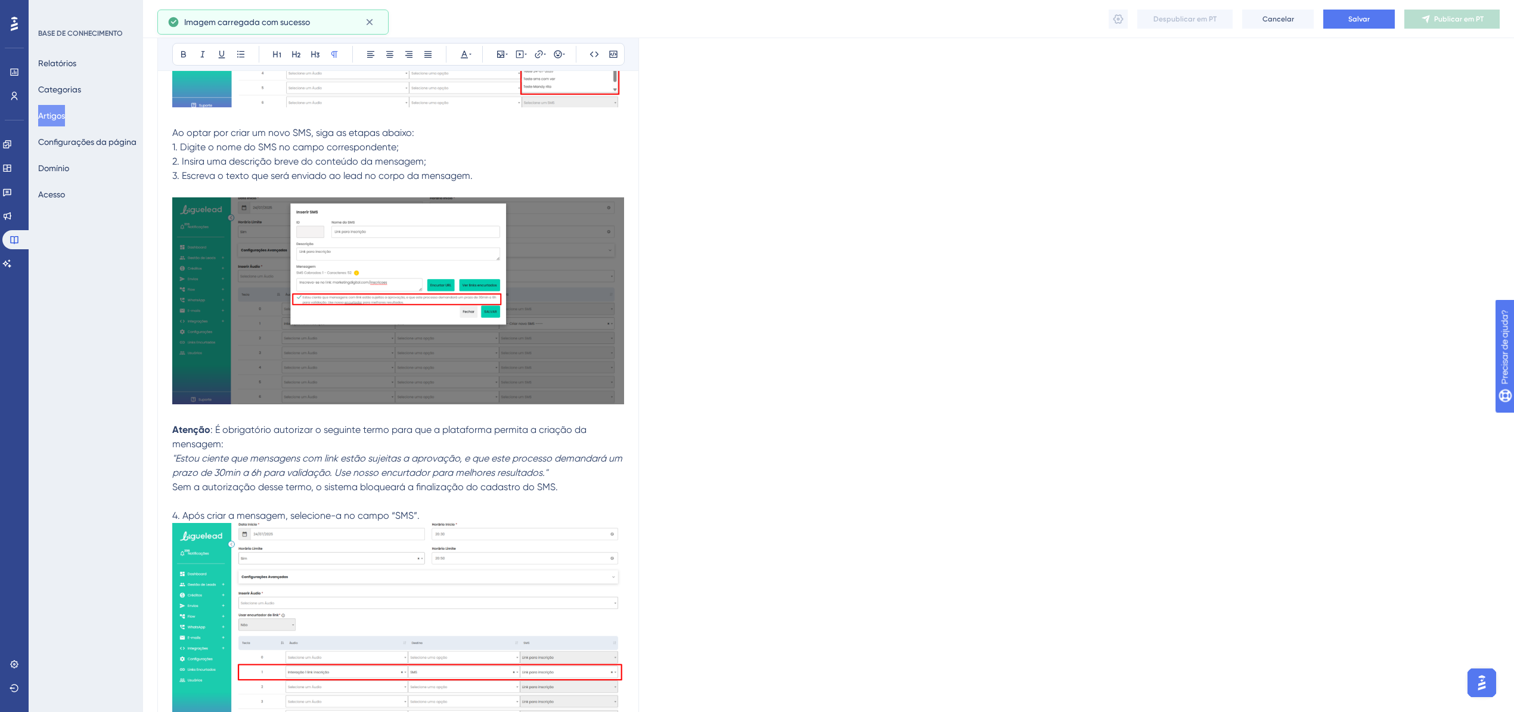
scroll to position [10370, 0]
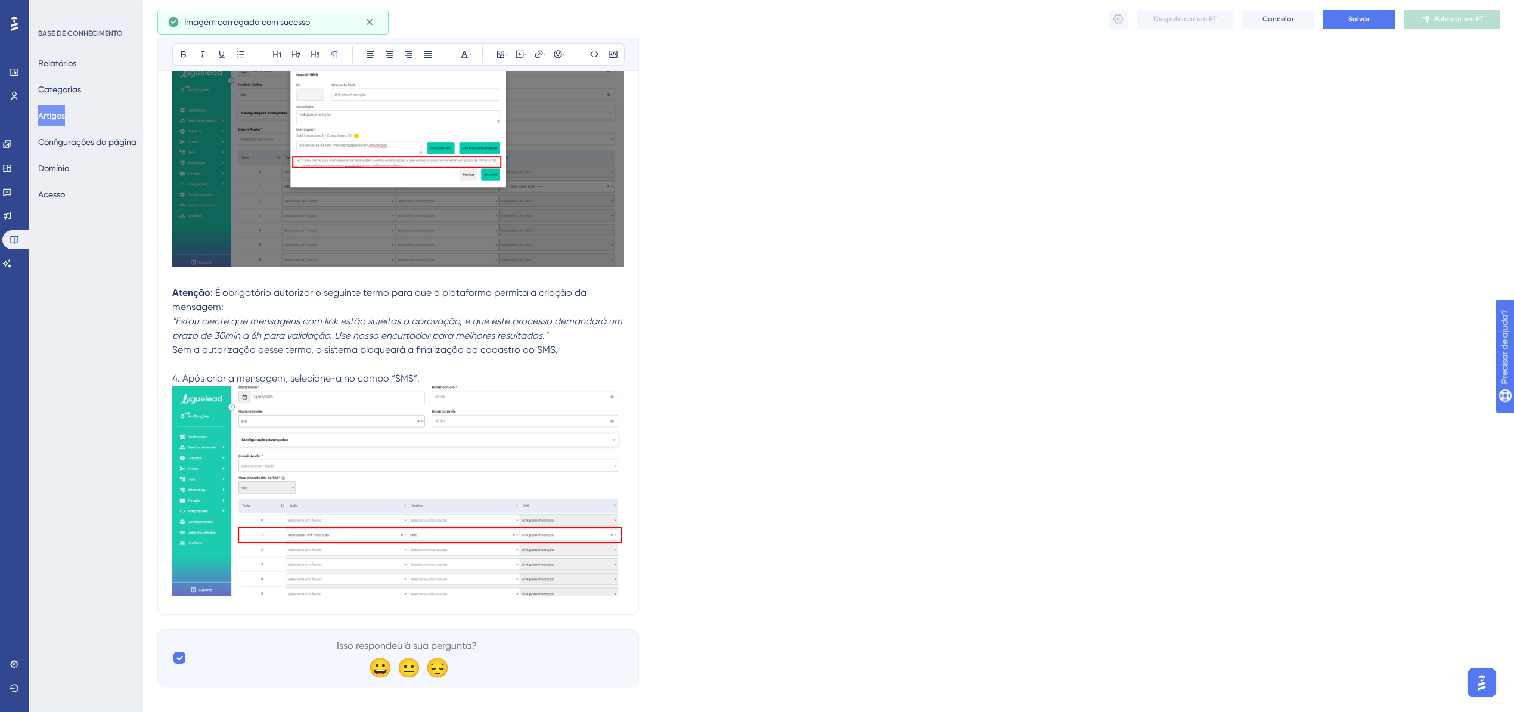
drag, startPoint x: 565, startPoint y: 597, endPoint x: 578, endPoint y: 597, distance: 12.5
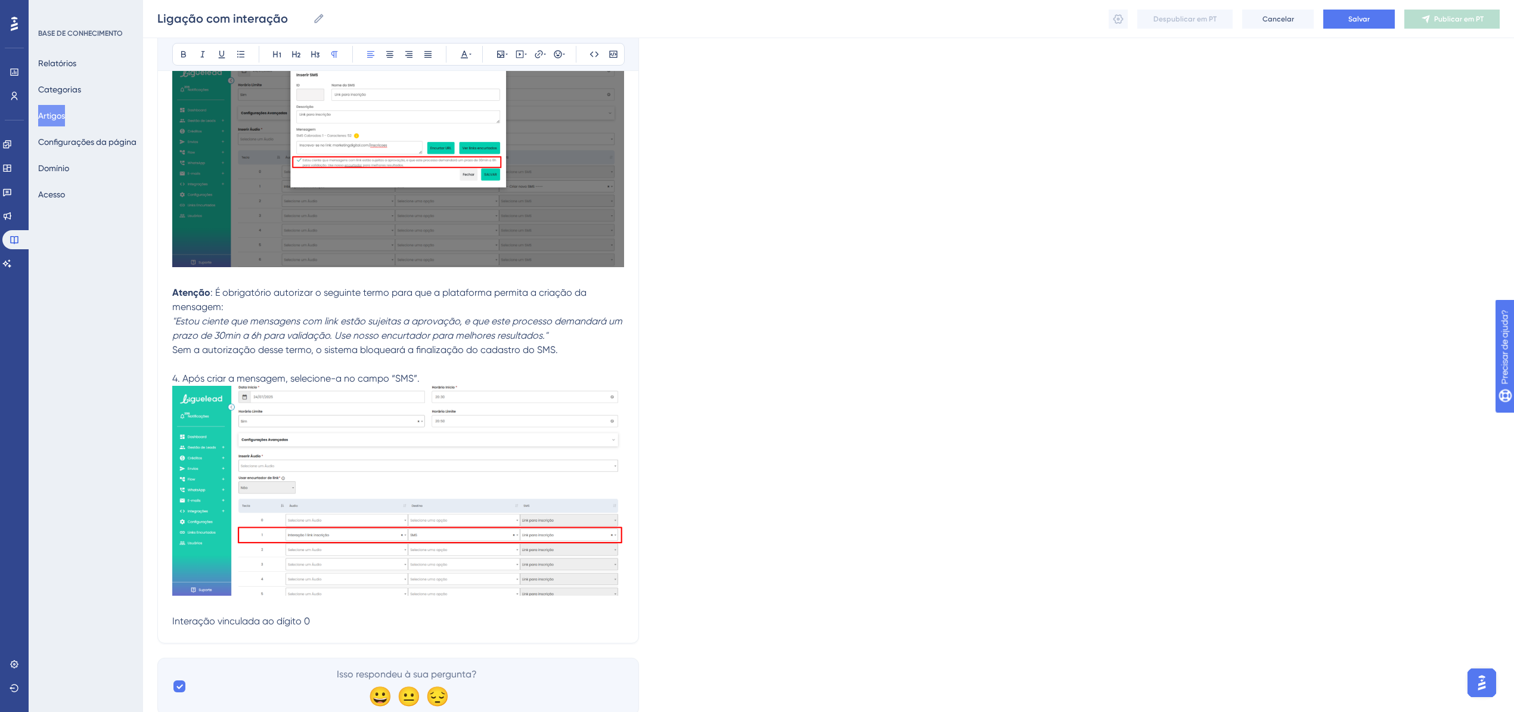
click at [242, 615] on span "Interação vinculada ao dígito 0" at bounding box center [241, 620] width 138 height 11
click at [188, 53] on icon at bounding box center [184, 54] width 10 height 10
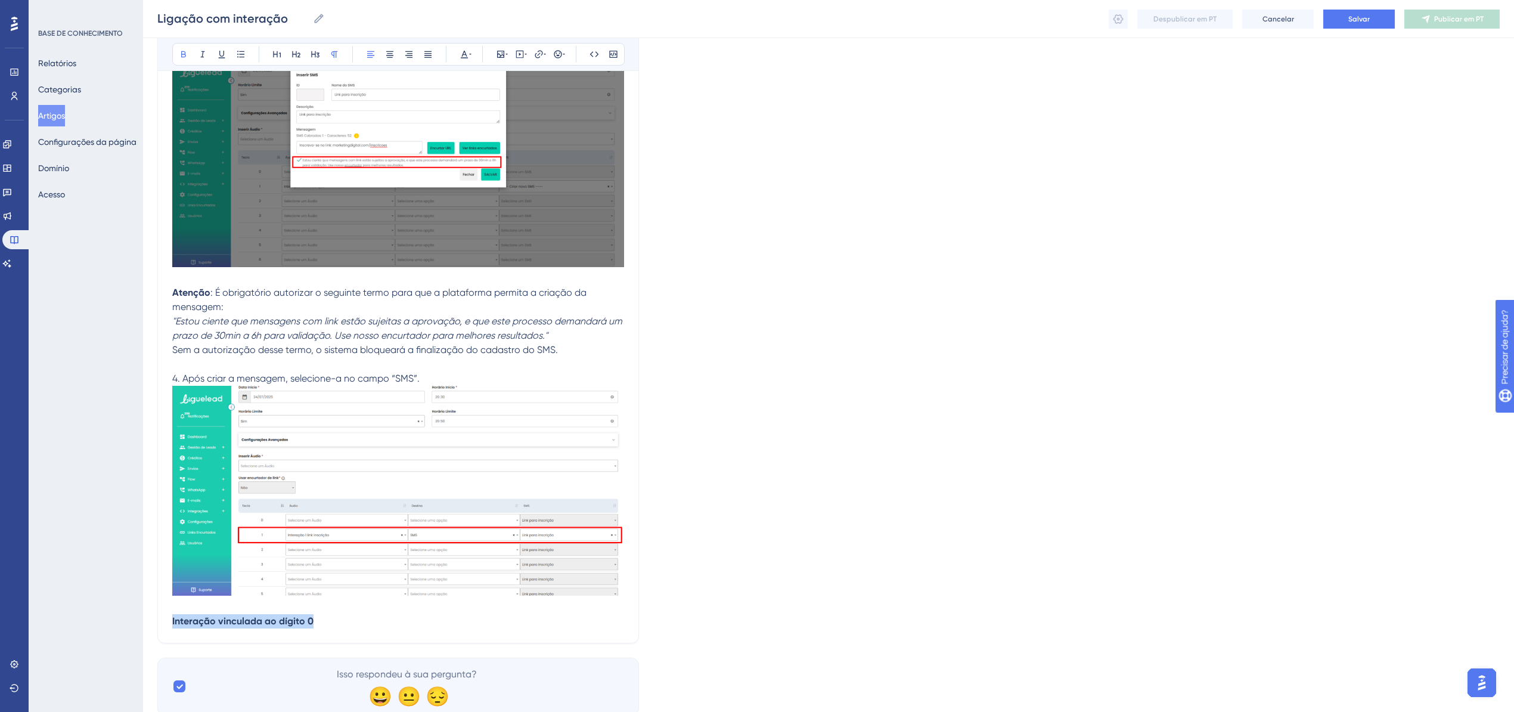
click at [346, 614] on p "Interação vinculada ao dígito 0" at bounding box center [398, 621] width 452 height 14
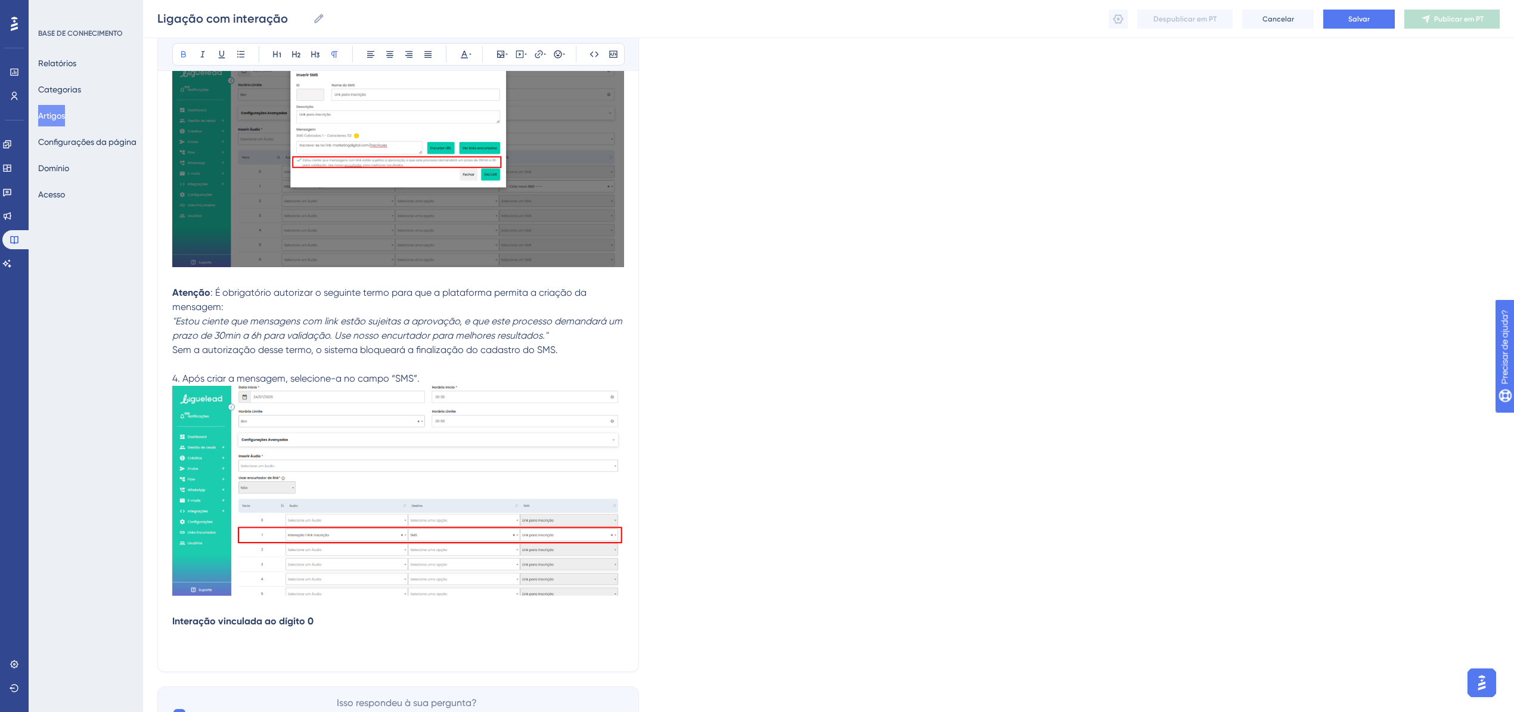
click at [205, 628] on p at bounding box center [398, 635] width 452 height 14
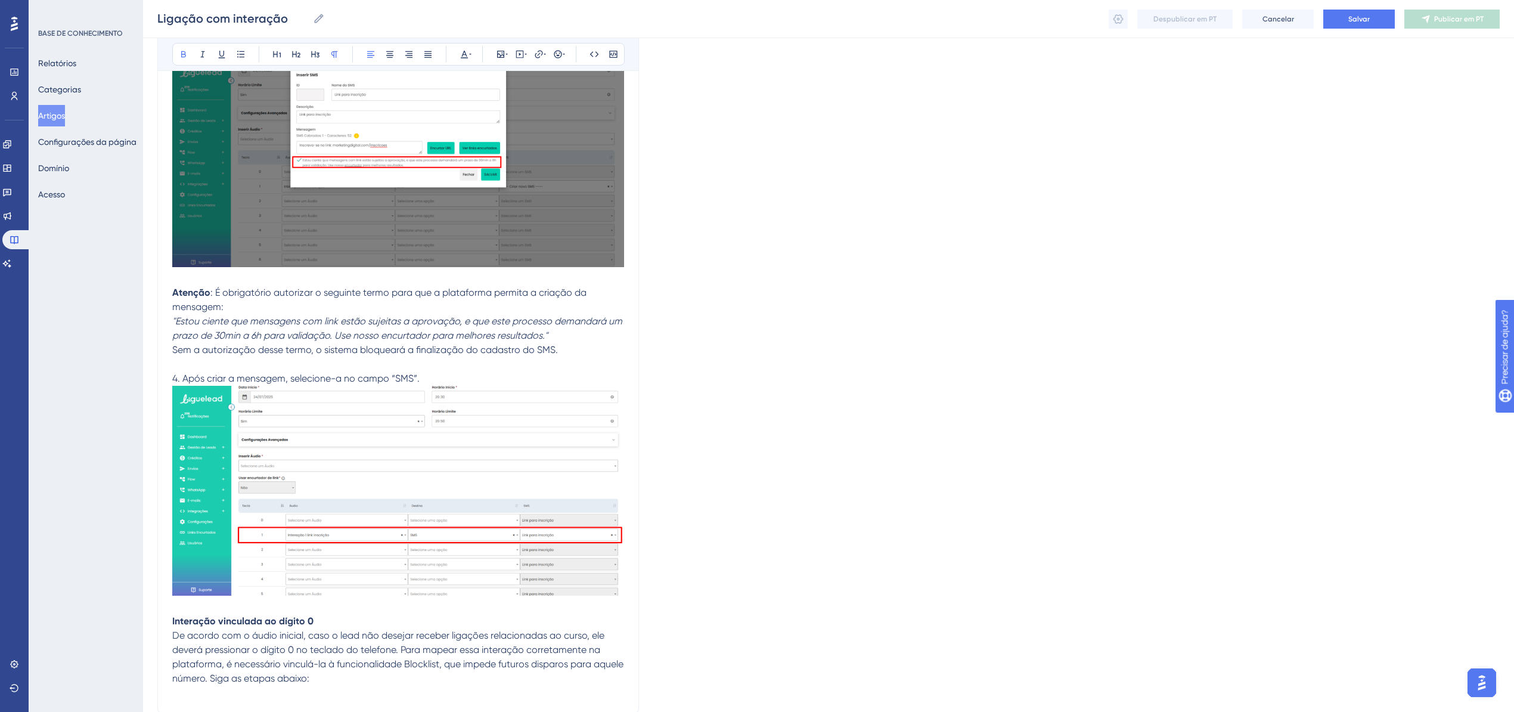
click at [398, 635] on span "De acordo com o áudio inicial, caso o lead não desejar receber ligações relacio…" at bounding box center [399, 656] width 454 height 54
click at [399, 637] on span "De acordo com o áudio inicial, caso o lead não desejar receber ligações relacio…" at bounding box center [399, 656] width 454 height 54
click at [401, 637] on span "De acordo com o áudio inicial, caso o lead não desejar receber ligações relacio…" at bounding box center [399, 656] width 454 height 54
click at [401, 632] on span "De acordo com o áudio inicial, caso o lead não desejar receber ligações relacio…" at bounding box center [399, 656] width 454 height 54
click at [433, 664] on span "Para mapear essa interação corretamente na plataforma, é necessário vinculá-la …" at bounding box center [389, 671] width 434 height 26
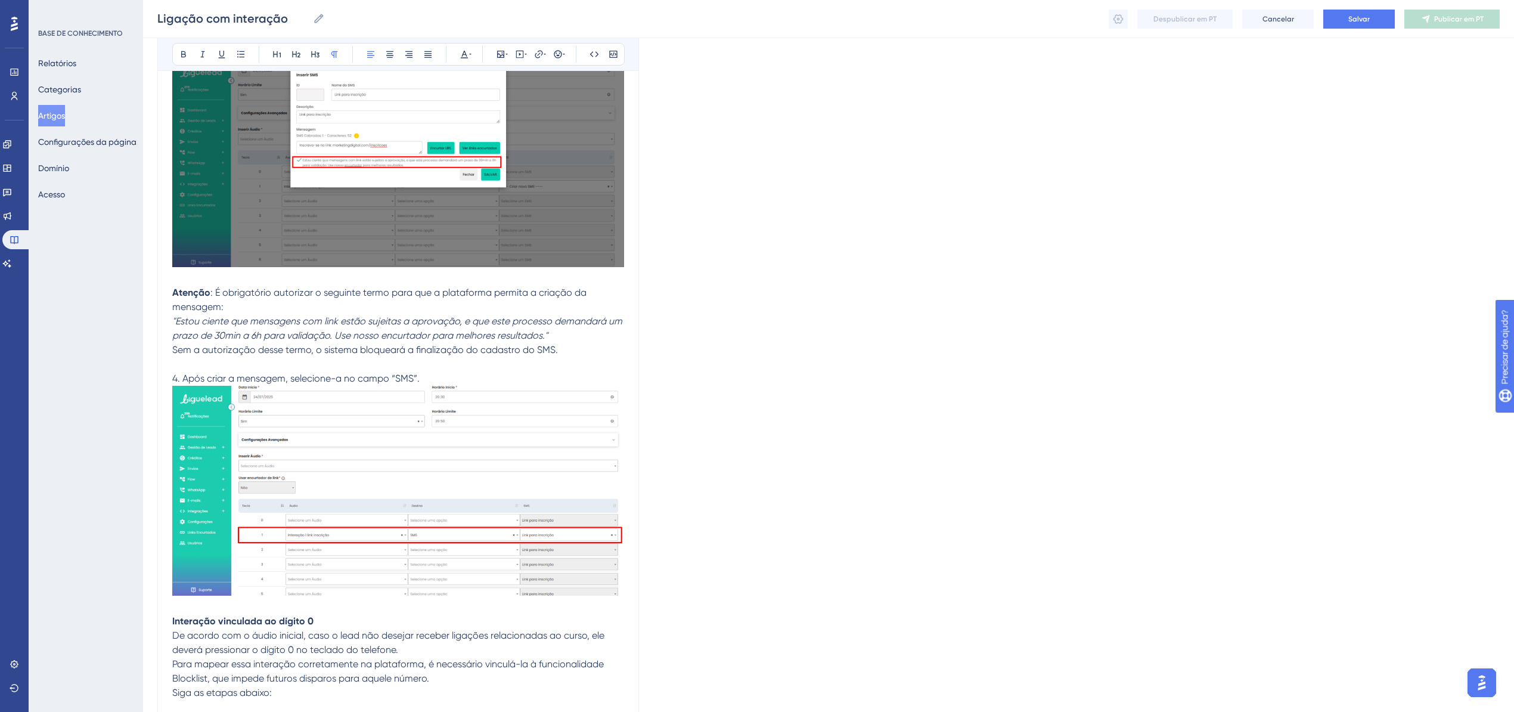
click at [446, 672] on p "Para mapear essa interação corretamente na plataforma, é necessário vinculá-la …" at bounding box center [398, 671] width 452 height 29
click at [449, 685] on p "Siga as etapas abaixo:" at bounding box center [398, 692] width 452 height 14
click at [219, 700] on p at bounding box center [398, 707] width 452 height 14
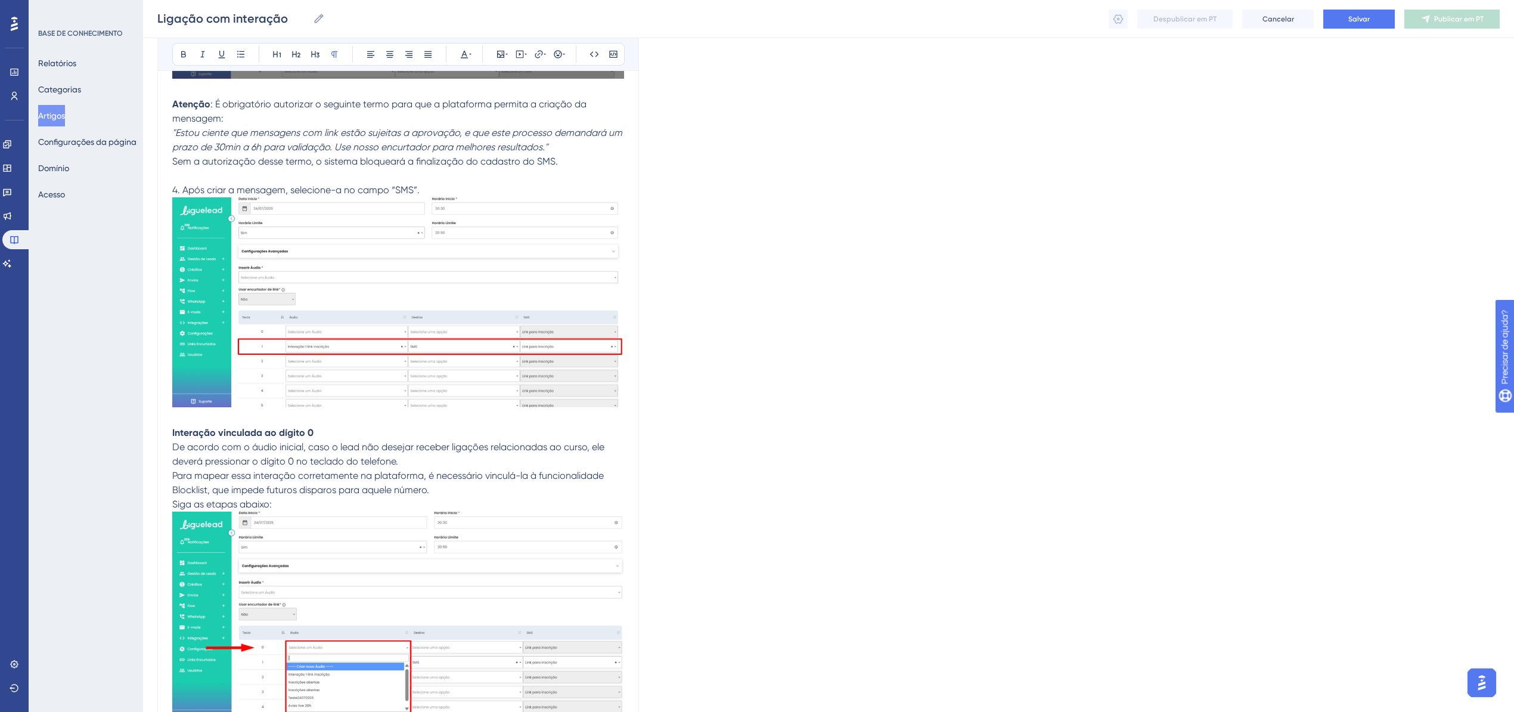
scroll to position [10711, 0]
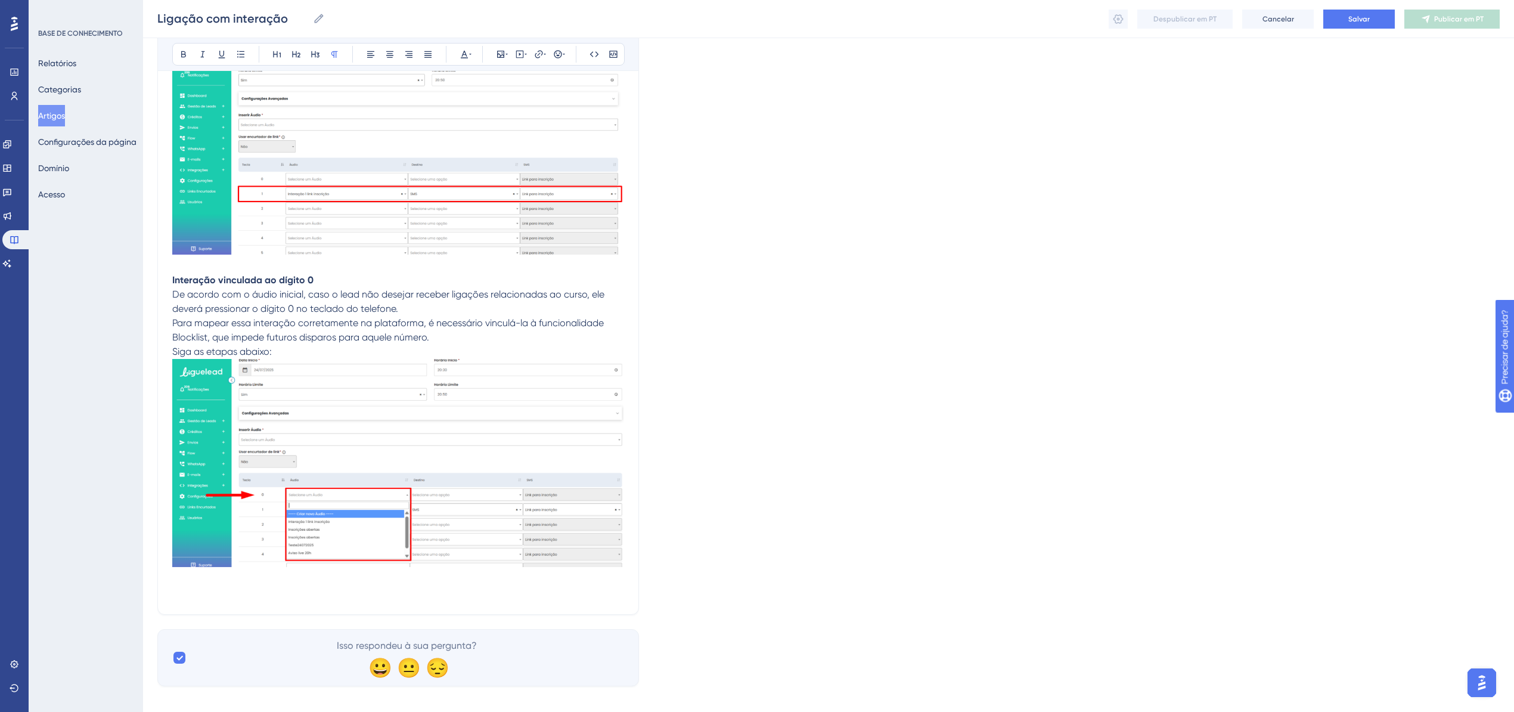
click at [257, 585] on p at bounding box center [398, 592] width 452 height 14
click at [249, 585] on p at bounding box center [398, 592] width 452 height 14
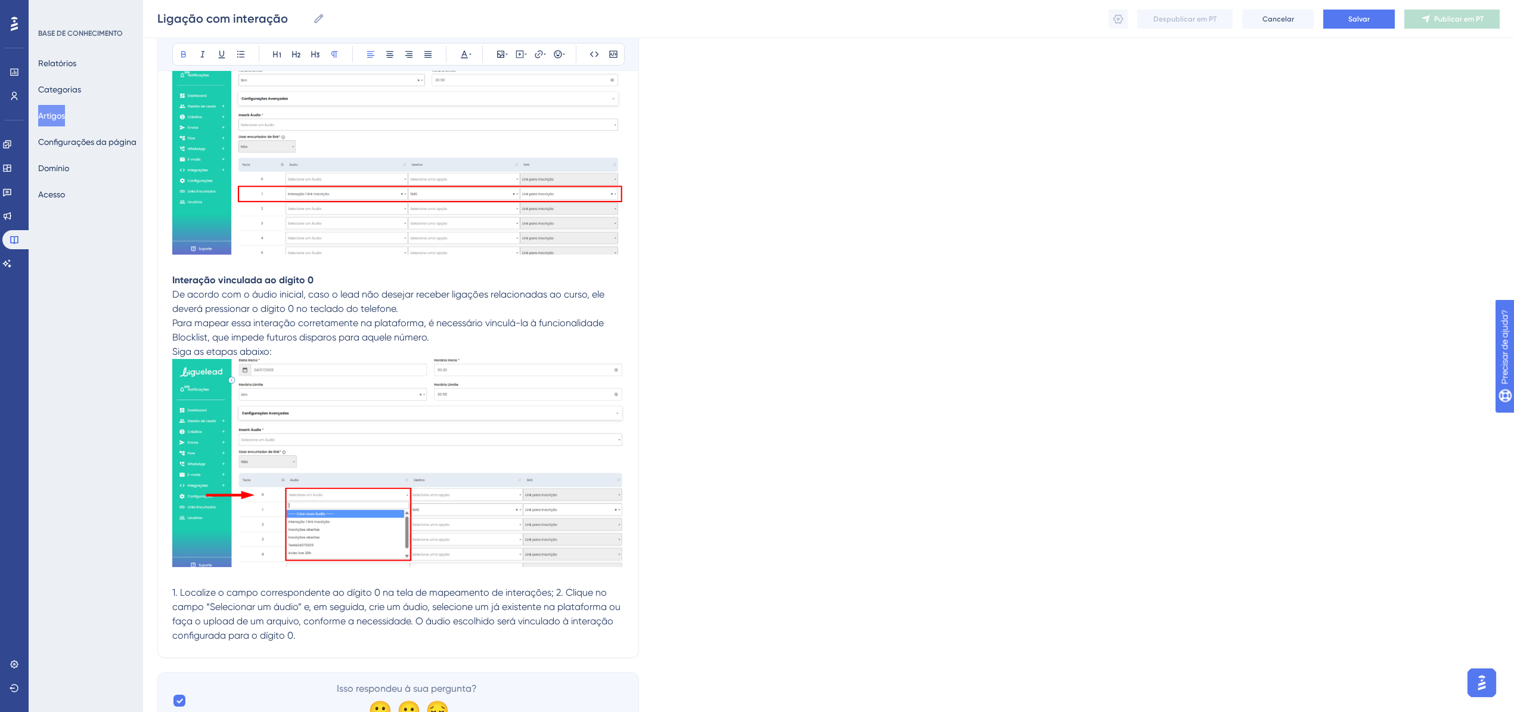
click at [552, 586] on span "1. Localize o campo correspondente ao dígito 0 na tela de mapeamento de interaç…" at bounding box center [397, 613] width 451 height 54
click at [556, 586] on span "1. Localize o campo correspondente ao dígito 0 na tela de mapeamento de interaç…" at bounding box center [397, 613] width 451 height 54
click at [480, 611] on span "2. Clique no campo “Selecionar um áudio” e, em seguida, crie um áudio, selecion…" at bounding box center [391, 621] width 438 height 40
click at [516, 628] on p "O áudio escolhido será vinculado à interação configurada para o dígito 0." at bounding box center [398, 635] width 452 height 14
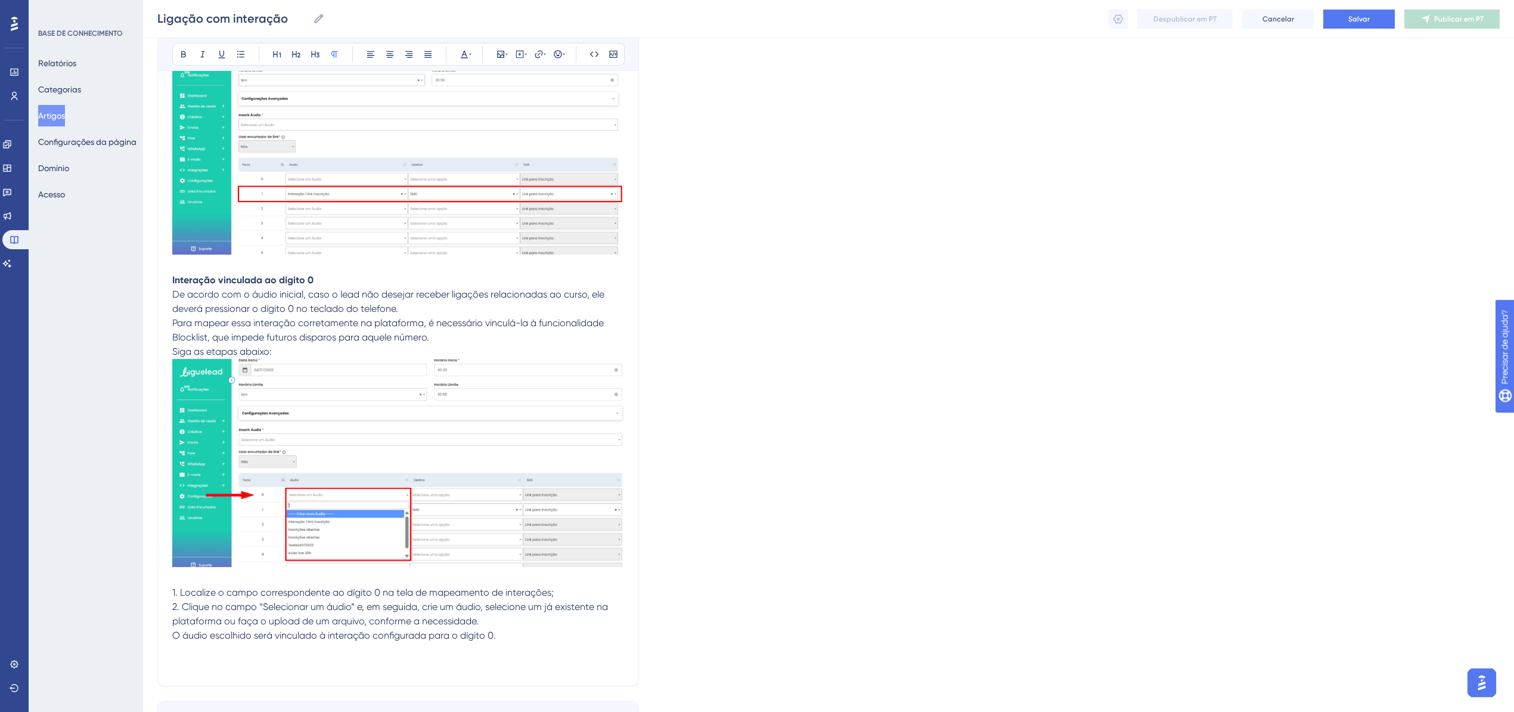
click at [223, 643] on p at bounding box center [398, 650] width 452 height 14
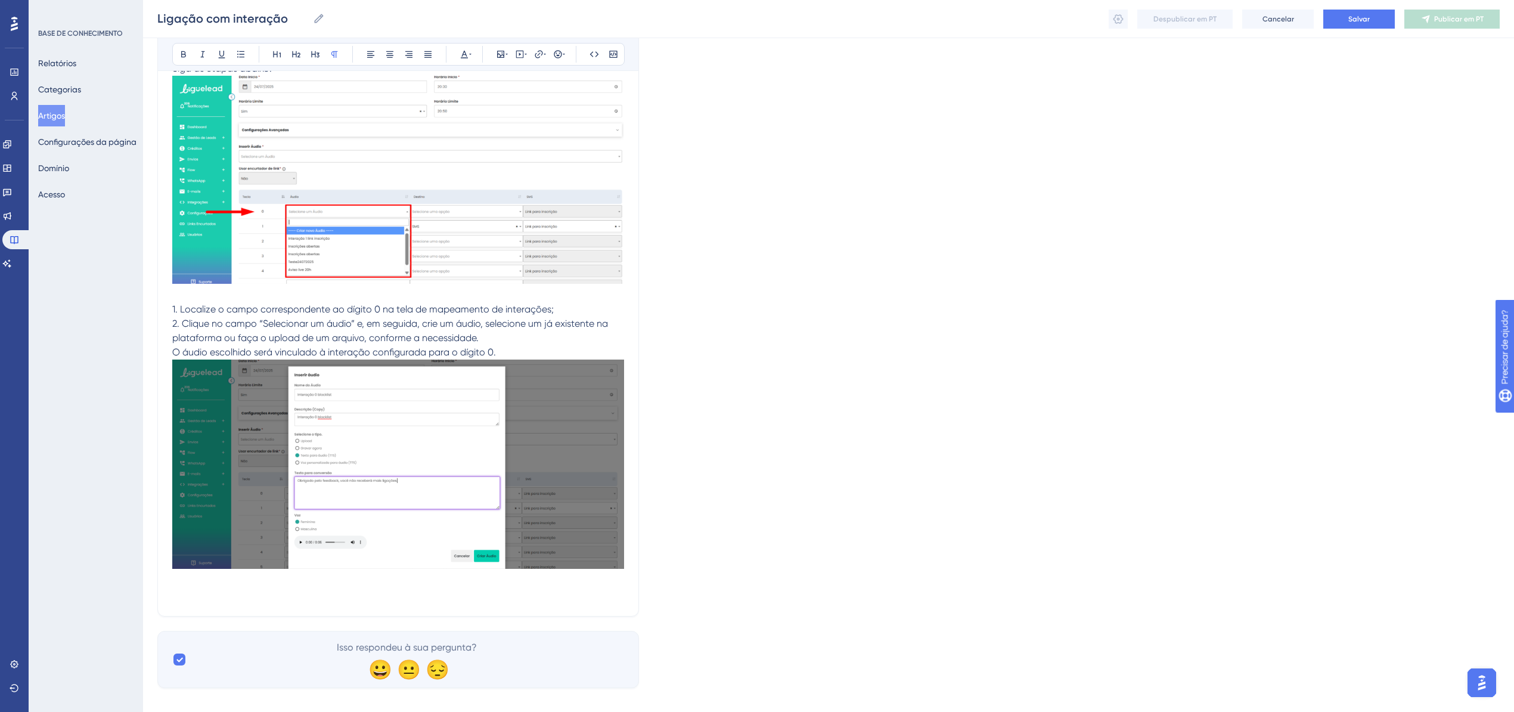
scroll to position [10996, 0]
click at [595, 585] on p at bounding box center [398, 592] width 452 height 14
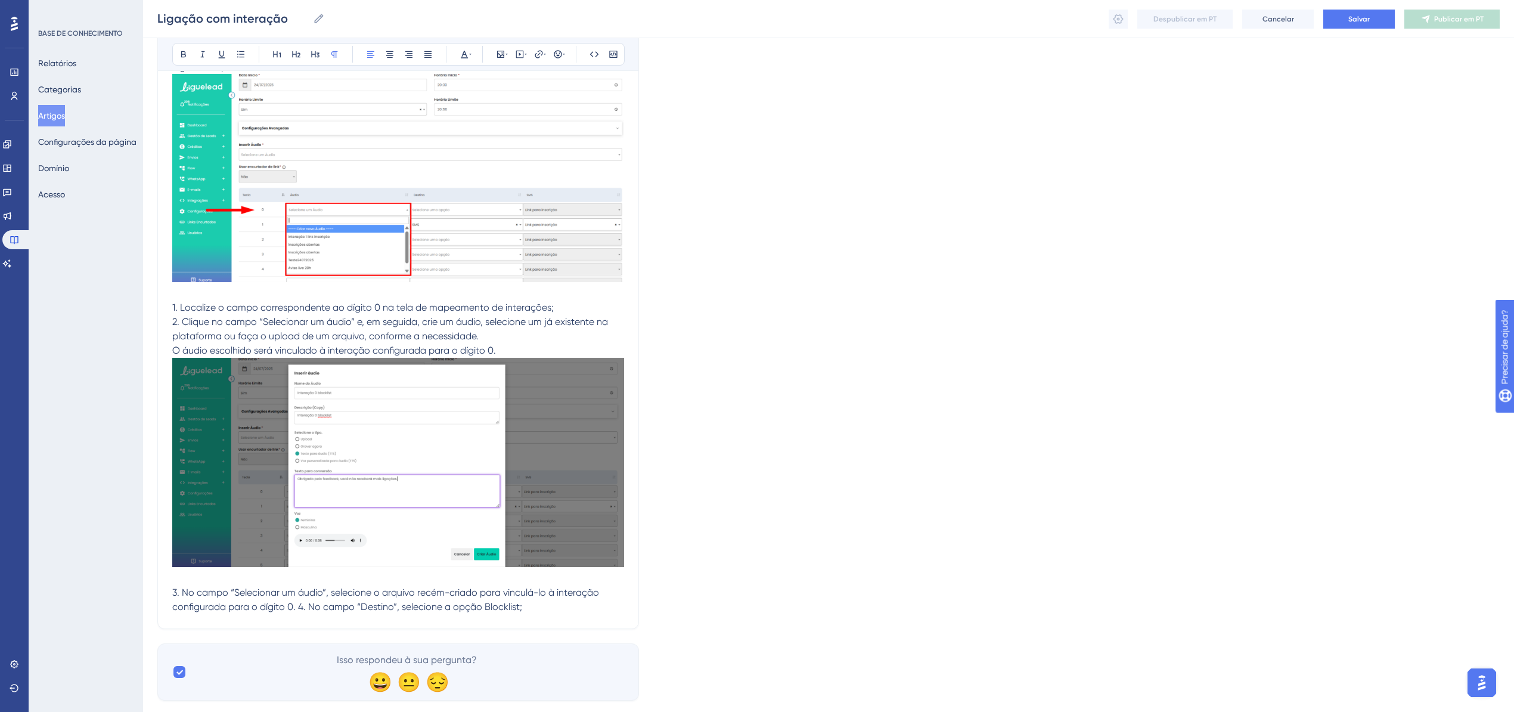
click at [297, 591] on span "3. No campo “Selecionar um áudio”, selecione o arquivo recém-criado para vincul…" at bounding box center [386, 599] width 429 height 26
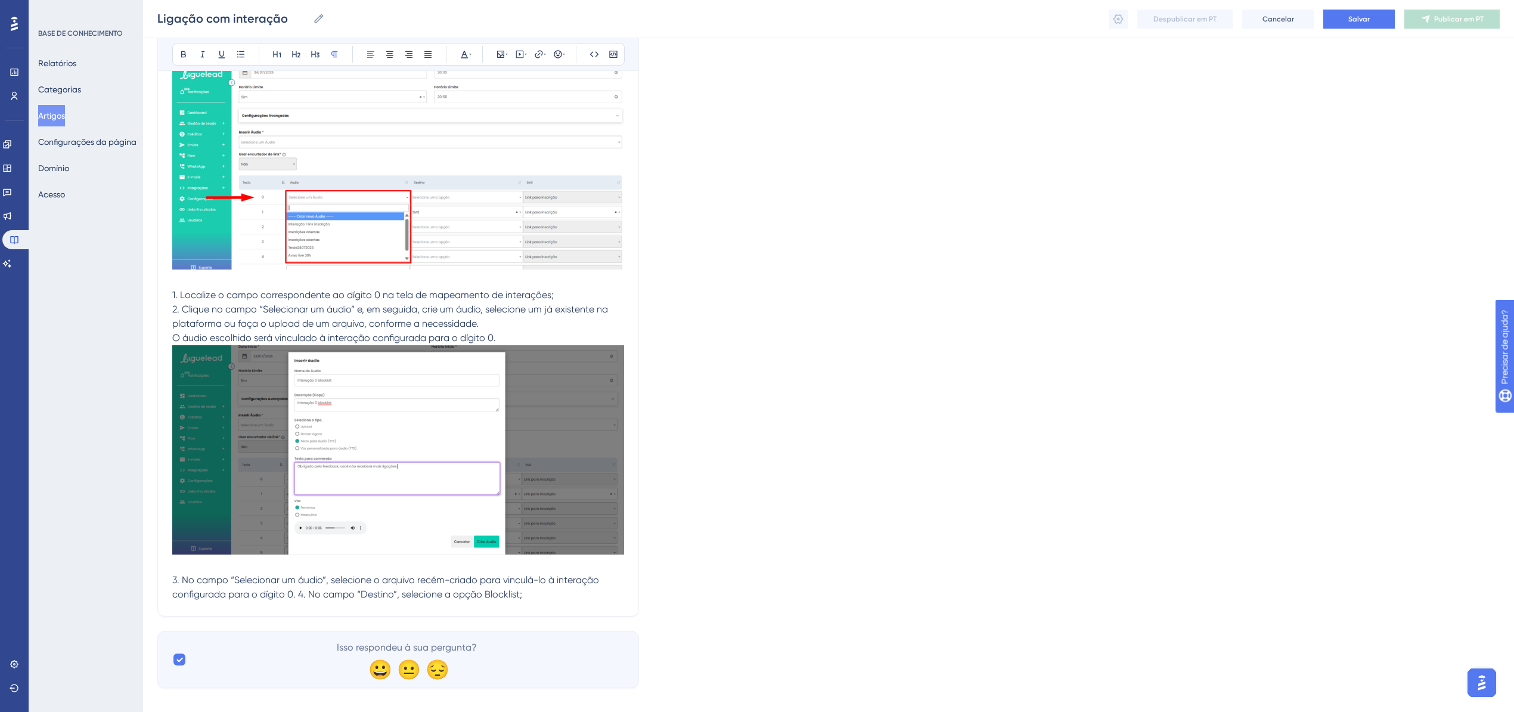
scroll to position [11010, 0]
click at [561, 571] on p "3. No campo “Selecionar um áudio”, selecione o arquivo recém-criado para vincul…" at bounding box center [398, 585] width 452 height 29
click at [563, 581] on p "3. No campo “Selecionar um áudio”, selecione o arquivo recém-criado para vincul…" at bounding box center [398, 585] width 452 height 29
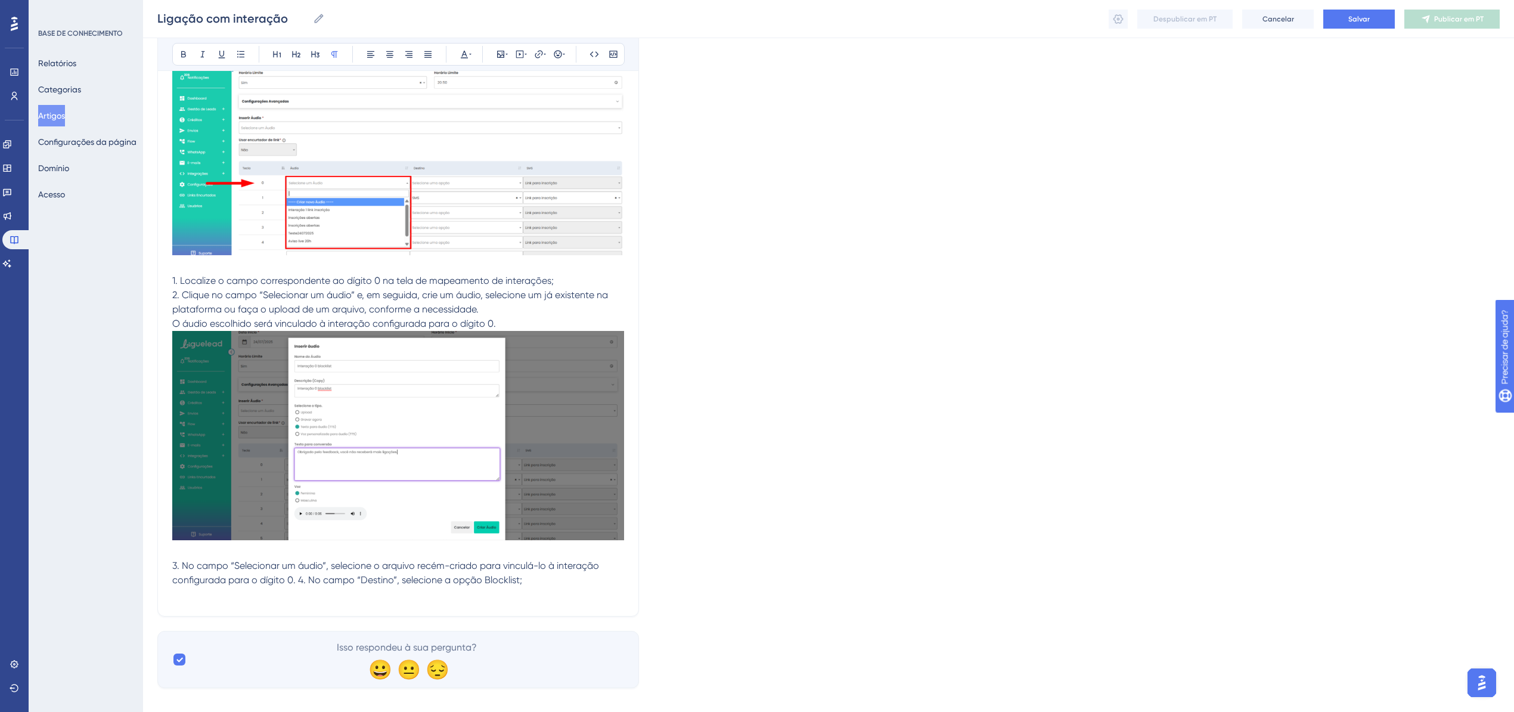
scroll to position [11024, 0]
click at [207, 585] on p at bounding box center [398, 592] width 452 height 14
click at [211, 585] on p at bounding box center [398, 592] width 452 height 14
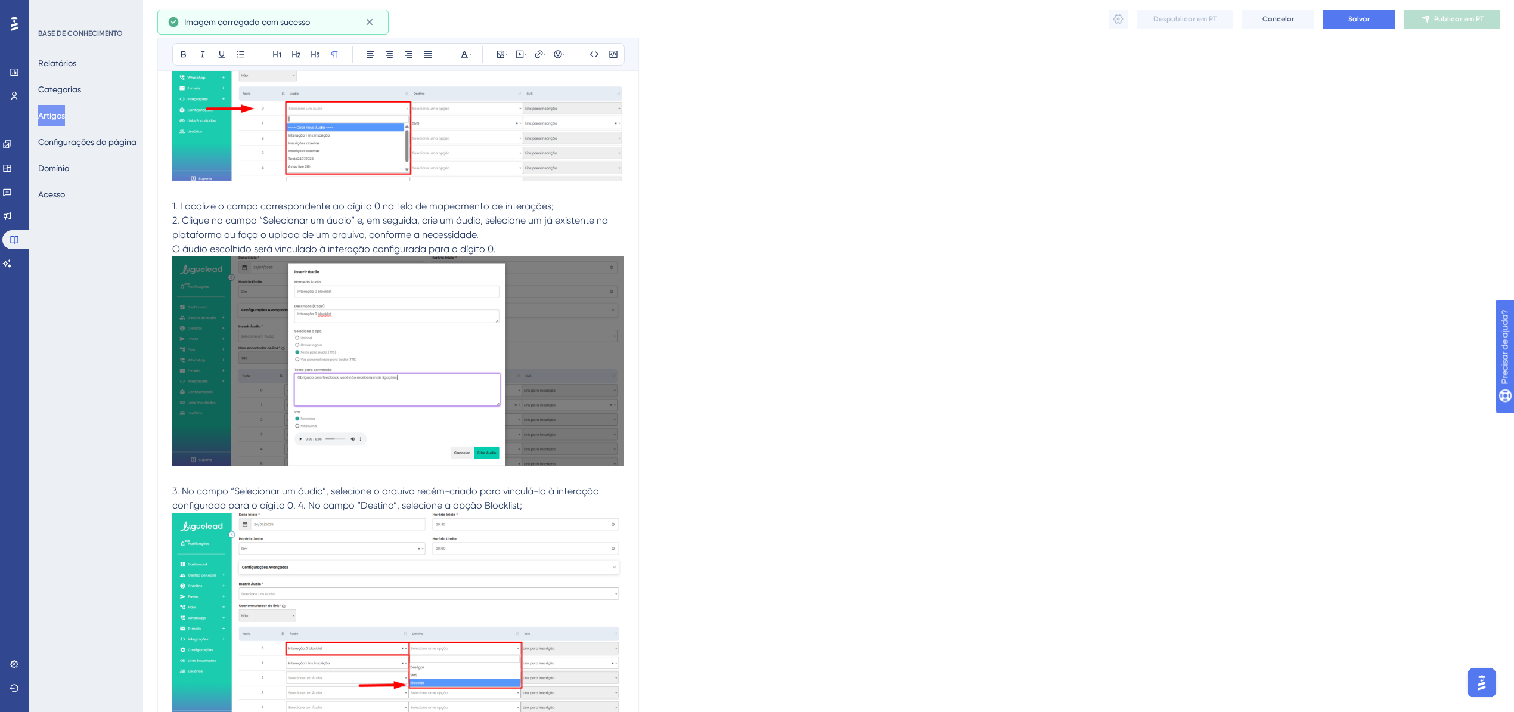
scroll to position [11111, 0]
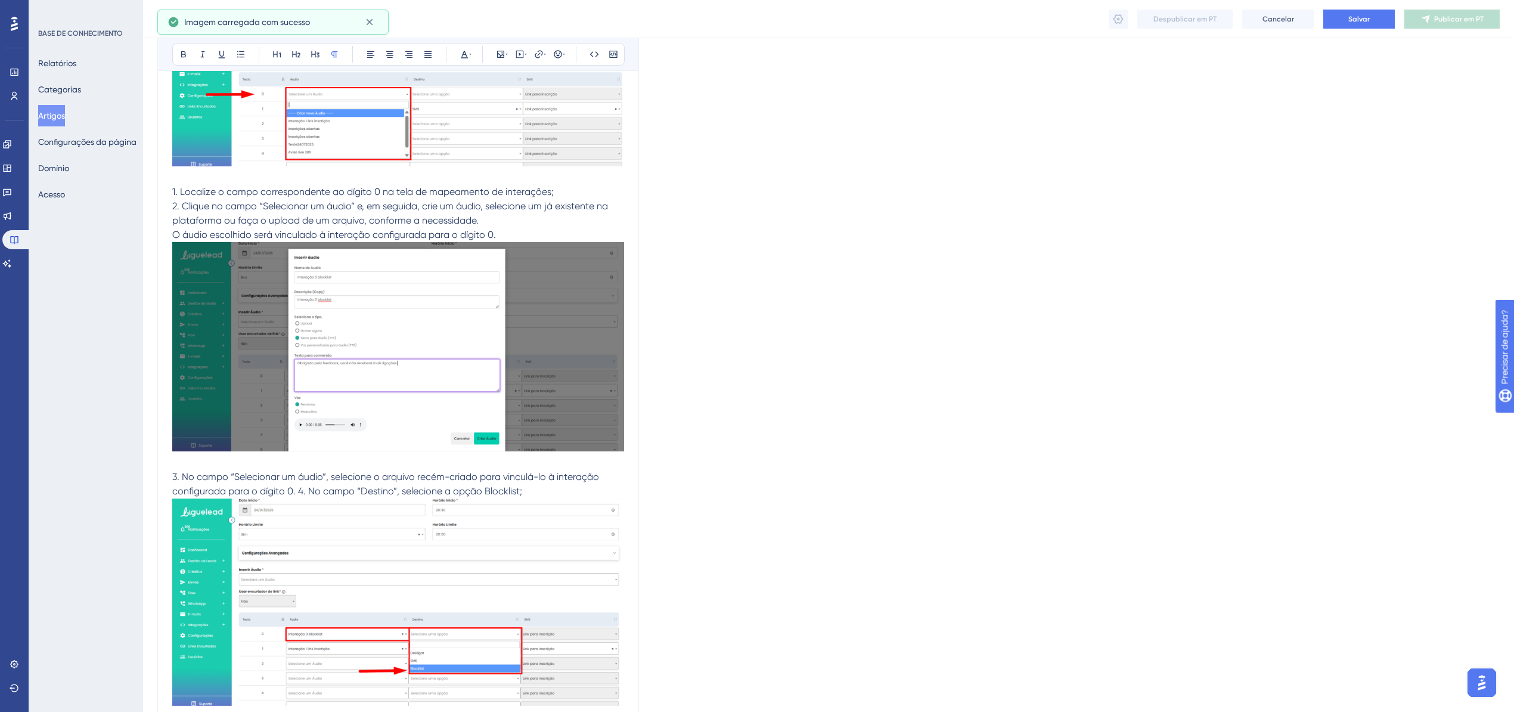
click at [296, 479] on span "3. No campo “Selecionar um áudio”, selecione o arquivo recém-criado para vincul…" at bounding box center [386, 484] width 429 height 26
click at [299, 479] on span "3. No campo “Selecionar um áudio”, selecione o arquivo recém-criado para vincul…" at bounding box center [386, 484] width 429 height 26
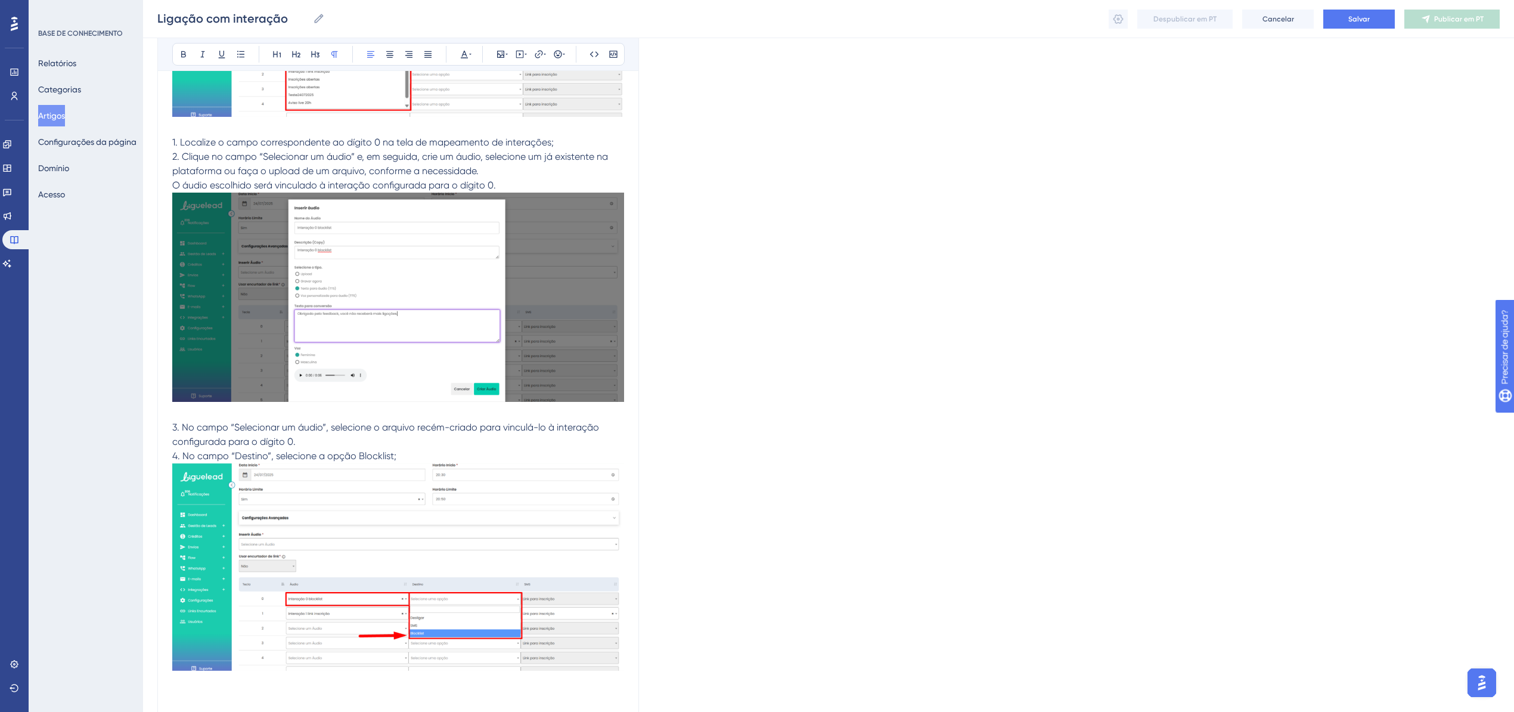
scroll to position [11264, 0]
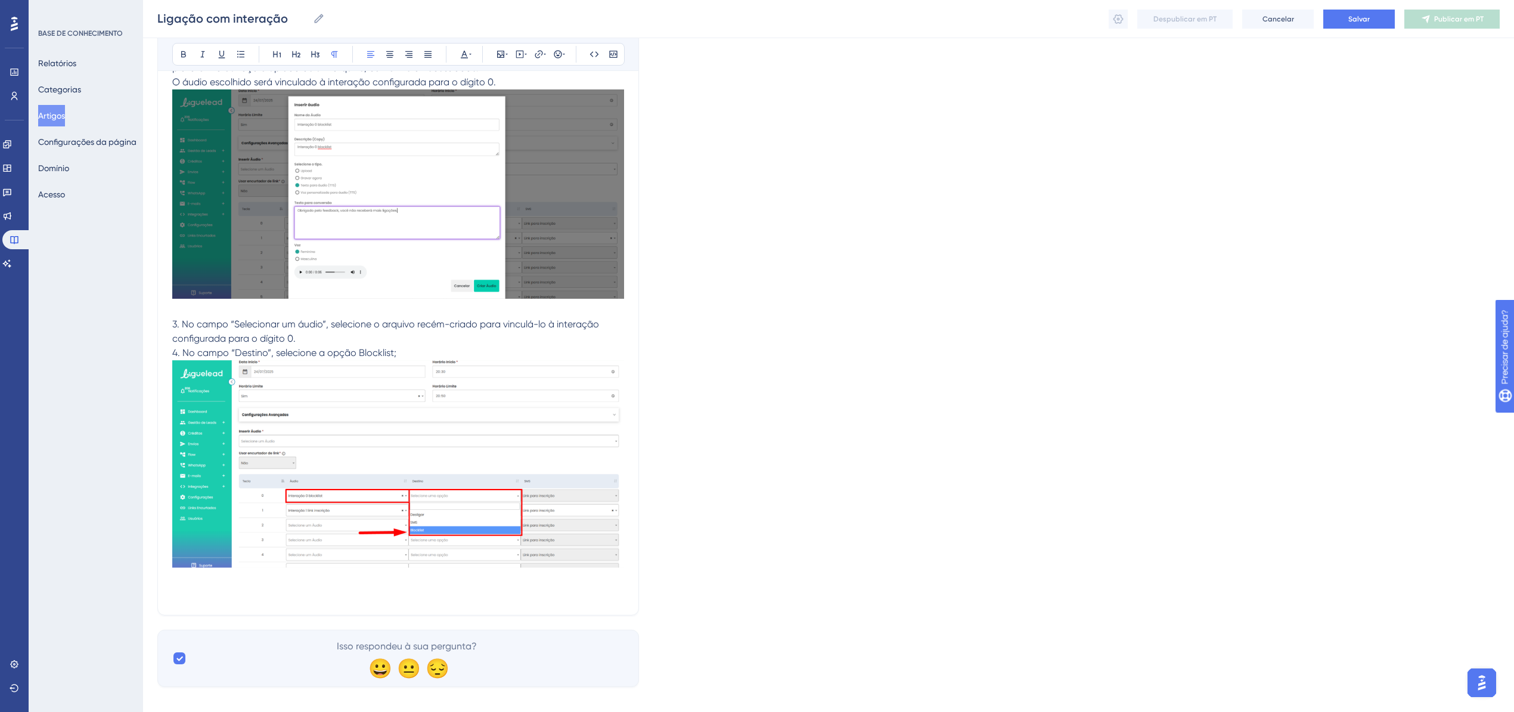
click at [236, 572] on p at bounding box center [398, 579] width 452 height 14
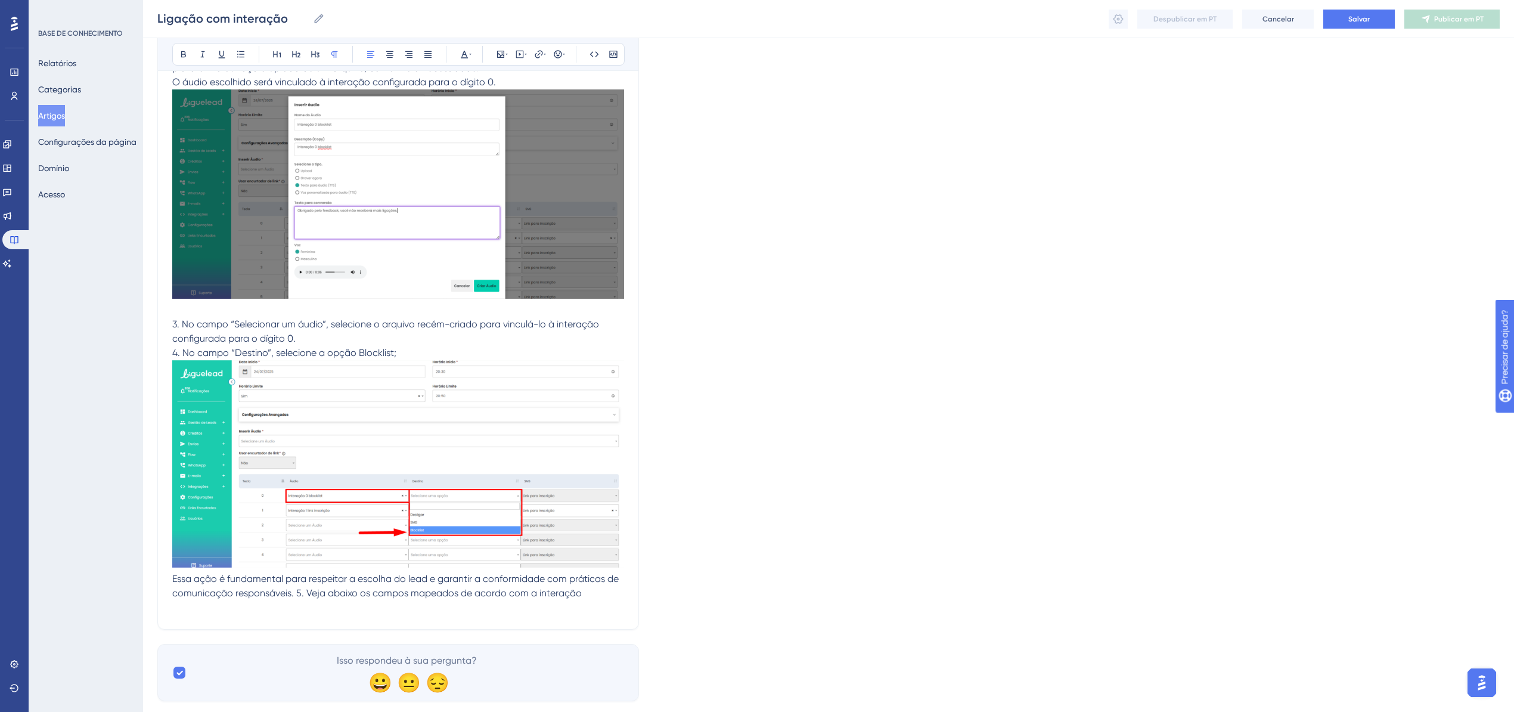
click at [296, 585] on p "Essa ação é fundamental para respeitar a escolha do lead e garantir a conformid…" at bounding box center [398, 586] width 452 height 29
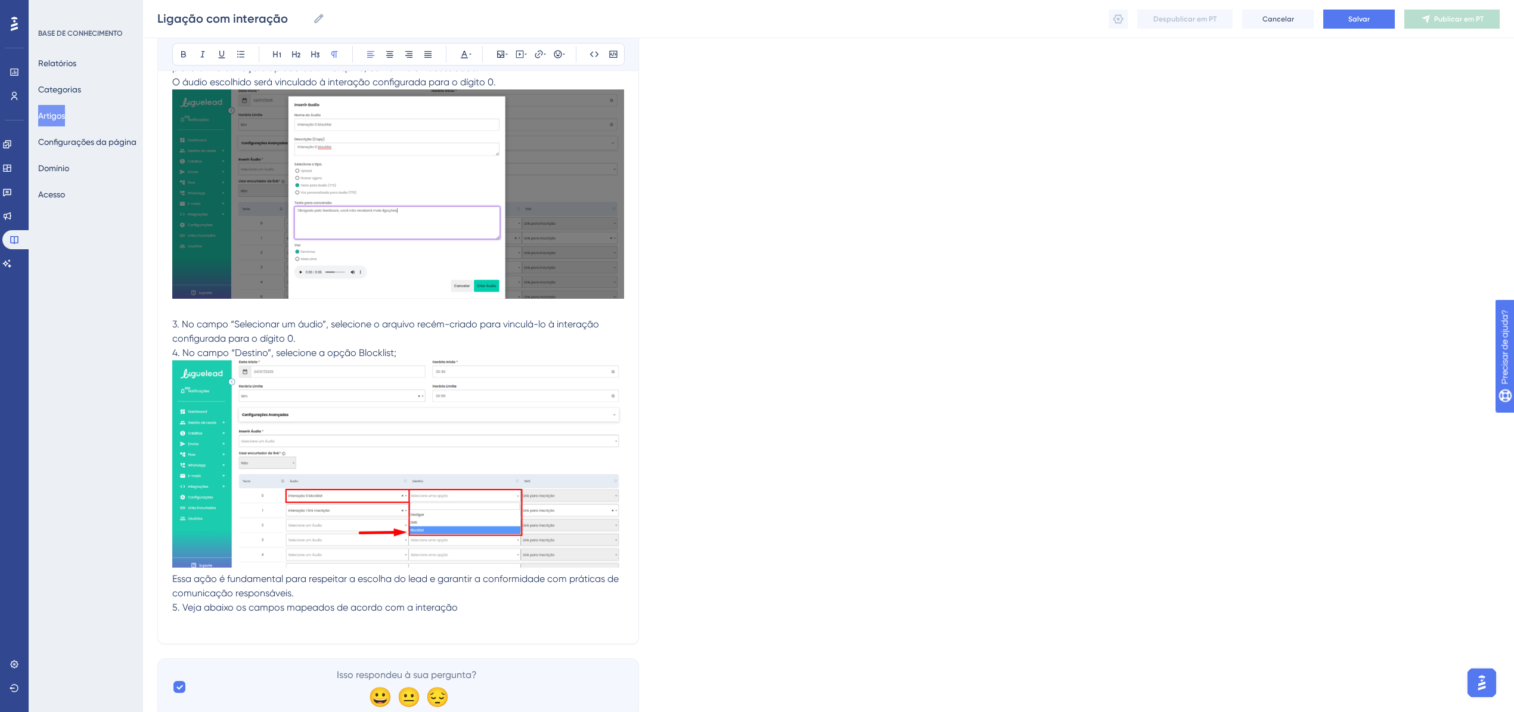
click at [581, 600] on p "5. Veja abaixo os campos mapeados de acordo com a interação" at bounding box center [398, 607] width 452 height 14
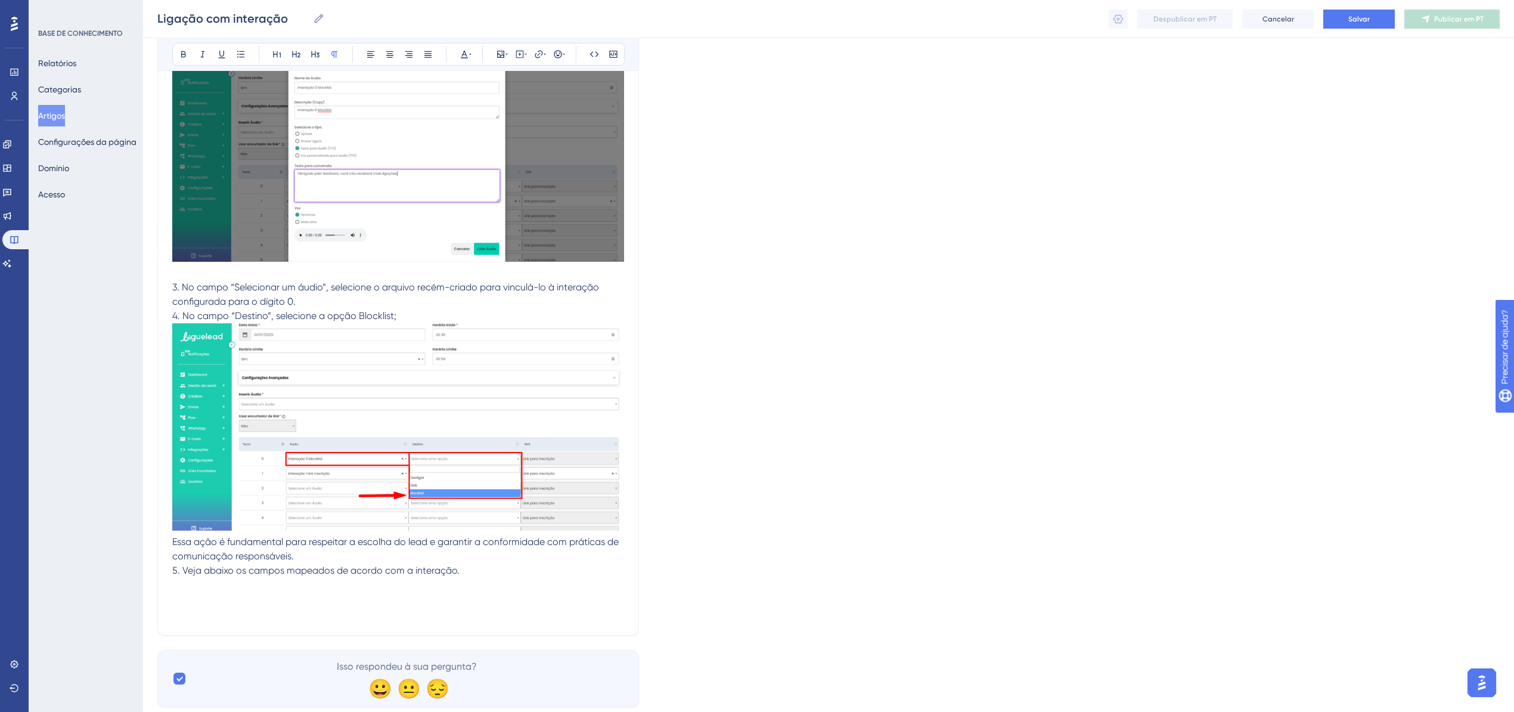
scroll to position [11321, 0]
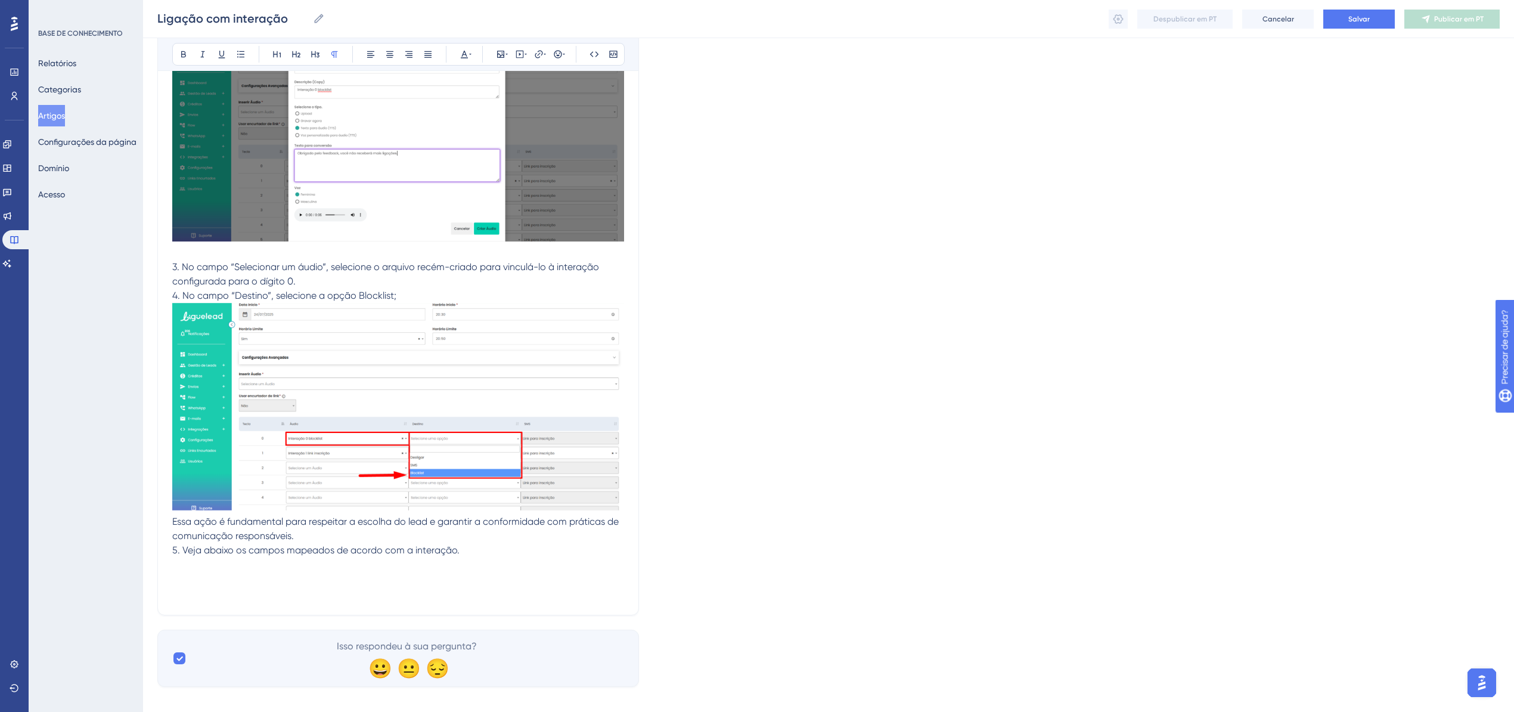
click at [184, 572] on p at bounding box center [398, 579] width 452 height 14
click at [189, 573] on span "INSERINDO LISTA DE LEADS" at bounding box center [231, 578] width 119 height 11
click at [184, 55] on icon at bounding box center [183, 54] width 5 height 7
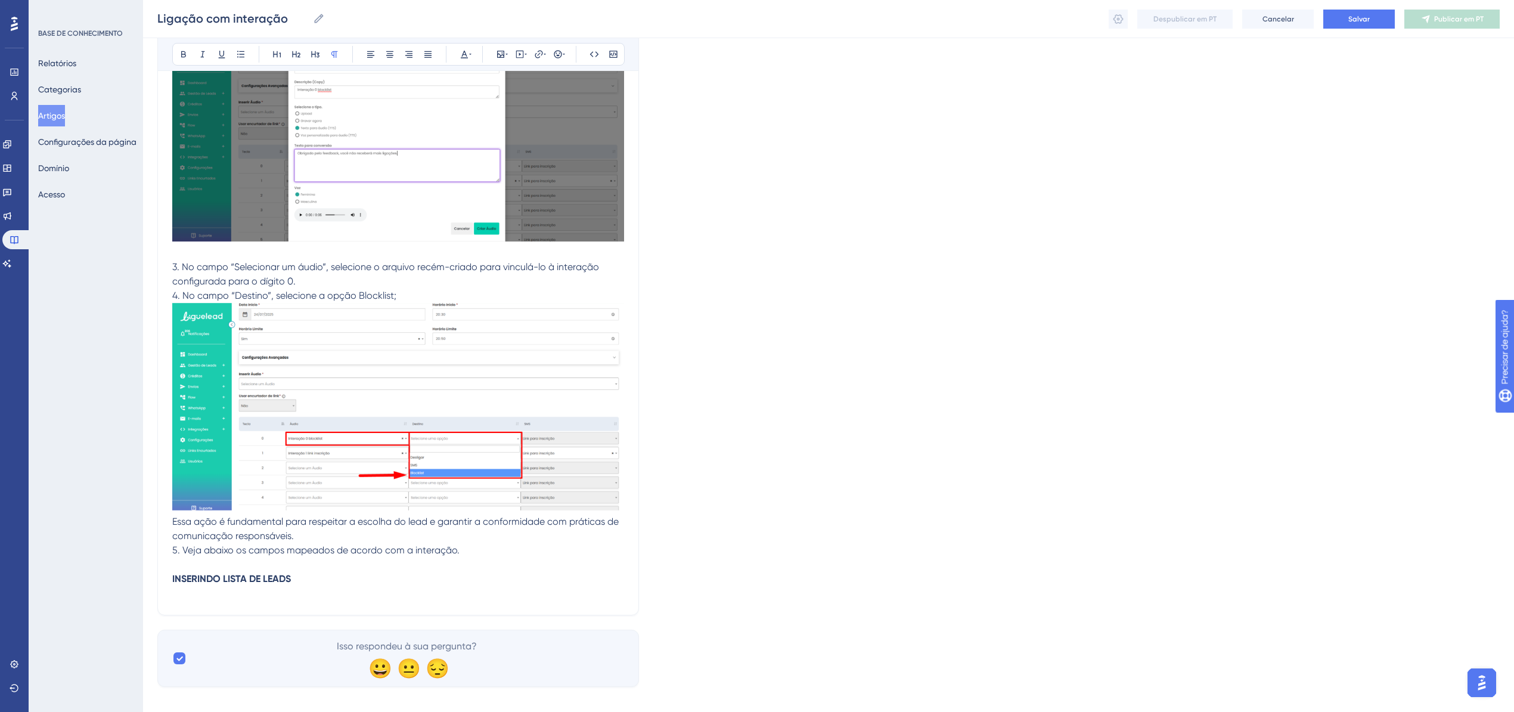
click at [368, 586] on p at bounding box center [398, 593] width 452 height 14
click at [194, 573] on strong "INSERINDO LISTA DE LEADS" at bounding box center [231, 578] width 119 height 11
click at [199, 586] on p at bounding box center [398, 593] width 452 height 14
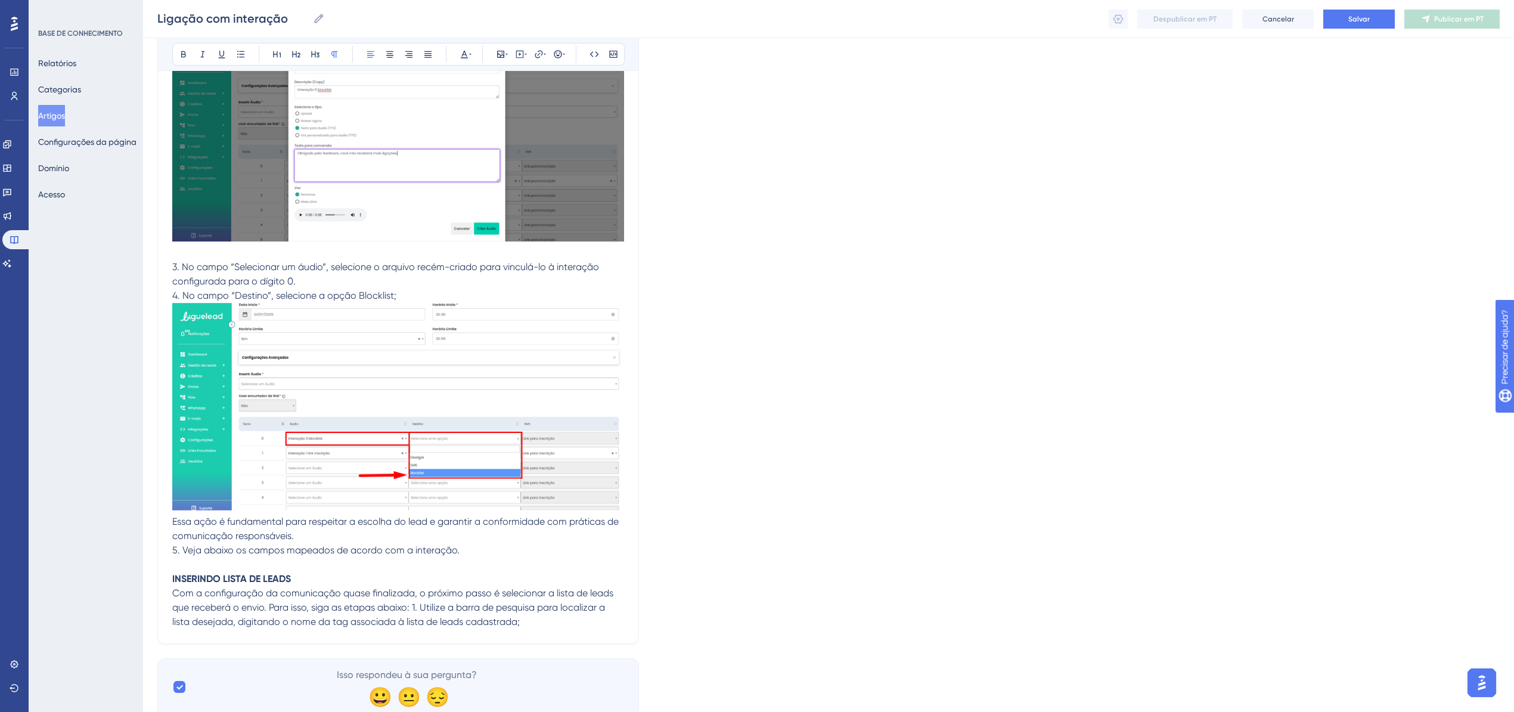
click at [414, 597] on span "Com a configuração da comunicação quase finalizada, o próximo passo é seleciona…" at bounding box center [393, 607] width 443 height 40
click at [344, 623] on p "1. Utilize a barra de pesquisa para localizar a lista desejada, digitando o nom…" at bounding box center [398, 629] width 452 height 29
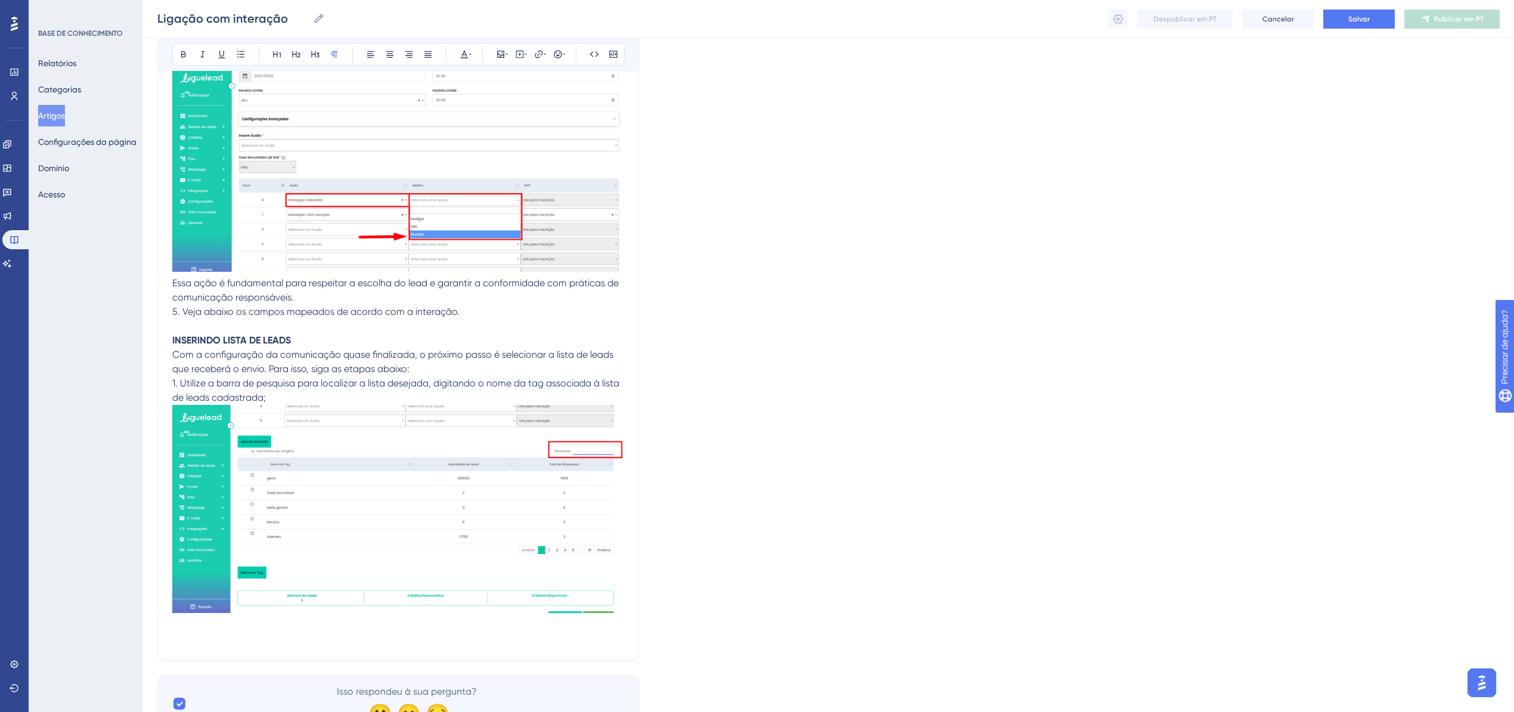
scroll to position [11604, 0]
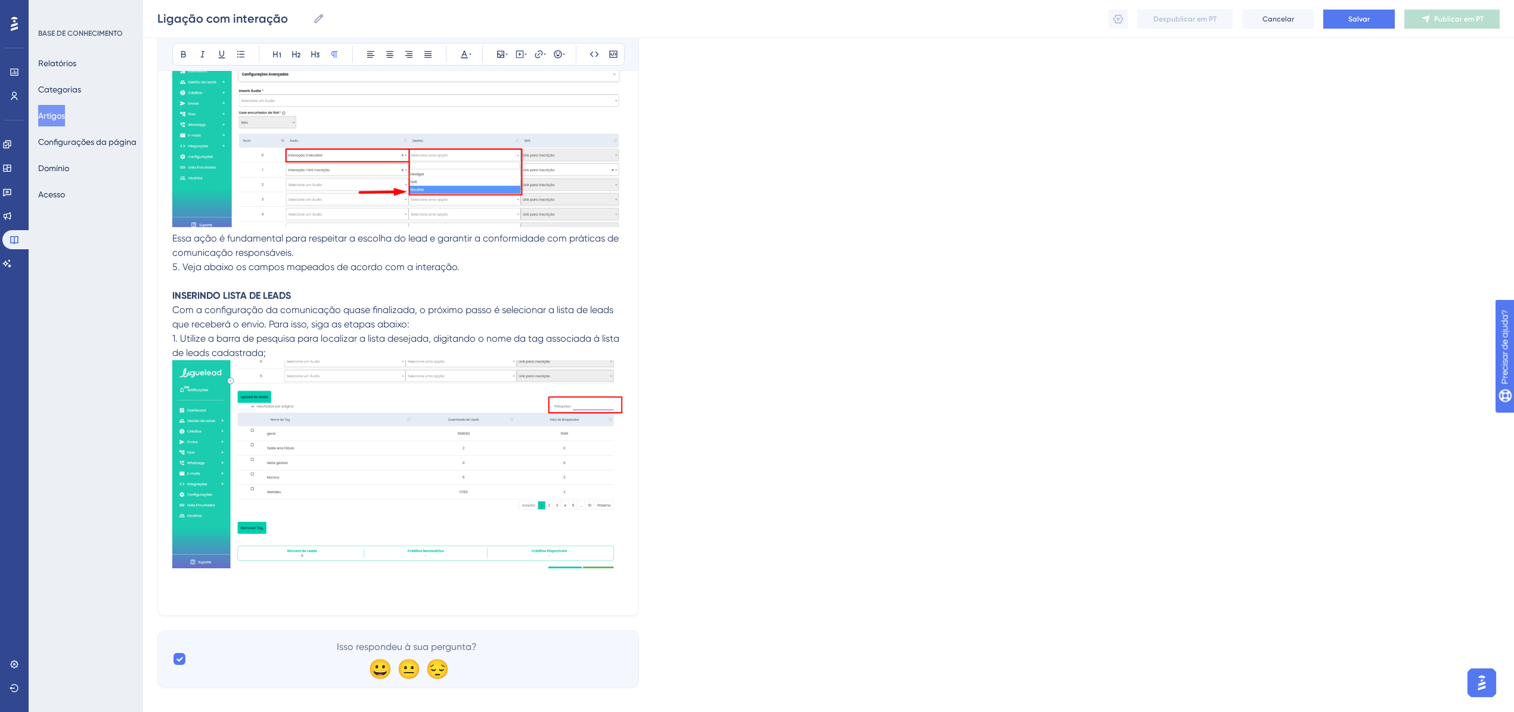
click at [210, 586] on p at bounding box center [398, 593] width 452 height 14
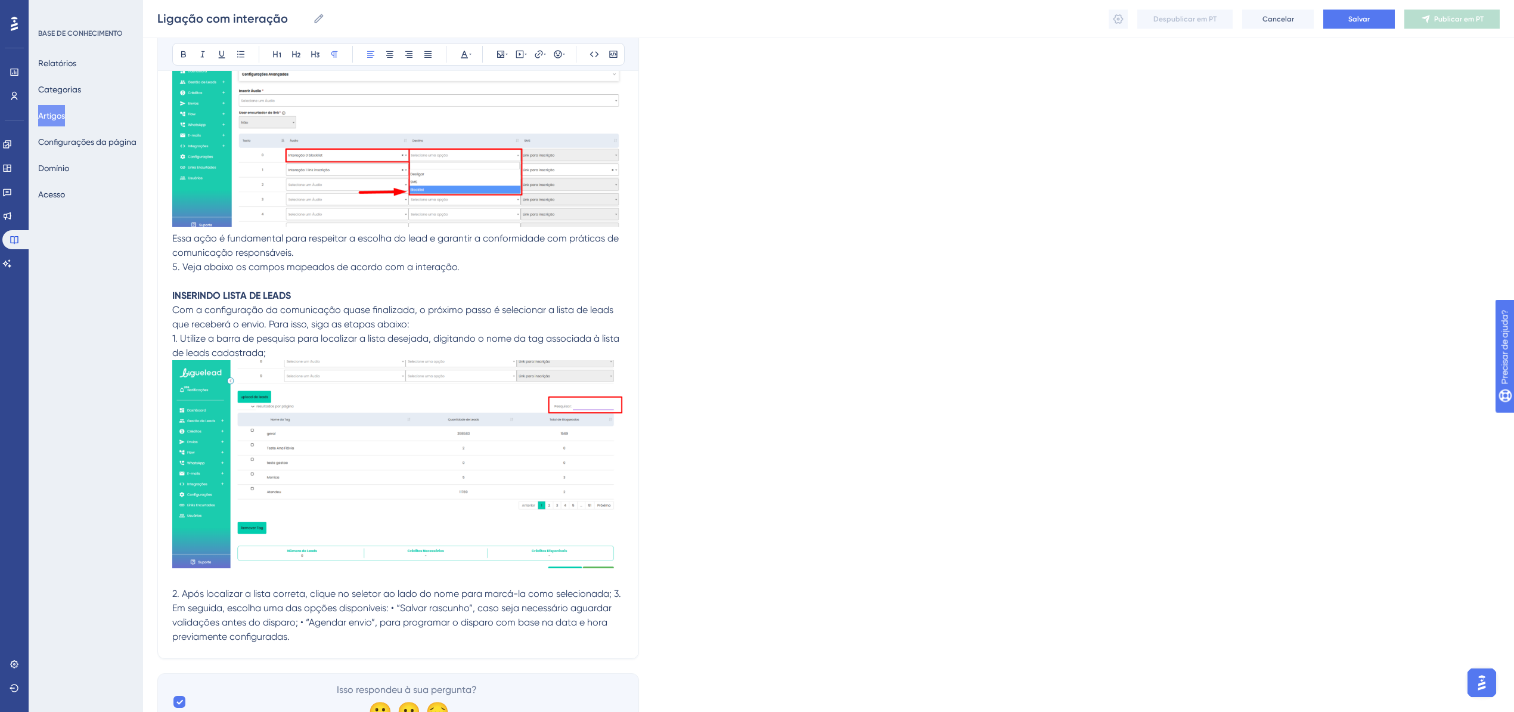
click at [613, 588] on span "2. Após localizar a lista correta, clique no seletor ao lado do nome para marcá…" at bounding box center [397, 615] width 451 height 54
click at [401, 602] on span "3. Em seguida, escolha uma das opções disponíveis: • “Salvar rascunho”, caso se…" at bounding box center [397, 622] width 451 height 40
click at [525, 616] on span "• “Salvar rascunho”, caso seja necessário aguardar validações antes do disparo;…" at bounding box center [399, 629] width 454 height 26
click at [523, 616] on span "• “Salvar rascunho”, caso seja necessário aguardar validações antes do disparo;…" at bounding box center [399, 629] width 454 height 26
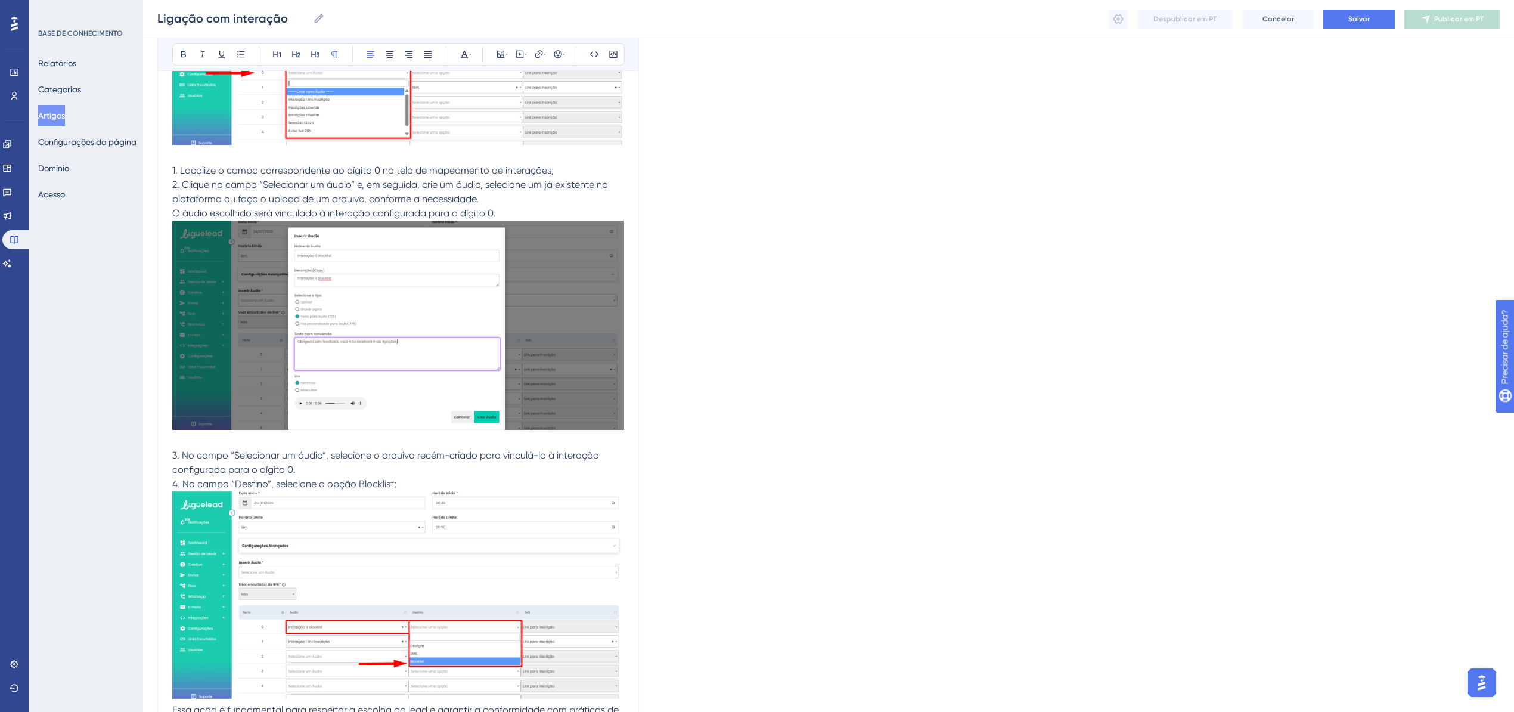
scroll to position [11509, 0]
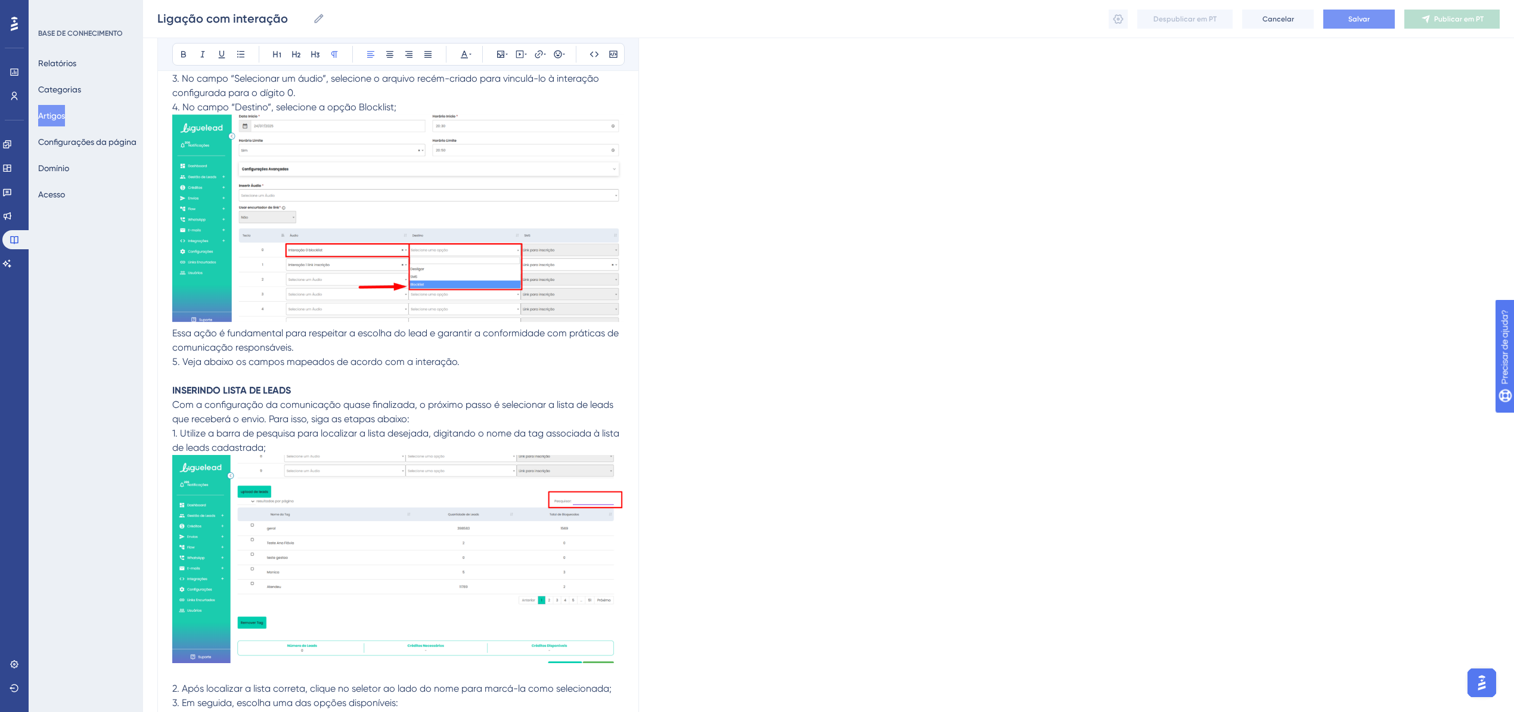
click at [1357, 14] on span "Salvar" at bounding box center [1358, 19] width 21 height 10
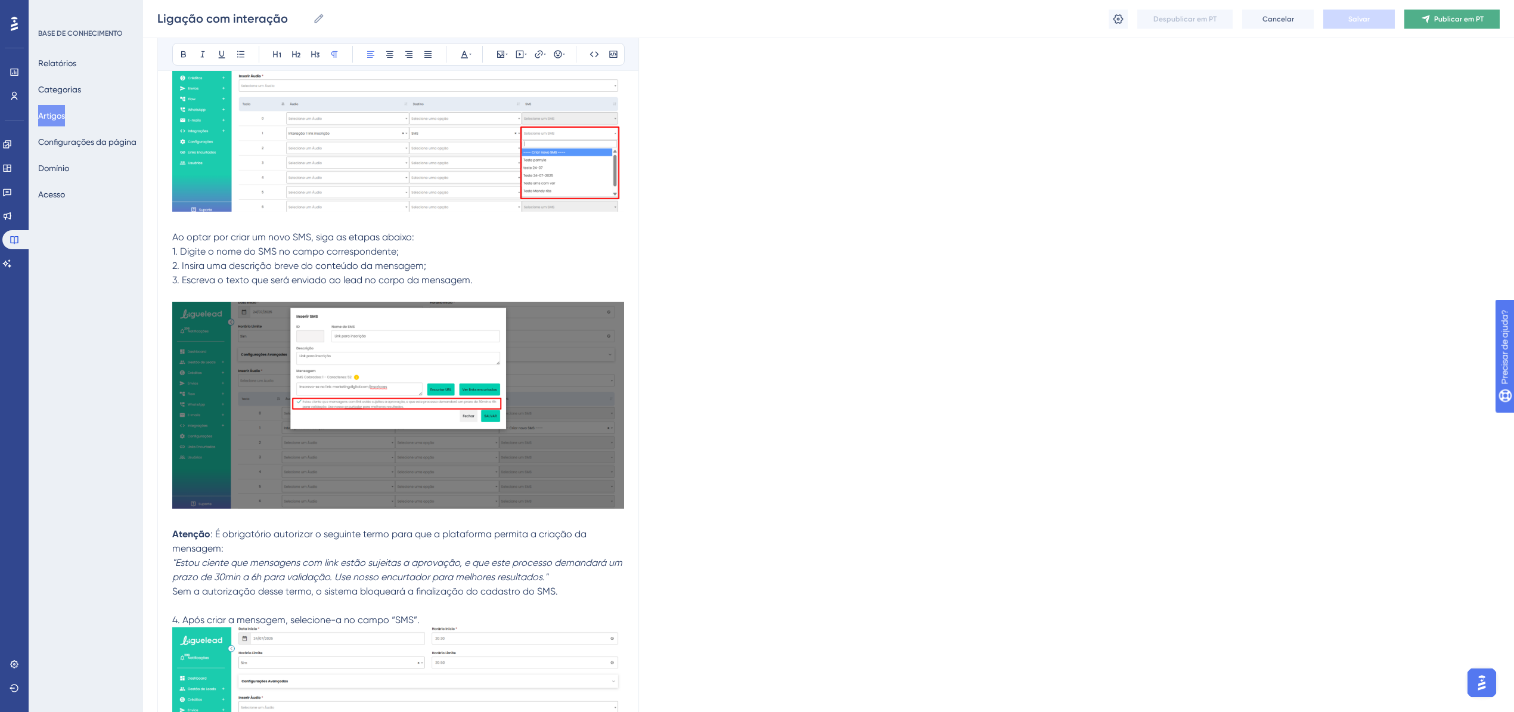
click at [1440, 23] on span "Publicar em PT" at bounding box center [1458, 19] width 49 height 10
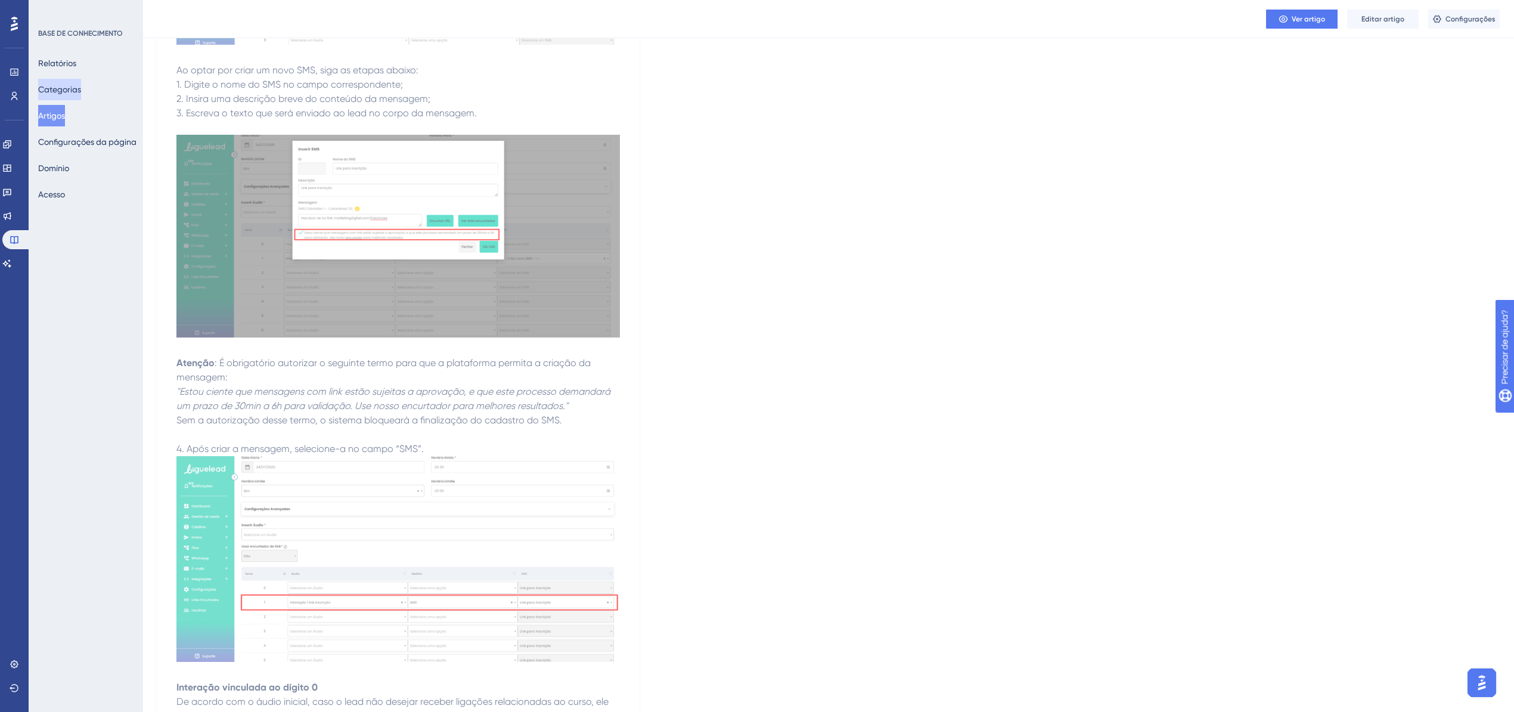
drag, startPoint x: 86, startPoint y: 87, endPoint x: 108, endPoint y: 88, distance: 22.1
click at [81, 87] on font "Categorias" at bounding box center [59, 90] width 43 height 10
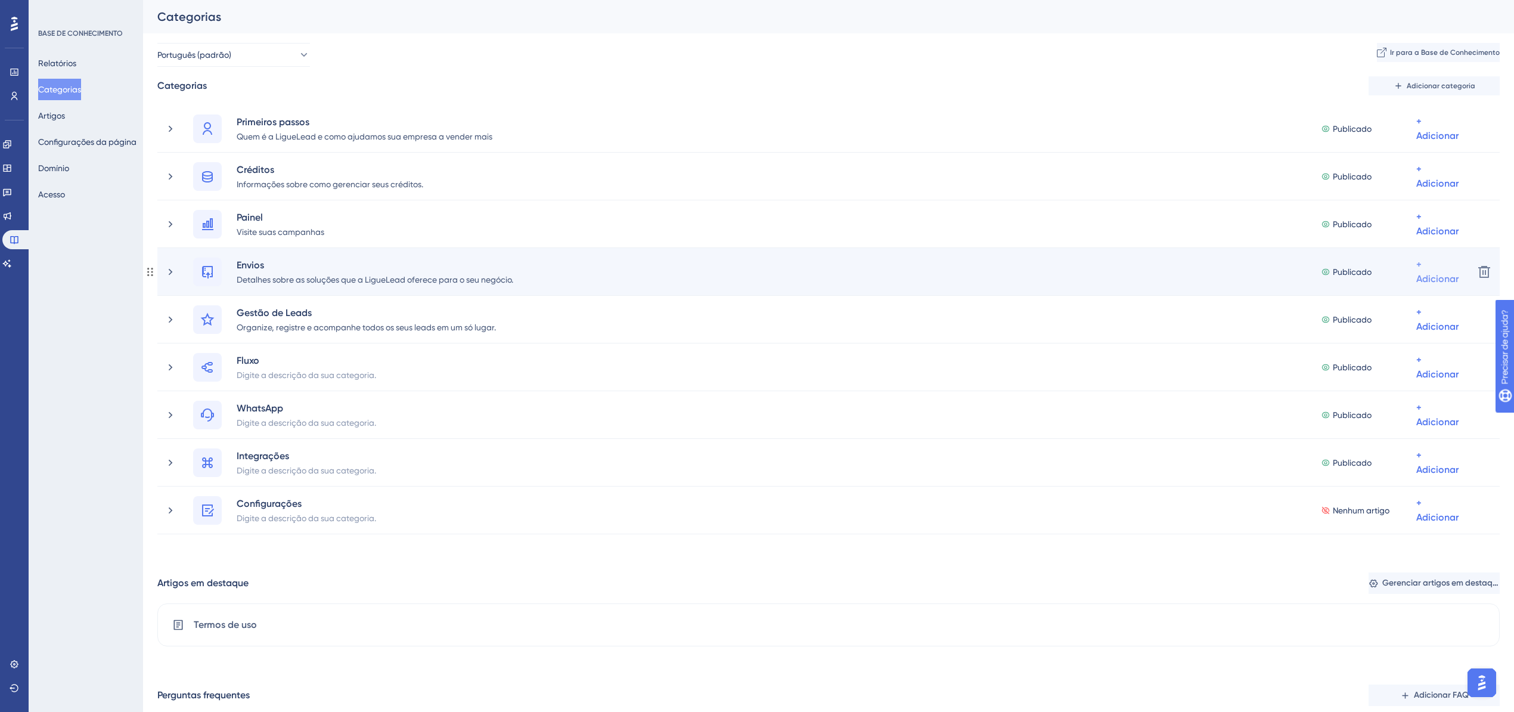
click at [1433, 272] on div "+ Adicionar" at bounding box center [1437, 271] width 42 height 29
click at [1405, 331] on font "Adicionar artigos" at bounding box center [1380, 335] width 66 height 10
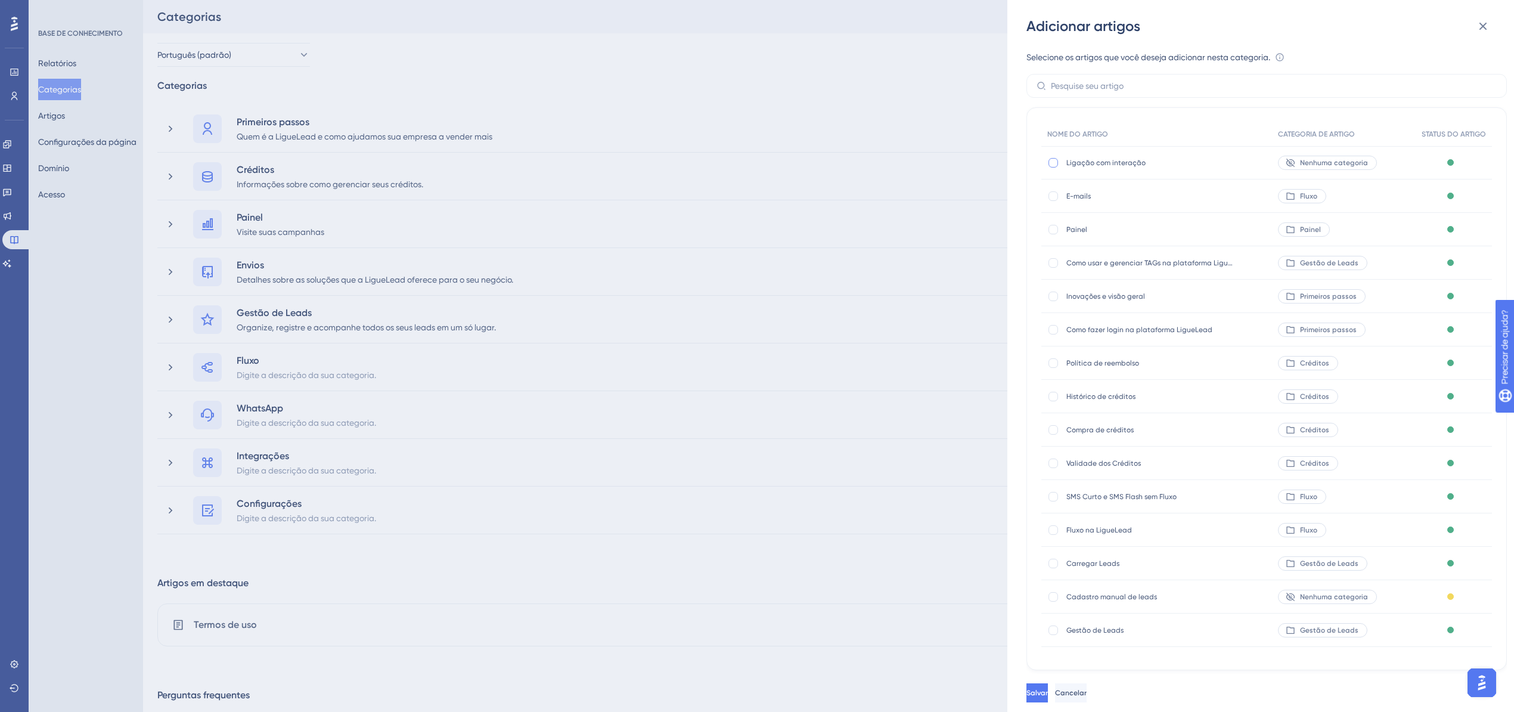
click at [1056, 163] on div at bounding box center [1053, 163] width 10 height 10
checkbox input "true"
click at [1048, 697] on font "Salvar" at bounding box center [1036, 692] width 21 height 8
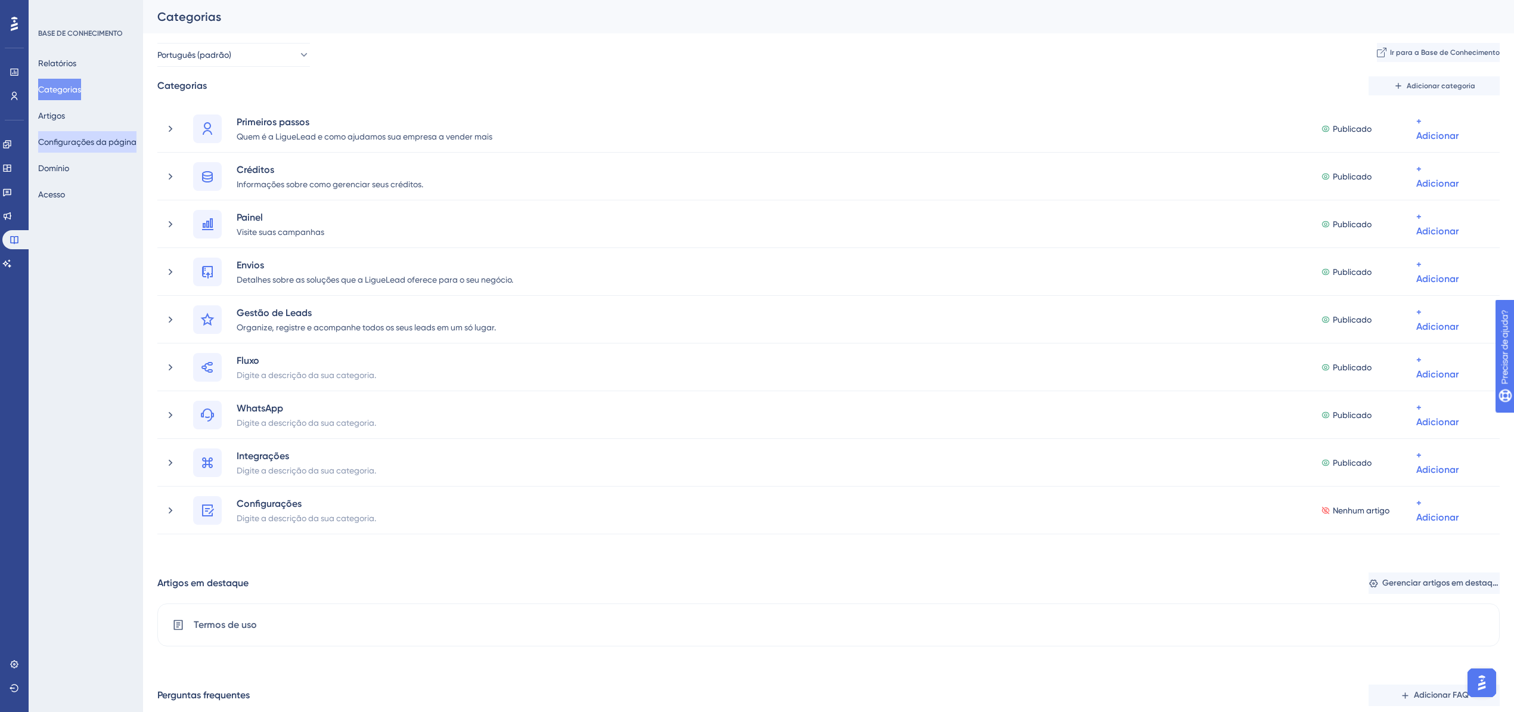
click at [73, 146] on font "Configurações da página" at bounding box center [87, 142] width 98 height 10
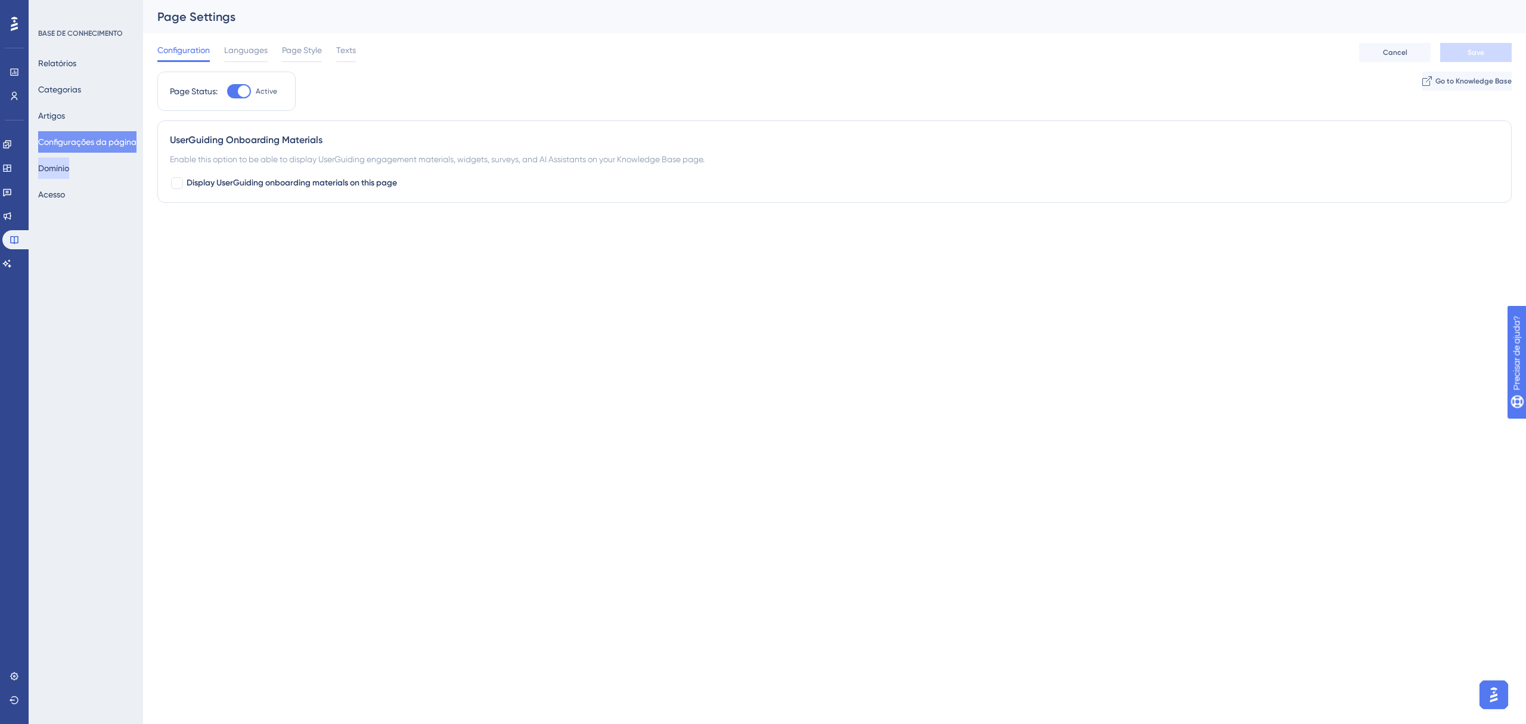
click at [68, 172] on font "Domínio" at bounding box center [53, 168] width 31 height 10
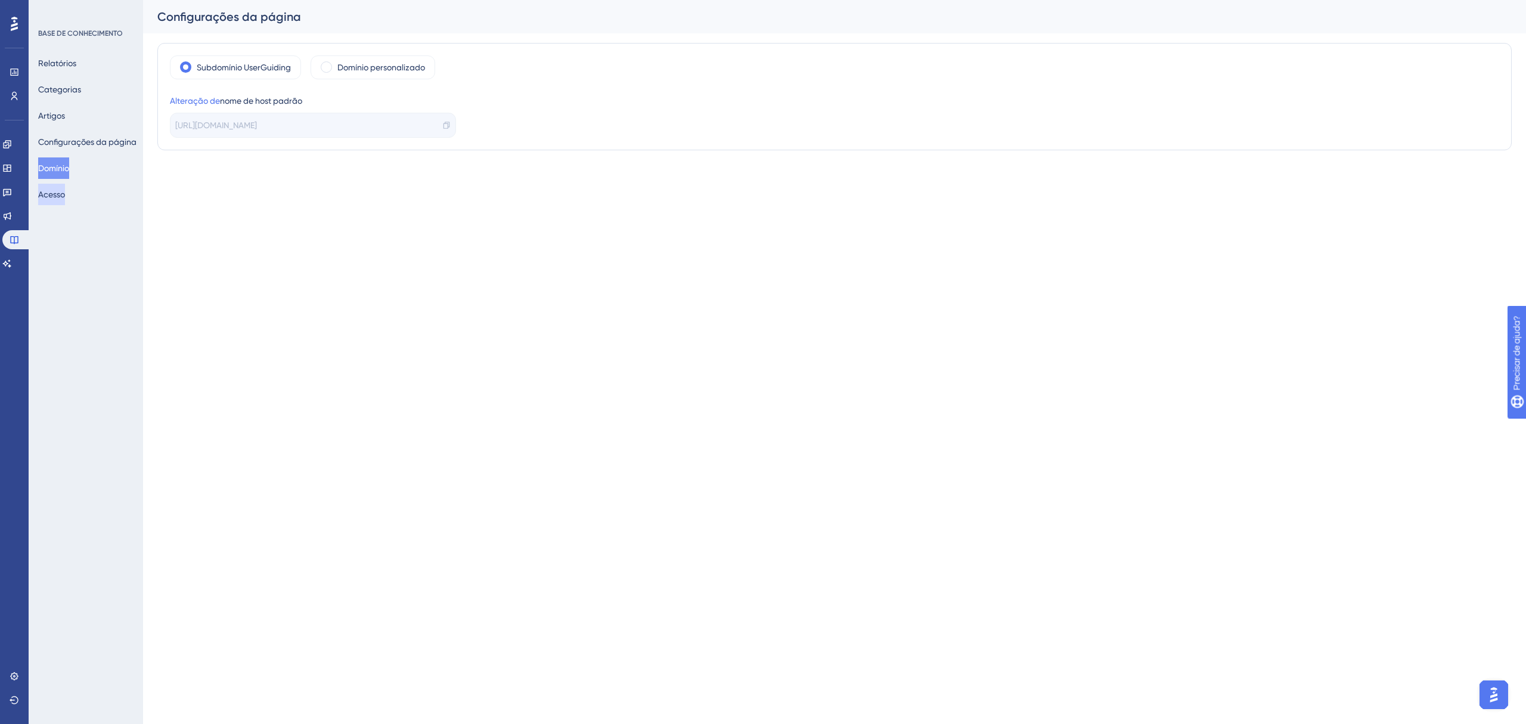
click at [65, 190] on font "Acesso" at bounding box center [51, 195] width 27 height 10
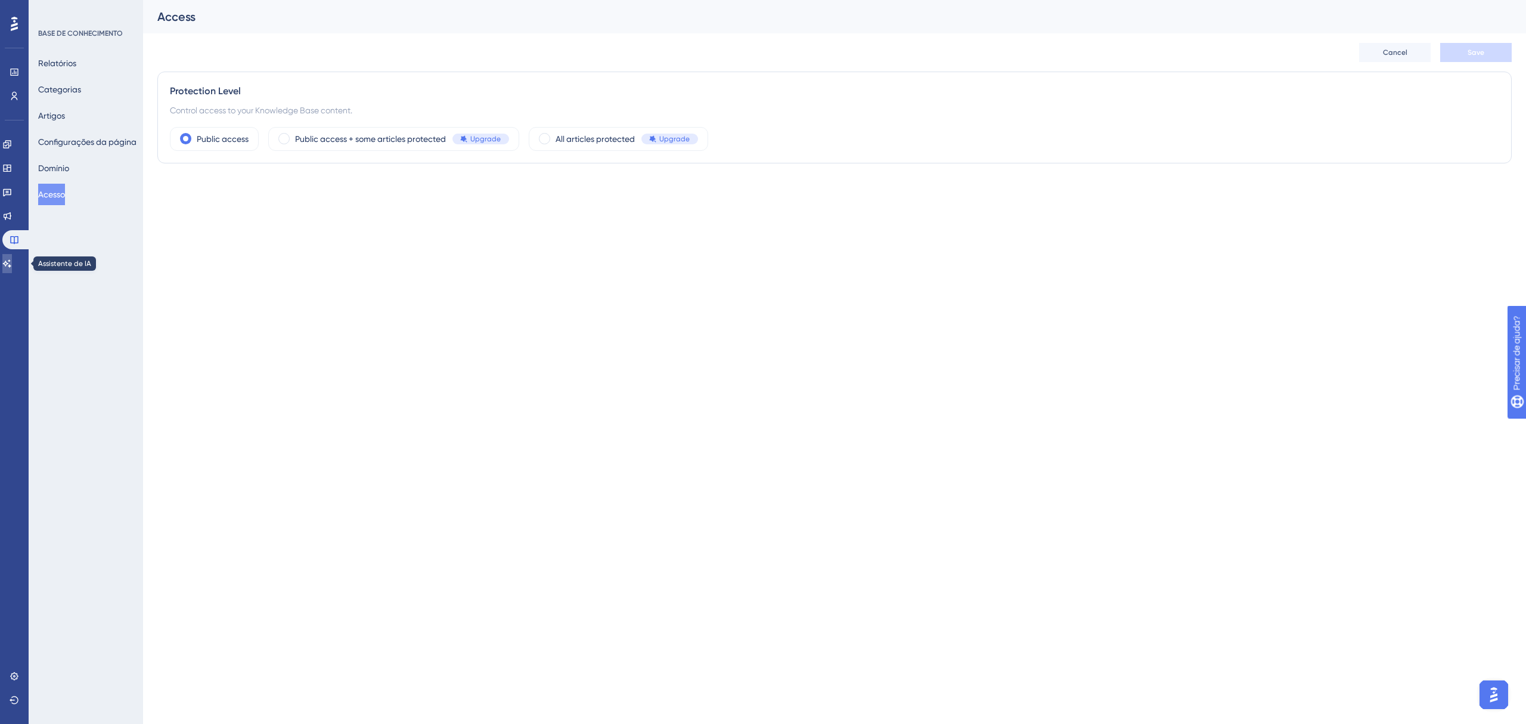
click at [10, 265] on icon at bounding box center [7, 264] width 10 height 10
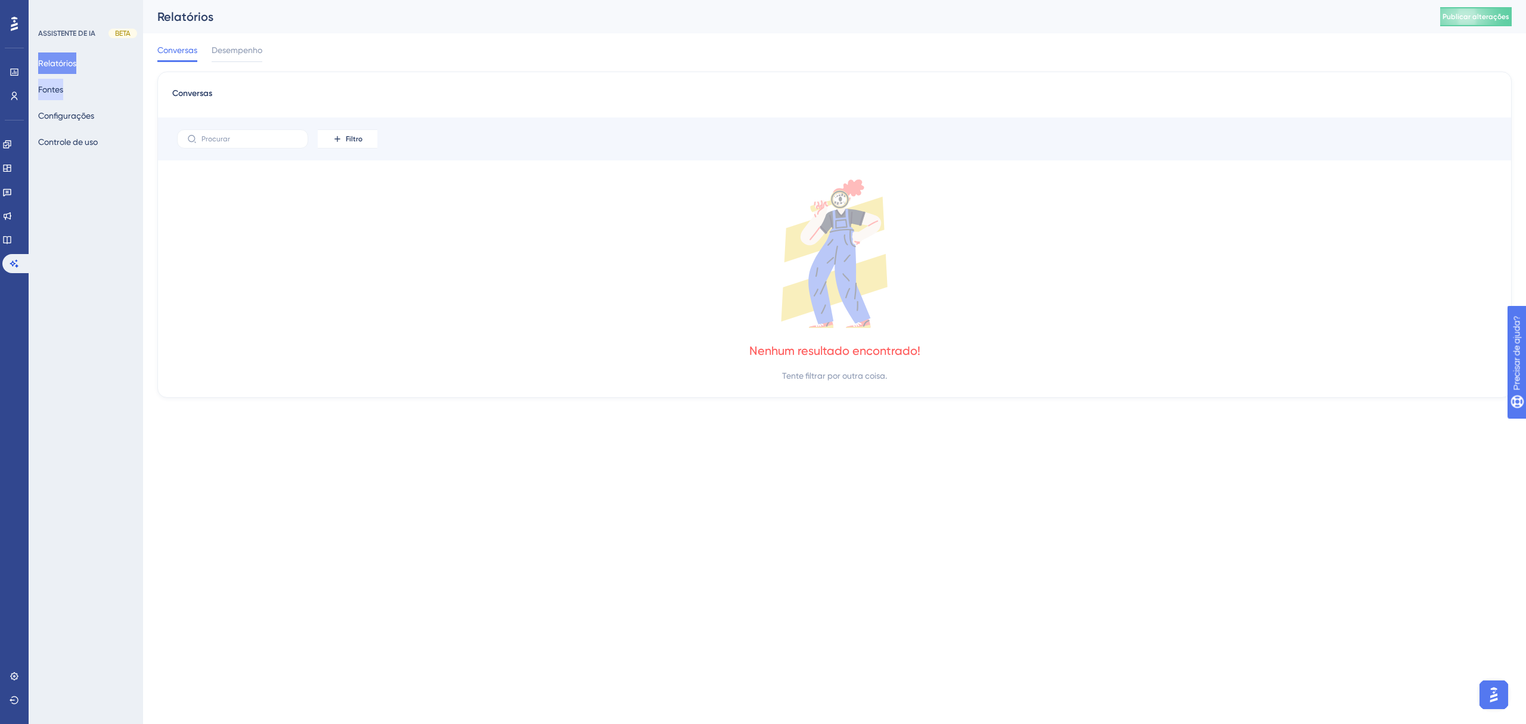
click at [63, 91] on font "Fontes" at bounding box center [50, 90] width 25 height 10
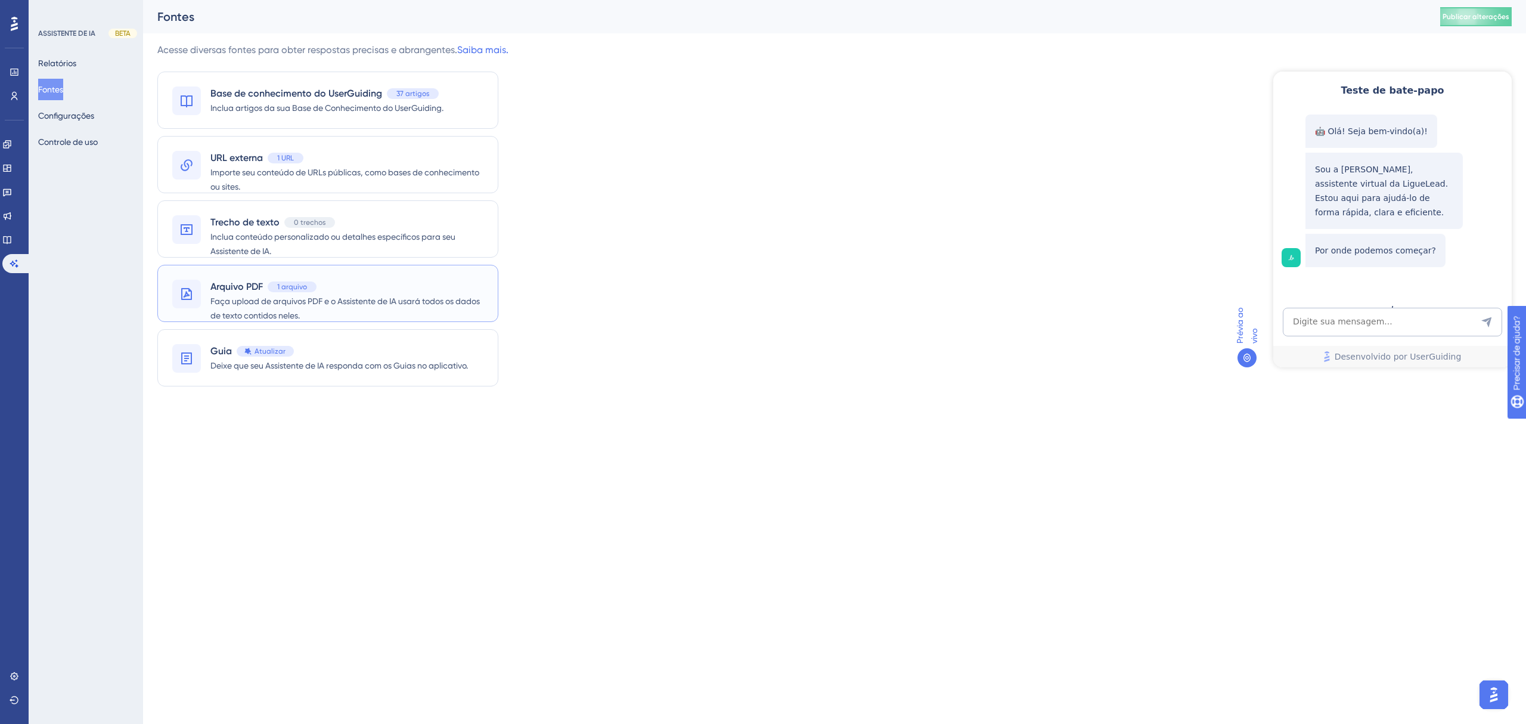
click at [243, 288] on font "Arquivo PDF" at bounding box center [236, 286] width 52 height 11
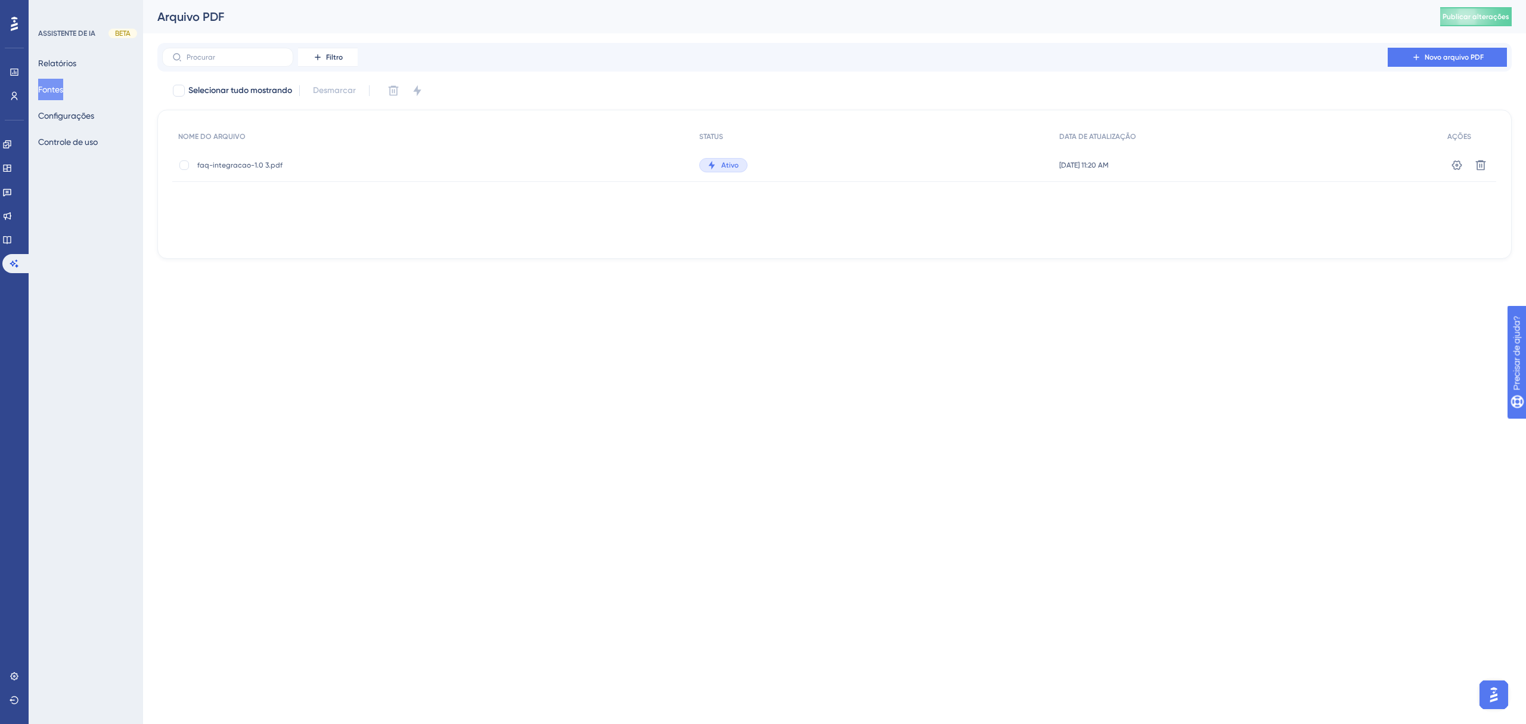
click at [261, 167] on font "faq-integracao-1.0 3.pdf" at bounding box center [239, 165] width 85 height 8
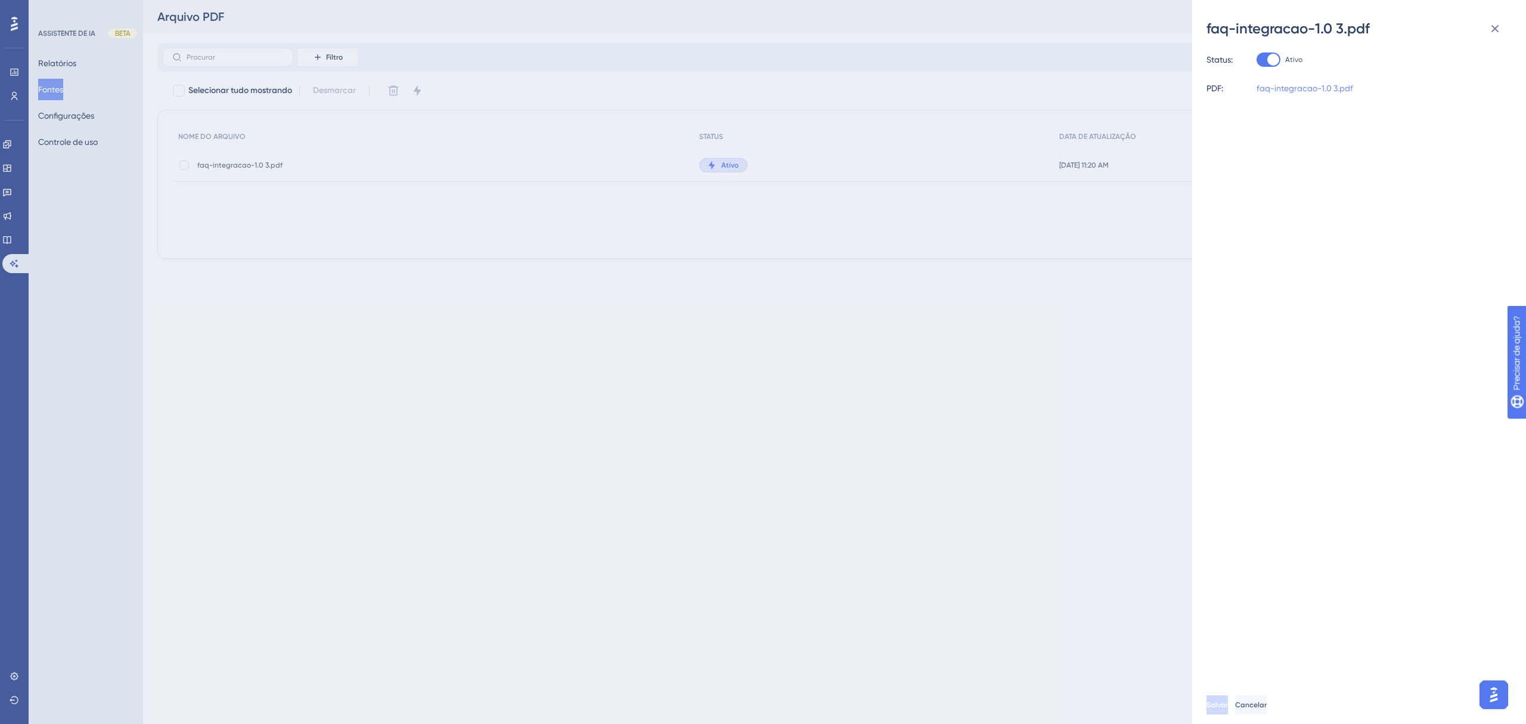
click at [1322, 91] on font "faq-integracao-1.0 3.pdf" at bounding box center [1304, 88] width 97 height 10
click at [50, 67] on div "faq-integracao-1.0 3.pdf Status: Ativo PDF: faq-integracao-1.0 3.pdf Salvar Can…" at bounding box center [763, 362] width 1526 height 724
click at [13, 148] on div "faq-integracao-1.0 3.pdf Status: Ativo PDF: faq-integracao-1.0 3.pdf Salvar Can…" at bounding box center [763, 362] width 1526 height 724
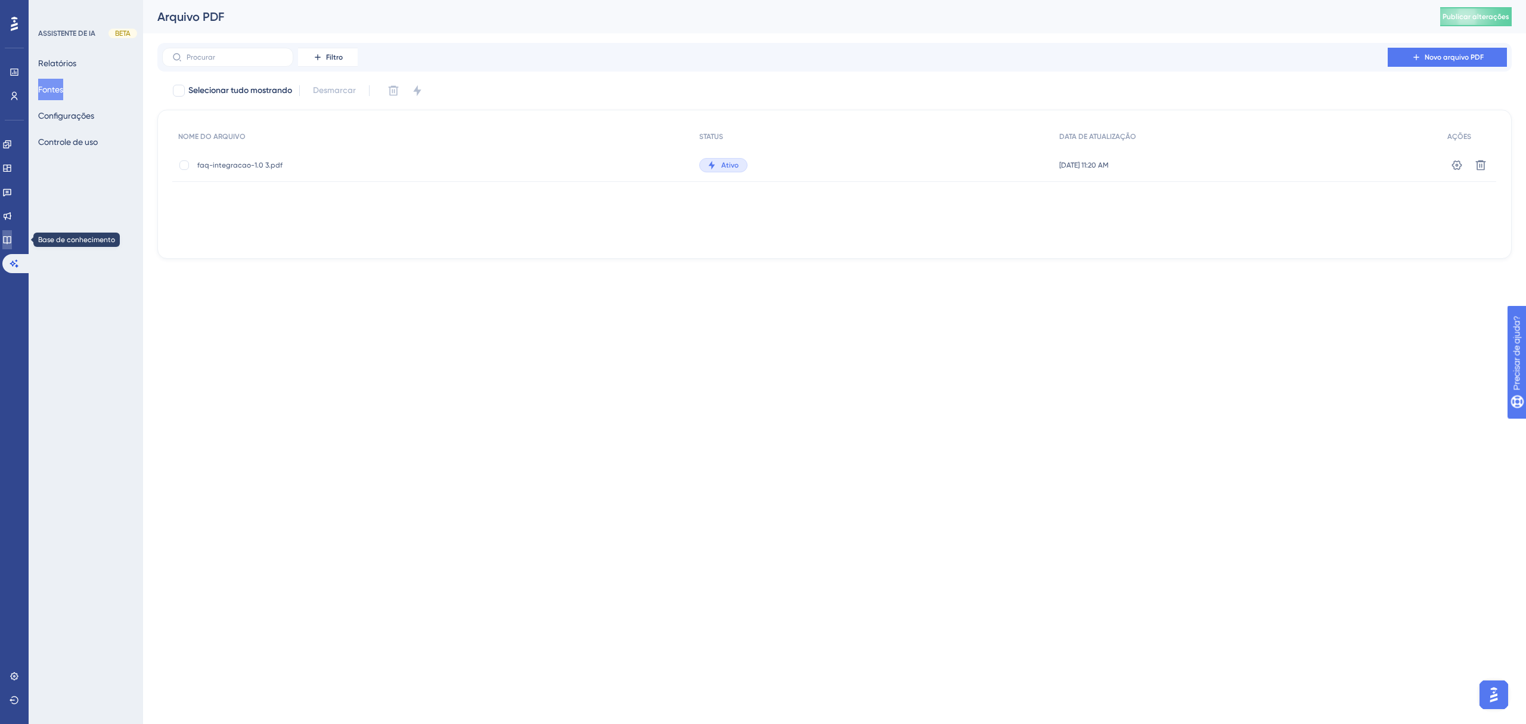
drag, startPoint x: 8, startPoint y: 243, endPoint x: 1516, endPoint y: 428, distance: 1519.8
click at [8, 243] on link at bounding box center [7, 239] width 10 height 19
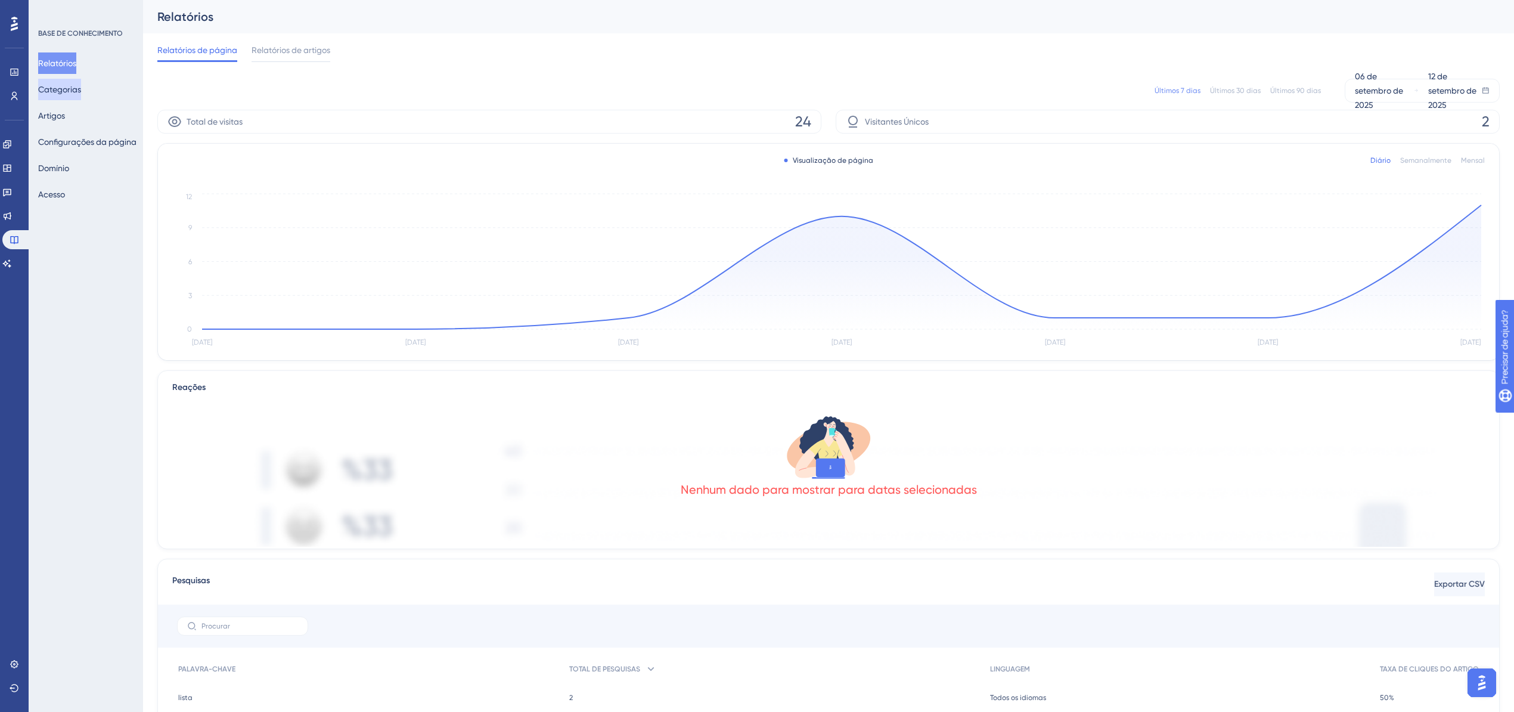
click at [81, 92] on button "Categorias" at bounding box center [59, 89] width 43 height 21
